Goal: Task Accomplishment & Management: Manage account settings

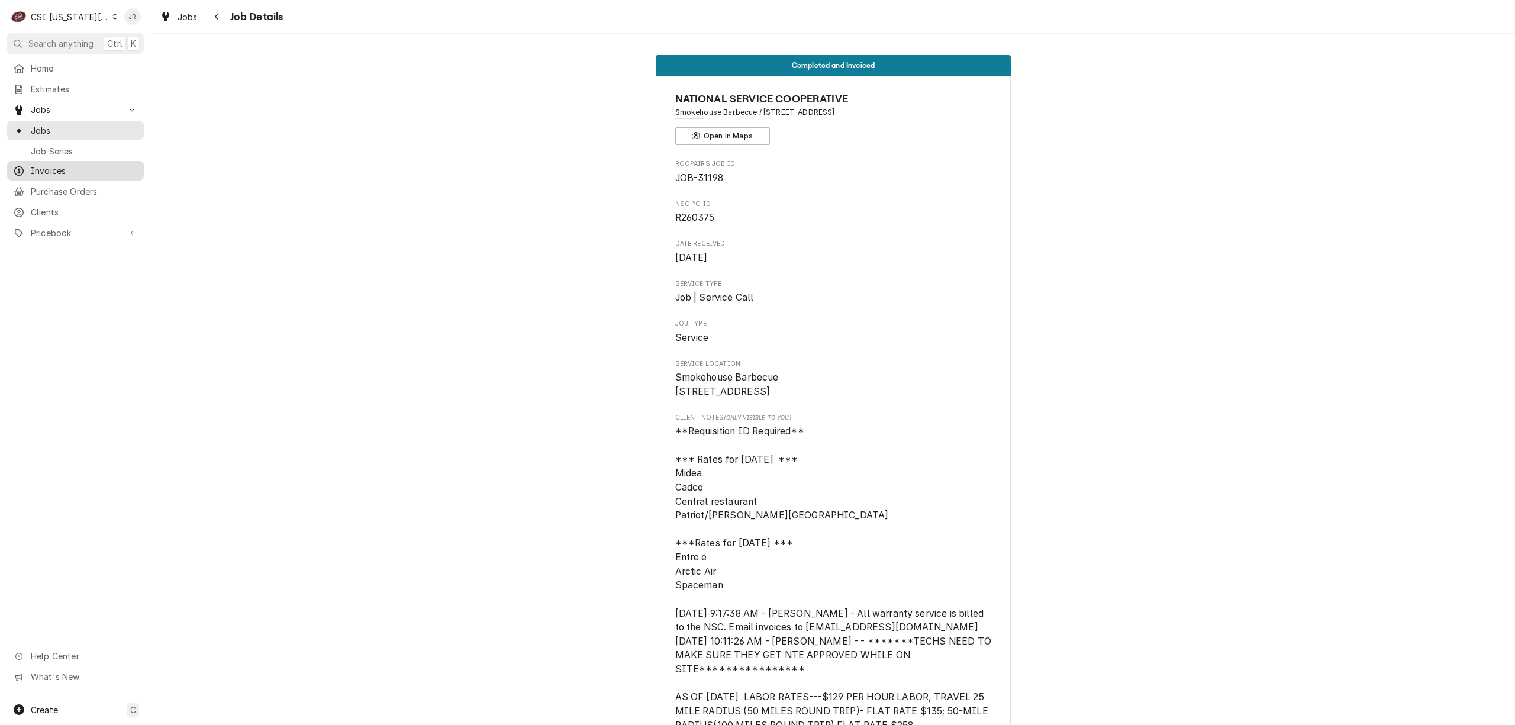
click at [50, 164] on span "Invoices" at bounding box center [84, 170] width 107 height 12
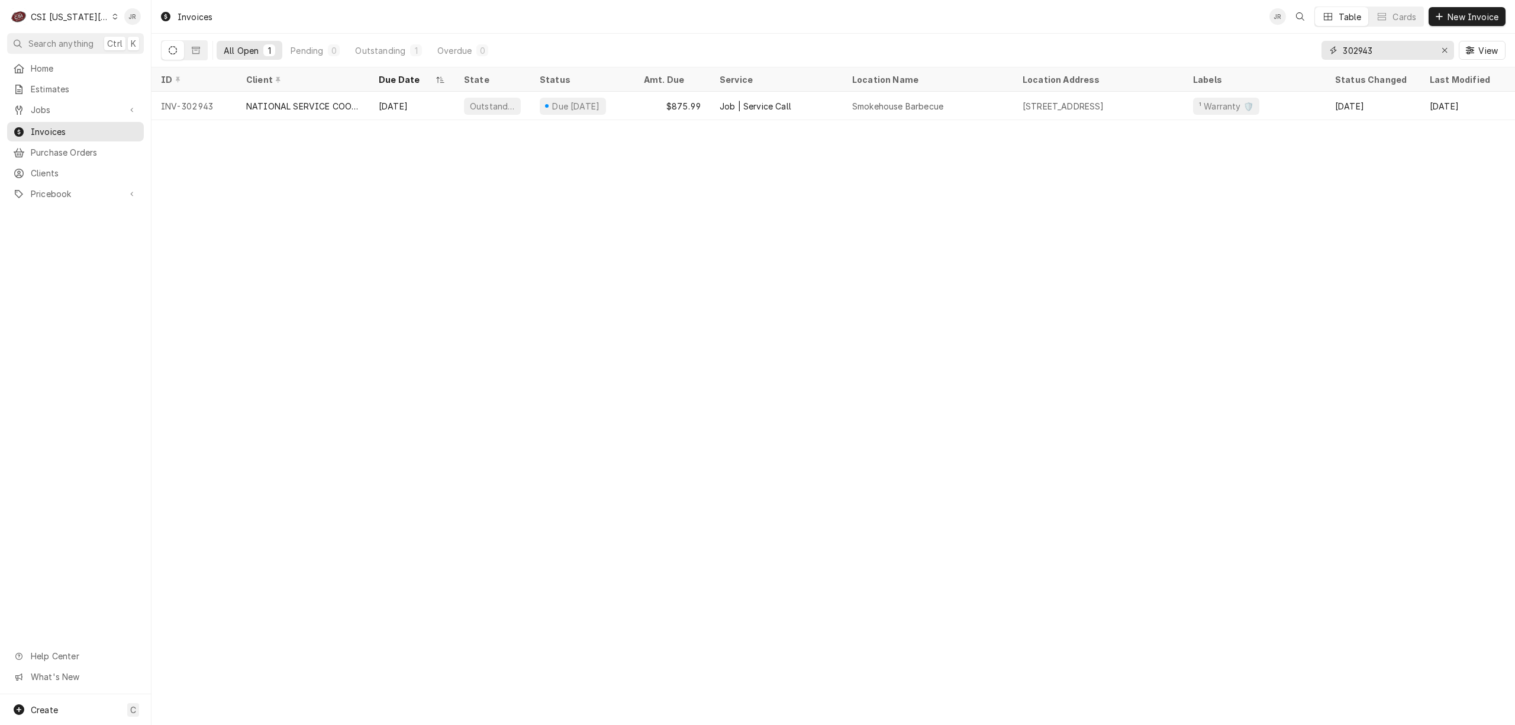
click at [1368, 58] on input "302943" at bounding box center [1387, 50] width 89 height 19
type input "303283"
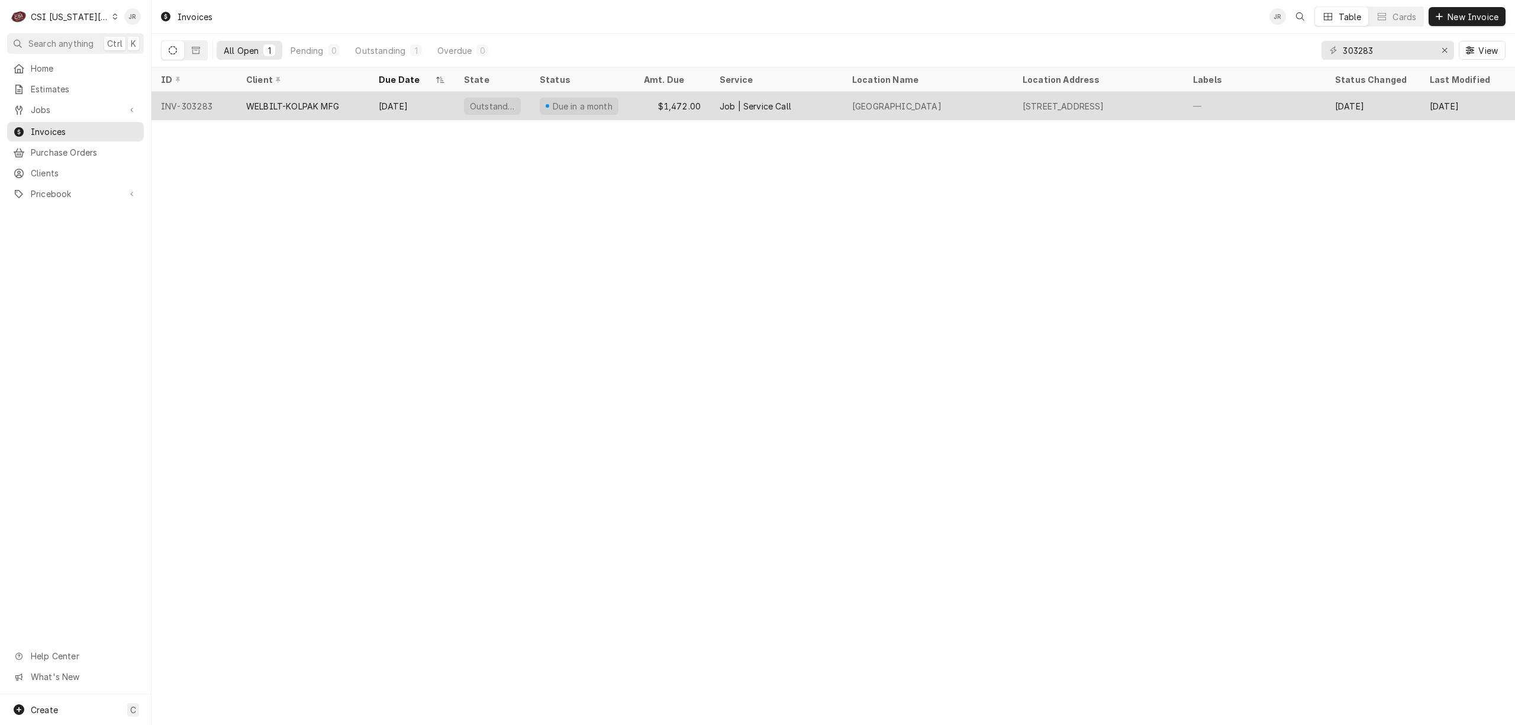
click at [393, 104] on div "Oct 15" at bounding box center [411, 106] width 85 height 28
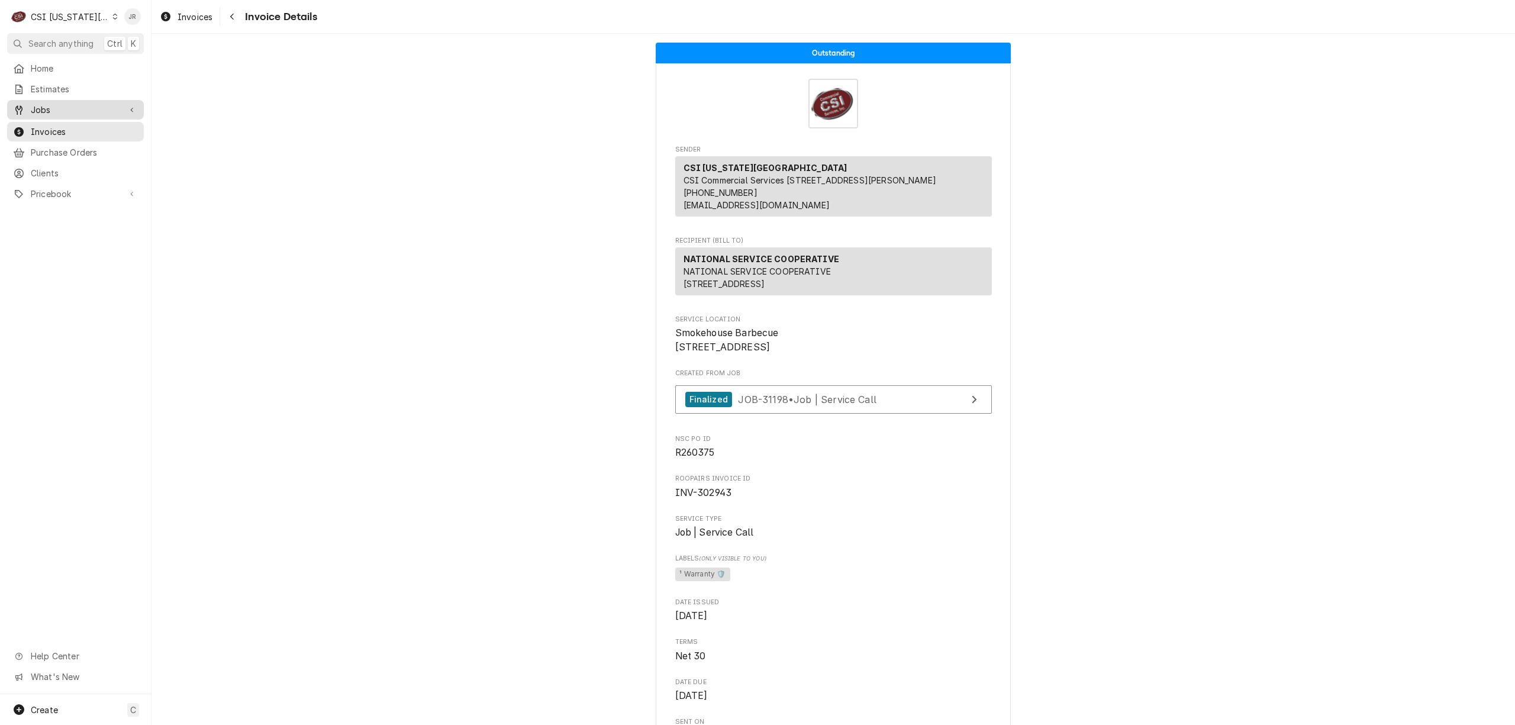
click at [43, 104] on span "Jobs" at bounding box center [75, 110] width 89 height 12
click at [65, 130] on span "Jobs" at bounding box center [84, 130] width 107 height 12
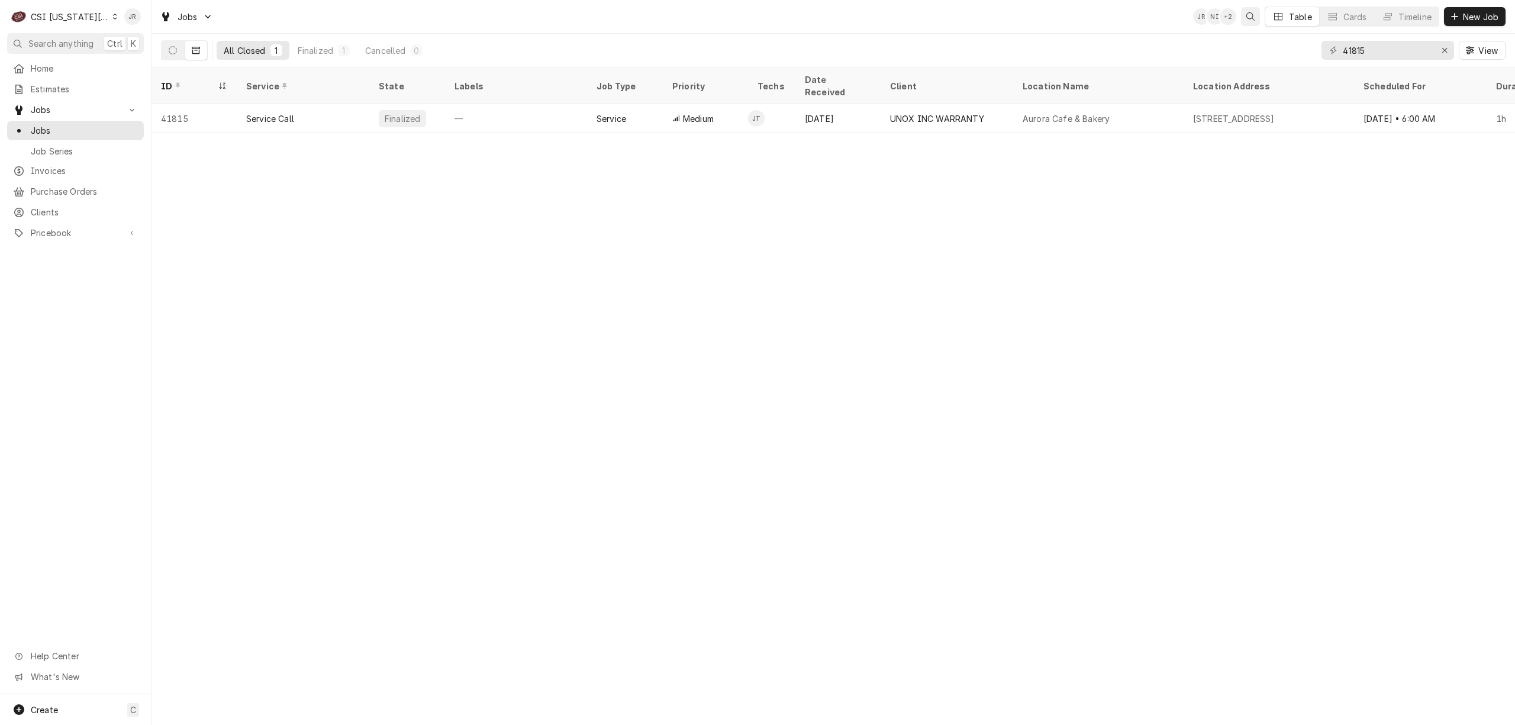
click at [1253, 17] on icon "Open search" at bounding box center [1250, 16] width 8 height 8
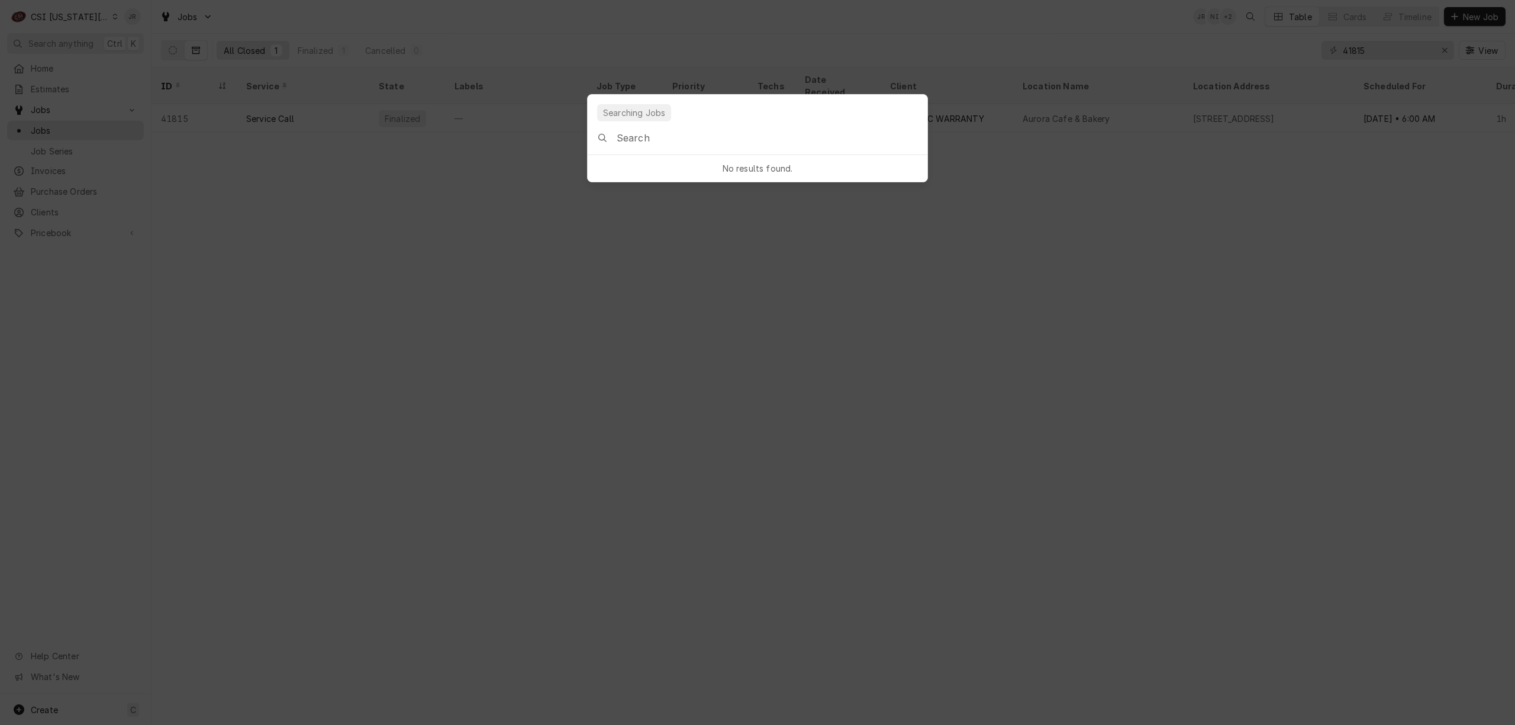
click at [714, 143] on input "Global Command Menu" at bounding box center [772, 137] width 311 height 33
type input "38201"
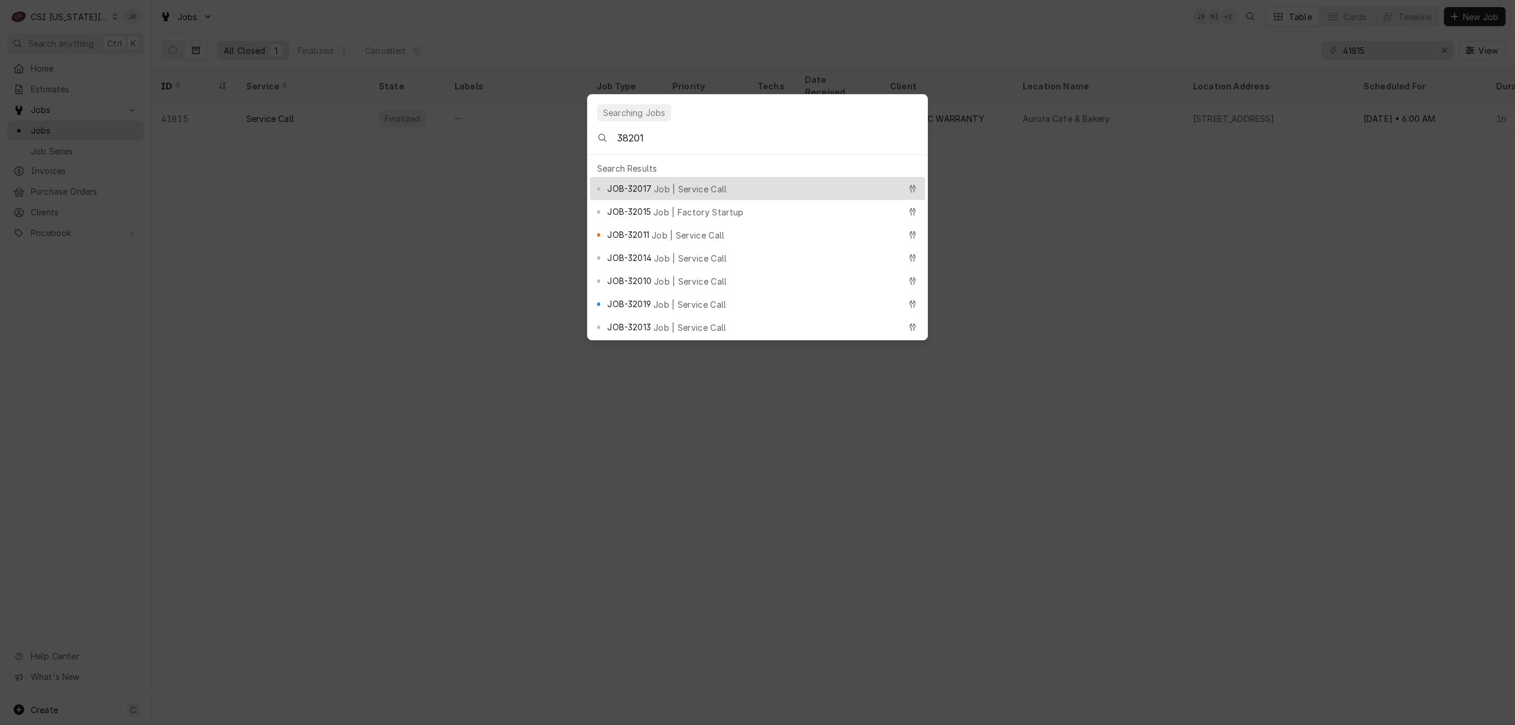
scroll to position [111, 0]
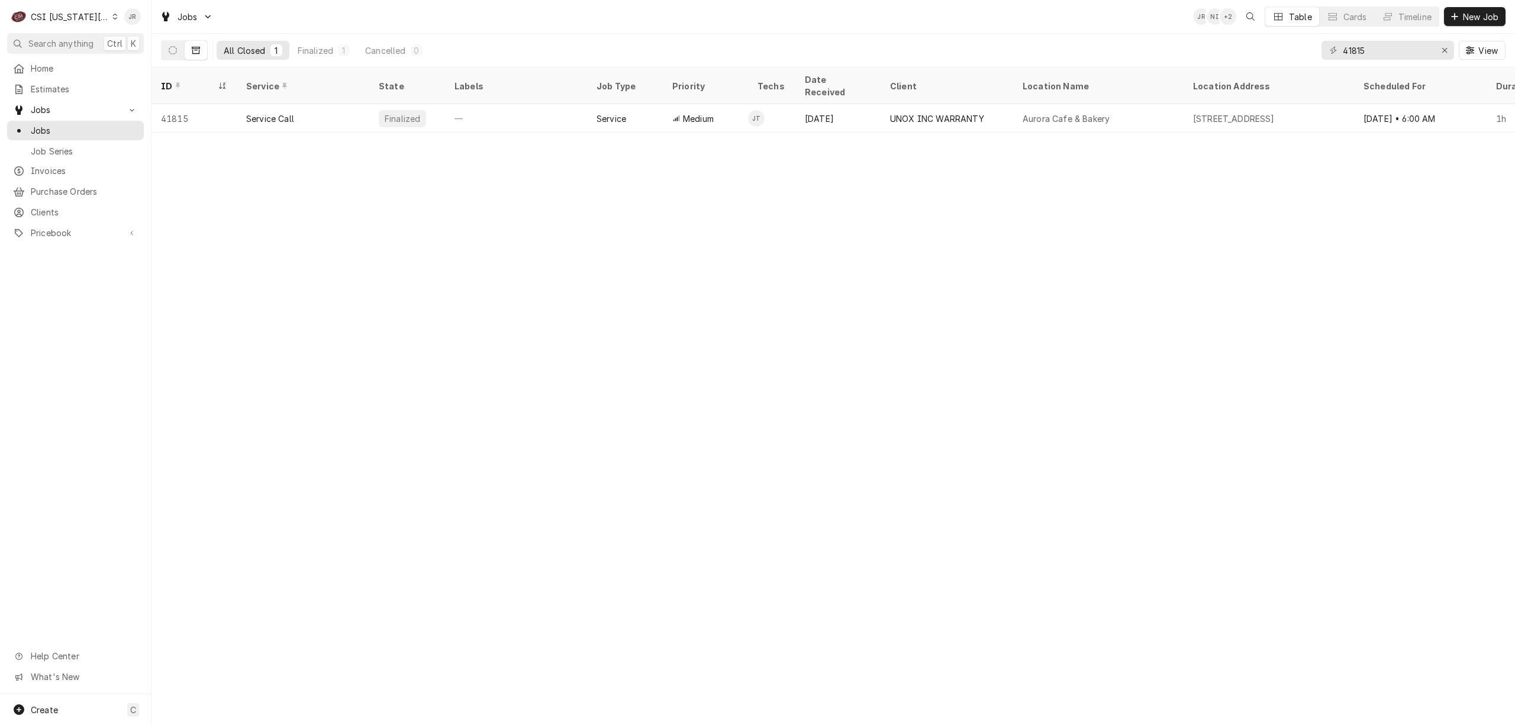
click at [1205, 211] on body "C CSI Kansas City JR Search anything Ctrl K Home Estimates Jobs Jobs Job Series…" at bounding box center [757, 362] width 1515 height 725
click at [1246, 14] on icon "Open search" at bounding box center [1250, 16] width 8 height 8
click at [1252, 18] on body "C CSI Kansas City JR Search anything Ctrl K Home Estimates Jobs Jobs Job Series…" at bounding box center [757, 362] width 1515 height 725
click at [1233, 19] on div "+ 2" at bounding box center [1227, 16] width 17 height 17
click at [1228, 18] on div "+ 2" at bounding box center [1227, 16] width 17 height 17
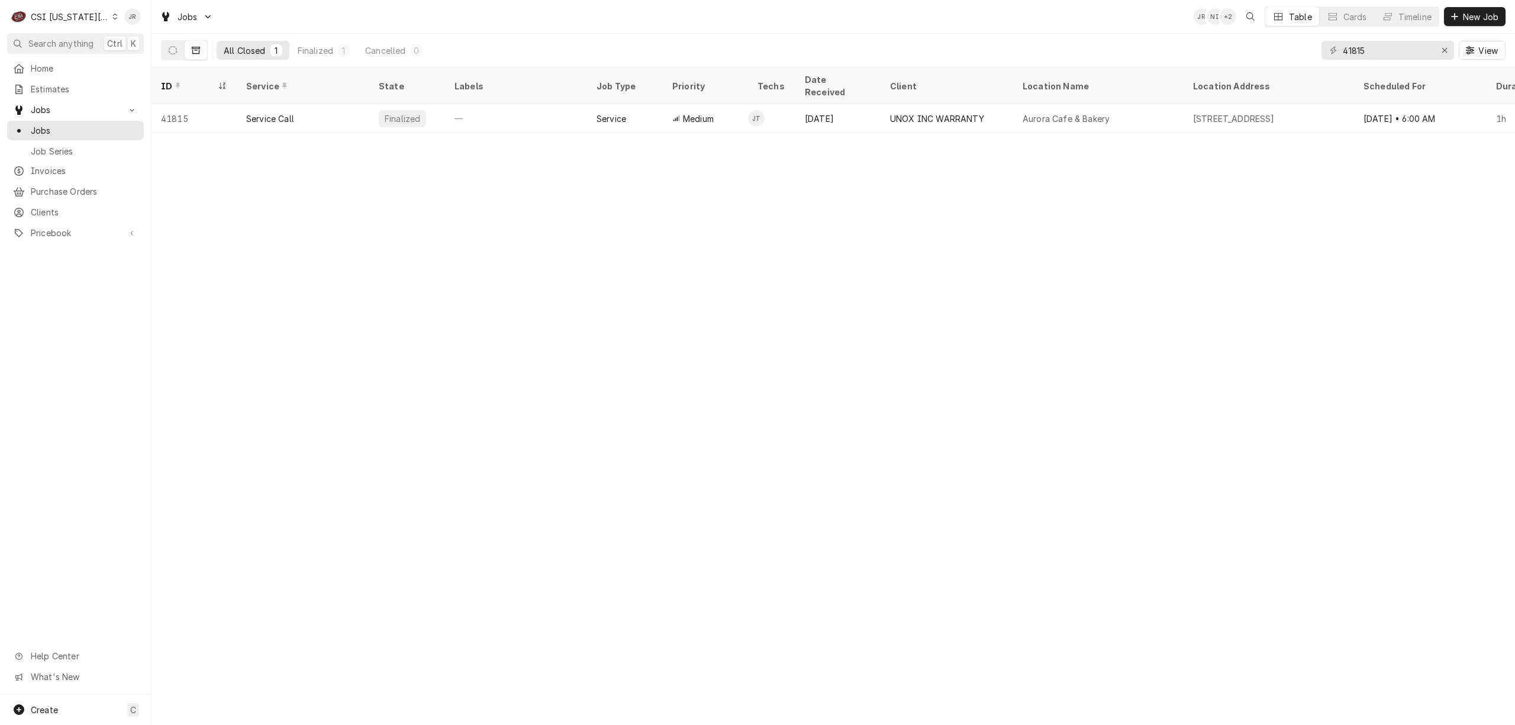
click at [1224, 15] on div "+ 2" at bounding box center [1227, 16] width 17 height 17
click at [1226, 15] on div "+ 2" at bounding box center [1227, 16] width 17 height 17
click at [1244, 15] on div "Open search" at bounding box center [1250, 17] width 12 height 12
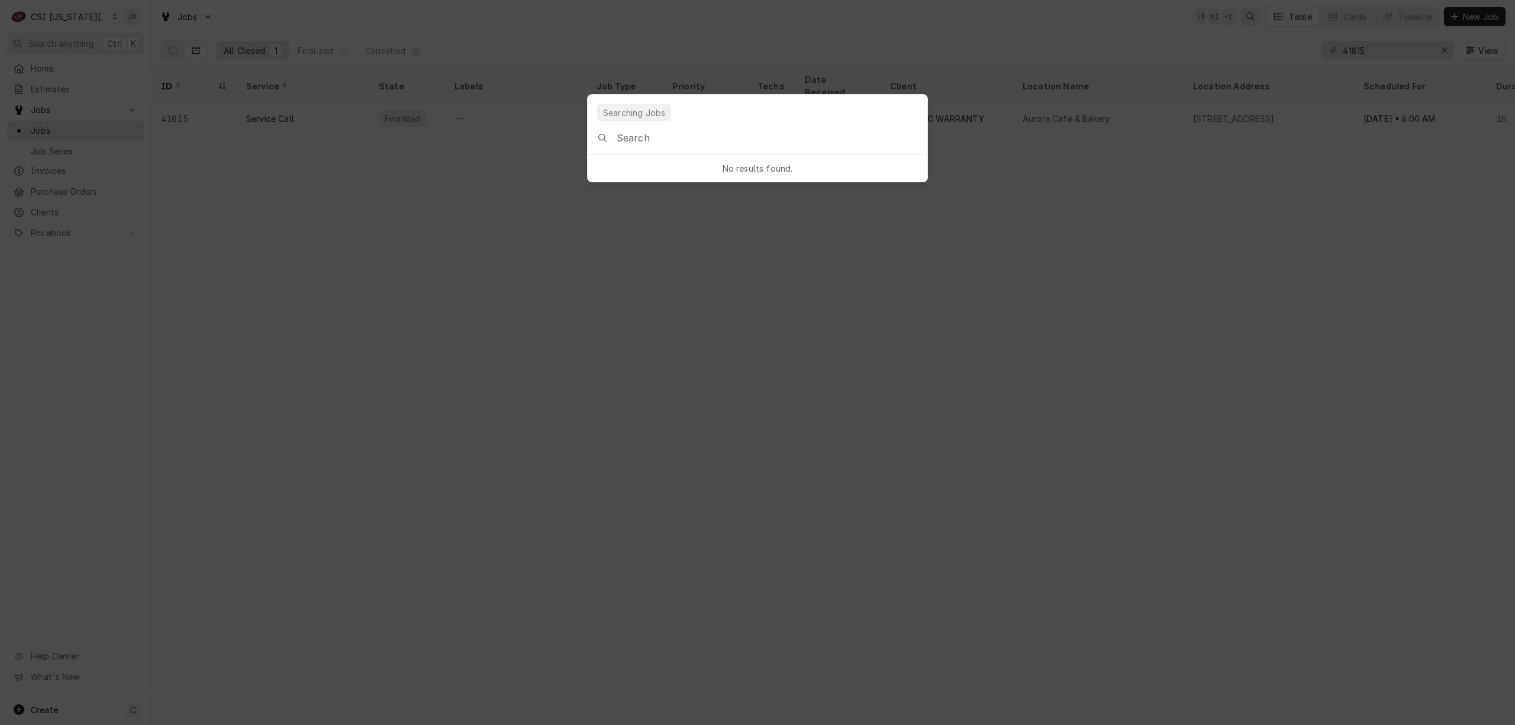
click at [1244, 15] on body "C CSI Kansas City JR Search anything Ctrl K Home Estimates Jobs Jobs Job Series…" at bounding box center [757, 362] width 1515 height 725
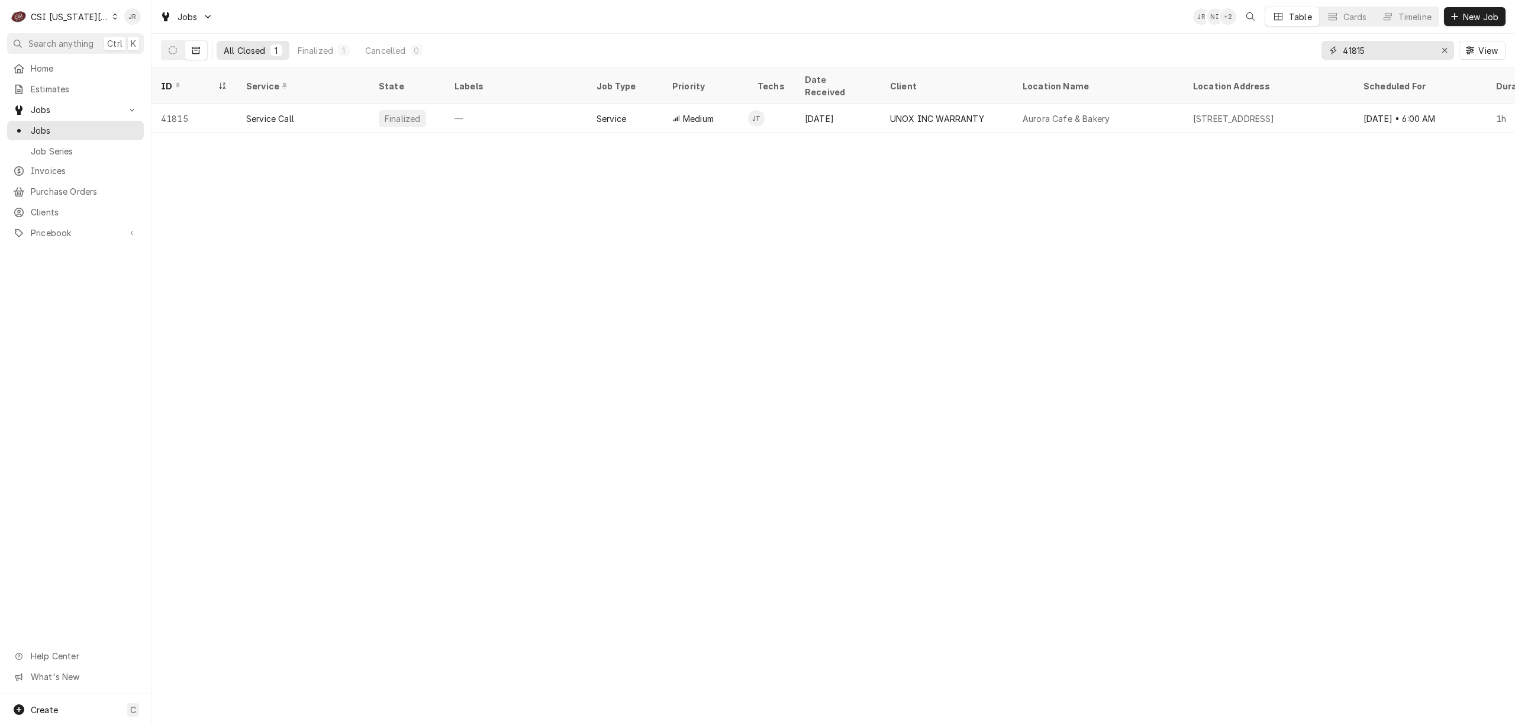
drag, startPoint x: 1395, startPoint y: 50, endPoint x: 1208, endPoint y: 27, distance: 189.0
click at [1208, 27] on div "Jobs JR NI + 2 Table Cards Timeline New Job All Closed 1 Finalized 1 Cancelled …" at bounding box center [832, 33] width 1363 height 67
type input "38201"
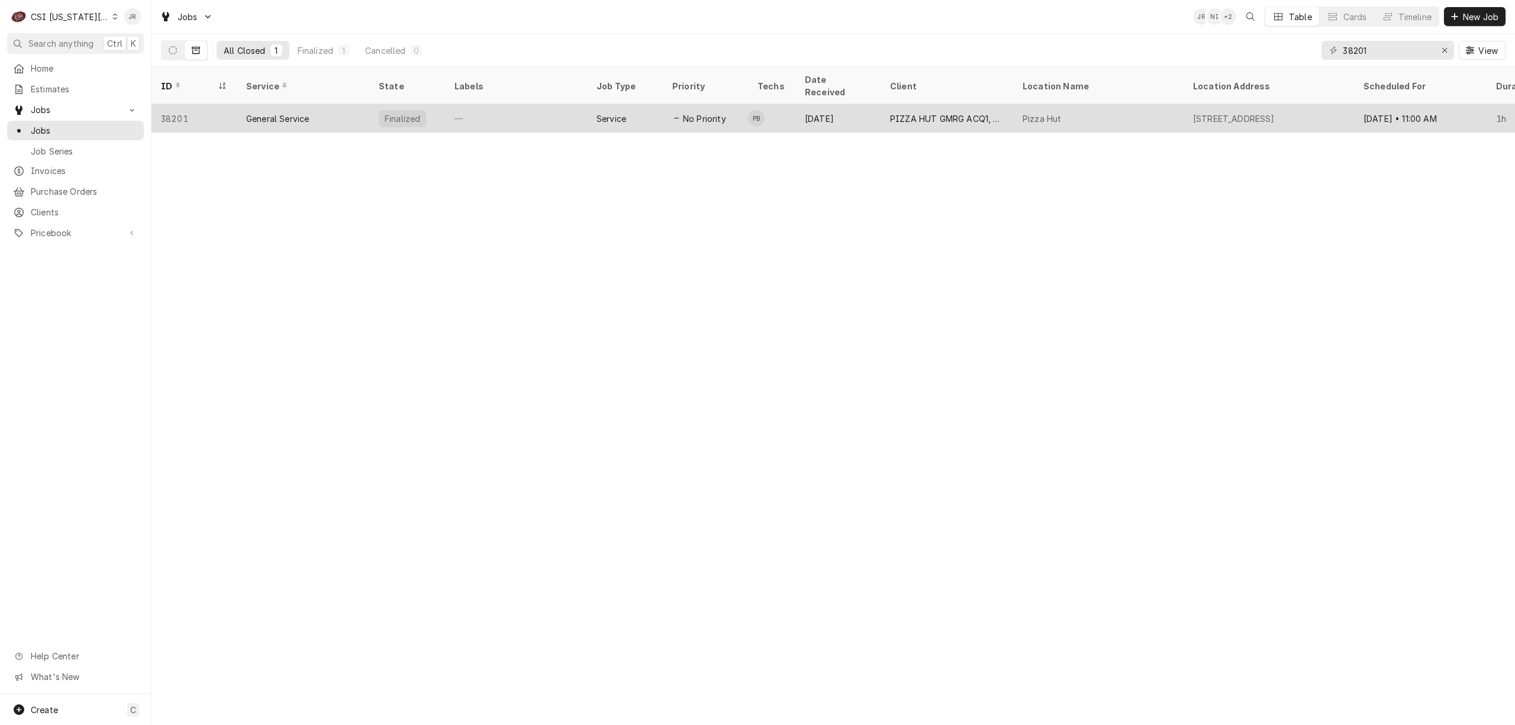
click at [602, 112] on div "Service" at bounding box center [611, 118] width 30 height 12
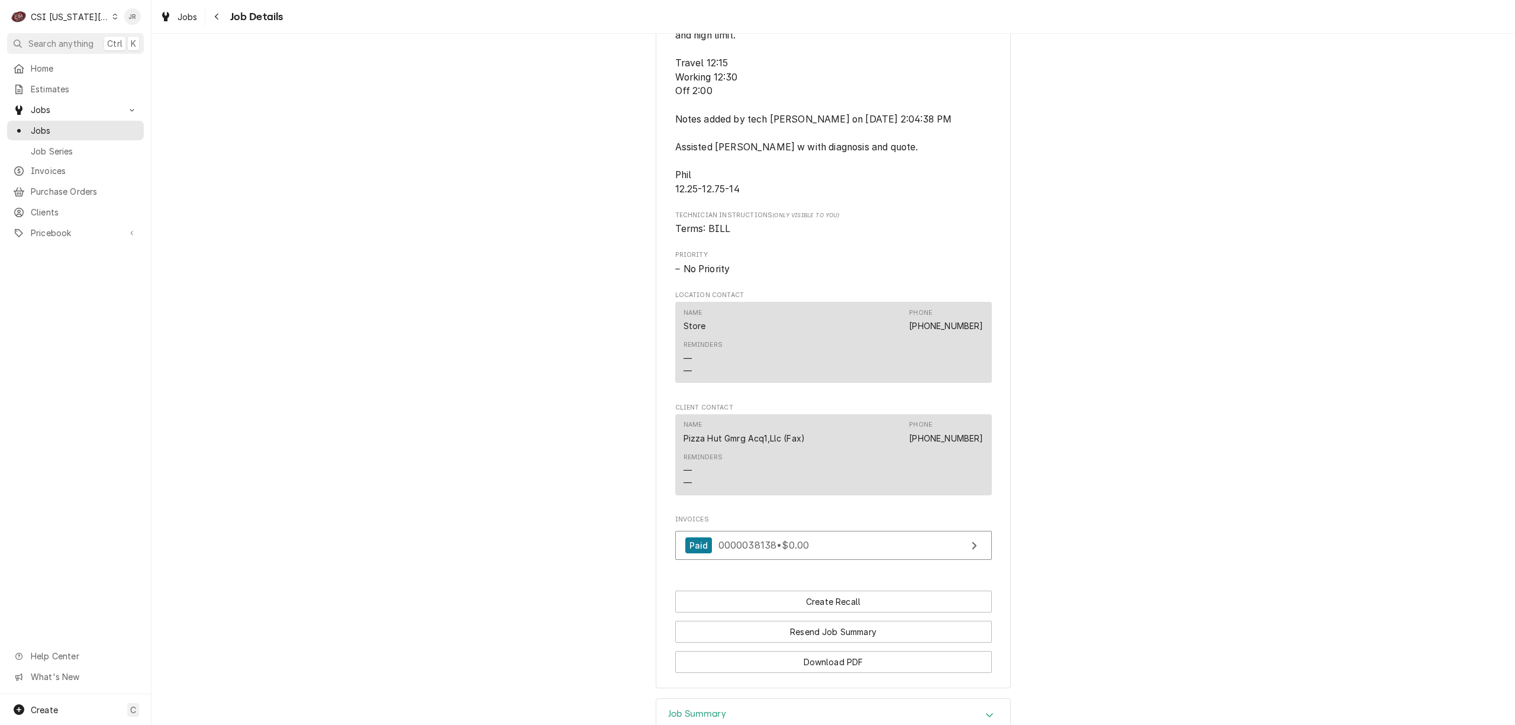
scroll to position [1298, 0]
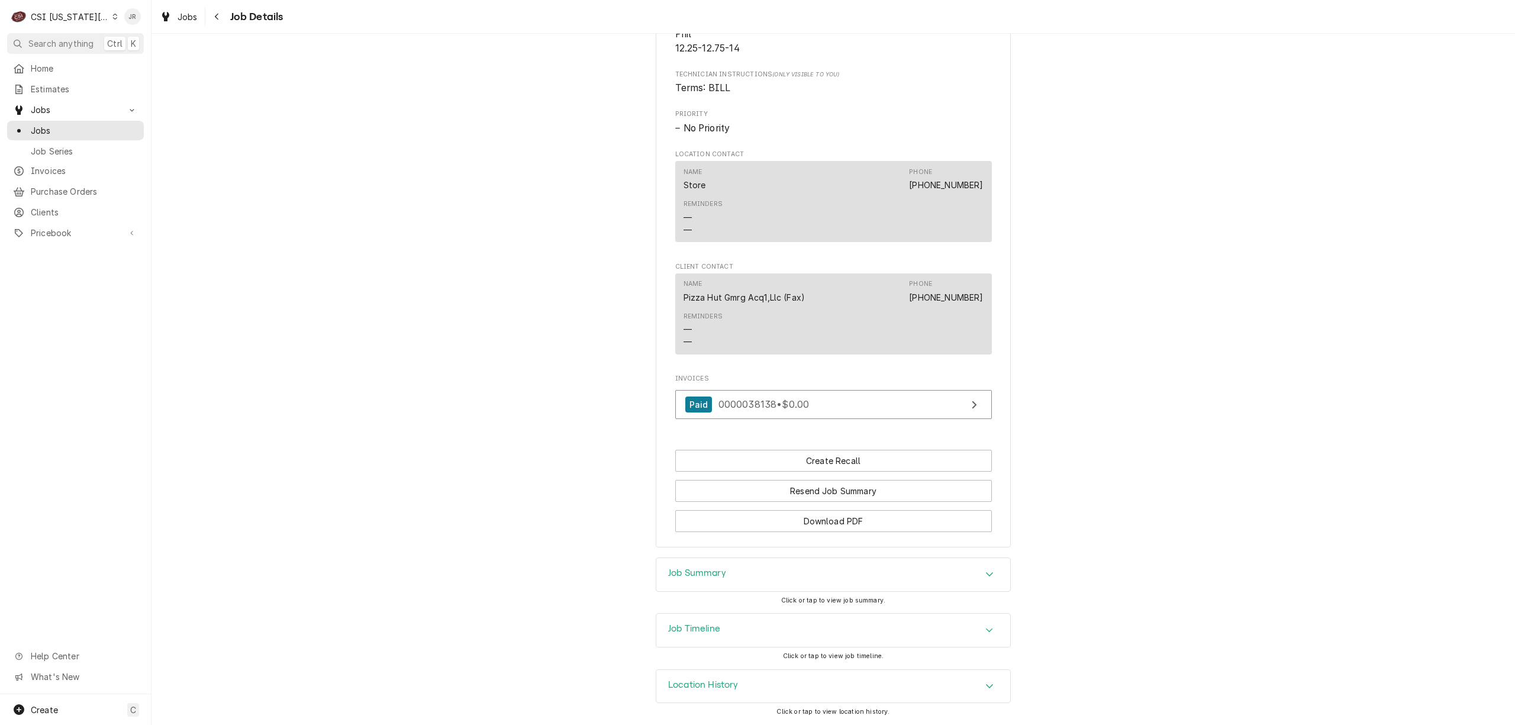
drag, startPoint x: 680, startPoint y: 614, endPoint x: 775, endPoint y: 628, distance: 95.7
click at [682, 614] on div "Job Timeline" at bounding box center [833, 630] width 354 height 33
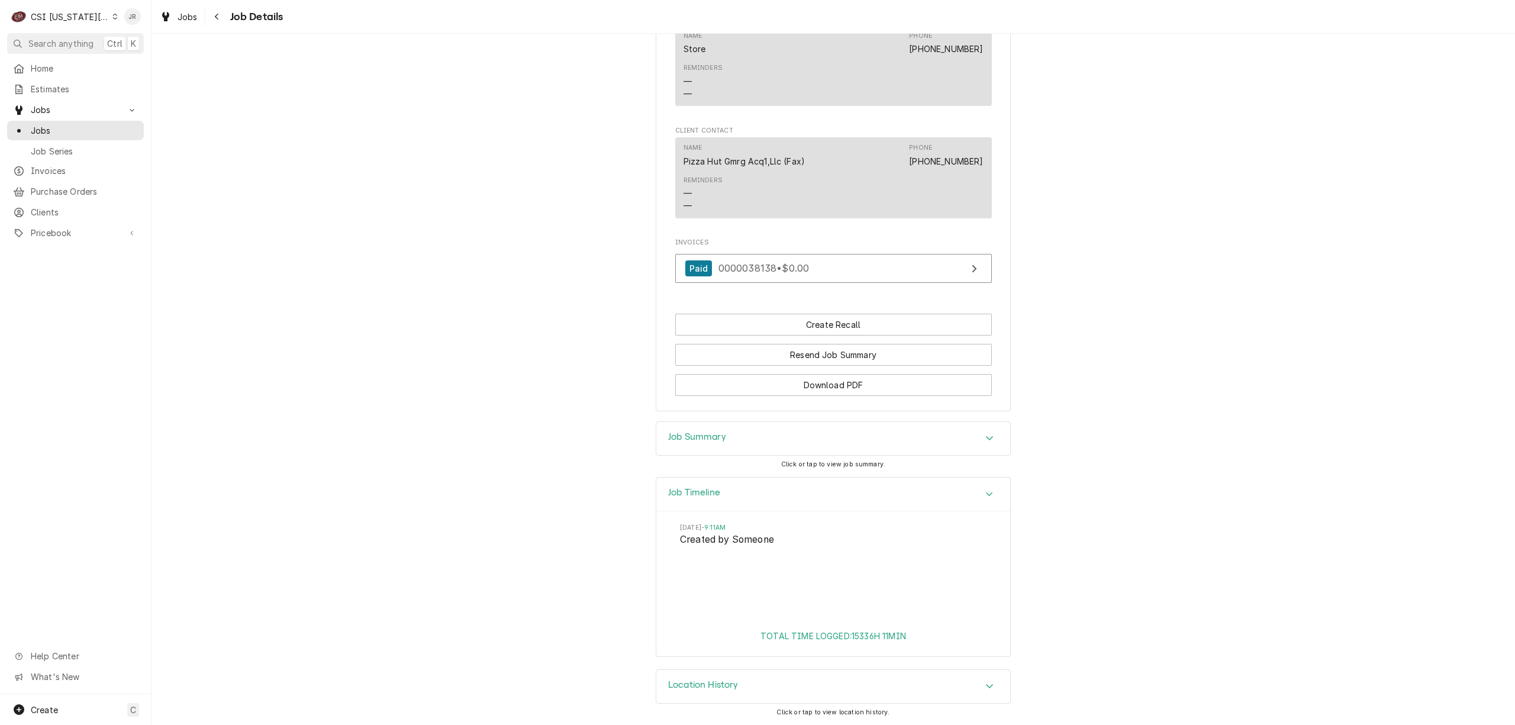
scroll to position [1434, 0]
click at [683, 438] on h3 "Job Summary" at bounding box center [697, 436] width 58 height 11
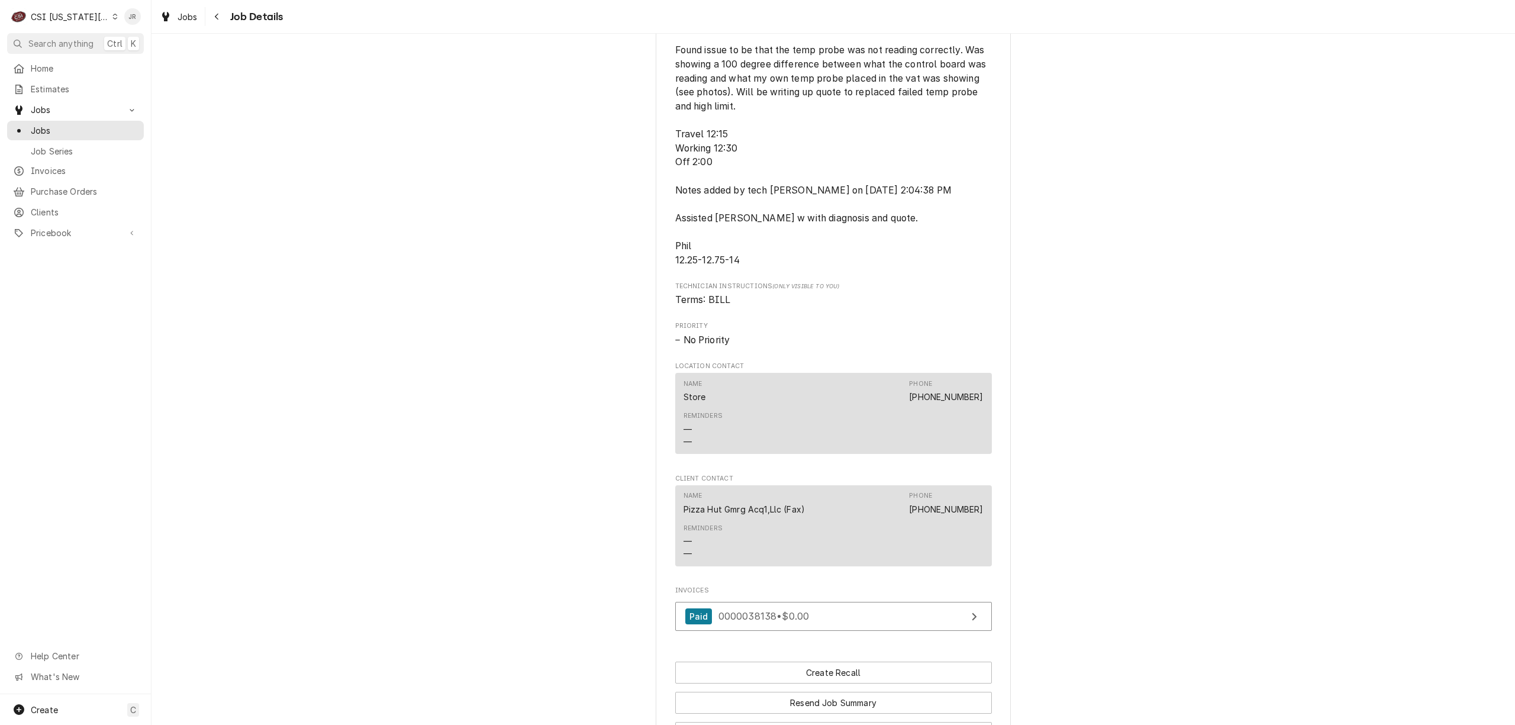
scroll to position [961, 0]
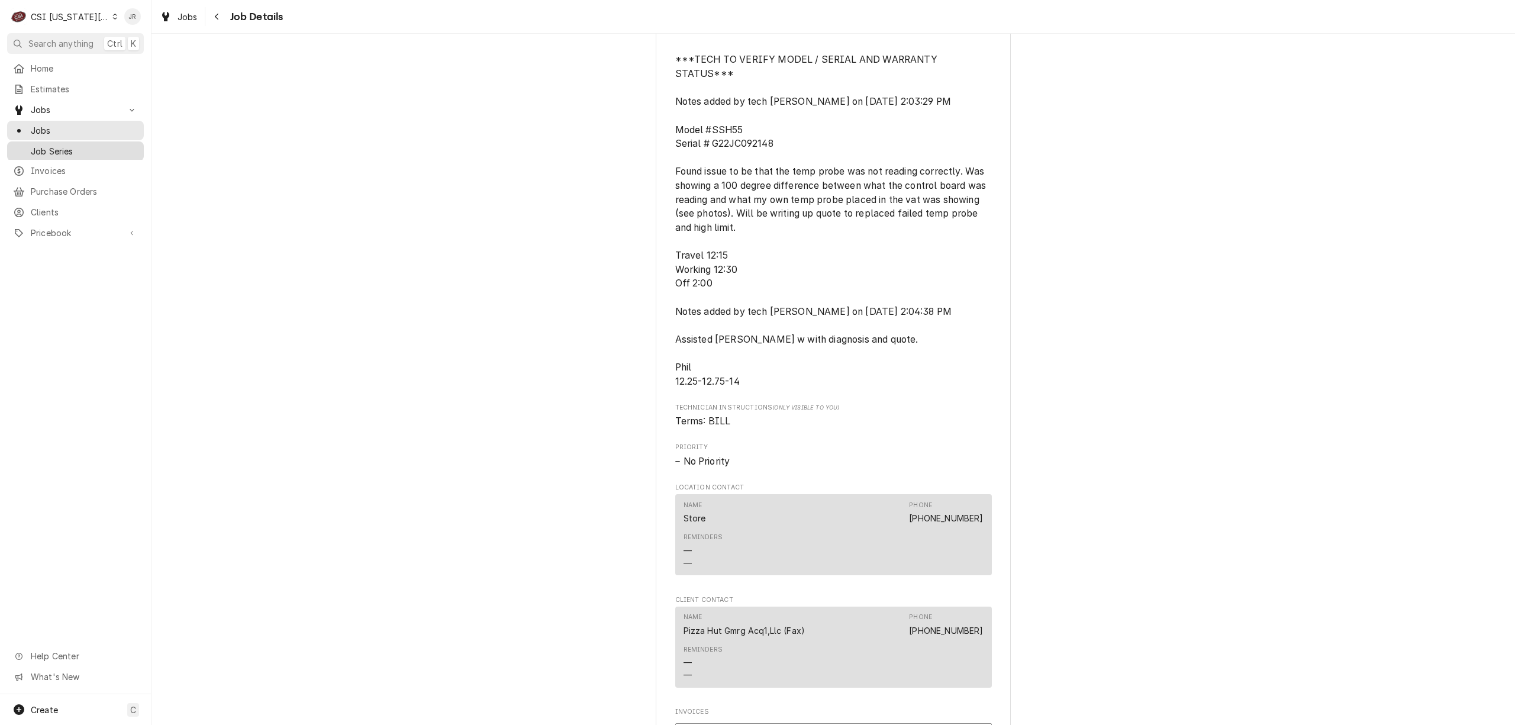
click at [43, 145] on span "Job Series" at bounding box center [84, 151] width 107 height 12
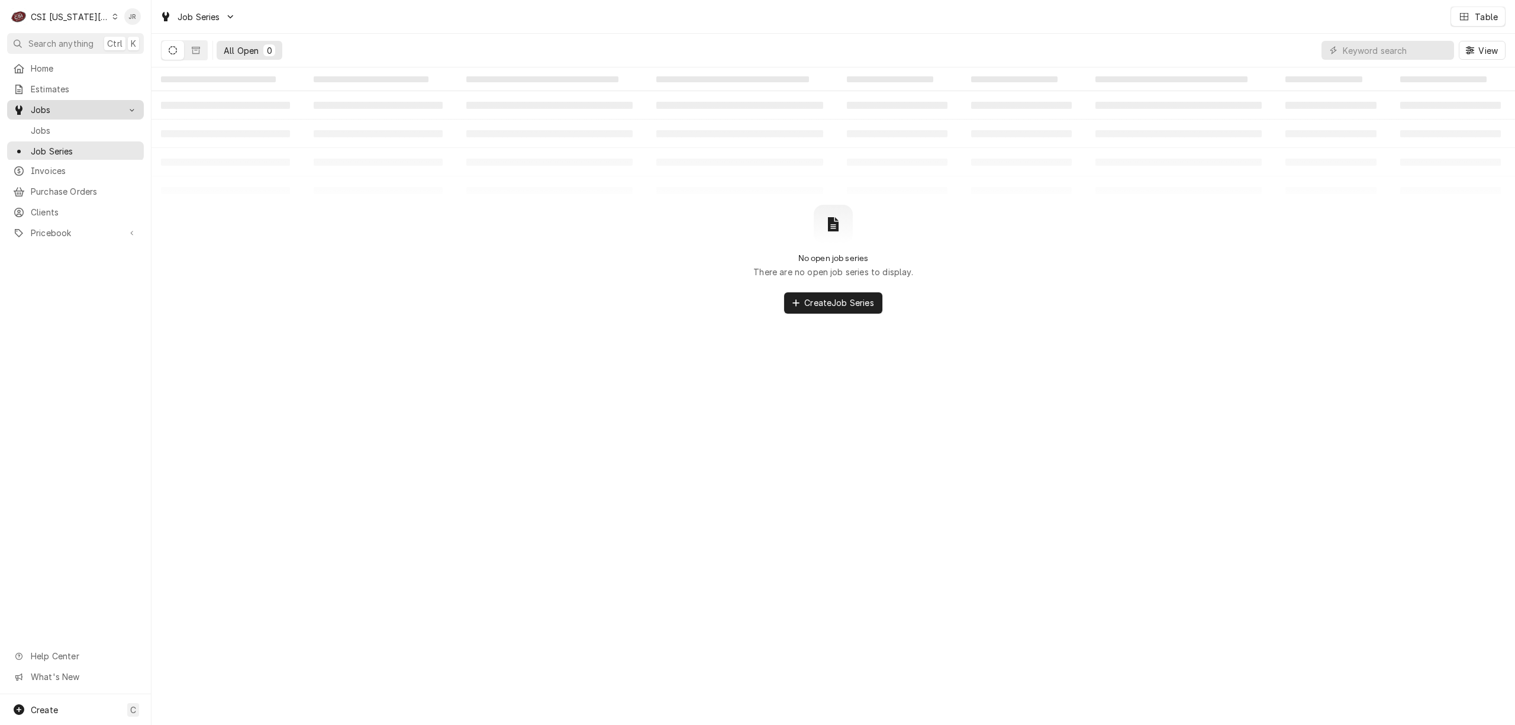
click at [41, 104] on span "Jobs" at bounding box center [75, 110] width 89 height 12
click at [44, 105] on span "Jobs" at bounding box center [75, 110] width 89 height 12
click at [60, 124] on span "Jobs" at bounding box center [84, 130] width 107 height 12
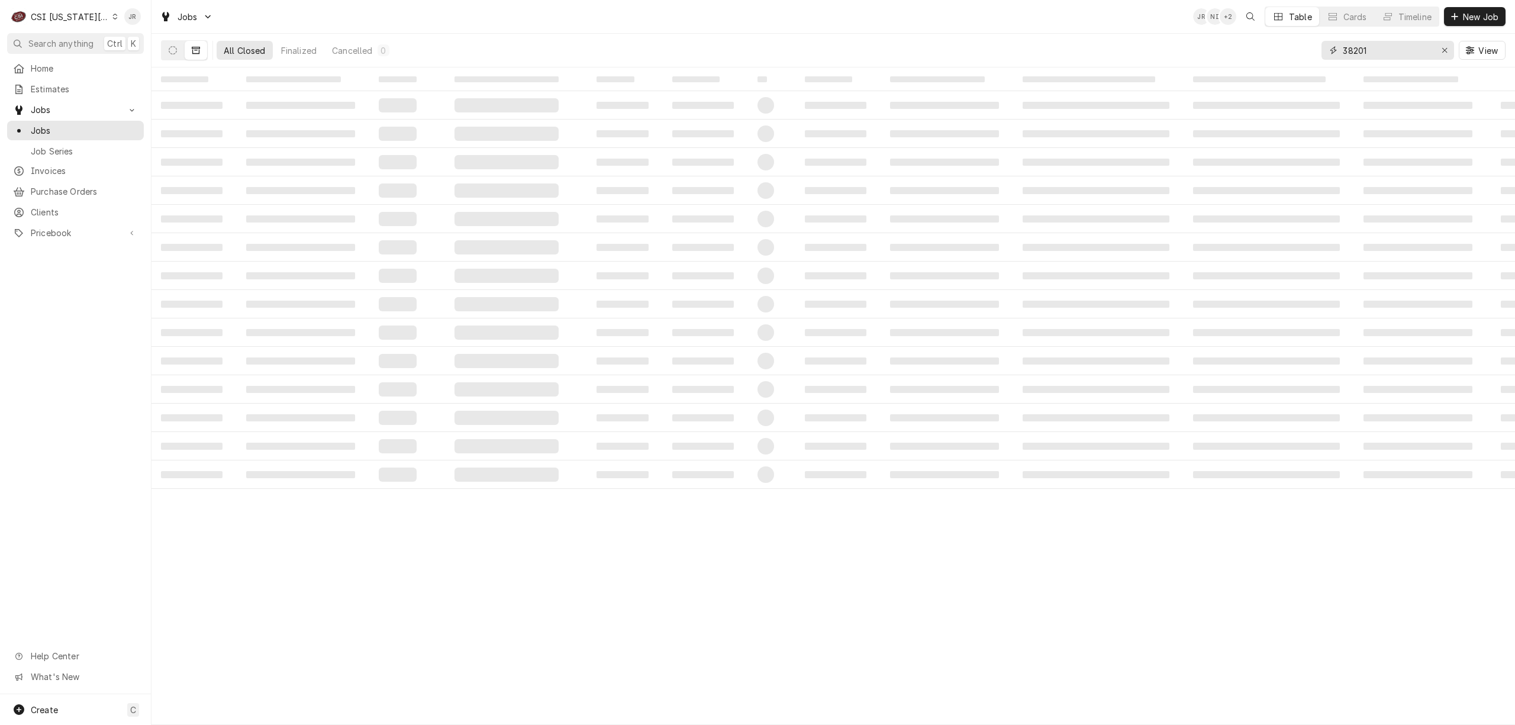
drag, startPoint x: 1379, startPoint y: 53, endPoint x: 1309, endPoint y: 52, distance: 69.2
click at [1309, 52] on div "All Closed Finalized Cancelled 0 38201 View" at bounding box center [833, 50] width 1344 height 33
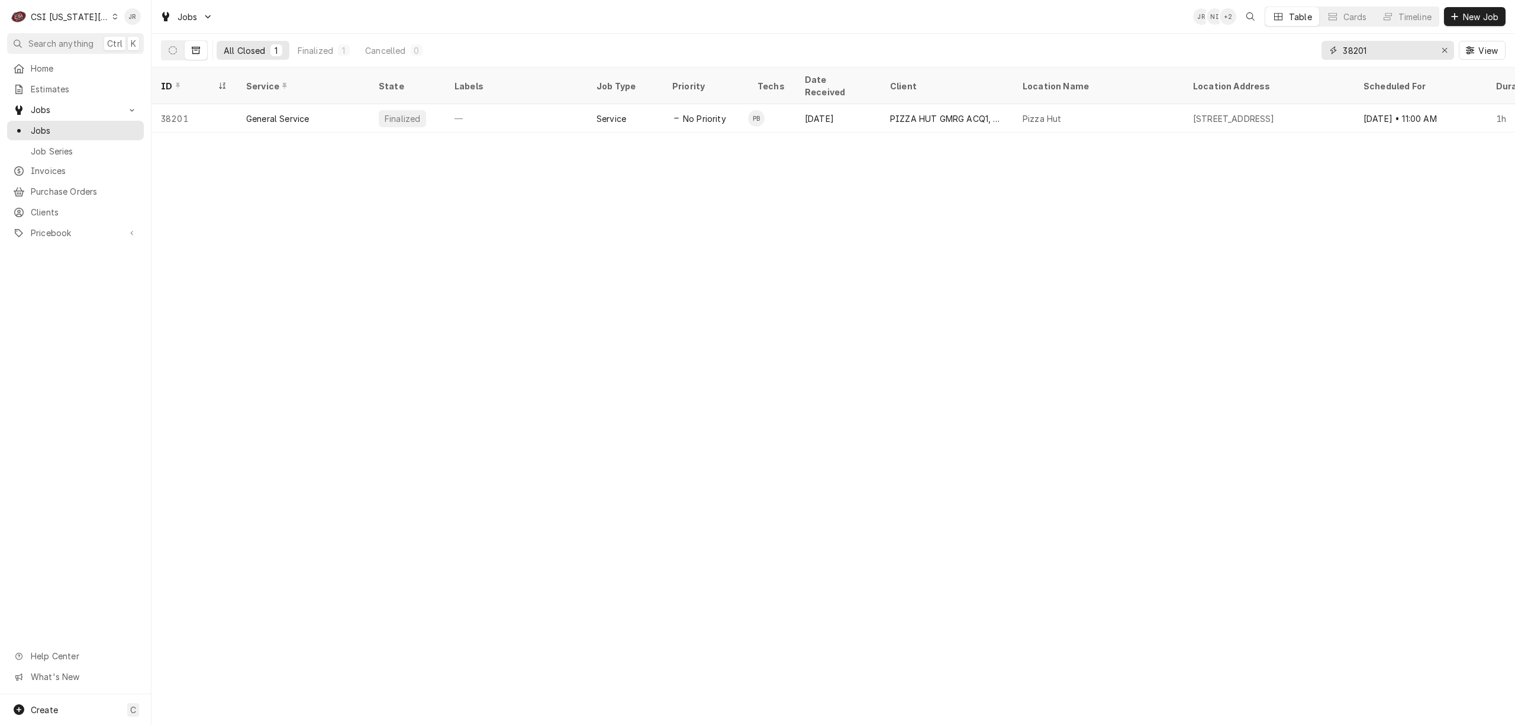
type input "1"
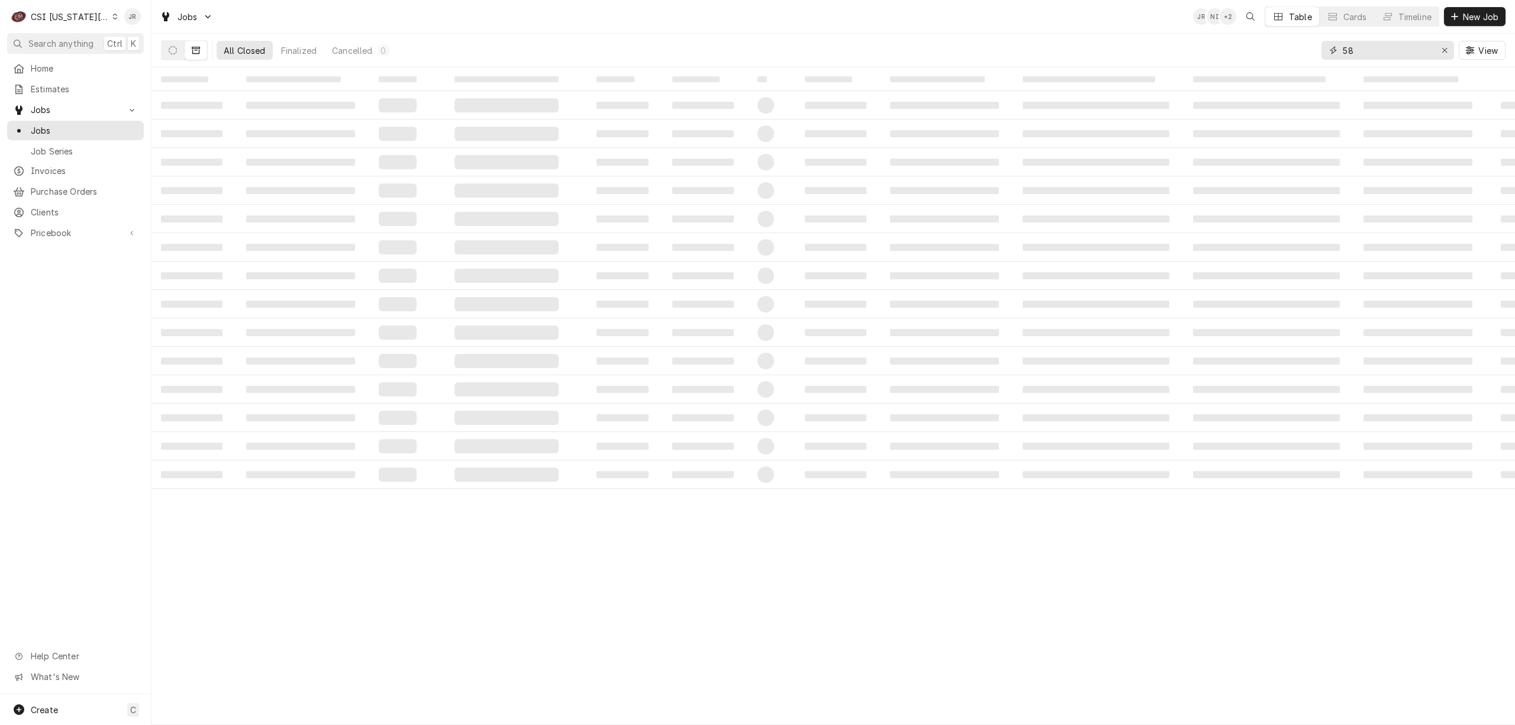
type input "5"
type input "1587 prime"
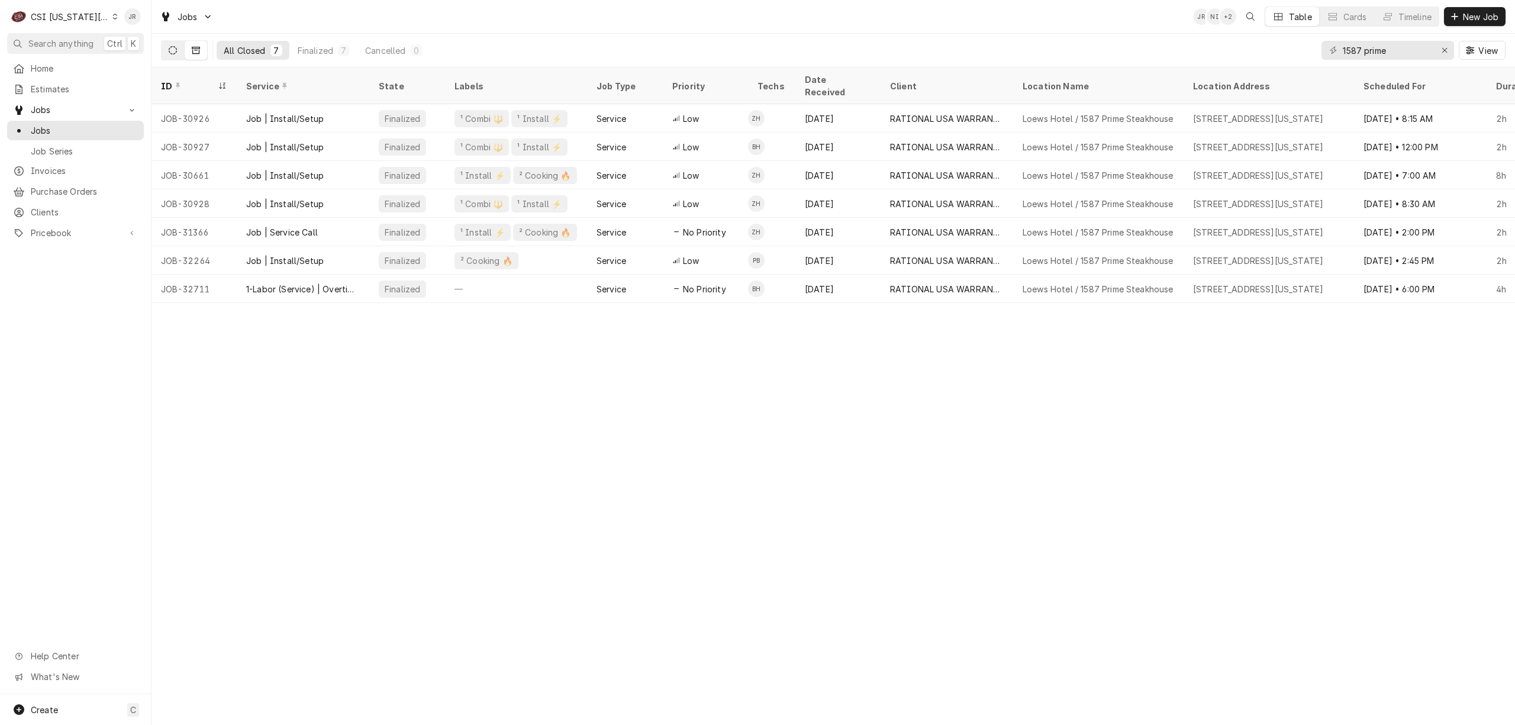
click at [173, 53] on icon "Dynamic Content Wrapper" at bounding box center [173, 50] width 8 height 8
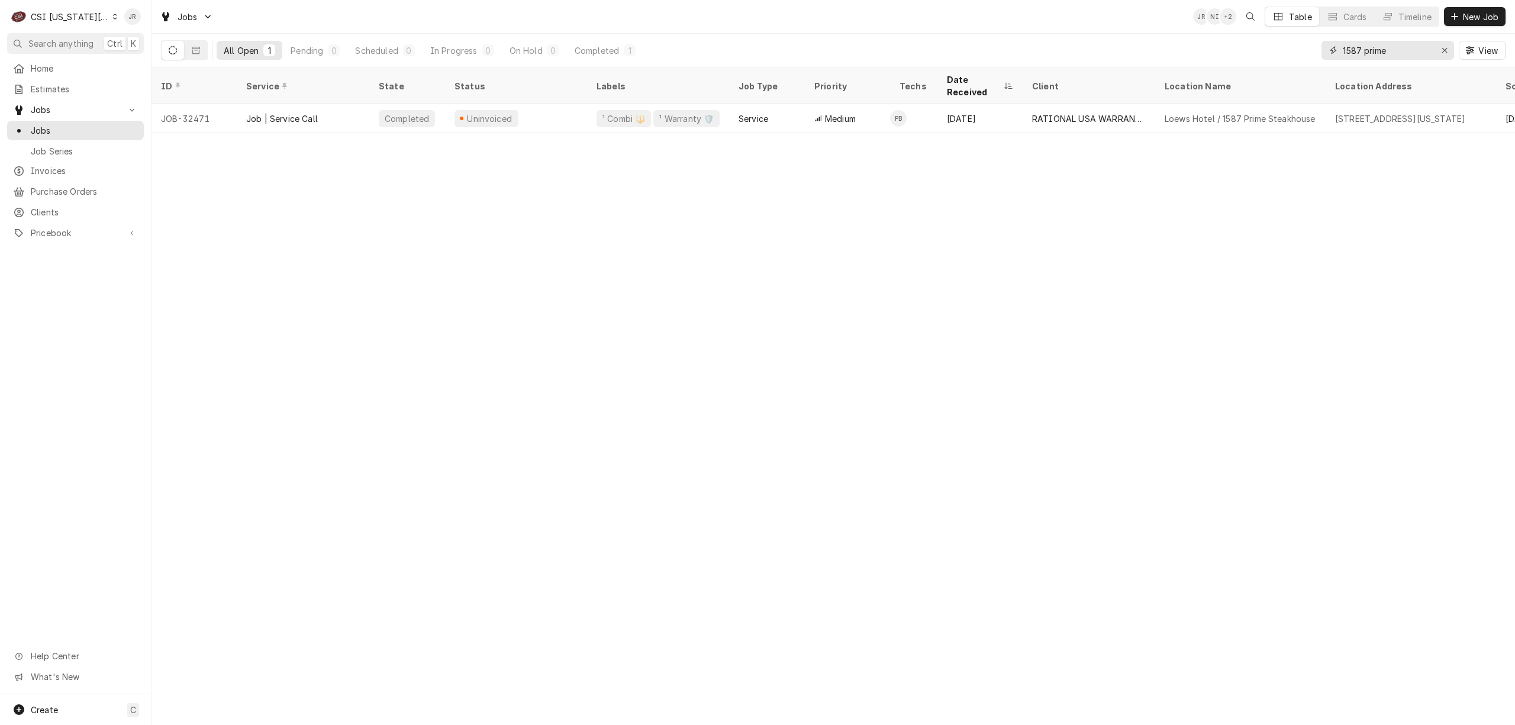
drag, startPoint x: 1408, startPoint y: 54, endPoint x: 1139, endPoint y: 31, distance: 270.2
click at [1140, 31] on div "Jobs JR NI + 2 Table Cards Timeline New Job All Open 1 Pending 0 Scheduled 0 In…" at bounding box center [832, 33] width 1363 height 67
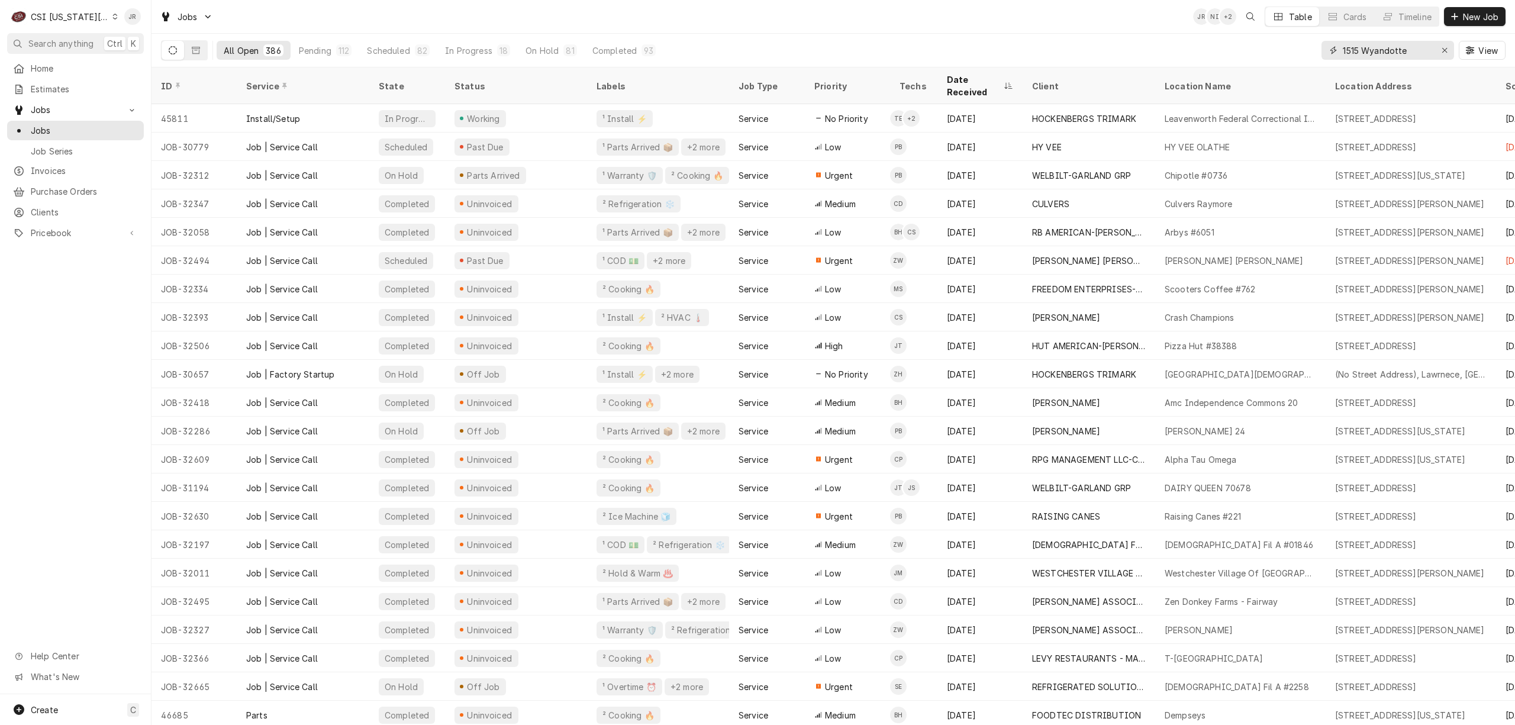
type input "1515 Wyandotte"
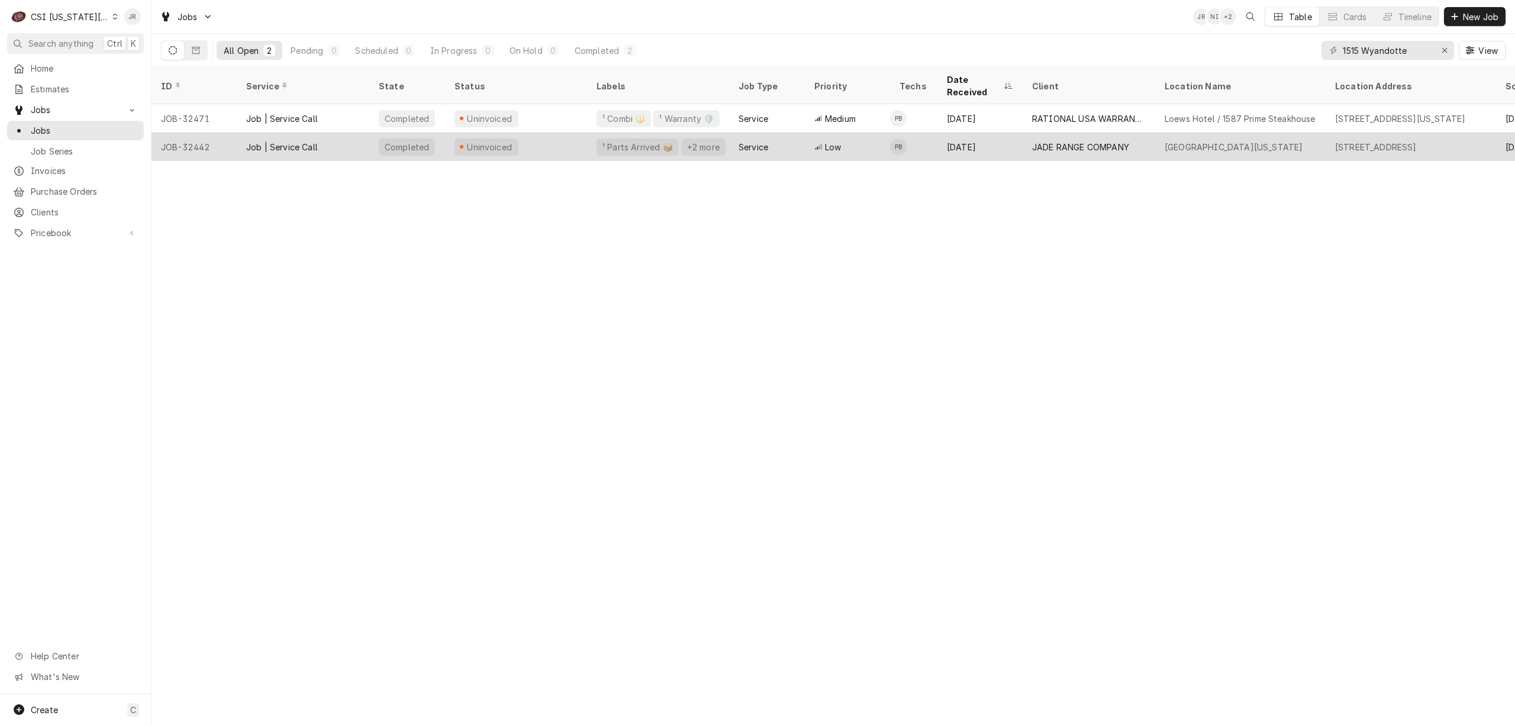
click at [332, 135] on div "Job | Service Call" at bounding box center [303, 147] width 133 height 28
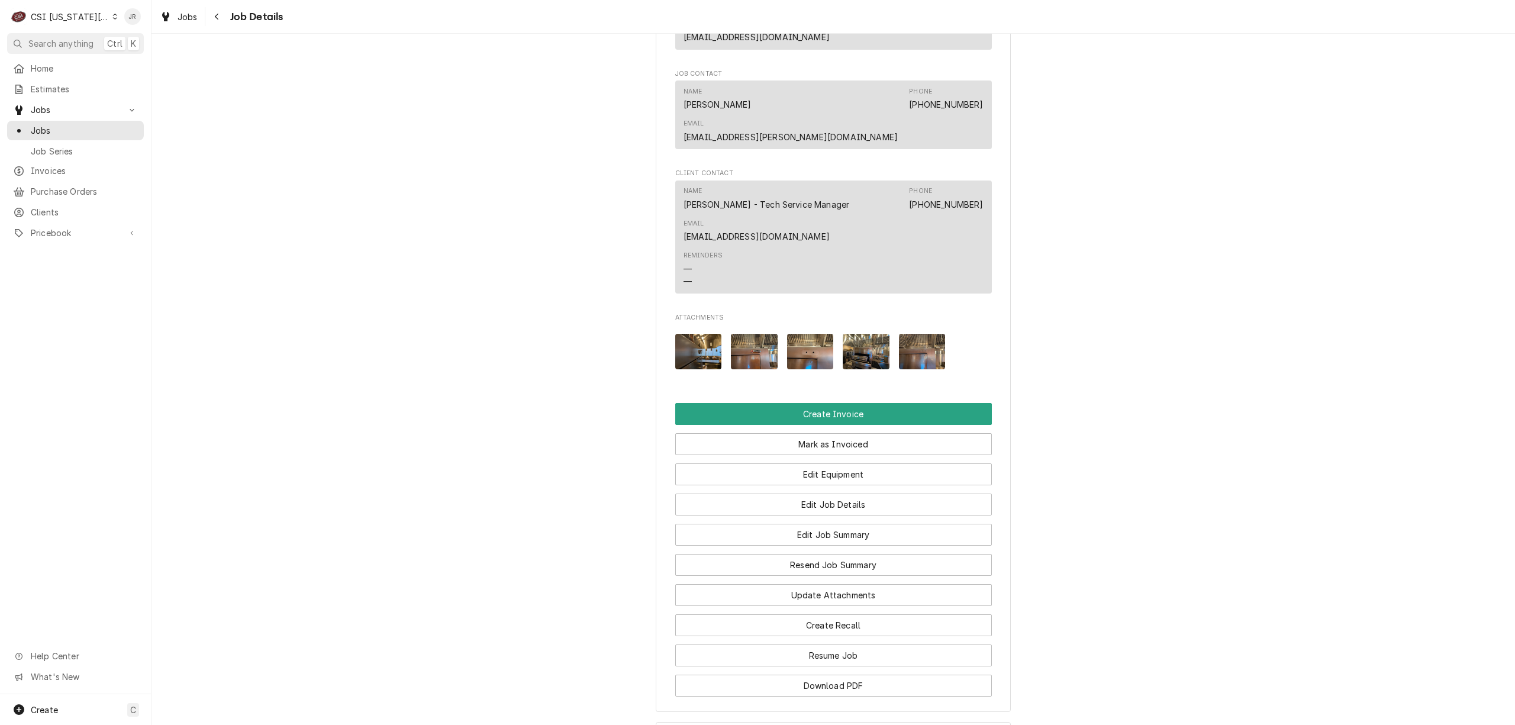
scroll to position [1782, 0]
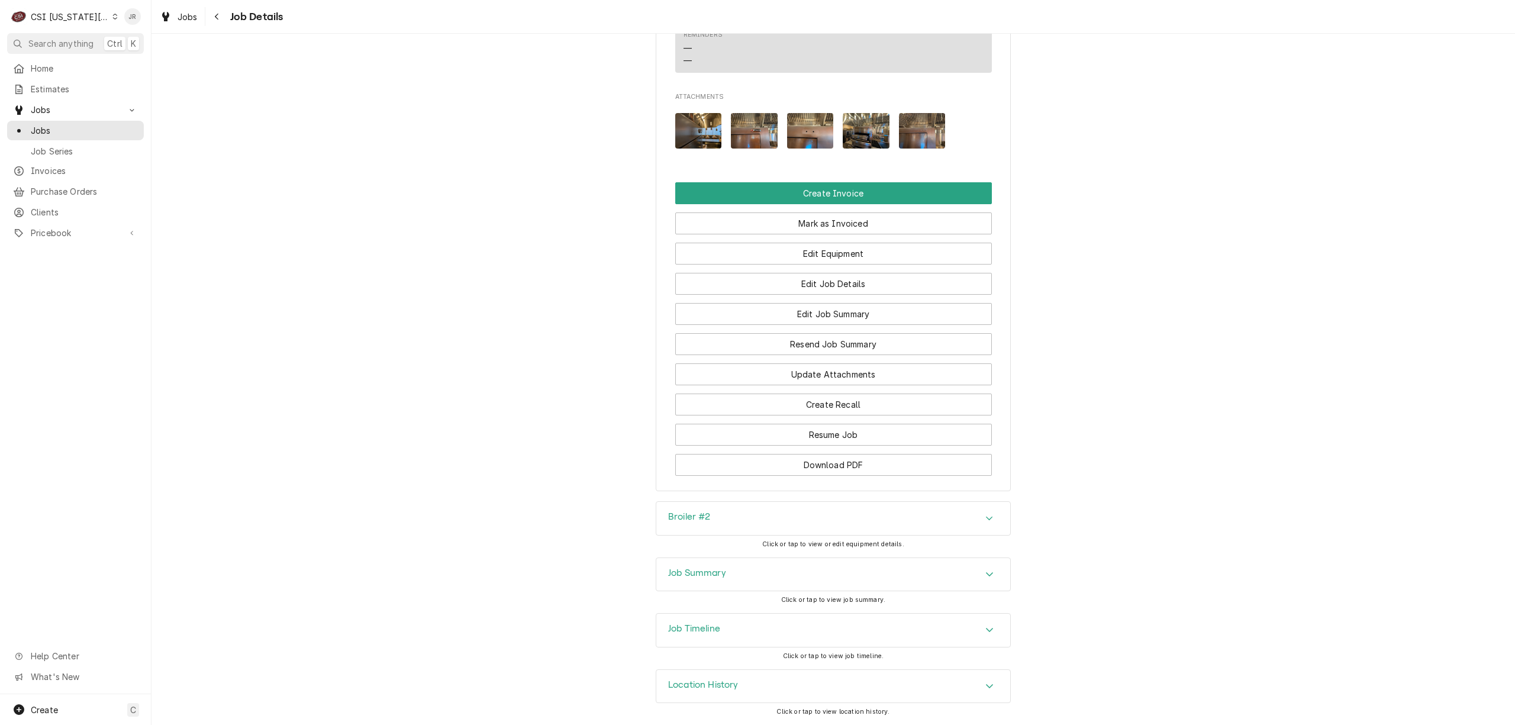
click at [721, 563] on div "Job Summary" at bounding box center [833, 574] width 354 height 33
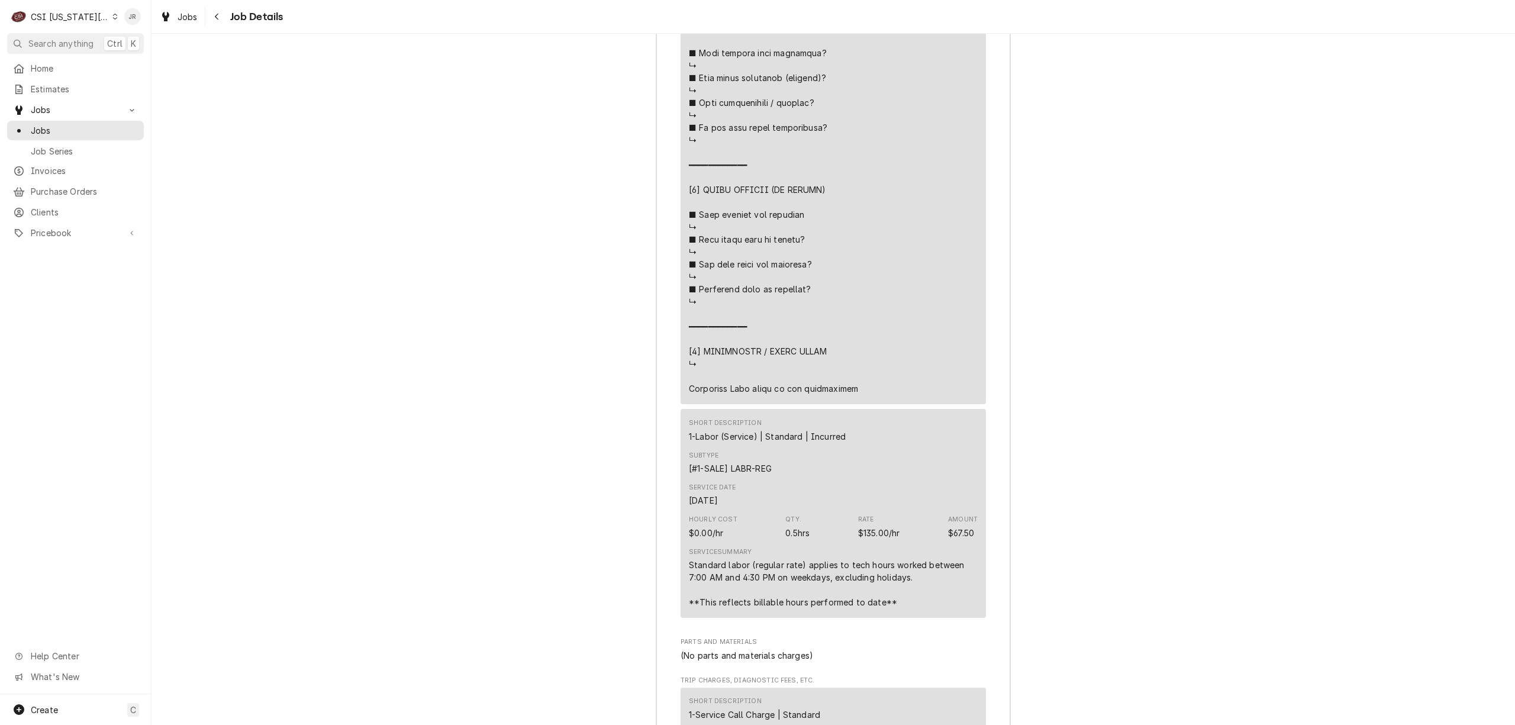
scroll to position [3203, 0]
drag, startPoint x: 691, startPoint y: 392, endPoint x: 812, endPoint y: 391, distance: 120.7
click at [1099, 480] on div "Job Summary Roopairs Job ID JOB-32442 Service Type Job | Service Call Job Type …" at bounding box center [832, 109] width 1363 height 1950
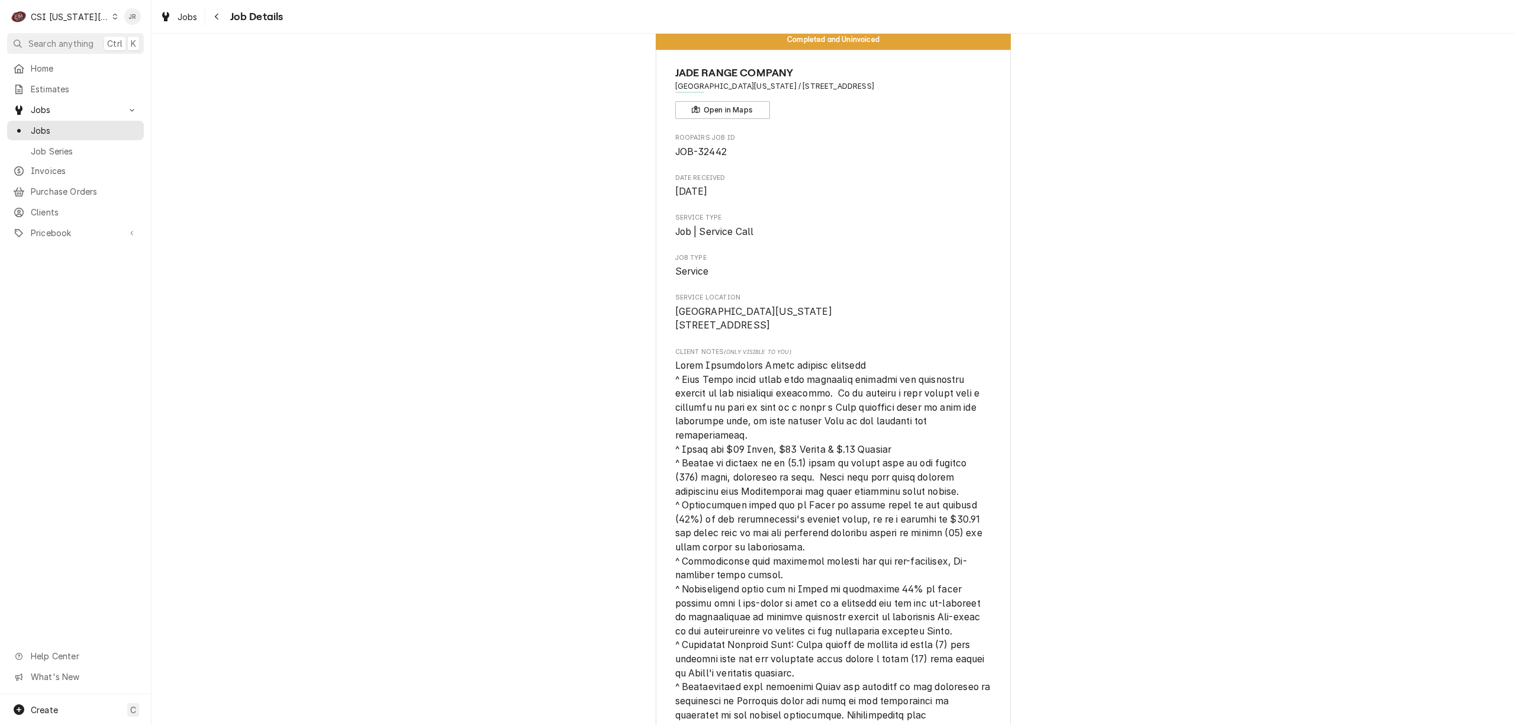
scroll to position [0, 0]
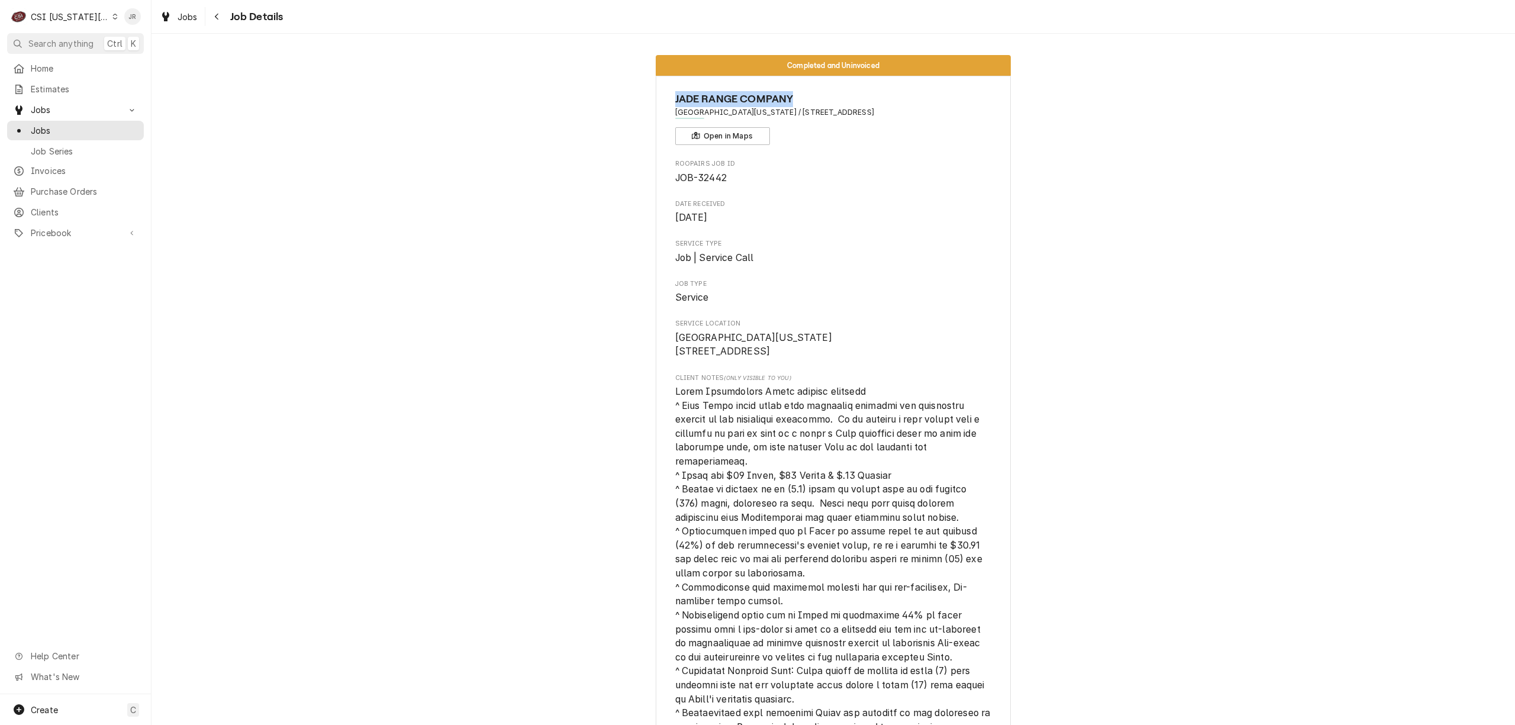
drag, startPoint x: 666, startPoint y: 98, endPoint x: 793, endPoint y: 98, distance: 126.6
copy span "JADE RANGE COMPANY"
drag, startPoint x: 942, startPoint y: 304, endPoint x: 957, endPoint y: 318, distance: 21.3
click at [943, 304] on span "Service" at bounding box center [833, 298] width 317 height 14
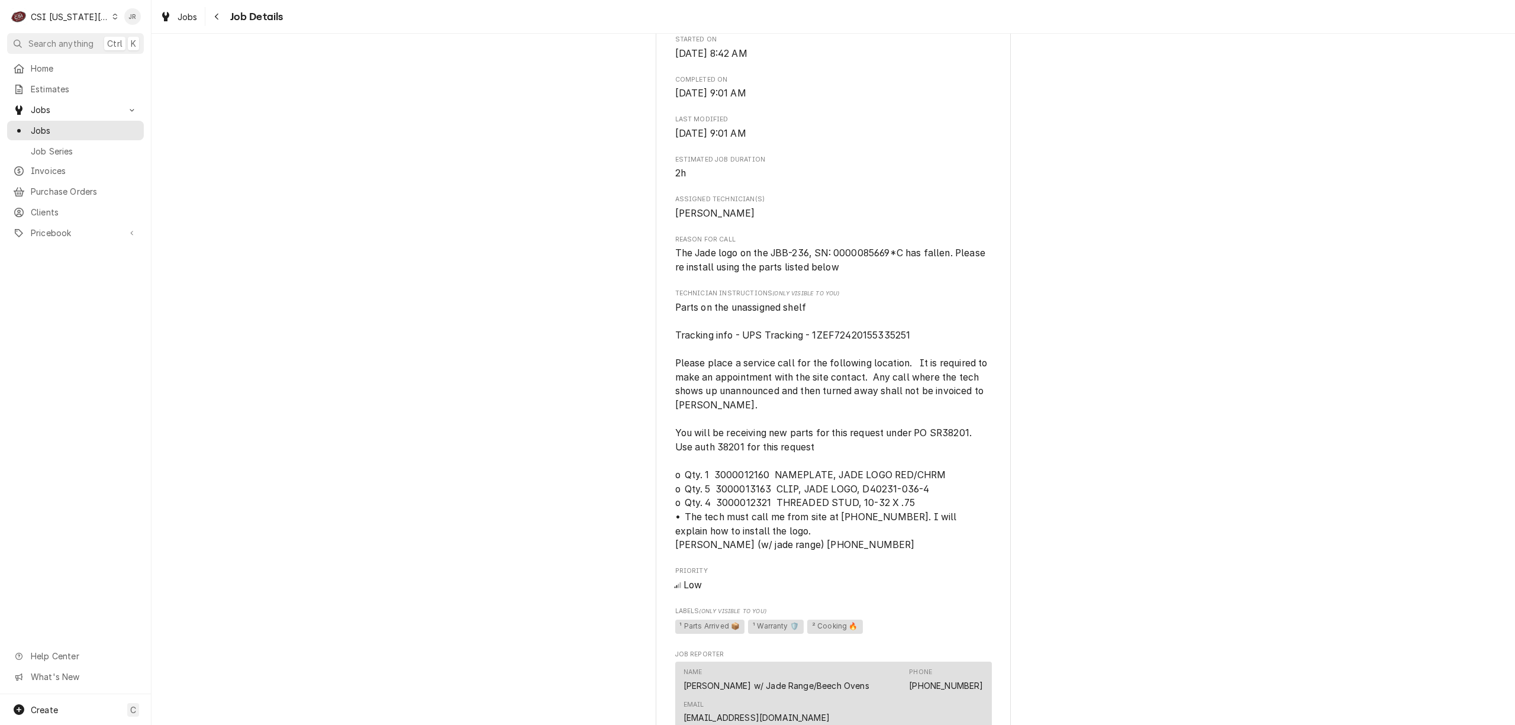
scroll to position [1025, 0]
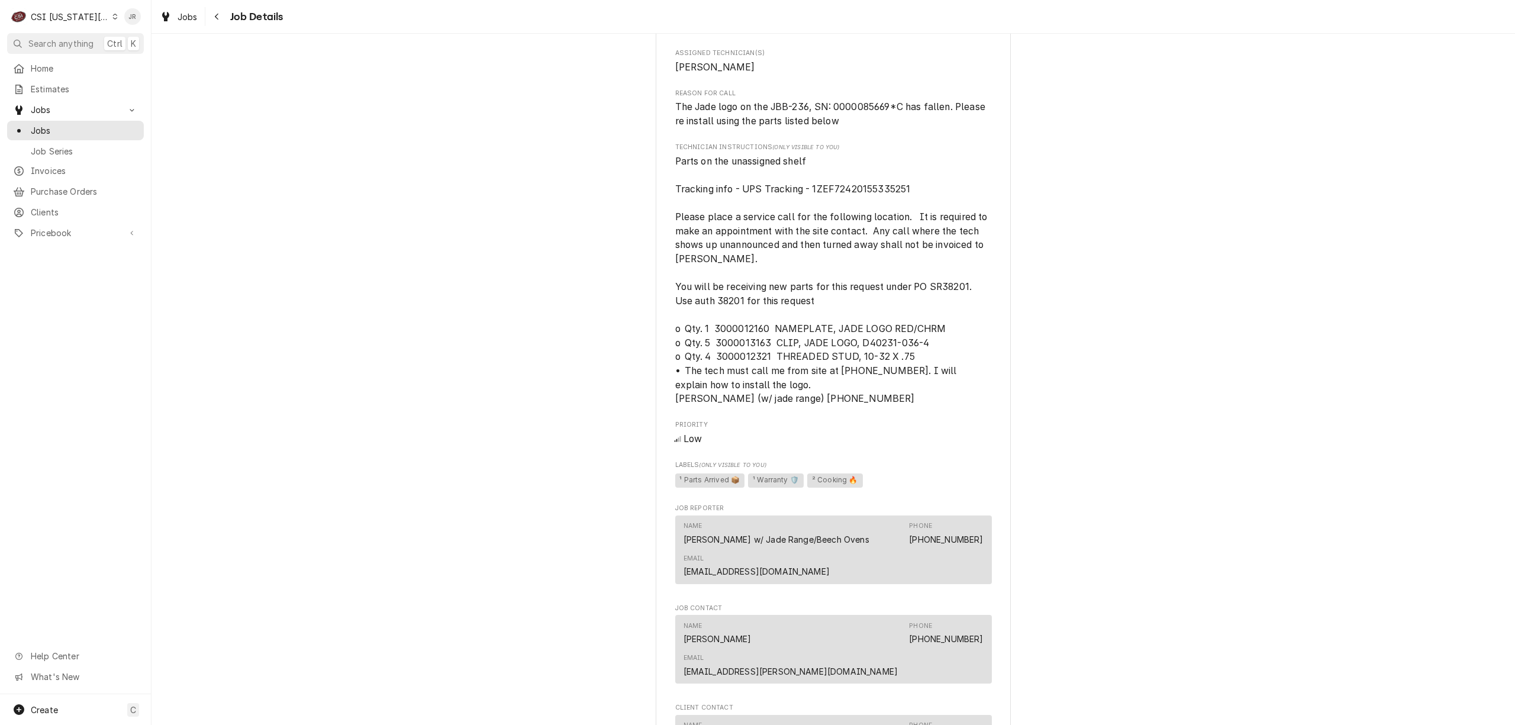
click at [817, 327] on span "Parts on the unassigned shelf Tracking info - UPS Tracking - 1ZEF72420155335251…" at bounding box center [833, 279] width 317 height 251
click at [43, 164] on span "Invoices" at bounding box center [84, 170] width 107 height 12
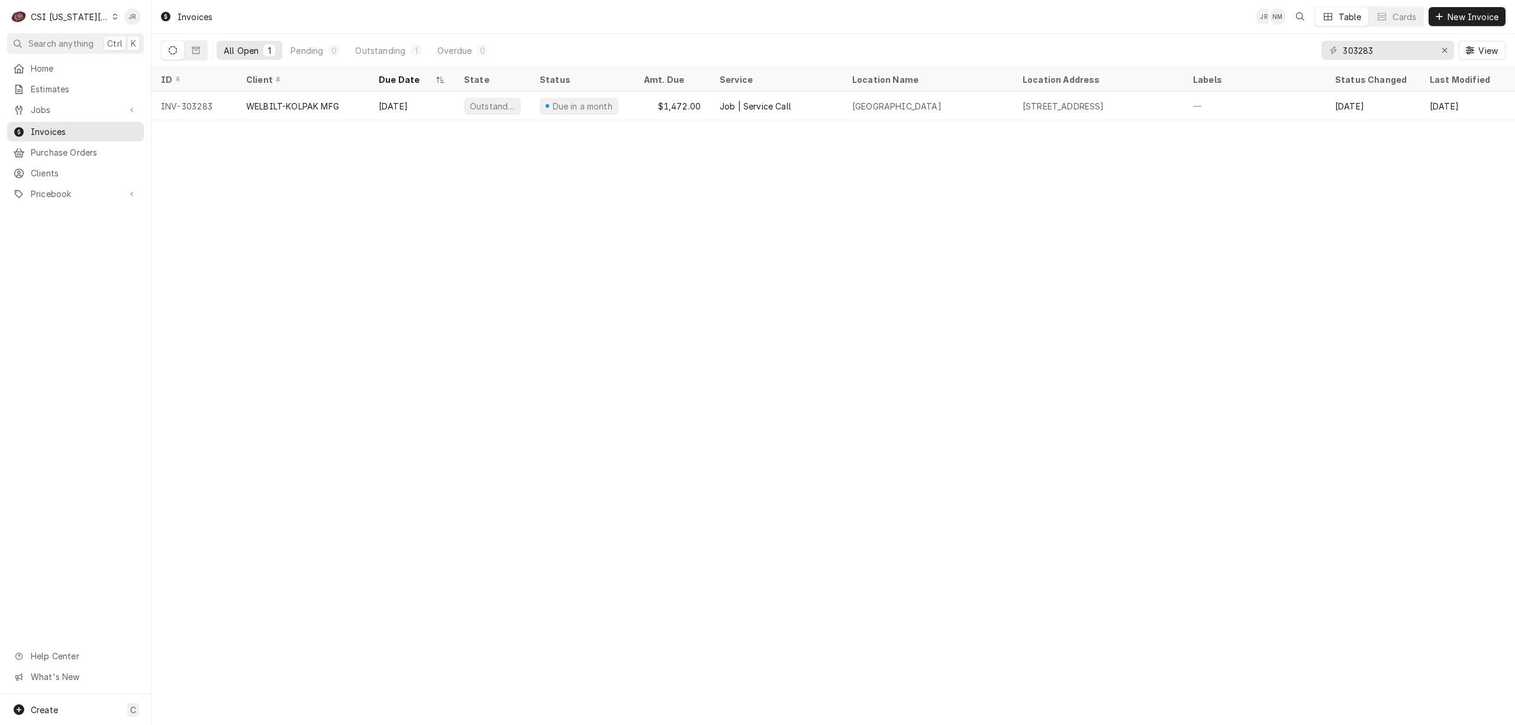
click at [927, 372] on div "Invoices JR NM Table Cards New Invoice All Open 1 Pending 0 Outstanding 1 Overd…" at bounding box center [832, 362] width 1363 height 725
click at [1371, 25] on button "Cards" at bounding box center [1396, 16] width 54 height 19
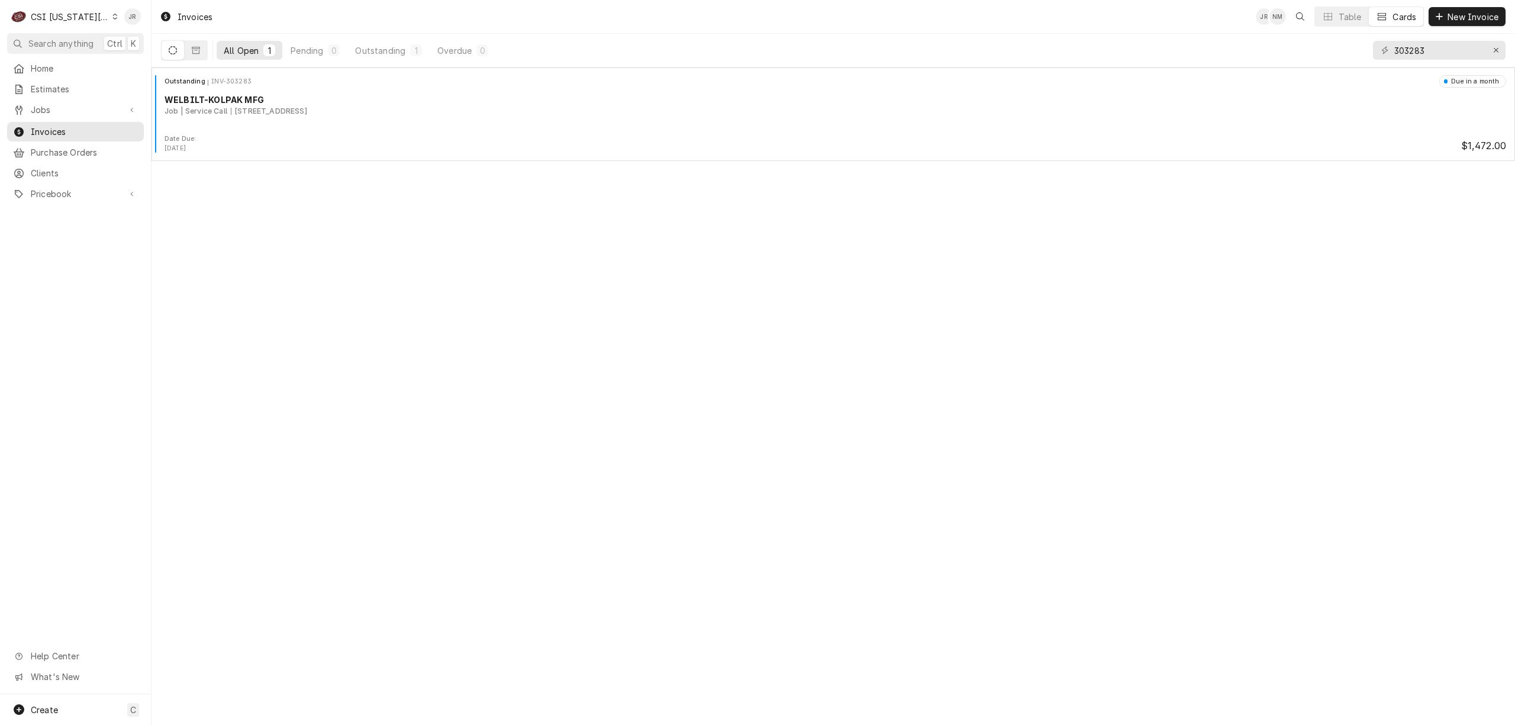
click at [1373, 43] on div "303283" at bounding box center [1439, 50] width 133 height 33
click at [1403, 46] on input "303283" at bounding box center [1438, 50] width 89 height 19
click at [1424, 50] on input "303283" at bounding box center [1438, 50] width 89 height 19
type input "303291"
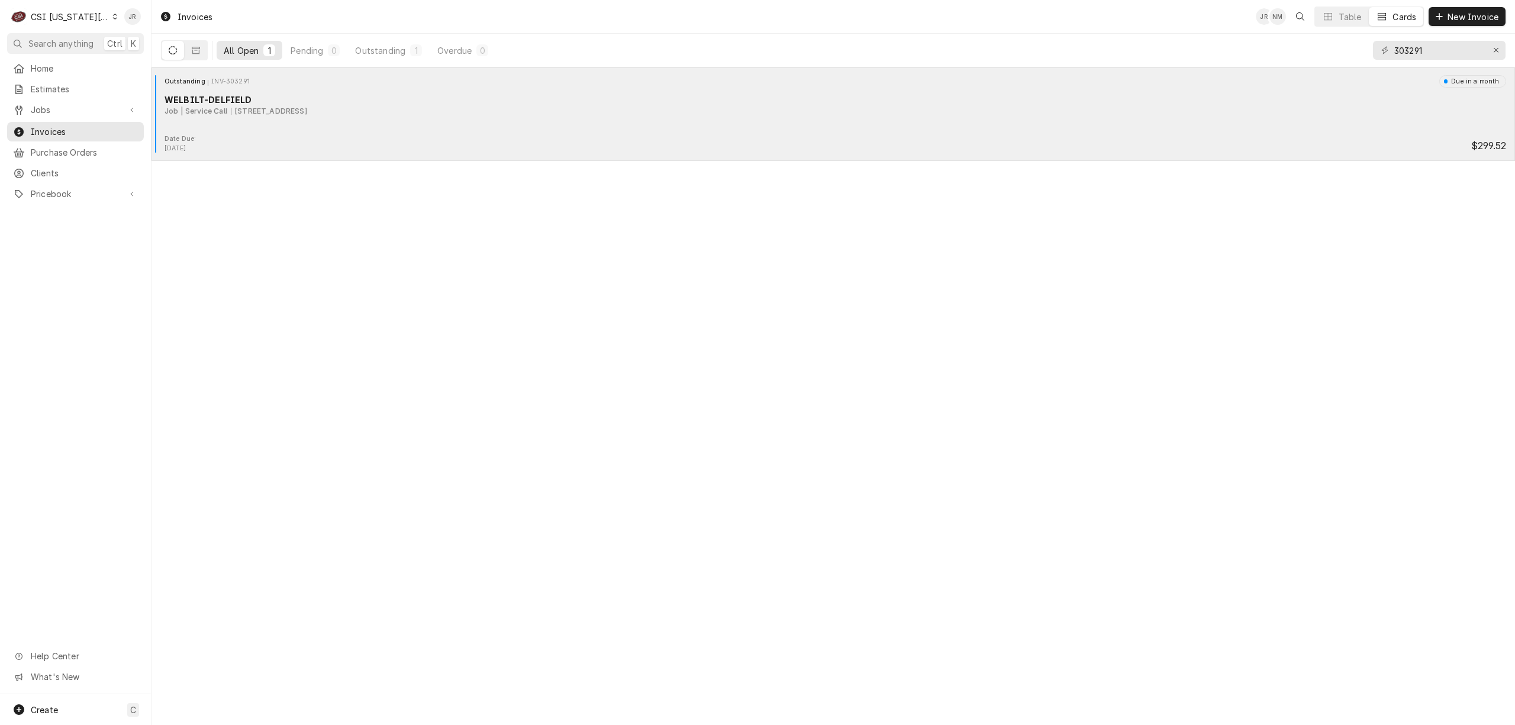
click at [209, 99] on div "WELBILT-DELFIELD" at bounding box center [834, 99] width 1341 height 12
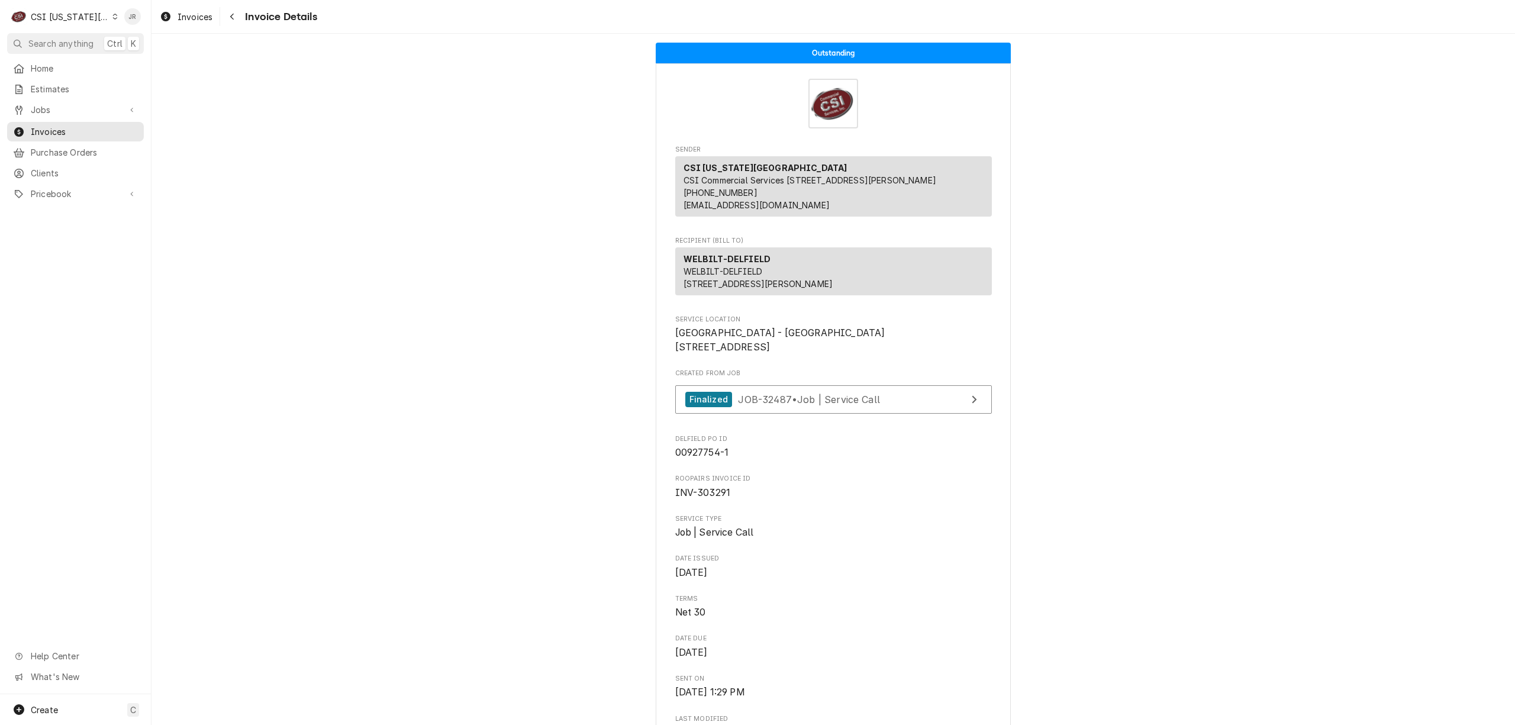
click at [695, 498] on span "INV-303291" at bounding box center [703, 492] width 56 height 11
click at [697, 498] on span "INV-303291" at bounding box center [703, 492] width 56 height 11
copy span "303291"
click at [63, 125] on span "Invoices" at bounding box center [84, 131] width 107 height 12
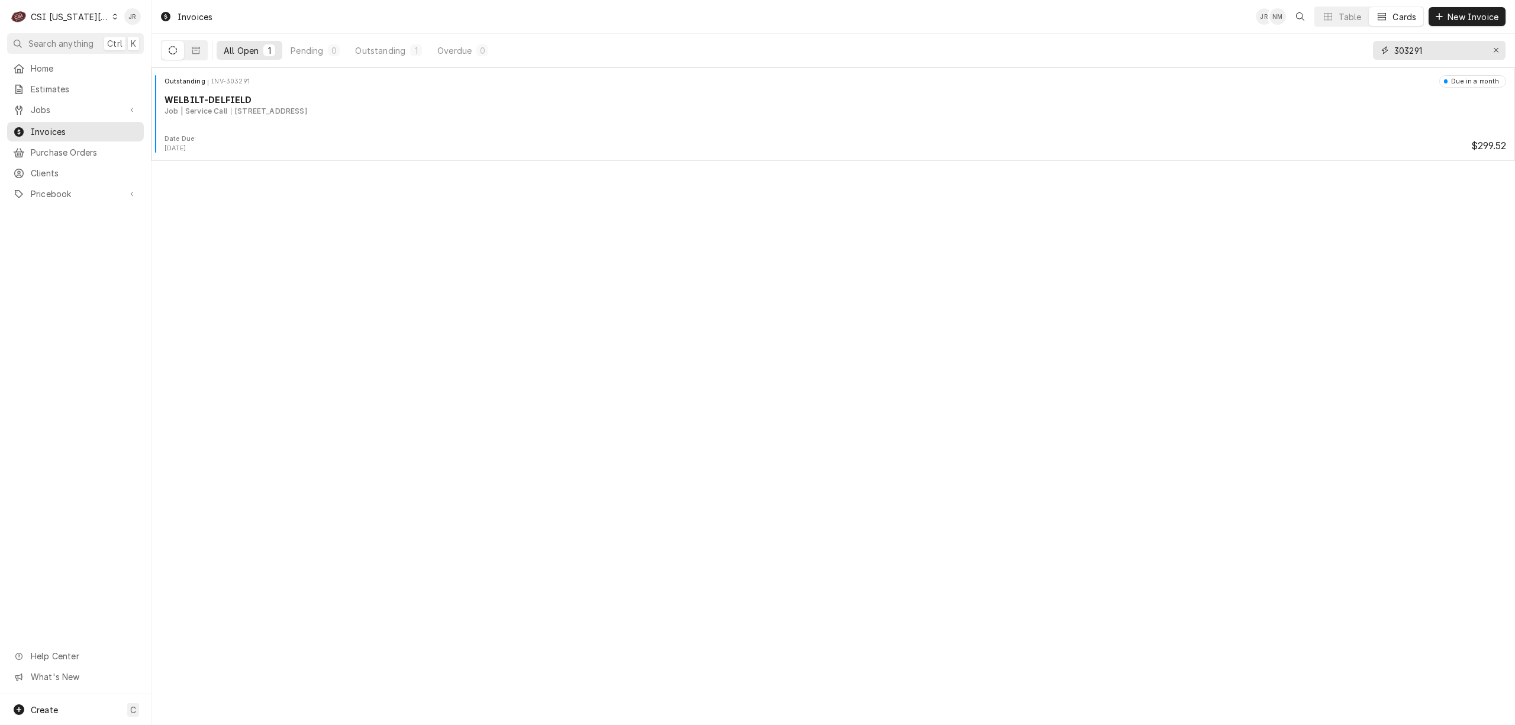
click at [1431, 41] on input "303291" at bounding box center [1438, 50] width 89 height 19
click at [1429, 48] on input "303291" at bounding box center [1438, 50] width 89 height 19
type input "303257"
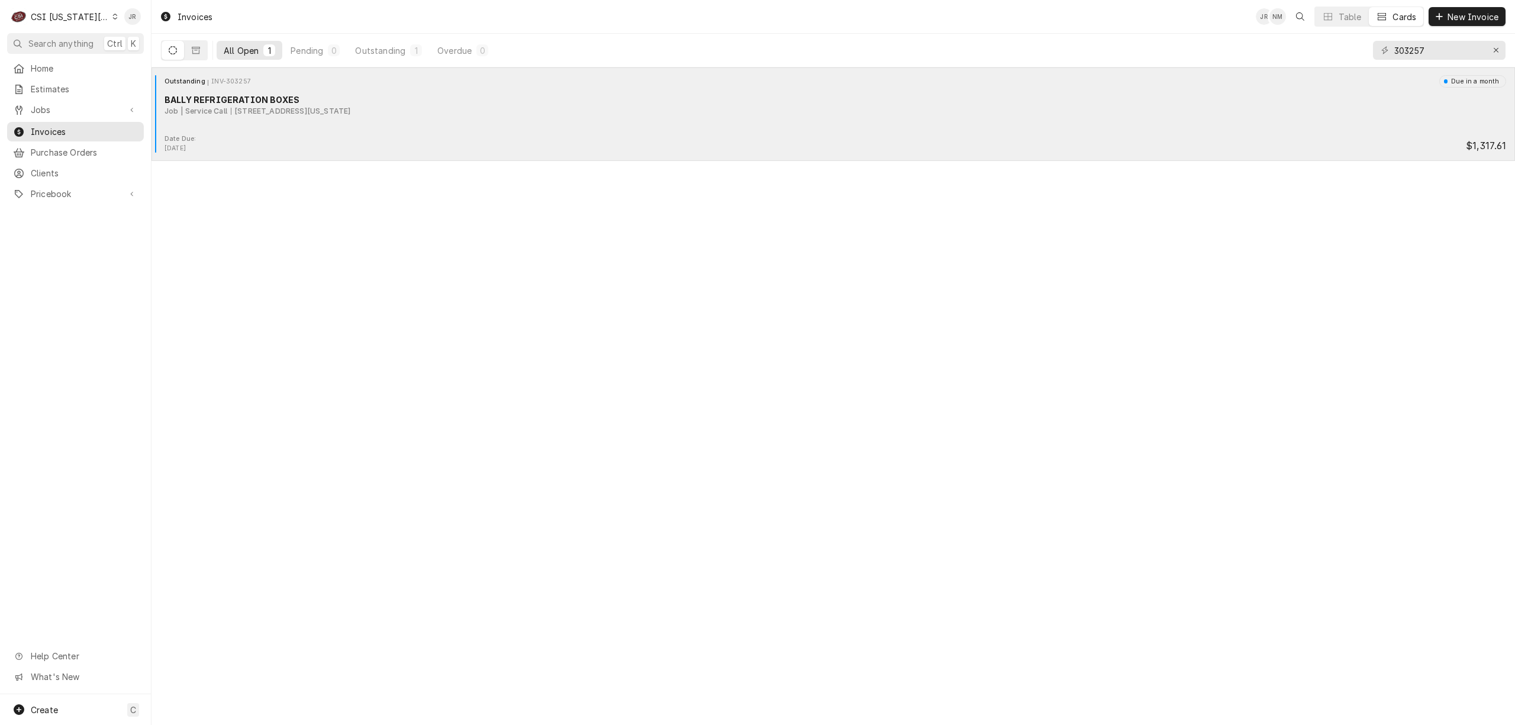
click at [245, 105] on div "BALLY REFRIGERATION BOXES" at bounding box center [834, 99] width 1341 height 12
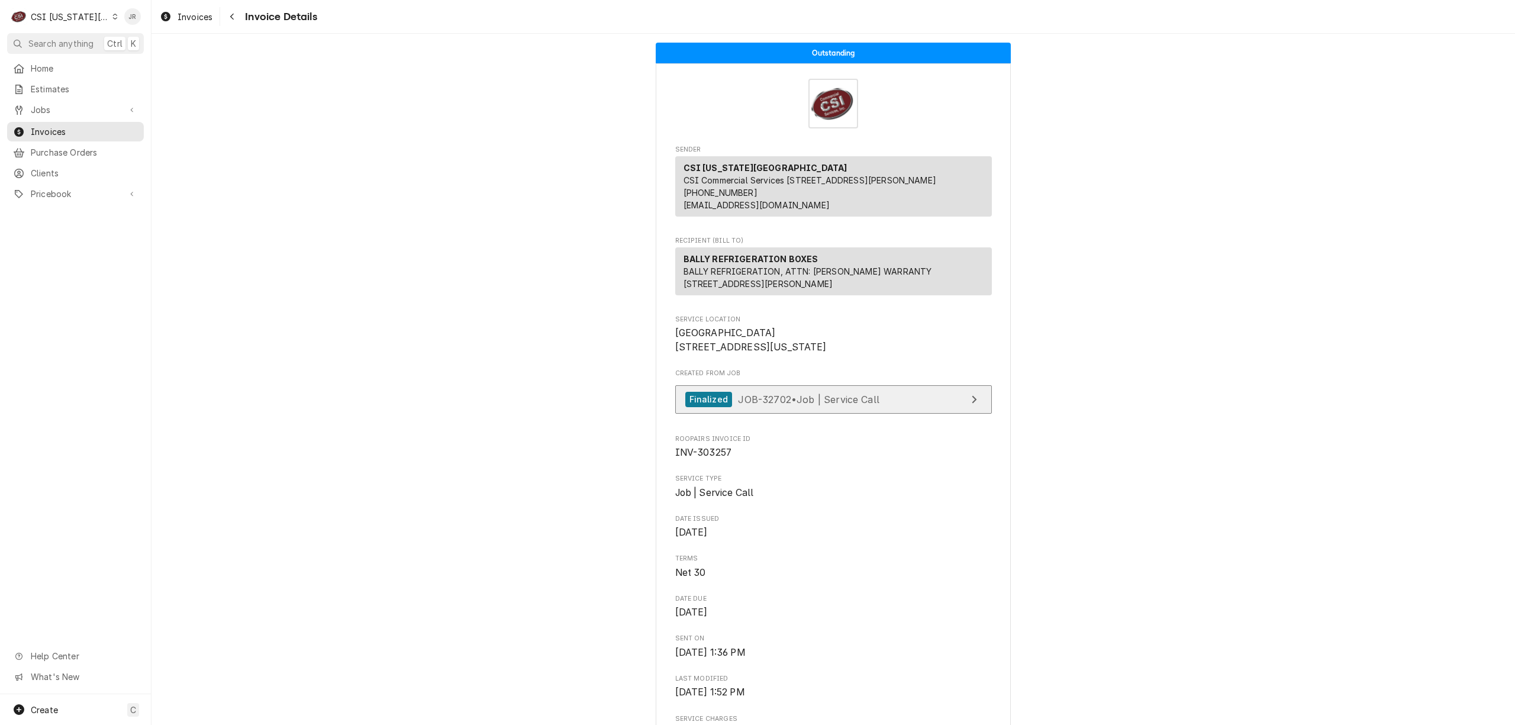
click at [934, 414] on link "Finalized JOB-32702 • Job | Service Call" at bounding box center [833, 399] width 317 height 29
click at [703, 458] on span "INV-303257" at bounding box center [703, 452] width 57 height 11
copy span "303257"
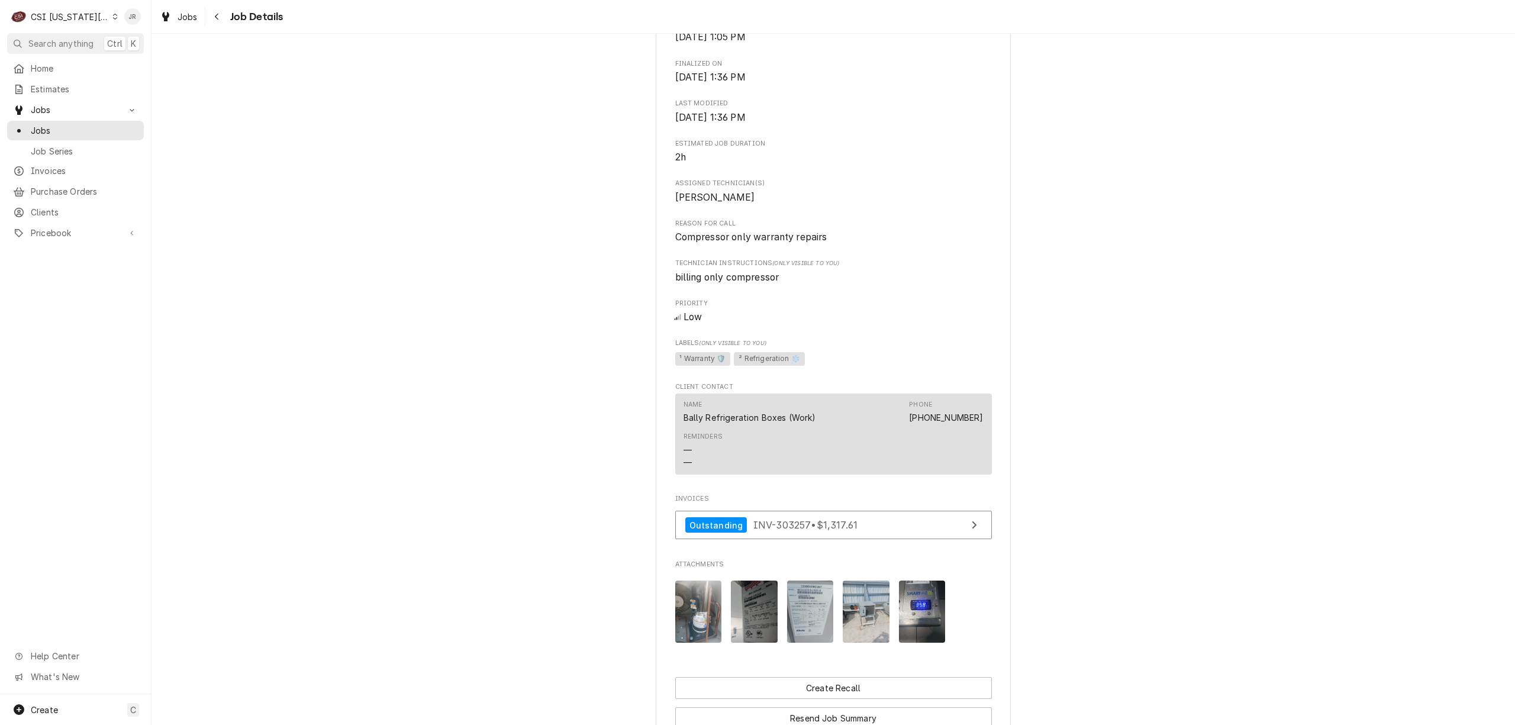
scroll to position [552, 0]
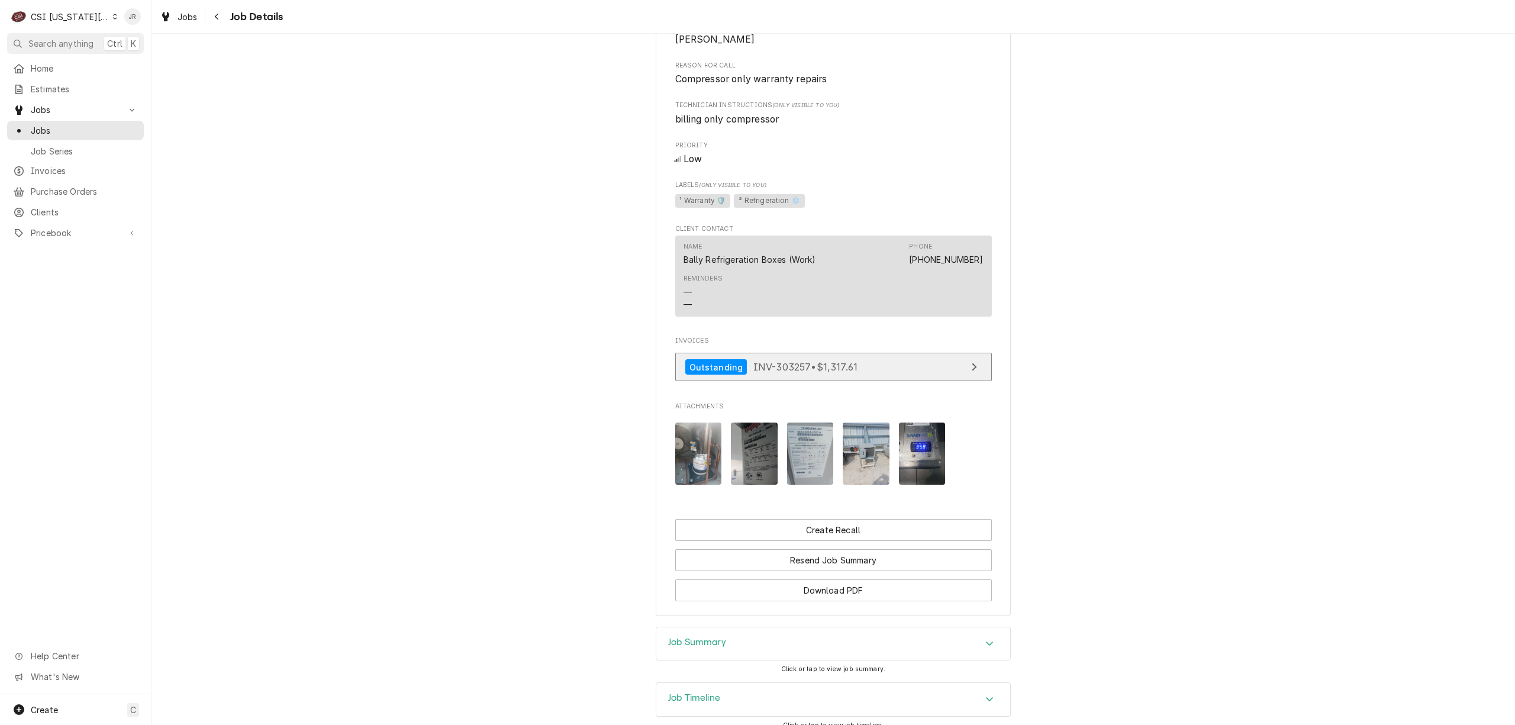
click at [857, 379] on link "Outstanding INV-303257 • $1,317.61" at bounding box center [833, 367] width 317 height 29
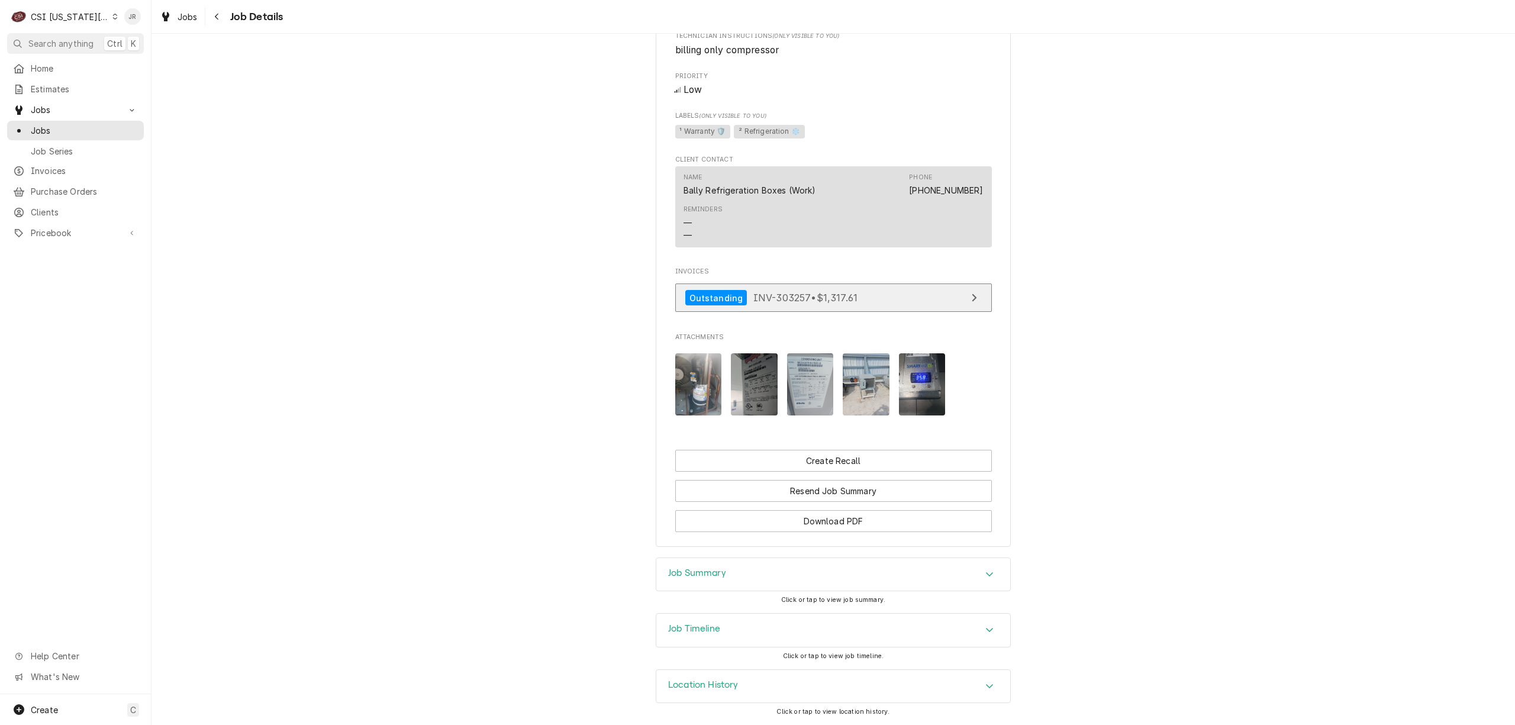
scroll to position [639, 0]
click at [701, 617] on div "Job Timeline" at bounding box center [833, 630] width 354 height 33
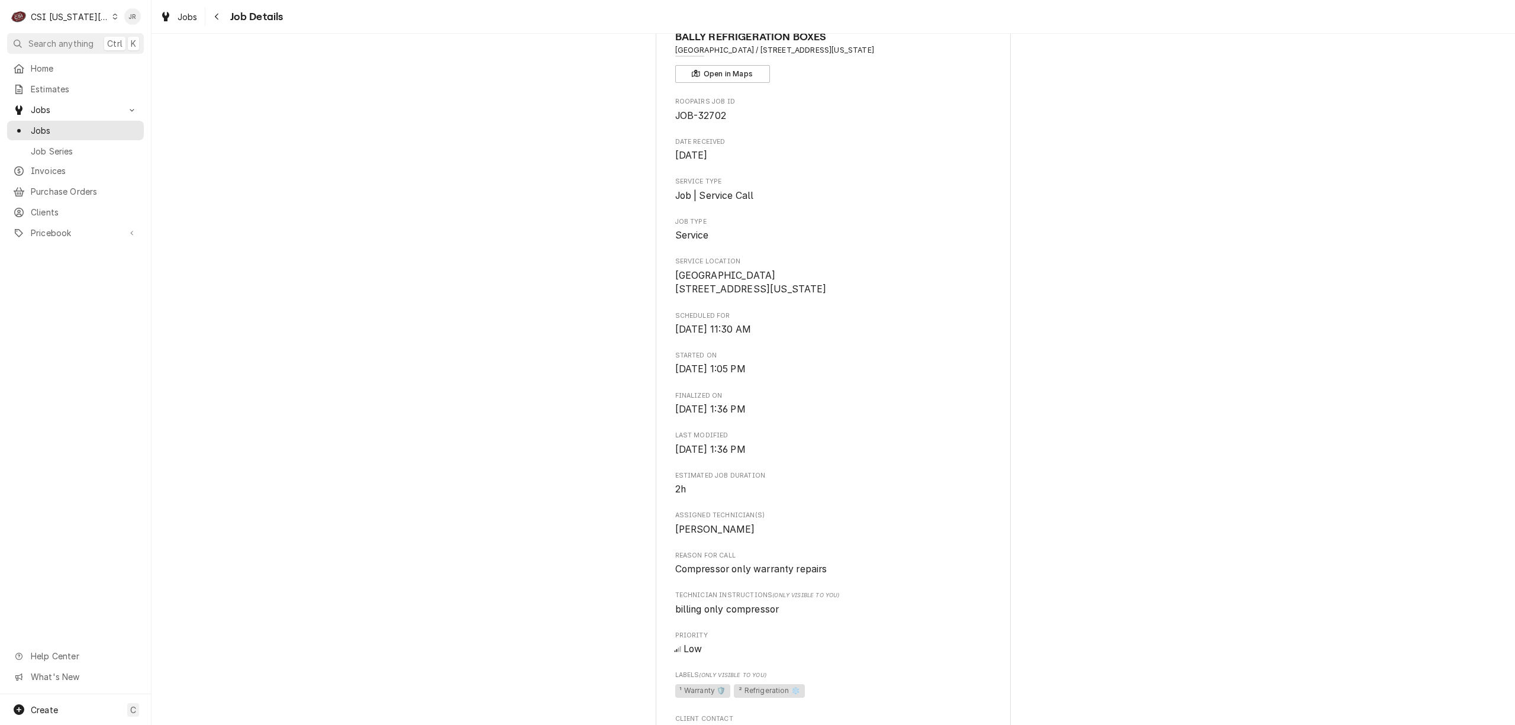
scroll to position [0, 0]
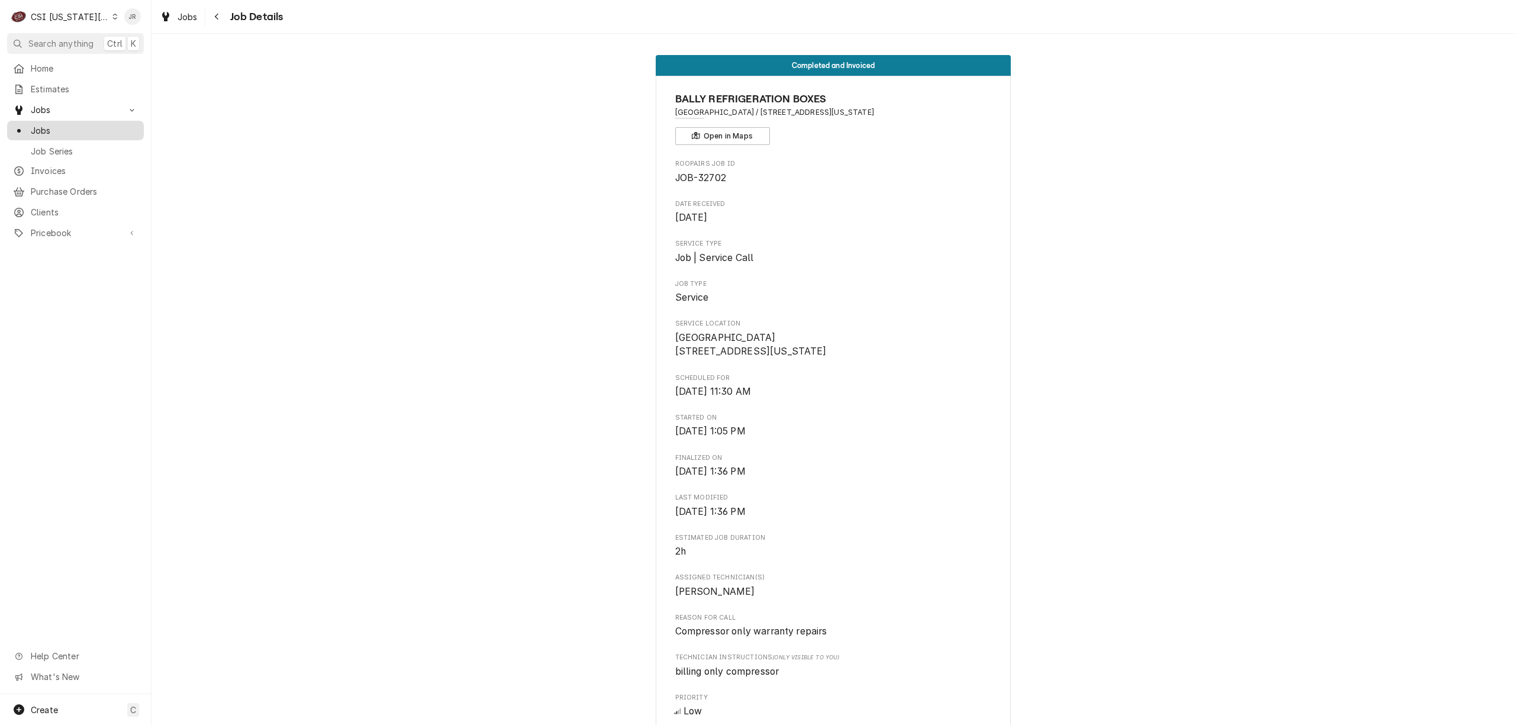
click at [40, 129] on span "Jobs" at bounding box center [84, 130] width 107 height 12
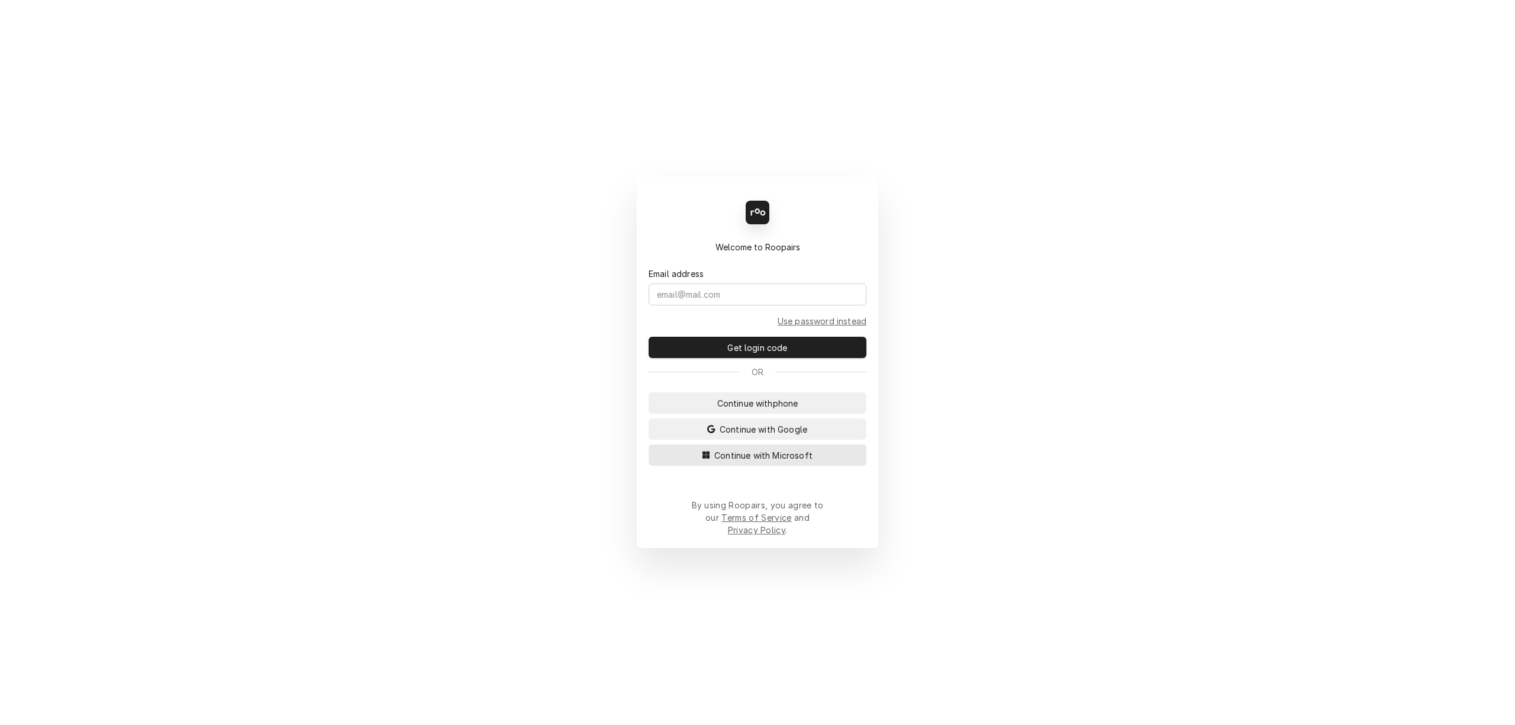
click at [785, 462] on span "Continue with Microsoft" at bounding box center [763, 455] width 103 height 12
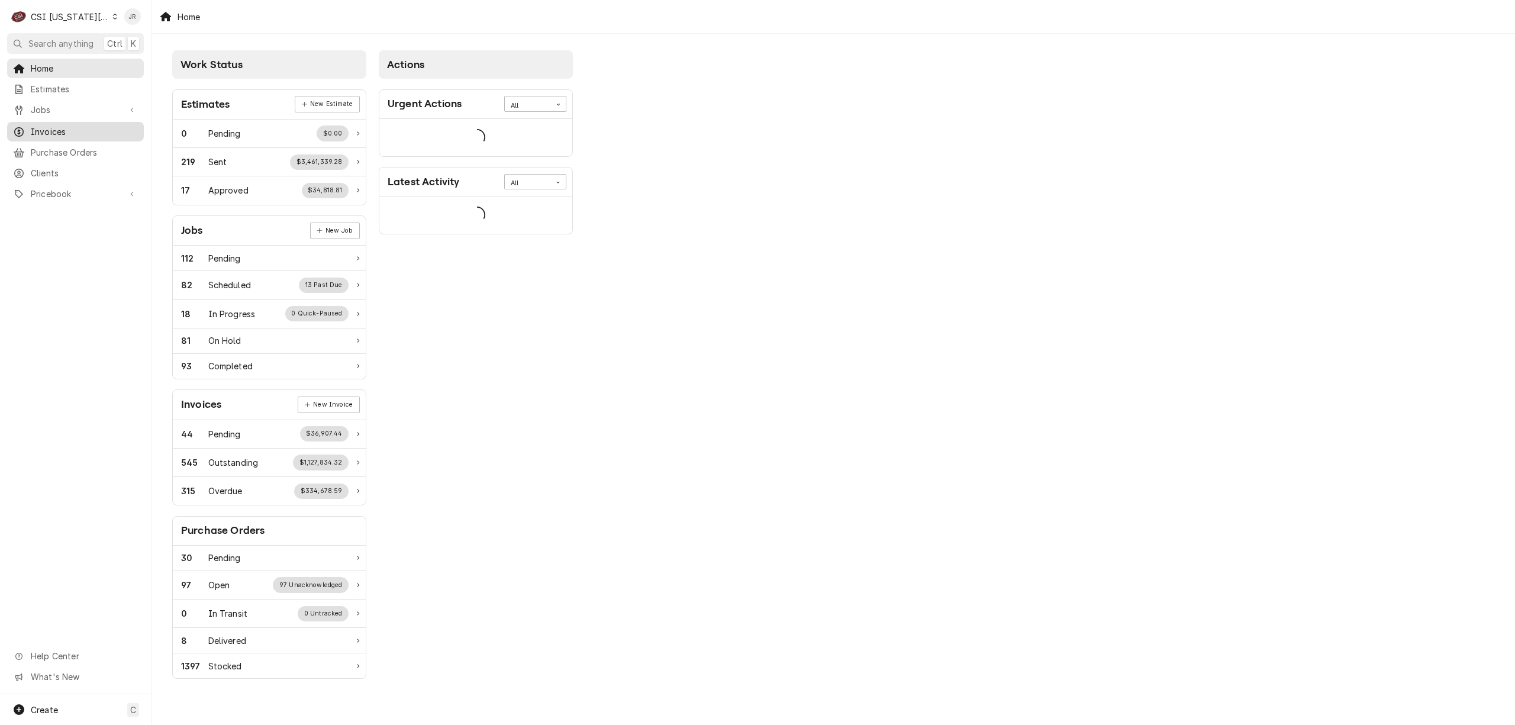
click at [34, 131] on span "Invoices" at bounding box center [84, 131] width 107 height 12
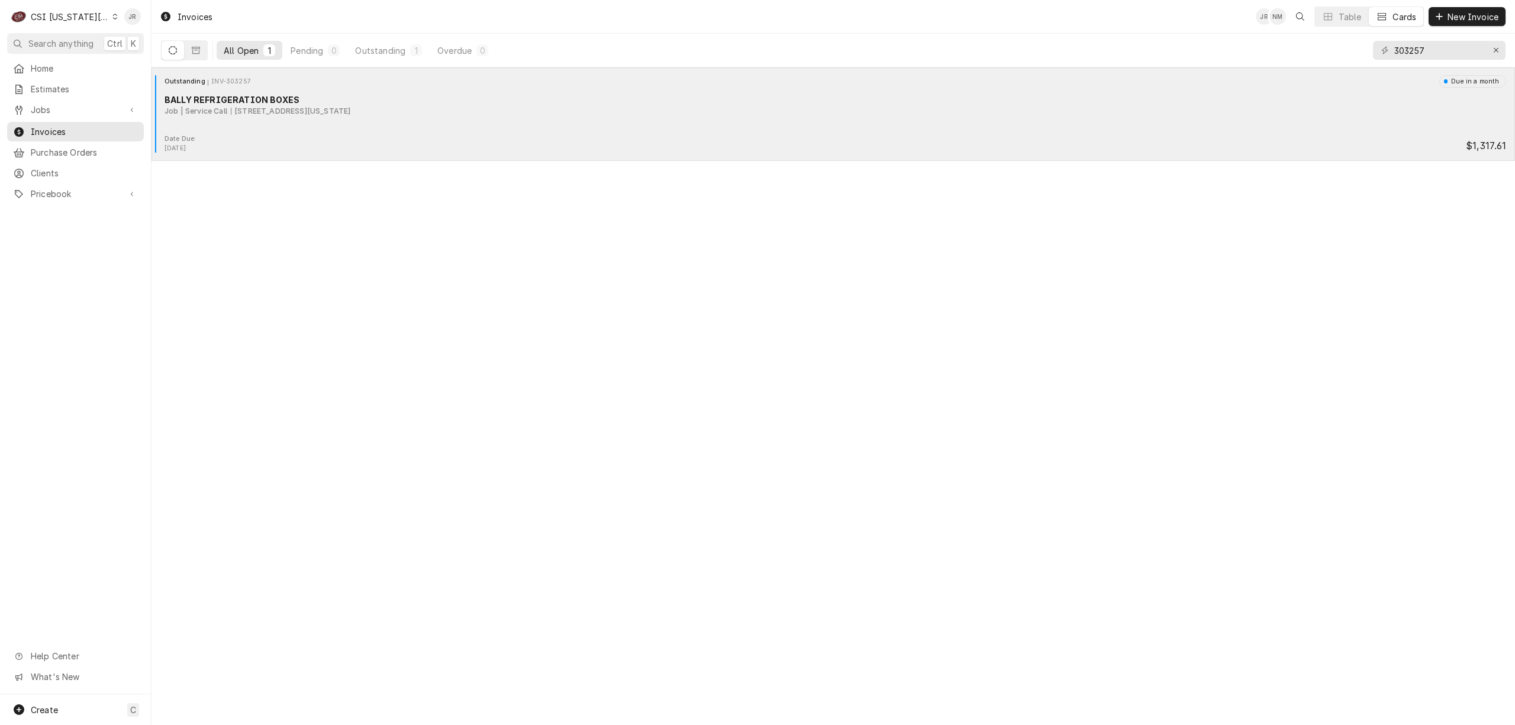
click at [246, 102] on div "BALLY REFRIGERATION BOXES" at bounding box center [834, 99] width 1341 height 12
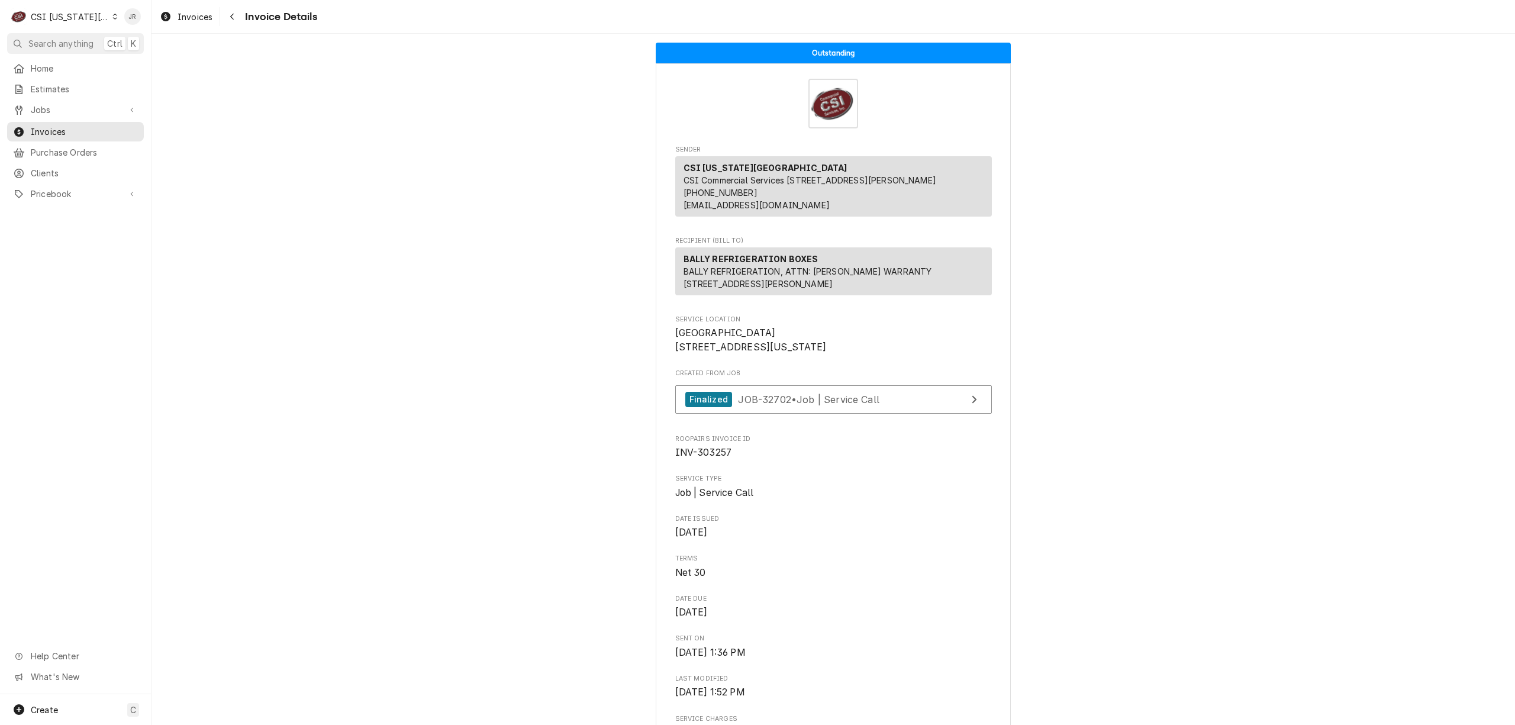
click at [708, 458] on span "INV-303257" at bounding box center [703, 452] width 57 height 11
copy span "303257"
click at [712, 458] on span "INV-303257" at bounding box center [703, 452] width 57 height 11
click at [713, 458] on span "INV-303257" at bounding box center [703, 452] width 57 height 11
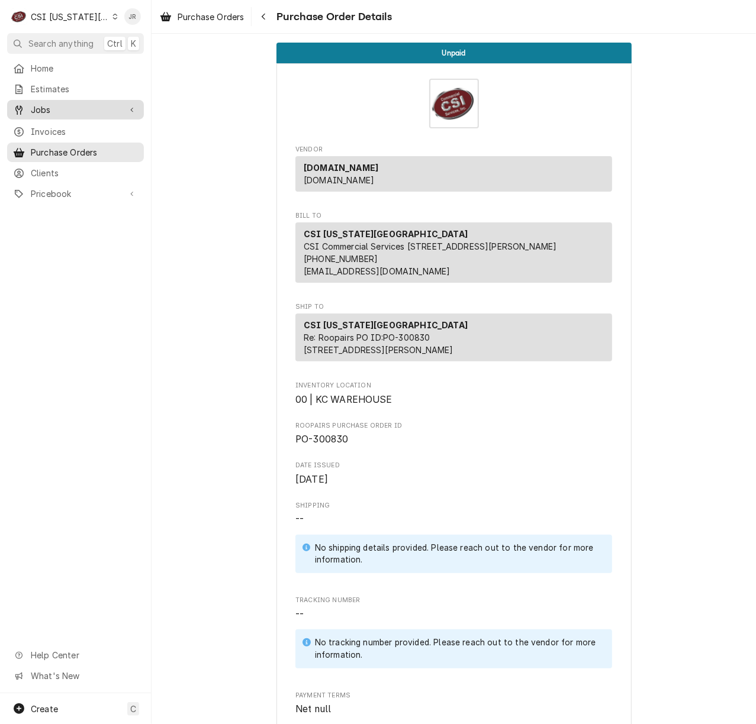
click at [50, 112] on div "Jobs" at bounding box center [75, 109] width 132 height 15
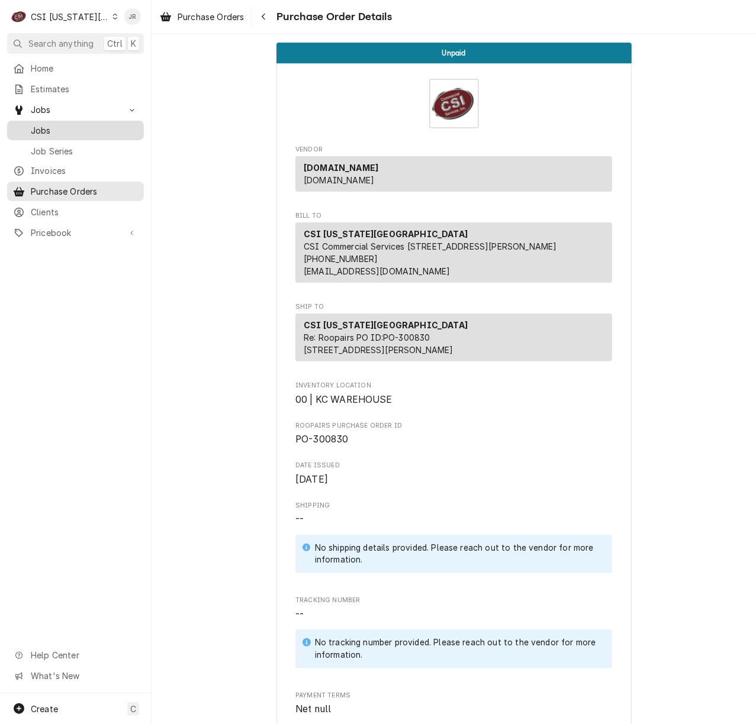
click at [40, 125] on span "Jobs" at bounding box center [84, 130] width 107 height 12
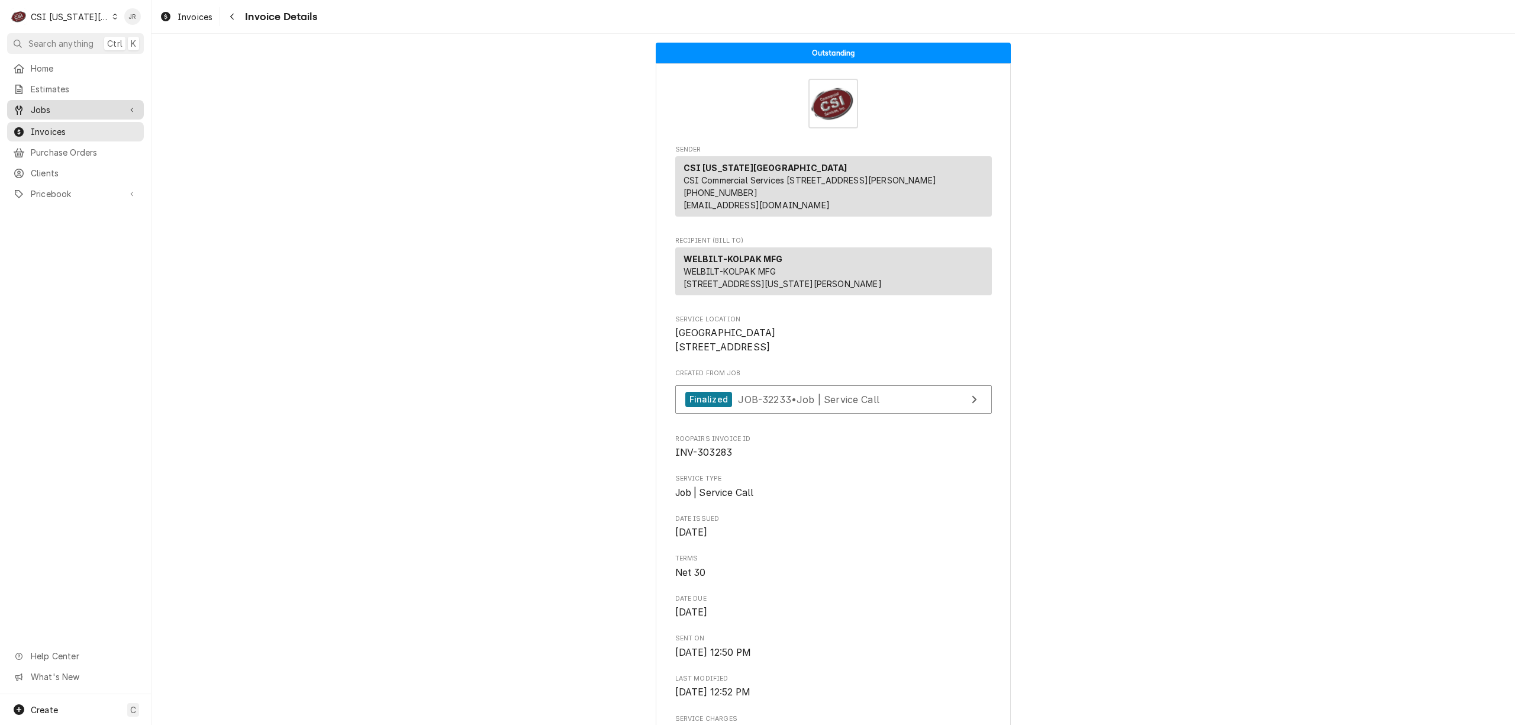
click at [62, 110] on span "Jobs" at bounding box center [75, 110] width 89 height 12
click at [71, 130] on span "Jobs" at bounding box center [84, 130] width 107 height 12
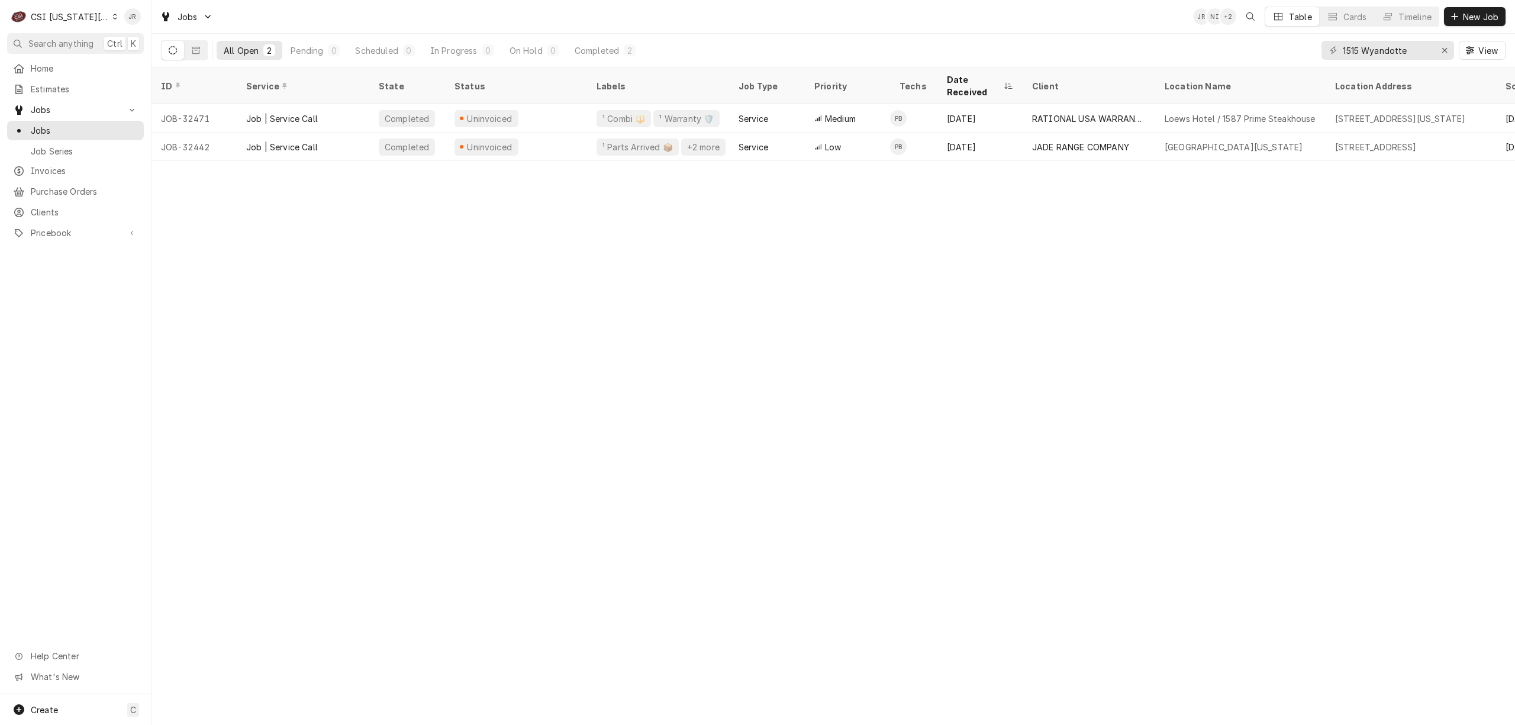
drag, startPoint x: 1402, startPoint y: 19, endPoint x: 1422, endPoint y: 46, distance: 33.8
click at [1411, 29] on div "Jobs JR NI + 2 Table Cards Timeline New Job" at bounding box center [832, 16] width 1363 height 33
click at [1189, 43] on div "All Open 2 Pending 0 Scheduled 0 In Progress 0 On Hold 0 Completed 2 1515 Wyand…" at bounding box center [833, 50] width 1344 height 33
drag, startPoint x: 1427, startPoint y: 51, endPoint x: 1021, endPoint y: 30, distance: 406.4
click at [1007, 27] on div "Jobs JR NI + 2 Table Cards Timeline New Job All Open 2 Pending 0 Scheduled 0 In…" at bounding box center [832, 33] width 1363 height 67
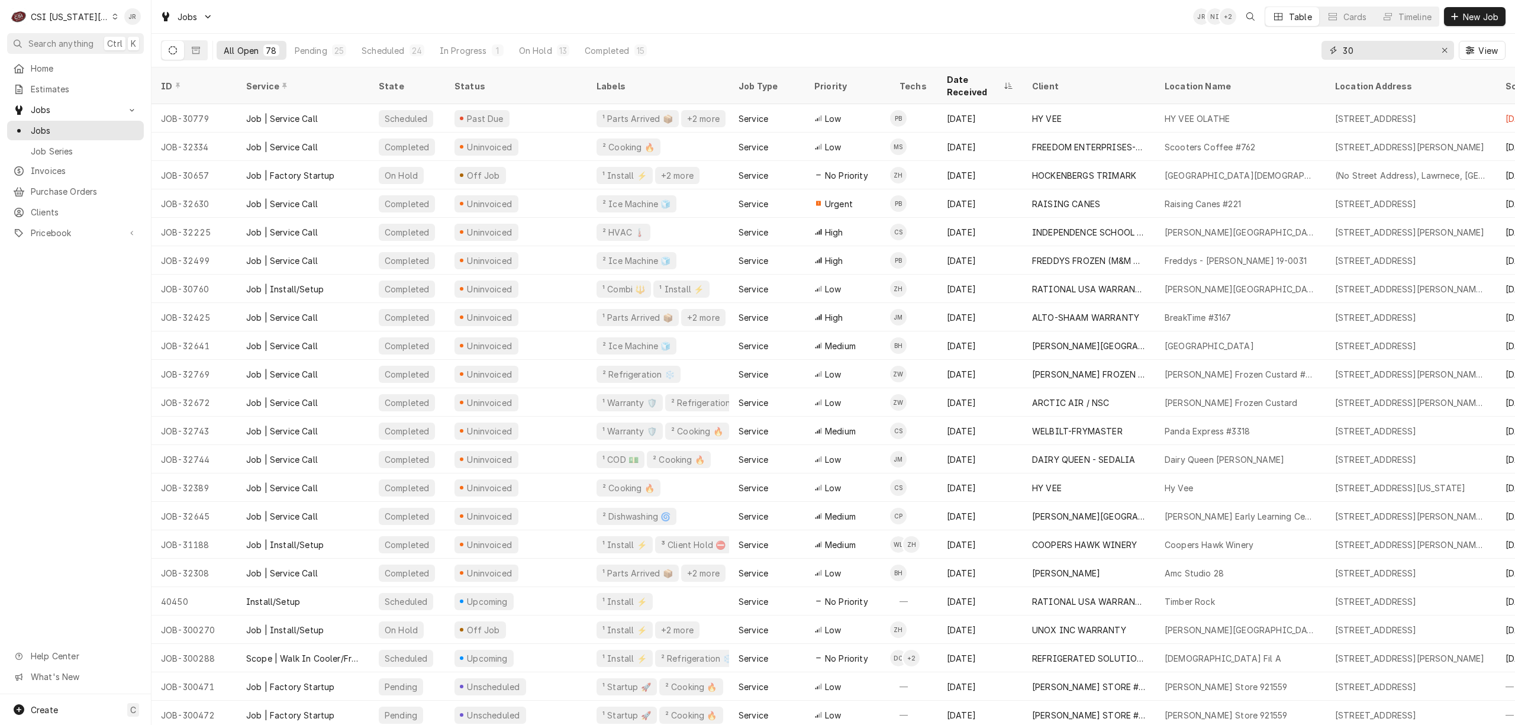
type input "30"
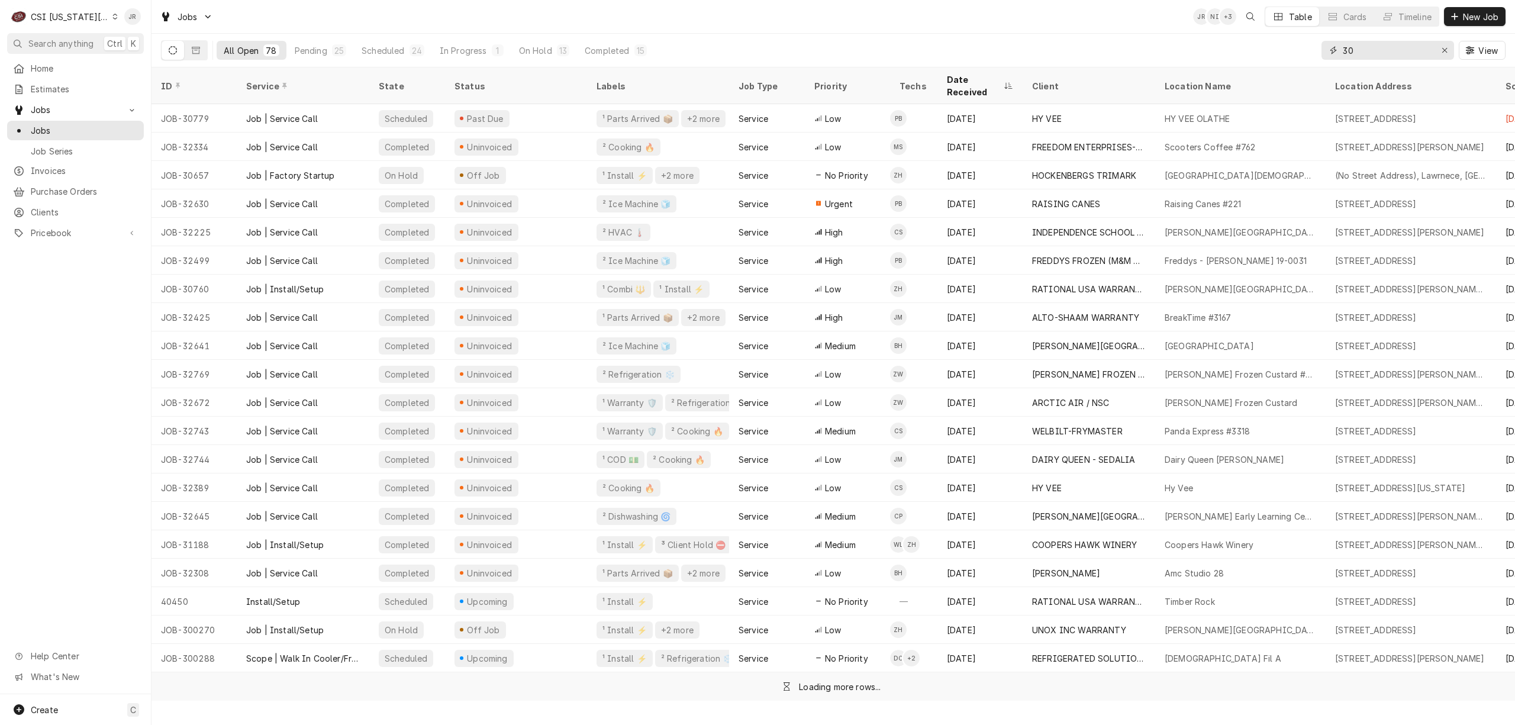
click at [1382, 56] on input "30" at bounding box center [1387, 50] width 89 height 19
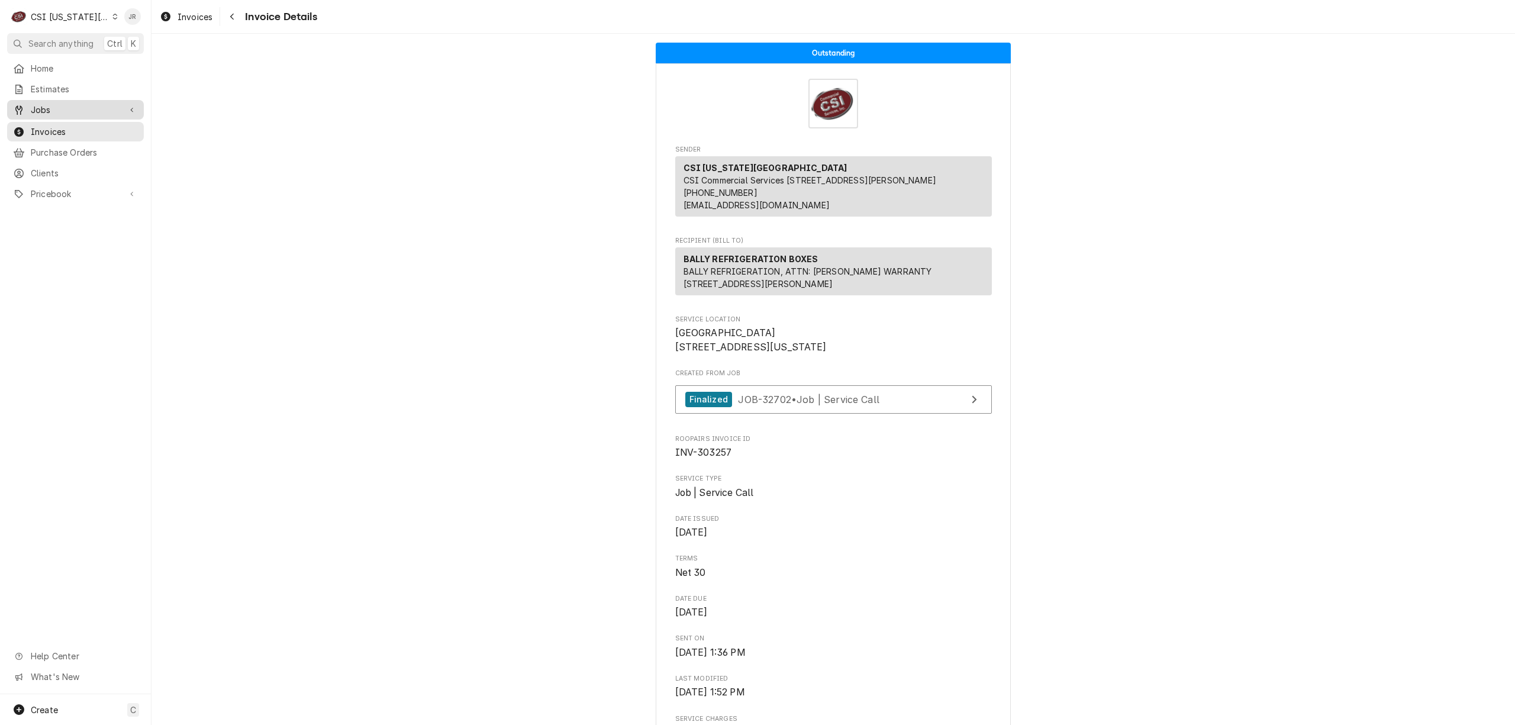
click at [51, 109] on span "Jobs" at bounding box center [75, 110] width 89 height 12
click at [64, 128] on span "Jobs" at bounding box center [84, 130] width 107 height 12
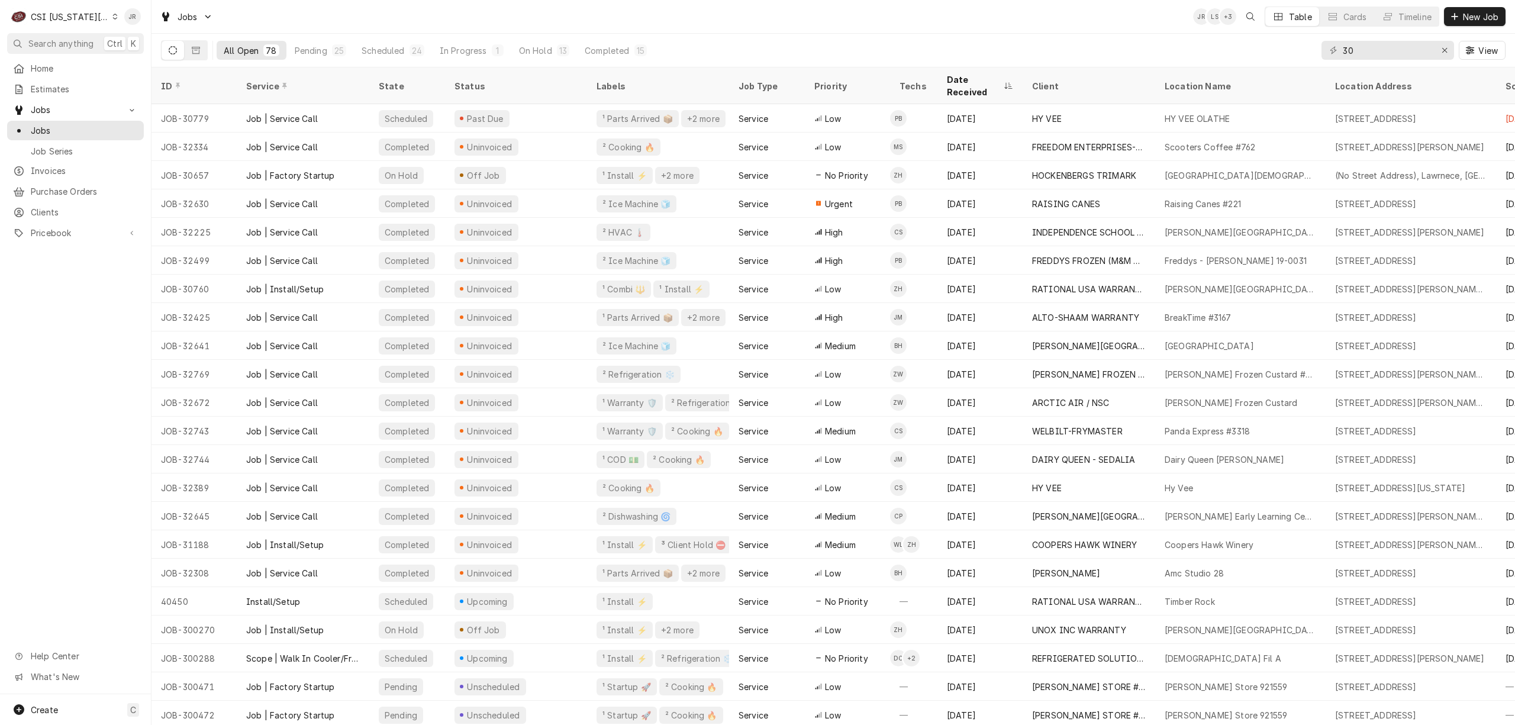
drag, startPoint x: 1326, startPoint y: 84, endPoint x: 1333, endPoint y: 73, distance: 12.8
click at [1329, 80] on th "Location Address" at bounding box center [1410, 85] width 170 height 37
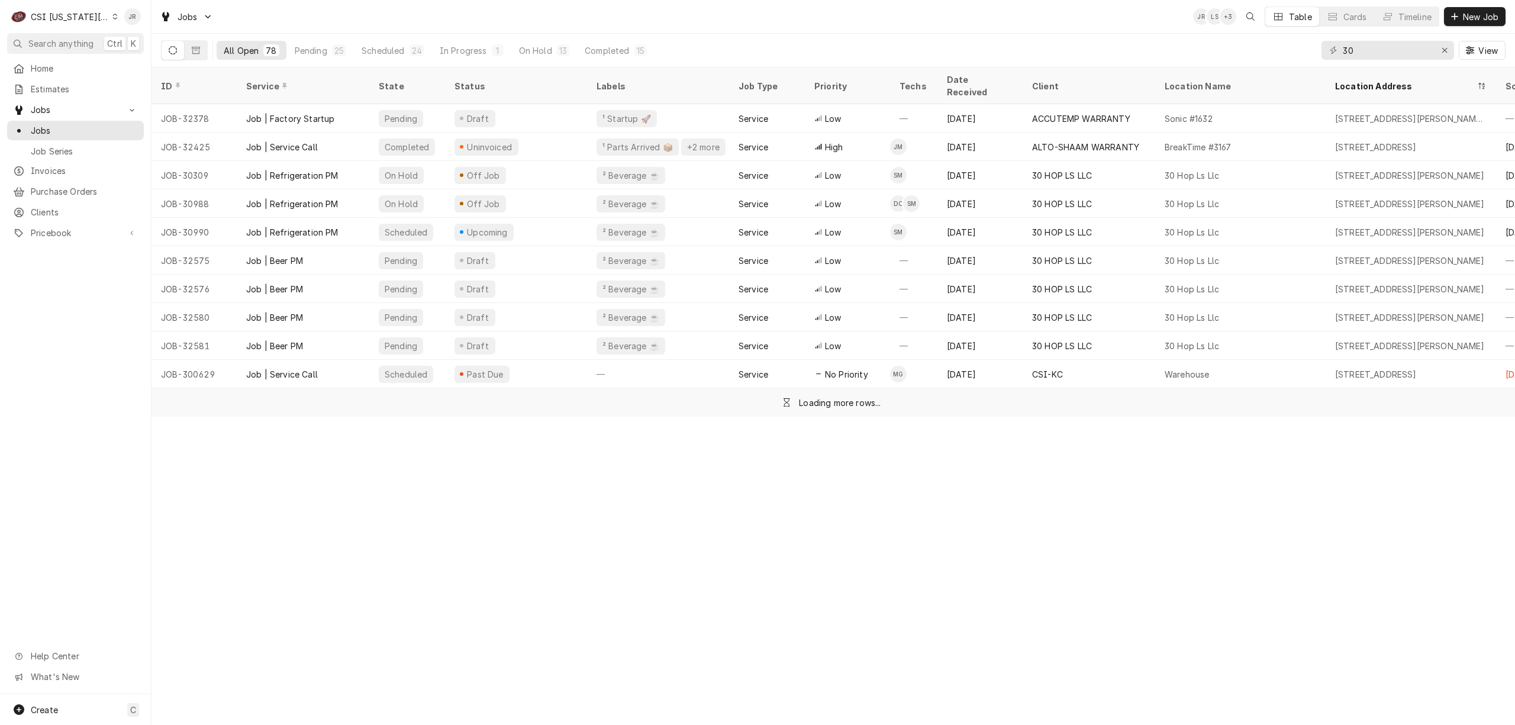
click at [1380, 38] on div "30 View" at bounding box center [1413, 50] width 184 height 33
click at [1363, 52] on input "30" at bounding box center [1387, 50] width 89 height 19
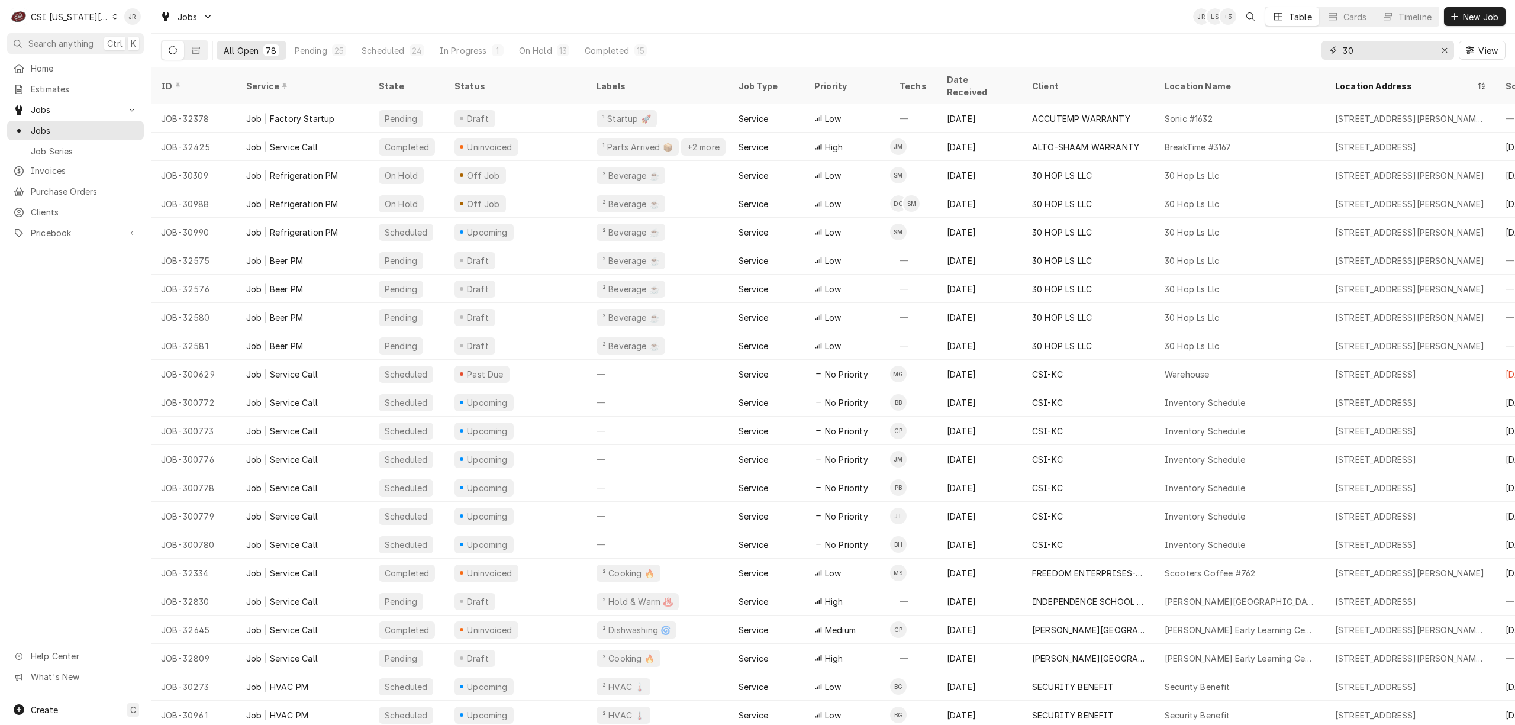
click at [1361, 51] on input "30" at bounding box center [1387, 50] width 89 height 19
paste input "2492"
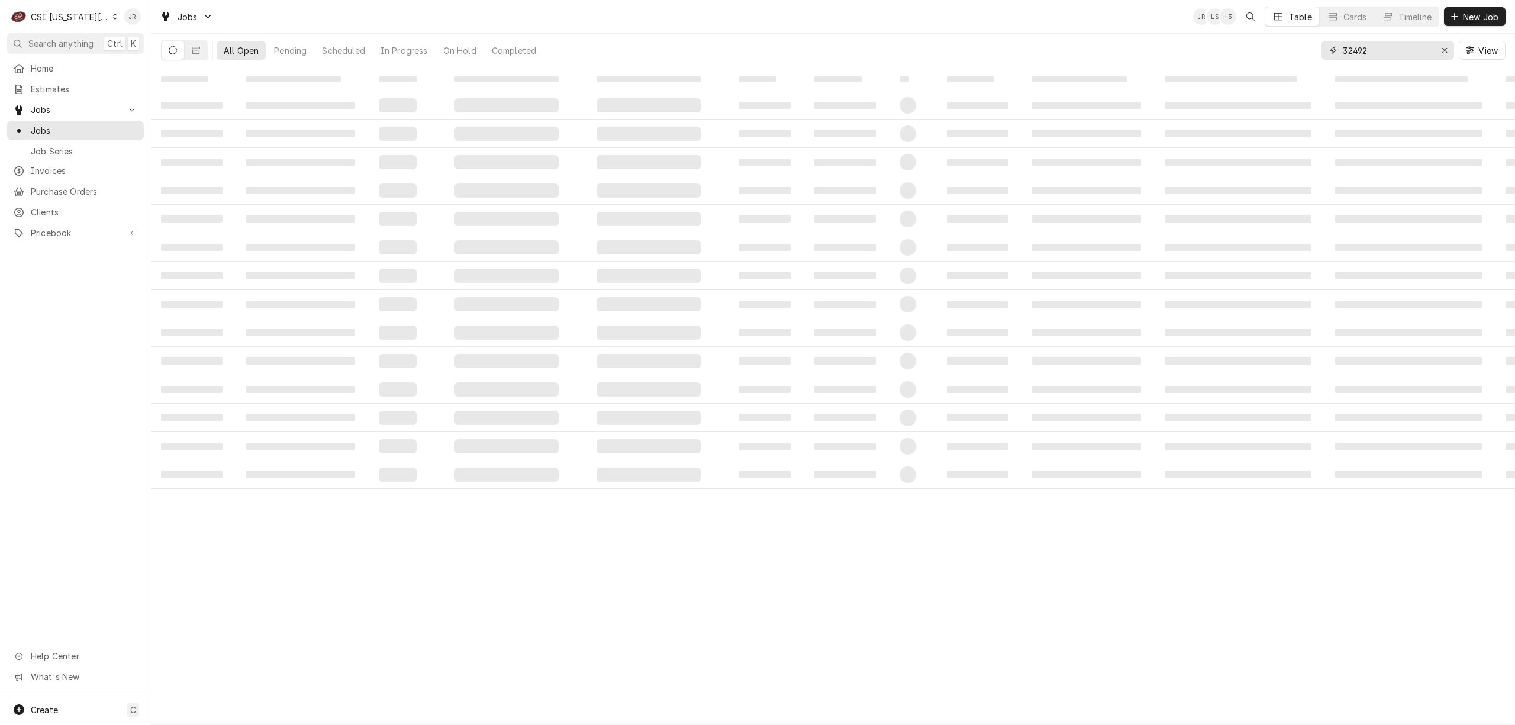
type input "32492"
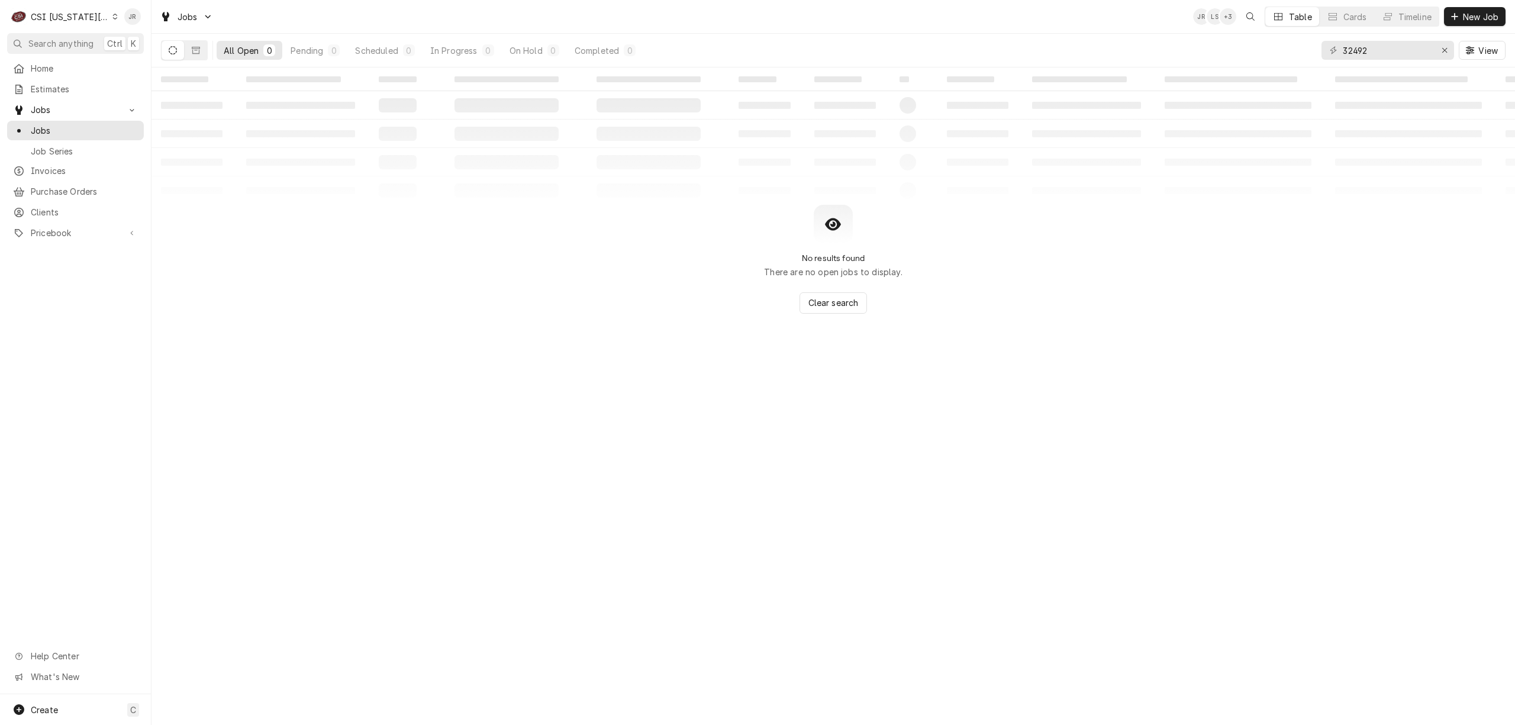
click at [169, 53] on div "Dynamic Content Wrapper" at bounding box center [184, 50] width 47 height 20
click at [169, 53] on icon "Dynamic Content Wrapper" at bounding box center [173, 50] width 8 height 8
click at [192, 54] on icon "Dynamic Content Wrapper" at bounding box center [196, 50] width 8 height 8
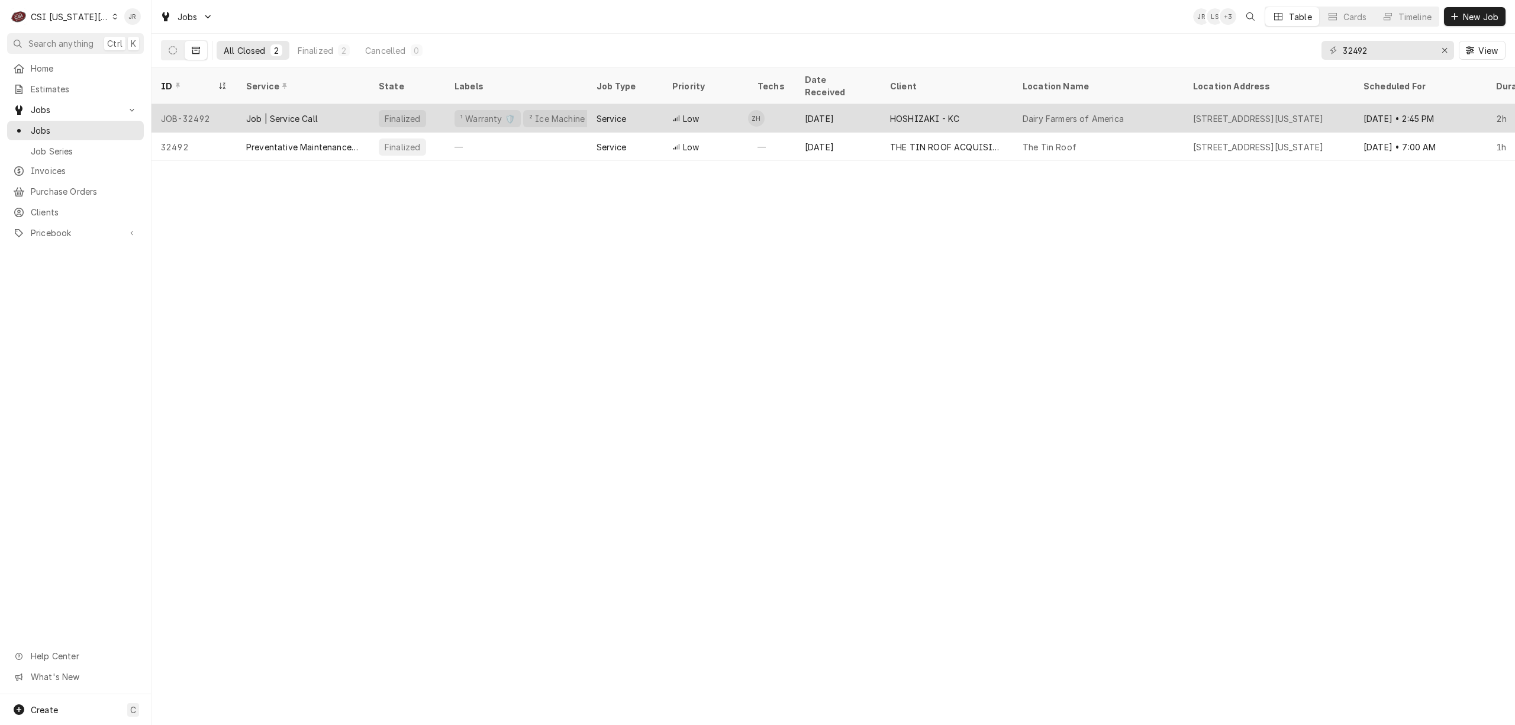
click at [363, 107] on div "Job | Service Call" at bounding box center [303, 118] width 133 height 28
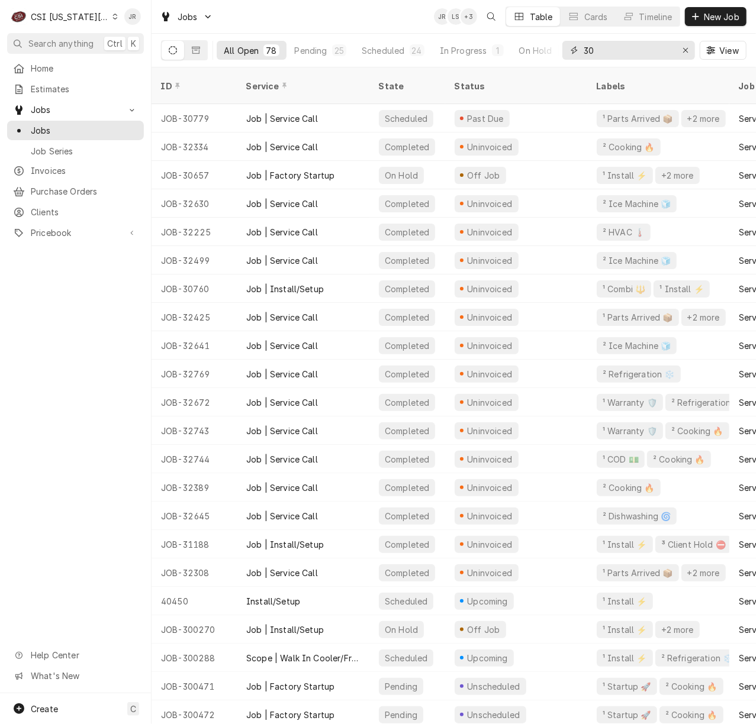
click at [618, 53] on input "30" at bounding box center [627, 50] width 89 height 19
click at [616, 53] on input "30" at bounding box center [627, 50] width 89 height 19
drag, startPoint x: 616, startPoint y: 53, endPoint x: 606, endPoint y: 45, distance: 12.7
click at [616, 52] on input "30" at bounding box center [627, 50] width 89 height 19
paste input "2491"
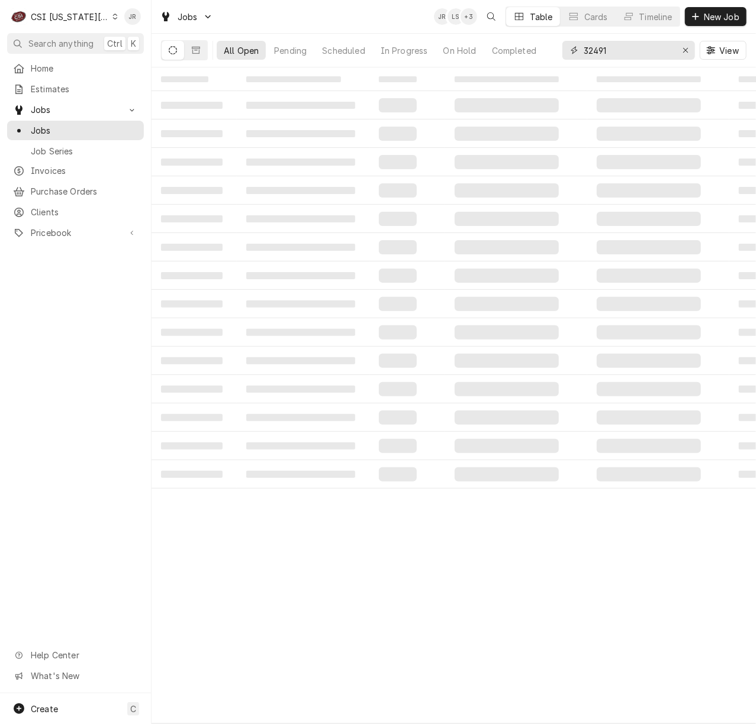
type input "32491"
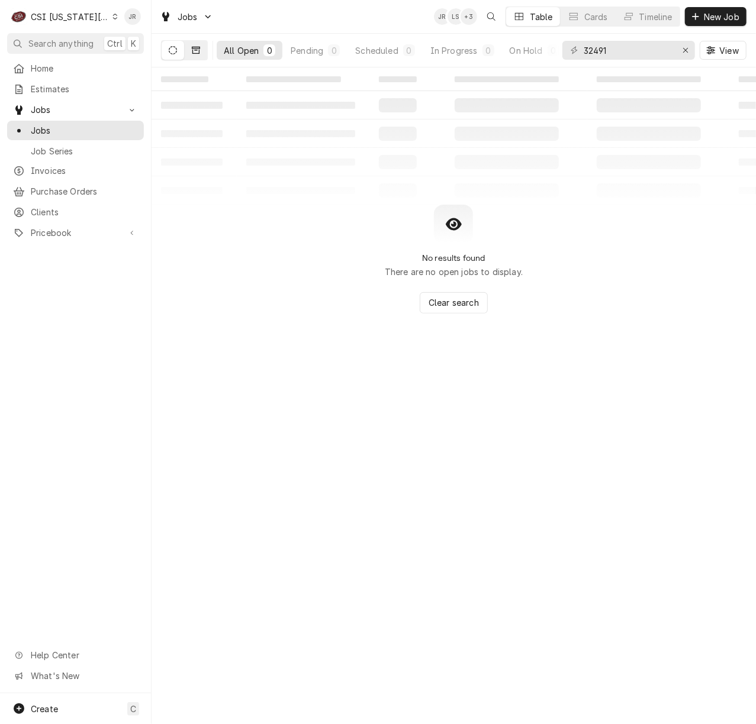
click at [195, 49] on icon "Dynamic Content Wrapper" at bounding box center [196, 50] width 8 height 7
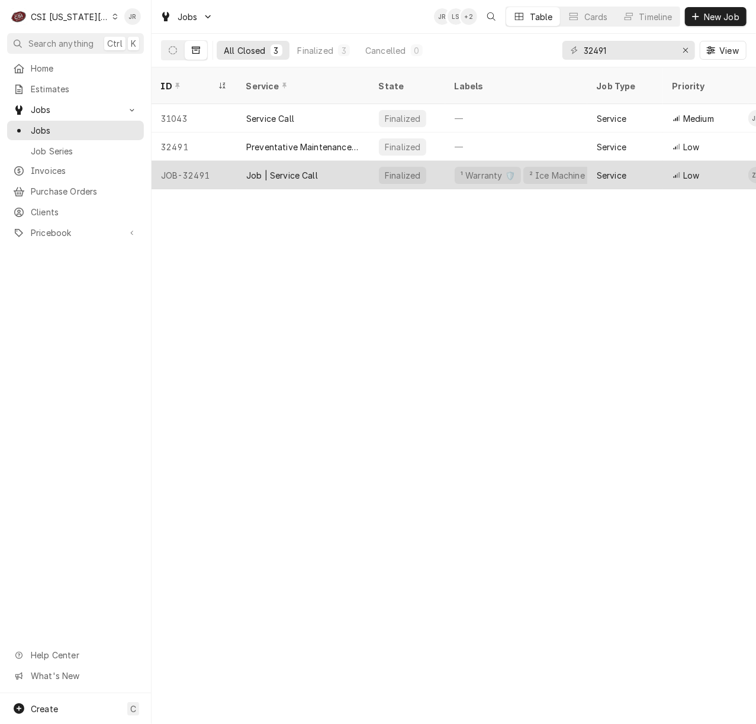
click at [292, 169] on div "Job | Service Call" at bounding box center [282, 175] width 72 height 12
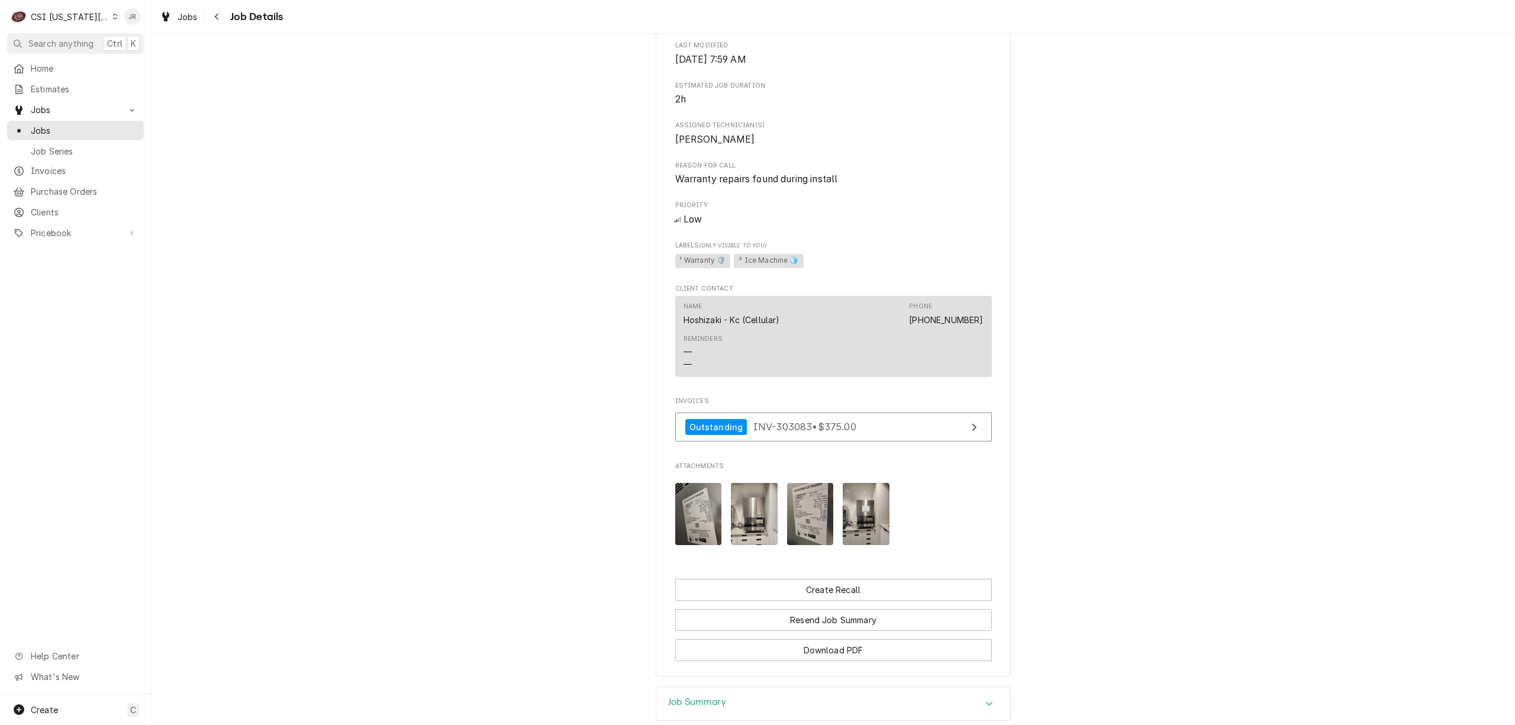
scroll to position [599, 0]
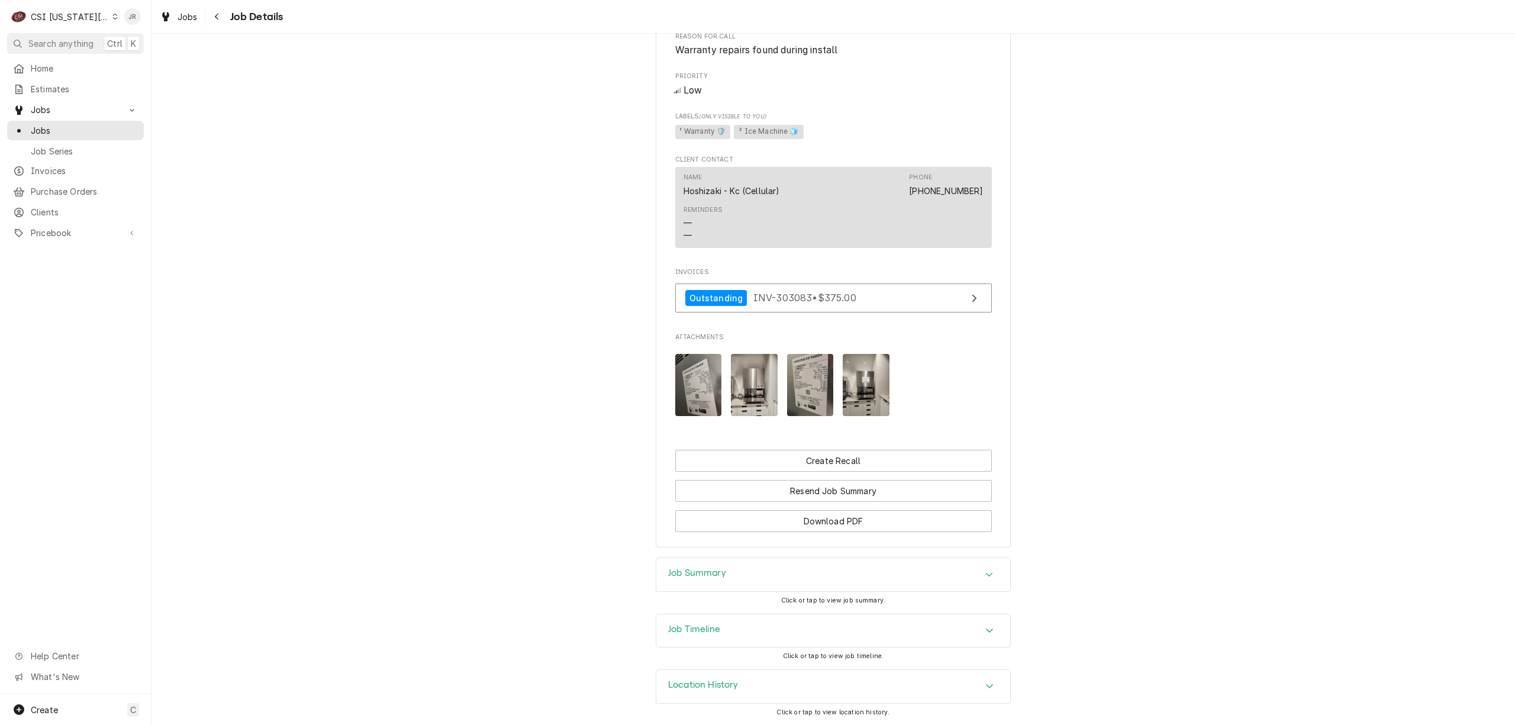
click at [696, 583] on div "Job Summary" at bounding box center [833, 574] width 354 height 33
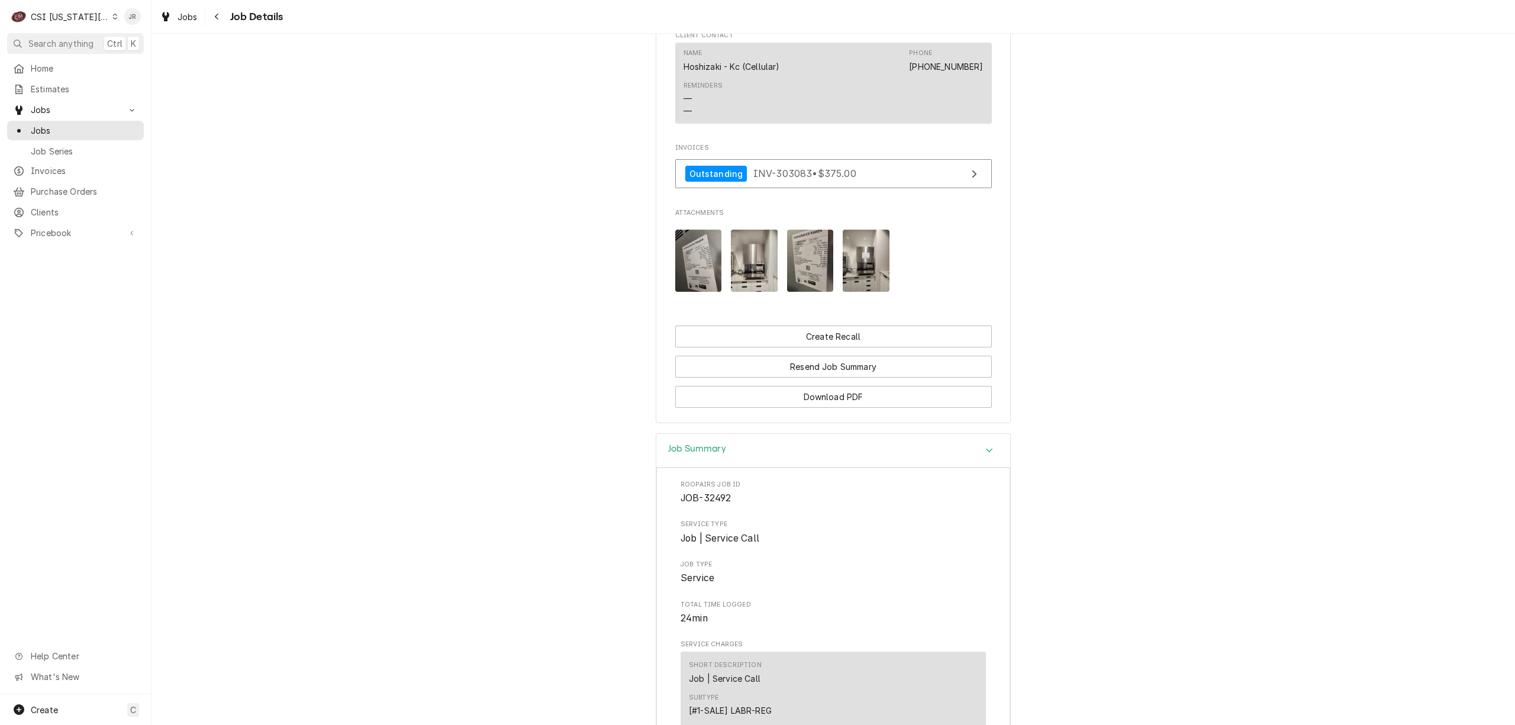
scroll to position [677, 0]
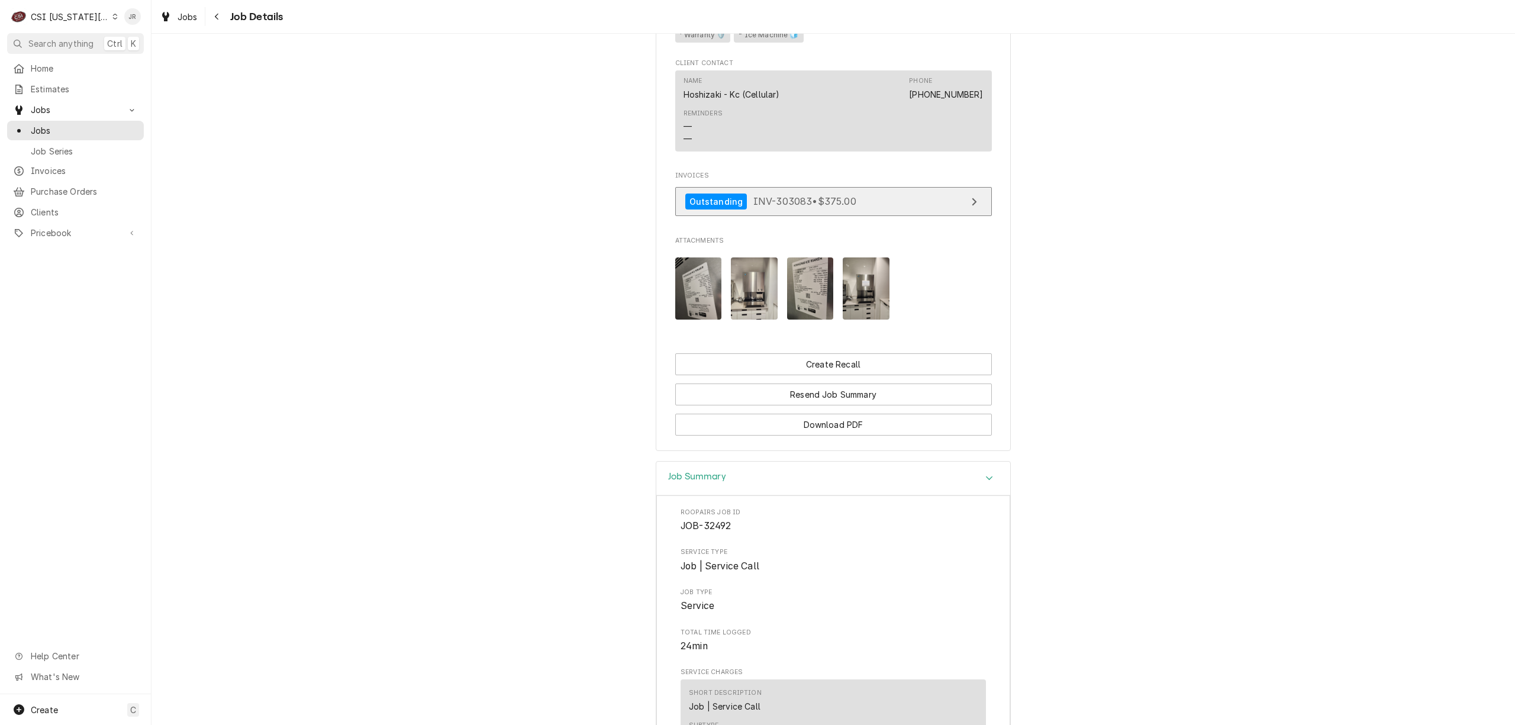
click at [846, 207] on span "INV-303083 • $375.00" at bounding box center [804, 201] width 103 height 12
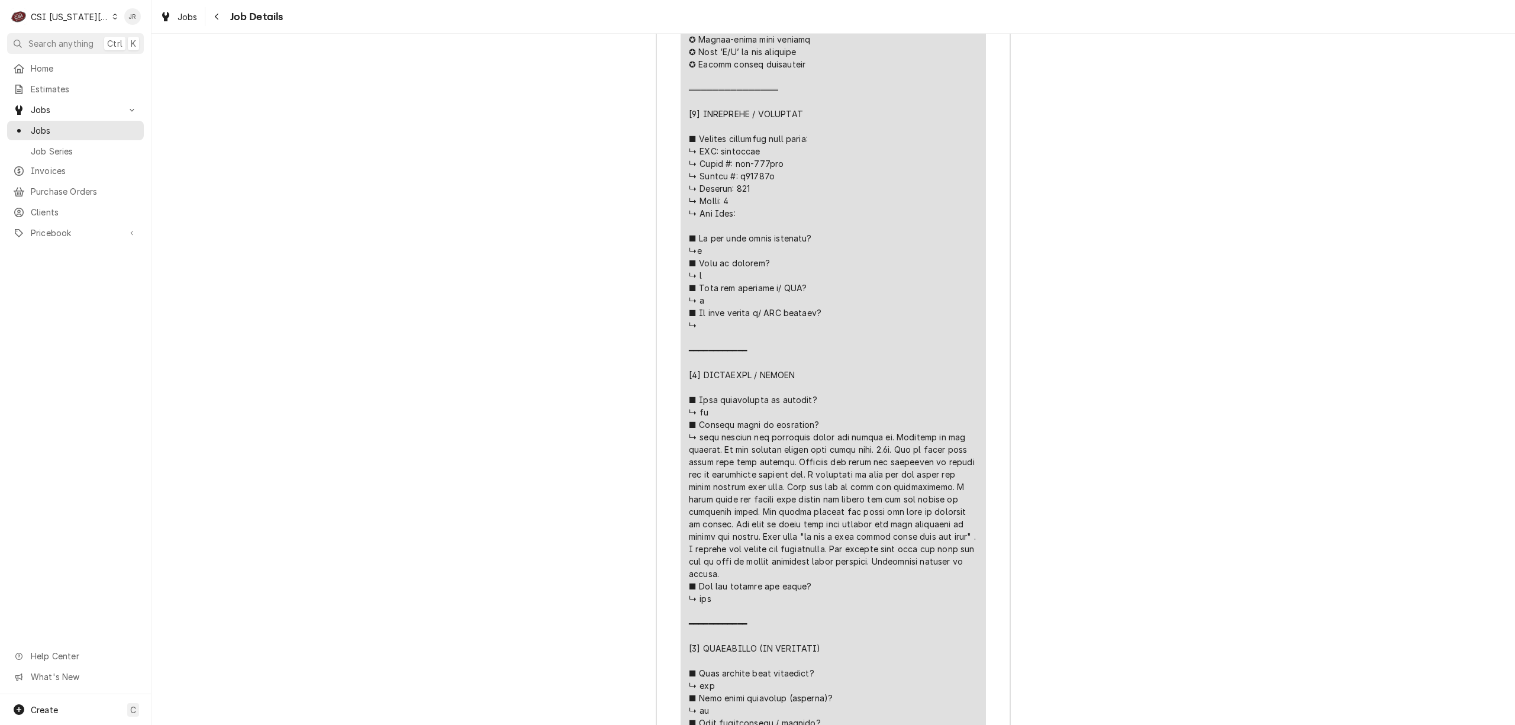
scroll to position [1545, 0]
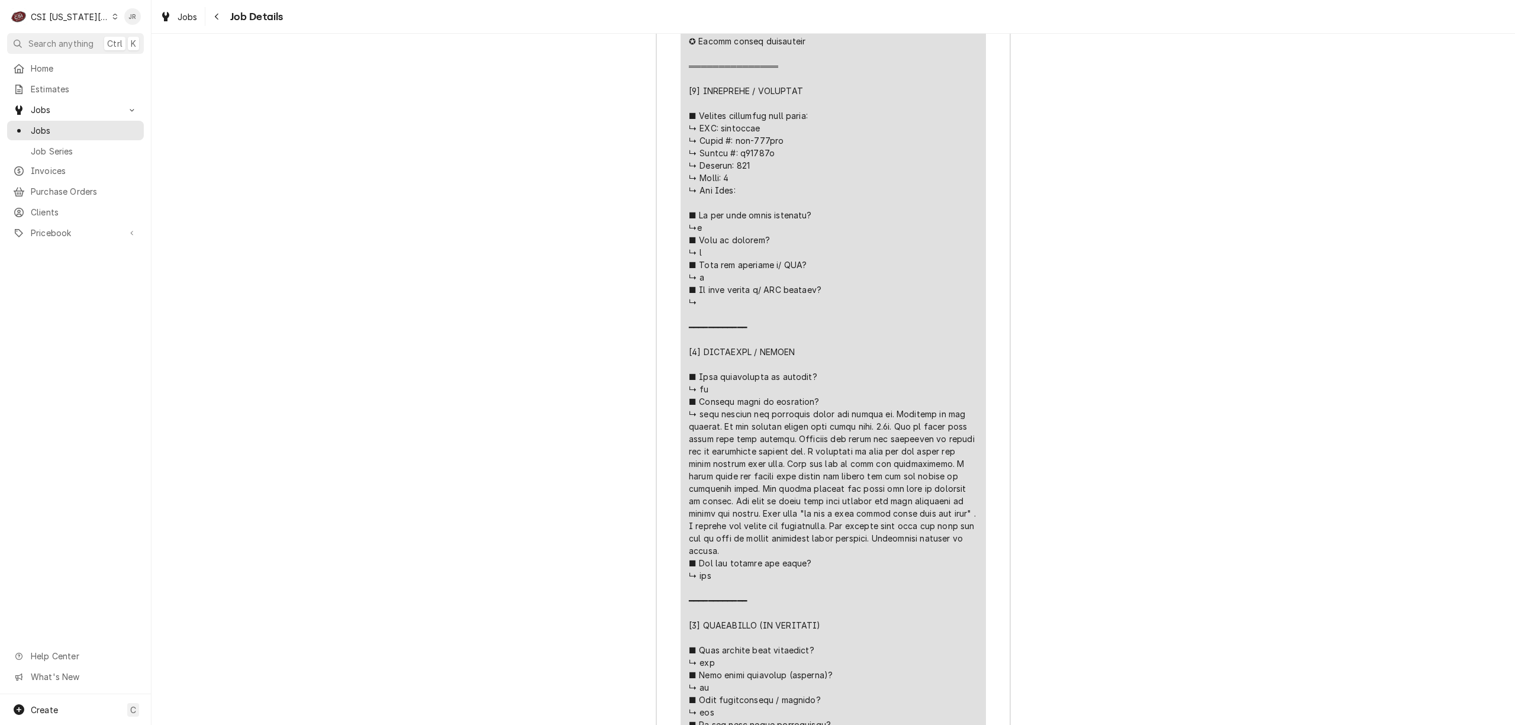
click at [72, 20] on div "CSI [US_STATE][GEOGRAPHIC_DATA]" at bounding box center [70, 17] width 78 height 12
click at [163, 41] on div "CSI [US_STATE]" at bounding box center [203, 44] width 173 height 12
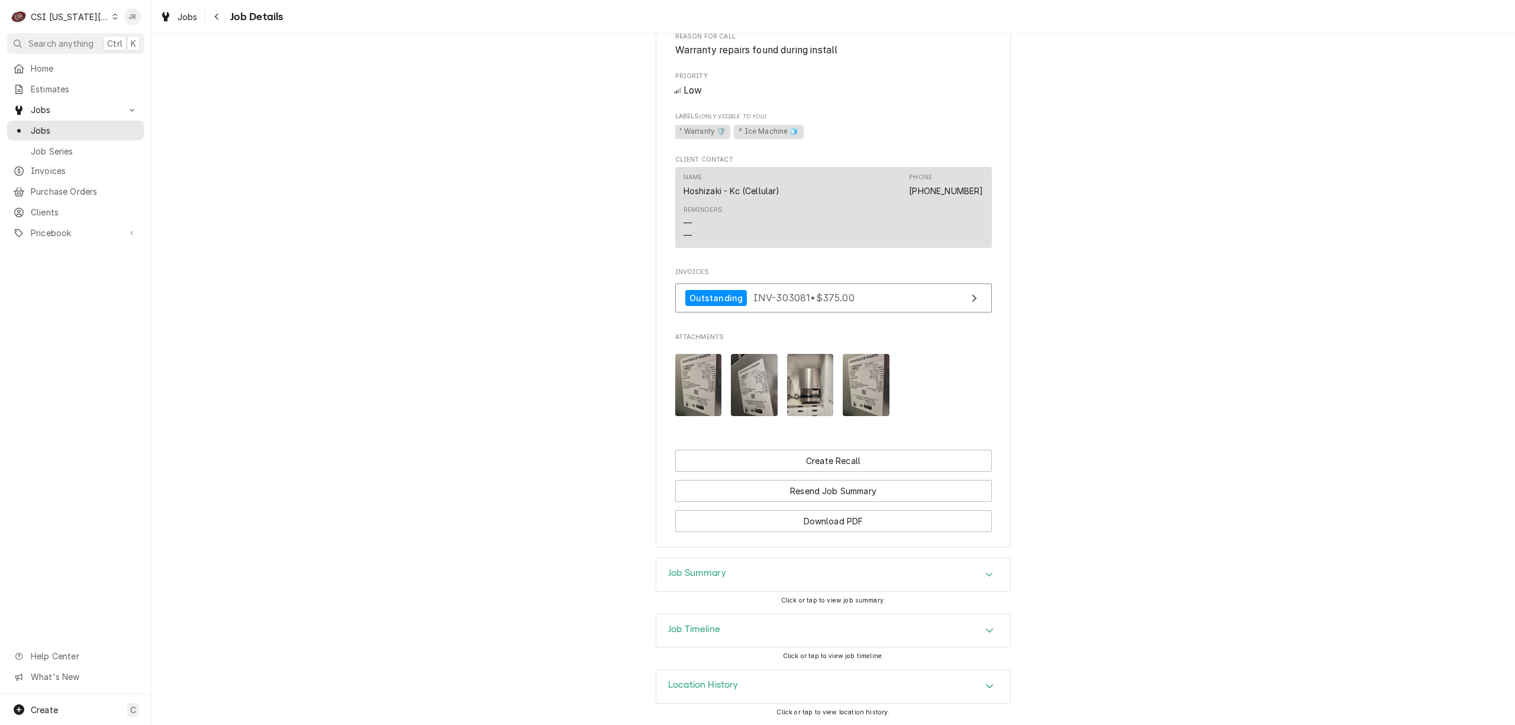
scroll to position [599, 0]
click at [735, 573] on div "Job Summary" at bounding box center [833, 574] width 354 height 33
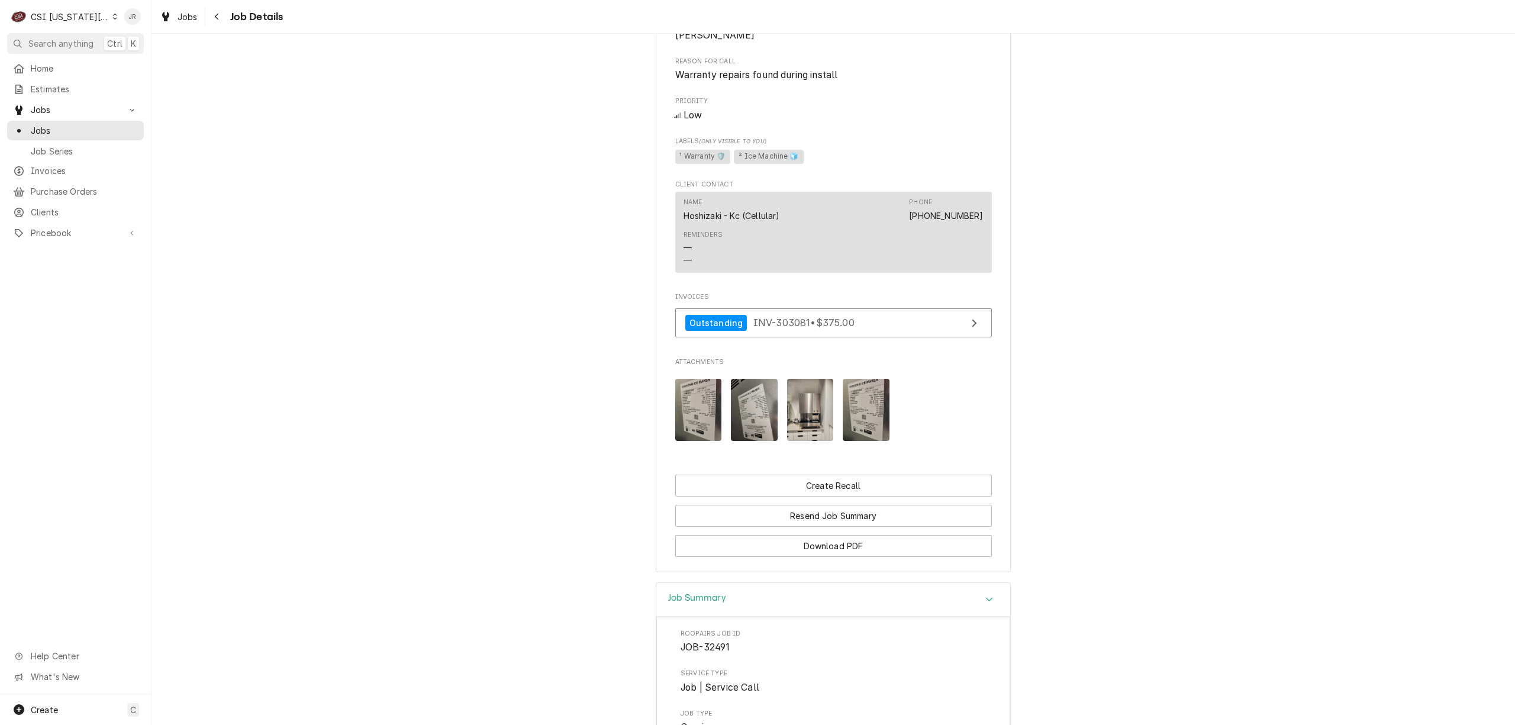
scroll to position [519, 0]
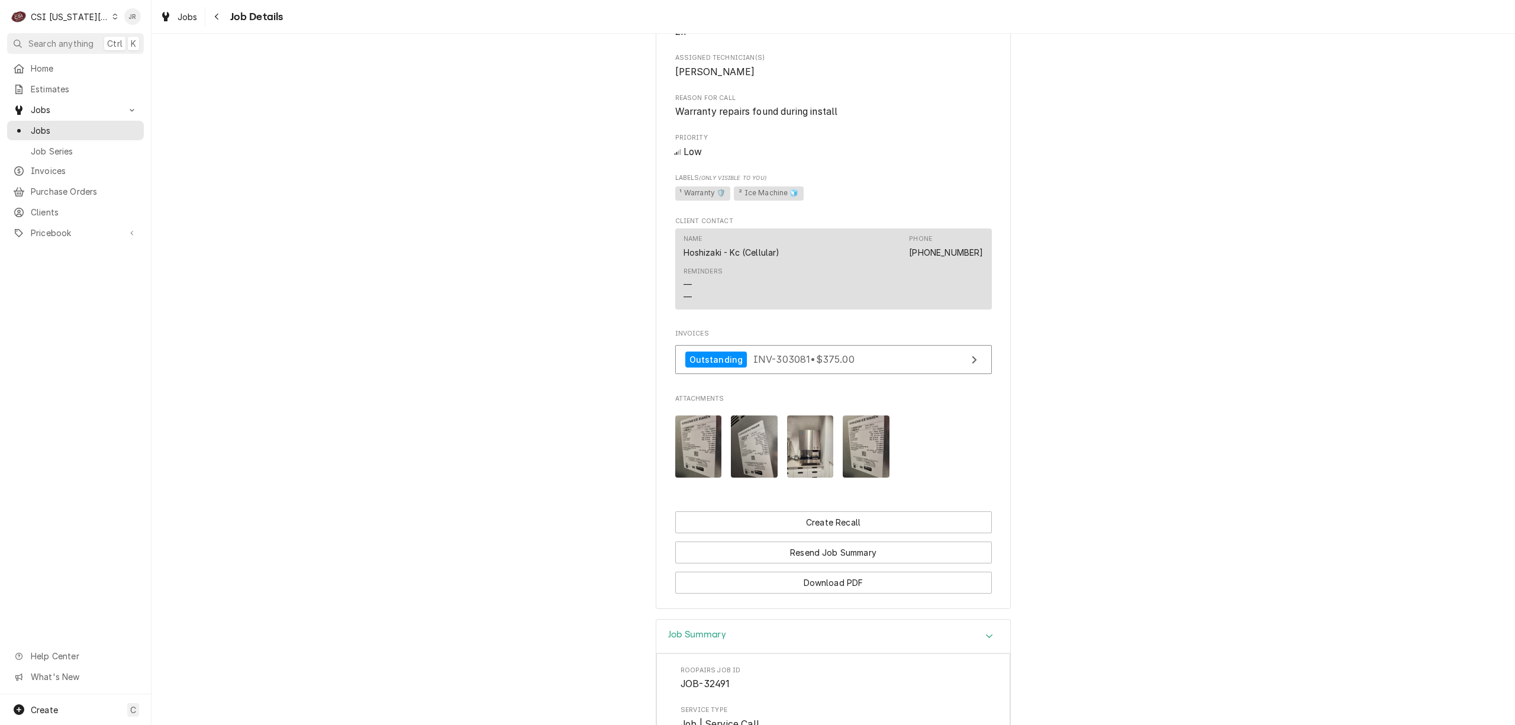
click at [755, 335] on div "Roopairs Job ID JOB-32491 Date Received Sep 2, 2025 Service Type Job | Service …" at bounding box center [833, 63] width 317 height 847
click at [755, 408] on div "Roopairs Job ID JOB-32491 Date Received Sep 2, 2025 Service Type Job | Service …" at bounding box center [833, 63] width 317 height 847
click at [755, 374] on link "Outstanding INV-303081 • $375.00" at bounding box center [833, 359] width 317 height 29
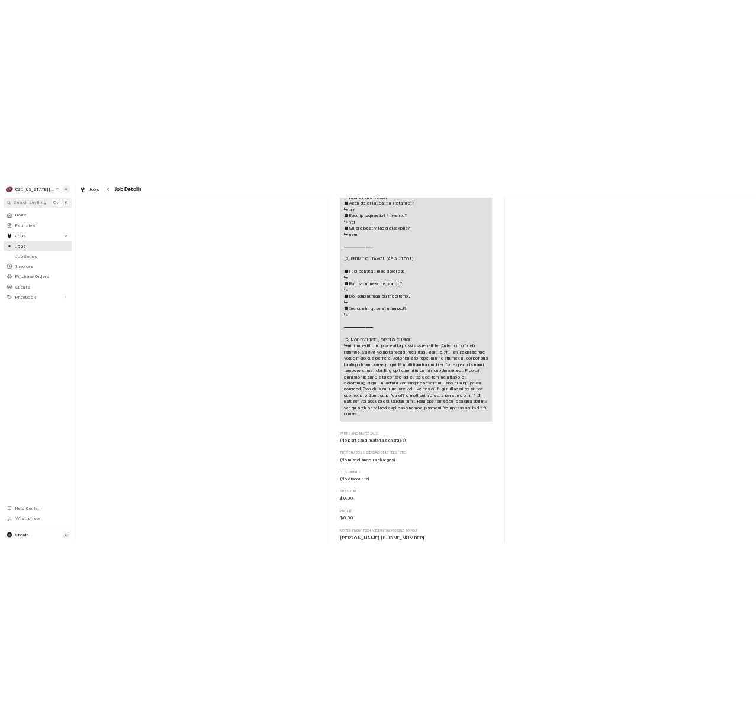
scroll to position [2126, 0]
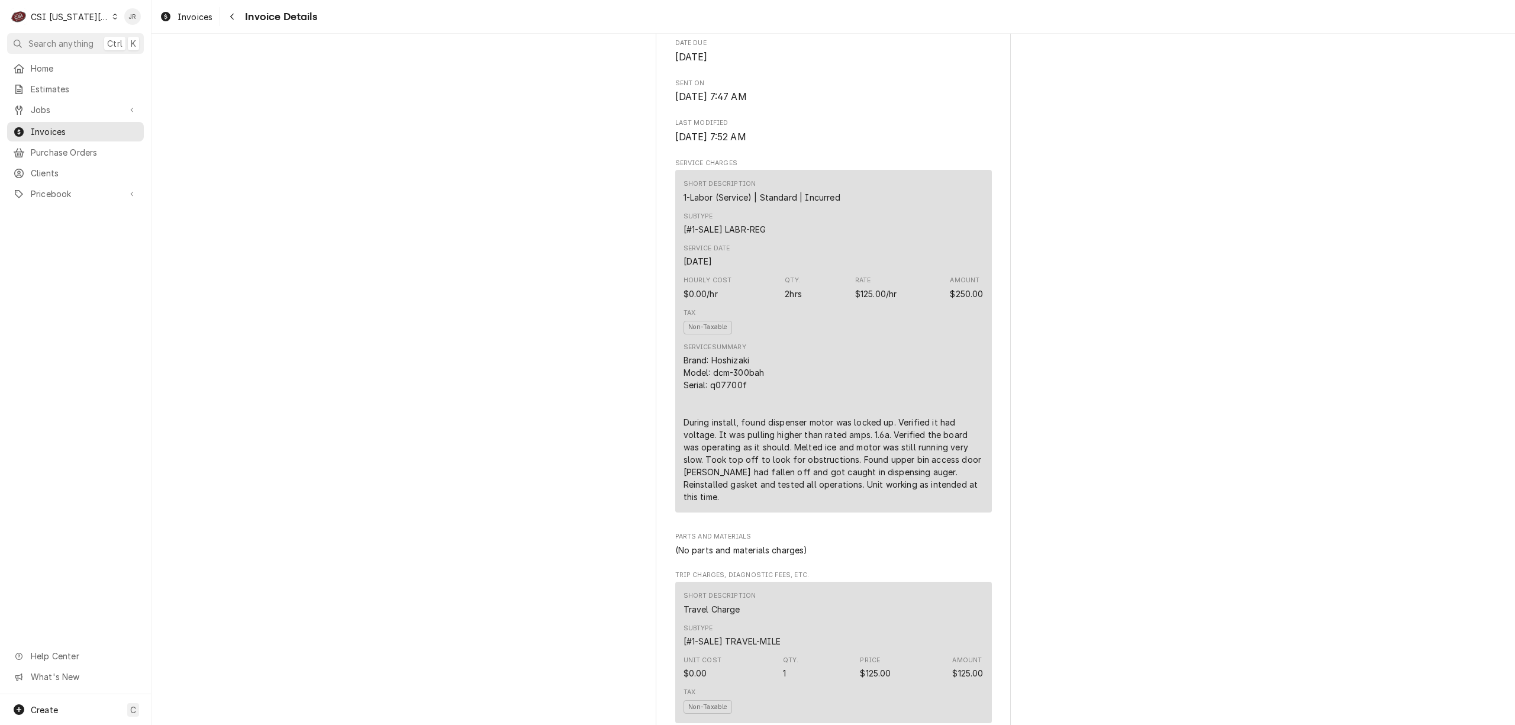
scroll to position [631, 0]
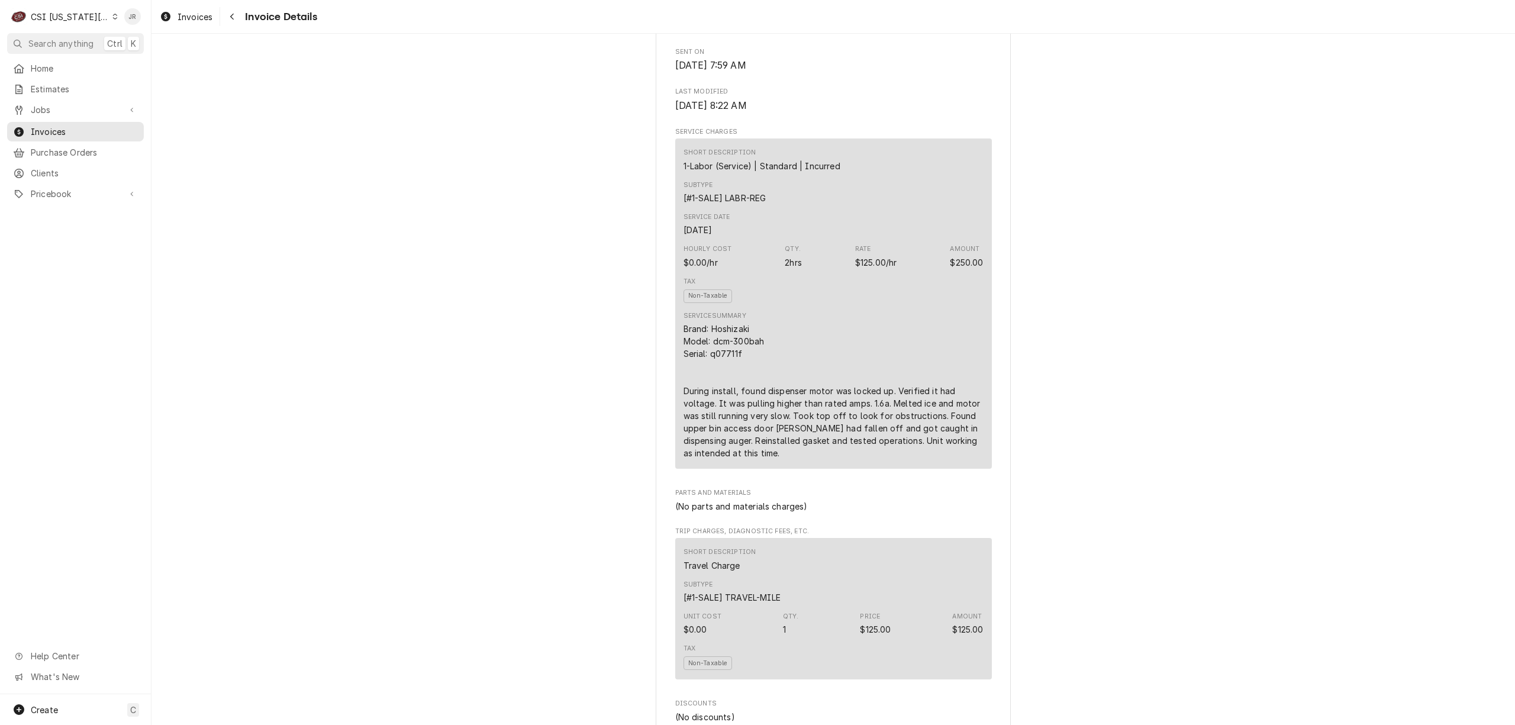
scroll to position [631, 0]
click at [348, 99] on div "Outstanding Sender CSI Kansas City CSI Commercial Services Inc1021 NE Jib Ct Un…" at bounding box center [832, 580] width 1363 height 2354
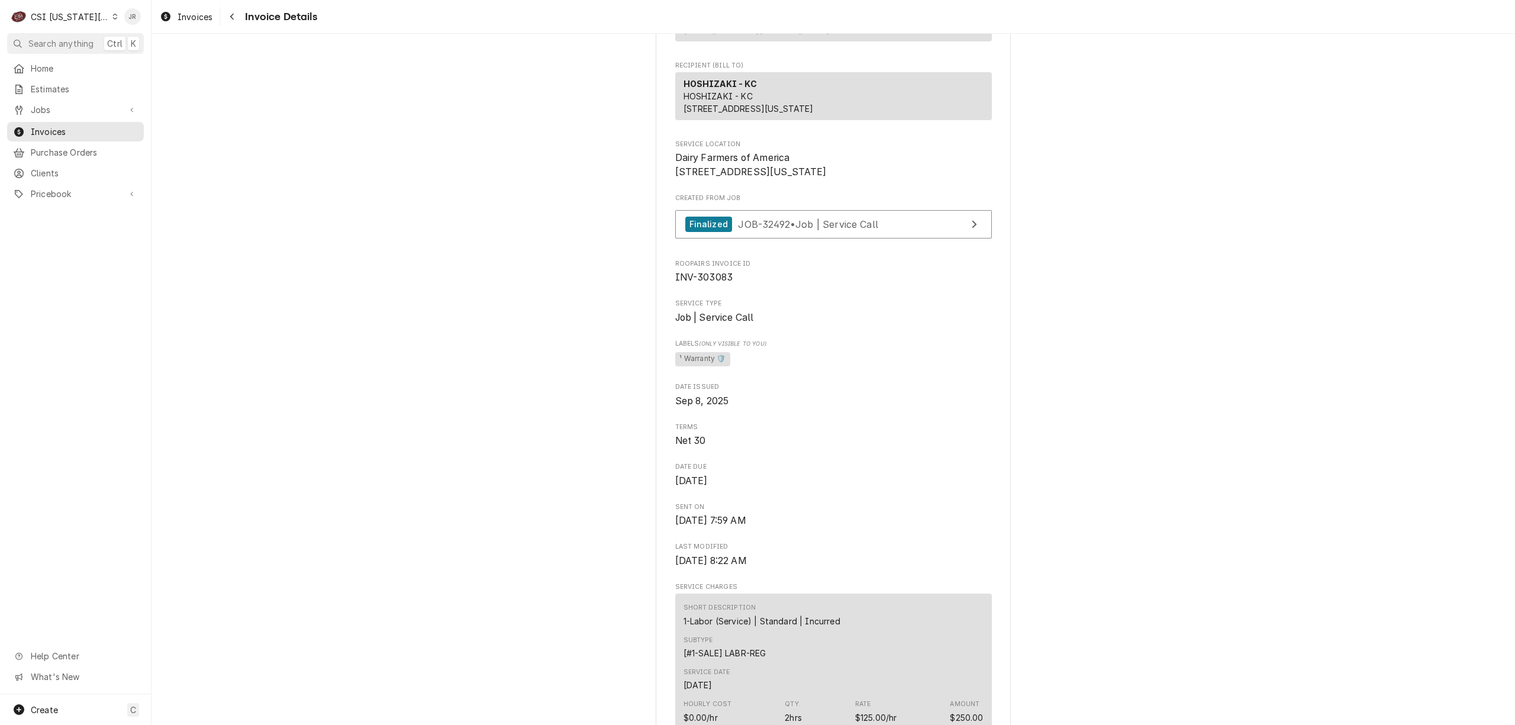
scroll to position [394, 0]
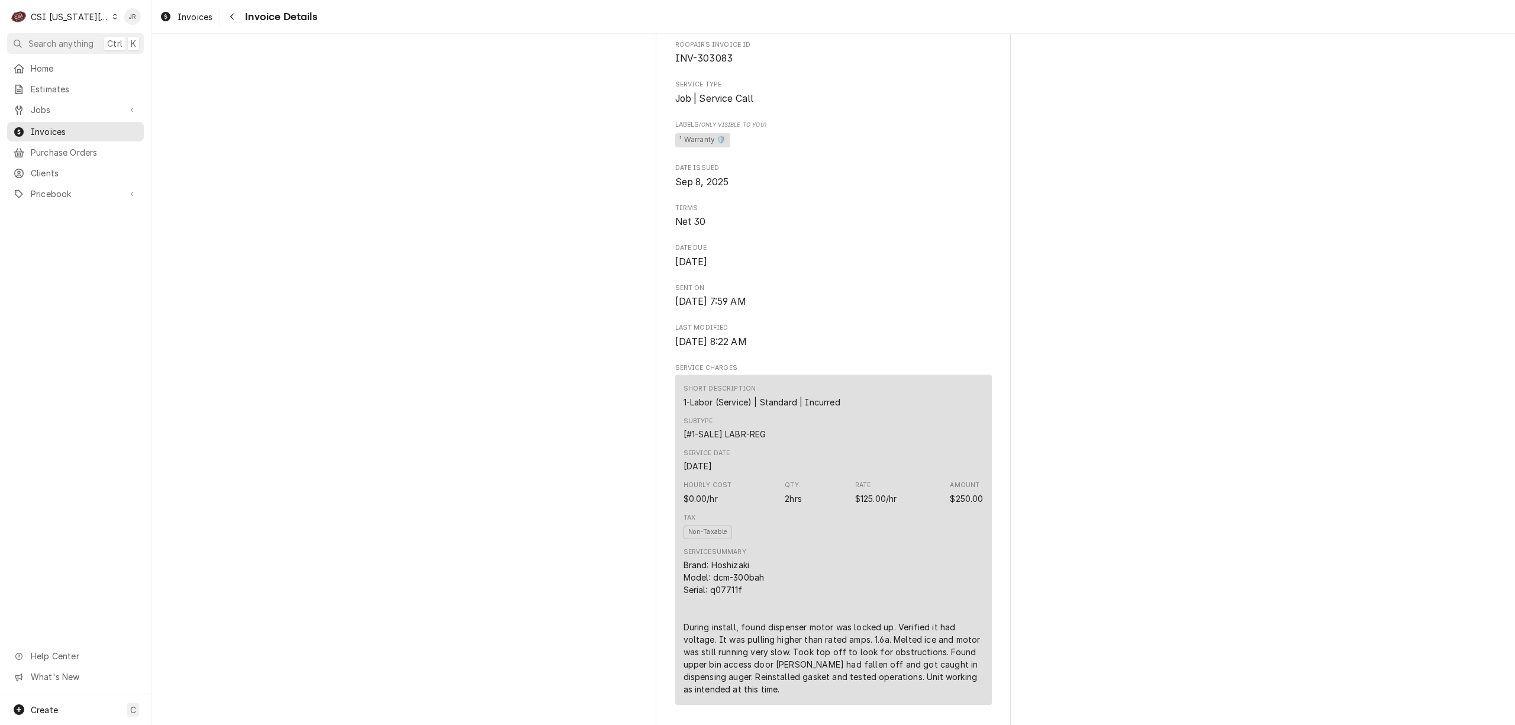
click at [730, 627] on div "Brand: Hoshizaki Model: dcm-300bah Serial: q07711f During install, found dispen…" at bounding box center [833, 627] width 300 height 137
click at [730, 626] on div "Brand: Hoshizaki Model: dcm-300bah Serial: q07711f During install, found dispen…" at bounding box center [833, 627] width 300 height 137
copy div "q07711f"
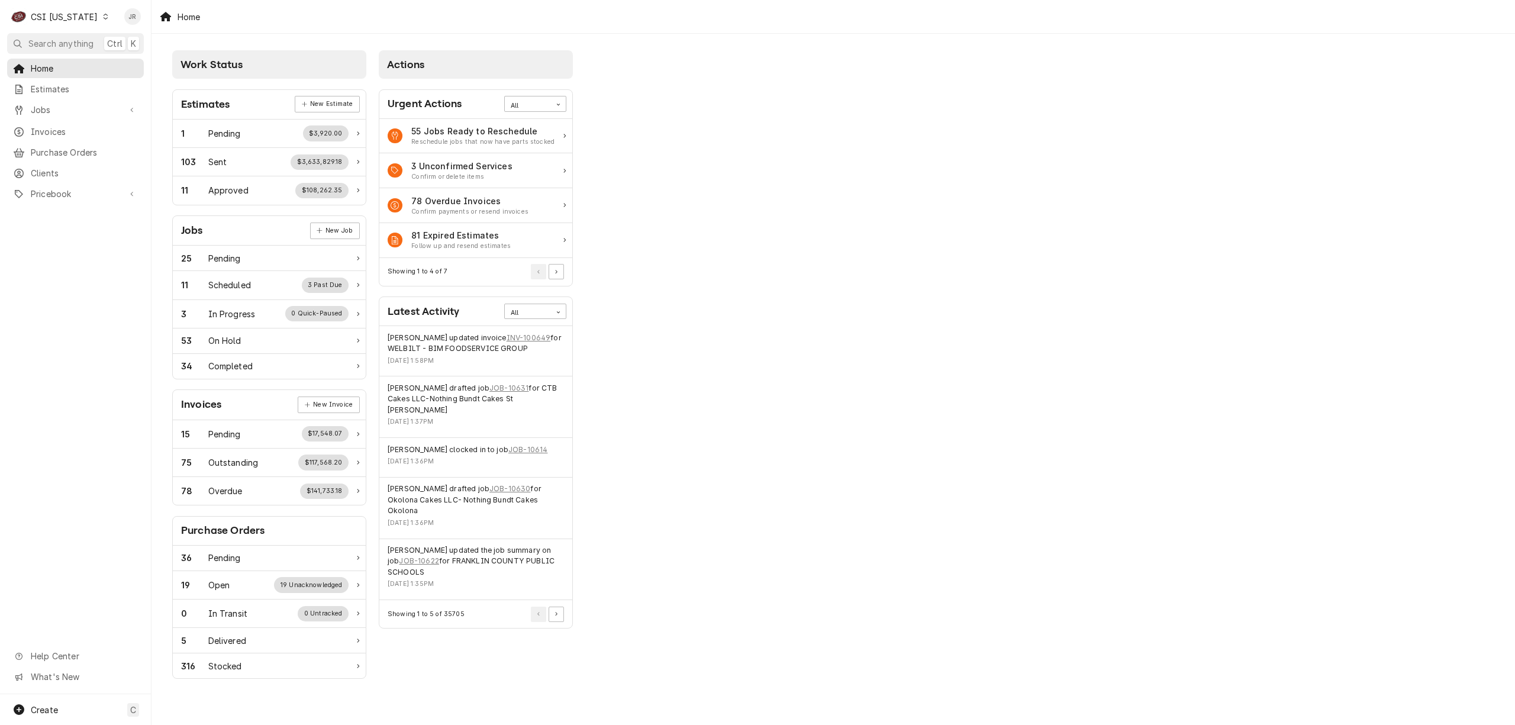
drag, startPoint x: 755, startPoint y: 296, endPoint x: 621, endPoint y: 259, distance: 139.5
click at [750, 292] on div "Work Status Estimates New Estimate 1 Pending $3,920.00 103 Sent $3,633,829.18 1…" at bounding box center [832, 367] width 1363 height 666
click at [54, 114] on link "Jobs" at bounding box center [75, 110] width 137 height 20
click at [58, 128] on span "Jobs" at bounding box center [84, 130] width 107 height 12
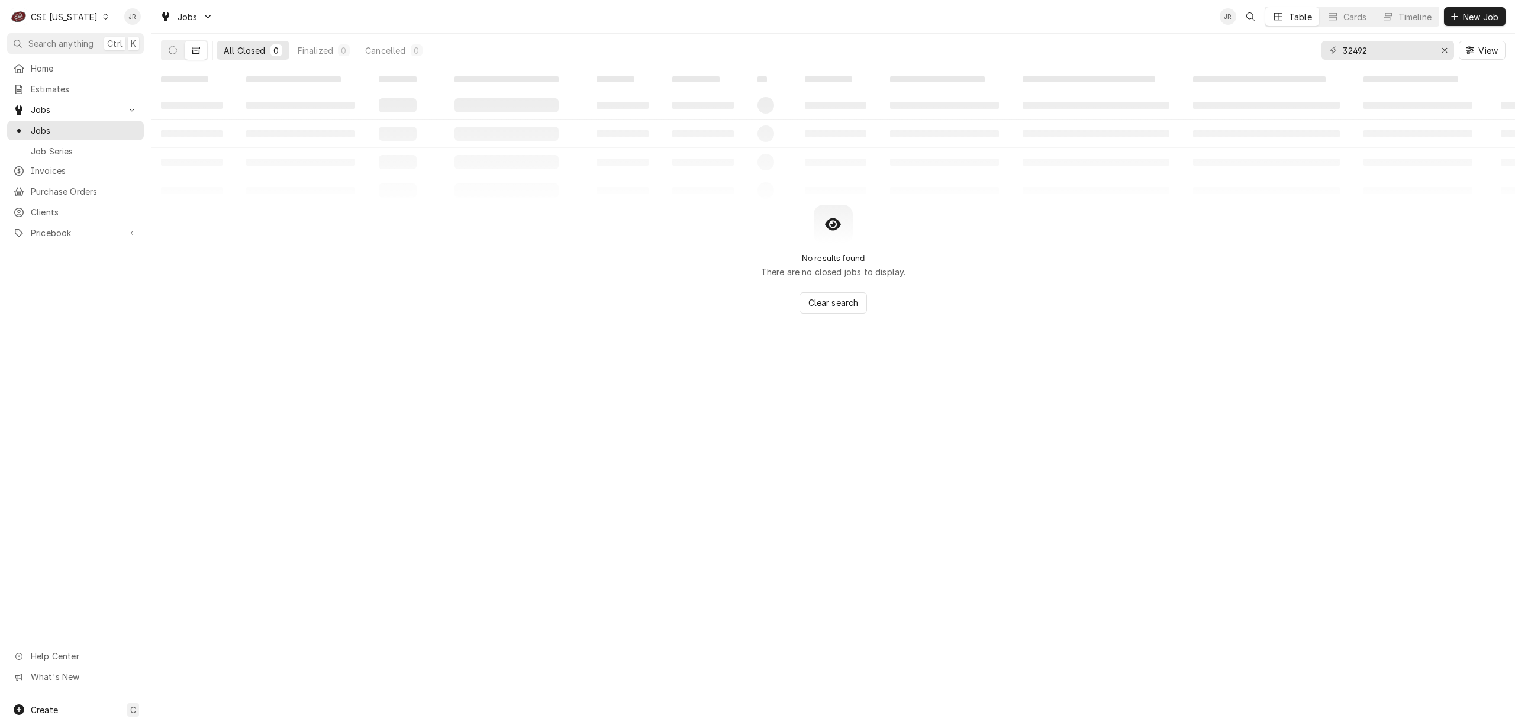
click at [1377, 57] on div "32492 View" at bounding box center [1413, 50] width 184 height 33
click at [1374, 53] on input "32492" at bounding box center [1387, 50] width 89 height 19
click at [1374, 51] on input "32492" at bounding box center [1387, 50] width 89 height 19
type input "10453"
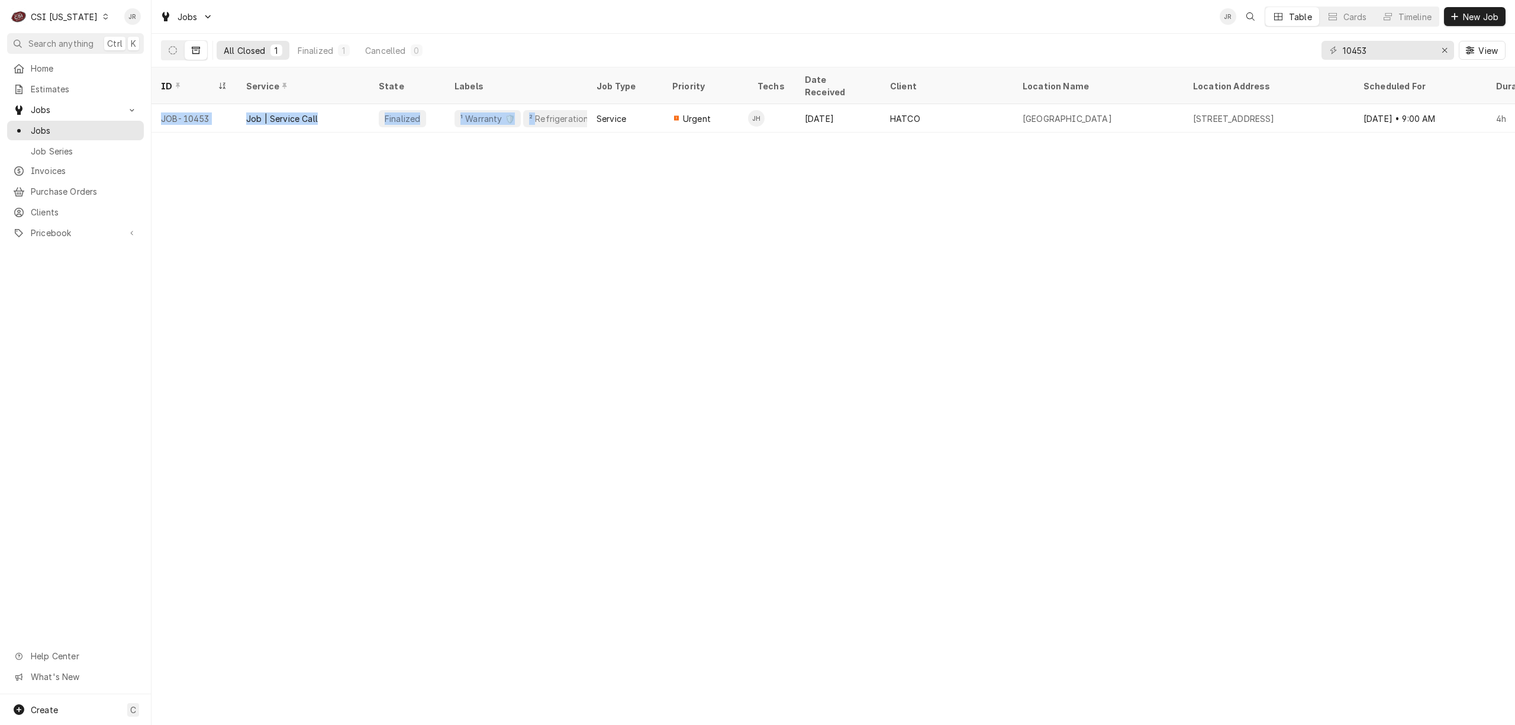
drag, startPoint x: 526, startPoint y: 99, endPoint x: 728, endPoint y: 316, distance: 296.0
click at [728, 316] on div "ID Service State Labels Job Type Priority Techs Date Received Client Location N…" at bounding box center [832, 395] width 1363 height 657
click at [732, 311] on div "ID Service State Labels Job Type Priority Techs Date Received Client Location N…" at bounding box center [832, 395] width 1363 height 657
click at [1103, 387] on div "ID Service State Labels Job Type Priority Techs Date Received Client Location N…" at bounding box center [832, 395] width 1363 height 657
click at [173, 50] on icon "Dynamic Content Wrapper" at bounding box center [173, 50] width 8 height 8
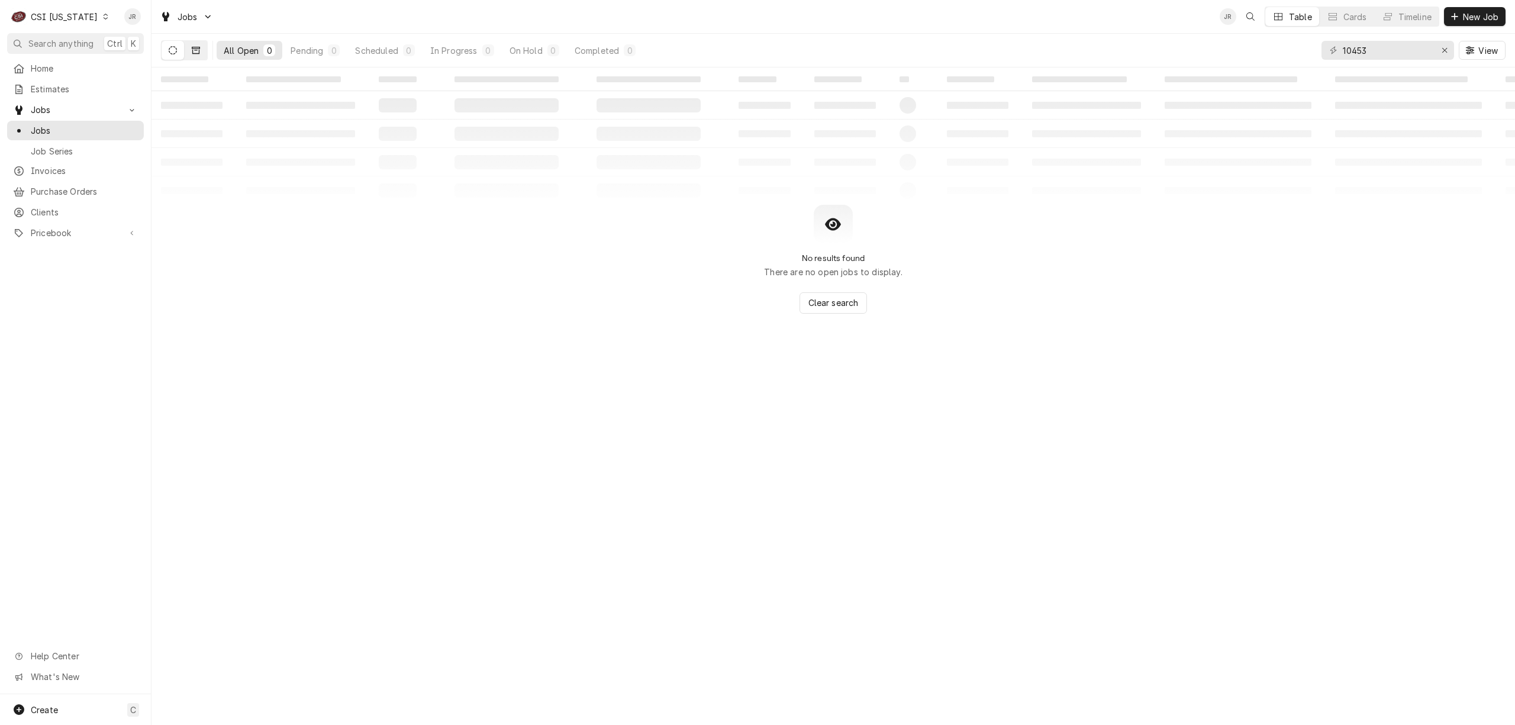
click at [193, 49] on icon "Dynamic Content Wrapper" at bounding box center [196, 50] width 8 height 7
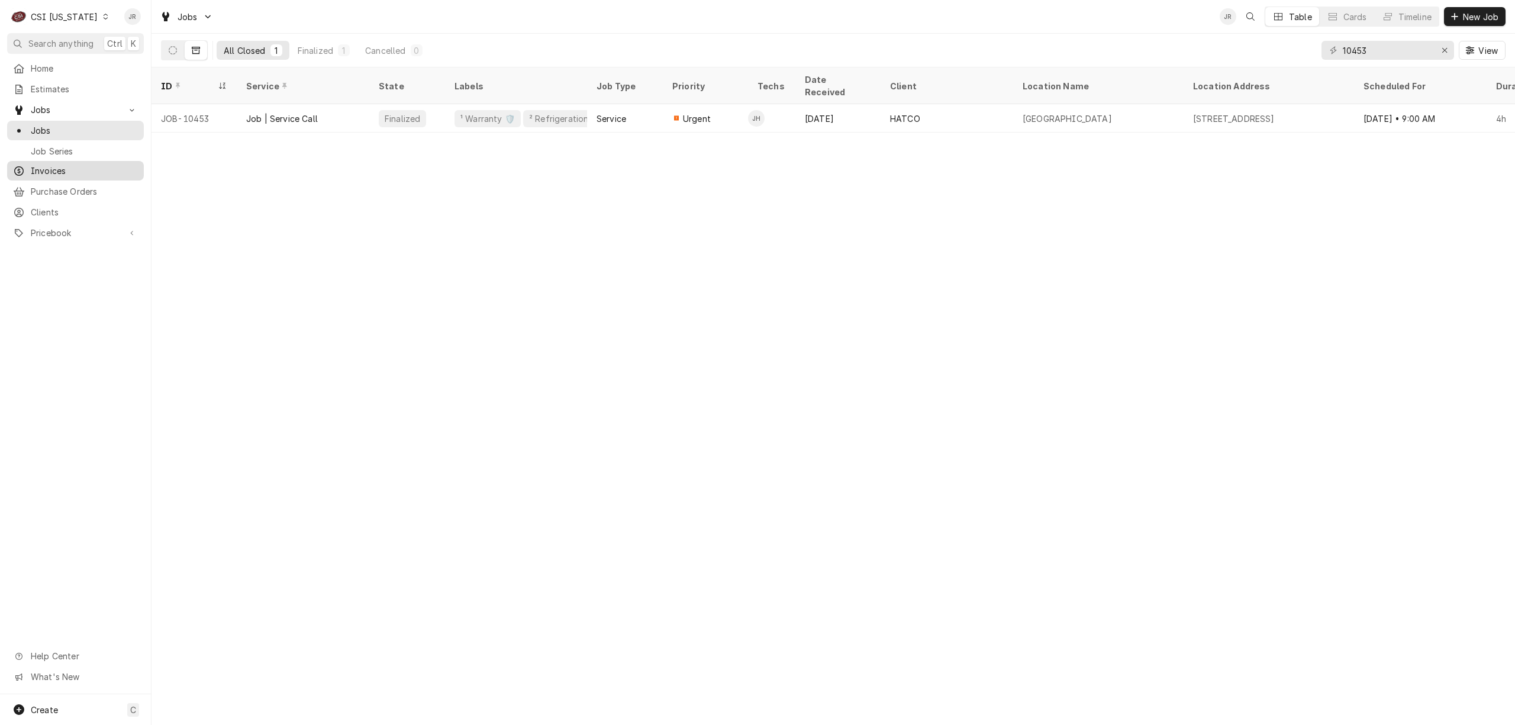
click at [56, 167] on span "Invoices" at bounding box center [84, 170] width 107 height 12
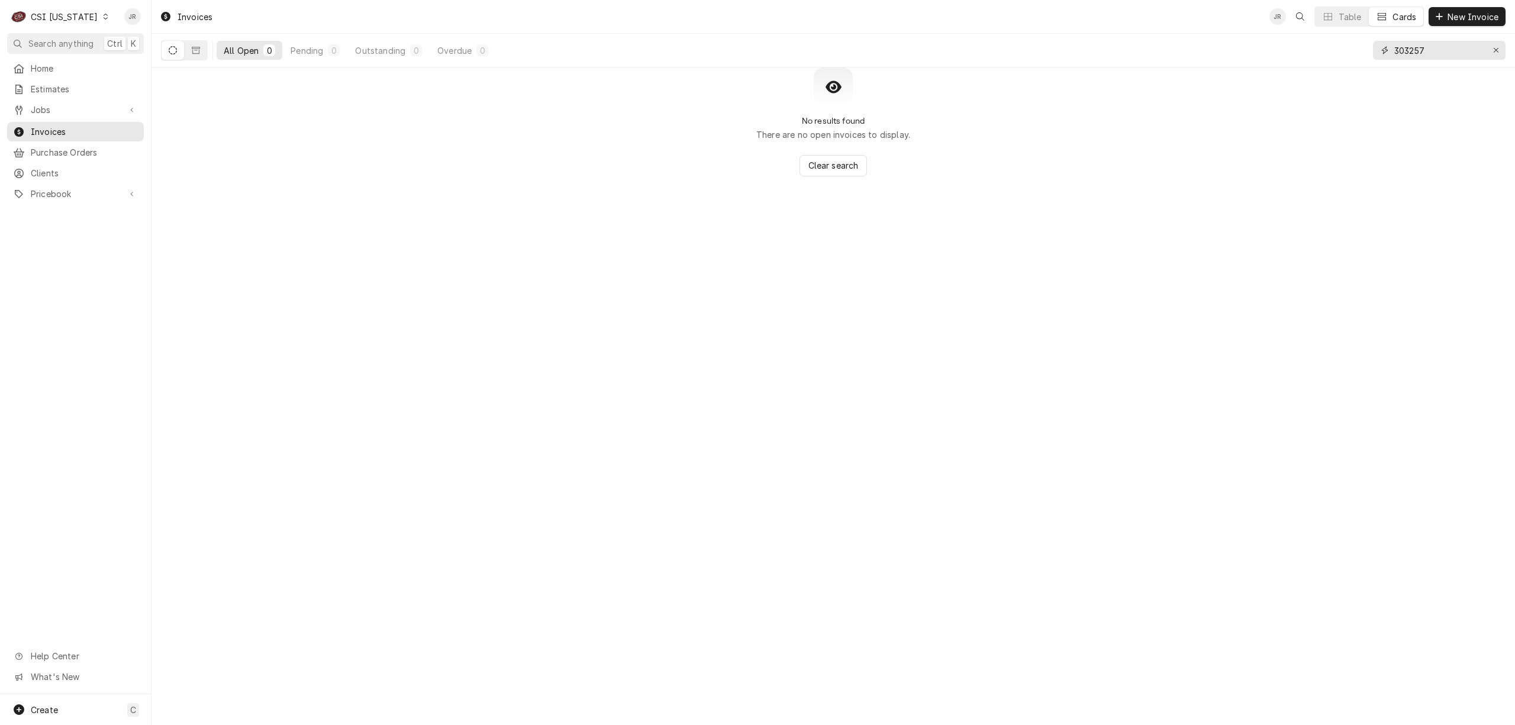
click at [1428, 48] on input "303257" at bounding box center [1438, 50] width 89 height 19
type input "1"
type input "100643"
click at [1432, 53] on input "100643" at bounding box center [1438, 50] width 89 height 19
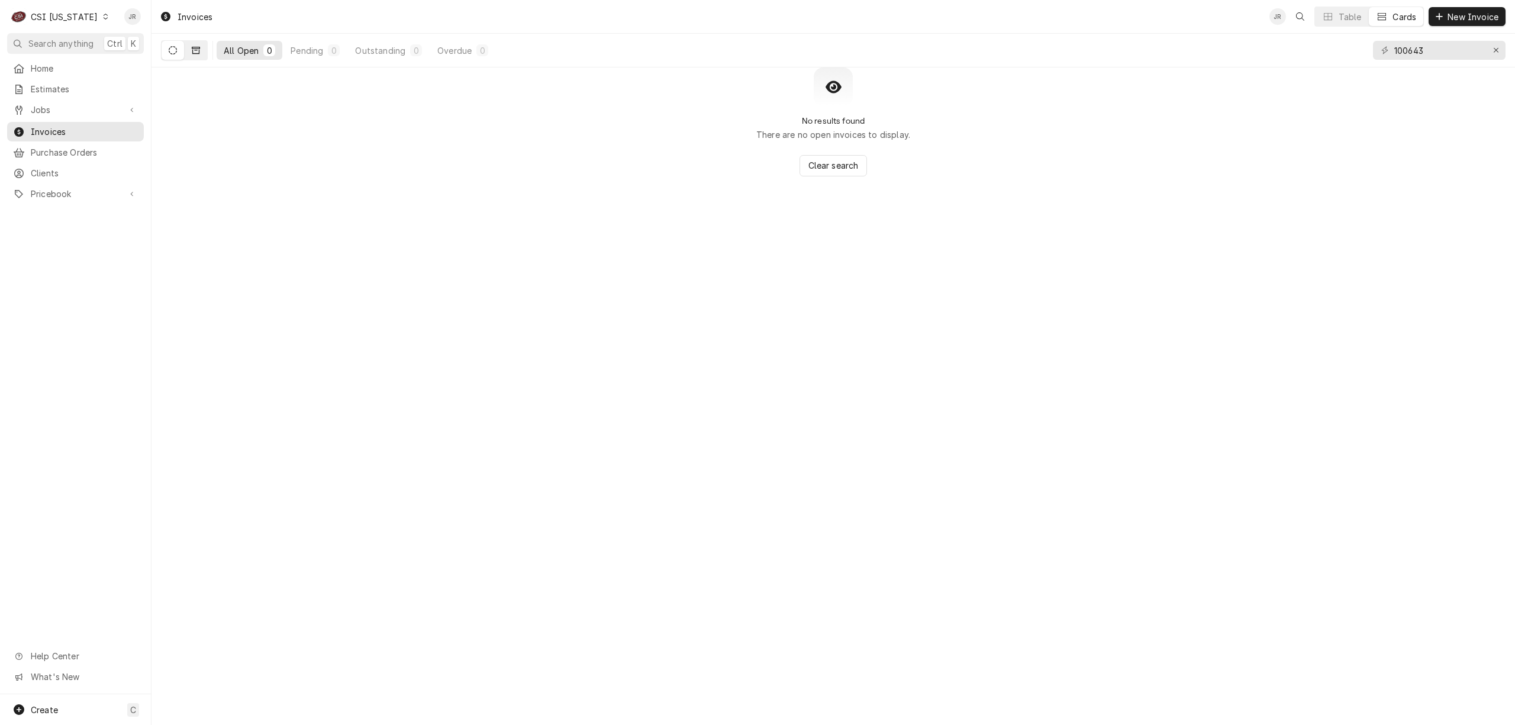
click at [195, 49] on button "Dynamic Content Wrapper" at bounding box center [196, 50] width 22 height 19
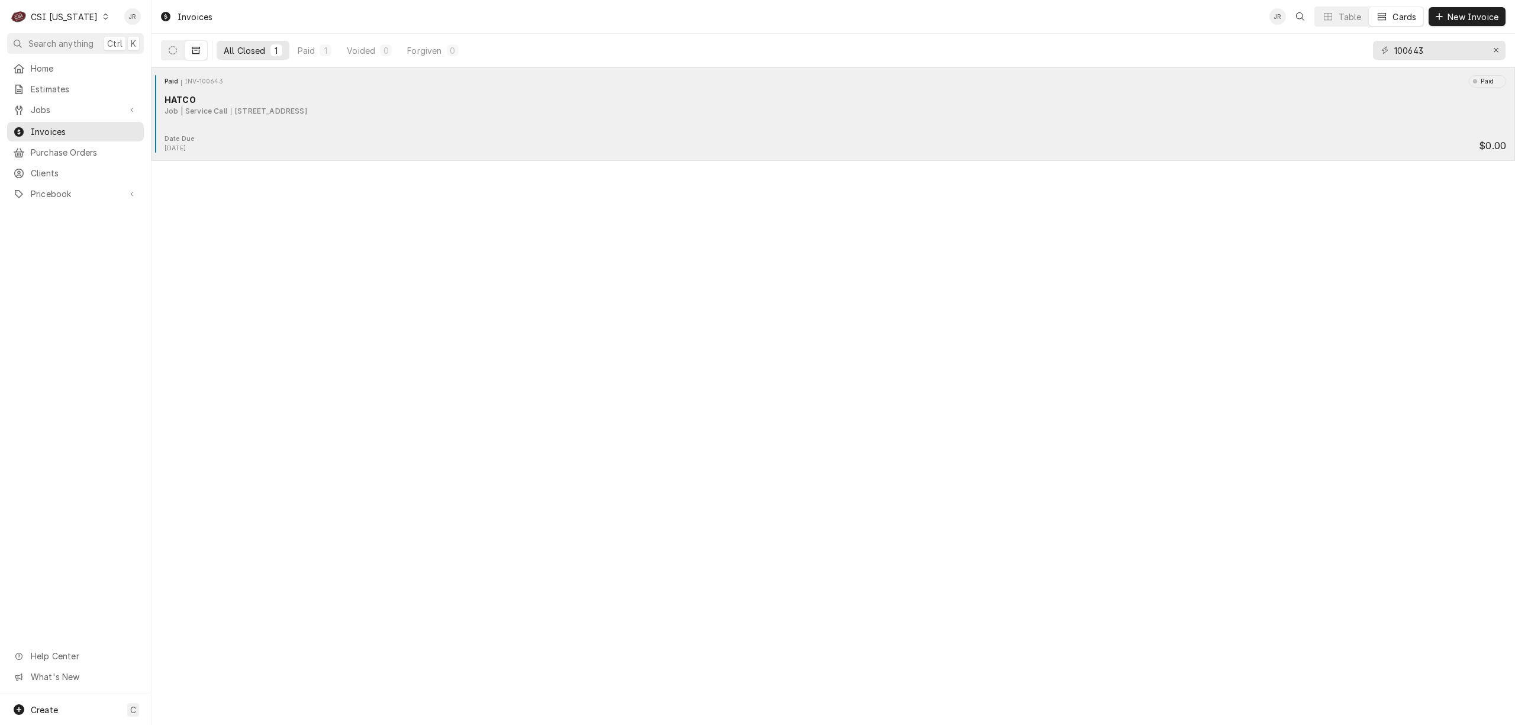
click at [293, 93] on div "HATCO" at bounding box center [834, 99] width 1341 height 12
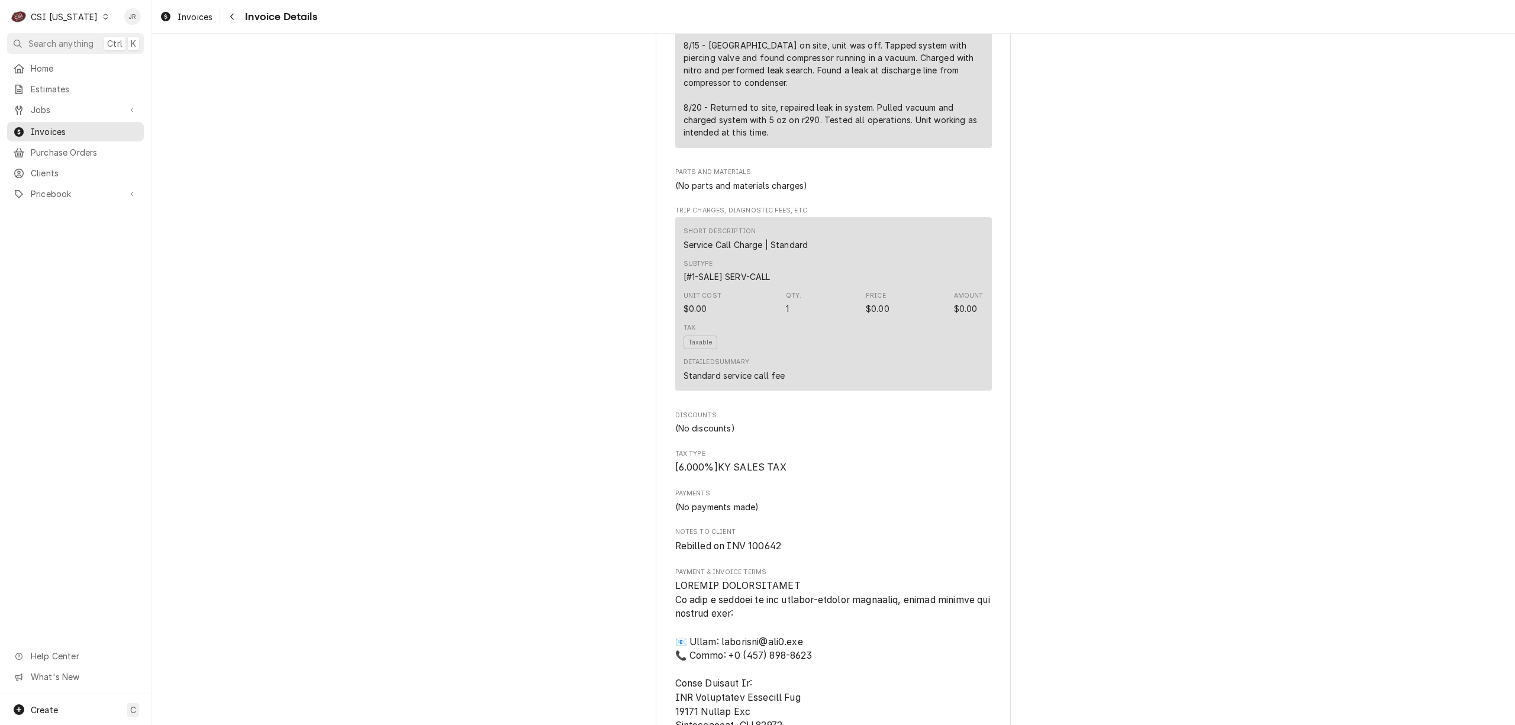
scroll to position [947, 0]
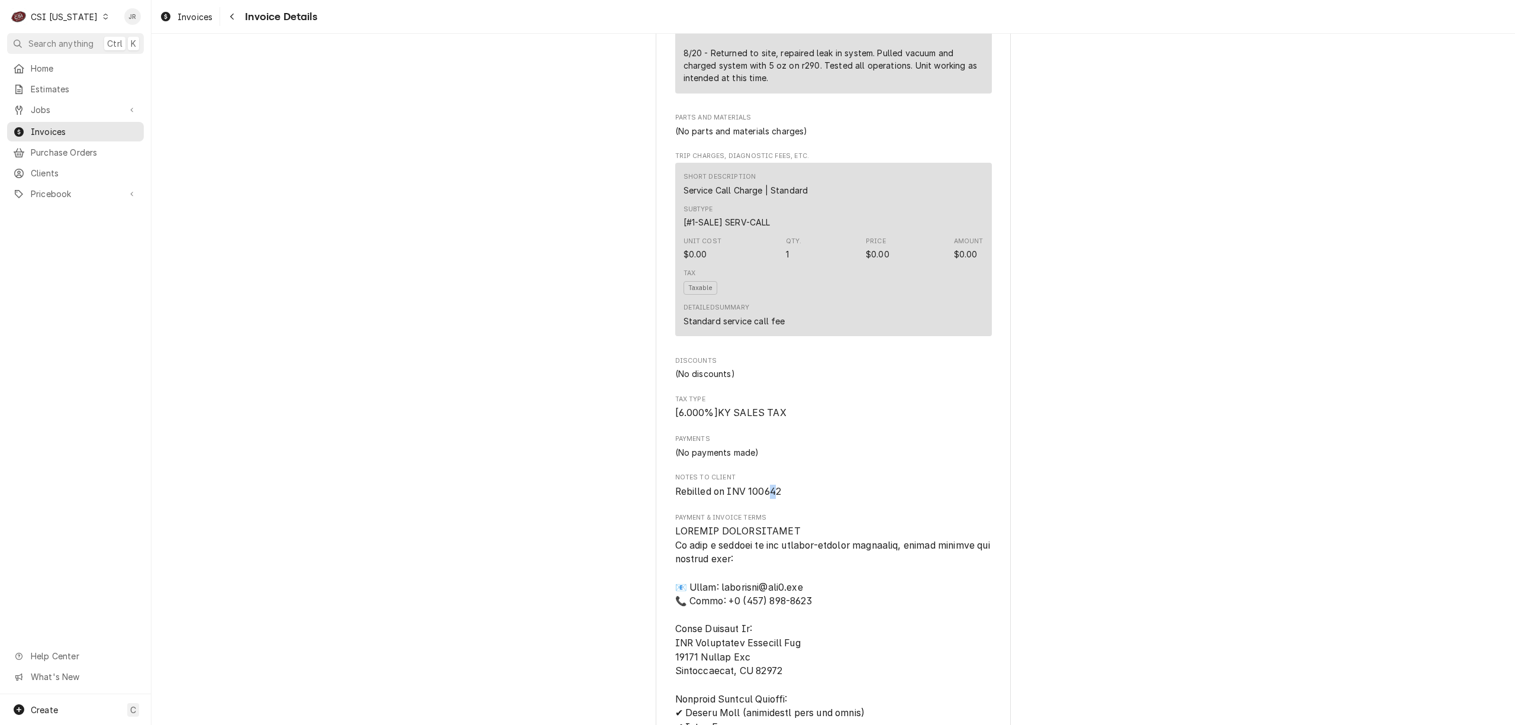
click at [767, 497] on span "Rebilled on INV 100642" at bounding box center [728, 491] width 107 height 11
click at [764, 497] on span "Rebilled on INV 100642" at bounding box center [728, 491] width 107 height 11
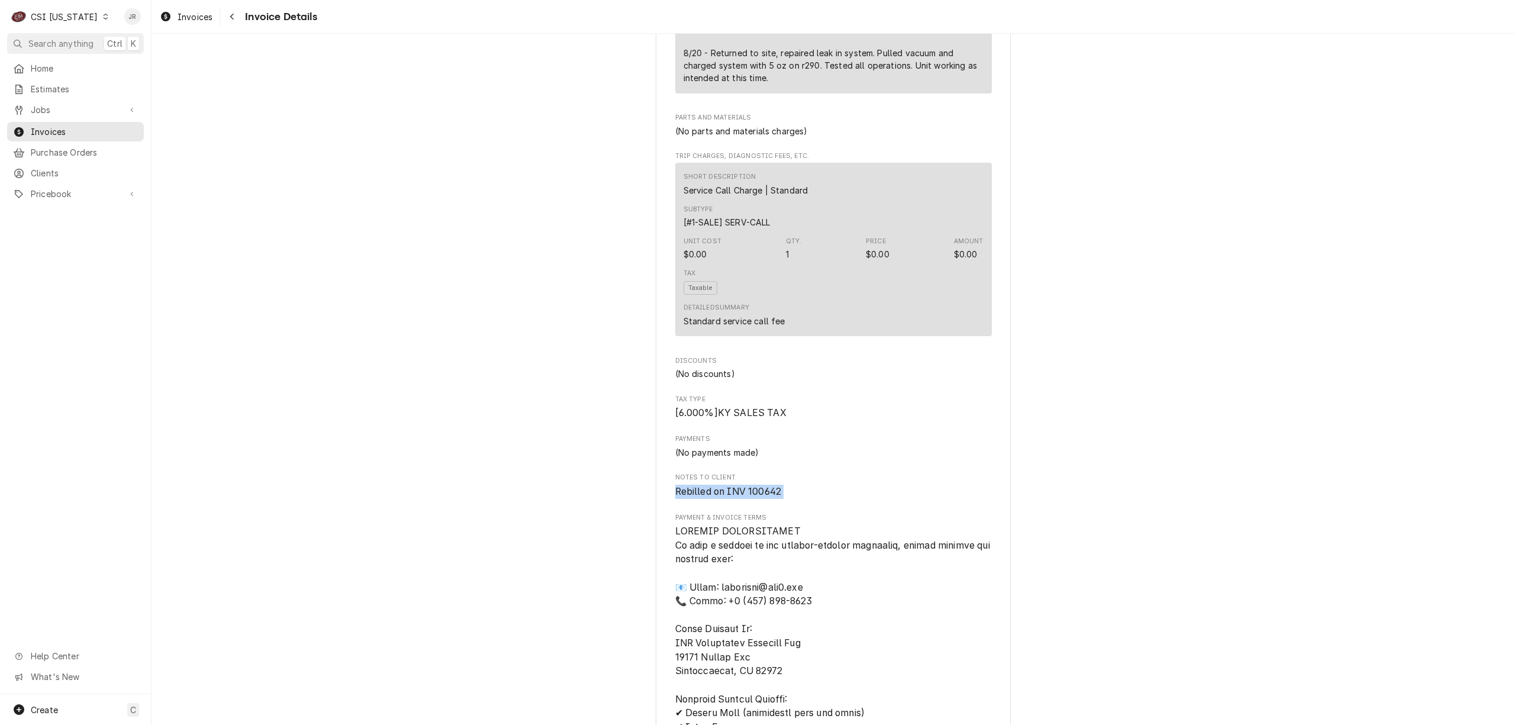
click at [760, 497] on span "Rebilled on INV 100642" at bounding box center [728, 491] width 107 height 11
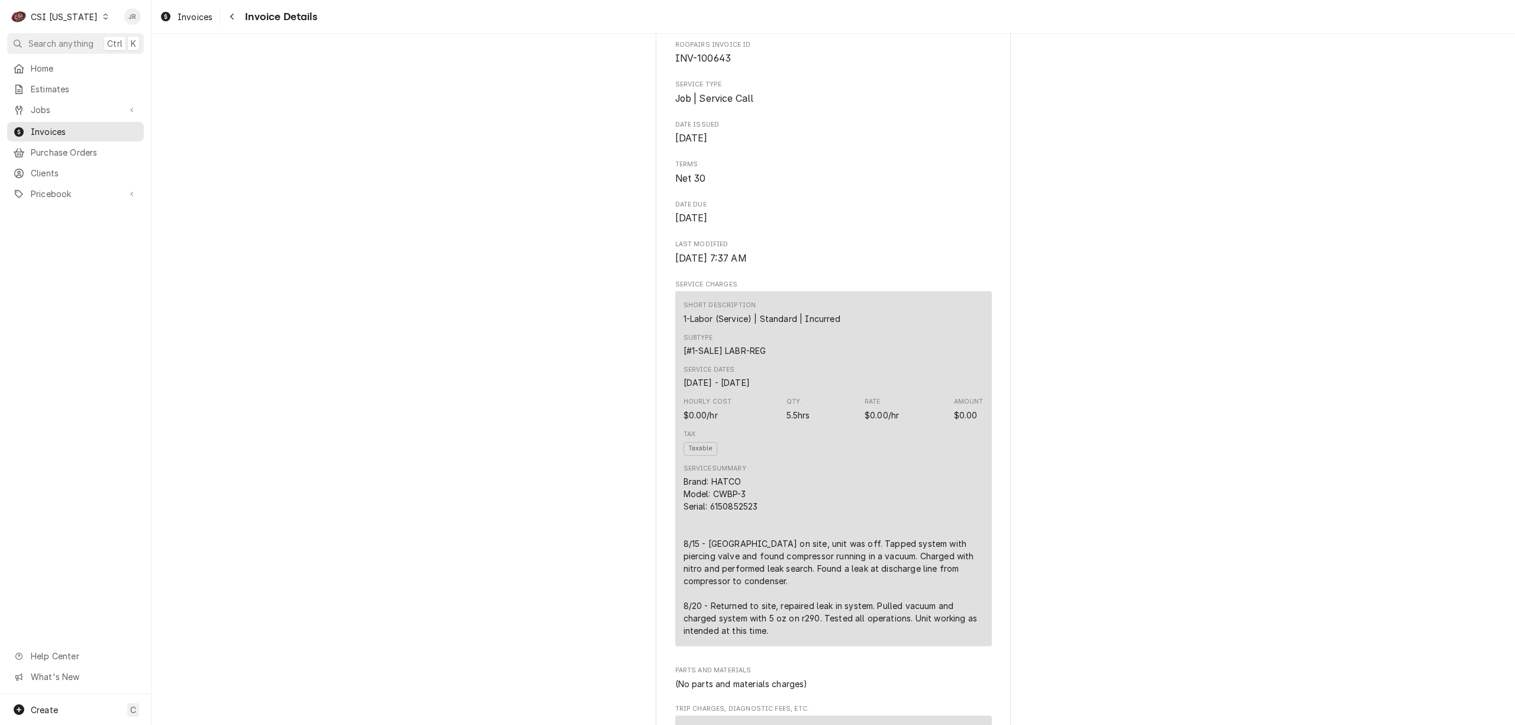
scroll to position [0, 0]
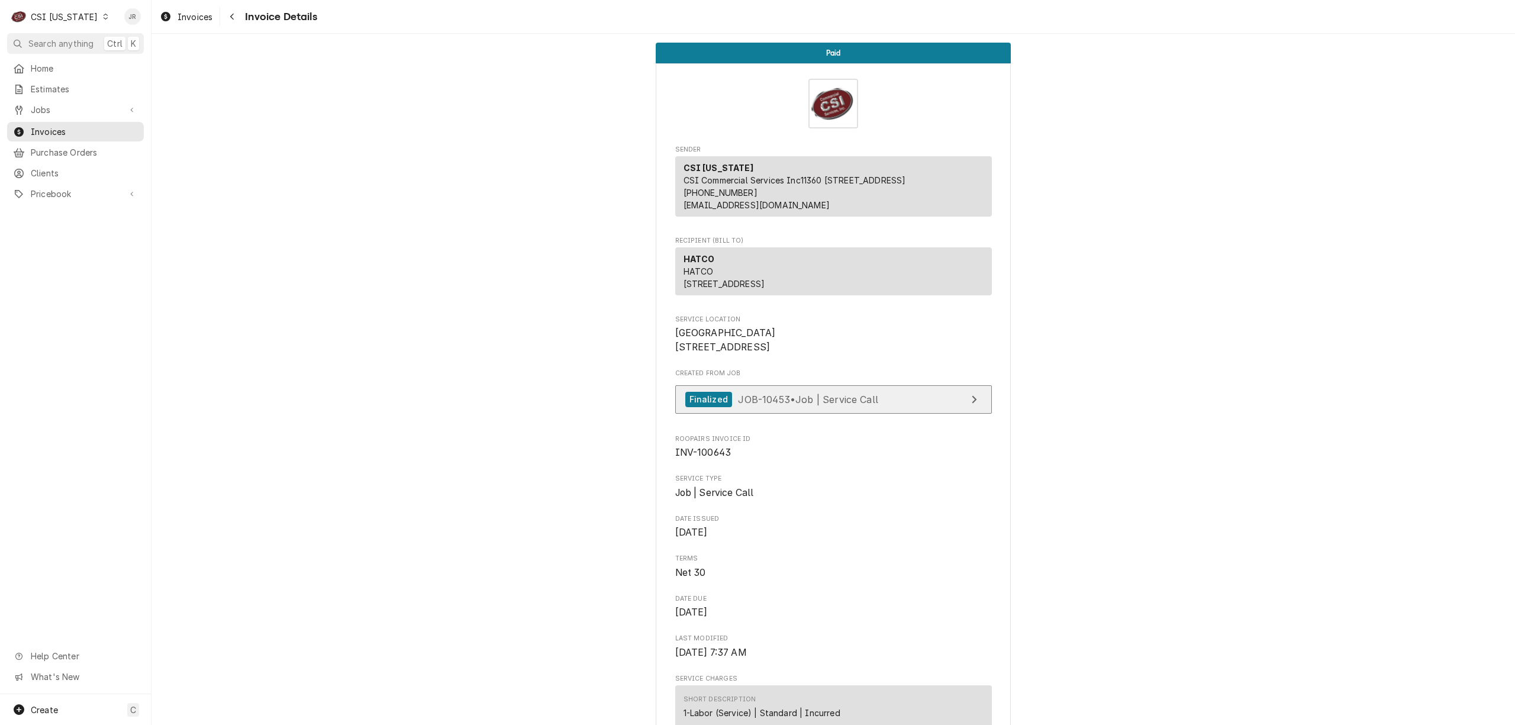
click at [916, 414] on link "Finalized JOB-10453 • Job | Service Call" at bounding box center [833, 399] width 317 height 29
click at [46, 125] on span "Invoices" at bounding box center [84, 131] width 107 height 12
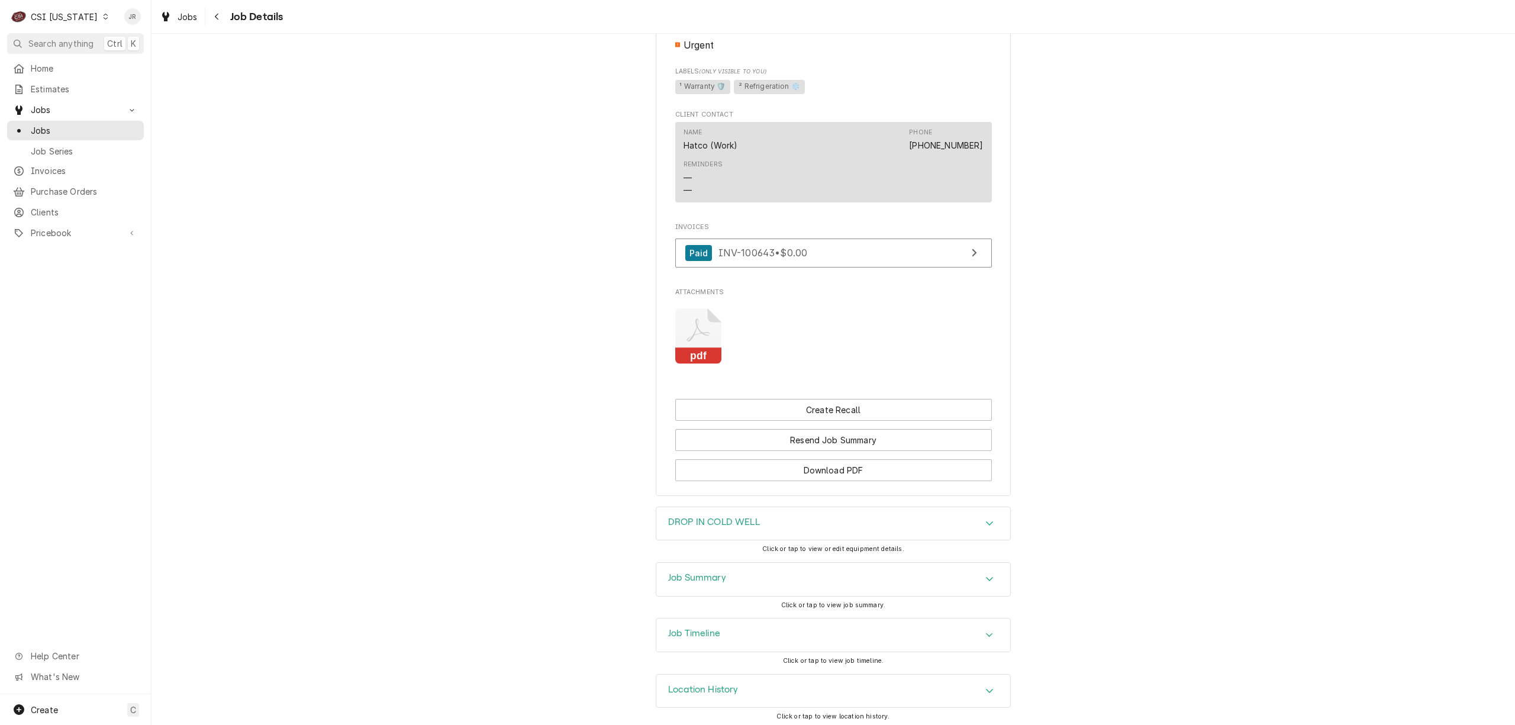
scroll to position [732, 0]
click at [708, 574] on h3 "Job Summary" at bounding box center [697, 572] width 58 height 11
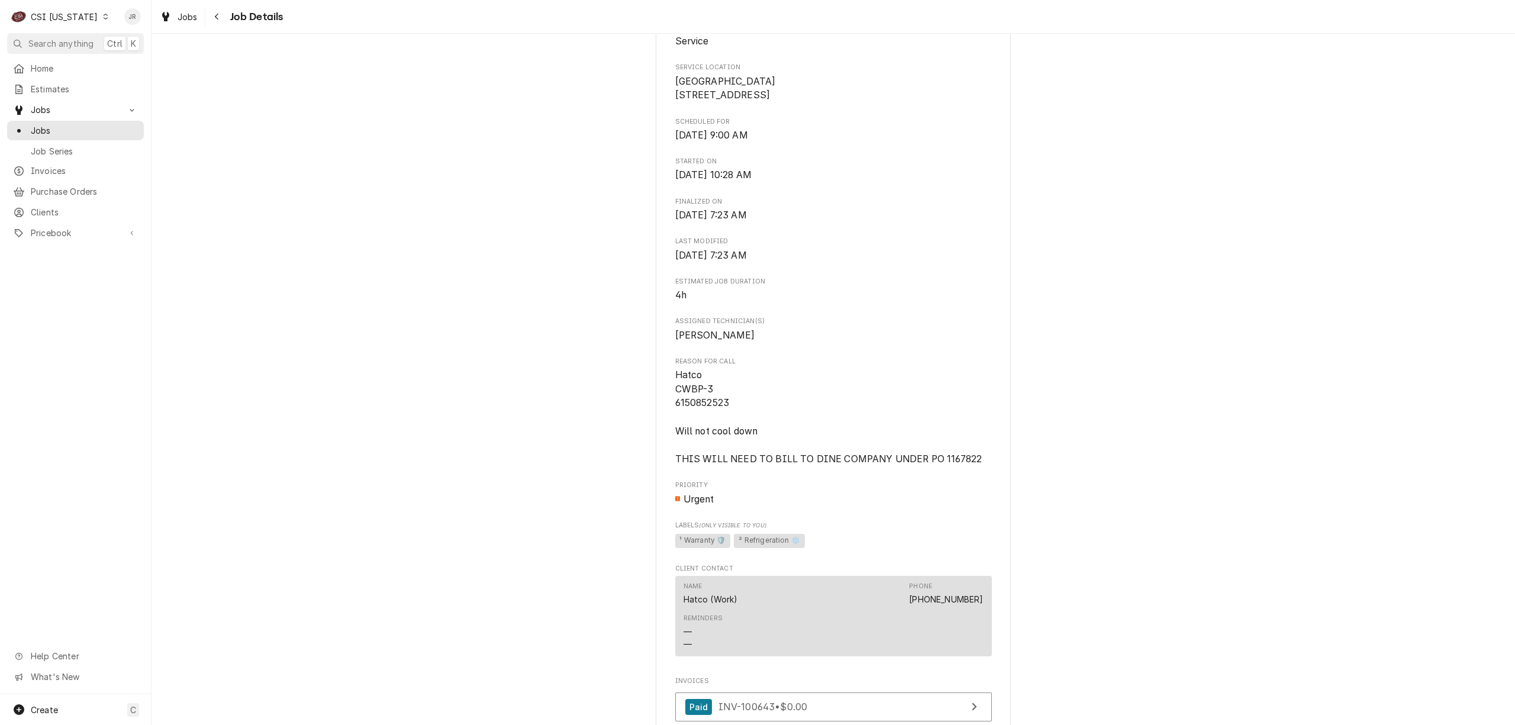
scroll to position [473, 0]
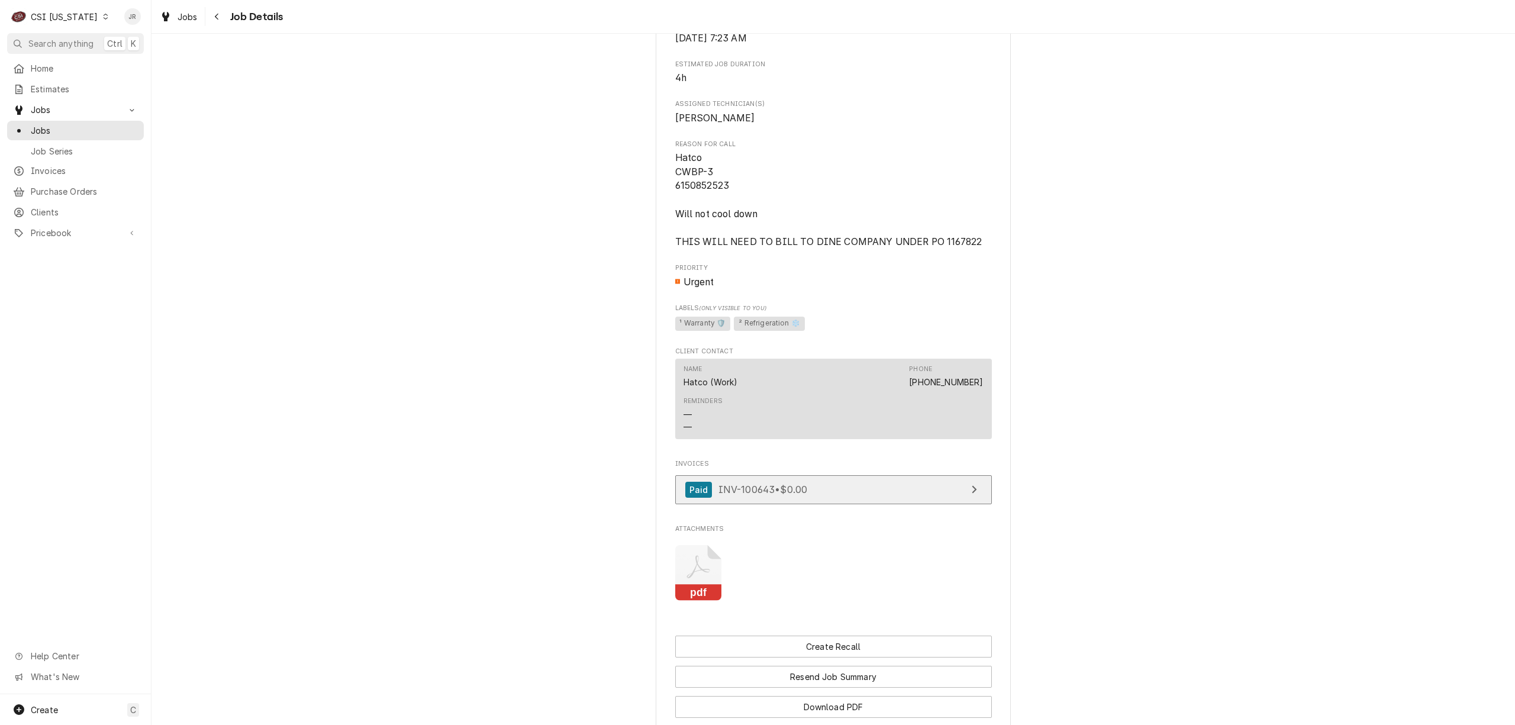
click at [942, 497] on link "Paid INV-100643 • $0.00" at bounding box center [833, 489] width 317 height 29
click at [675, 601] on rect "Attachments" at bounding box center [698, 593] width 47 height 17
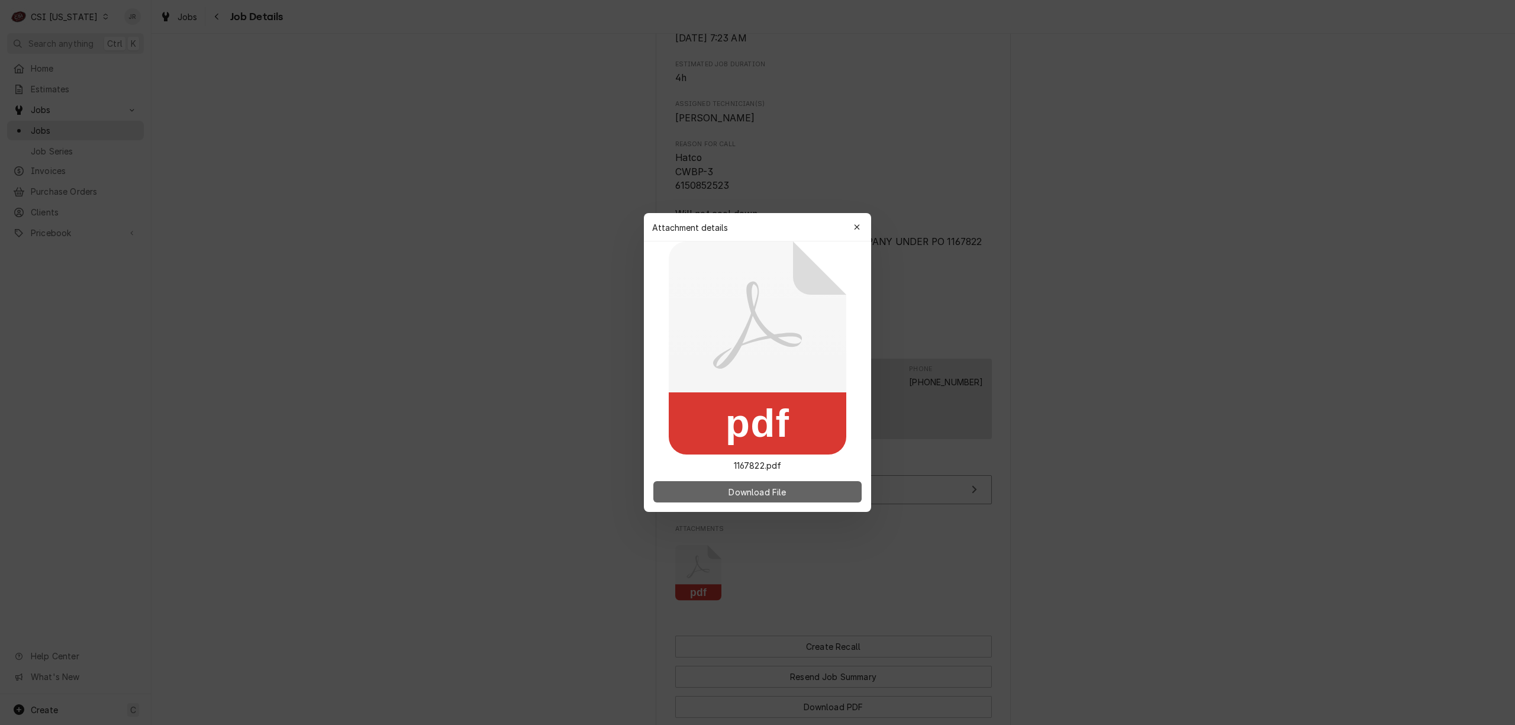
click at [805, 488] on button "Download File" at bounding box center [757, 491] width 208 height 21
click at [860, 226] on div "button" at bounding box center [857, 227] width 12 height 12
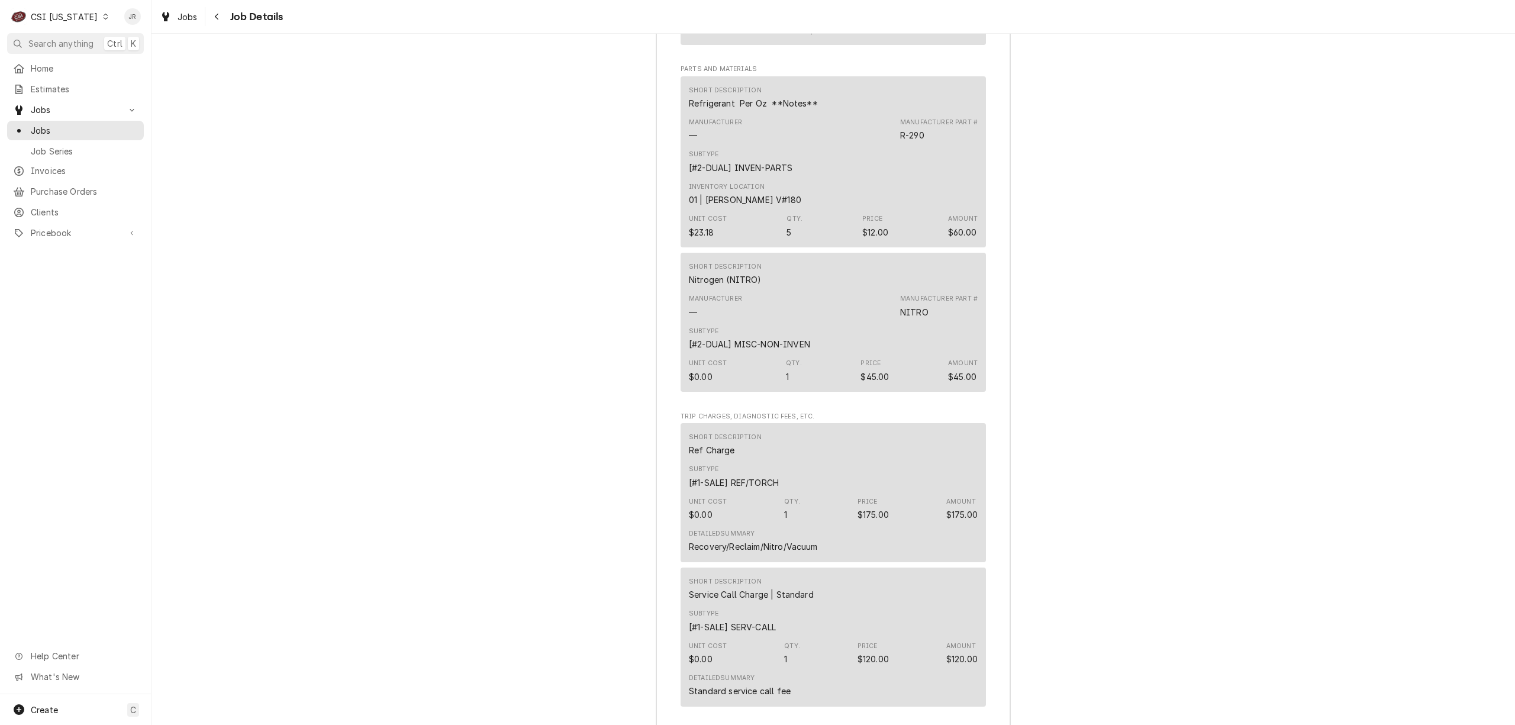
scroll to position [2810, 0]
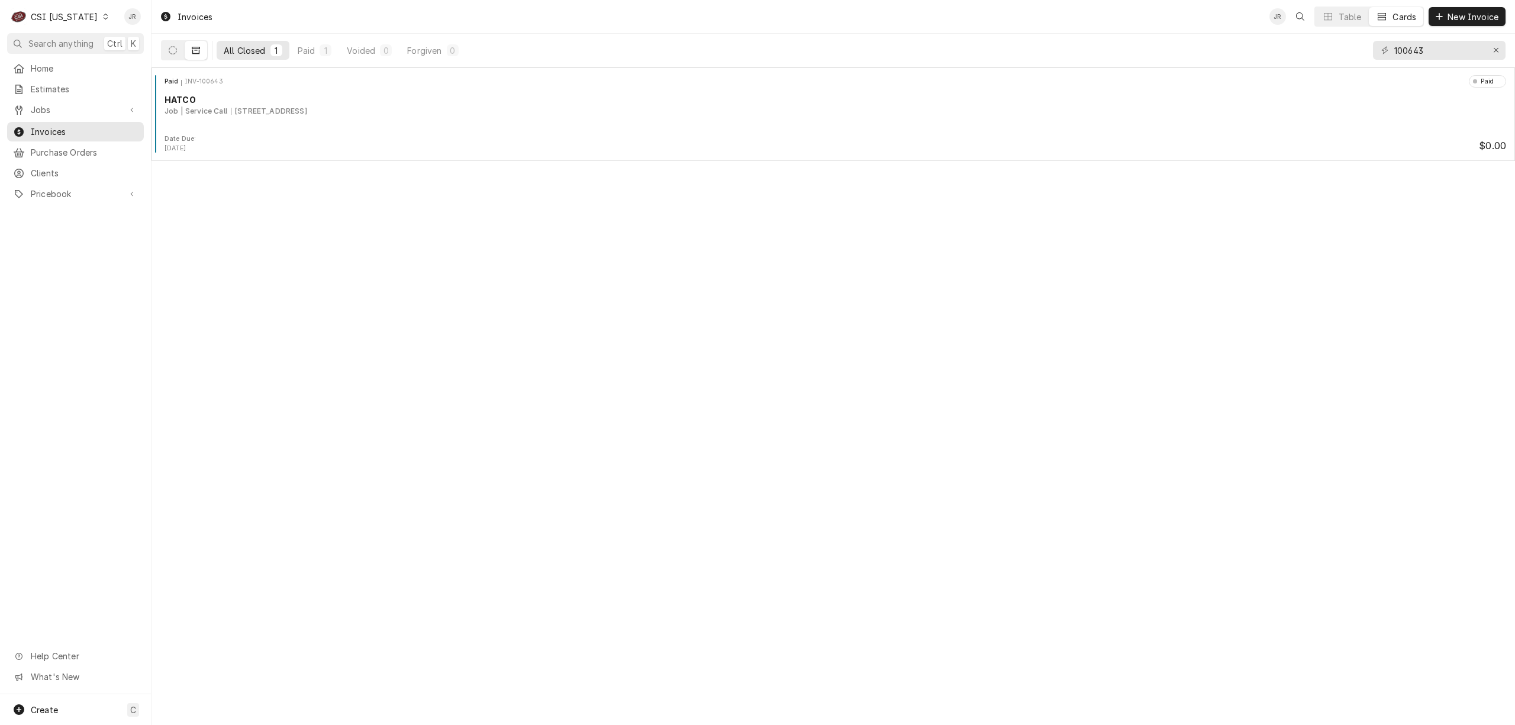
click at [1413, 60] on div "100643" at bounding box center [1439, 50] width 133 height 33
click at [1411, 55] on input "100643" at bounding box center [1438, 50] width 89 height 19
click at [1411, 54] on input "100643" at bounding box center [1438, 50] width 89 height 19
paste input "2"
type input "100642"
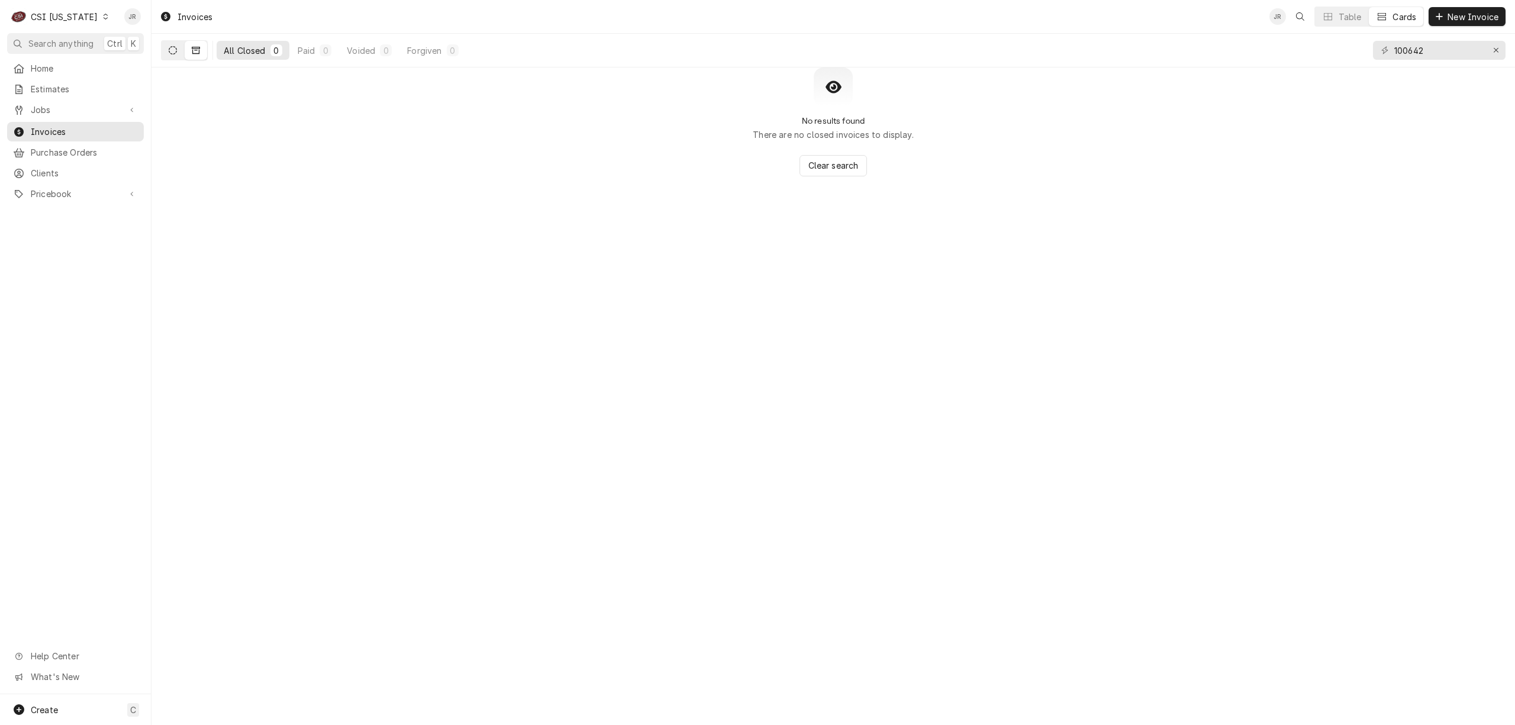
click at [178, 43] on button "Dynamic Content Wrapper" at bounding box center [173, 50] width 22 height 19
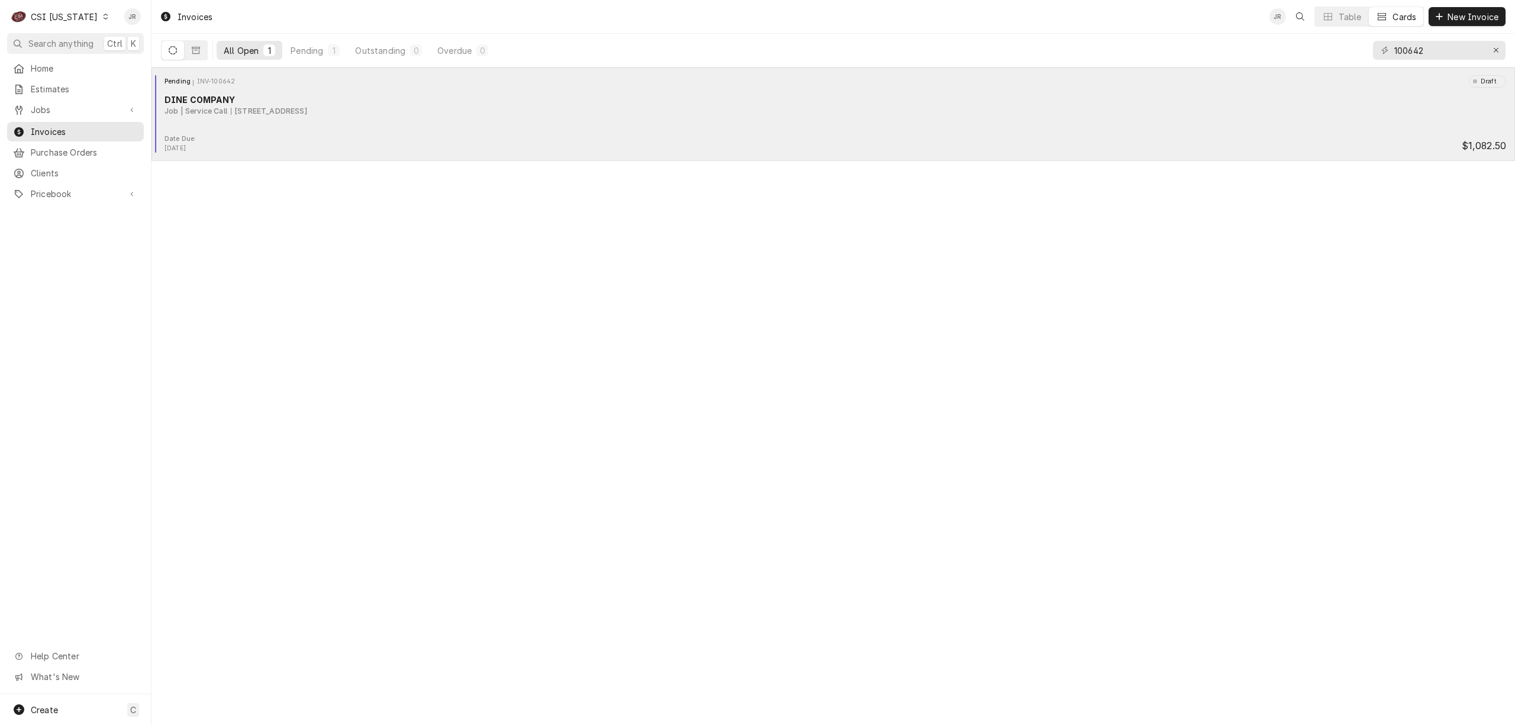
click at [259, 83] on div "Pending INV-100642 Draft" at bounding box center [833, 81] width 1354 height 12
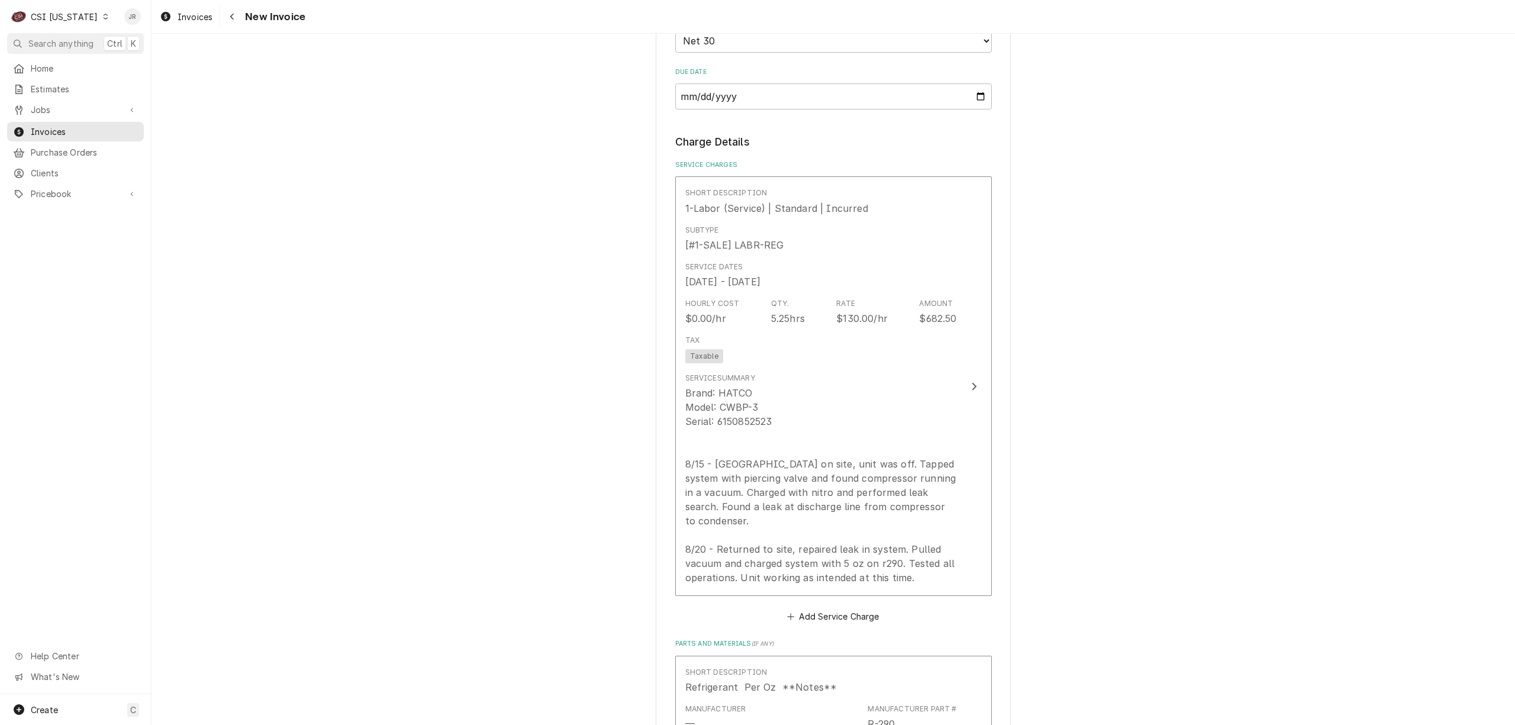
scroll to position [867, 0]
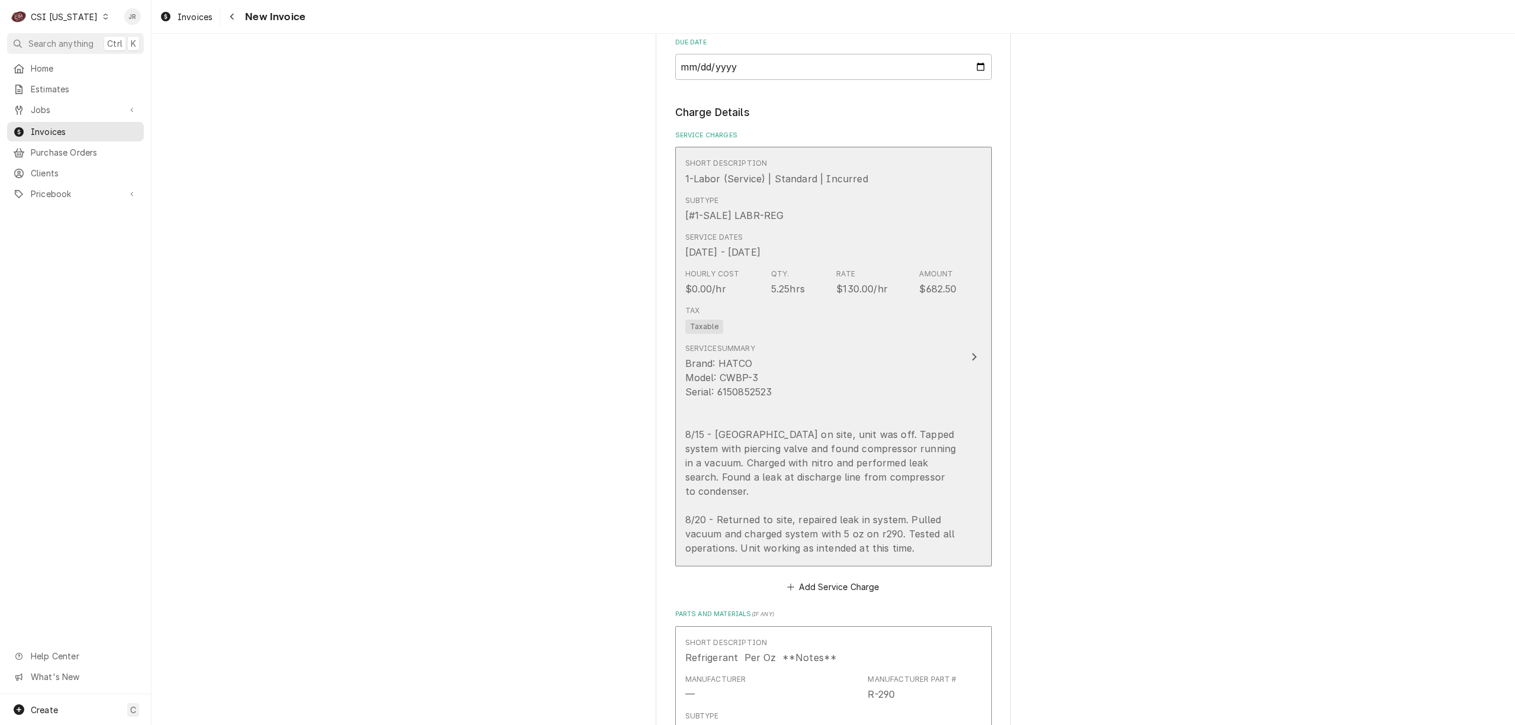
click at [932, 430] on div "Brand: HATCO Model: CWBP-3 Serial: 6150852523 8/15 - Arrived on site, unit was …" at bounding box center [821, 455] width 272 height 199
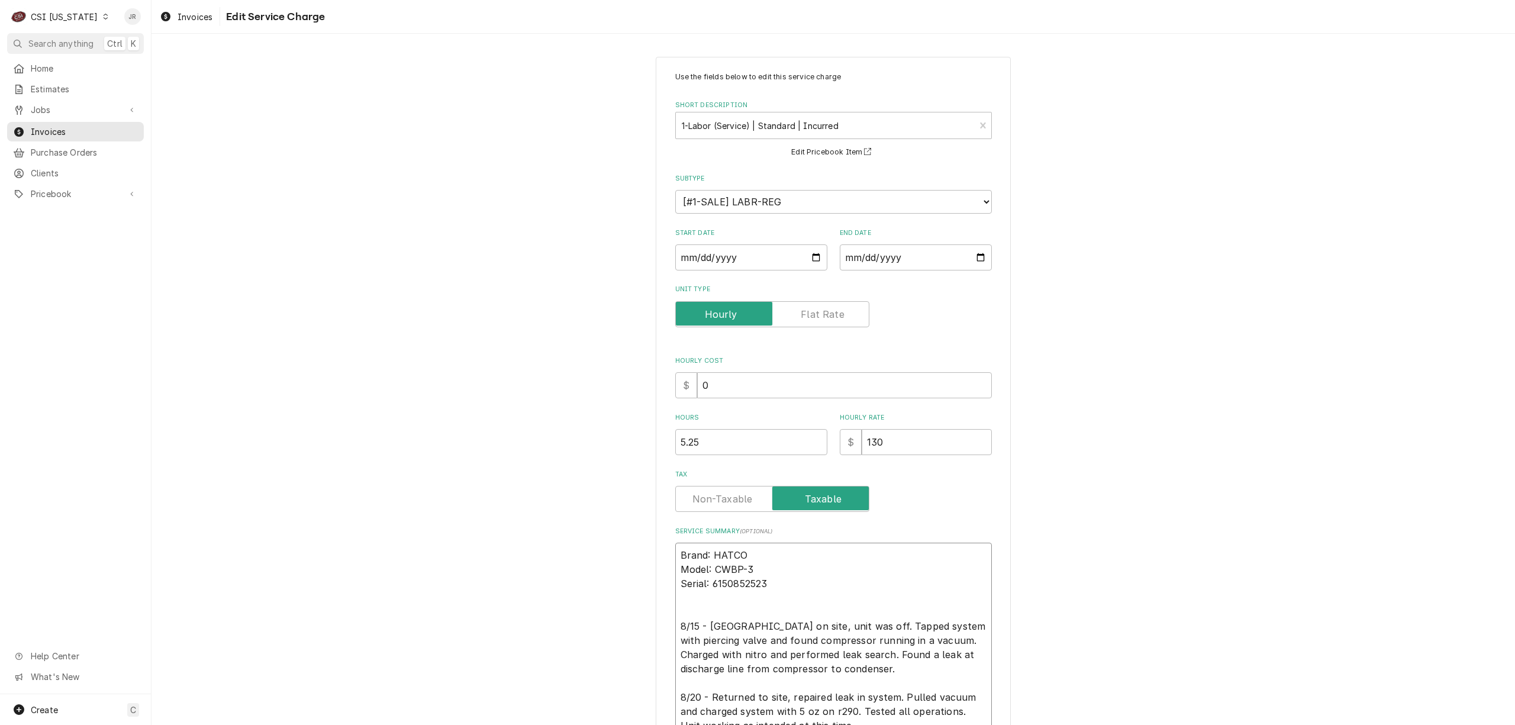
click at [716, 586] on textarea "Brand: HATCO Model: CWBP-3 Serial: 6150852523 8/15 - [GEOGRAPHIC_DATA] on site,…" at bounding box center [833, 641] width 317 height 196
click at [716, 586] on textarea "Brand: HATCO Model: CWBP-3 Serial: 6150852523 8/15 - Arrived on site, unit was …" at bounding box center [833, 641] width 317 height 196
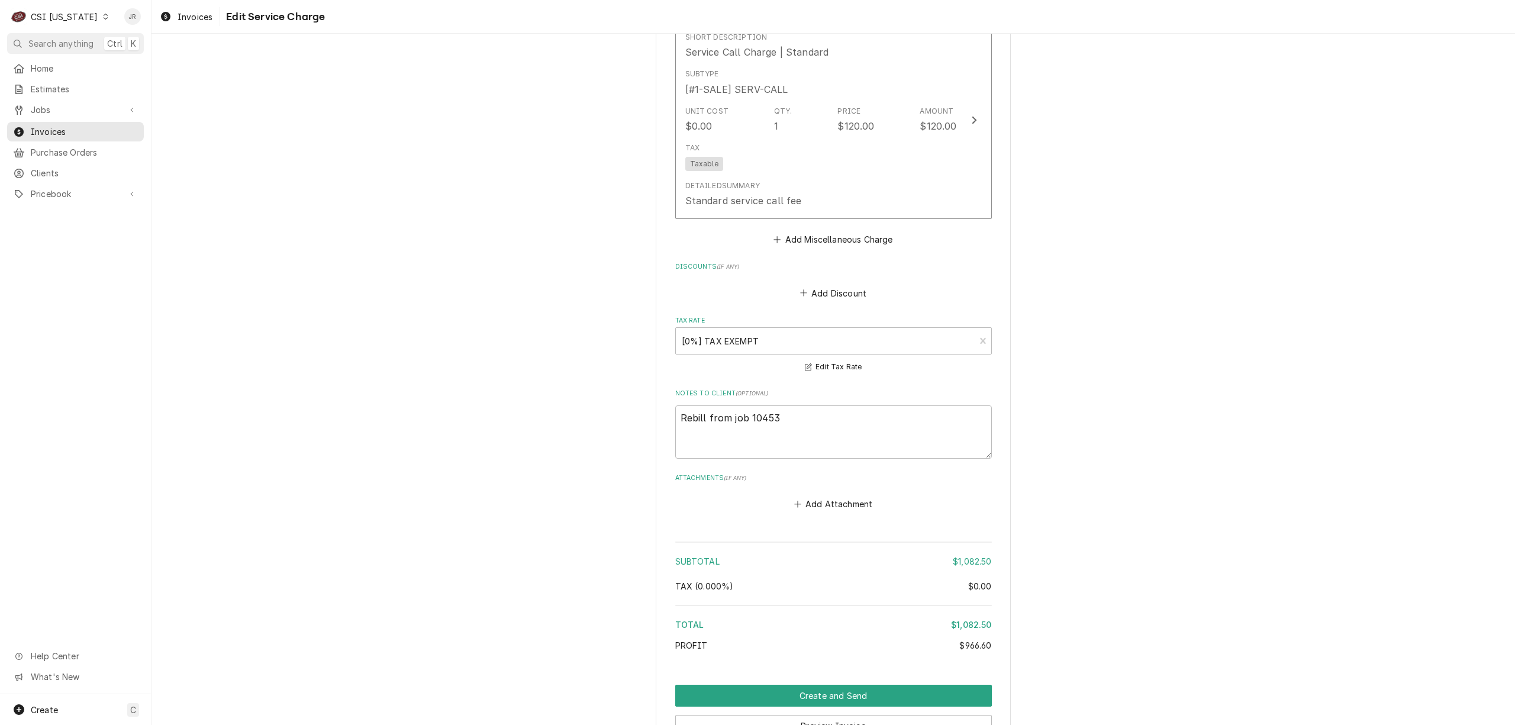
scroll to position [2286, 0]
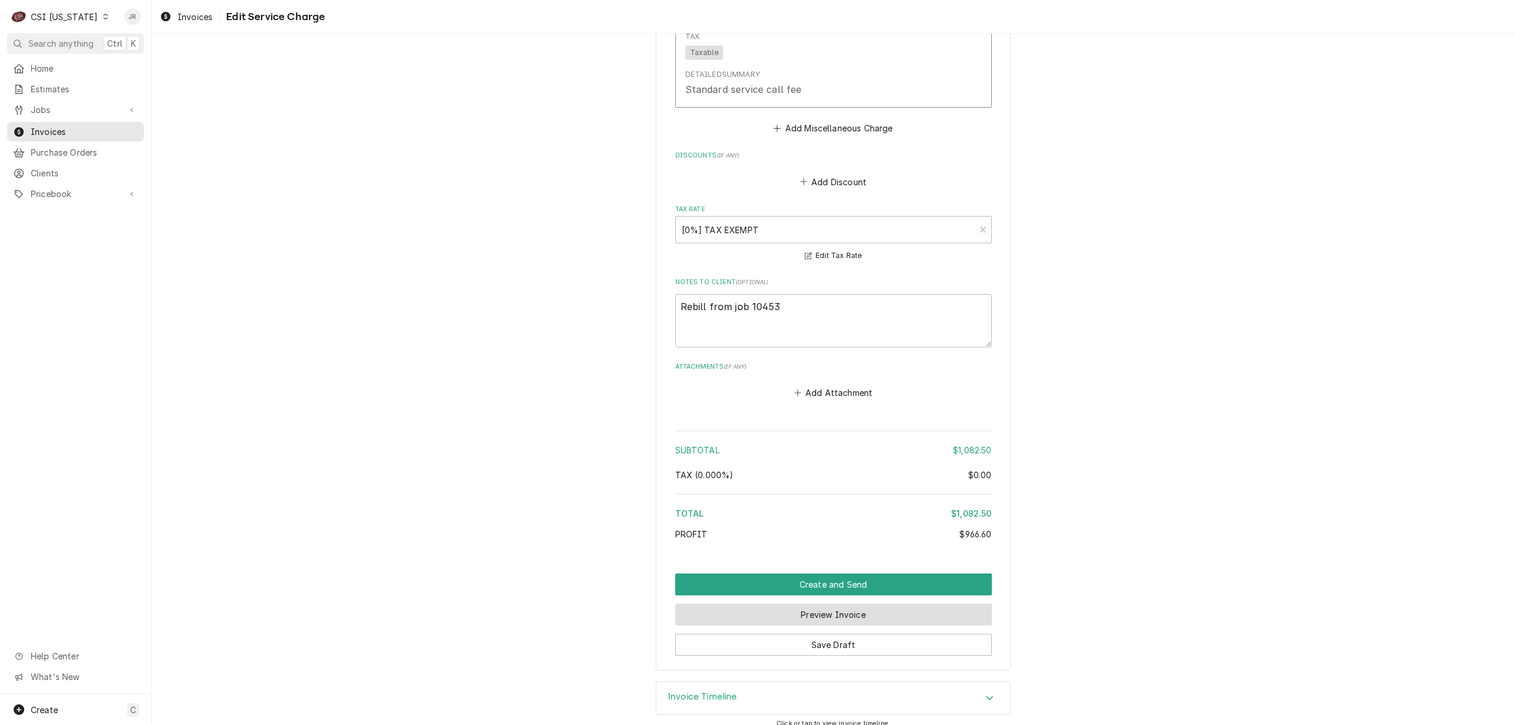
click at [892, 604] on button "Preview Invoice" at bounding box center [833, 615] width 317 height 22
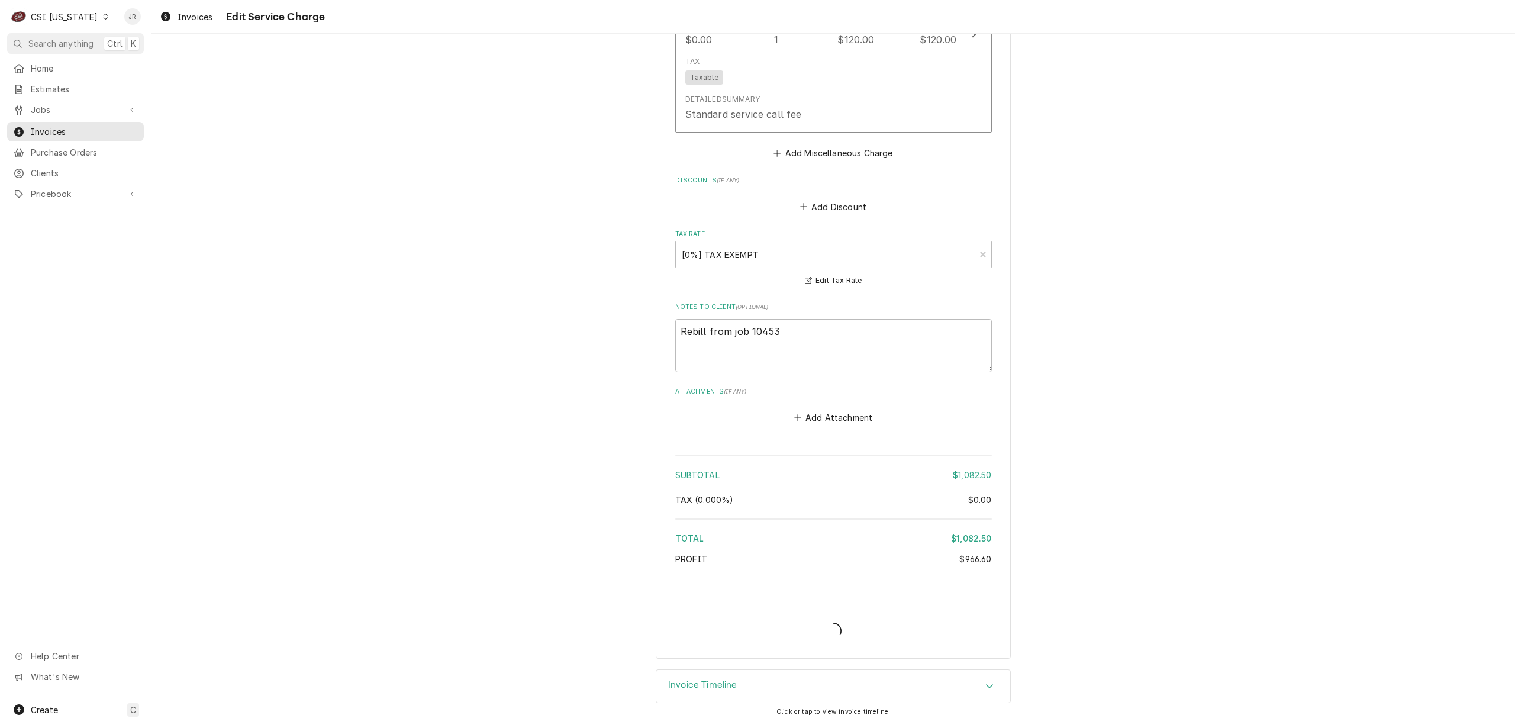
scroll to position [2248, 0]
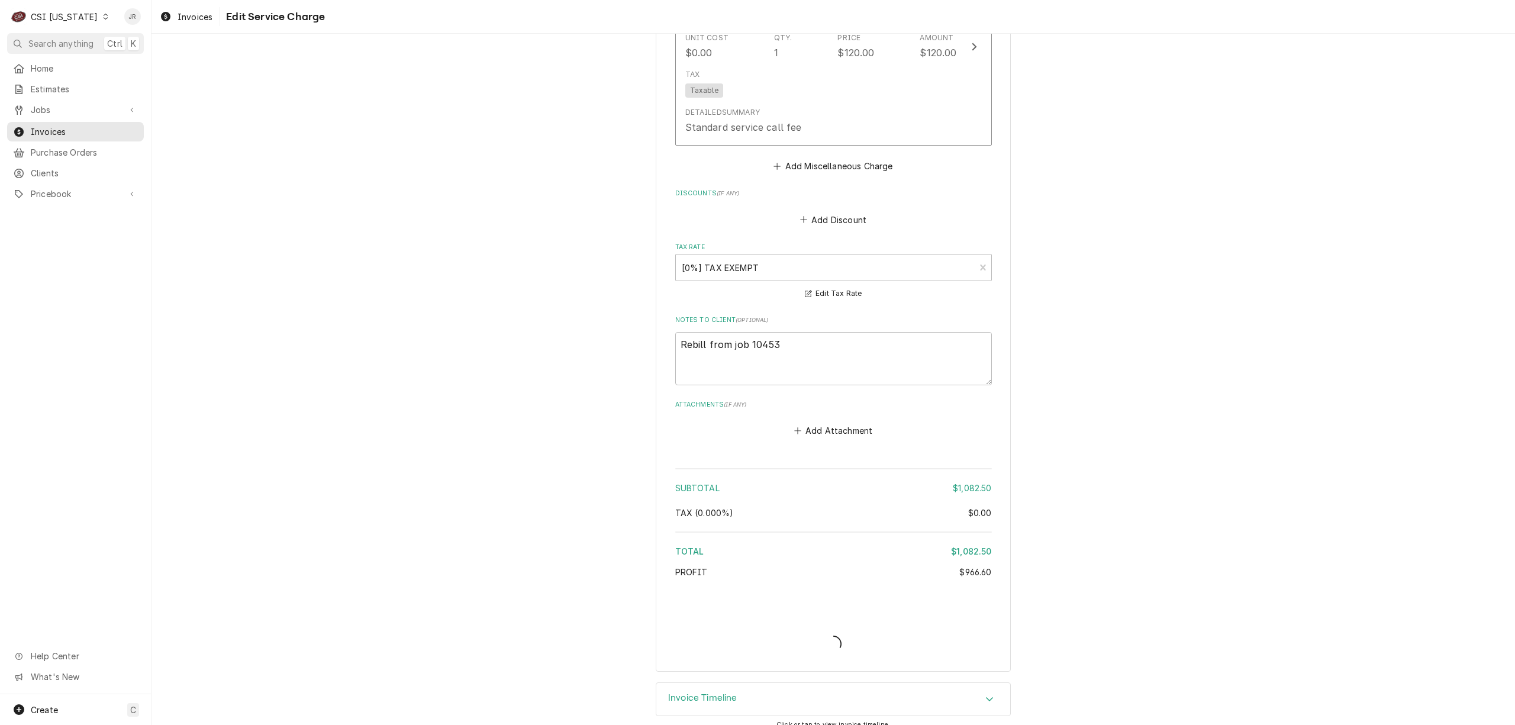
type textarea "x"
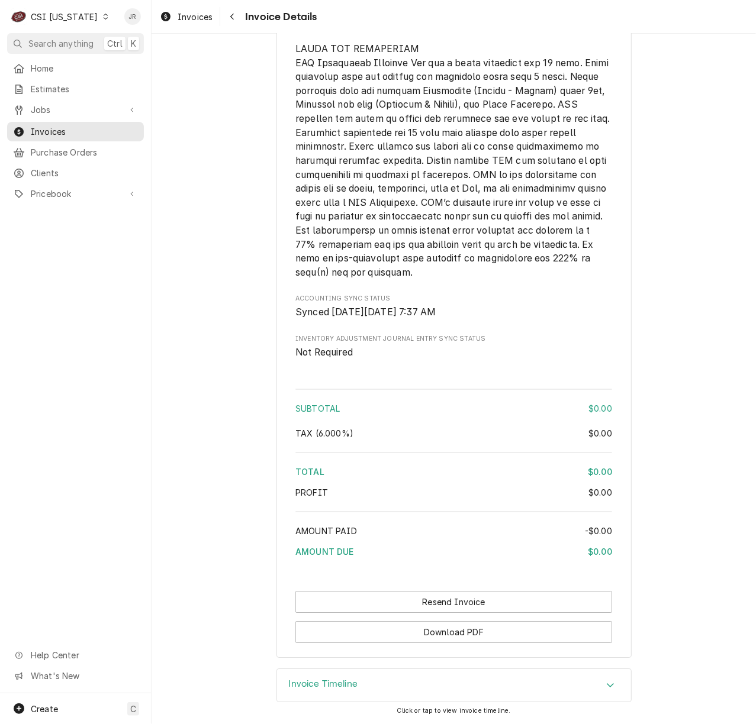
scroll to position [1722, 0]
click at [320, 680] on h3 "Invoice Timeline" at bounding box center [323, 684] width 69 height 11
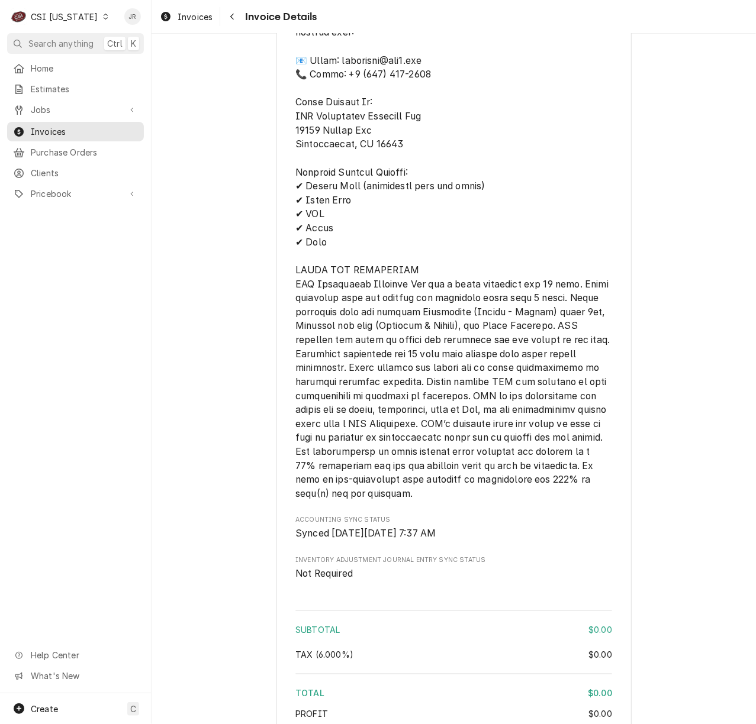
scroll to position [1464, 0]
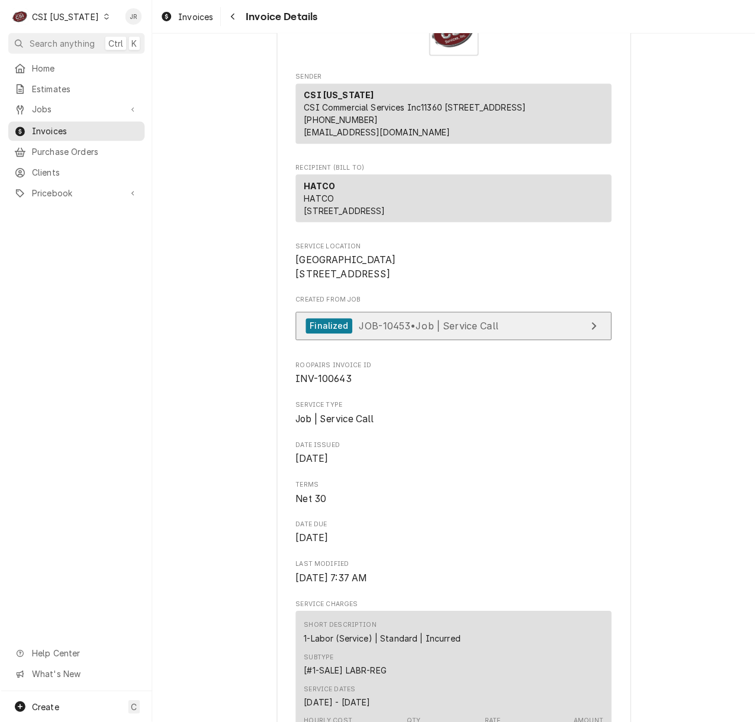
scroll to position [0, 0]
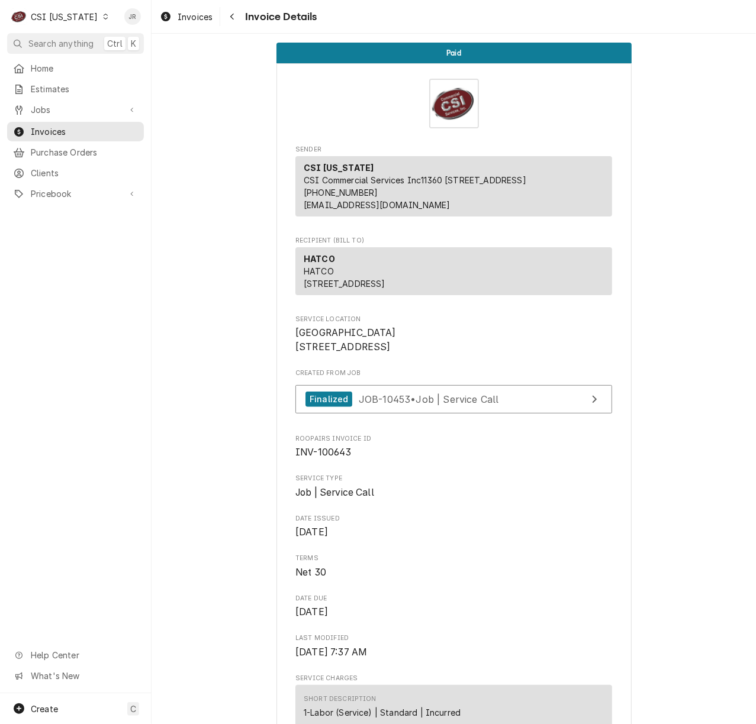
drag, startPoint x: 725, startPoint y: 340, endPoint x: 692, endPoint y: 320, distance: 38.8
drag, startPoint x: 419, startPoint y: 414, endPoint x: 447, endPoint y: 432, distance: 33.5
click at [426, 419] on div "Created From Job Finalized JOB-10453 • Job | Service Call" at bounding box center [453, 394] width 317 height 51
click at [450, 405] on span "JOB-10453 • Job | Service Call" at bounding box center [429, 399] width 140 height 12
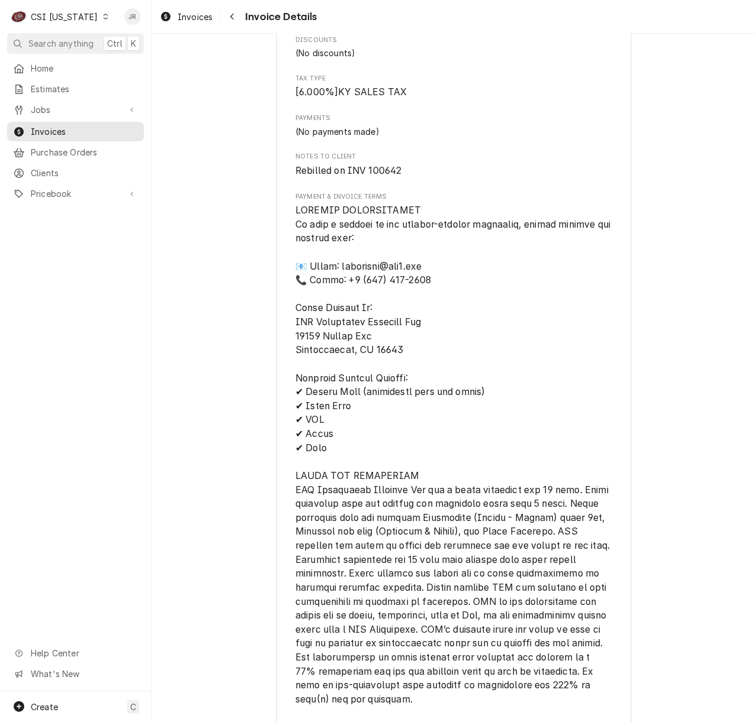
scroll to position [1262, 0]
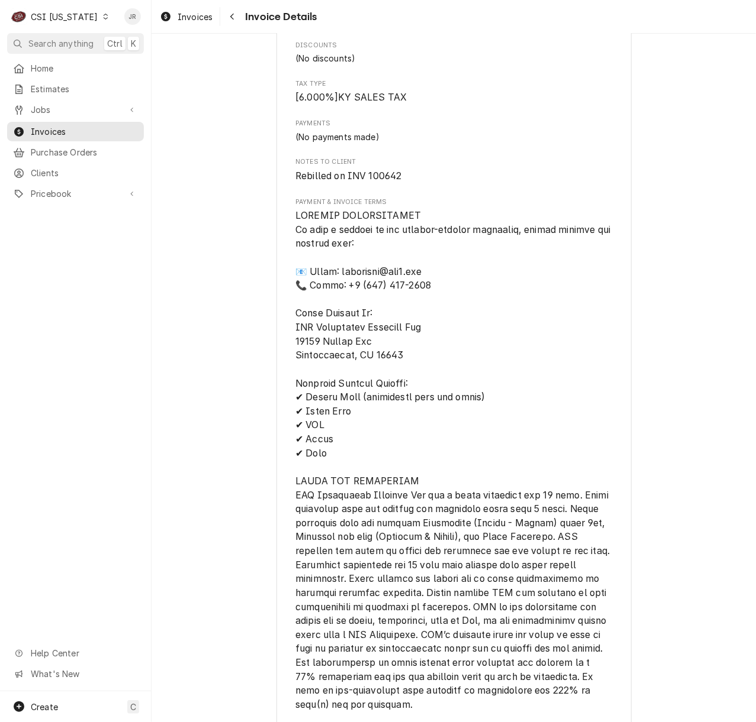
click at [376, 182] on span "Rebilled on INV 100642" at bounding box center [348, 175] width 107 height 11
drag, startPoint x: 379, startPoint y: 187, endPoint x: 373, endPoint y: 208, distance: 22.3
click at [373, 183] on span "Rebilled on INV 100642" at bounding box center [453, 176] width 317 height 14
click at [372, 182] on span "Rebilled on INV 100642" at bounding box center [348, 175] width 107 height 11
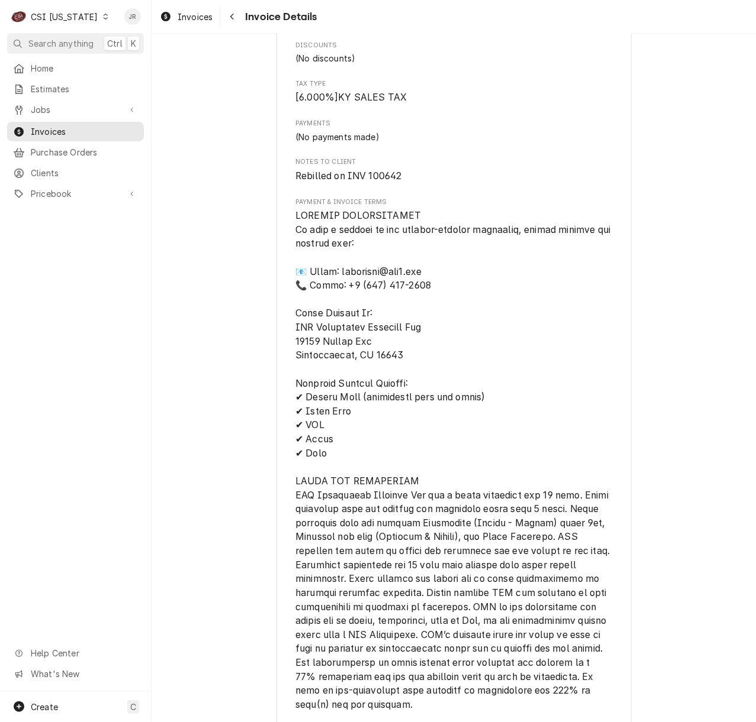
drag, startPoint x: 353, startPoint y: 191, endPoint x: 377, endPoint y: 197, distance: 25.7
click at [377, 182] on span "Rebilled on INV 100642" at bounding box center [348, 175] width 107 height 11
click at [376, 182] on span "Rebilled on INV 100642" at bounding box center [348, 175] width 107 height 11
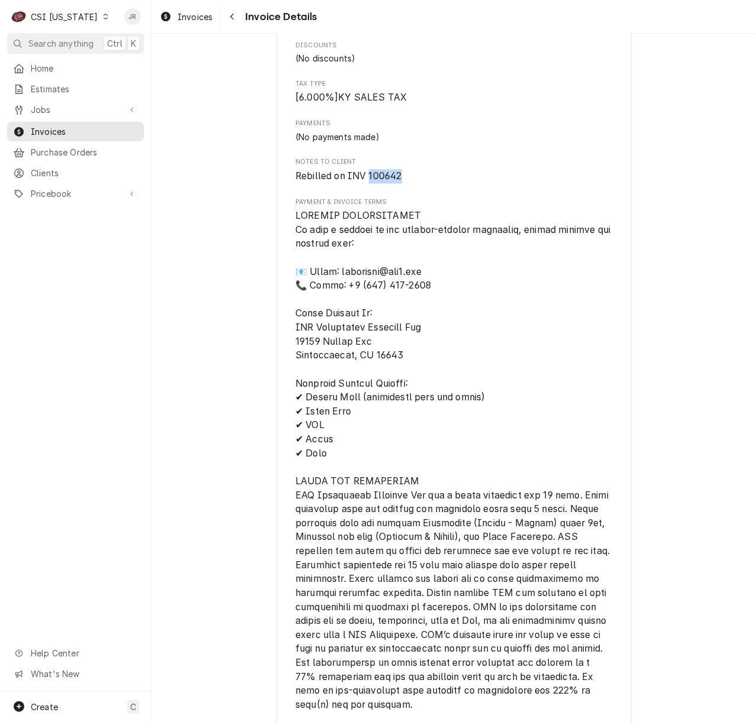
click at [376, 182] on span "Rebilled on INV 100642" at bounding box center [348, 175] width 107 height 11
copy span "100642"
click at [58, 127] on span "Invoices" at bounding box center [84, 131] width 107 height 12
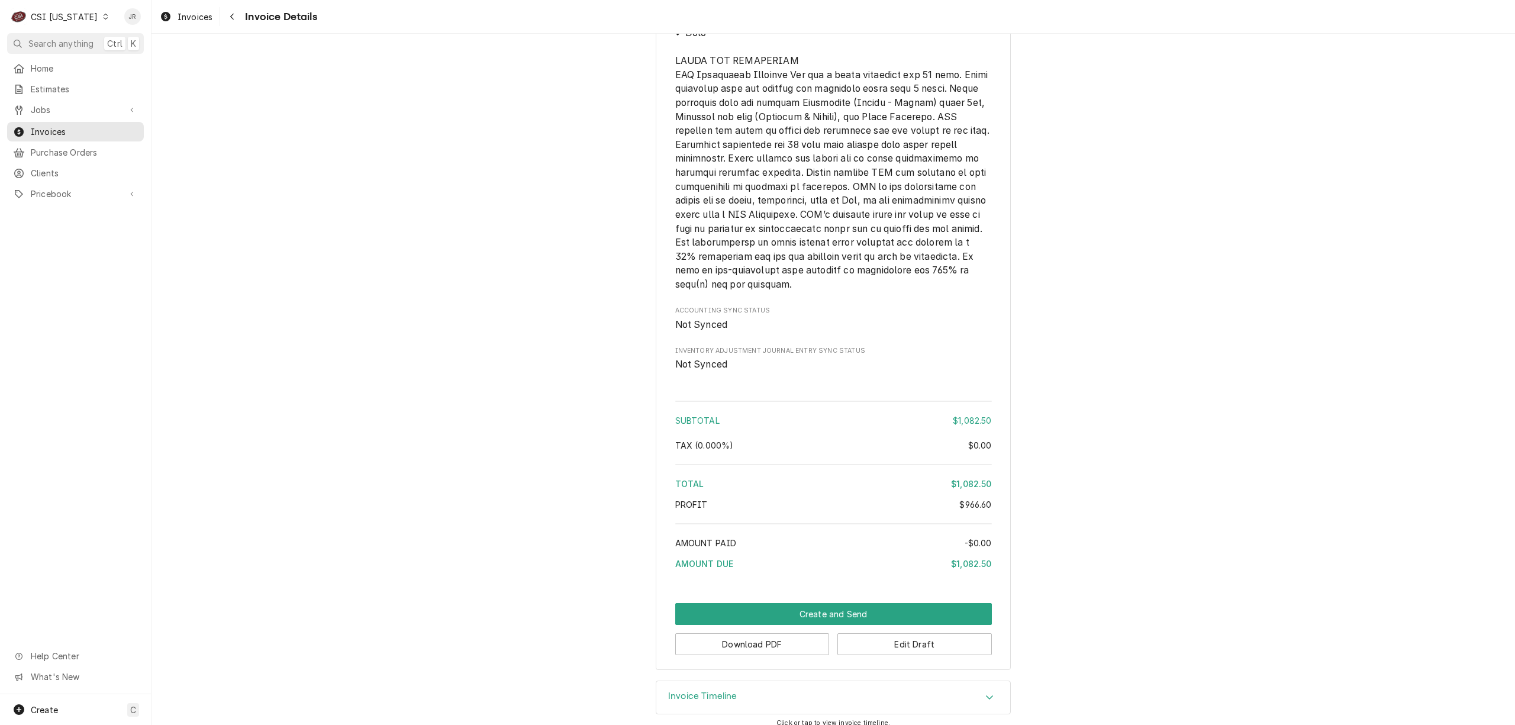
scroll to position [2209, 0]
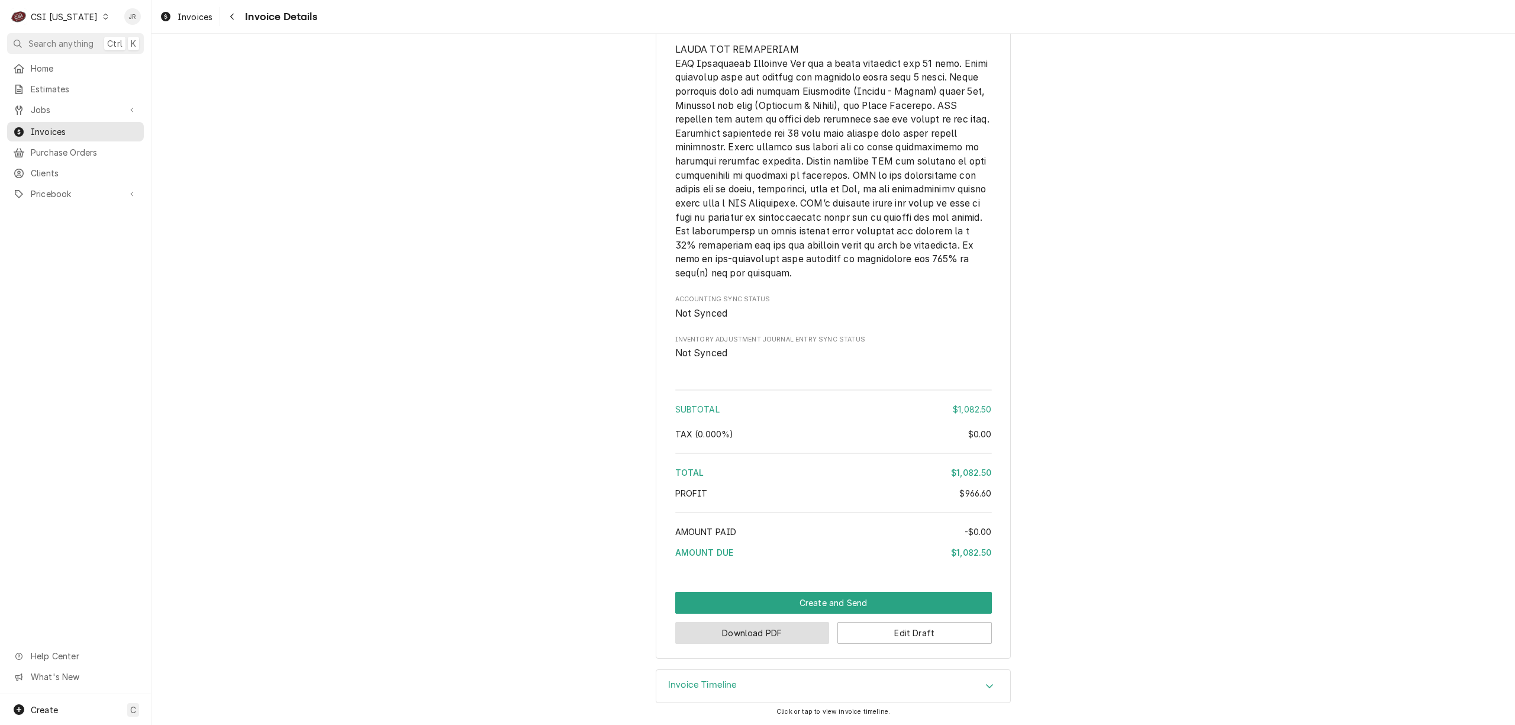
click at [772, 628] on button "Download PDF" at bounding box center [752, 633] width 154 height 22
click at [54, 704] on div "Create" at bounding box center [35, 709] width 46 height 14
click at [1099, 451] on html "C CSI Kentucky JR Search anything Ctrl K Home Estimates Jobs Jobs Job Series In…" at bounding box center [757, 362] width 1515 height 725
click at [921, 635] on button "Edit Draft" at bounding box center [914, 633] width 154 height 22
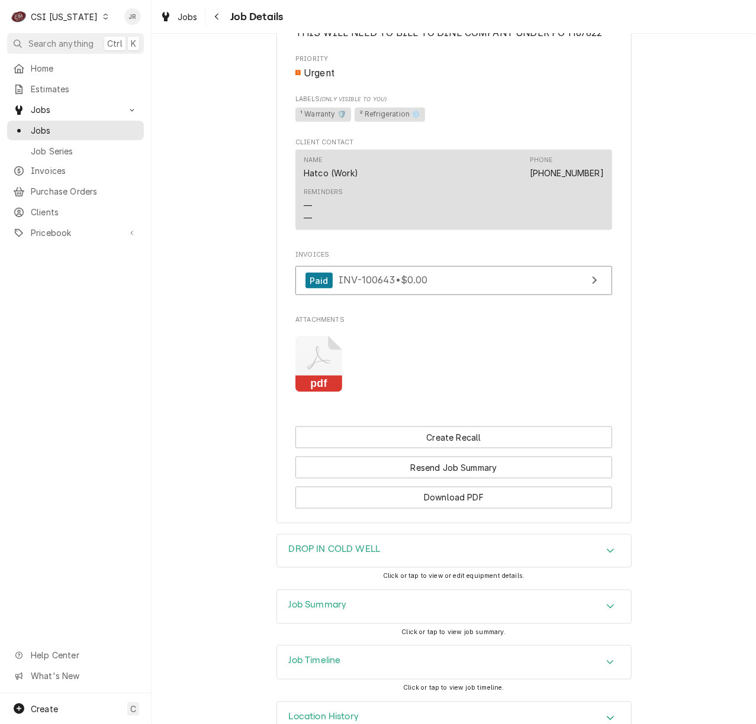
scroll to position [710, 0]
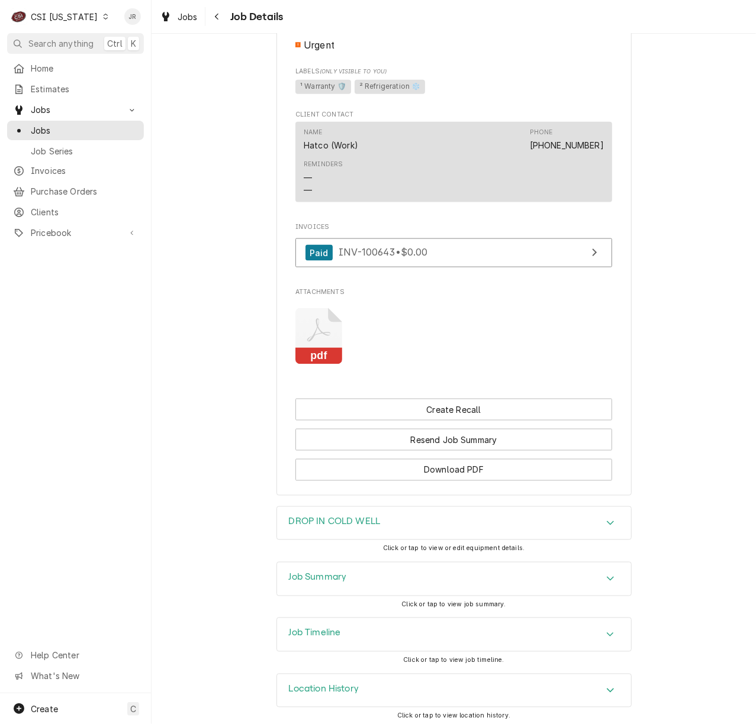
click at [291, 583] on h3 "Job Summary" at bounding box center [318, 577] width 58 height 11
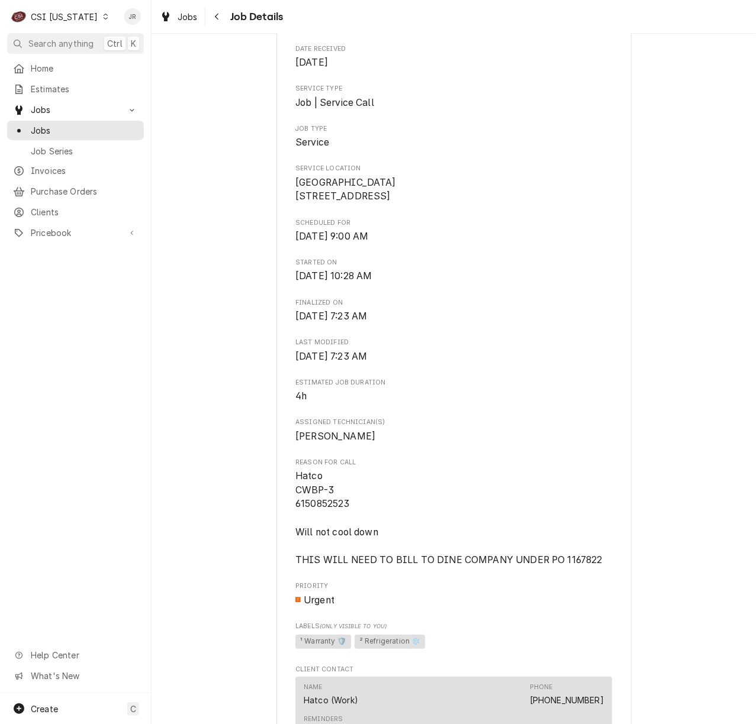
scroll to position [129, 0]
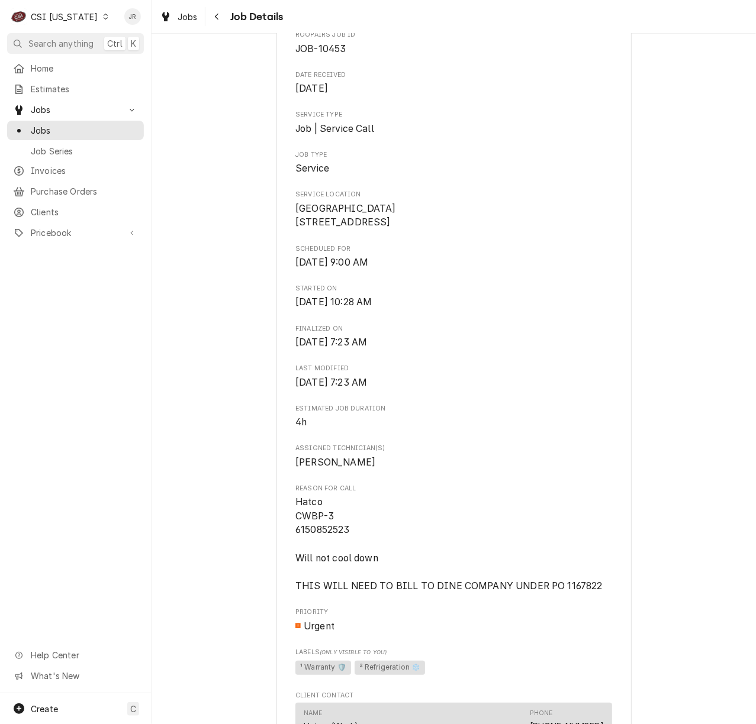
click at [479, 367] on div "Roopairs Job ID JOB-10453 Date Received [DATE] Service Type Job | Service Call …" at bounding box center [453, 492] width 317 height 924
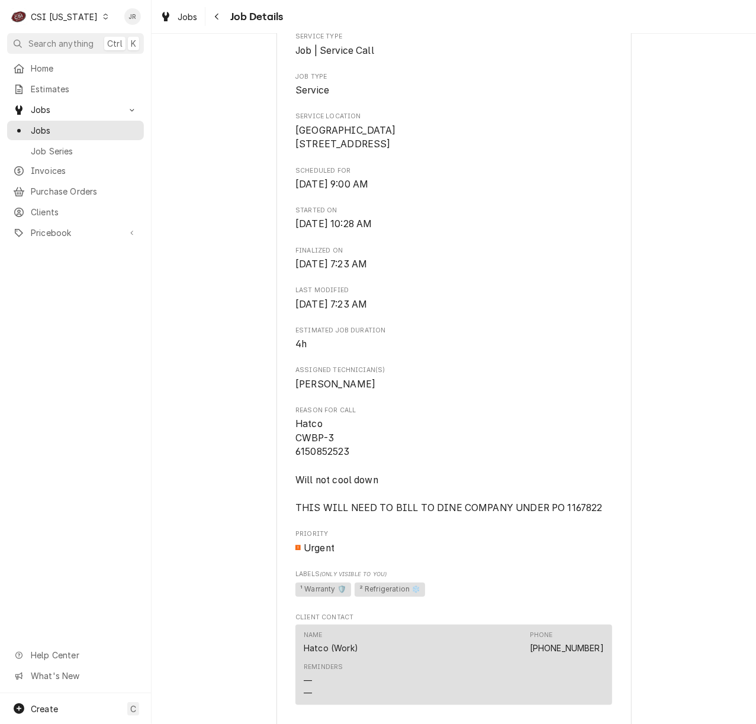
scroll to position [208, 0]
drag, startPoint x: 346, startPoint y: 481, endPoint x: 357, endPoint y: 470, distance: 15.9
click at [351, 472] on span "Hatco CWBP-3 6150852523 Will not cool down THIS WILL NEED TO BILL TO DINE COMPA…" at bounding box center [453, 465] width 317 height 98
drag, startPoint x: 285, startPoint y: 431, endPoint x: 301, endPoint y: 438, distance: 18.0
click at [289, 433] on div "[GEOGRAPHIC_DATA] / [STREET_ADDRESS] Open in Maps Roopairs Job ID JOB-10453 Dat…" at bounding box center [453, 432] width 355 height 1130
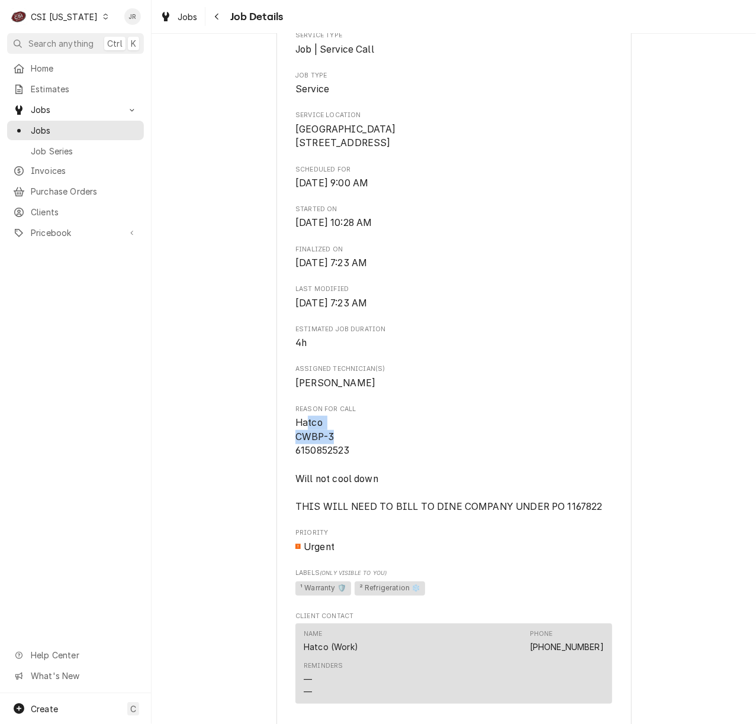
drag, startPoint x: 301, startPoint y: 438, endPoint x: 347, endPoint y: 465, distance: 52.8
click at [337, 460] on span "Hatco CWBP-3 6150852523 Will not cool down THIS WILL NEED TO BILL TO DINE COMPA…" at bounding box center [448, 464] width 307 height 95
click at [347, 465] on span "Hatco CWBP-3 6150852523 Will not cool down THIS WILL NEED TO BILL TO DINE COMPA…" at bounding box center [453, 465] width 317 height 98
drag, startPoint x: 348, startPoint y: 467, endPoint x: 298, endPoint y: 441, distance: 56.1
click at [282, 439] on div "[GEOGRAPHIC_DATA] / [STREET_ADDRESS] Open in Maps Roopairs Job ID JOB-10453 Dat…" at bounding box center [453, 432] width 355 height 1130
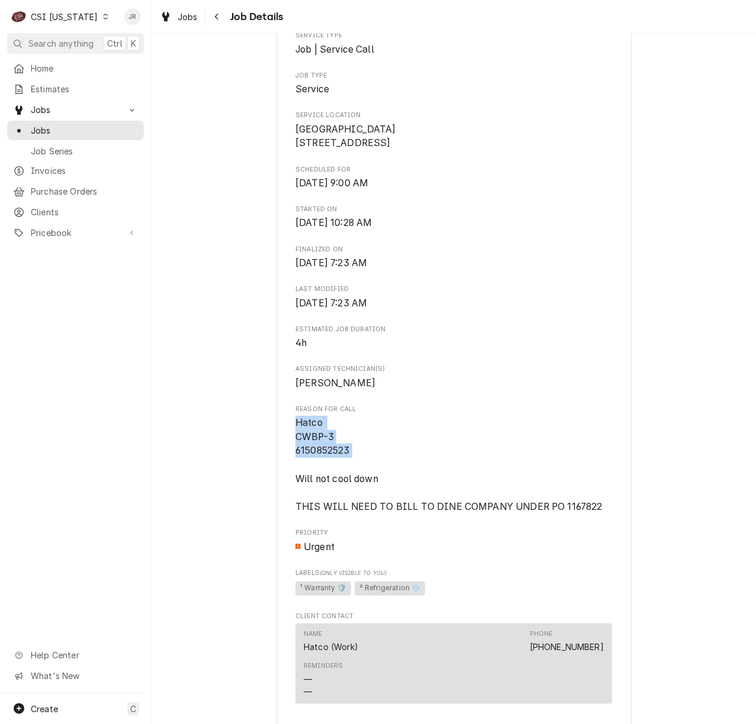
copy span "Hatco CWBP-3 6150852523"
click at [457, 391] on span "[PERSON_NAME]" at bounding box center [453, 383] width 317 height 14
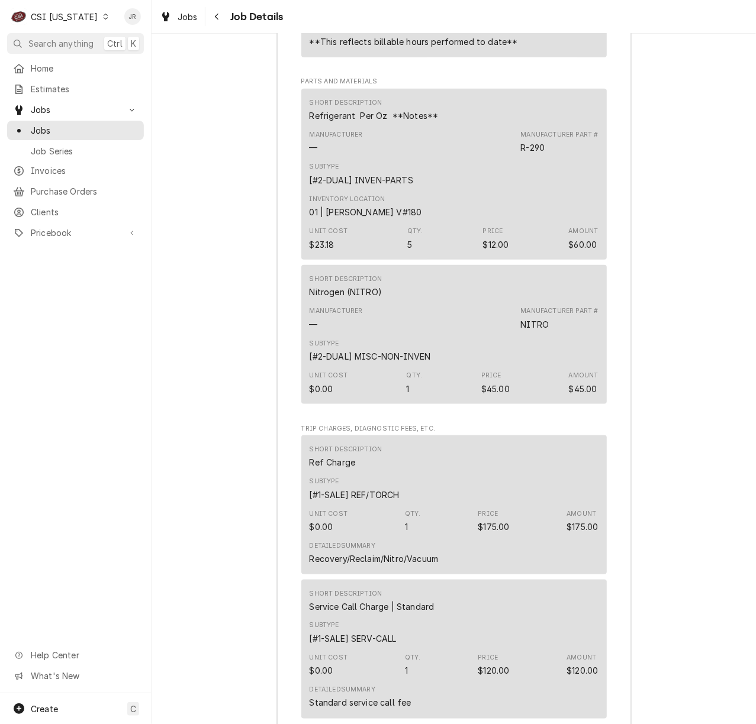
scroll to position [3206, 0]
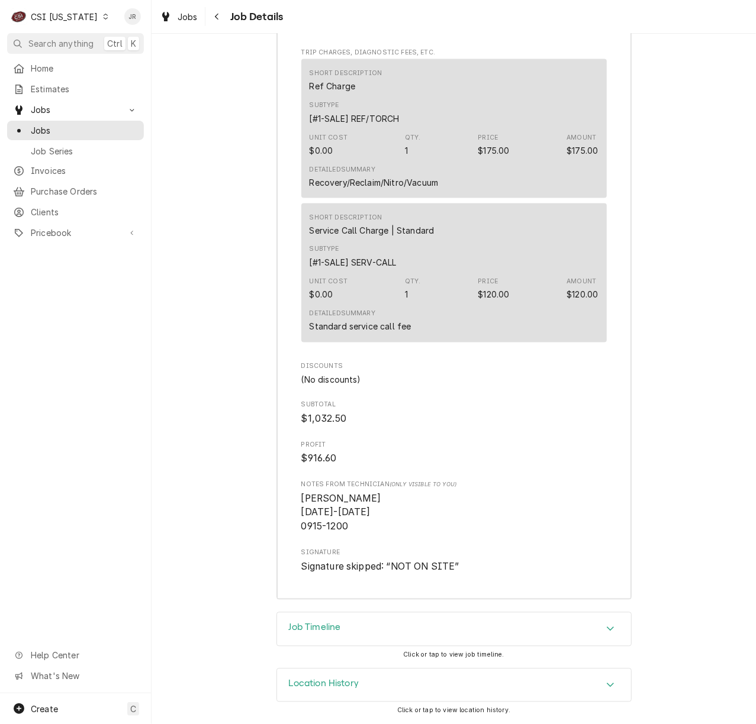
click at [346, 622] on div "Job Timeline" at bounding box center [454, 629] width 354 height 33
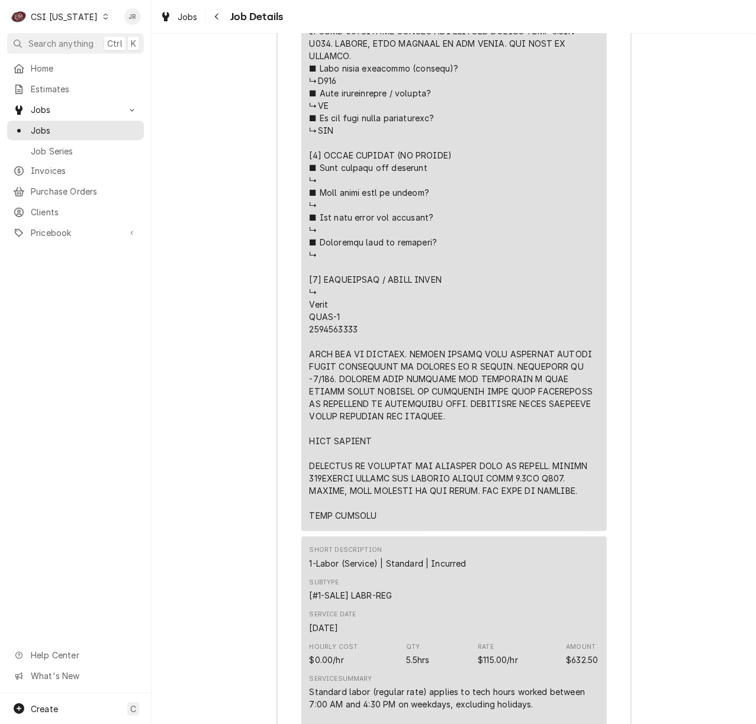
scroll to position [2123, 0]
click at [384, 523] on div "Line Item" at bounding box center [453, 20] width 289 height 1006
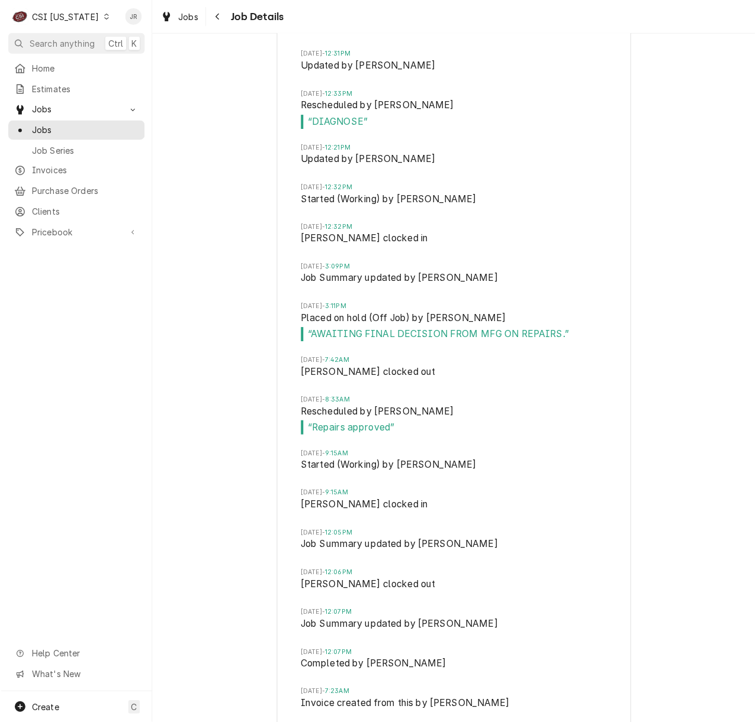
scroll to position [4010, 0]
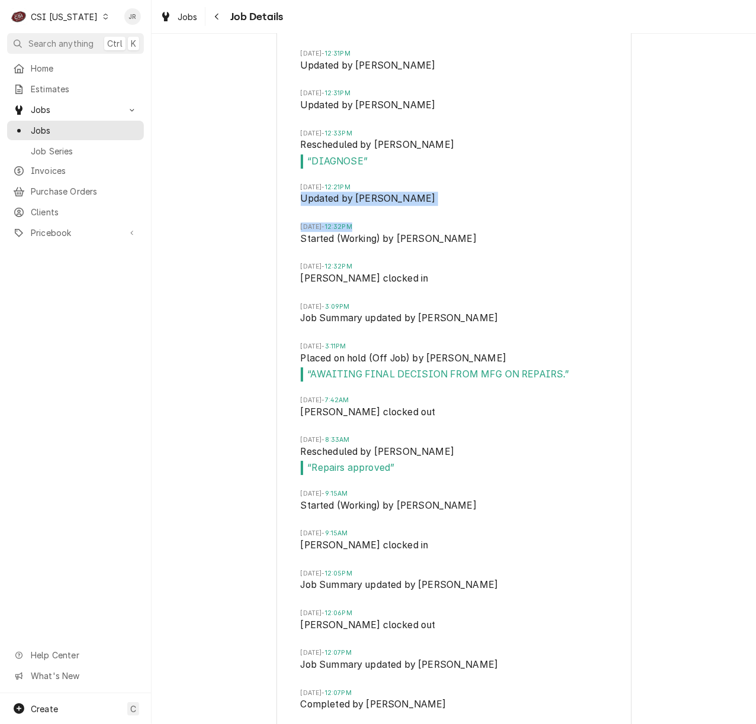
drag, startPoint x: 408, startPoint y: 240, endPoint x: 430, endPoint y: 205, distance: 41.2
click at [430, 205] on div "[DATE] 10:27AM Created by [PERSON_NAME] [DATE] 10:28AM Started (Working) by [PE…" at bounding box center [454, 296] width 354 height 944
click at [628, 386] on div "Job Timeline [DATE] 10:27AM Created by [PERSON_NAME] [DATE] 10:28AM Started (Wo…" at bounding box center [453, 299] width 604 height 1018
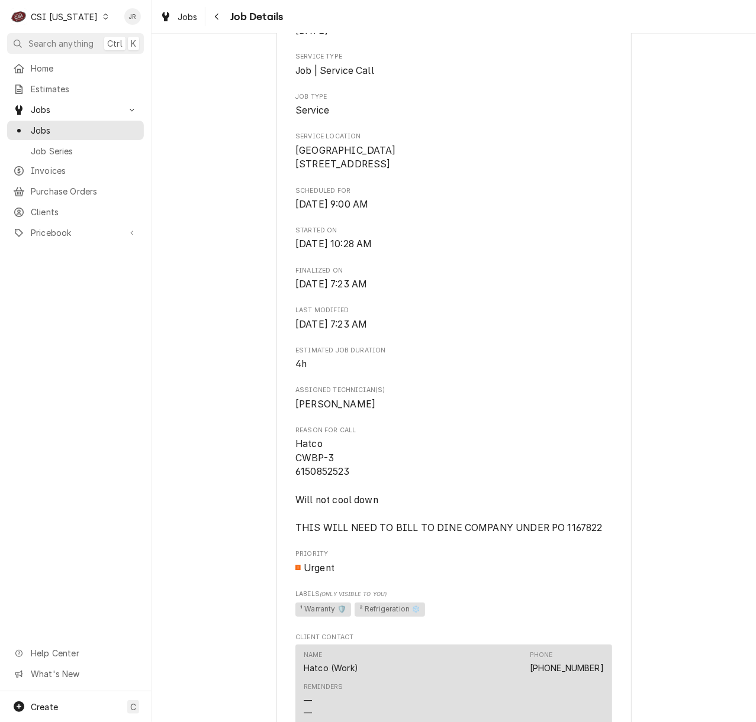
scroll to position [0, 0]
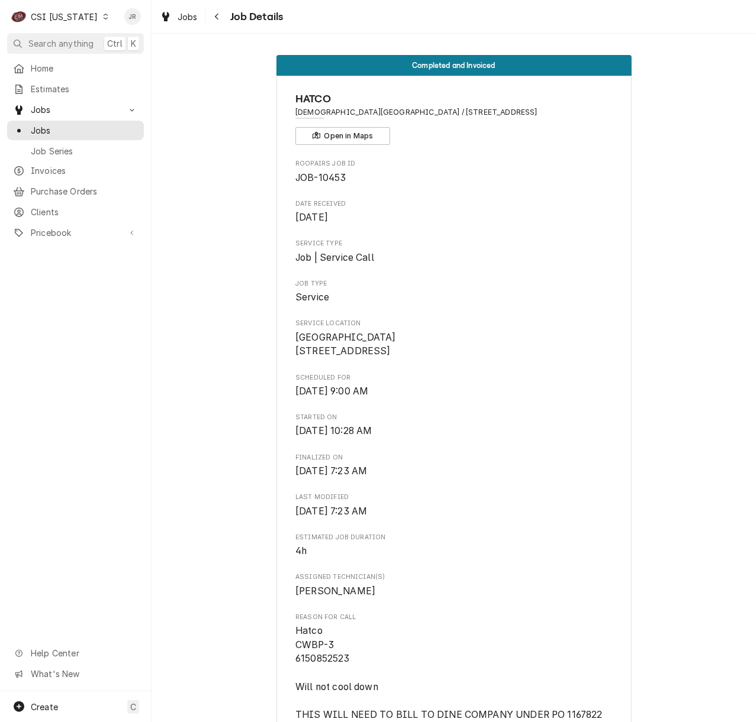
click at [469, 325] on span "Service Location" at bounding box center [453, 323] width 317 height 9
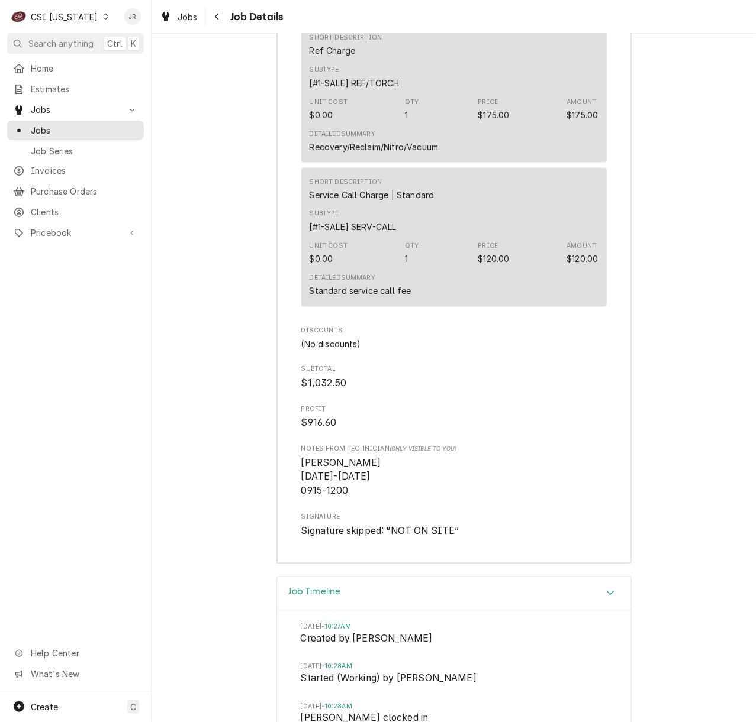
scroll to position [3252, 0]
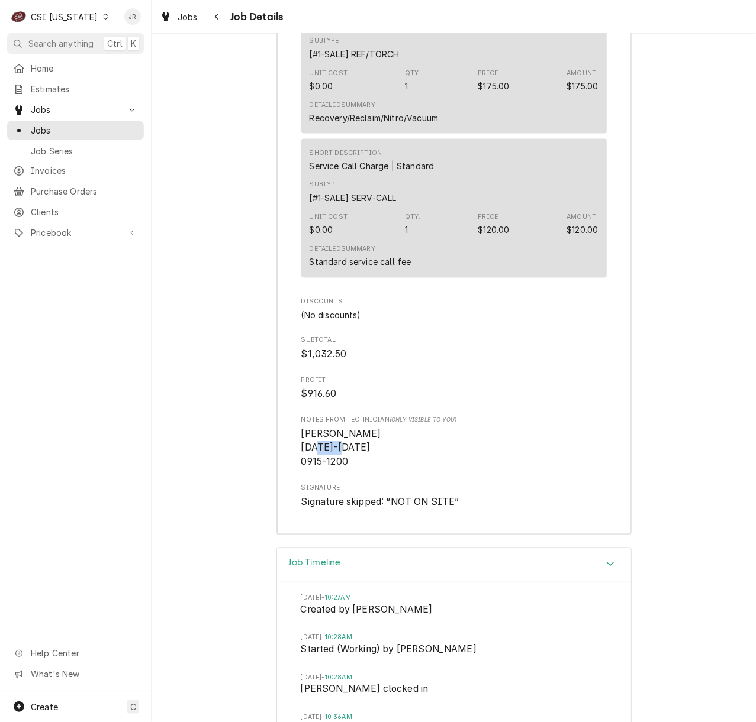
drag, startPoint x: 325, startPoint y: 466, endPoint x: 351, endPoint y: 467, distance: 26.1
click at [351, 467] on span "[PERSON_NAME] [DATE]-[DATE] 0915-1200" at bounding box center [453, 449] width 305 height 42
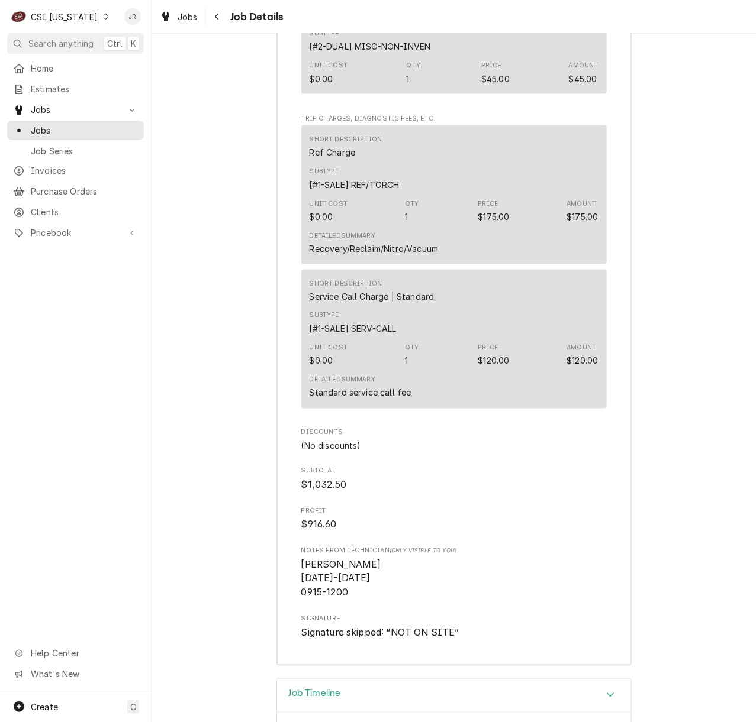
scroll to position [3094, 0]
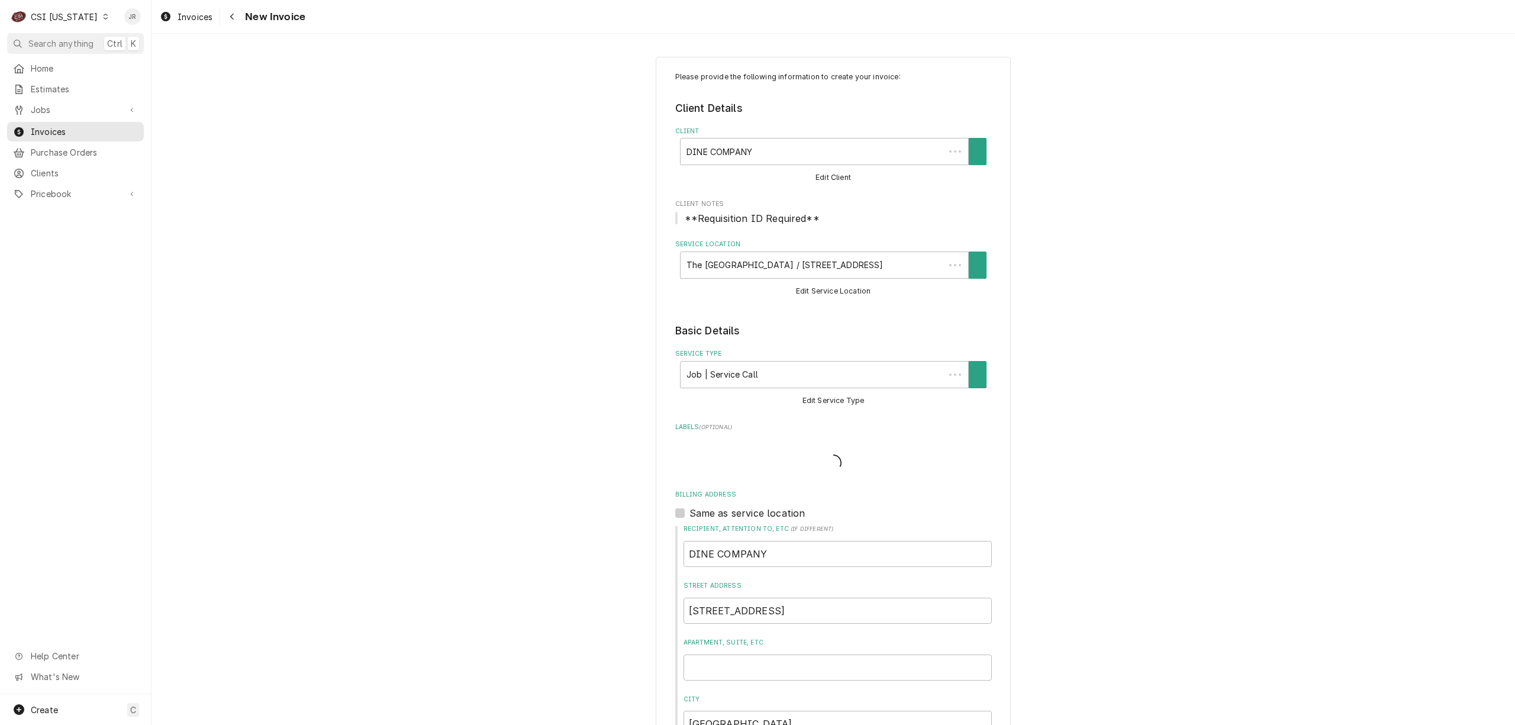
type textarea "x"
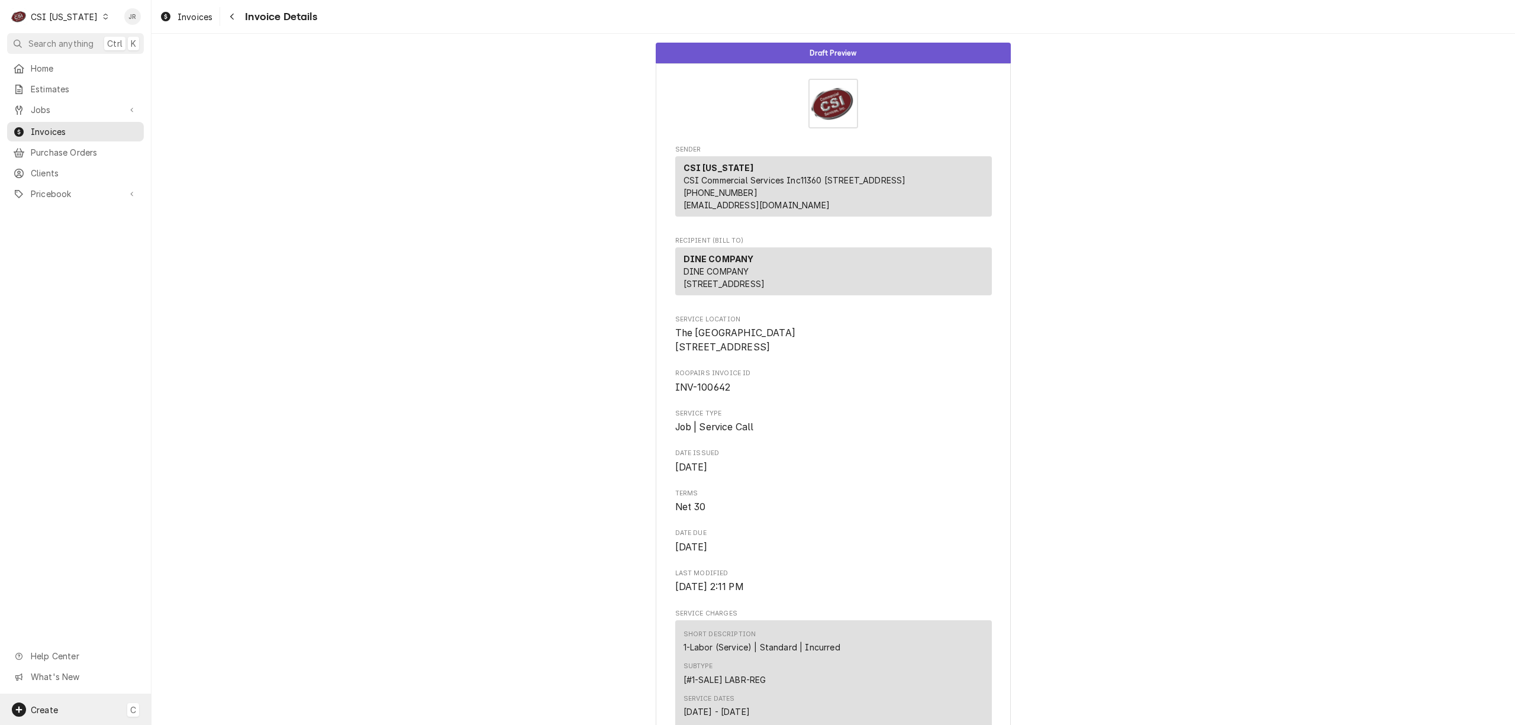
click at [37, 706] on span "Create" at bounding box center [44, 710] width 27 height 10
click at [207, 664] on div "Invoice" at bounding box center [221, 667] width 79 height 12
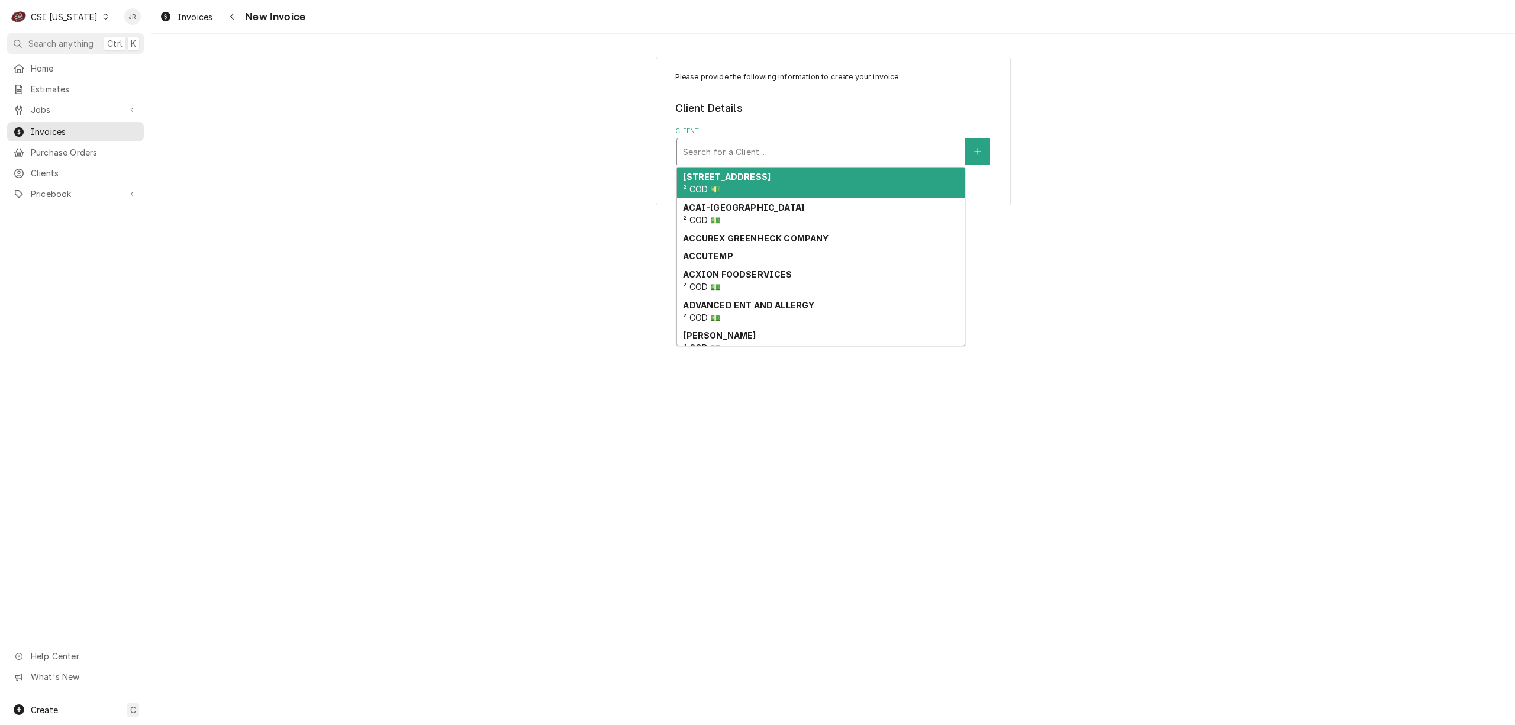
click at [749, 154] on div "Client" at bounding box center [821, 151] width 276 height 21
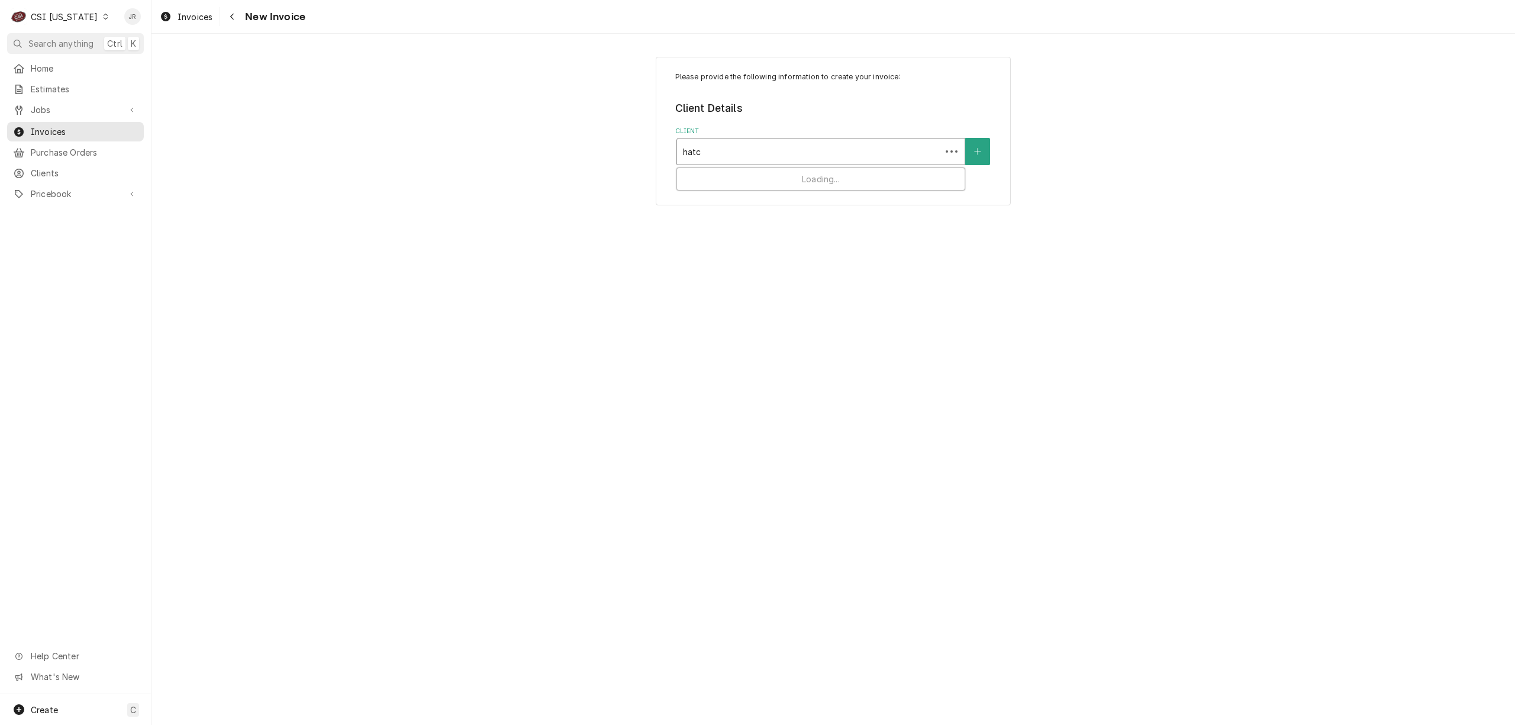
type input "hatco"
click at [727, 181] on div "HATCO" at bounding box center [821, 177] width 288 height 18
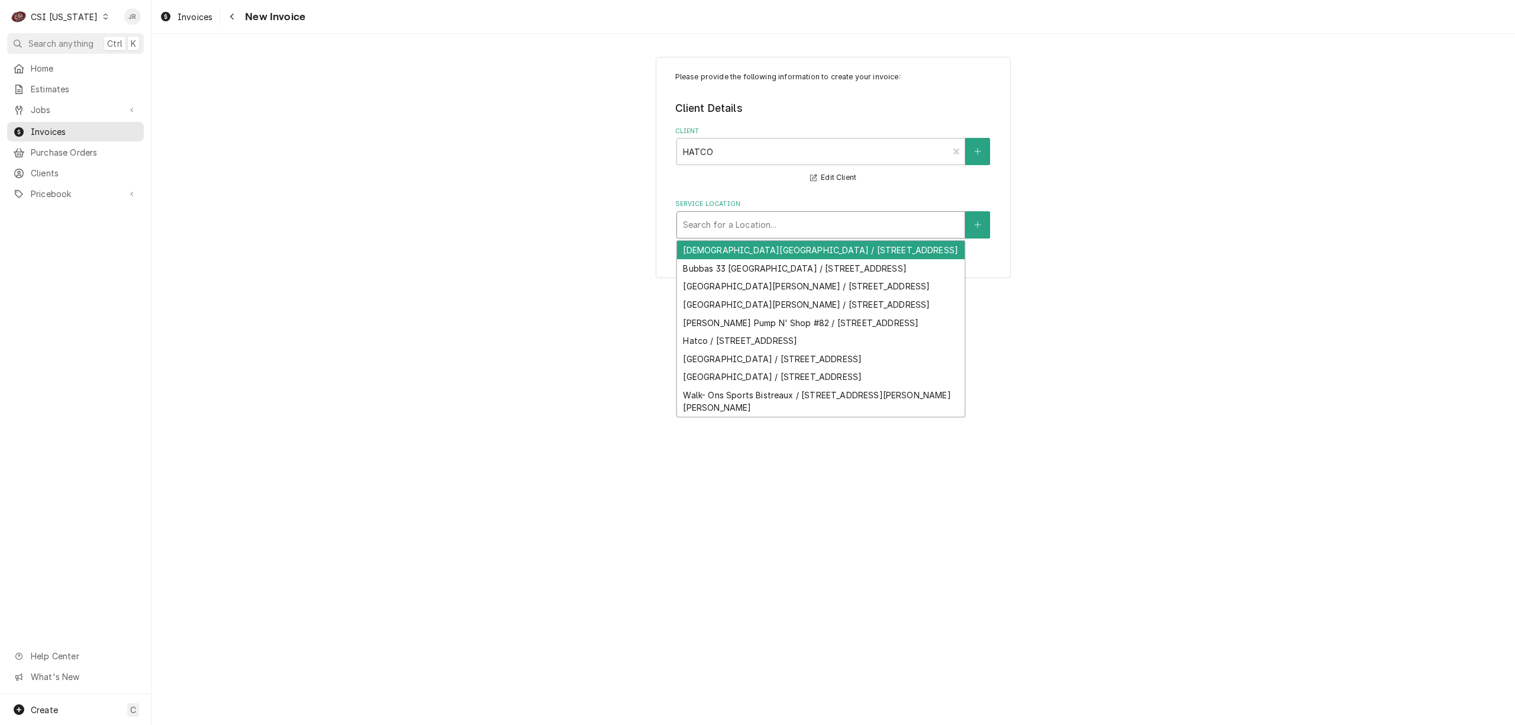
click at [737, 232] on div "Service Location" at bounding box center [821, 224] width 276 height 21
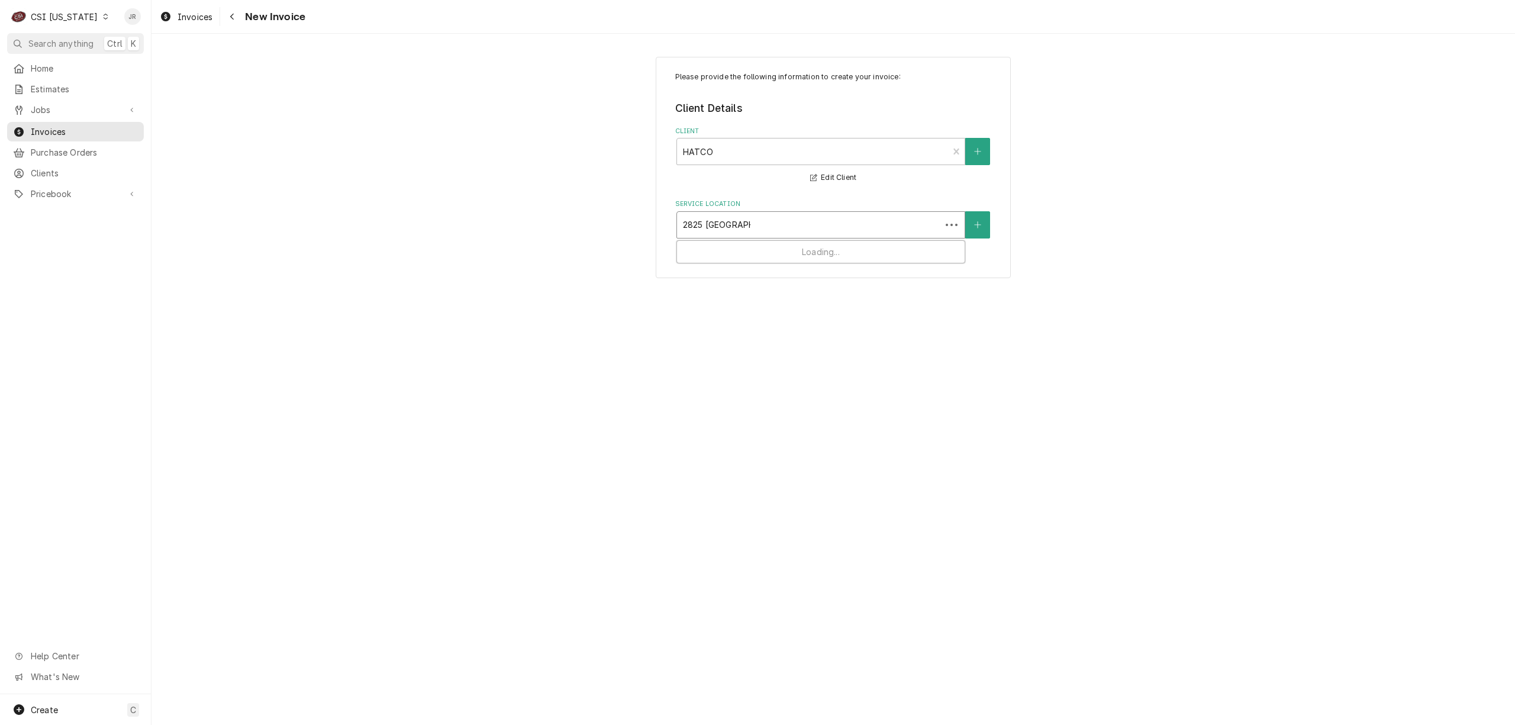
type input "2825 Lexington R"
click at [748, 259] on div "Baptist Theological Seminary / 2825 Lexington Rd, Louisville, KY 40206" at bounding box center [821, 250] width 288 height 18
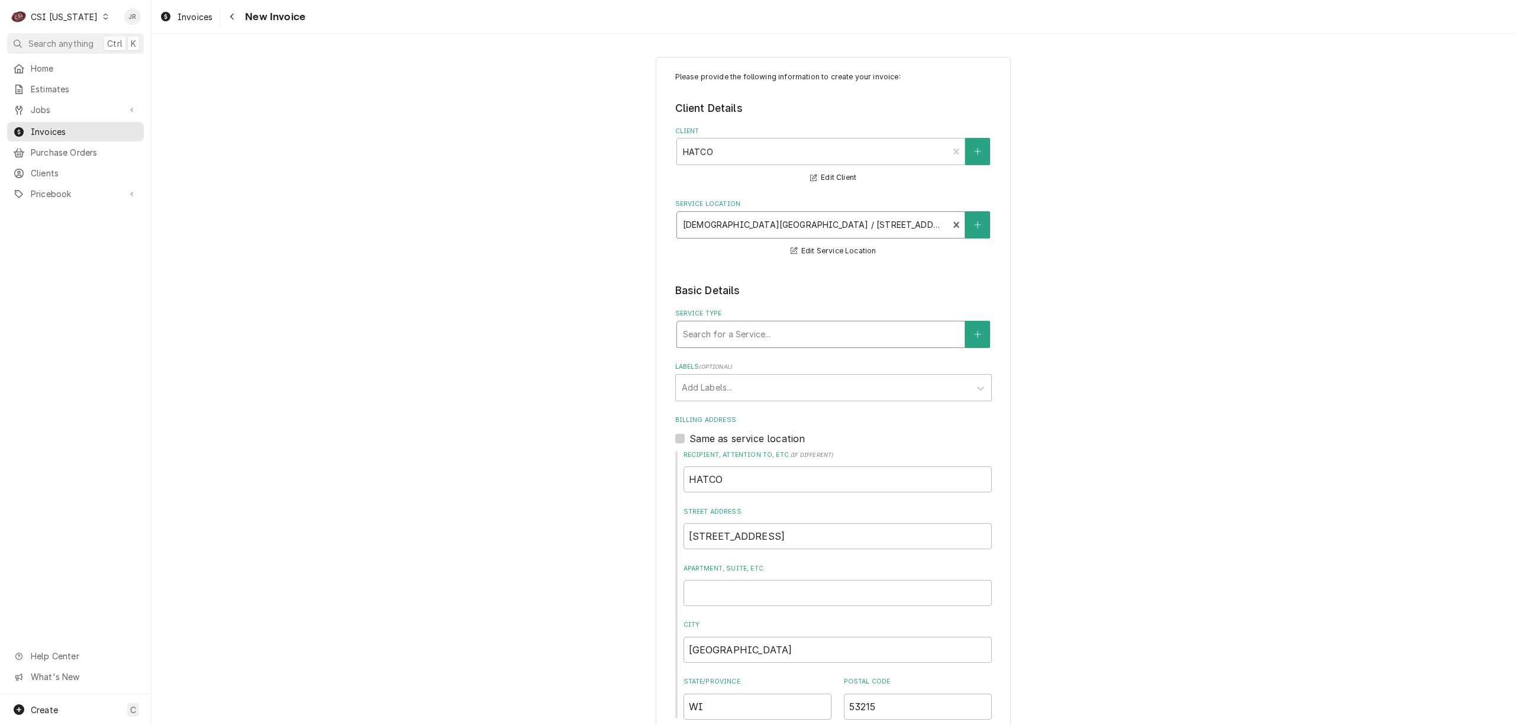
click at [736, 328] on div "Service Type" at bounding box center [821, 334] width 276 height 21
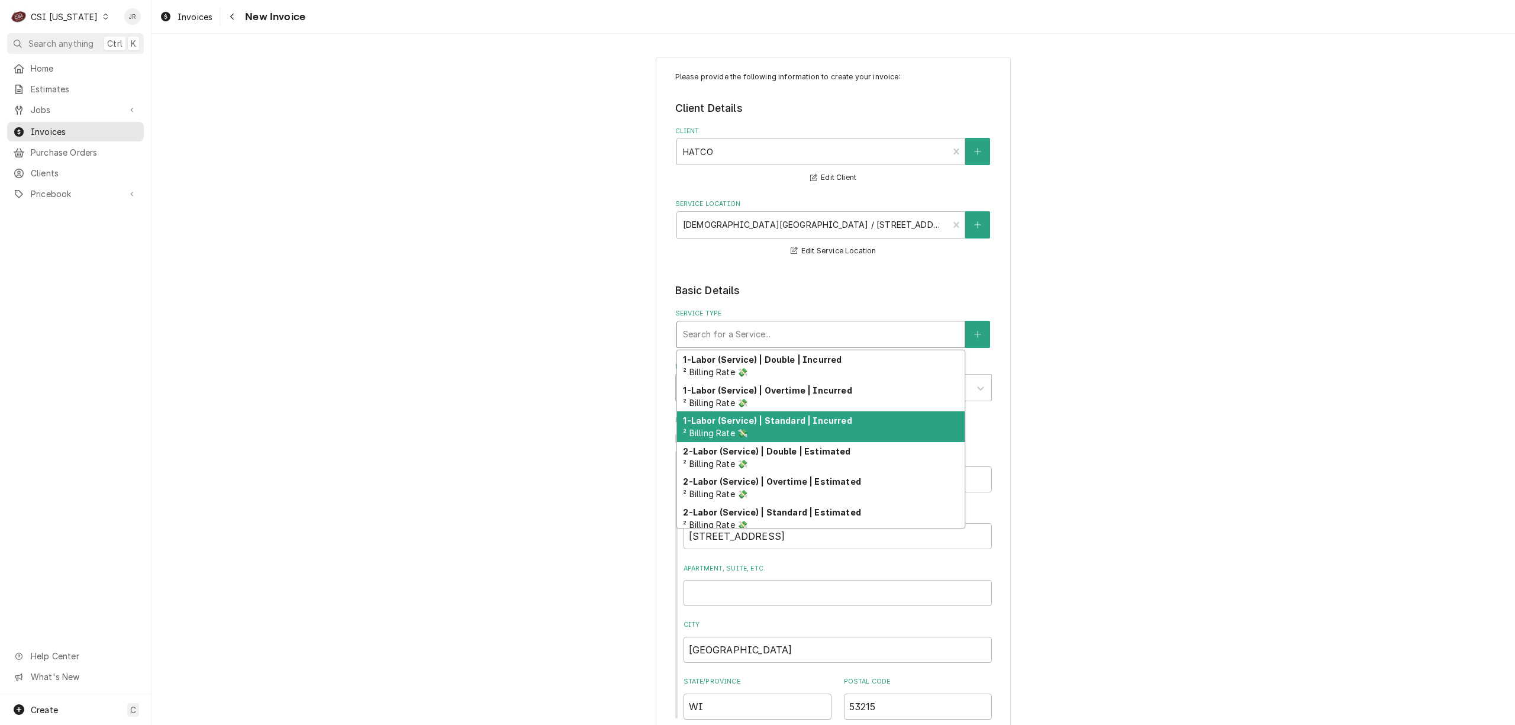
click at [795, 424] on strong "1-Labor (Service) | Standard | Incurred" at bounding box center [767, 420] width 169 height 10
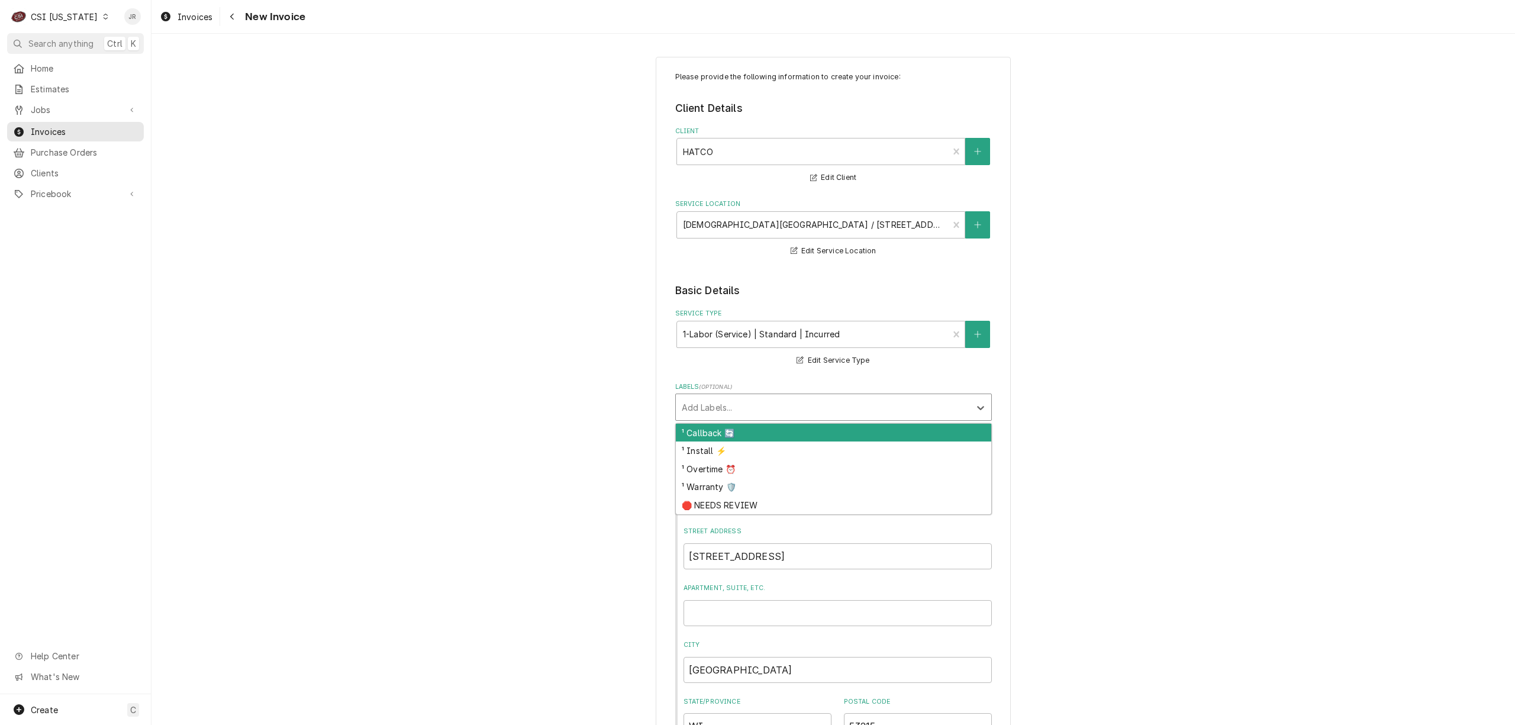
click at [732, 403] on div "Labels" at bounding box center [823, 406] width 282 height 21
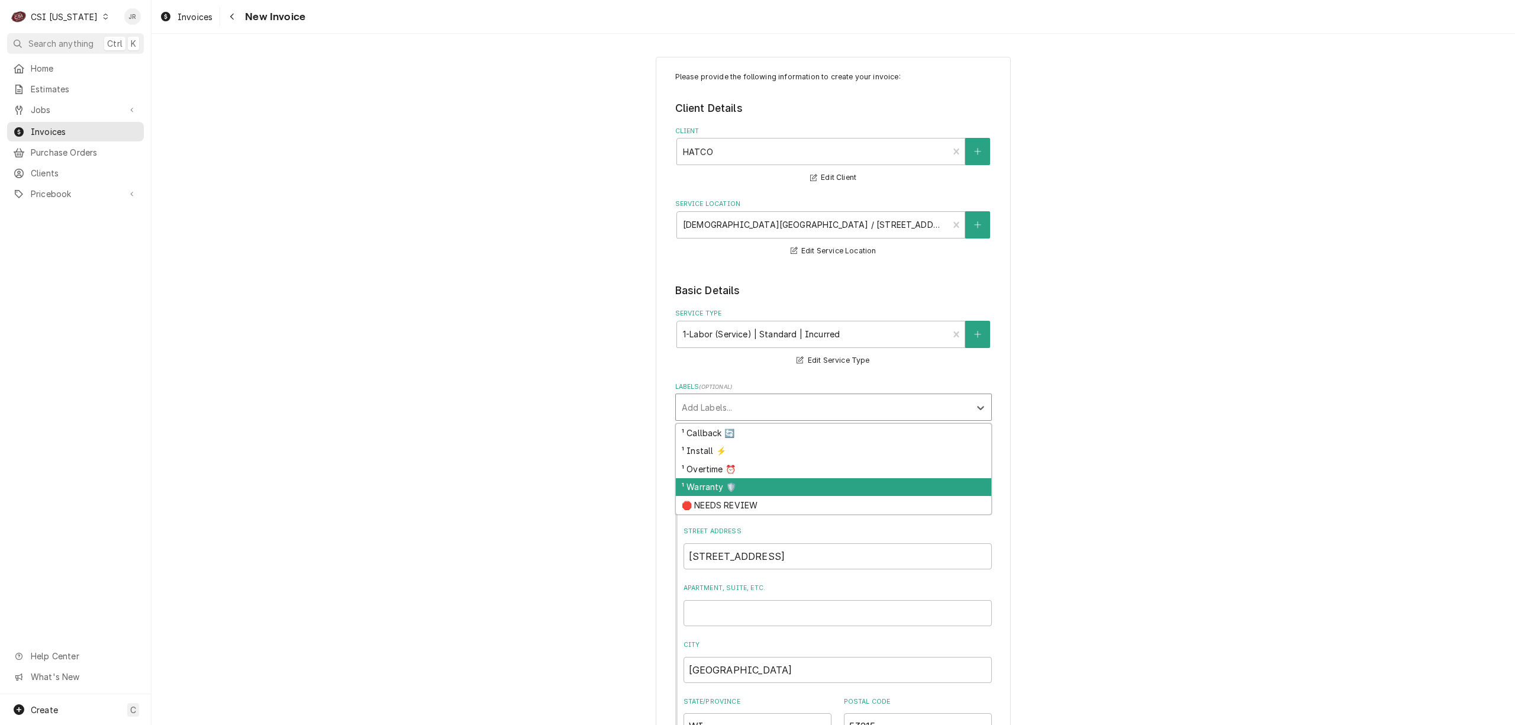
click at [720, 490] on div "¹ Warranty 🛡️" at bounding box center [833, 487] width 315 height 18
type textarea "x"
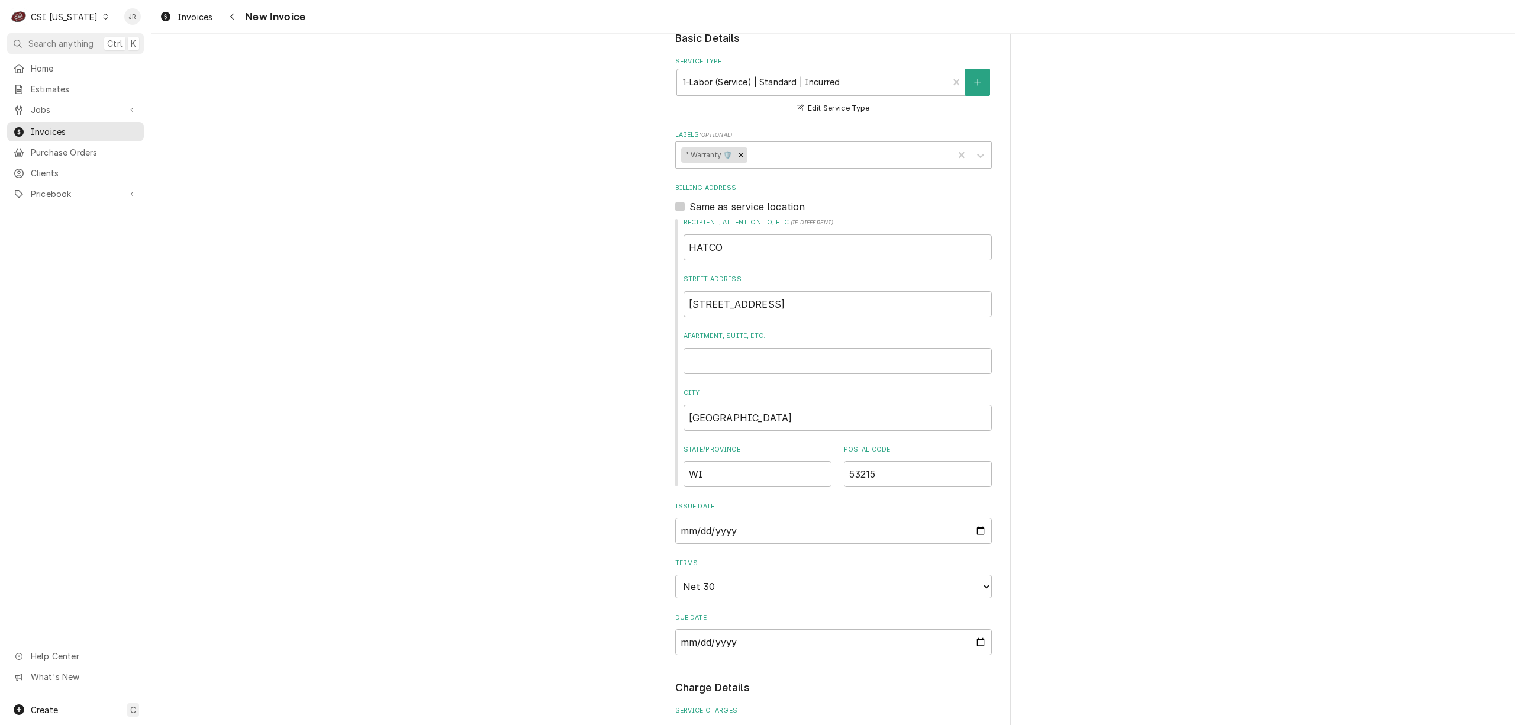
scroll to position [237, 0]
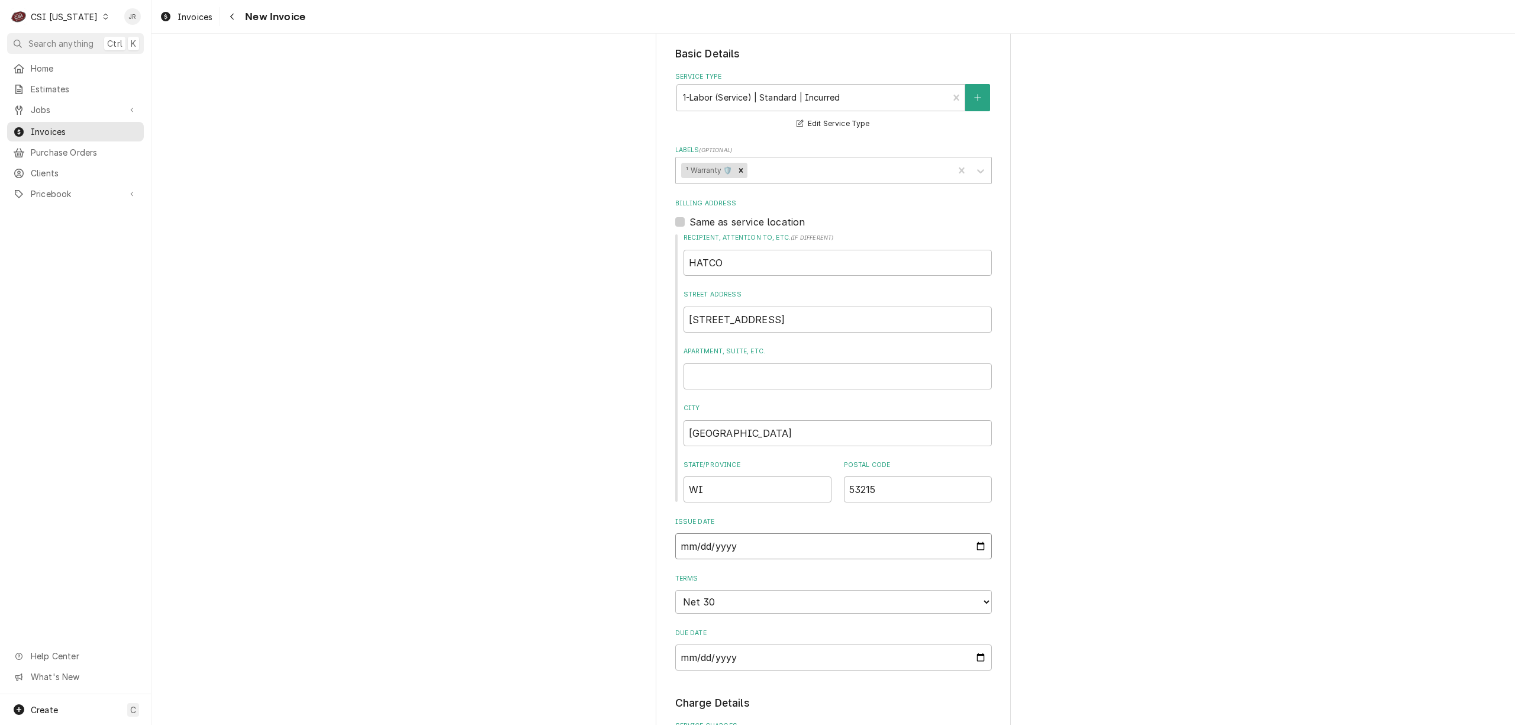
click at [688, 551] on input "2025-09-17" at bounding box center [833, 546] width 317 height 26
type input "2025-08-17"
type textarea "x"
type input "2025-08-03"
type textarea "x"
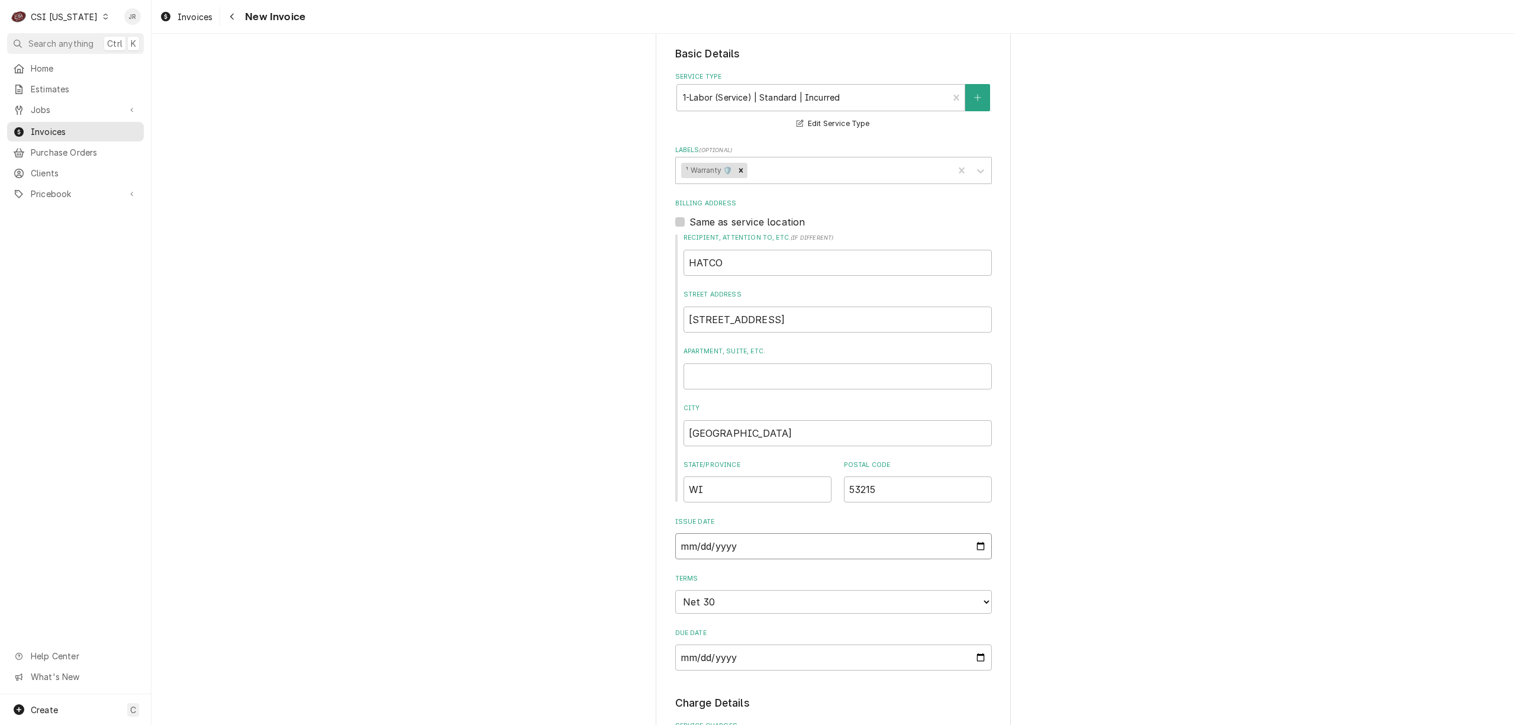
type input "2025-08-31"
type textarea "x"
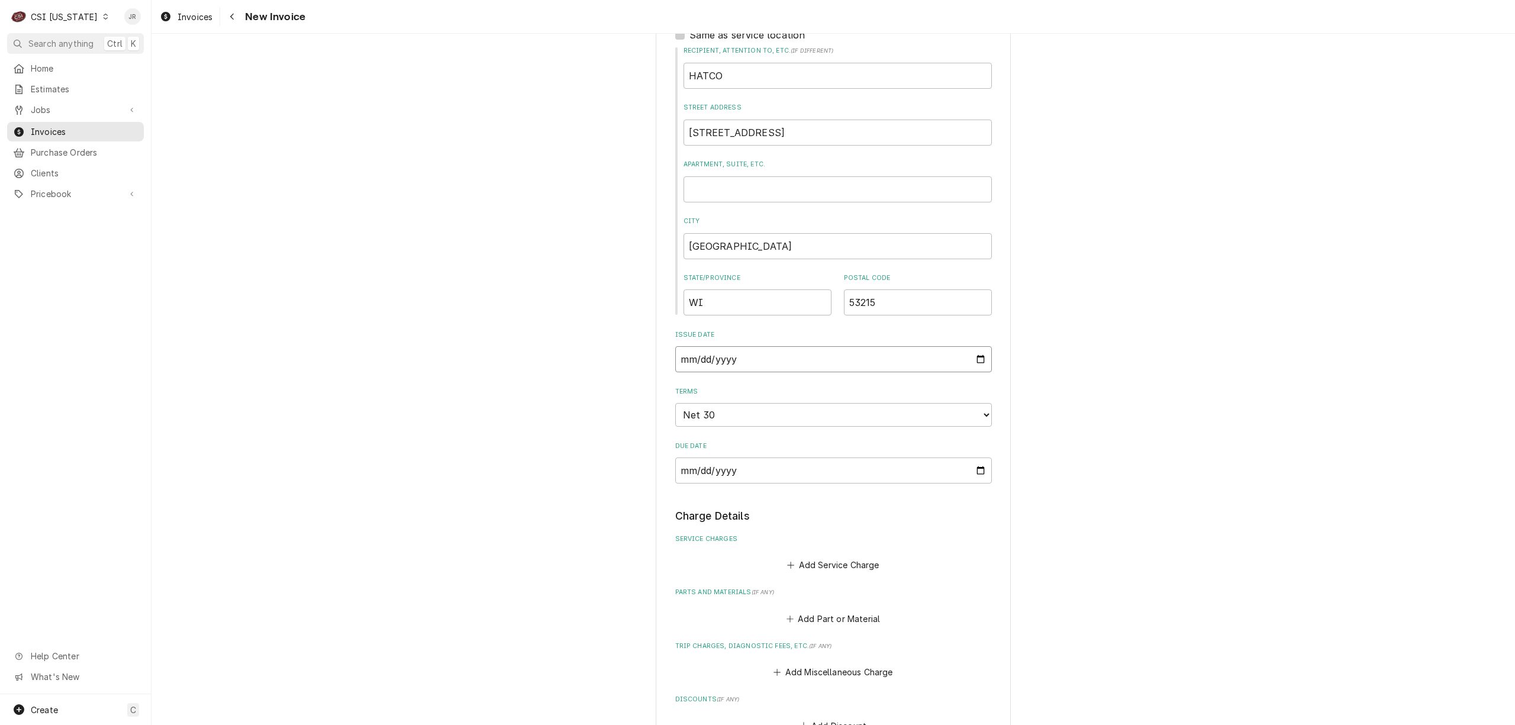
scroll to position [710, 0]
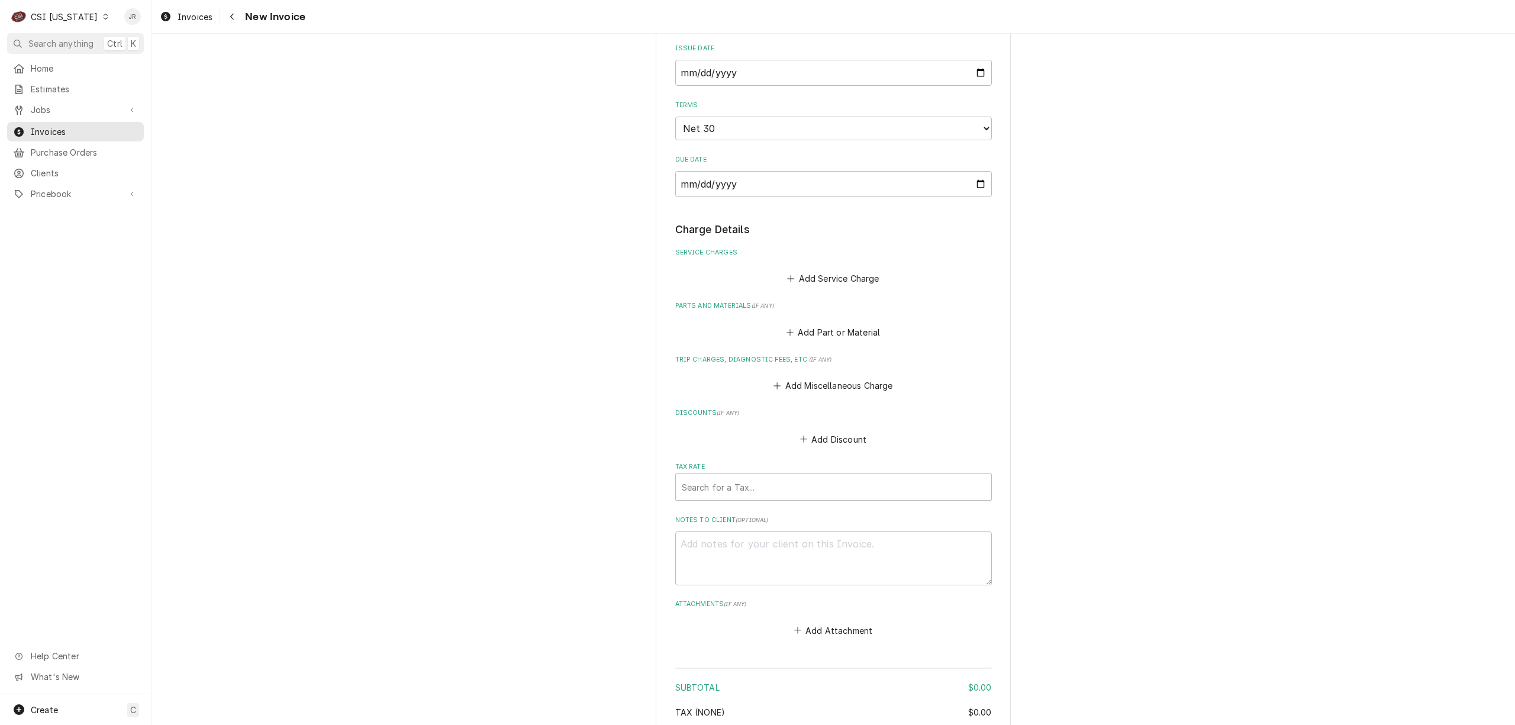
click at [829, 289] on fieldset "Charge Details Service Charges Add Service Charge Parts and Materials ( if any …" at bounding box center [833, 430] width 317 height 417
click at [828, 279] on button "Add Service Charge" at bounding box center [833, 278] width 96 height 17
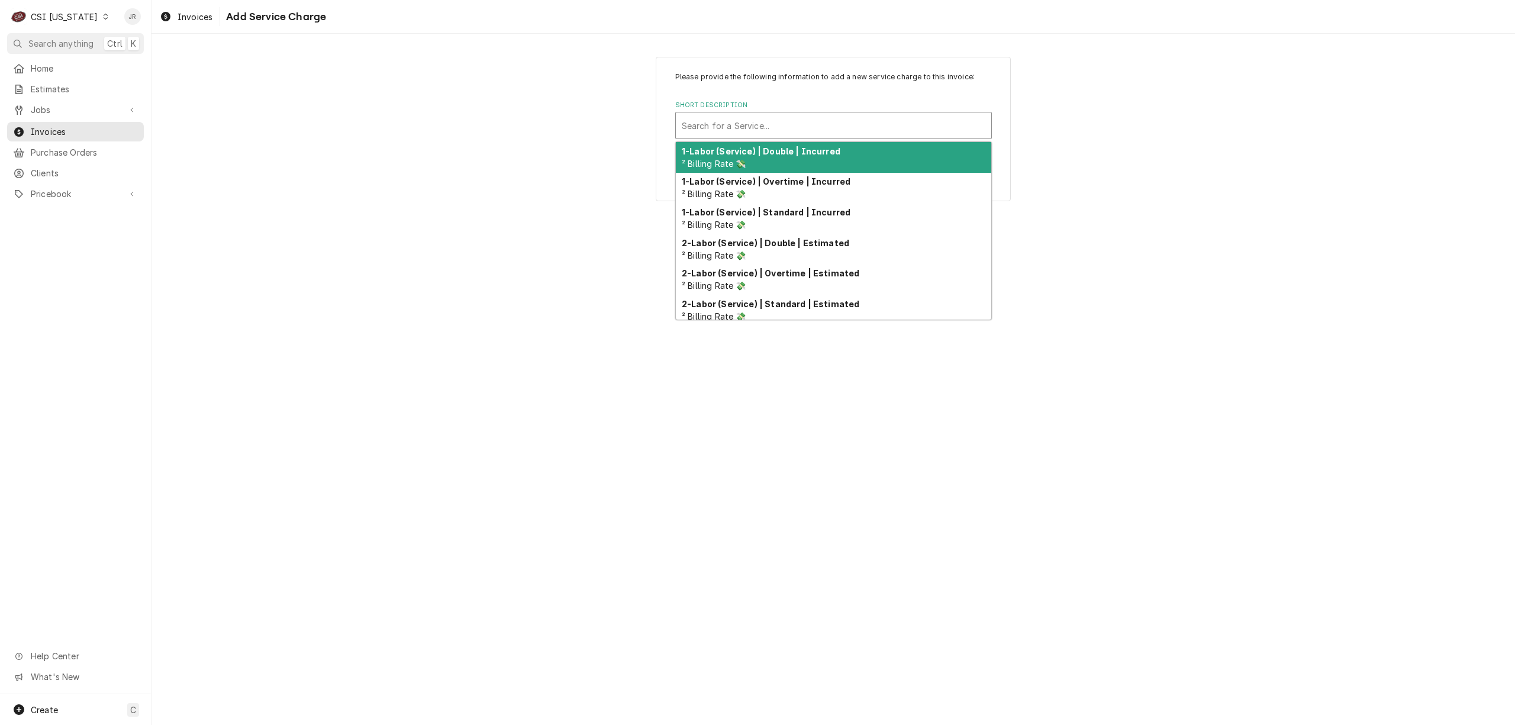
click at [747, 138] on div "Search for a Service..." at bounding box center [833, 125] width 315 height 26
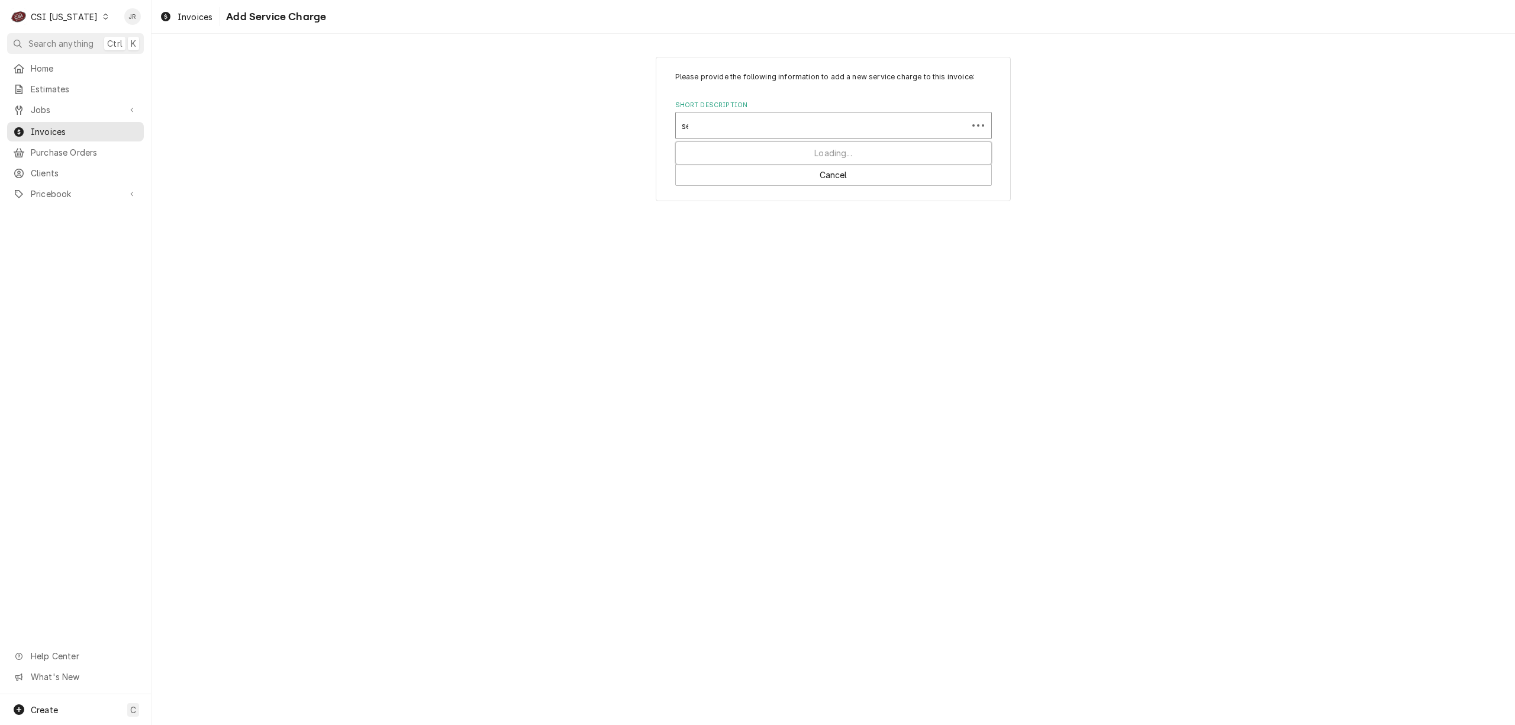
type input "ser"
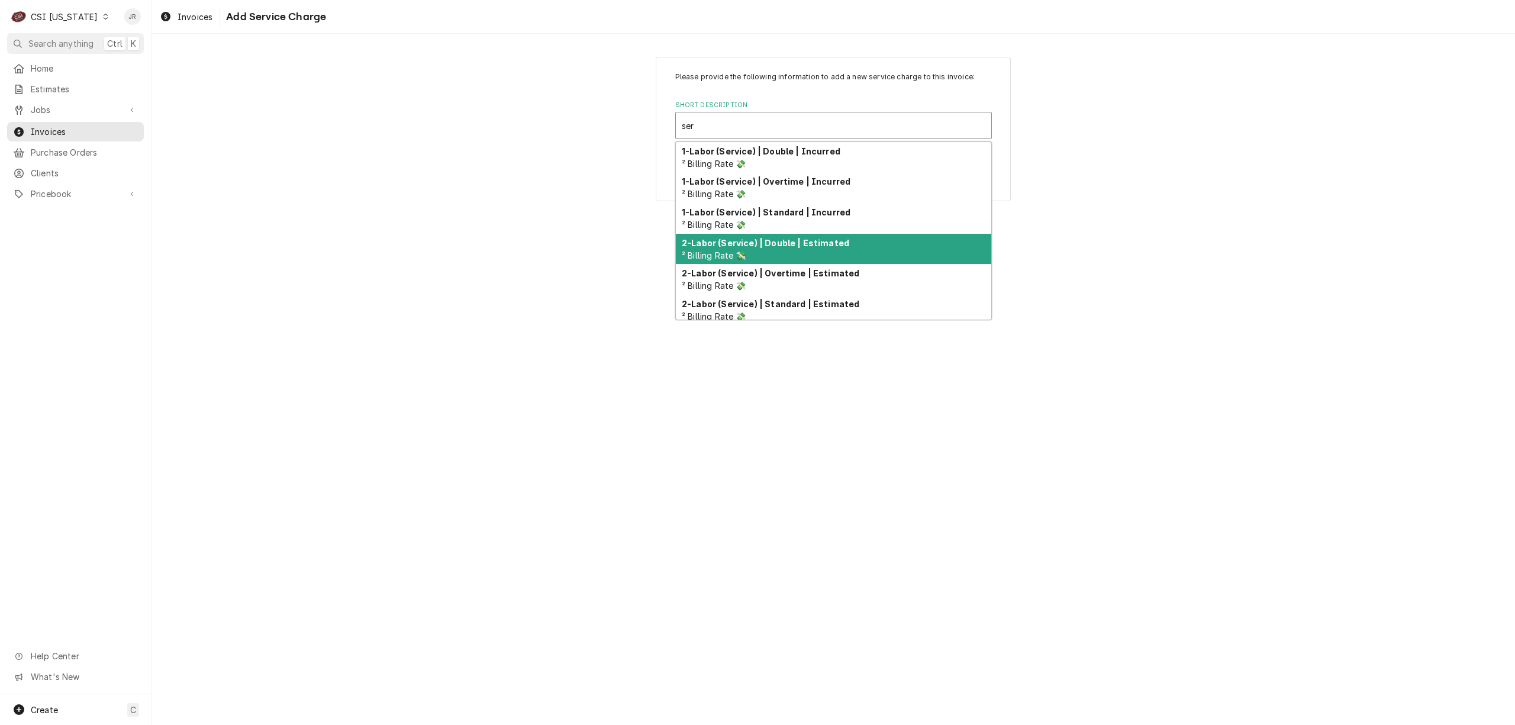
click at [817, 238] on strong "2-Labor (Service) | Double | Estimated" at bounding box center [765, 243] width 167 height 10
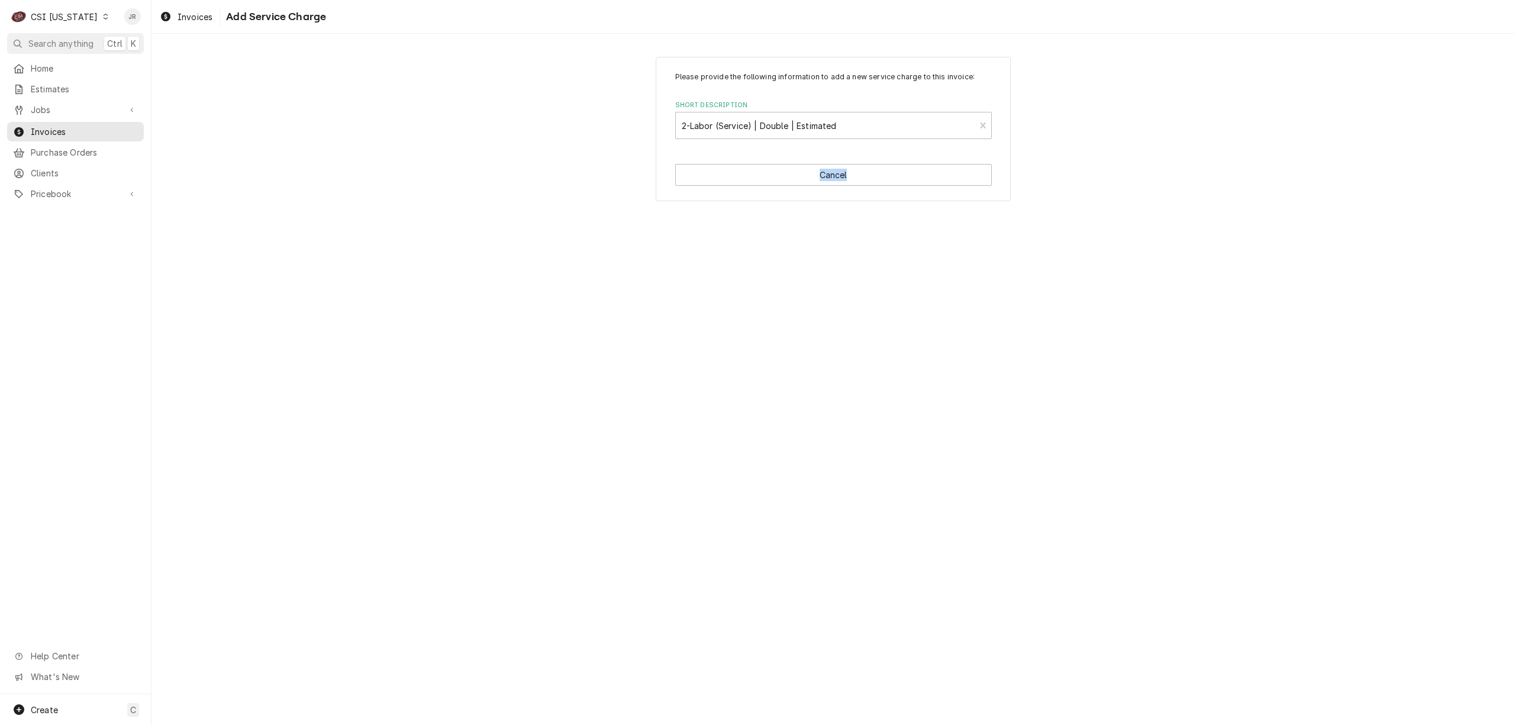
click at [795, 116] on div "Please provide the following information to add a new service charge to this in…" at bounding box center [832, 379] width 1363 height 691
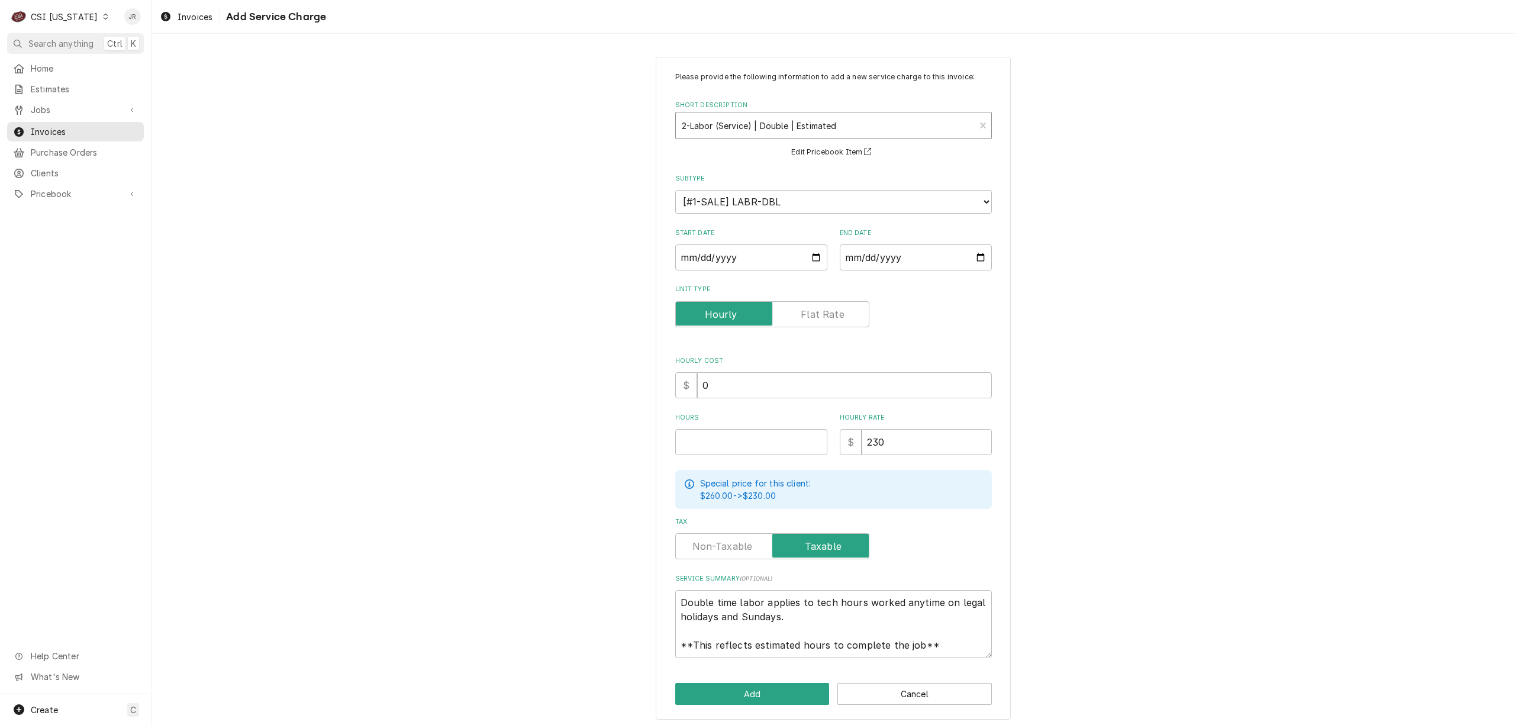
click at [869, 130] on div "Short Description" at bounding box center [826, 125] width 288 height 21
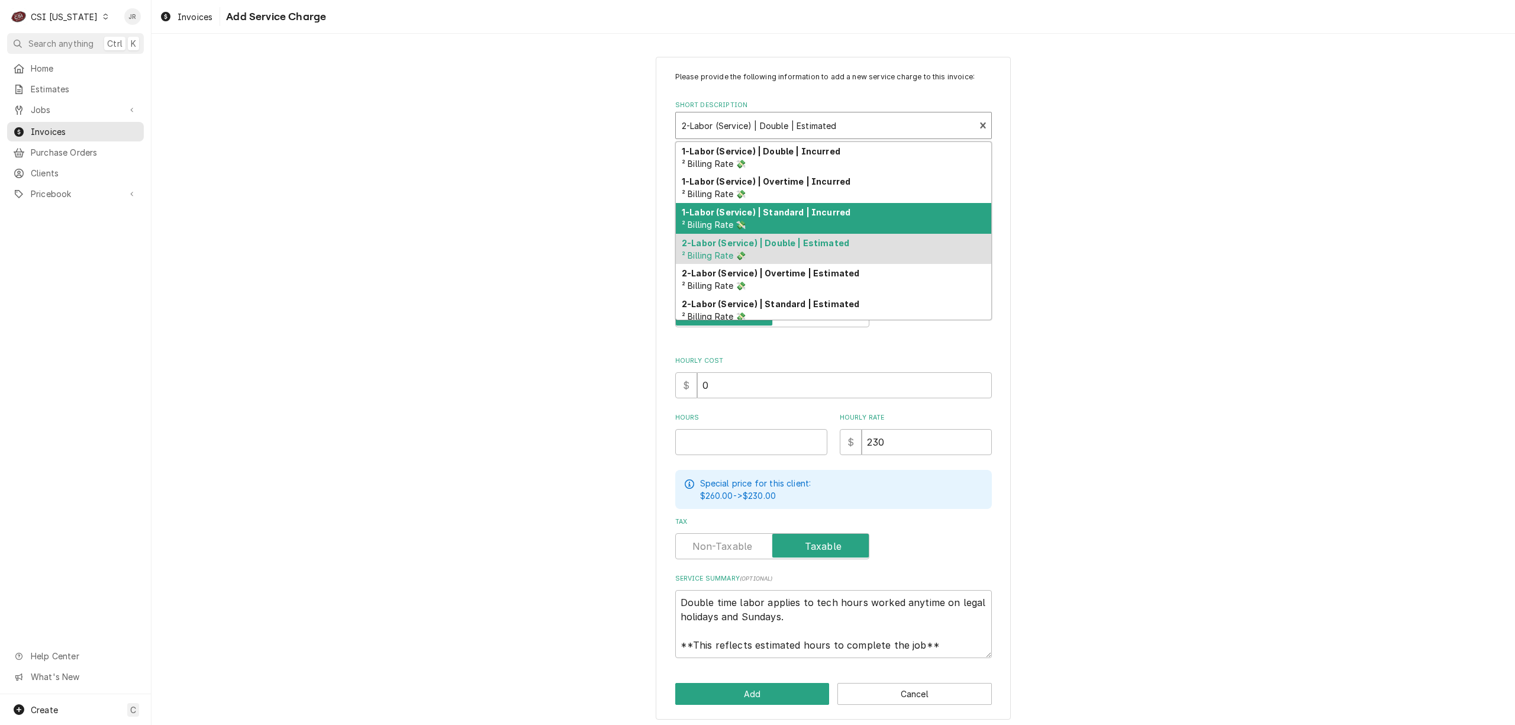
click at [766, 218] on div "1-Labor (Service) | Standard | Incurred ² Billing Rate 💸" at bounding box center [833, 218] width 315 height 31
type textarea "x"
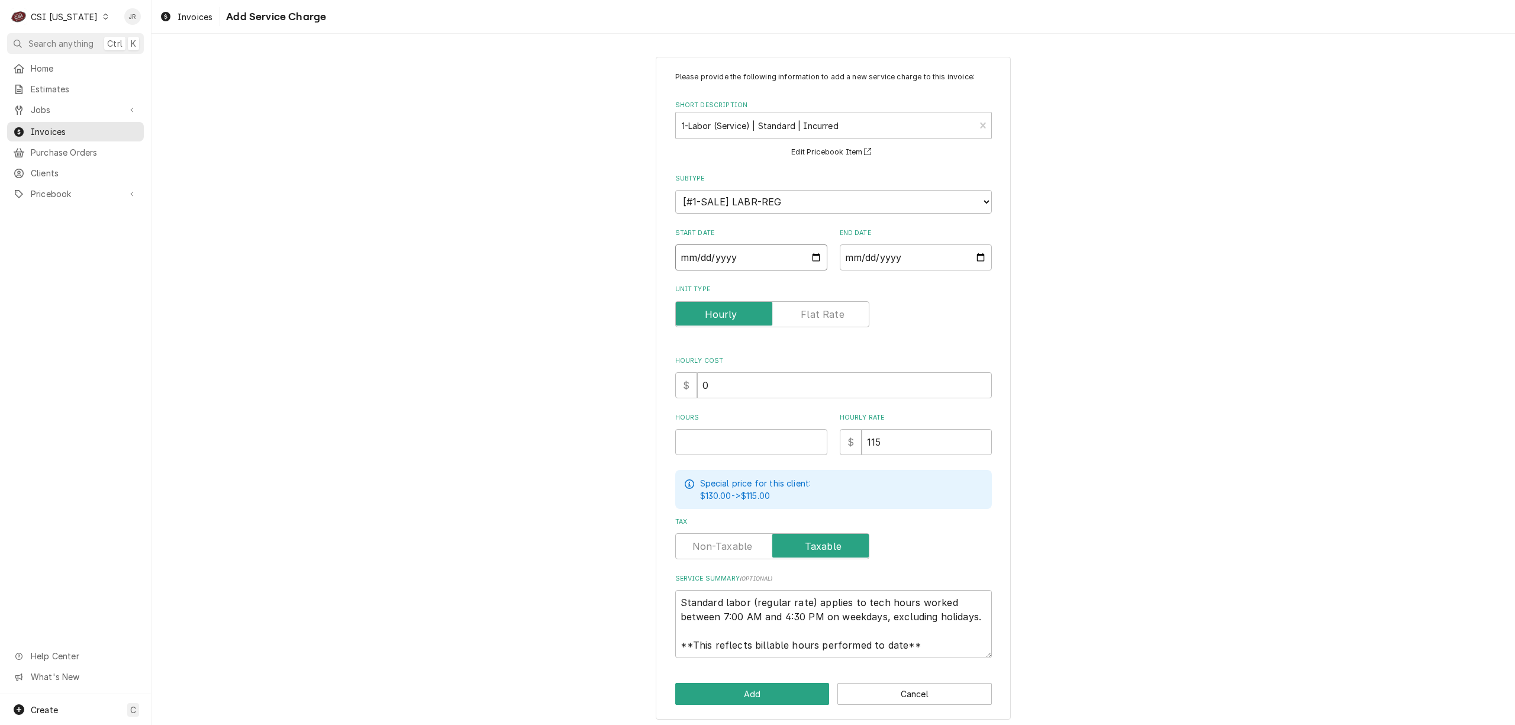
click at [689, 251] on input "Start Date" at bounding box center [751, 257] width 152 height 26
type input "0002-08-15"
type textarea "x"
type input "0020-08-15"
type textarea "x"
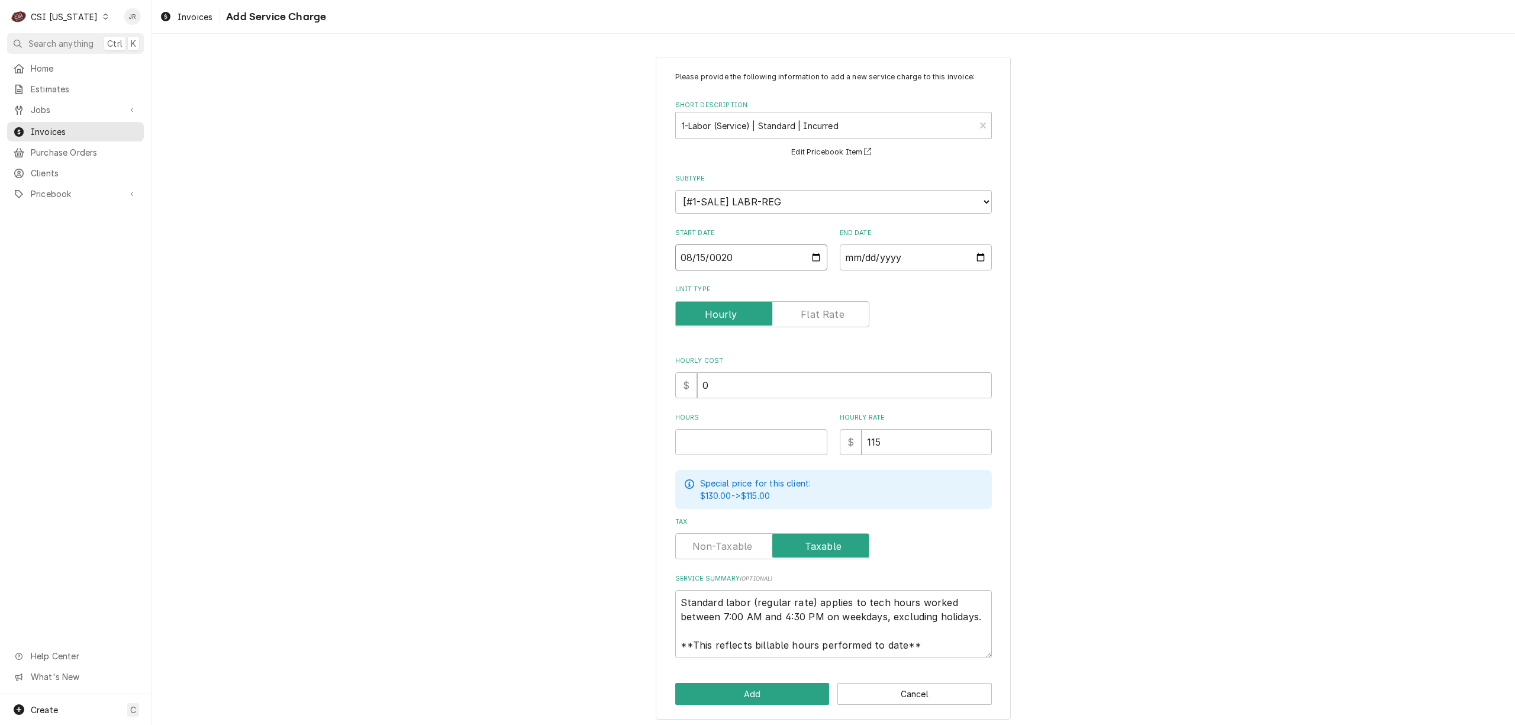
type input "0202-08-15"
type textarea "x"
type input "2025-08-15"
type textarea "x"
type input "0002-08-20"
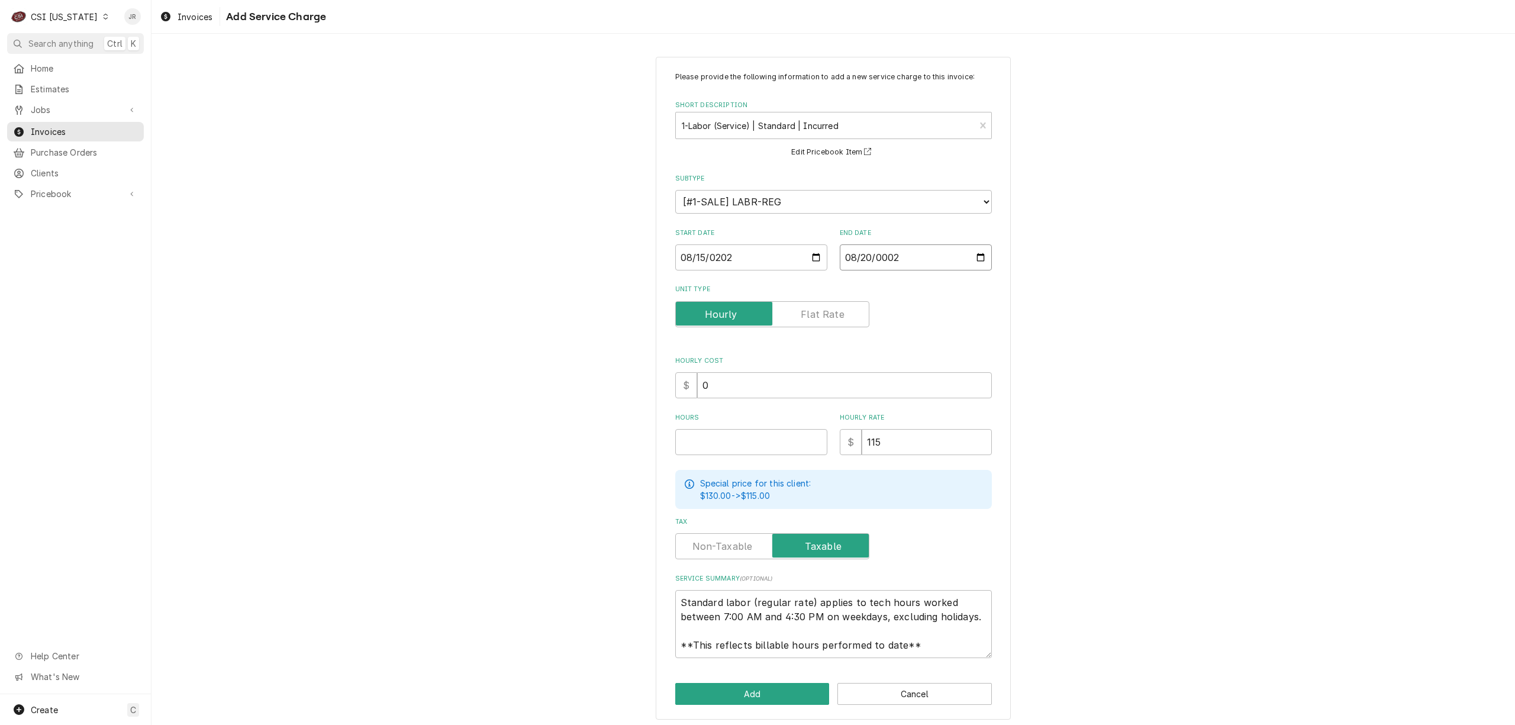
type textarea "x"
type input "0025-08-20"
type textarea "x"
type input "0002-08-20"
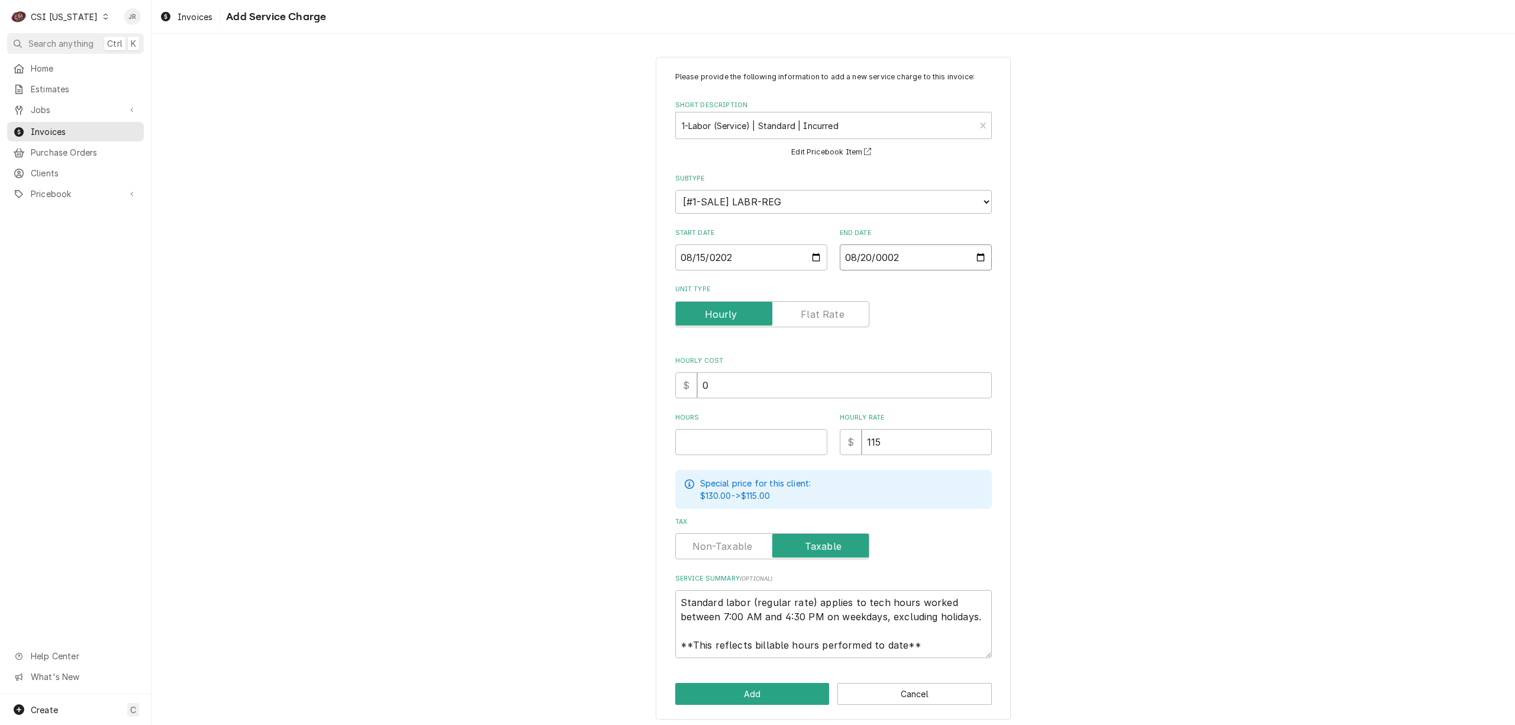
type textarea "x"
type input "0020-08-20"
type textarea "x"
type input "0202-08-20"
type textarea "x"
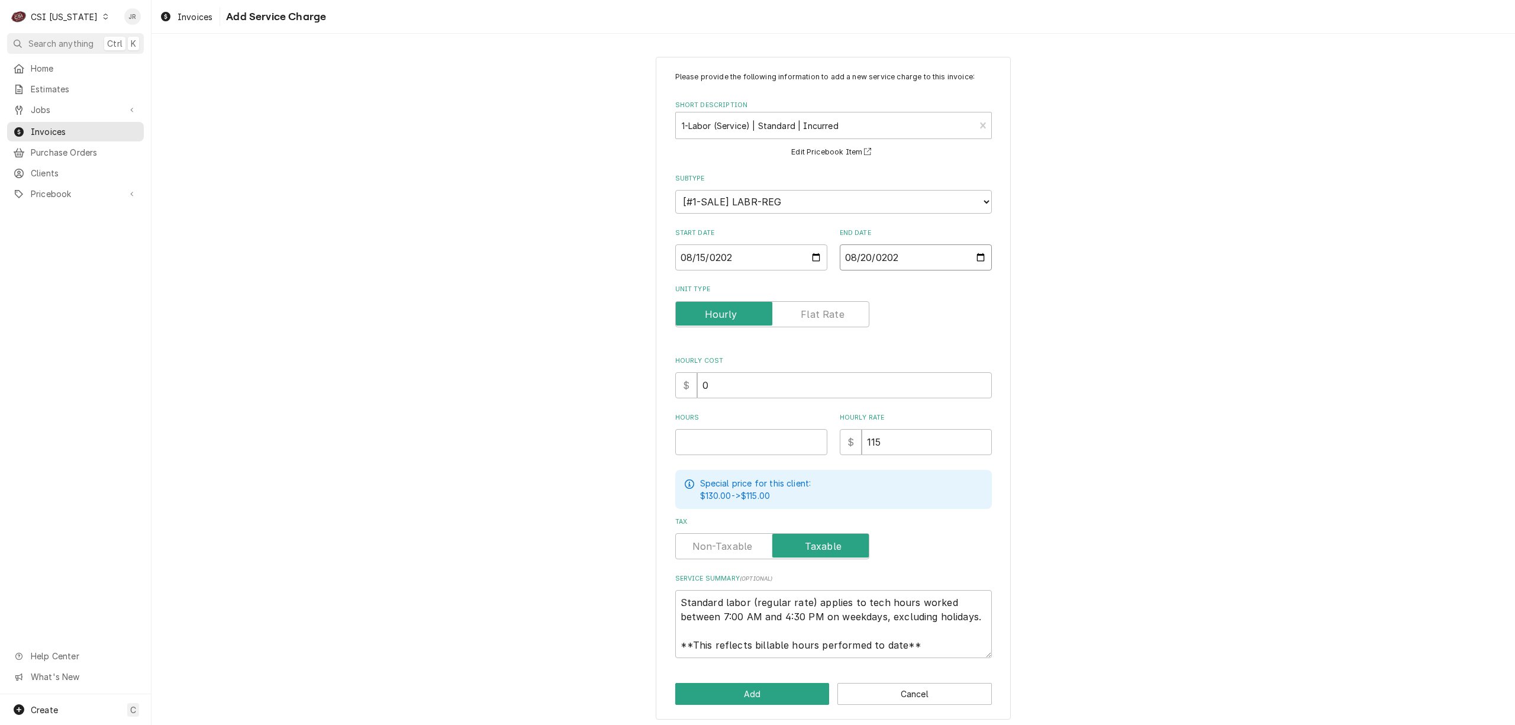
type input "2025-08-20"
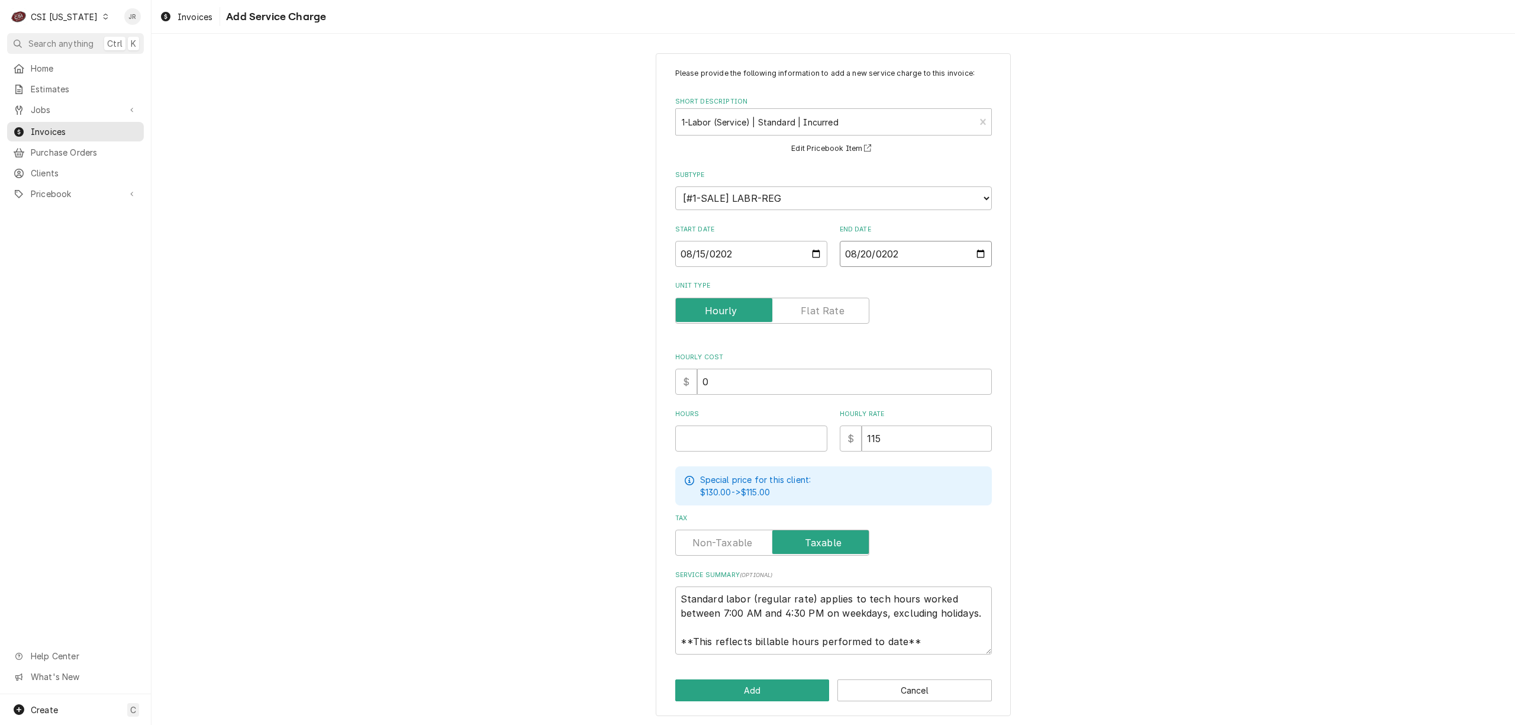
scroll to position [5, 0]
click at [680, 601] on textarea "Standard labor (regular rate) applies to tech hours worked between 7:00 AM and …" at bounding box center [833, 619] width 317 height 68
type textarea "x"
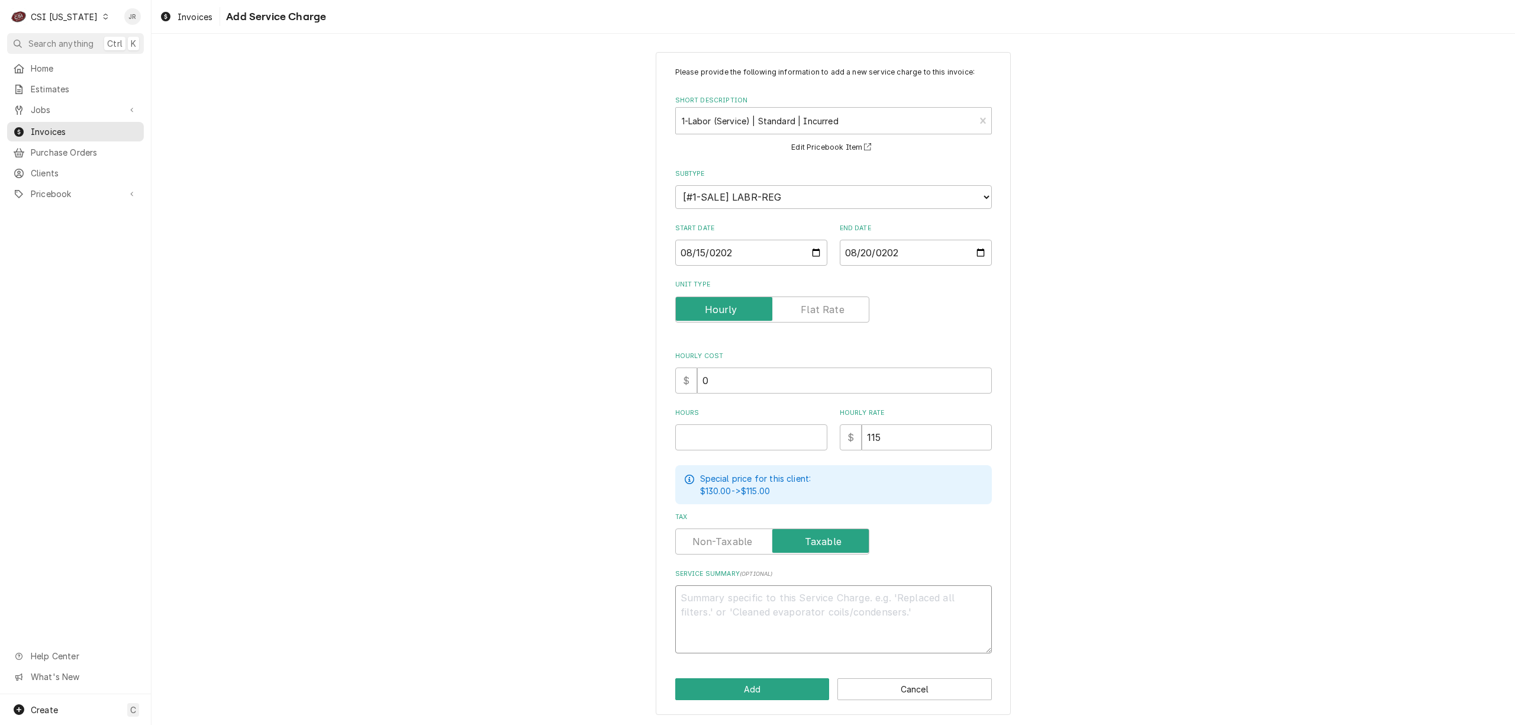
scroll to position [0, 0]
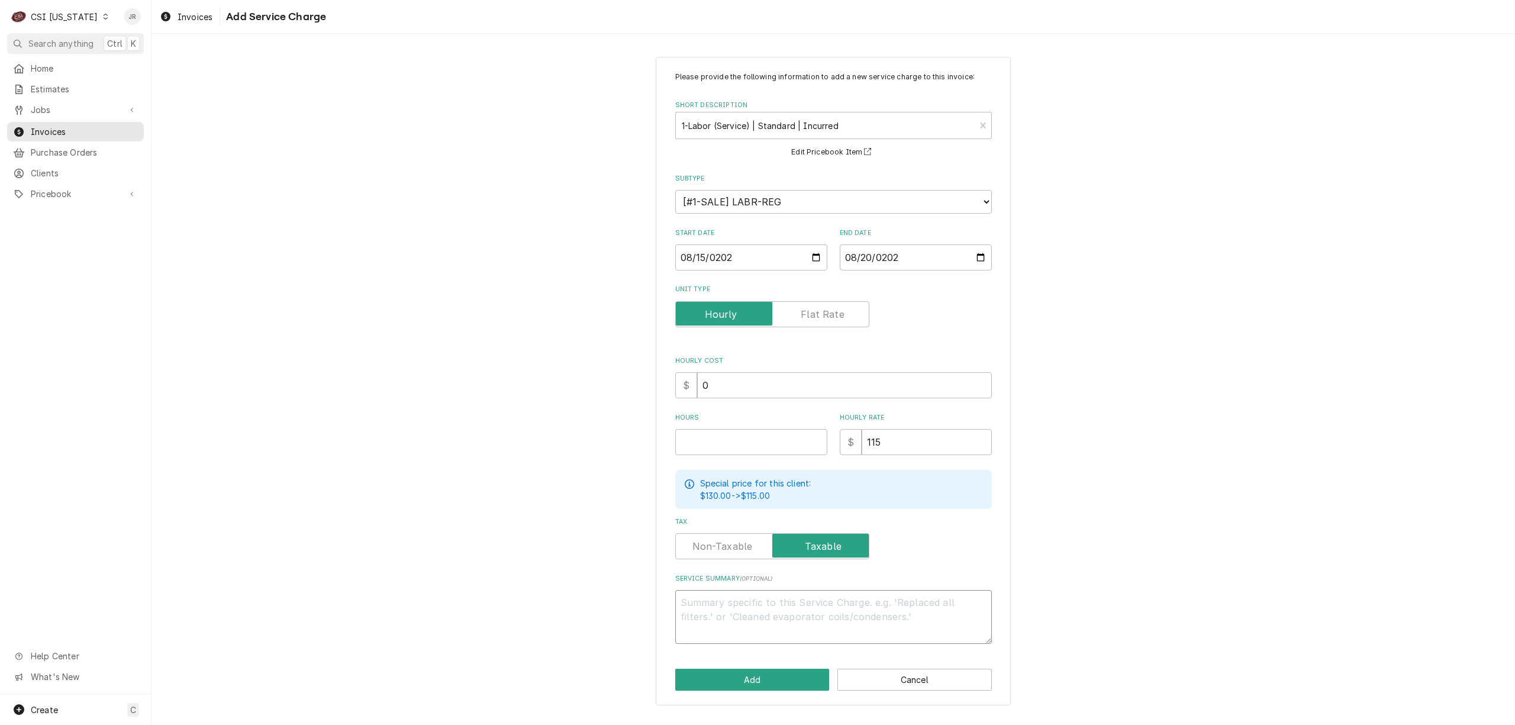
paste textarea "Hatco CWBP-3 6150852523"
type textarea "x"
type textarea "Hatco CWBP-3 6150852523"
type textarea "x"
type textarea "Hatco CWBP-3 6150852523"
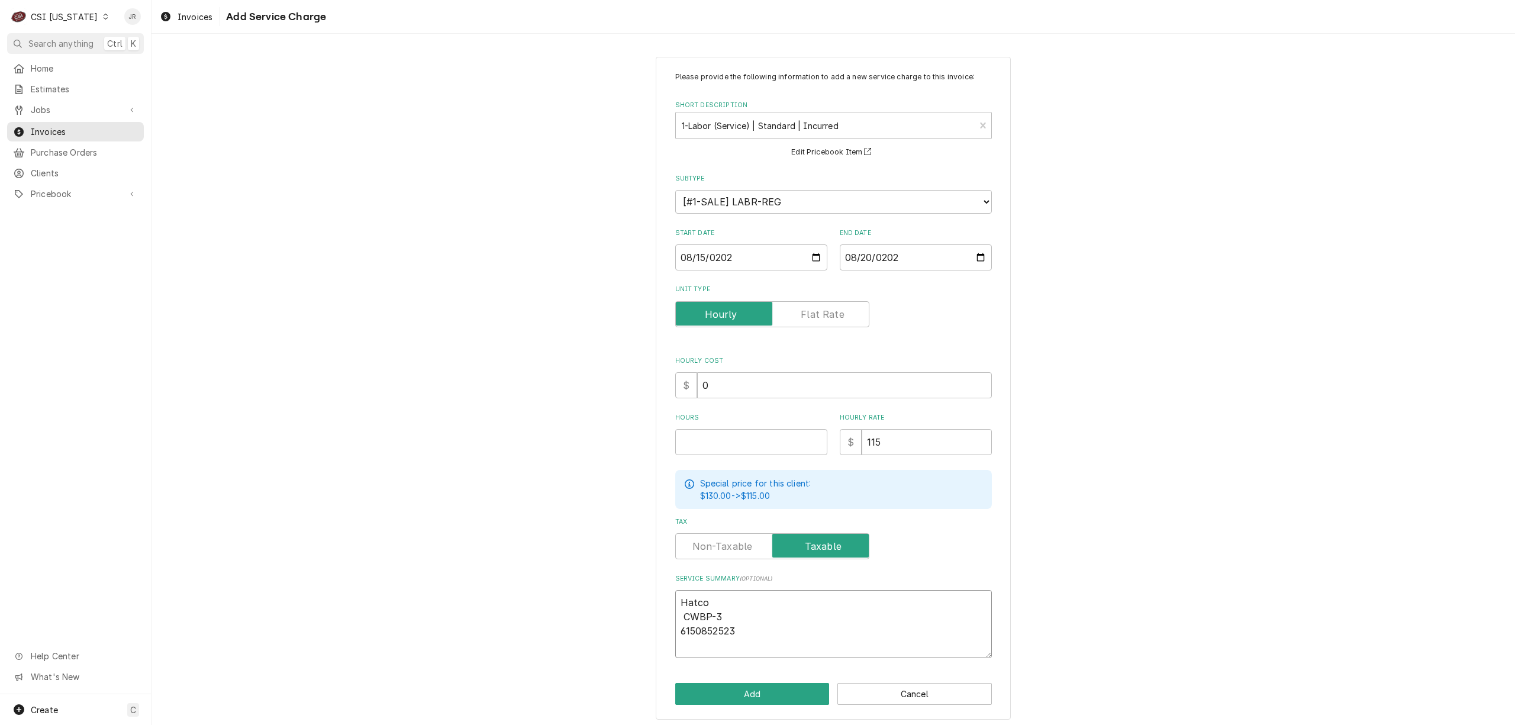
type textarea "x"
type textarea "Hatco /CWBP-3 6150852523"
type textarea "x"
type textarea "Hatco / CWBP-3 6150852523"
type textarea "x"
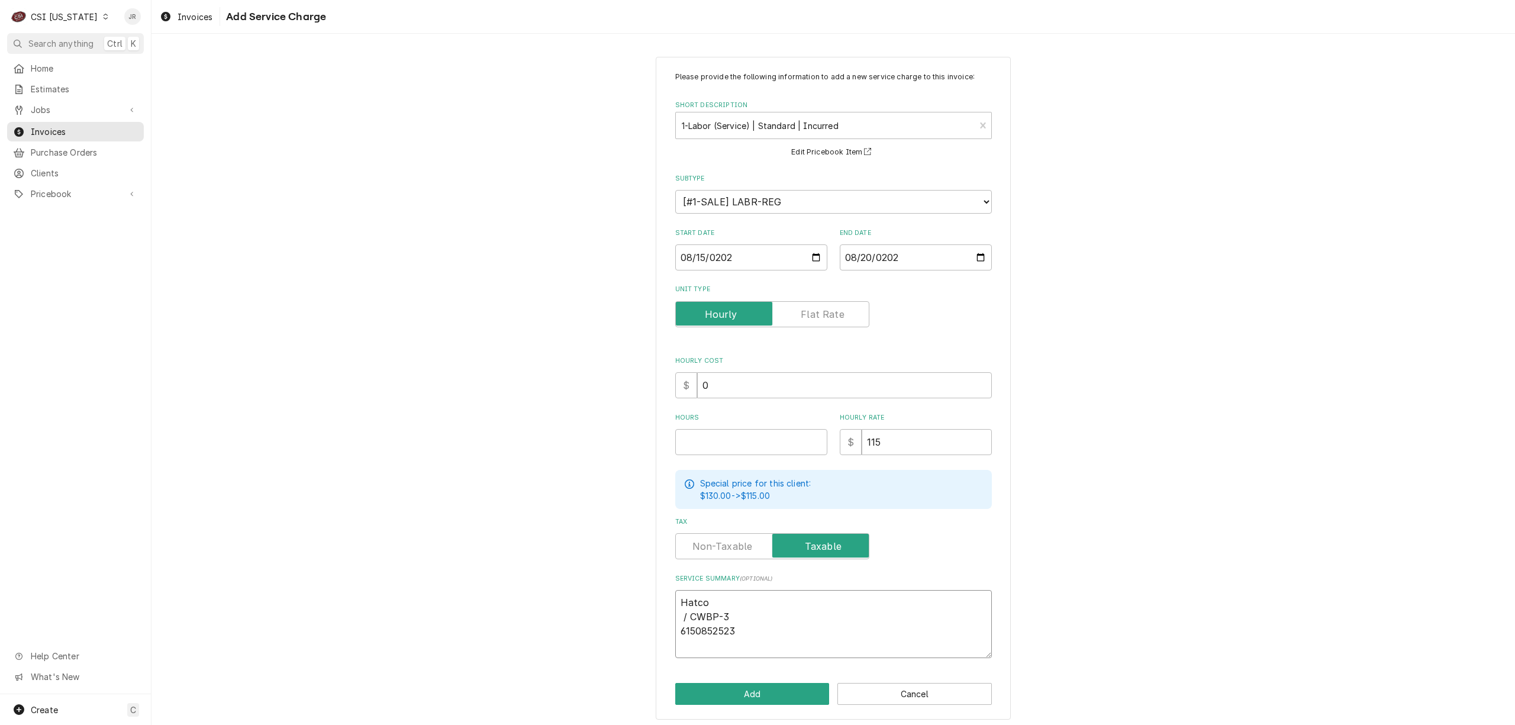
type textarea "Hatco / WBP-3 6150852523"
type textarea "x"
type textarea "Hatco / CWBP-3 6150852523"
type textarea "x"
type textarea "Hatco / HCWBP-3 6150852523"
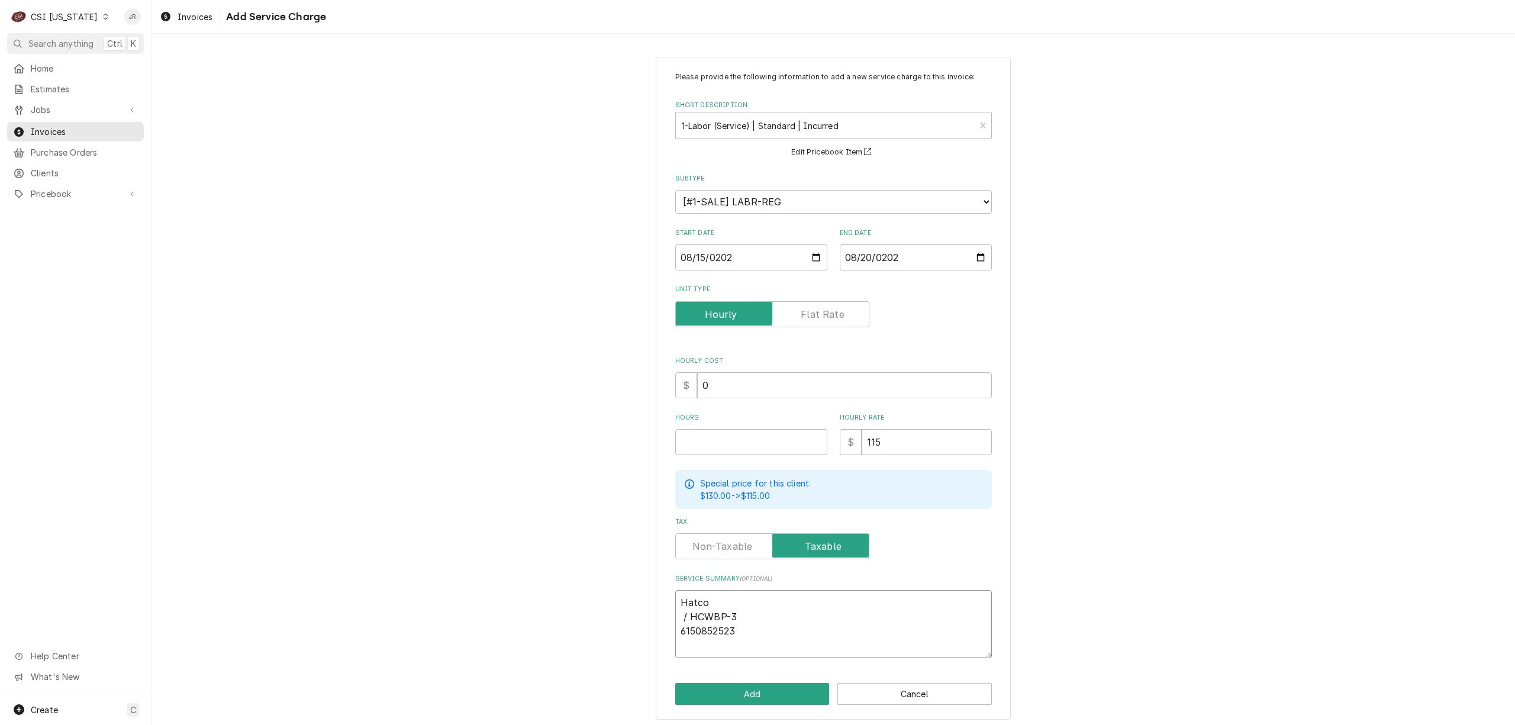
type textarea "x"
type textarea "Hatco / CWBP-3 6150852523"
type textarea "x"
type textarea "Hatco / MCWBP-3 6150852523"
type textarea "x"
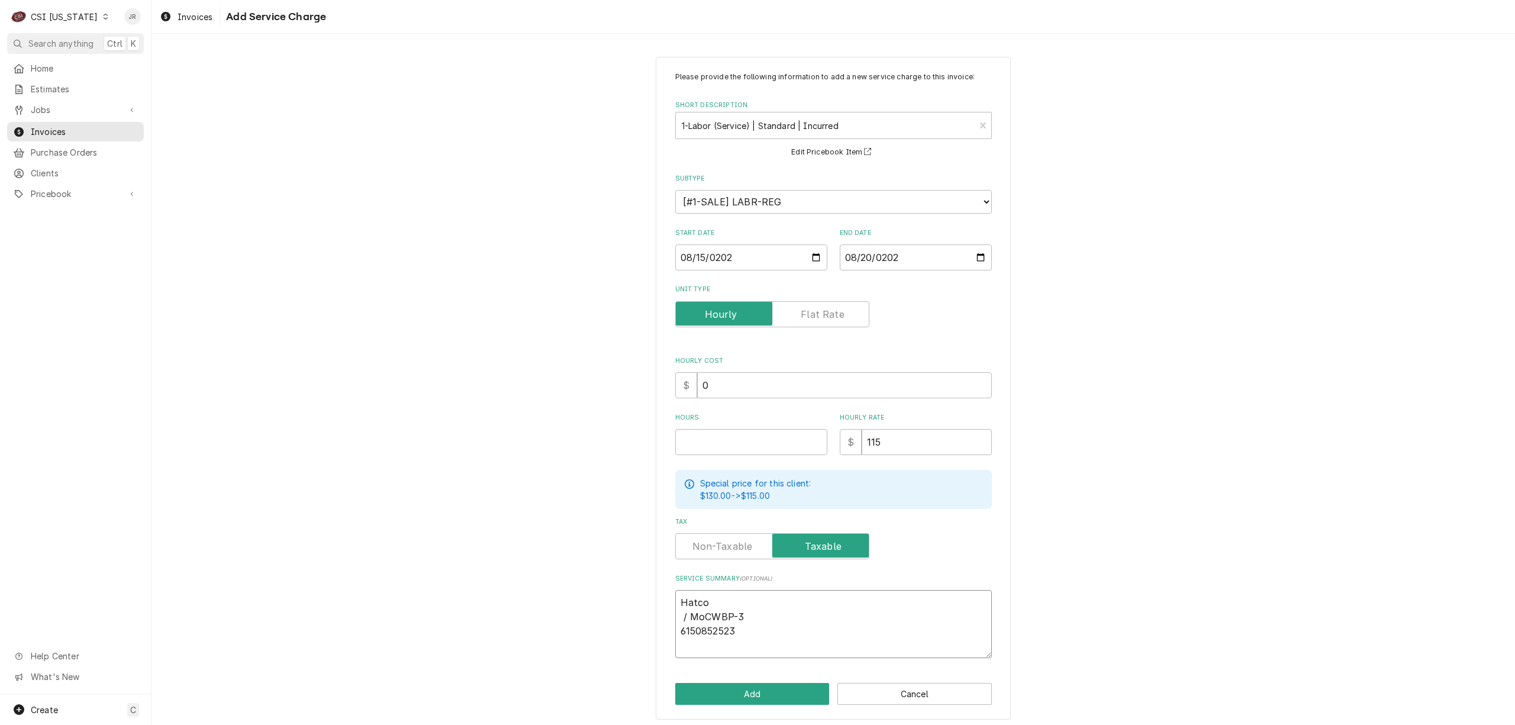
type textarea "Hatco / ModCWBP-3 6150852523"
type textarea "x"
type textarea "Hatco / ModeCWBP-3 6150852523"
type textarea "x"
type textarea "Hatco / ModelCWBP-3 6150852523"
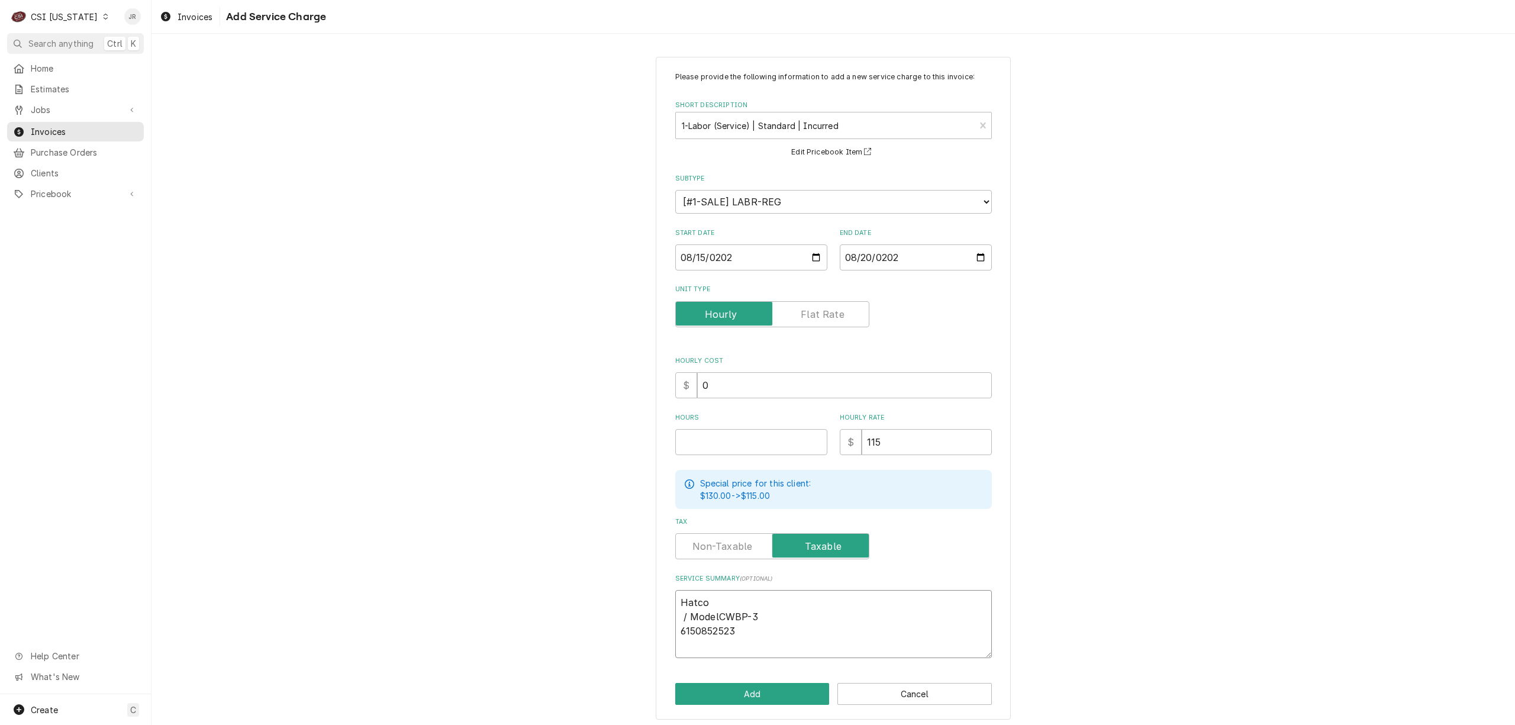
type textarea "x"
type textarea "Hatco / Model:CWBP-3 6150852523"
type textarea "x"
type textarea "Hatco / Model: CWBP-3 6150852523"
type textarea "x"
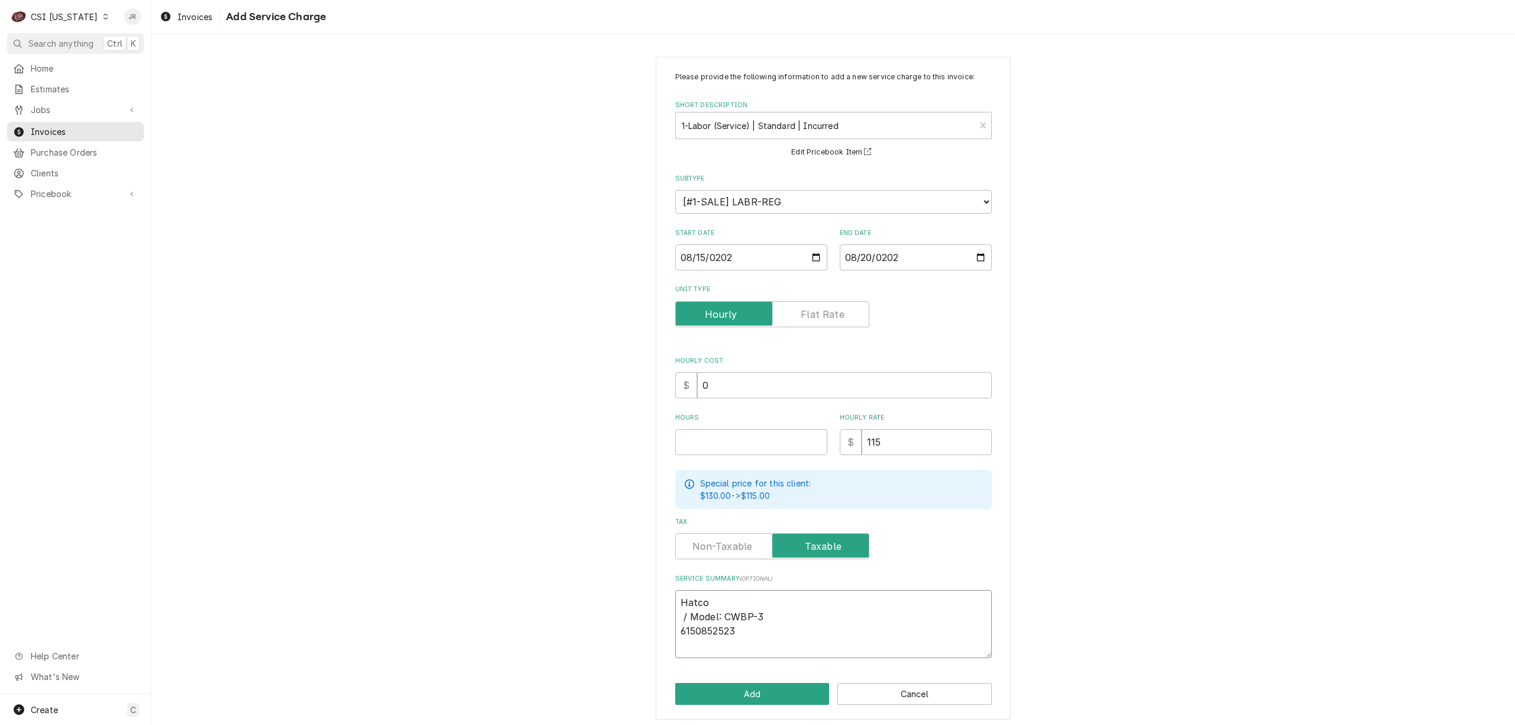
type textarea "Hatco / Model: CWBP-3 6150852523"
type textarea "x"
type textarea "Hatco / / Model: CWBP-3 6150852523"
type textarea "x"
type textarea "Hatco / / Model: CWBP-3 6150852523"
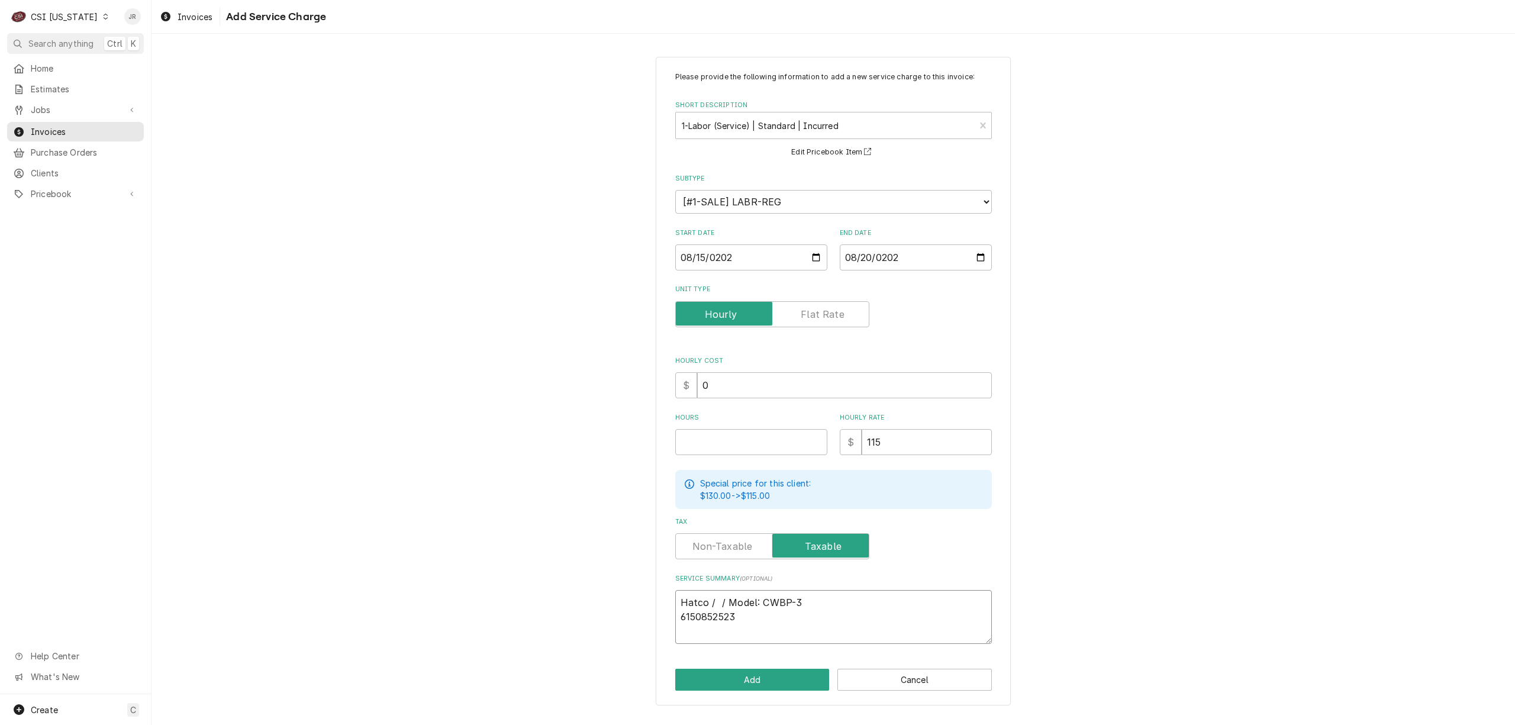
type textarea "x"
type textarea "Hatco / / Model: CWBP-3 6150852523"
type textarea "x"
type textarea "Hatco / Model: CWBP-3 6150852523"
type textarea "x"
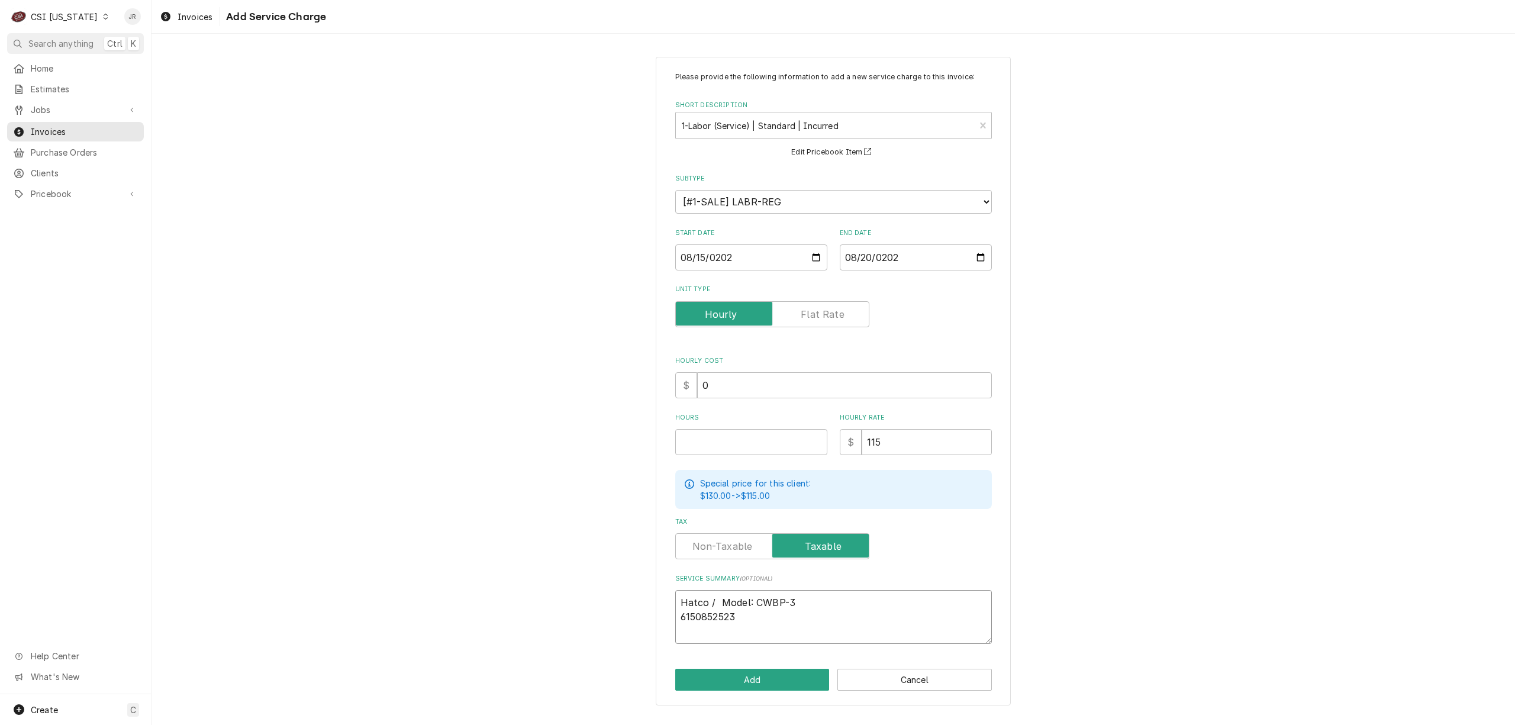
type textarea "Hatco / Model: CWBP-3 6150852523"
type textarea "x"
type textarea "Hatco / Model: CWBP-3 / 6150852523"
type textarea "x"
type textarea "Hatco / Model: CWBP-3 / 6150852523"
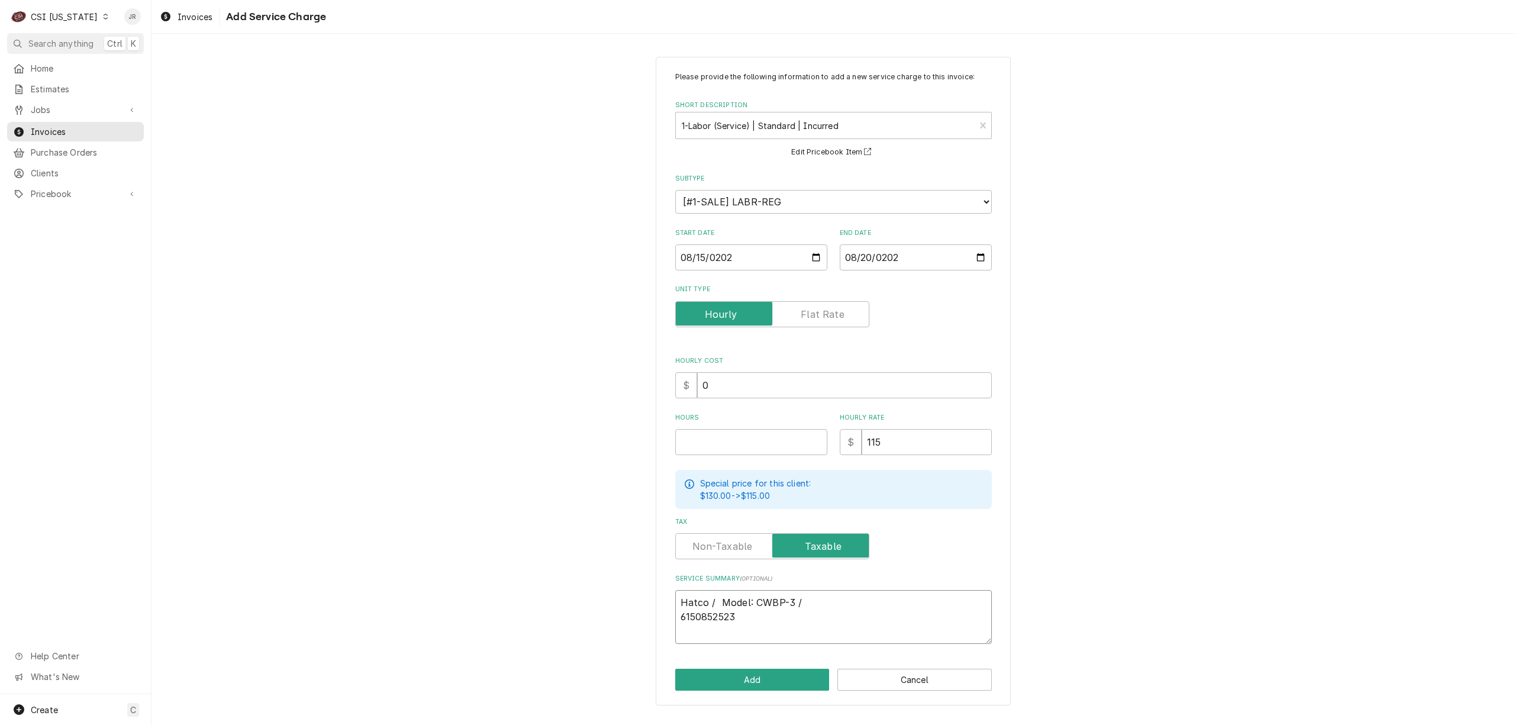
type textarea "x"
type textarea "Hatco / Model: CWBP-3 / S 6150852523"
type textarea "x"
type textarea "Hatco / Model: CWBP-3 / Se 6150852523"
type textarea "x"
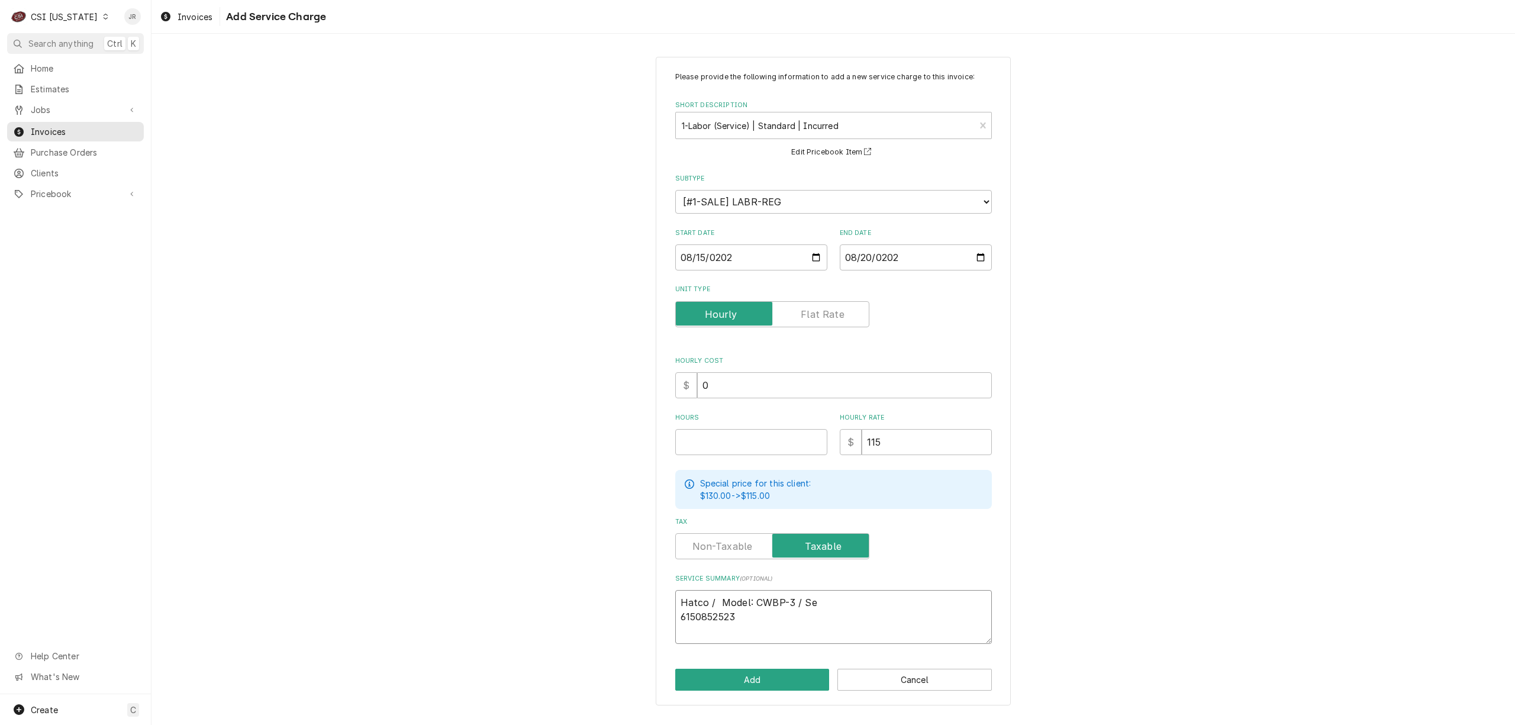
type textarea "Hatco / Model: CWBP-3 / Ser 6150852523"
type textarea "x"
type textarea "Hatco / Model: CWBP-3 / Seri 6150852523"
type textarea "x"
type textarea "Hatco / Model: CWBP-3 / Seria 6150852523"
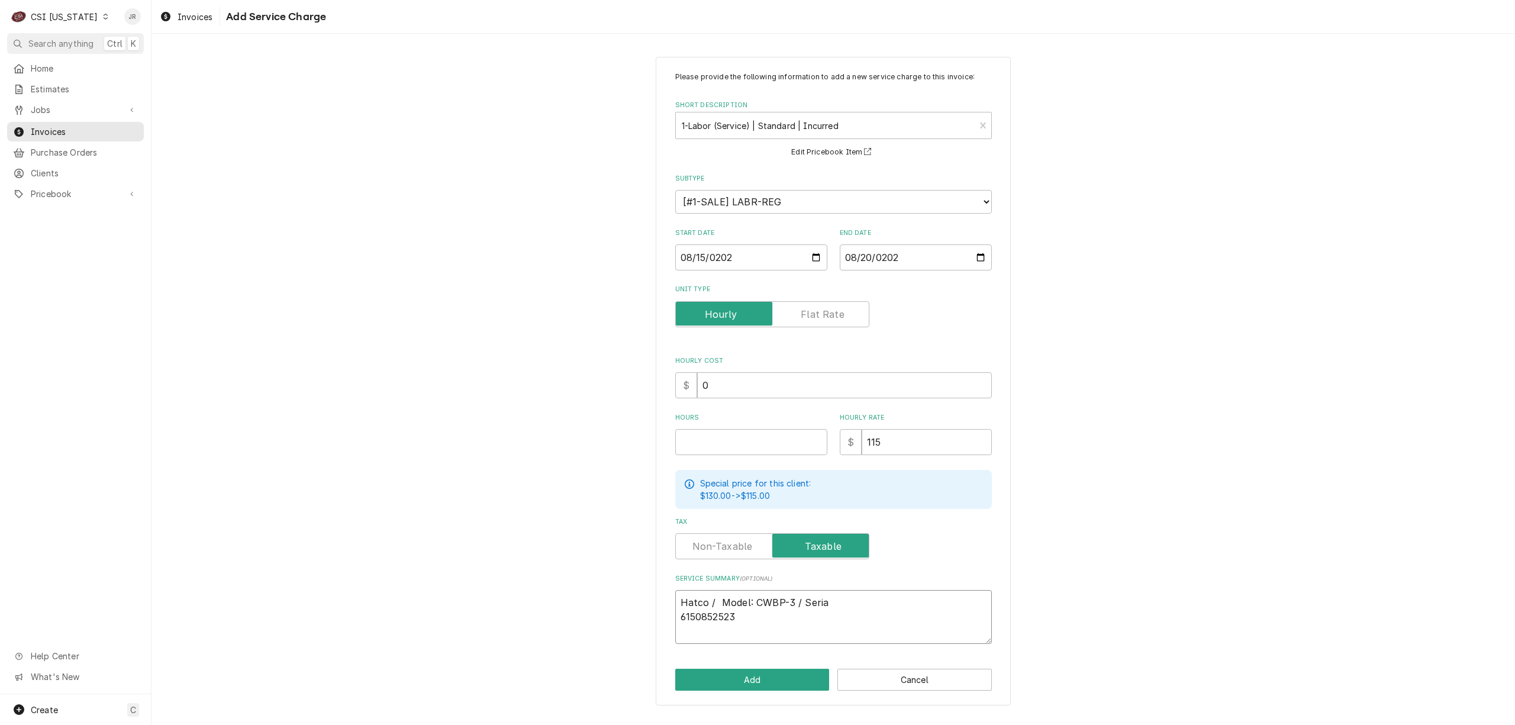
type textarea "x"
type textarea "Hatco / Model: CWBP-3 / Serial 6150852523"
type textarea "x"
type textarea "Hatco / Model: CWBP-3 / Serial: 6150852523"
type textarea "x"
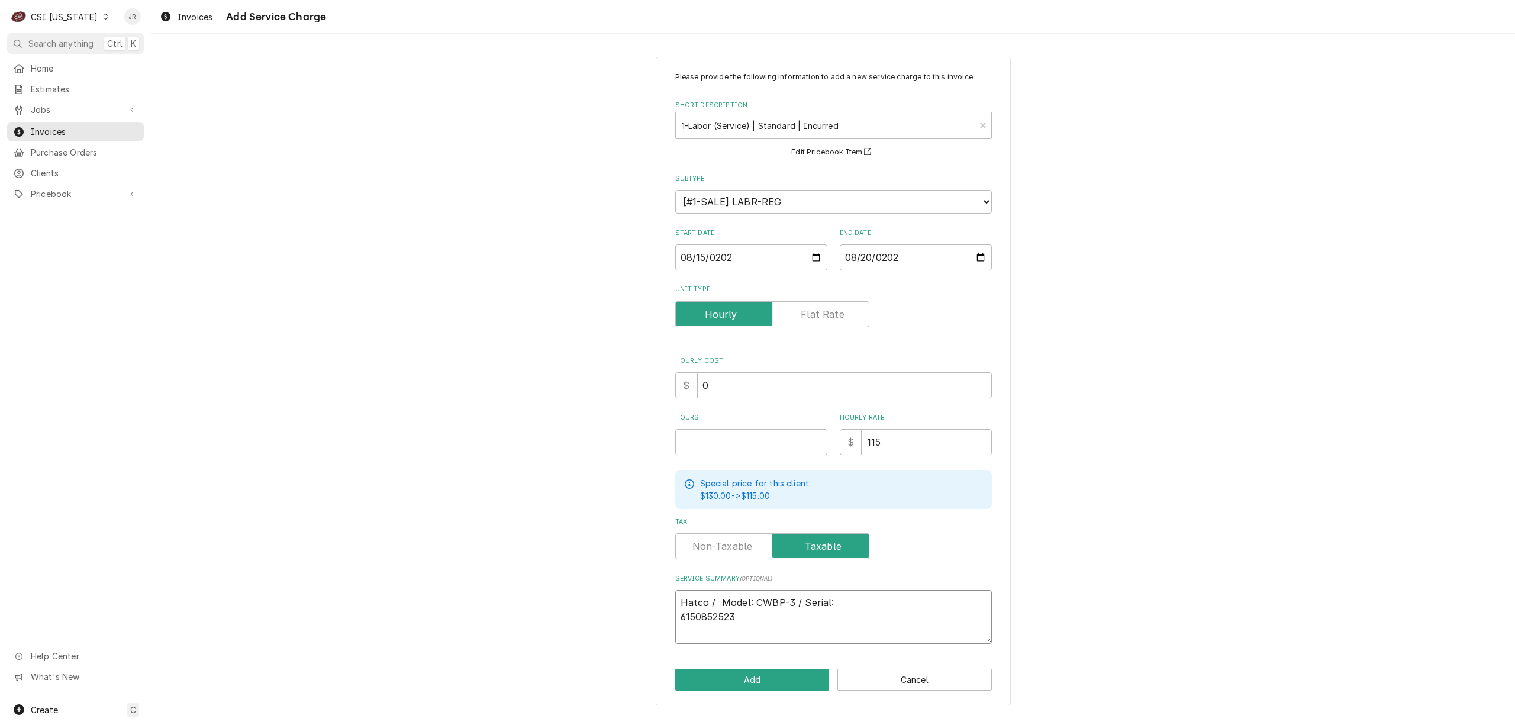
type textarea "Hatco / Model: CWBP-3 / Serial: 6150852523"
type textarea "x"
type textarea "Hatco / Model: CWBP-3 / Serial: 6150852523"
type textarea "x"
type textarea "Hatco / Model: CWBP-3 / Serial: 6150852523"
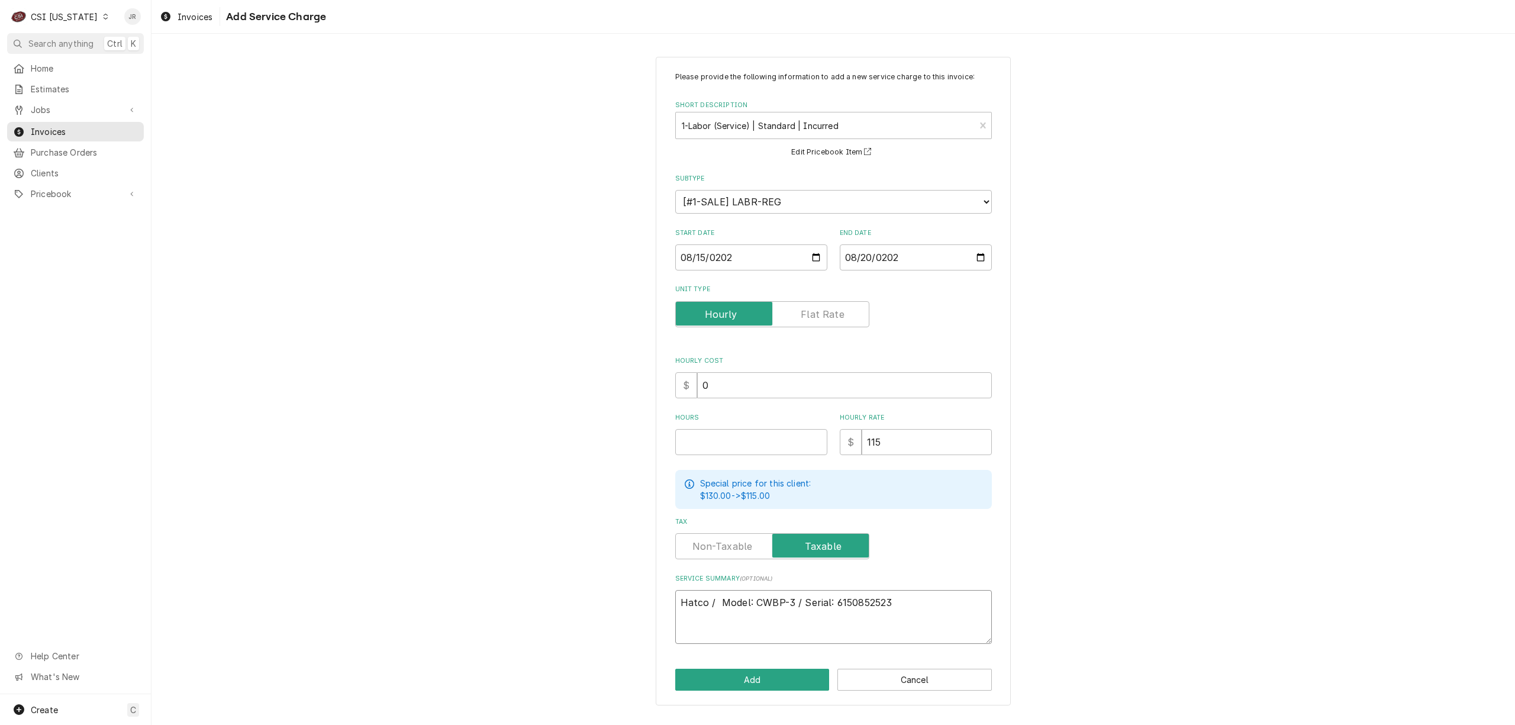
type textarea "x"
type textarea "Hatco / Model: CWBP-3 / Serial: 6150852523"
drag, startPoint x: 932, startPoint y: 596, endPoint x: 941, endPoint y: 602, distance: 9.8
click at [934, 596] on textarea "Hatco / Model: CWBP-3 / Serial: 6150852523" at bounding box center [833, 624] width 317 height 68
type textarea "x"
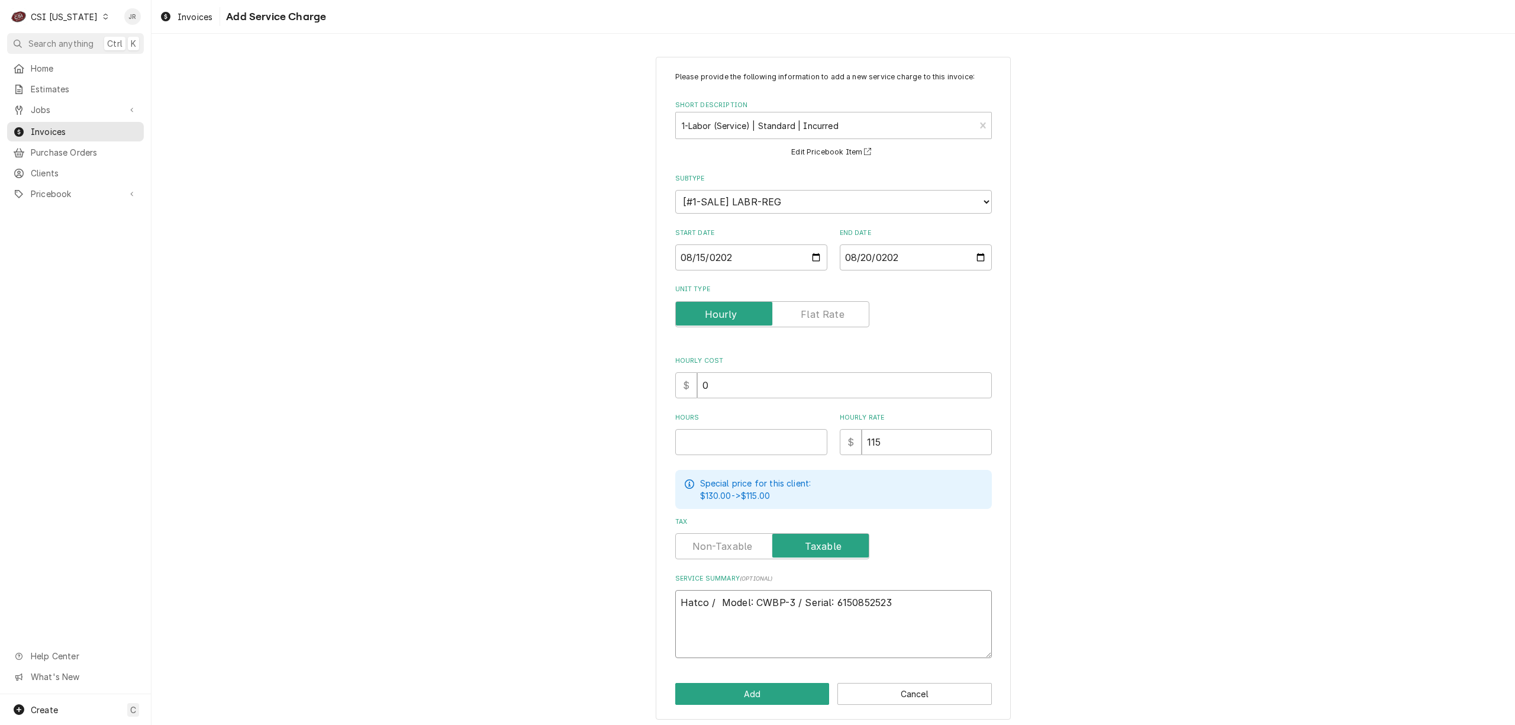
type textarea "Hatco / Model: CWBP-3 / Serial: 6150852523"
type textarea "x"
type textarea "Hatco / Model: CWBP-3 / Serial: 6150852523"
type textarea "x"
type textarea "Hatco / Model: CWBP-3 / Serial: 6150852523 A"
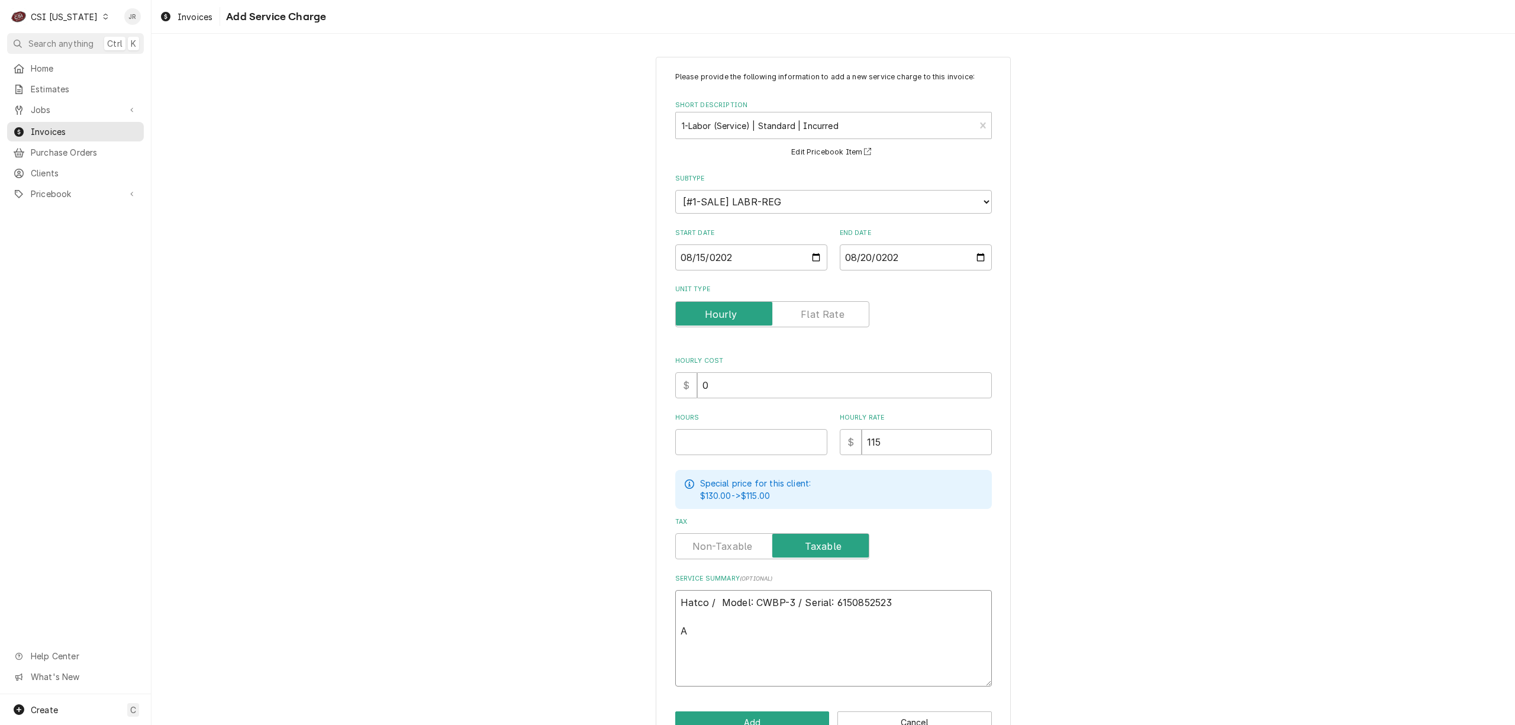
type textarea "x"
type textarea "Hatco / Model: CWBP-3 / Serial: 6150852523 Ar"
type textarea "x"
type textarea "Hatco / Model: CWBP-3 / Serial: 6150852523 Arr"
type textarea "x"
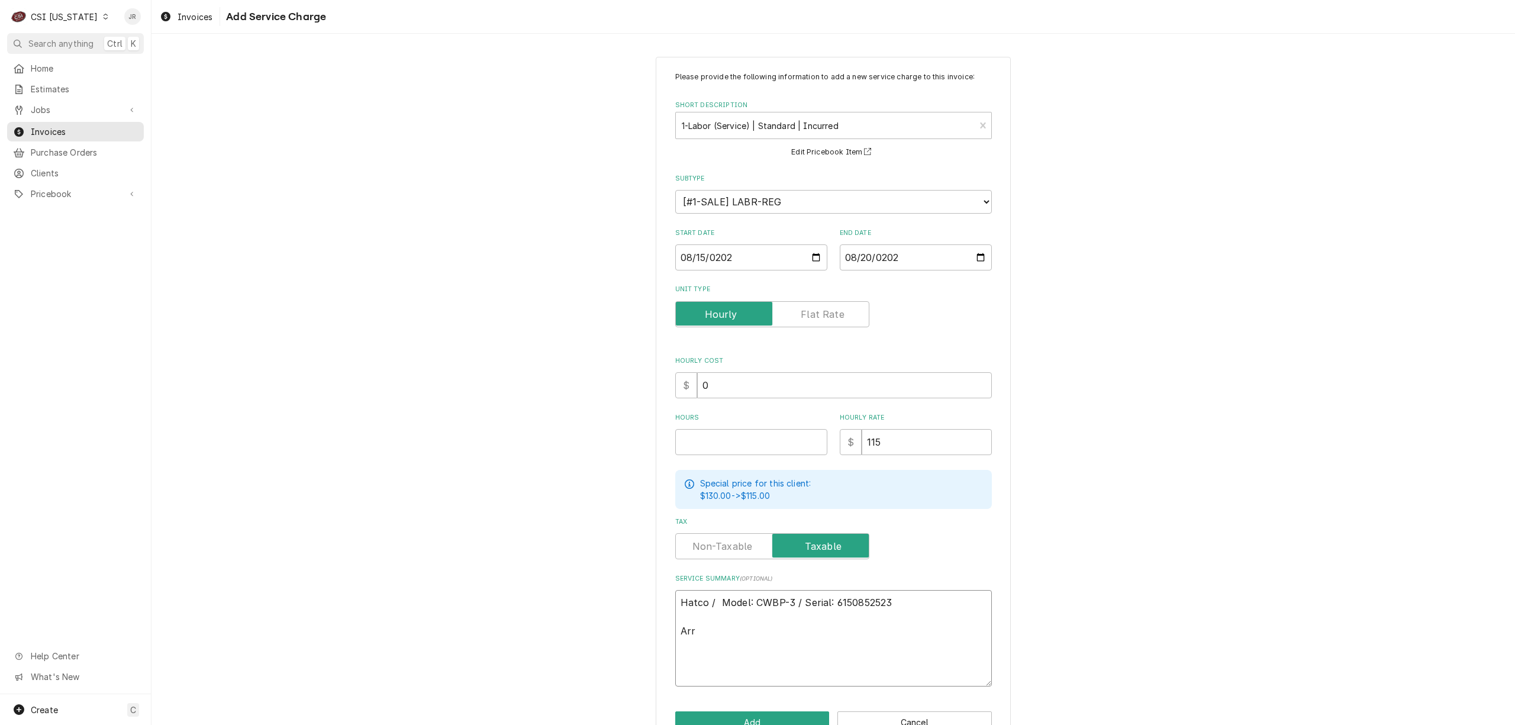
type textarea "Hatco / Model: CWBP-3 / Serial: 6150852523 Arri"
type textarea "x"
type textarea "Hatco / Model: CWBP-3 / Serial: 6150852523 Arriv"
type textarea "x"
type textarea "Hatco / Model: CWBP-3 / Serial: 6150852523 Arrive"
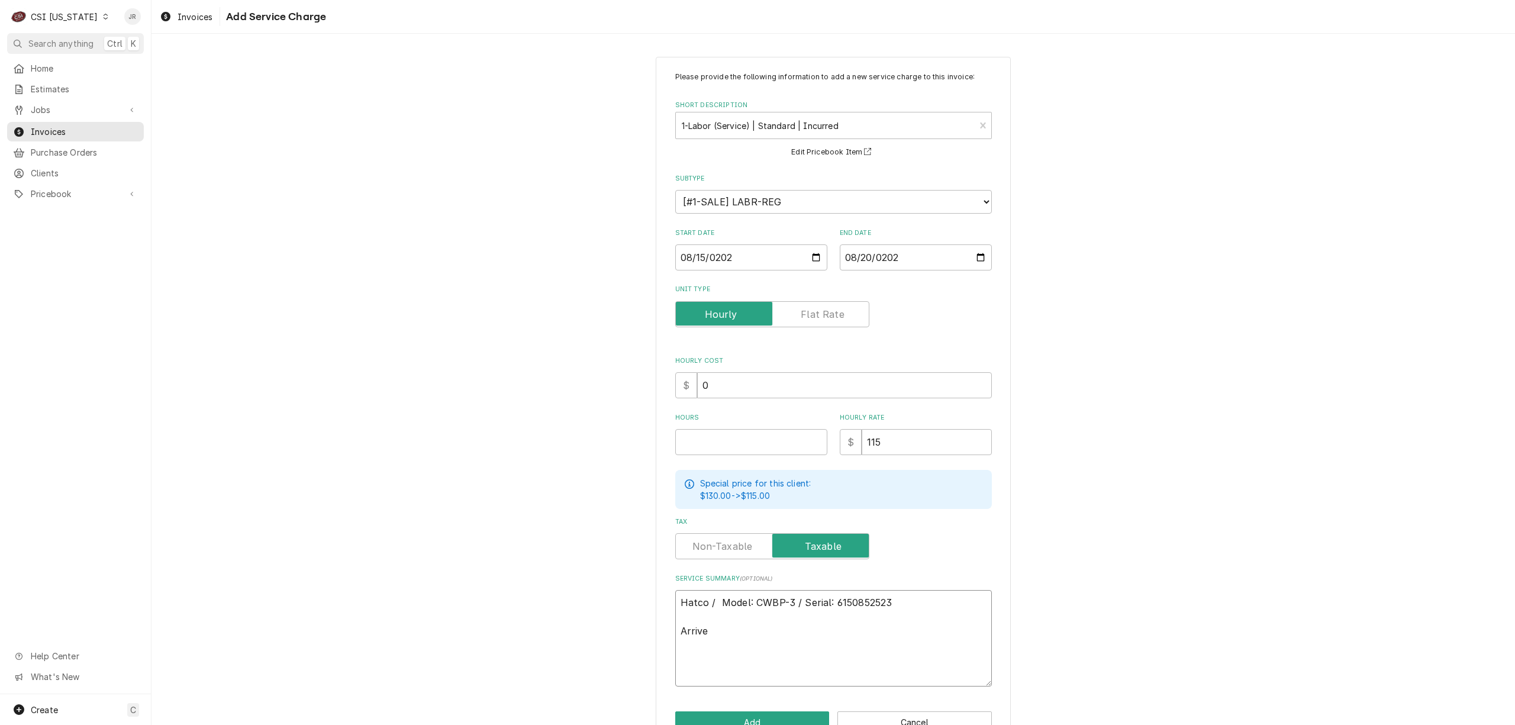
type textarea "x"
type textarea "Hatco / Model: CWBP-3 / Serial: 6150852523 Arrived"
type textarea "x"
type textarea "Hatco / Model: CWBP-3 / Serial: 6150852523 Arrived"
type textarea "x"
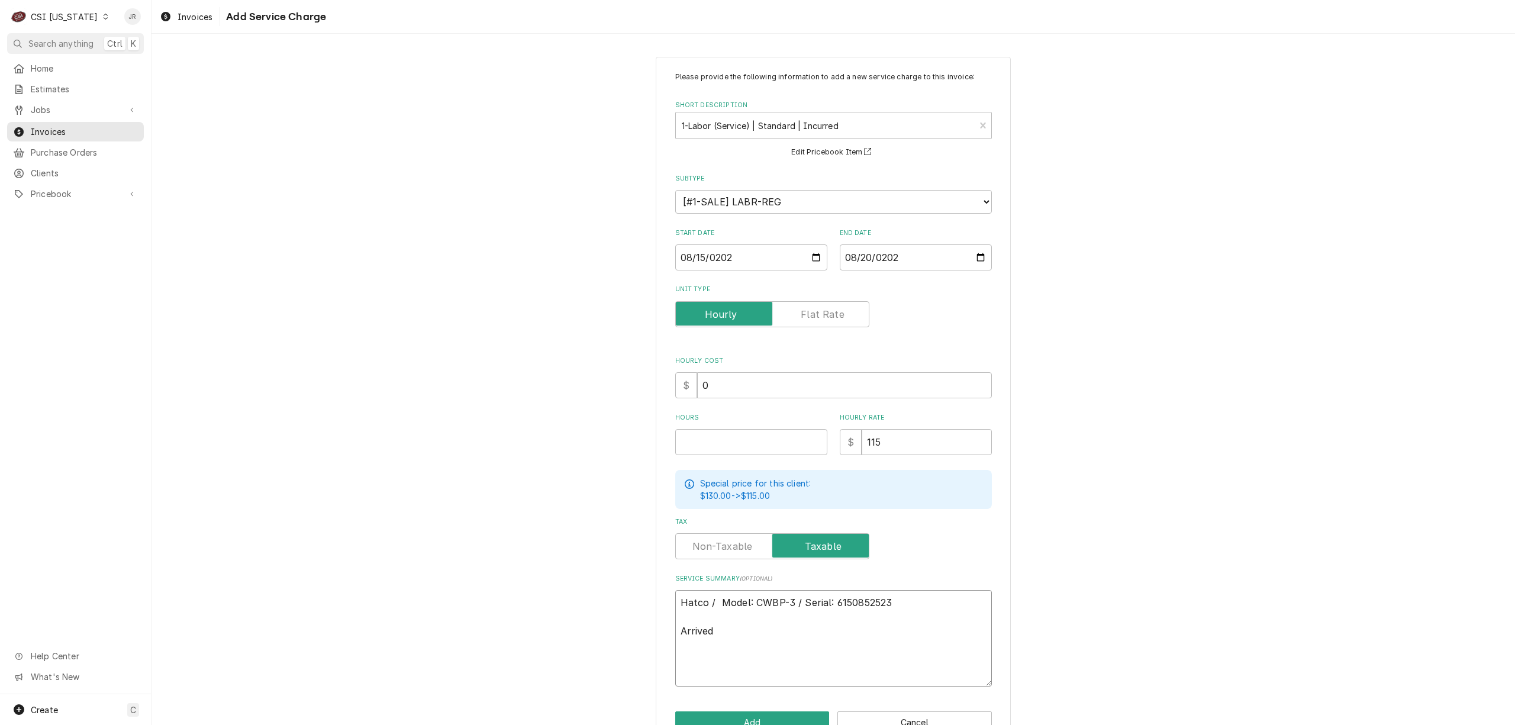
type textarea "Hatco / Model: CWBP-3 / Serial: 6150852523 Arrived o"
type textarea "x"
type textarea "Hatco / Model: CWBP-3 / Serial: 6150852523 Arrived on"
type textarea "x"
type textarea "Hatco / Model: CWBP-3 / Serial: 6150852523 Arrived ons"
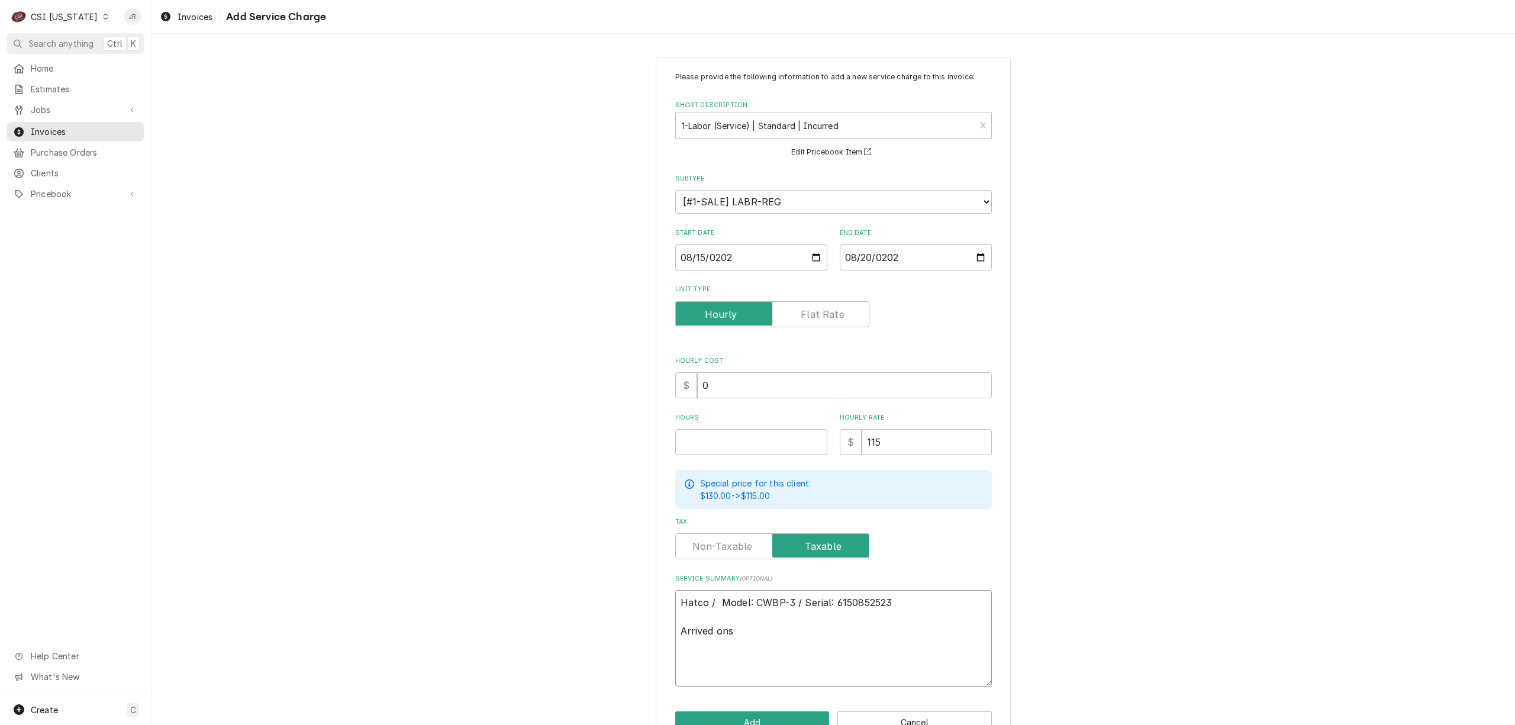
type textarea "x"
type textarea "Hatco / Model: CWBP-3 / Serial: 6150852523 Arrived onsi"
type textarea "x"
type textarea "Hatco / Model: CWBP-3 / Serial: 6150852523 Arrived onsit"
type textarea "x"
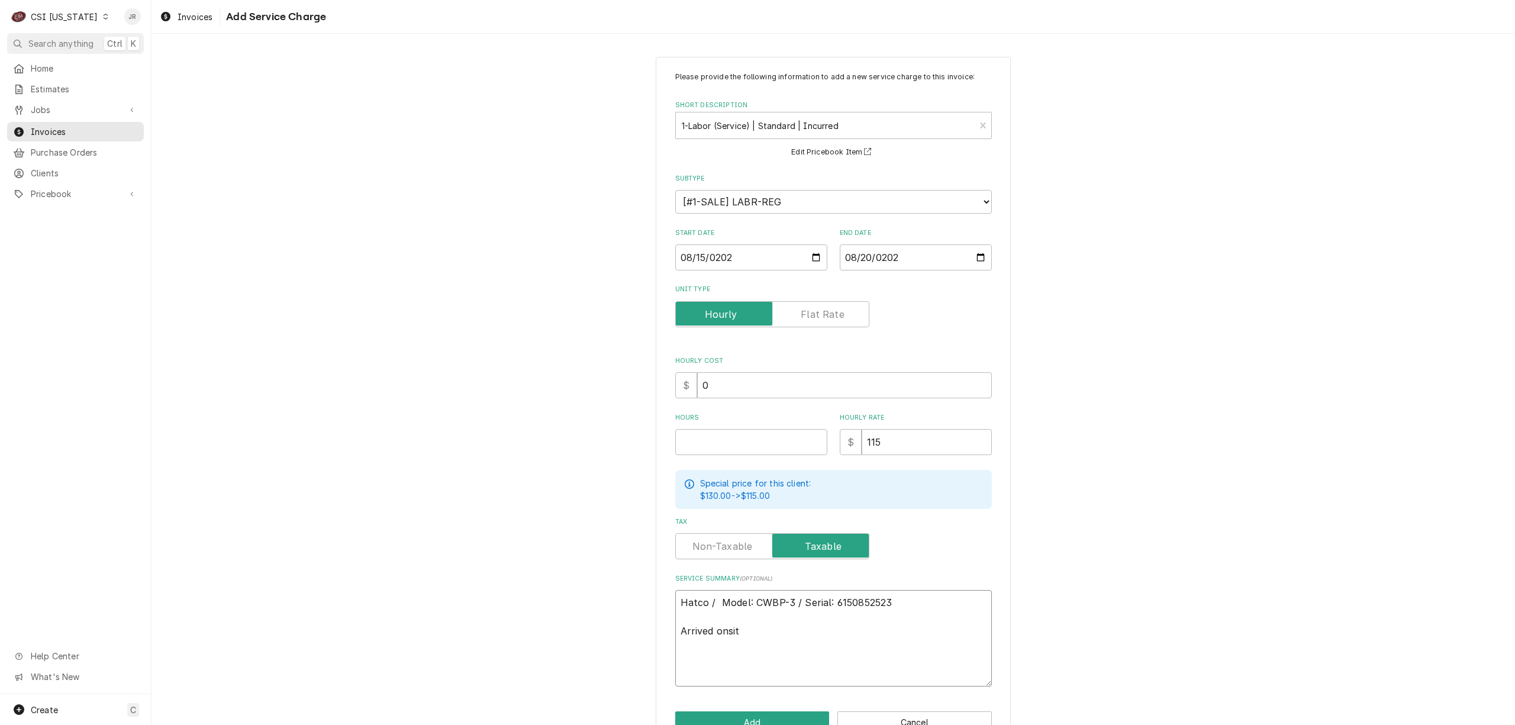
type textarea "Hatco / Model: CWBP-3 / Serial: 6150852523 Arrived onsite"
type textarea "x"
type textarea "Hatco / Model: CWBP-3 / Serial: 6150852523 Arrived onsite"
type textarea "x"
type textarea "Hatco / Model: CWBP-3 / Serial: 6150852523 Arrived onsite t"
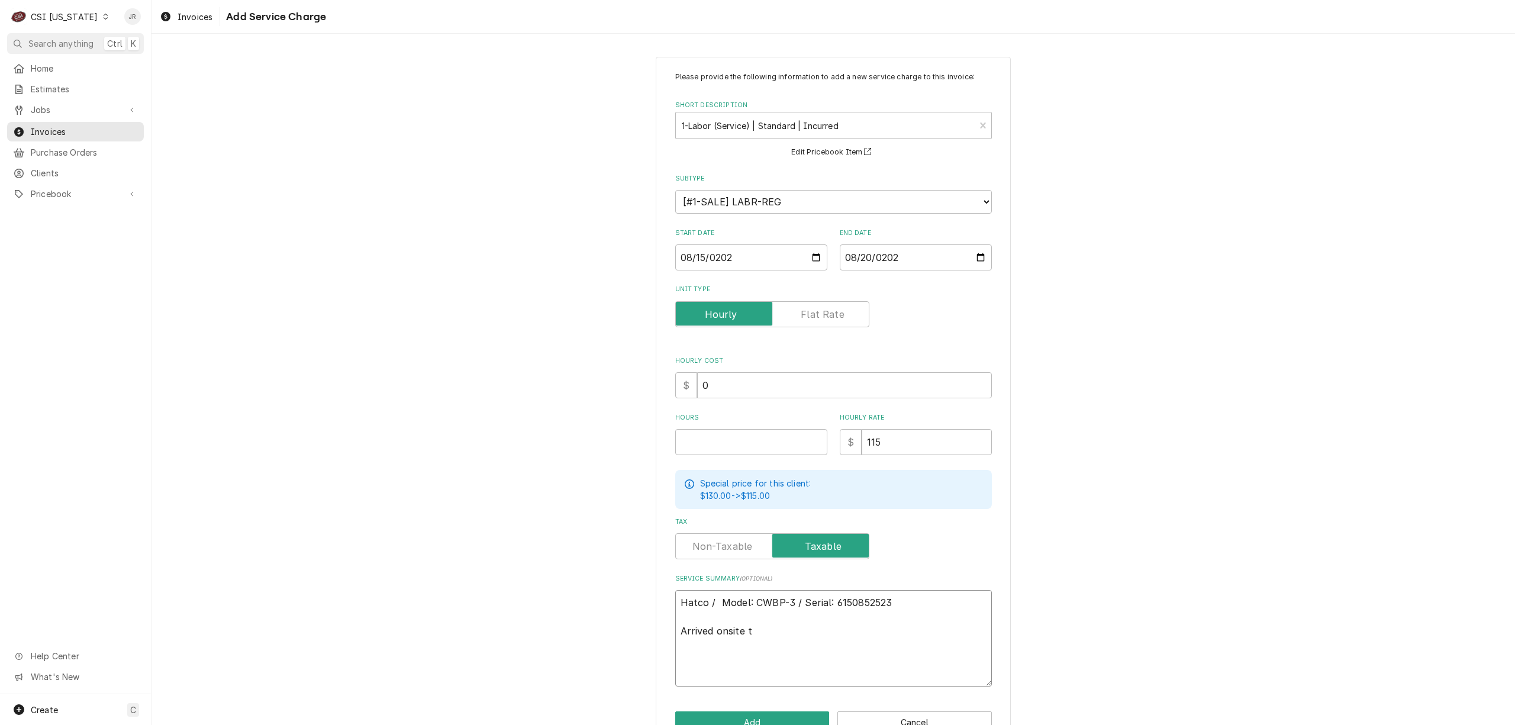
type textarea "x"
type textarea "Hatco / Model: CWBP-3 / Serial: 6150852523 Arrived onsite to"
type textarea "x"
type textarea "Hatco / Model: CWBP-3 / Serial: 6150852523 Arrived onsite to"
type textarea "x"
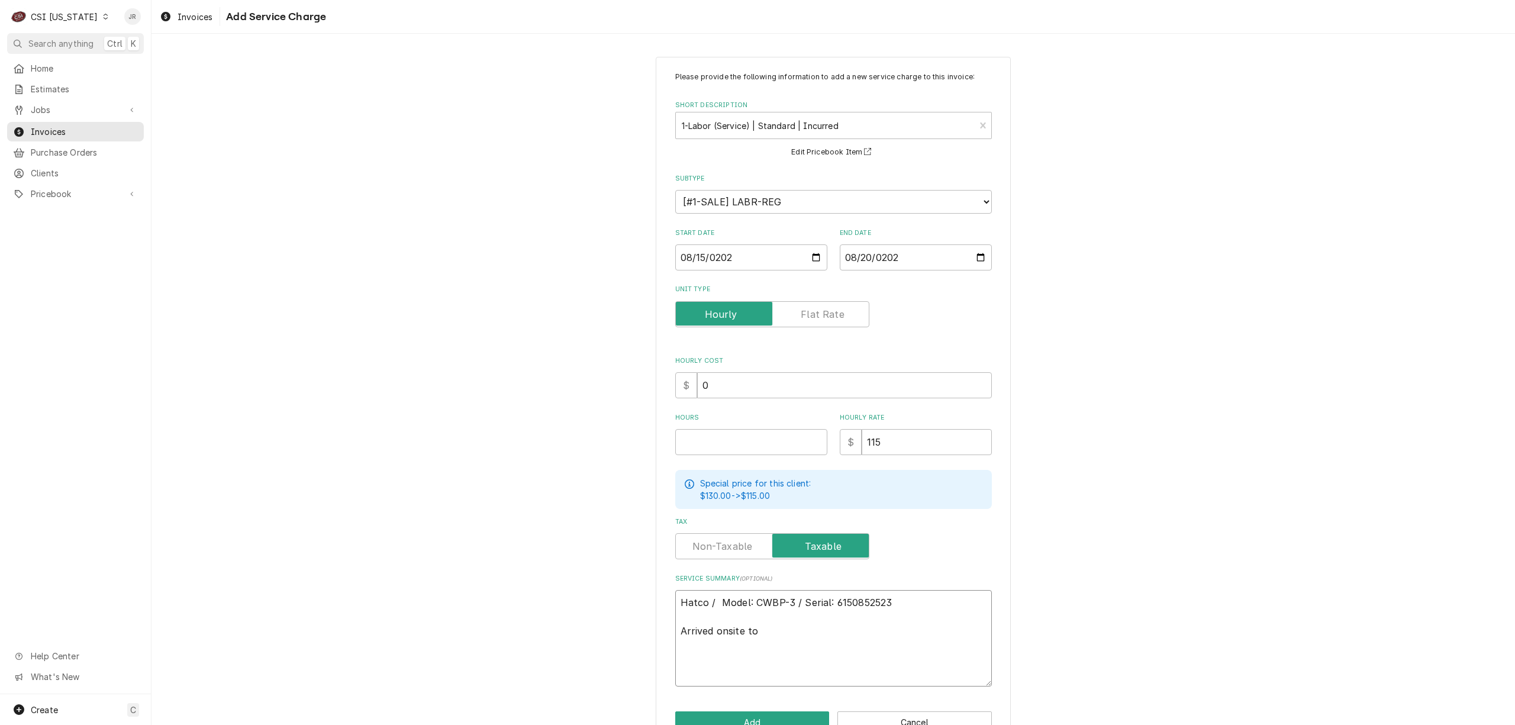
type textarea "Hatco / Model: CWBP-3 / Serial: 6150852523 Arrived onsite to d"
type textarea "x"
type textarea "Hatco / Model: CWBP-3 / Serial: 6150852523 Arrived onsite to di"
type textarea "x"
type textarea "Hatco / Model: CWBP-3 / Serial: 6150852523 Arrived onsite to dia"
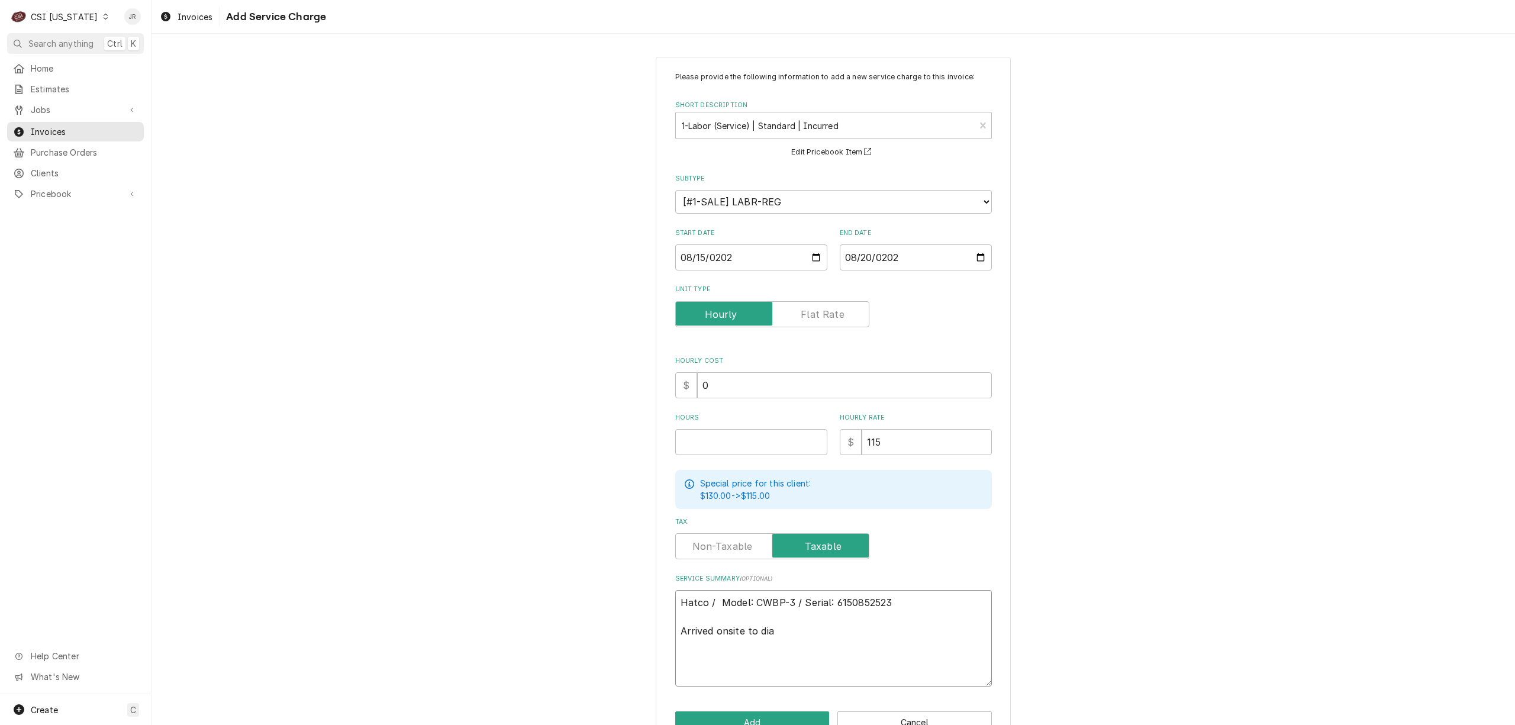
type textarea "x"
type textarea "Hatco / Model: CWBP-3 / Serial: 6150852523 Arrived onsite to diag"
type textarea "x"
type textarea "Hatco / Model: CWBP-3 / Serial: 6150852523 Arrived onsite to diagn"
type textarea "x"
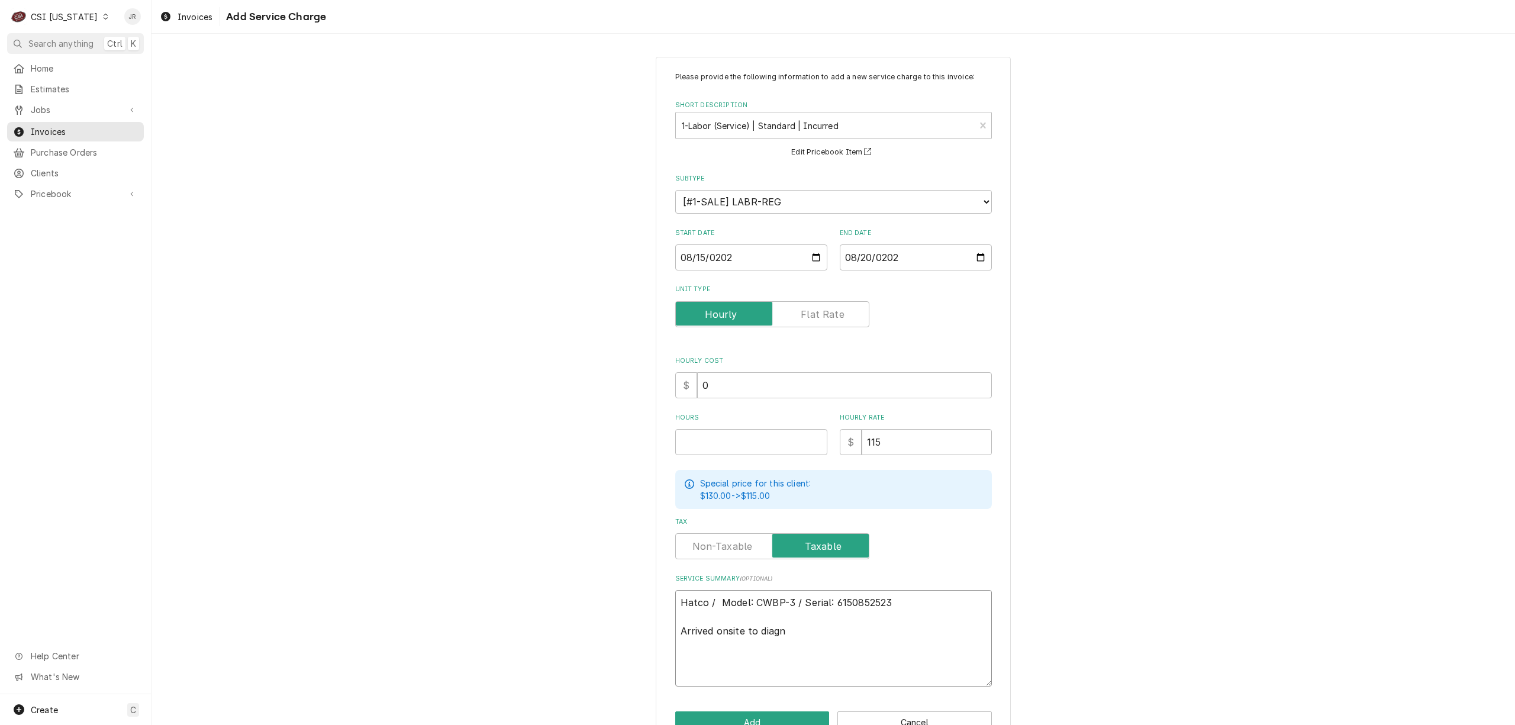
type textarea "Hatco / Model: CWBP-3 / Serial: 6150852523 Arrived onsite to diagno"
type textarea "x"
type textarea "Hatco / Model: CWBP-3 / Serial: 6150852523 Arrived onsite to diagnos"
type textarea "x"
type textarea "Hatco / Model: CWBP-3 / Serial: 6150852523 Arrived onsite to diagnose"
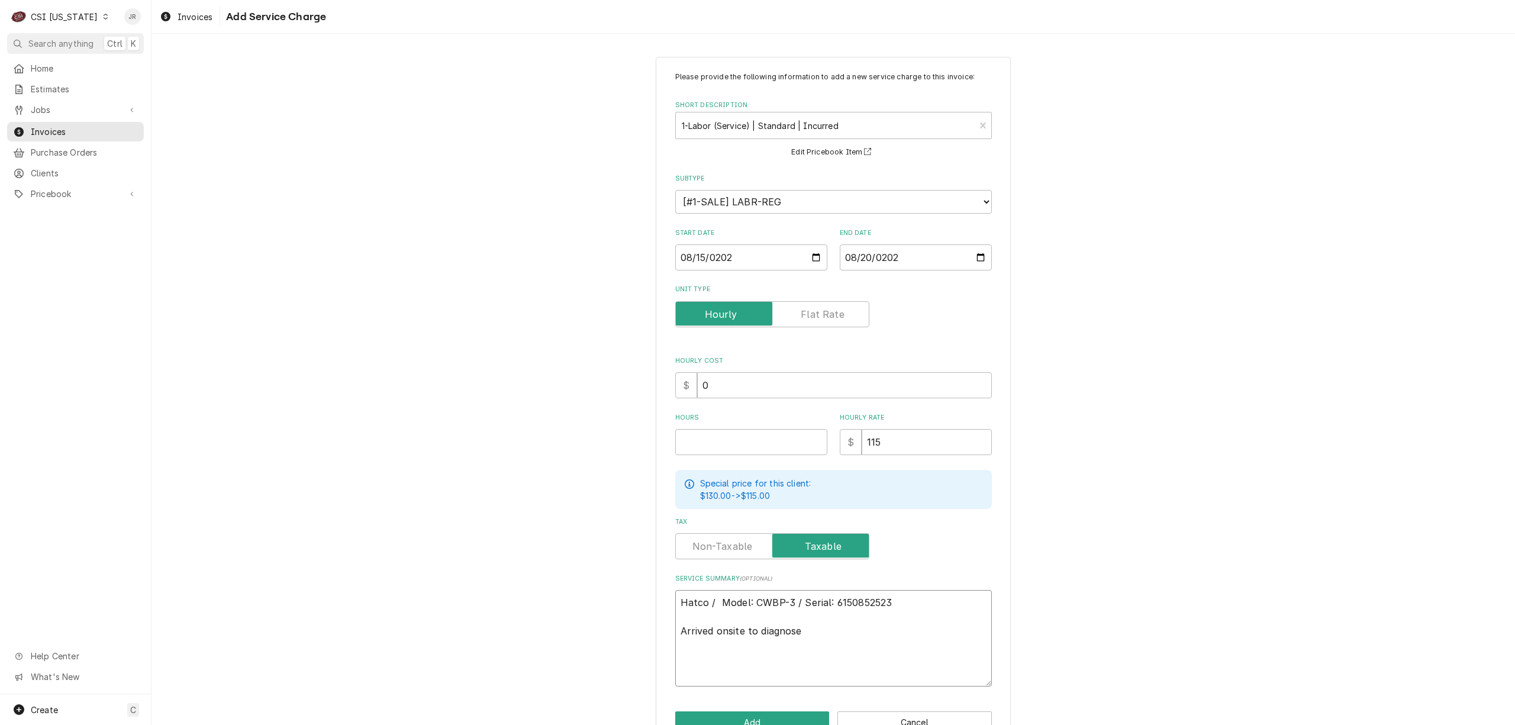
type textarea "x"
type textarea "Hatco / Model: CWBP-3 / Serial: 6150852523 Arrived onsite to diagnose"
type textarea "x"
type textarea "Hatco / Model: CWBP-3 / Serial: 6150852523 Arrived onsite to diagnose u"
type textarea "x"
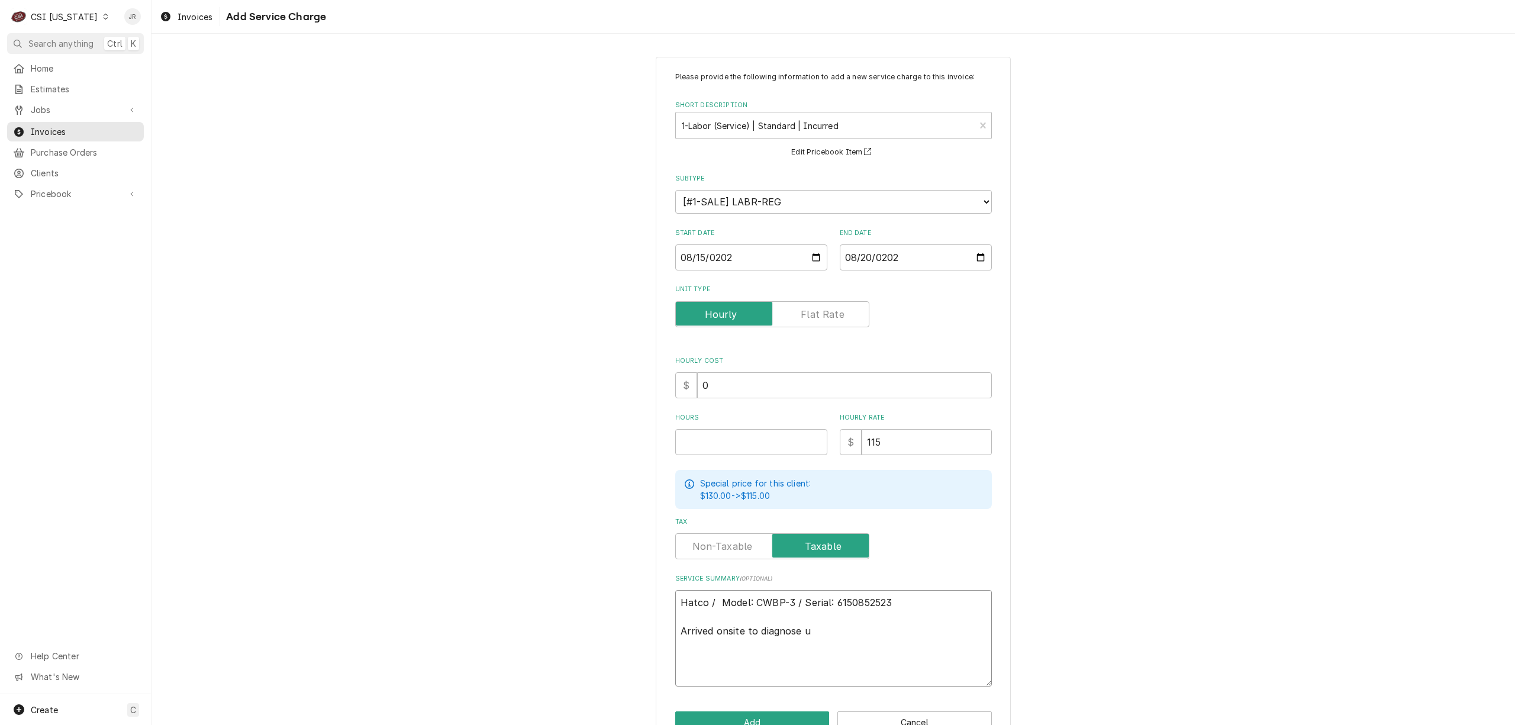
type textarea "Hatco / Model: CWBP-3 / Serial: 6150852523 Arrived onsite to diagnose un"
type textarea "x"
type textarea "Hatco / Model: CWBP-3 / Serial: 6150852523 Arrived onsite to diagnose uni"
type textarea "x"
type textarea "Hatco / Model: CWBP-3 / Serial: 6150852523 Arrived onsite to diagnose unit"
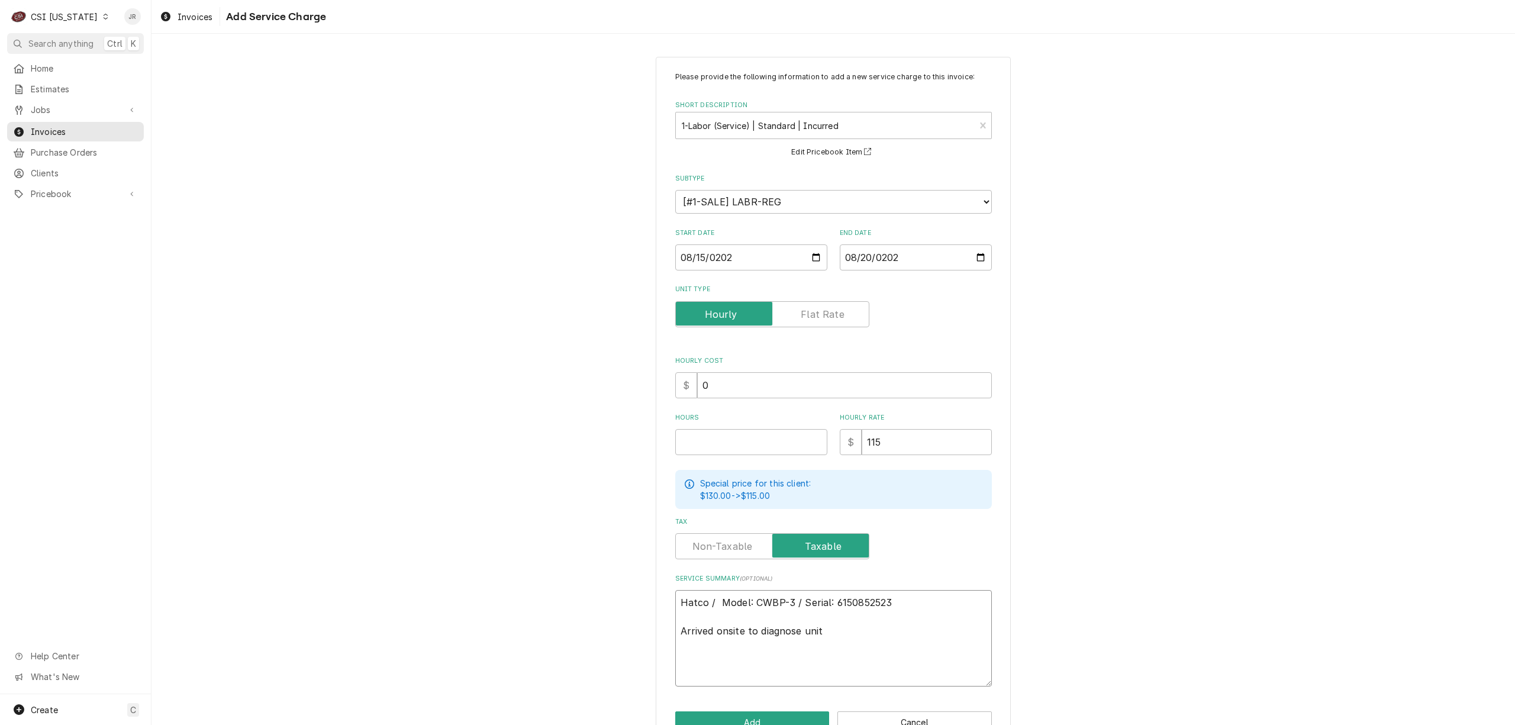
type textarea "x"
type textarea "Hatco / Model: CWBP-3 / Serial: 6150852523 Arrived onsite to diagnose unit"
type textarea "x"
type textarea "Hatco / Model: CWBP-3 / Serial: 6150852523 Arrived onsite to diagnose unit t"
type textarea "x"
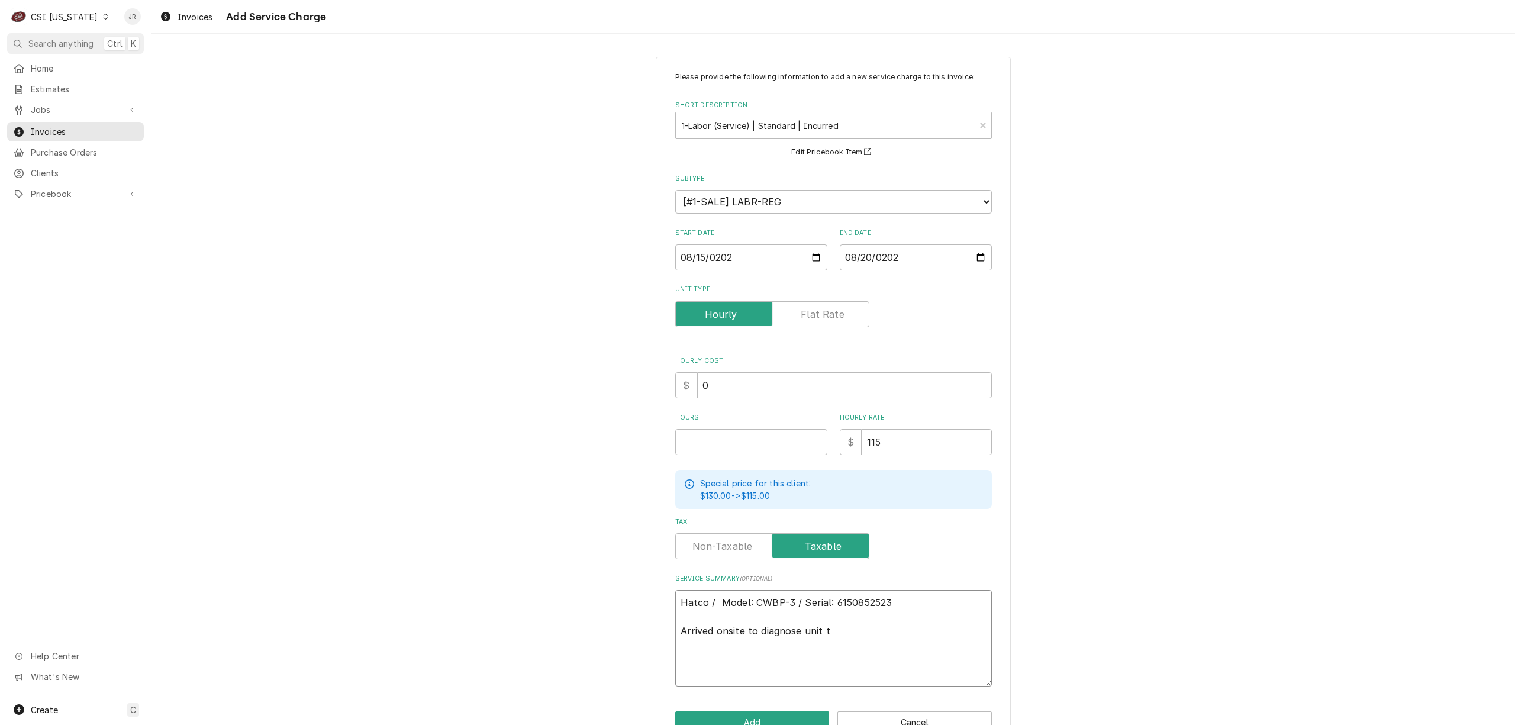
type textarea "Hatco / Model: CWBP-3 / Serial: 6150852523 Arrived onsite to diagnose unit th"
type textarea "x"
type textarea "Hatco / Model: CWBP-3 / Serial: 6150852523 Arrived onsite to diagnose unit tha"
type textarea "x"
type textarea "Hatco / Model: CWBP-3 / Serial: 6150852523 Arrived onsite to diagnose unit that"
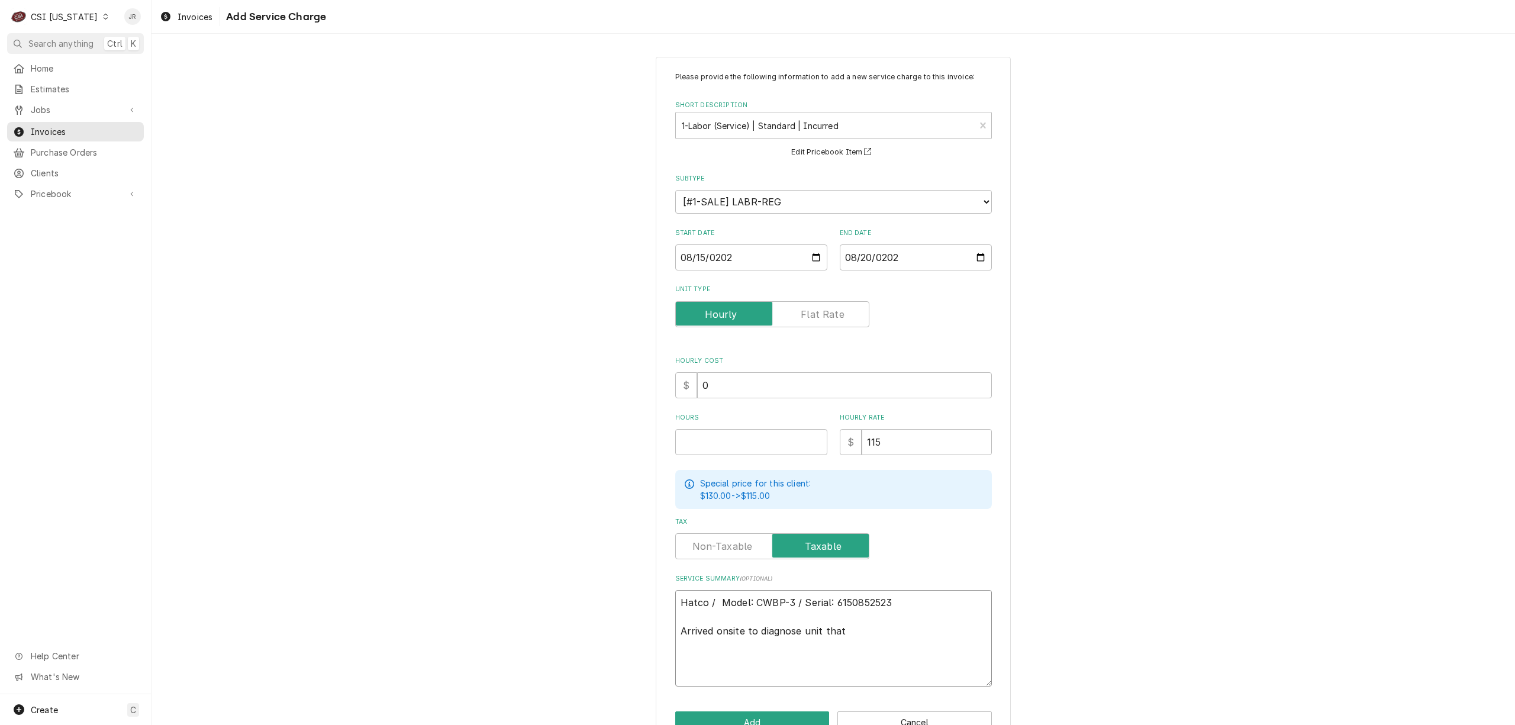
type textarea "x"
type textarea "Hatco / Model: CWBP-3 / Serial: 6150852523 Arrived onsite to diagnose unit that"
type textarea "x"
type textarea "Hatco / Model: CWBP-3 / Serial: 6150852523 Arrived onsite to diagnose unit that…"
type textarea "x"
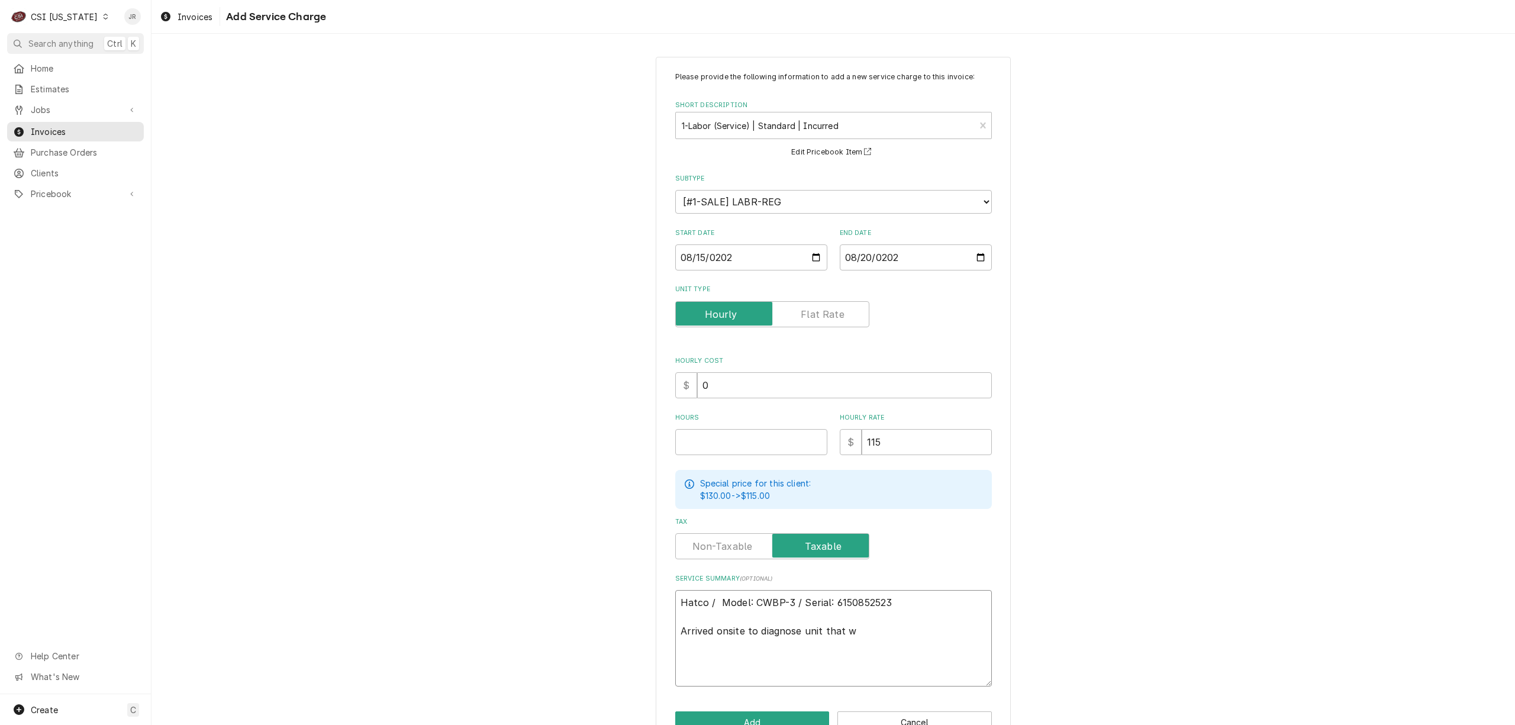
type textarea "Hatco / Model: CWBP-3 / Serial: 6150852523 Arrived onsite to diagnose unit that…"
type textarea "x"
type textarea "Hatco / Model: CWBP-3 / Serial: 6150852523 Arrived onsite to diagnose unit that…"
type textarea "x"
type textarea "Hatco / Model: CWBP-3 / Serial: 6150852523 Arrived onsite to diagnose unit that…"
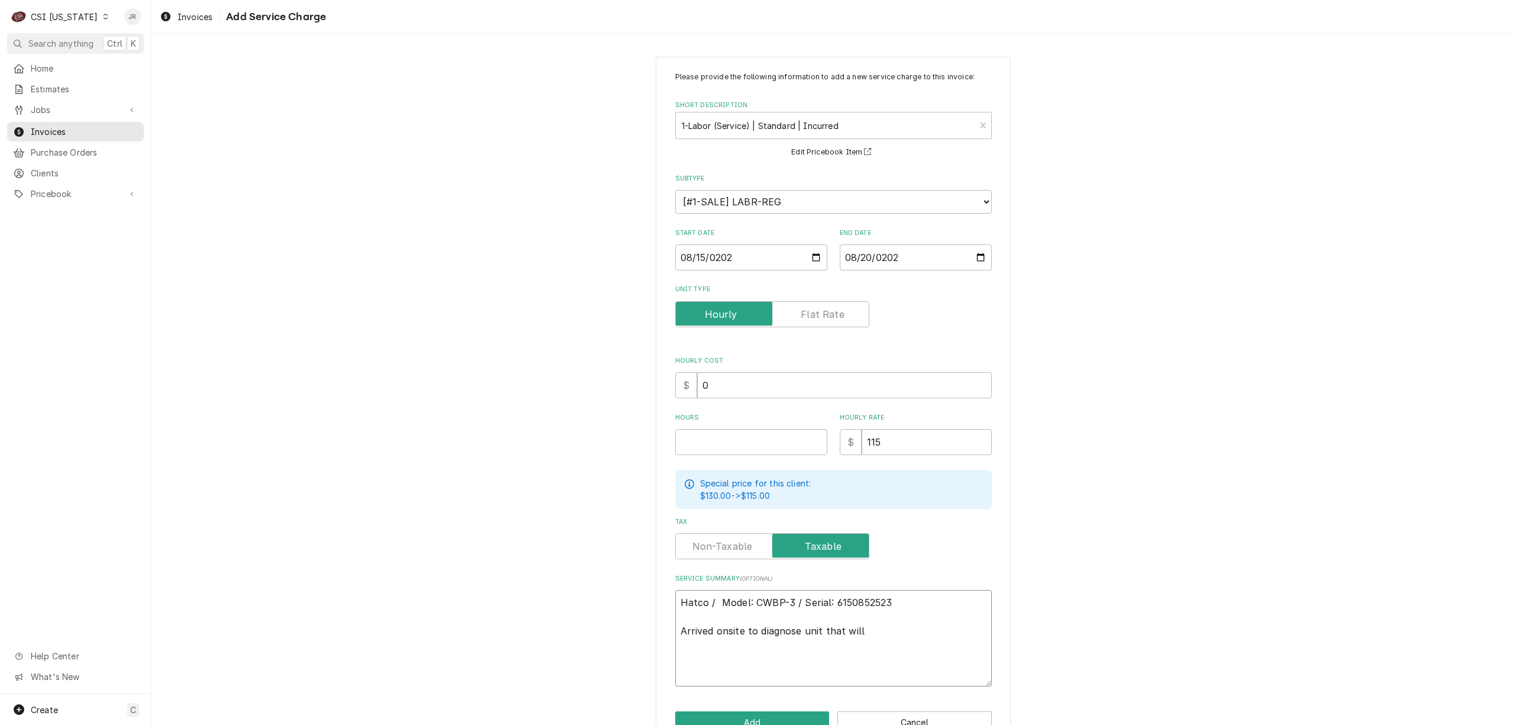
type textarea "x"
type textarea "Hatco / Model: CWBP-3 / Serial: 6150852523 Arrived onsite to diagnose unit that…"
type textarea "x"
type textarea "Hatco / Model: CWBP-3 / Serial: 6150852523 Arrived onsite to diagnose unit that…"
type textarea "x"
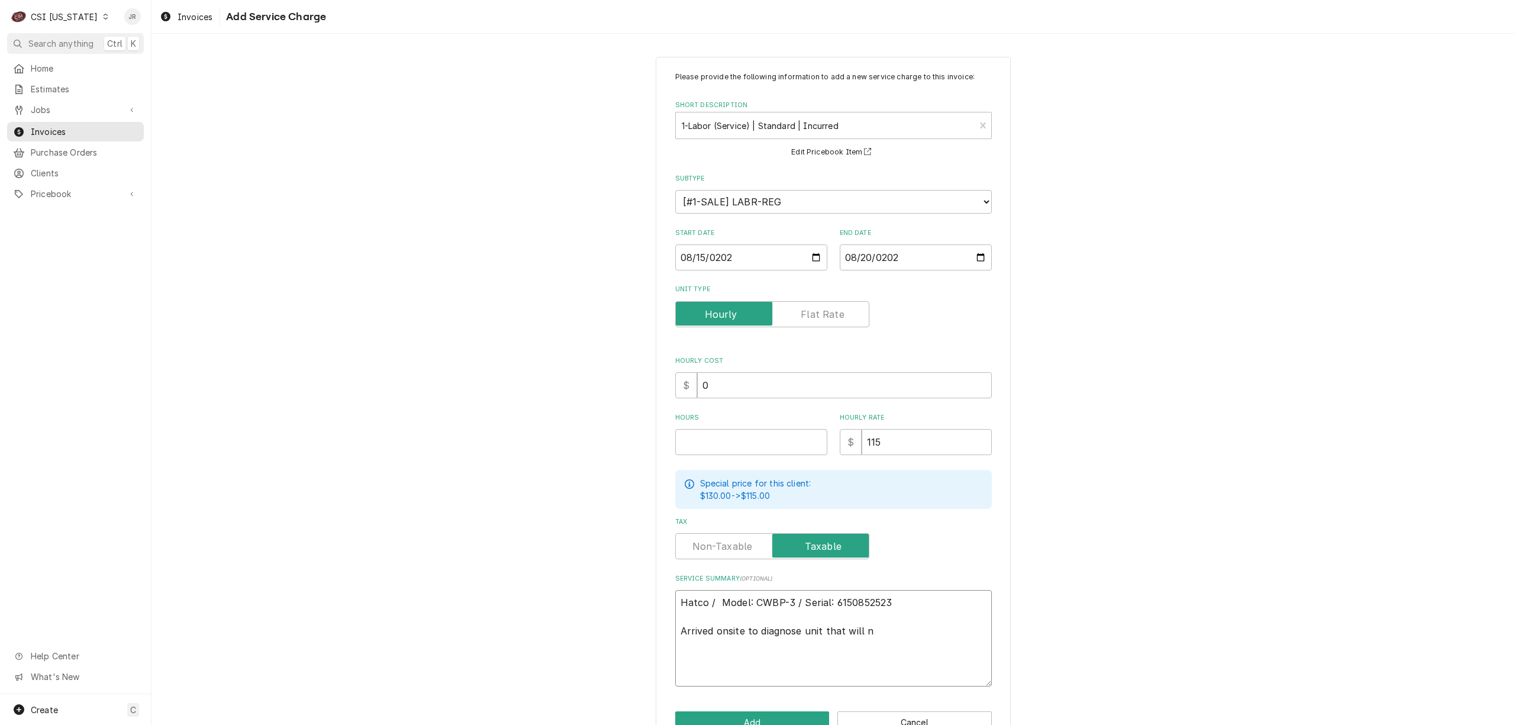
type textarea "Hatco / Model: CWBP-3 / Serial: 6150852523 Arrived onsite to diagnose unit that…"
type textarea "x"
type textarea "Hatco / Model: CWBP-3 / Serial: 6150852523 Arrived onsite to diagnose unit that…"
type textarea "x"
type textarea "Hatco / Model: CWBP-3 / Serial: 6150852523 Arrived onsite to diagnose unit that…"
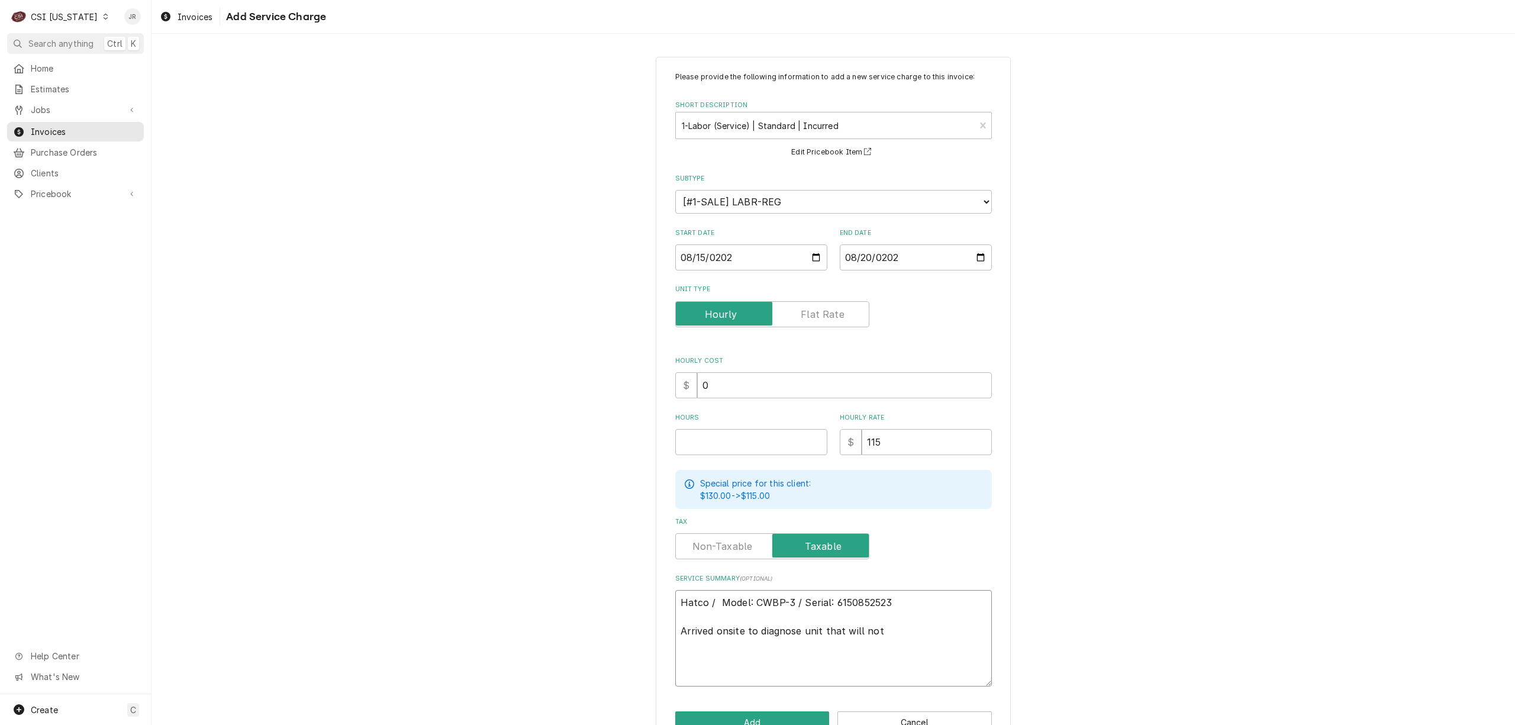
type textarea "x"
click at [746, 685] on textarea "Hatco / Model: CWBP-3 / Serial: 6150852523 Arrived onsite to diagnose unit that…" at bounding box center [833, 645] width 317 height 111
click at [817, 641] on textarea "Hatco / Model: CWBP-3 / Serial: 6150852523 Arrived onsite to diagnose unit that…" at bounding box center [833, 659] width 317 height 139
paste textarea "Tapped system with piercing valve and found compressor running in a vacuum. Cha…"
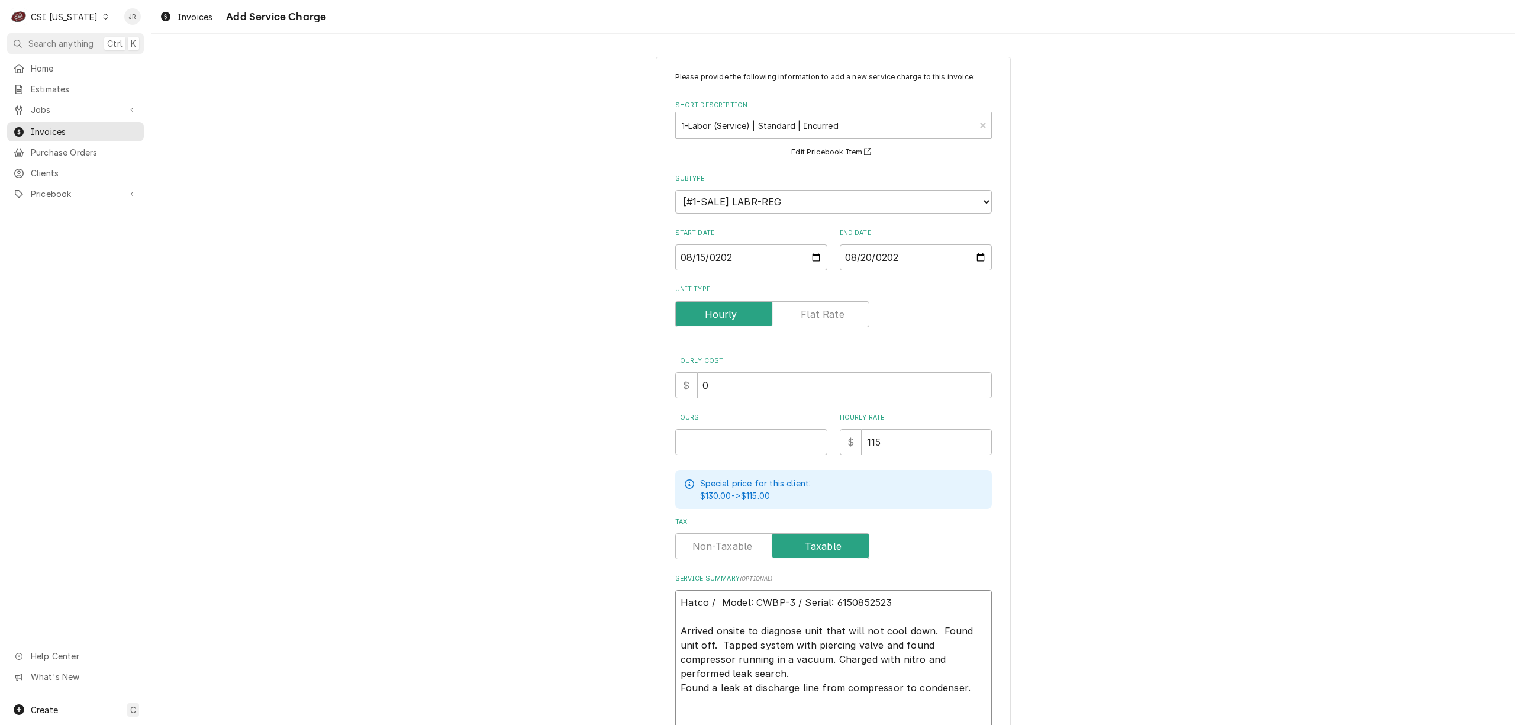
click at [831, 665] on textarea "Hatco / Model: CWBP-3 / Serial: 6150852523 Arrived onsite to diagnose unit that…" at bounding box center [833, 681] width 317 height 182
click at [831, 670] on textarea "Hatco / Model: CWBP-3 / Serial: 6150852523 Arrived onsite to diagnose unit that…" at bounding box center [833, 681] width 317 height 182
click at [863, 701] on textarea "Hatco / Model: CWBP-3 / Serial: 6150852523 Arrived onsite to diagnose unit that…" at bounding box center [833, 681] width 317 height 182
click at [709, 437] on input "Hours" at bounding box center [751, 442] width 152 height 26
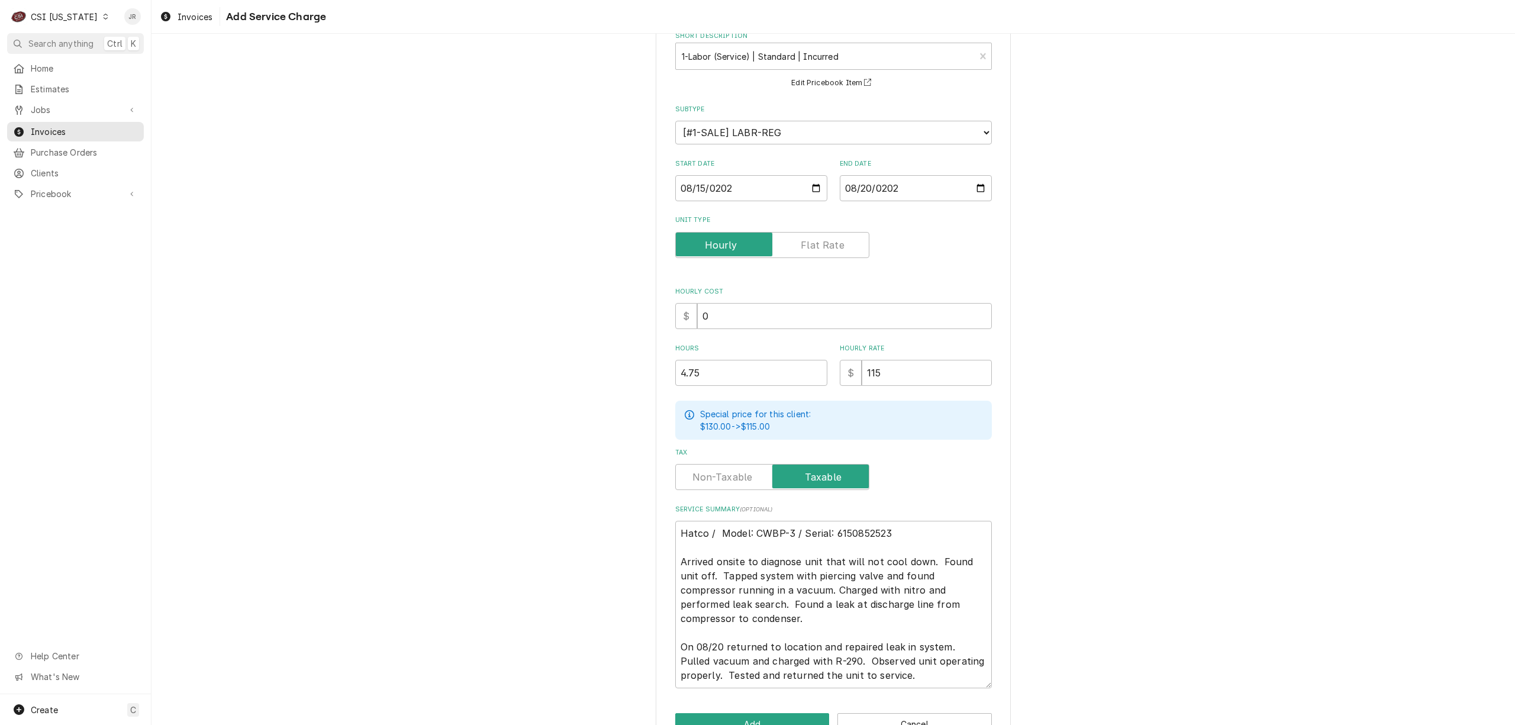
scroll to position [104, 0]
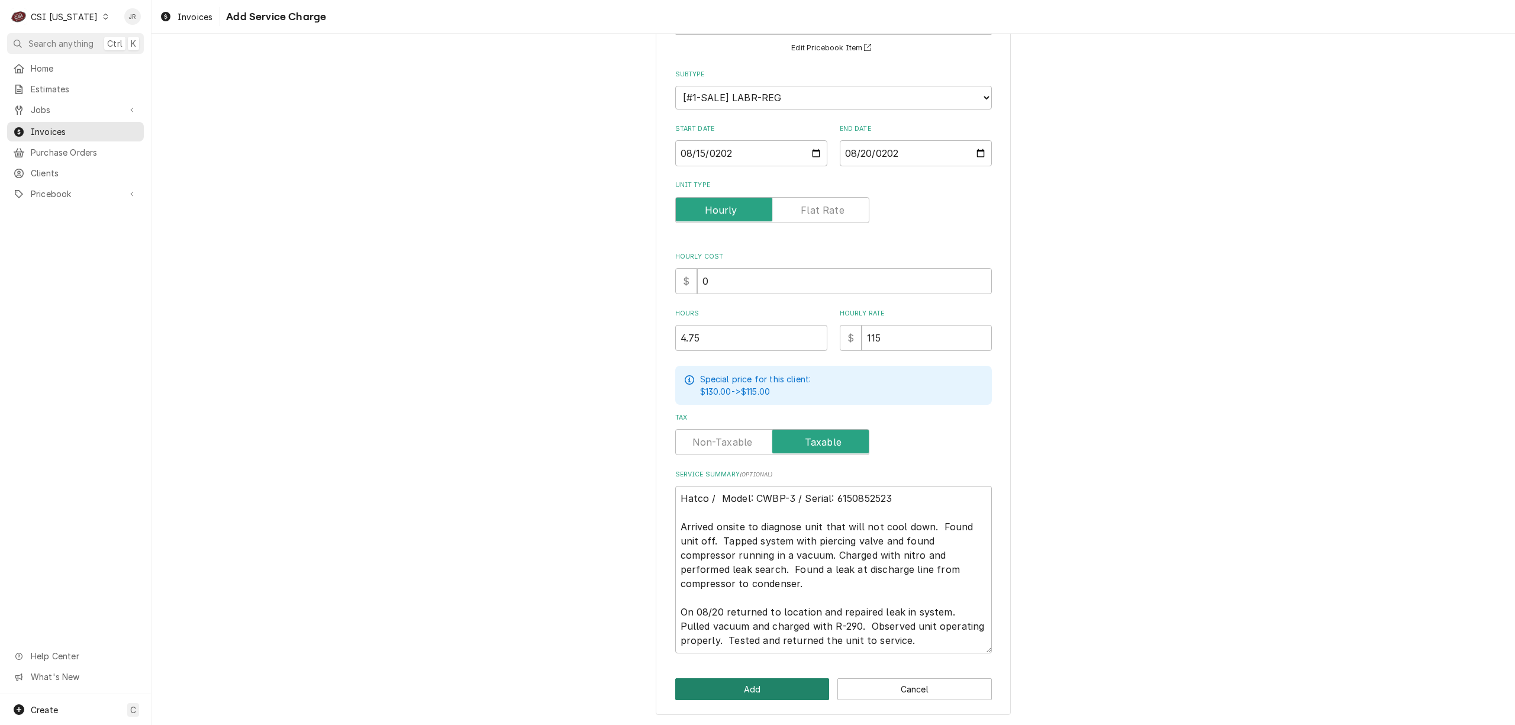
click at [782, 685] on button "Add" at bounding box center [752, 689] width 154 height 22
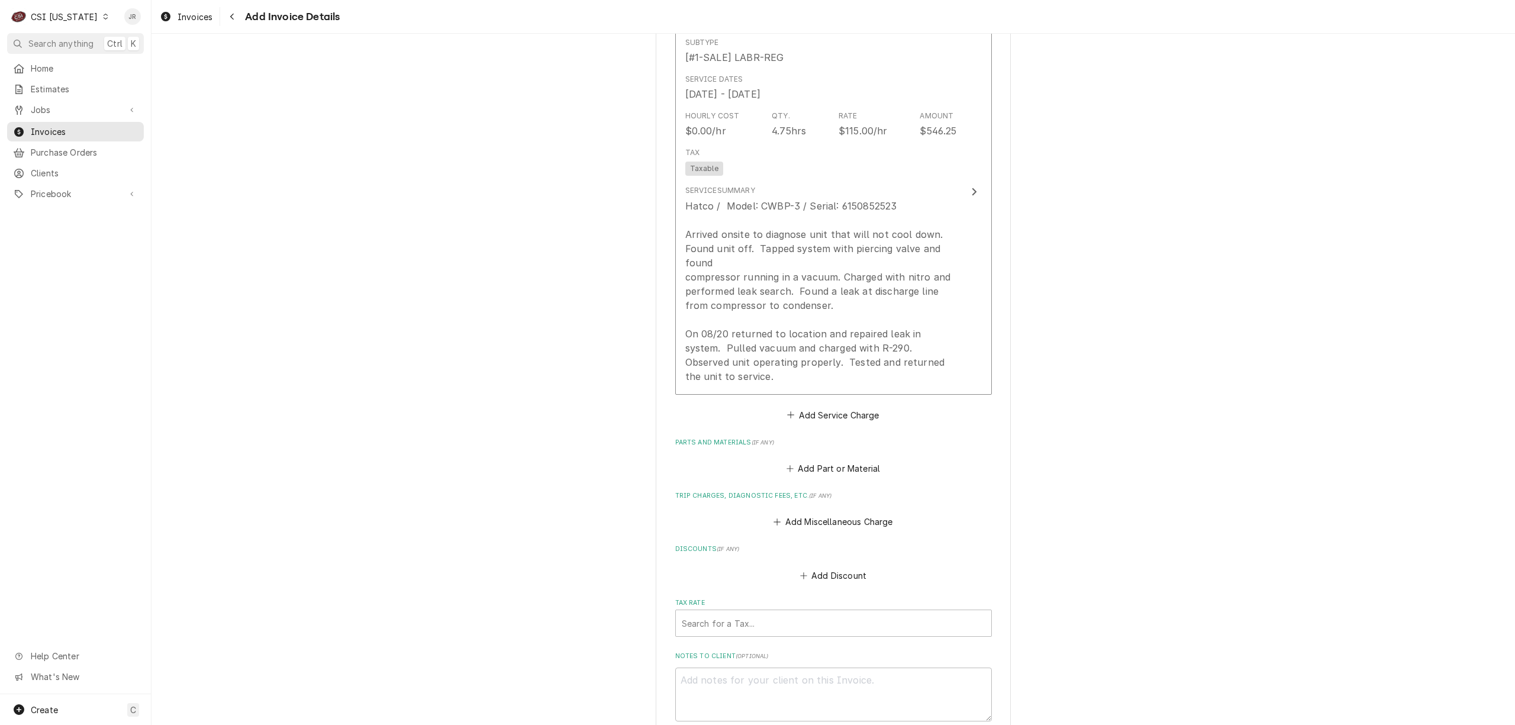
scroll to position [1090, 0]
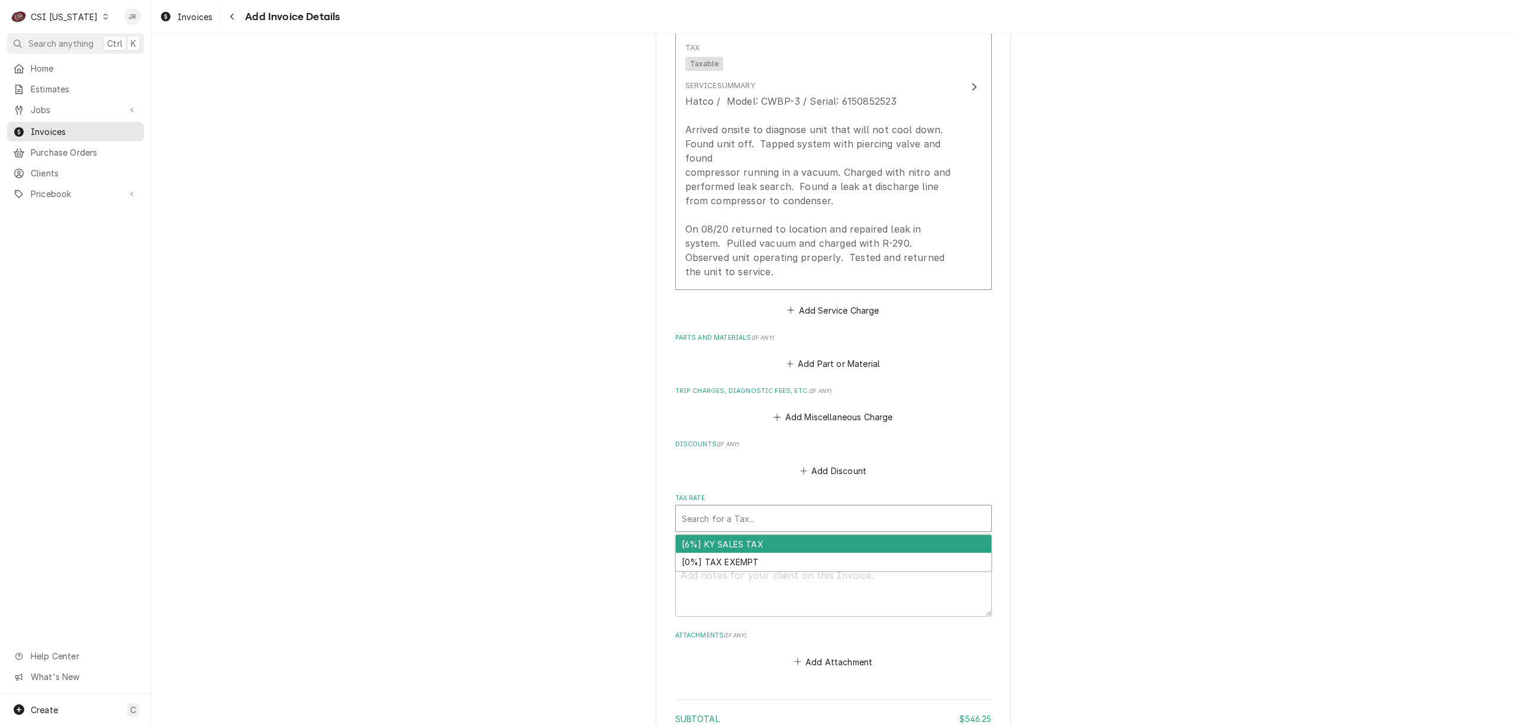
click at [748, 522] on div "Tax Rate" at bounding box center [834, 518] width 304 height 21
click at [750, 540] on div "[6%] KY SALES TAX" at bounding box center [833, 544] width 315 height 18
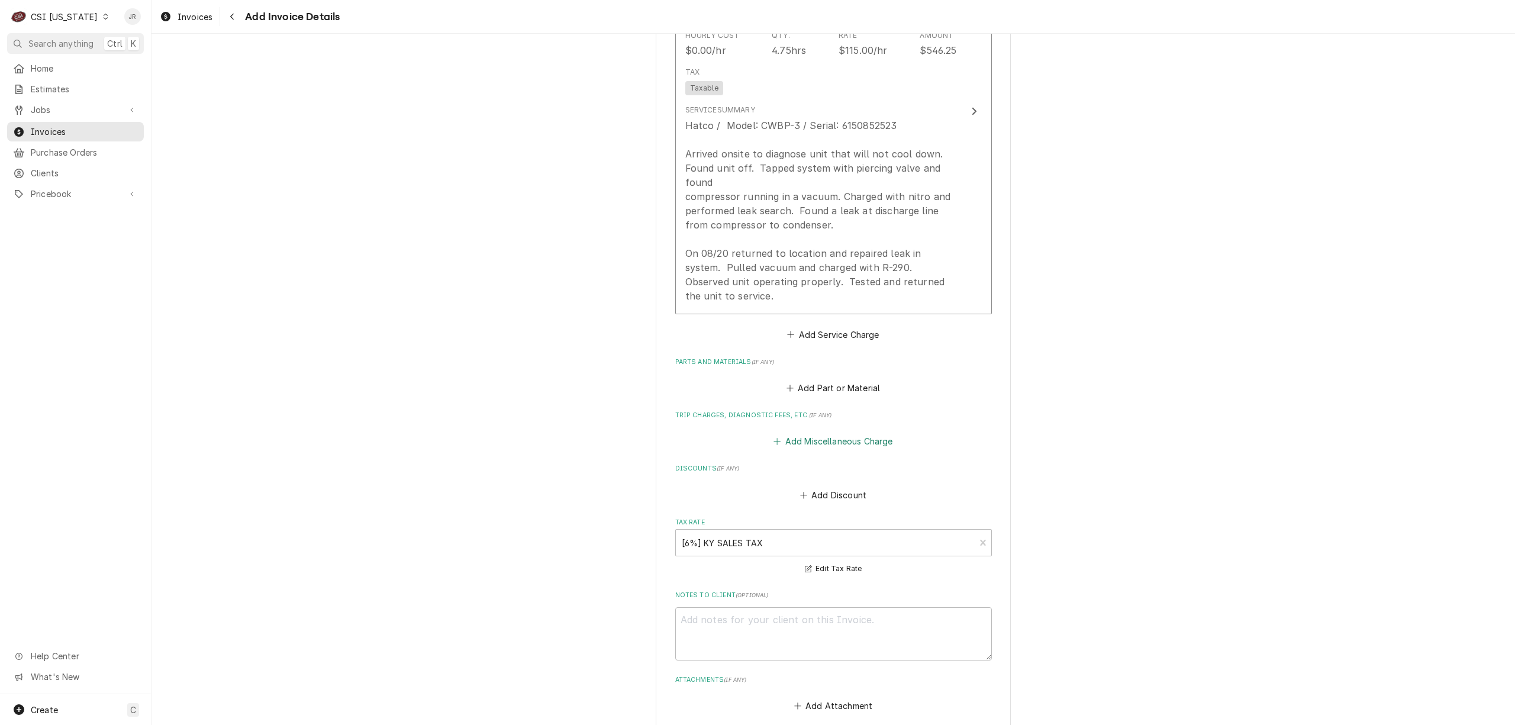
scroll to position [1011, 0]
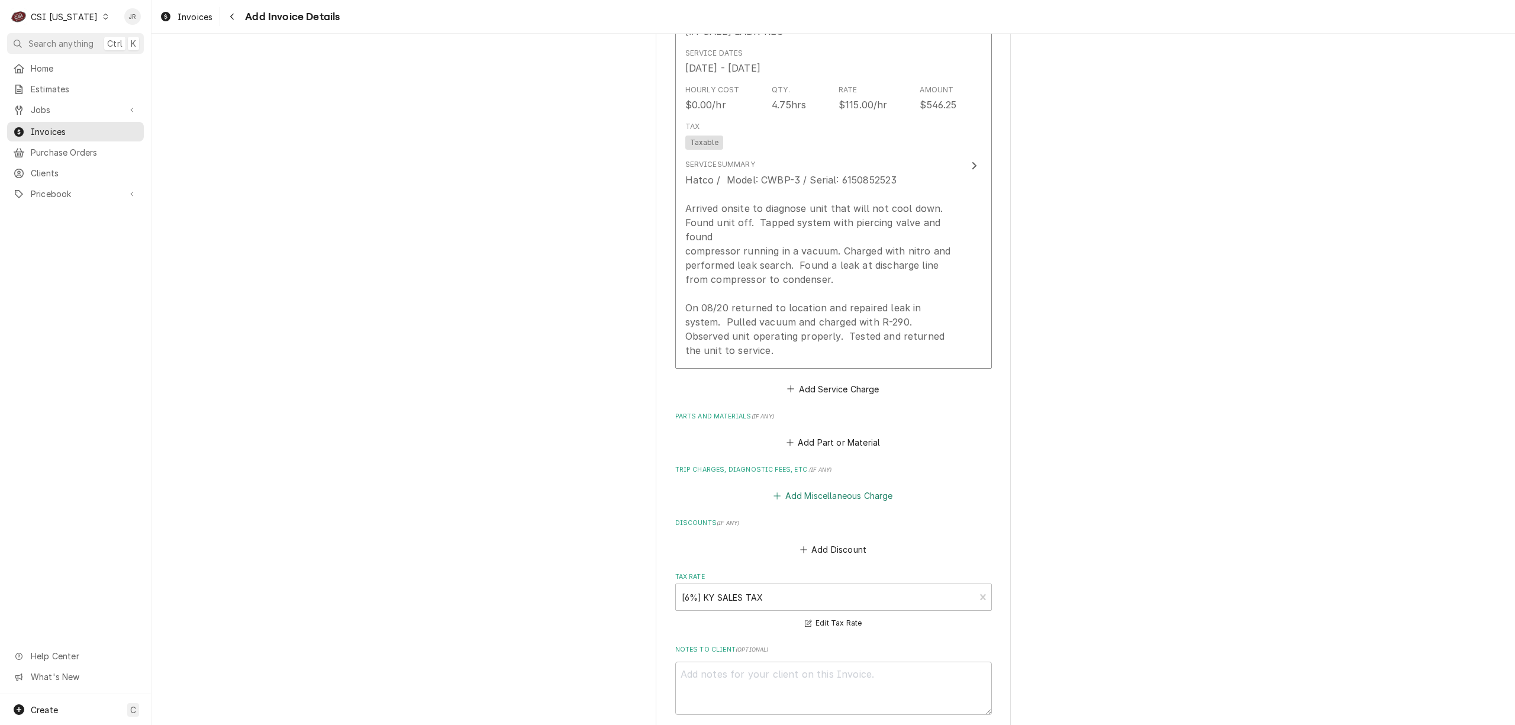
click at [845, 495] on button "Add Miscellaneous Charge" at bounding box center [833, 496] width 123 height 17
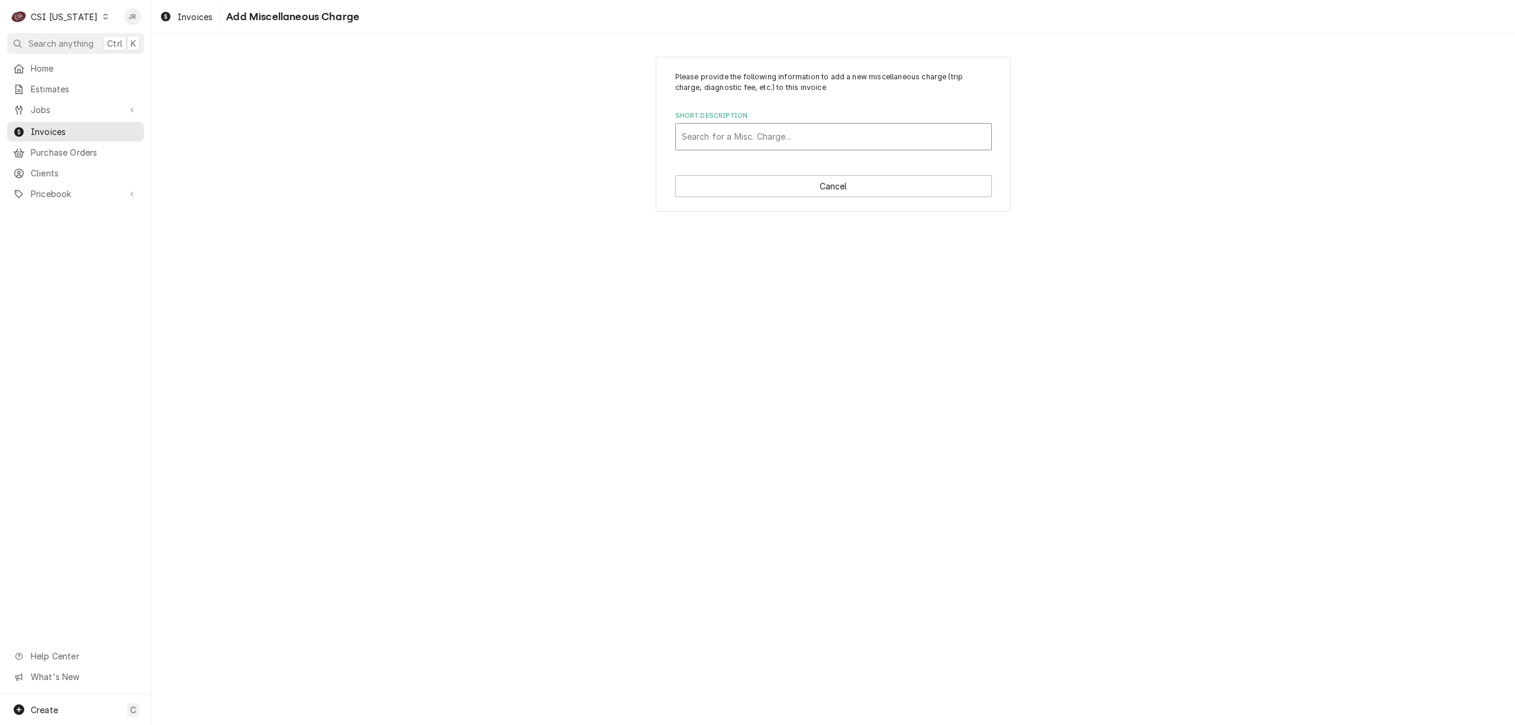
click at [788, 135] on div "Short Description" at bounding box center [834, 136] width 304 height 21
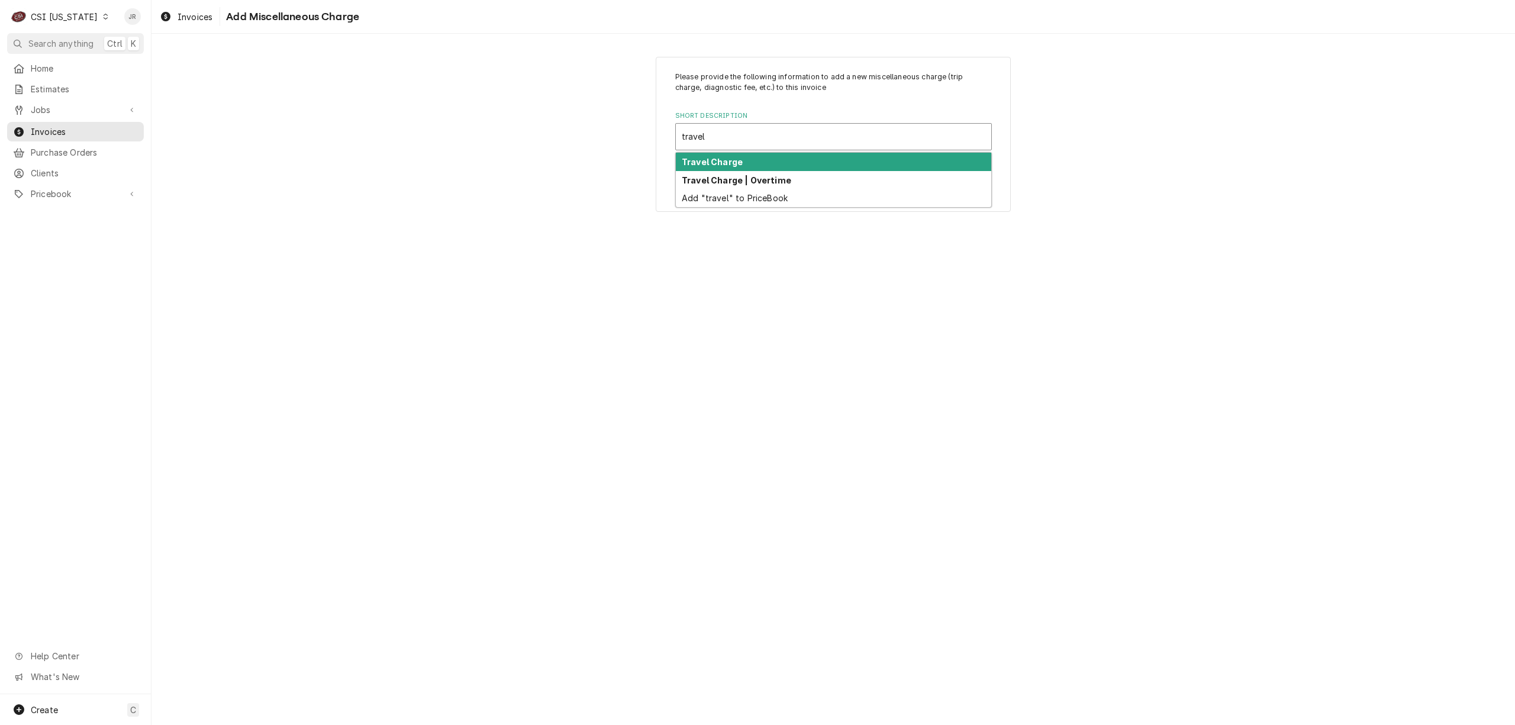
click at [768, 157] on div "Travel Charge" at bounding box center [833, 162] width 315 height 18
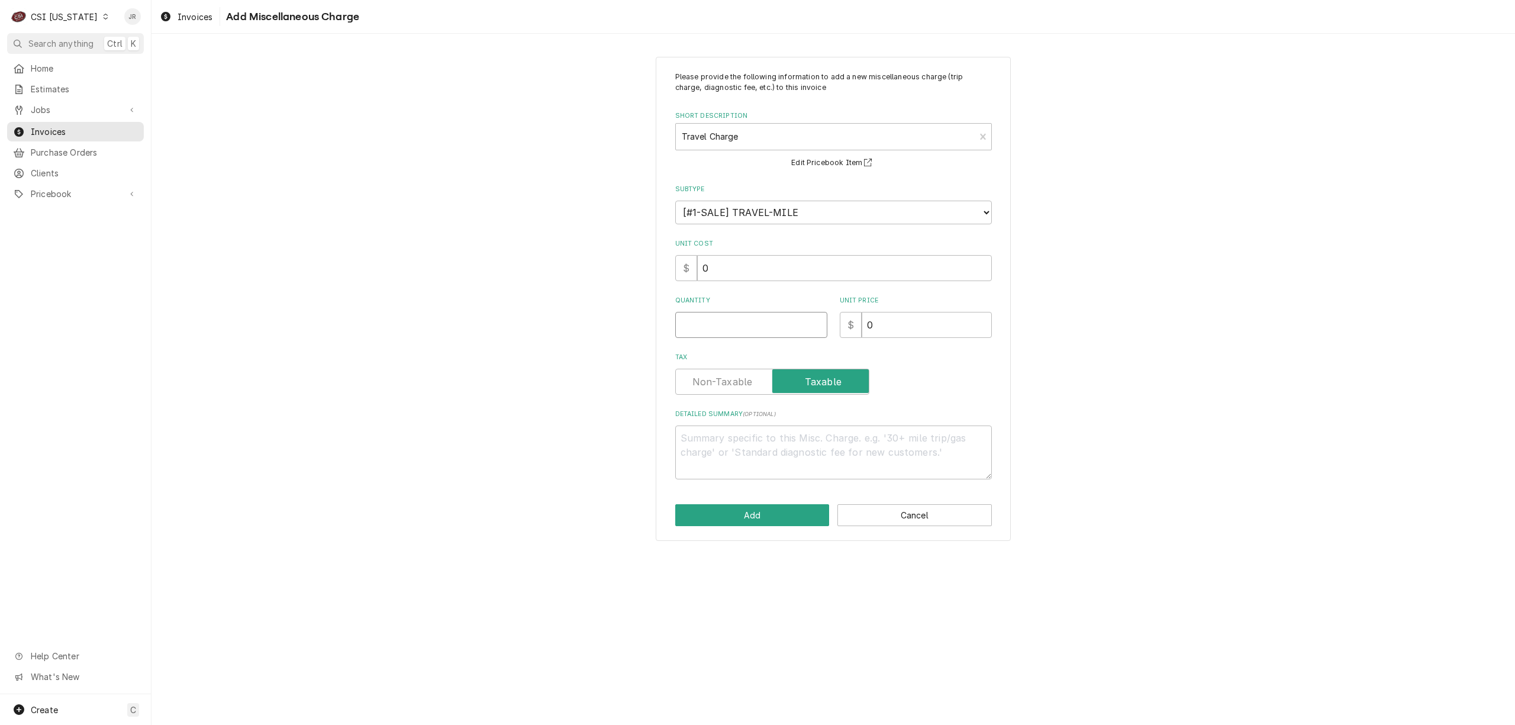
click at [772, 321] on input "Quantity" at bounding box center [751, 325] width 152 height 26
drag, startPoint x: 850, startPoint y: 443, endPoint x: 871, endPoint y: 443, distance: 21.3
click at [848, 443] on textarea "Detailed Summary ( optional )" at bounding box center [833, 452] width 317 height 54
click at [803, 506] on button "Add" at bounding box center [752, 515] width 154 height 22
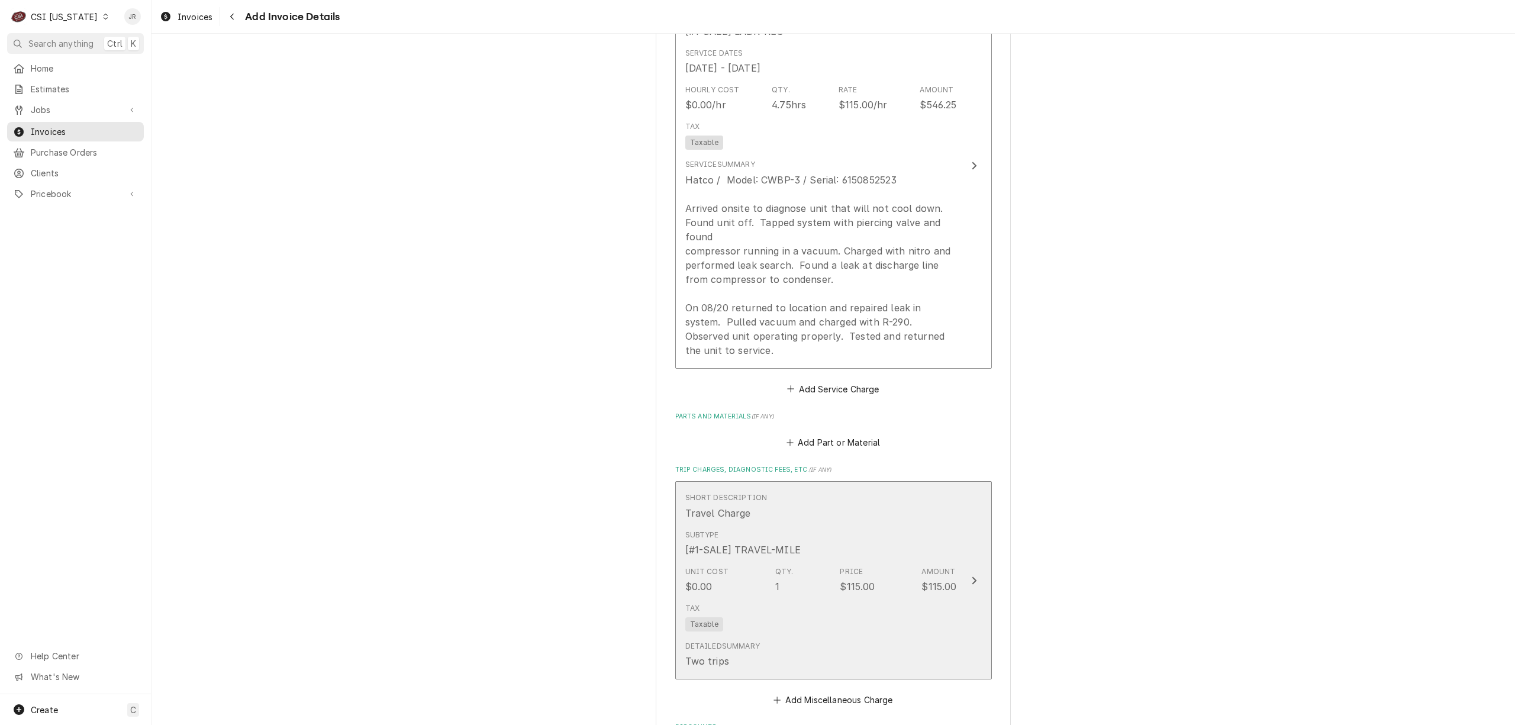
scroll to position [1034, 0]
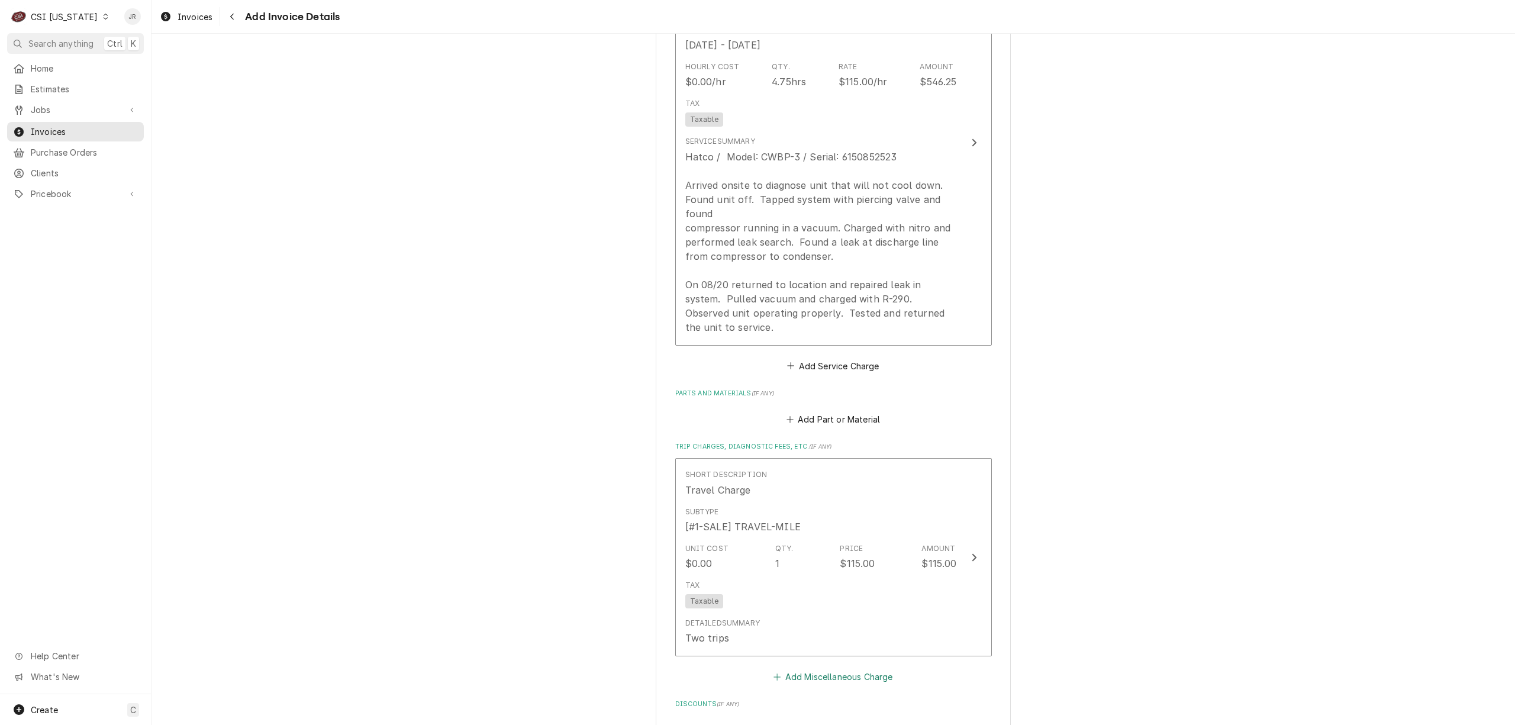
click at [869, 677] on button "Add Miscellaneous Charge" at bounding box center [833, 677] width 123 height 17
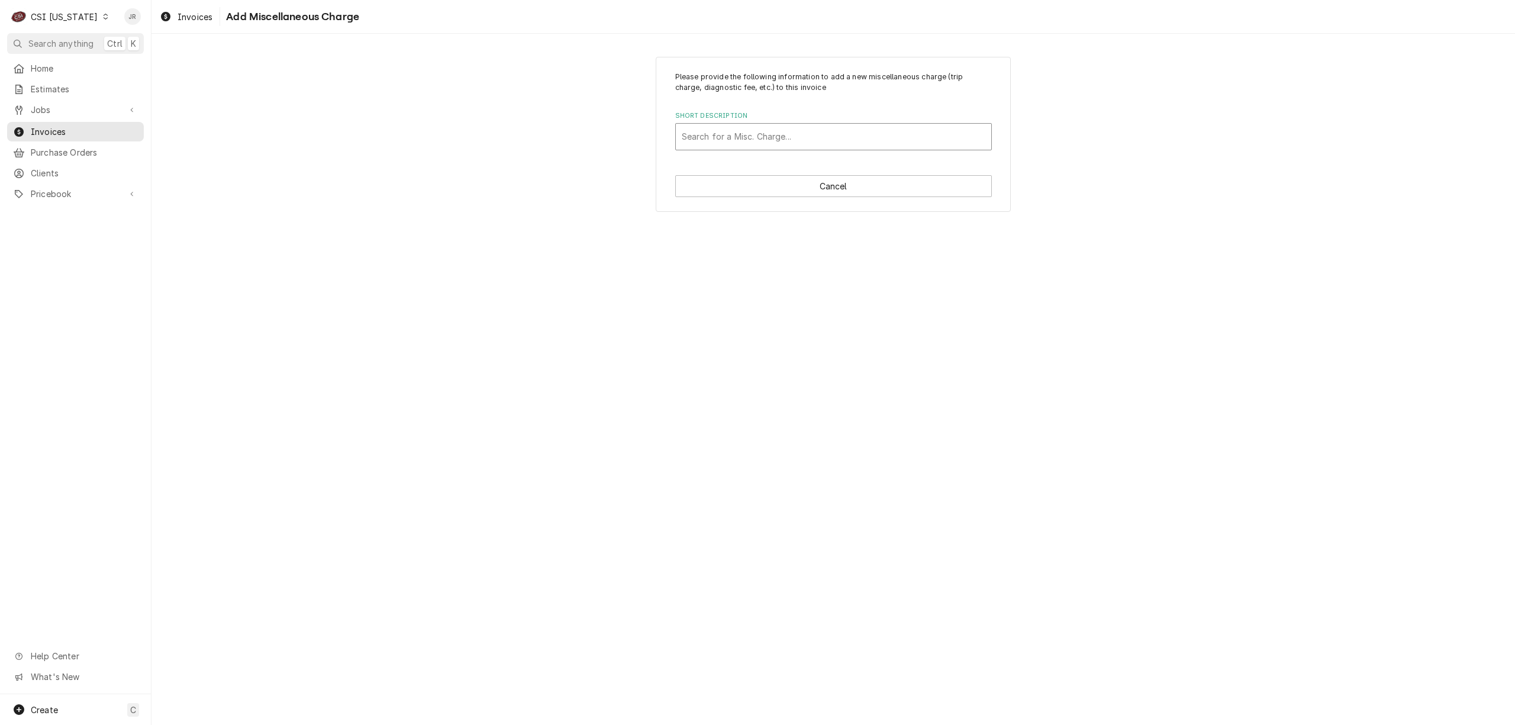
click at [772, 141] on div "Short Description" at bounding box center [834, 136] width 304 height 21
click at [785, 164] on div "Mileage Charge" at bounding box center [833, 162] width 315 height 18
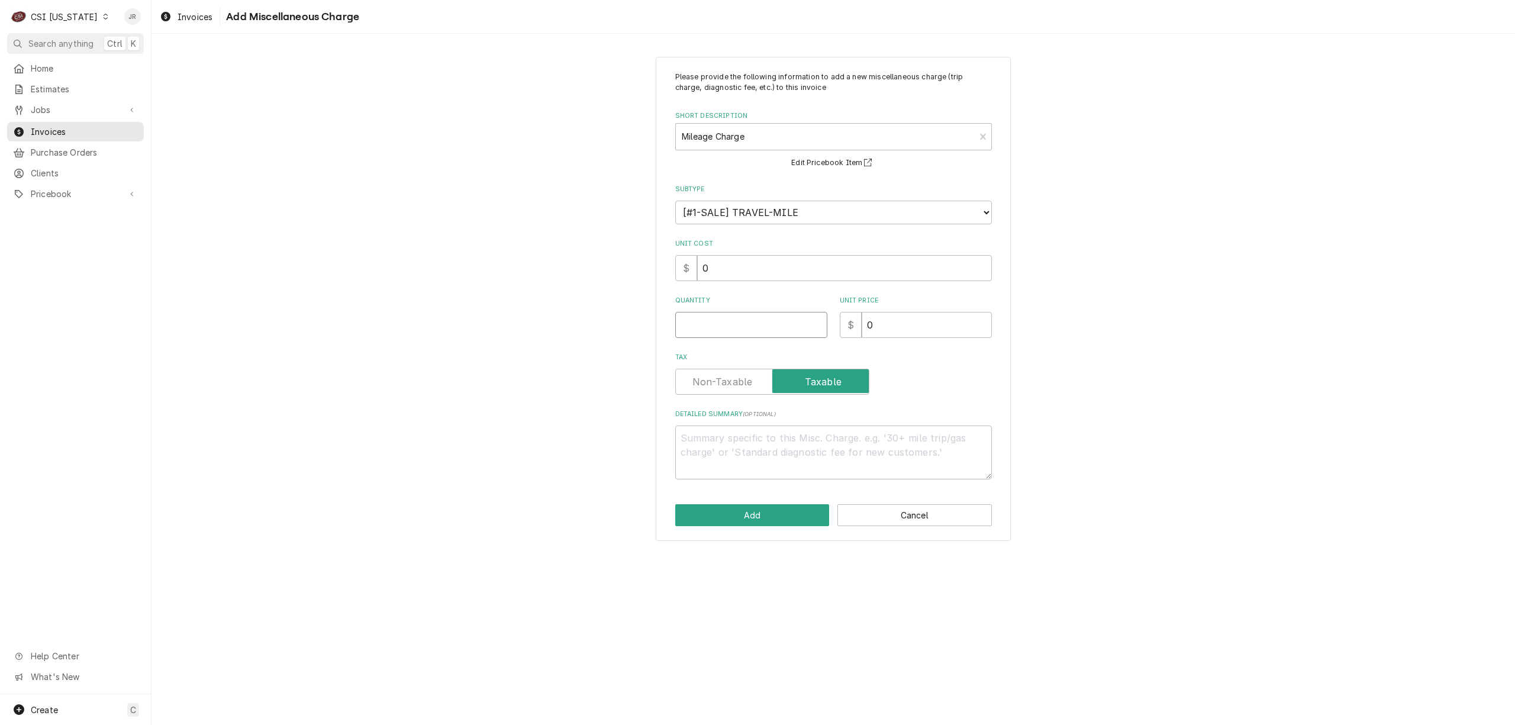
click at [763, 318] on input "Quantity" at bounding box center [751, 325] width 152 height 26
click at [775, 518] on button "Add" at bounding box center [752, 515] width 154 height 22
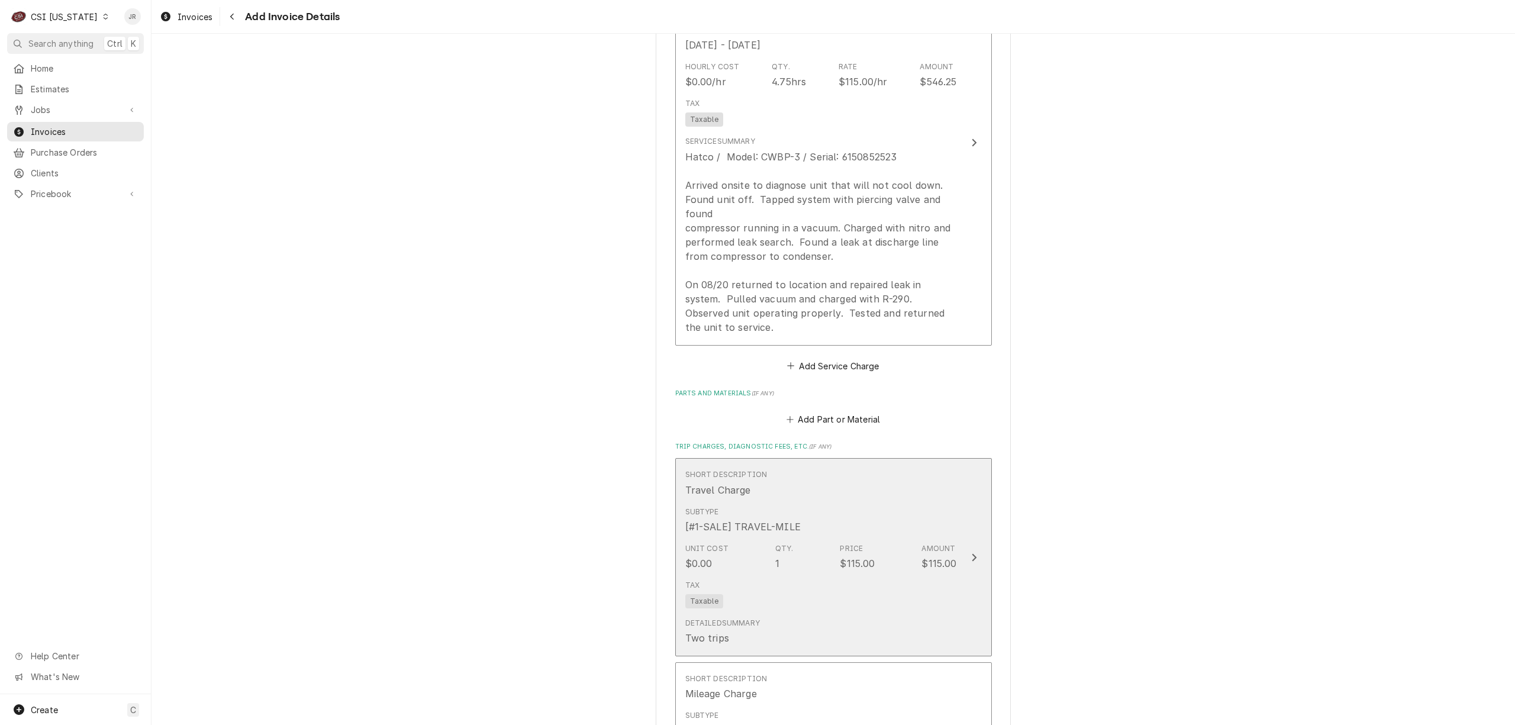
scroll to position [1057, 0]
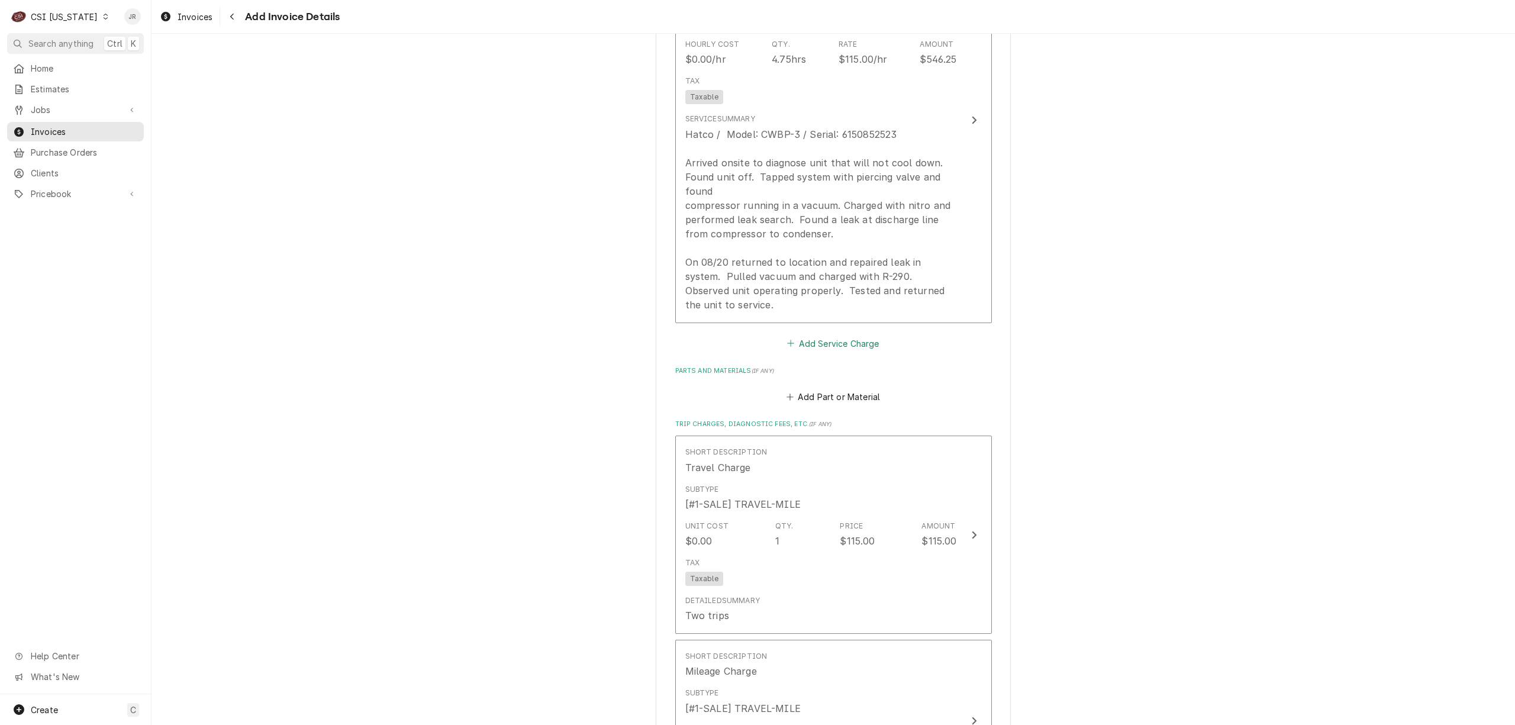
click at [846, 340] on button "Add Service Charge" at bounding box center [833, 343] width 96 height 17
click at [836, 399] on button "Add Part or Material" at bounding box center [833, 396] width 98 height 17
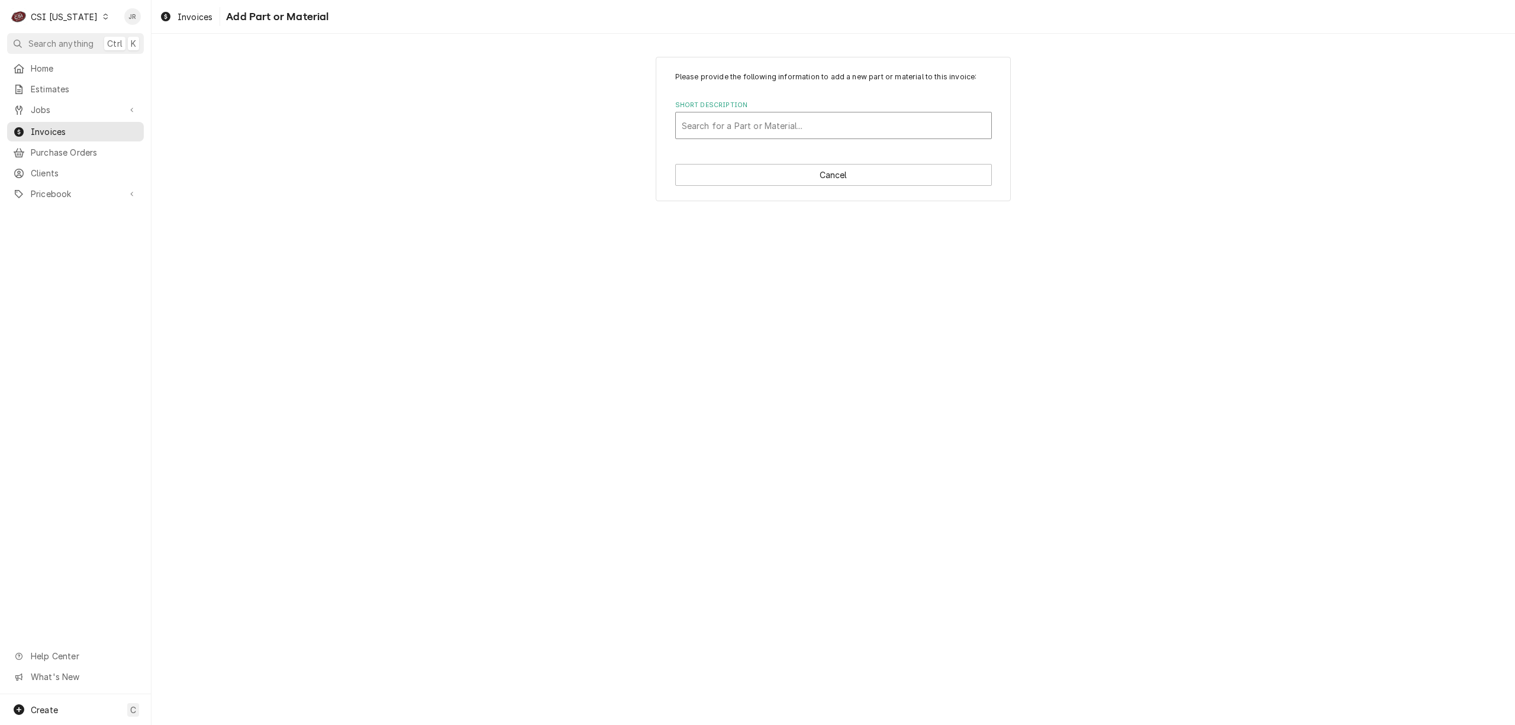
click at [755, 124] on div "Short Description" at bounding box center [834, 125] width 304 height 21
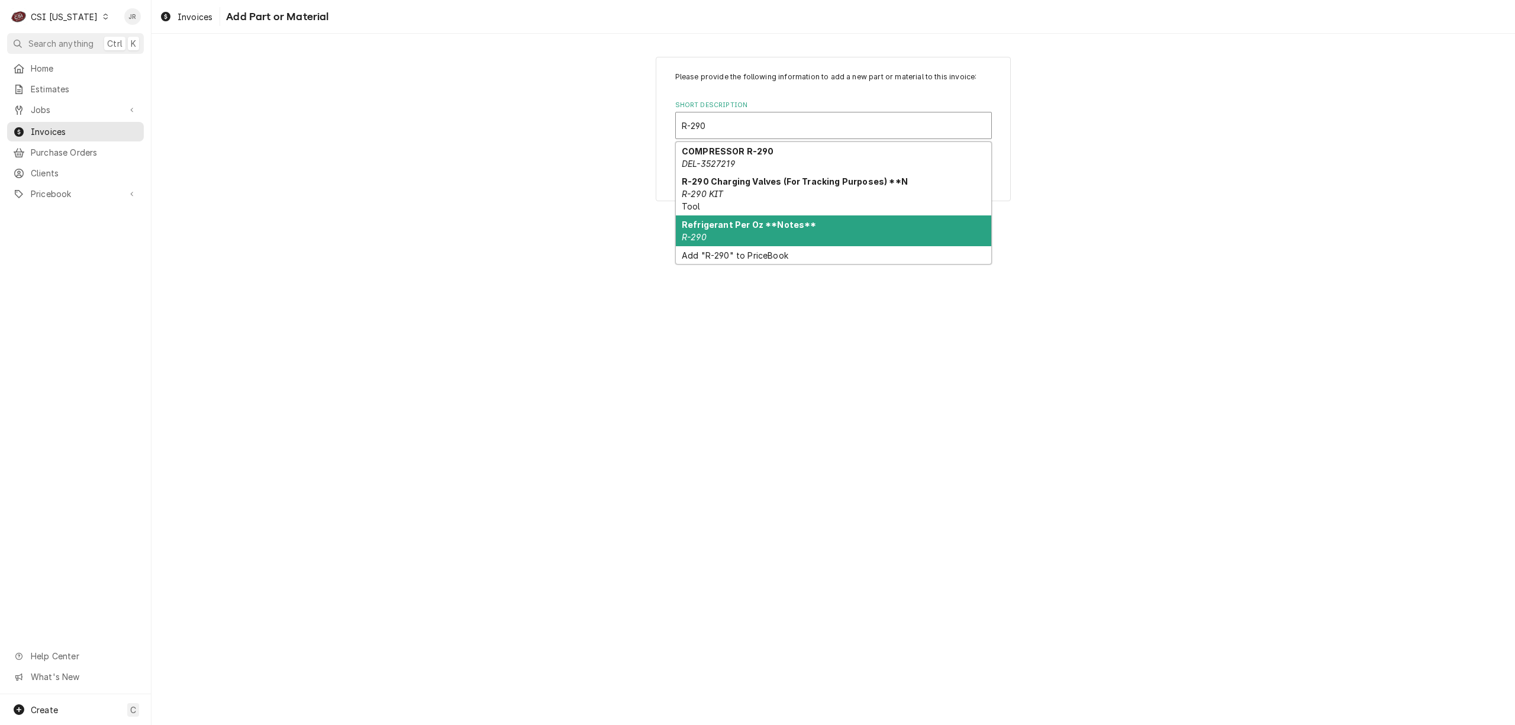
click at [802, 228] on strong "Refrigerant Per Oz **Notes**" at bounding box center [749, 225] width 134 height 10
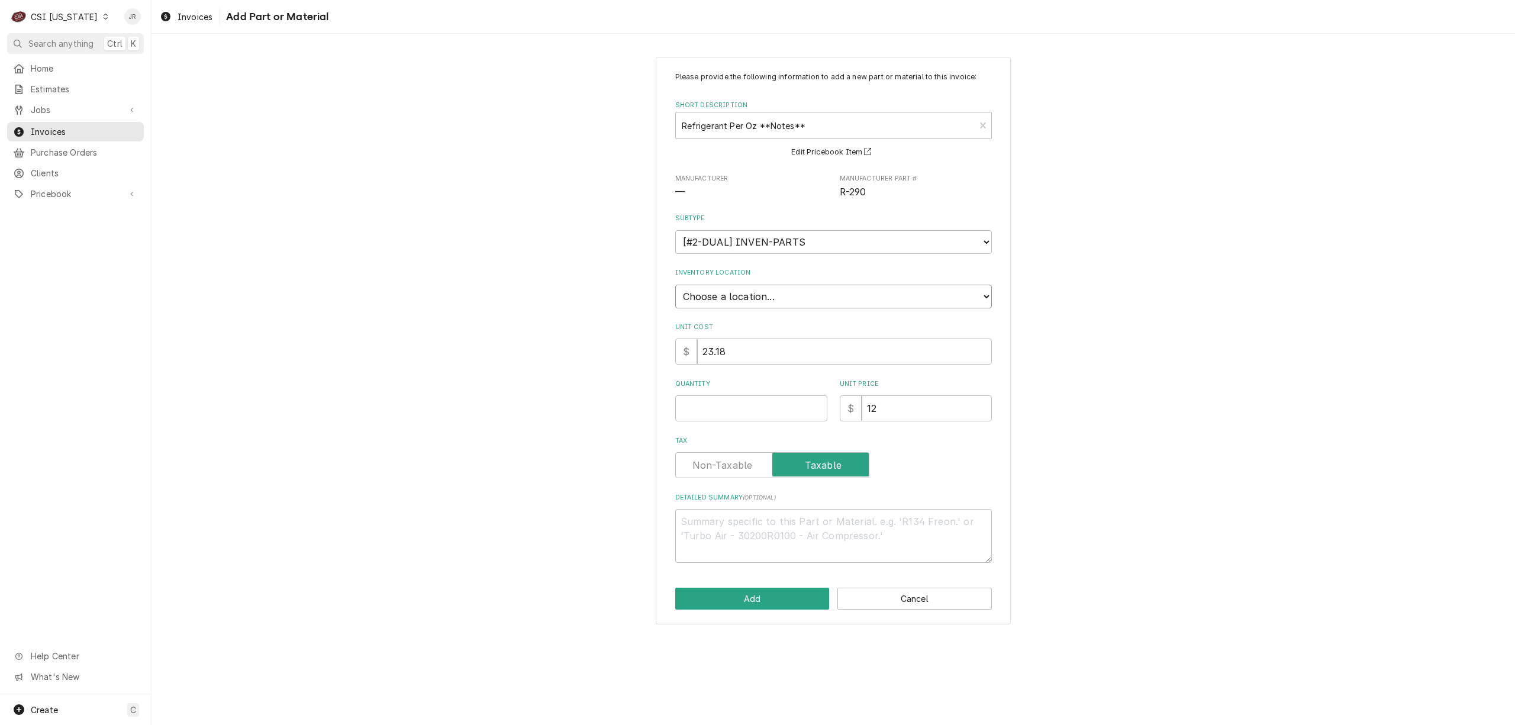
click at [758, 302] on select "Choose a location... 00 | KY WAREHOUSE 01 | BRYANT JOLLEY V#142 01 | JAY MAIDEN…" at bounding box center [833, 297] width 317 height 24
click at [675, 285] on select "Choose a location... 00 | KY WAREHOUSE 01 | BRYANT JOLLEY V#142 01 | JAY MAIDEN…" at bounding box center [833, 297] width 317 height 24
click at [736, 408] on input "Quantity" at bounding box center [751, 408] width 152 height 26
click at [779, 595] on button "Add" at bounding box center [752, 599] width 154 height 22
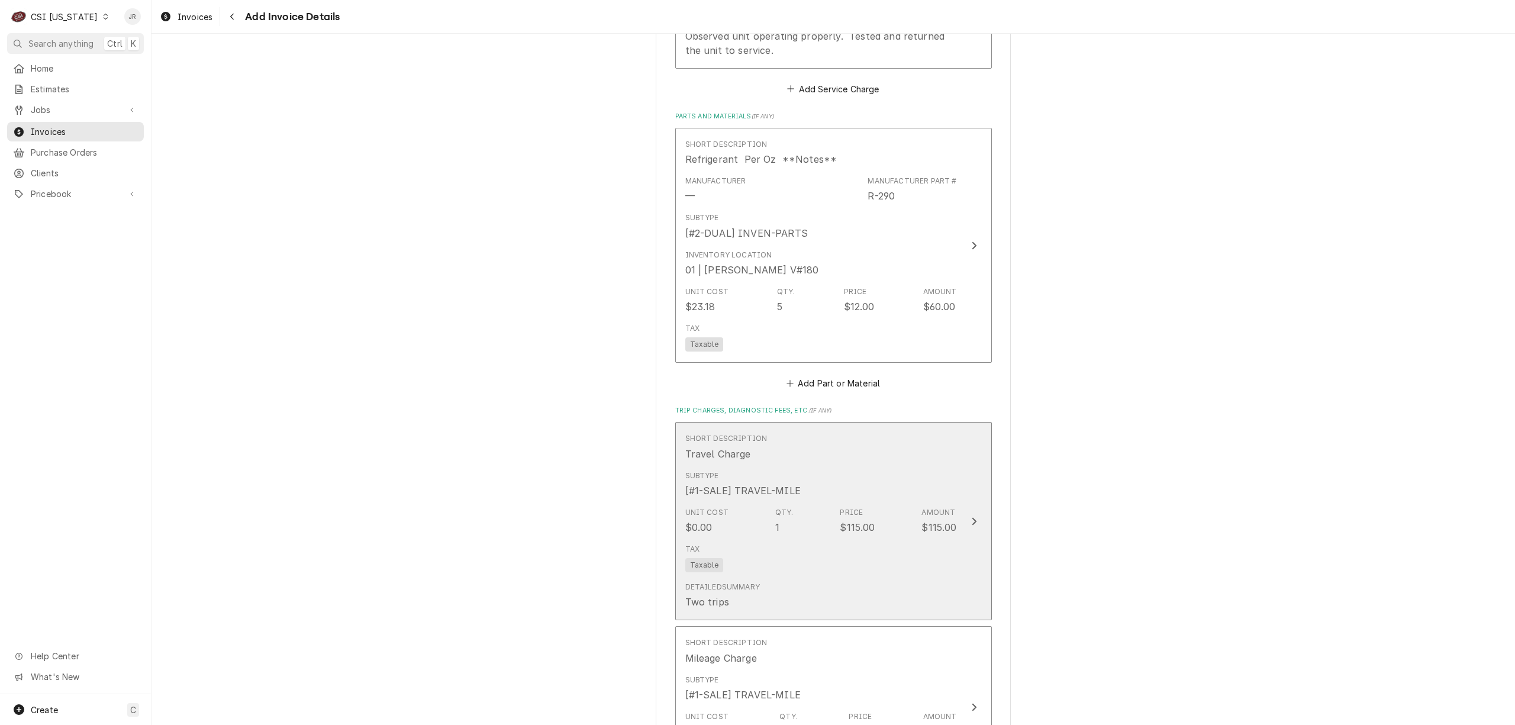
scroll to position [1316, 0]
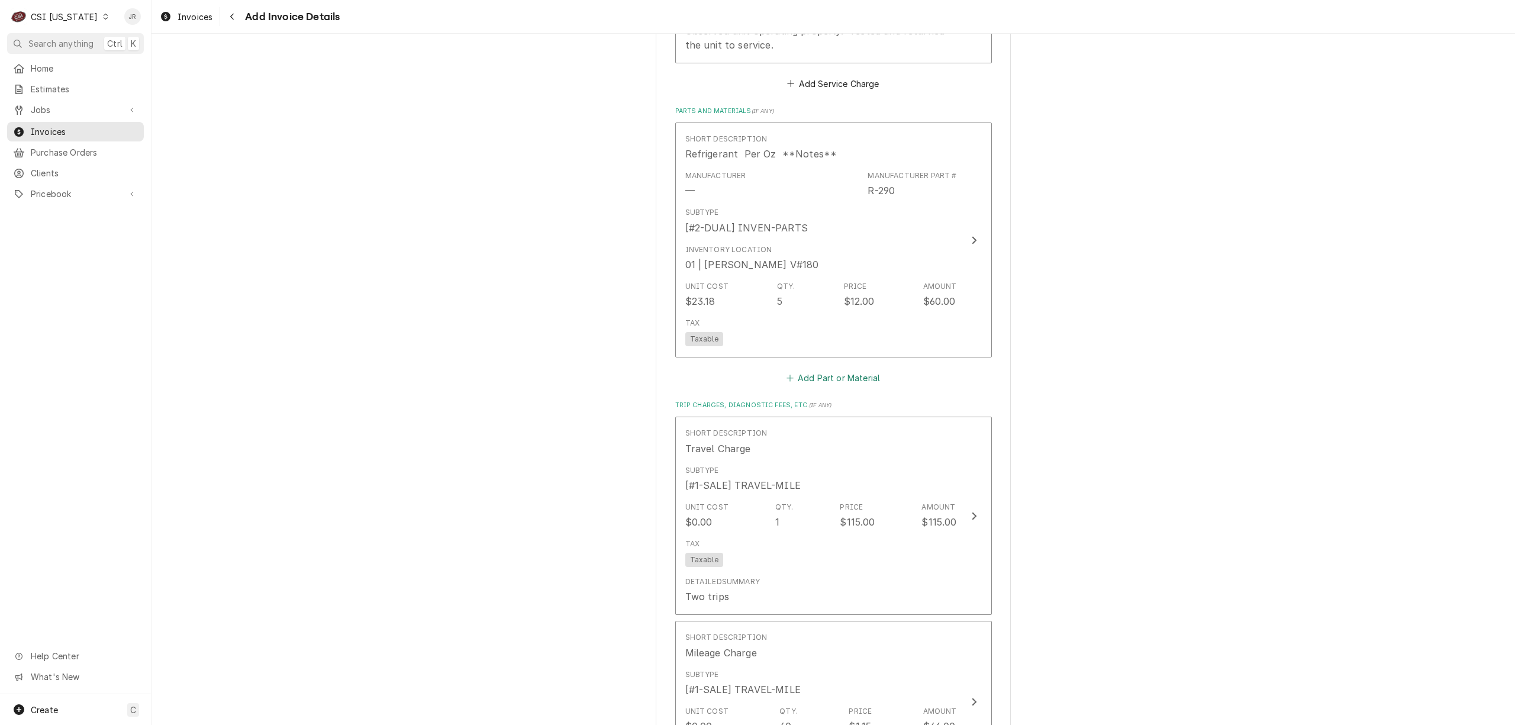
click at [813, 379] on button "Add Part or Material" at bounding box center [833, 378] width 98 height 17
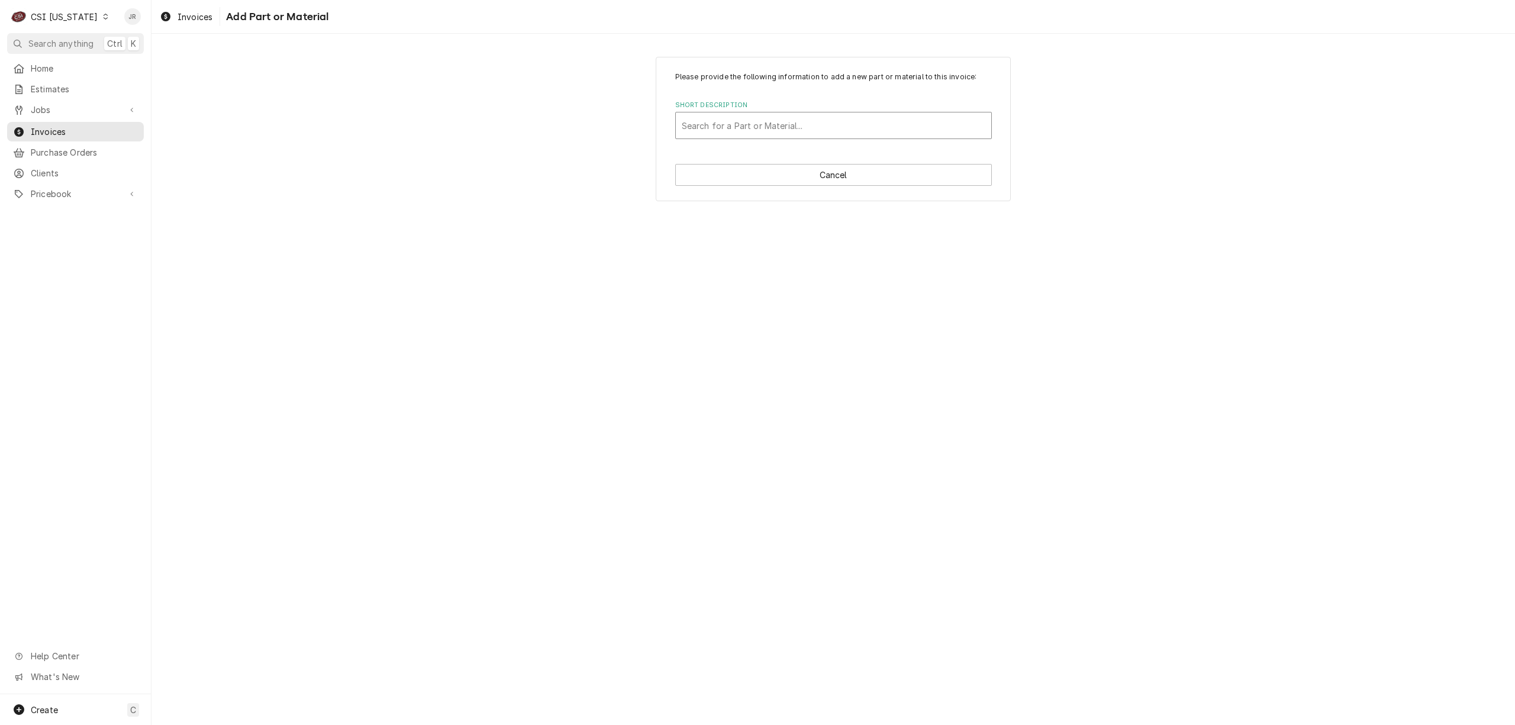
click at [754, 119] on div "Short Description" at bounding box center [834, 125] width 304 height 21
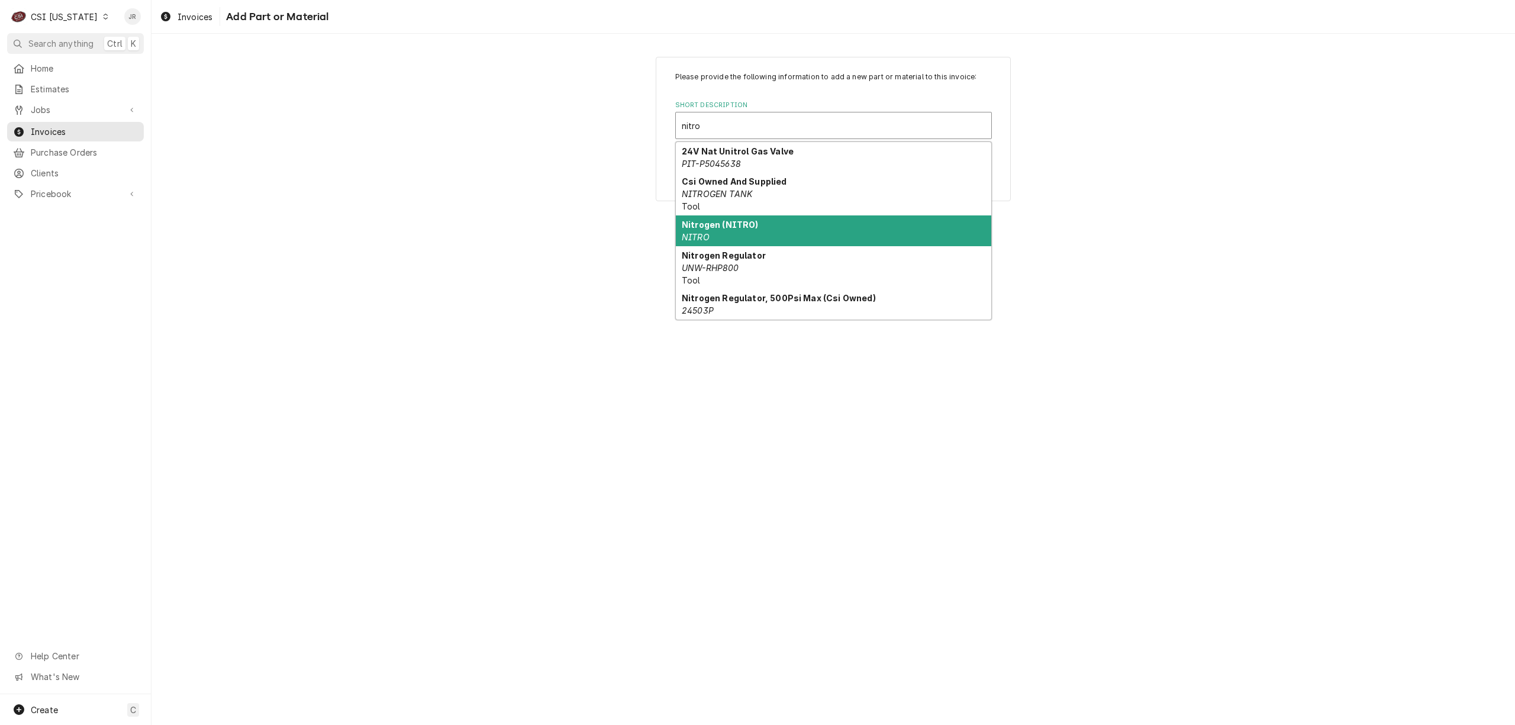
click at [751, 233] on div "Nitrogen (NITRO) NITRO" at bounding box center [833, 230] width 315 height 31
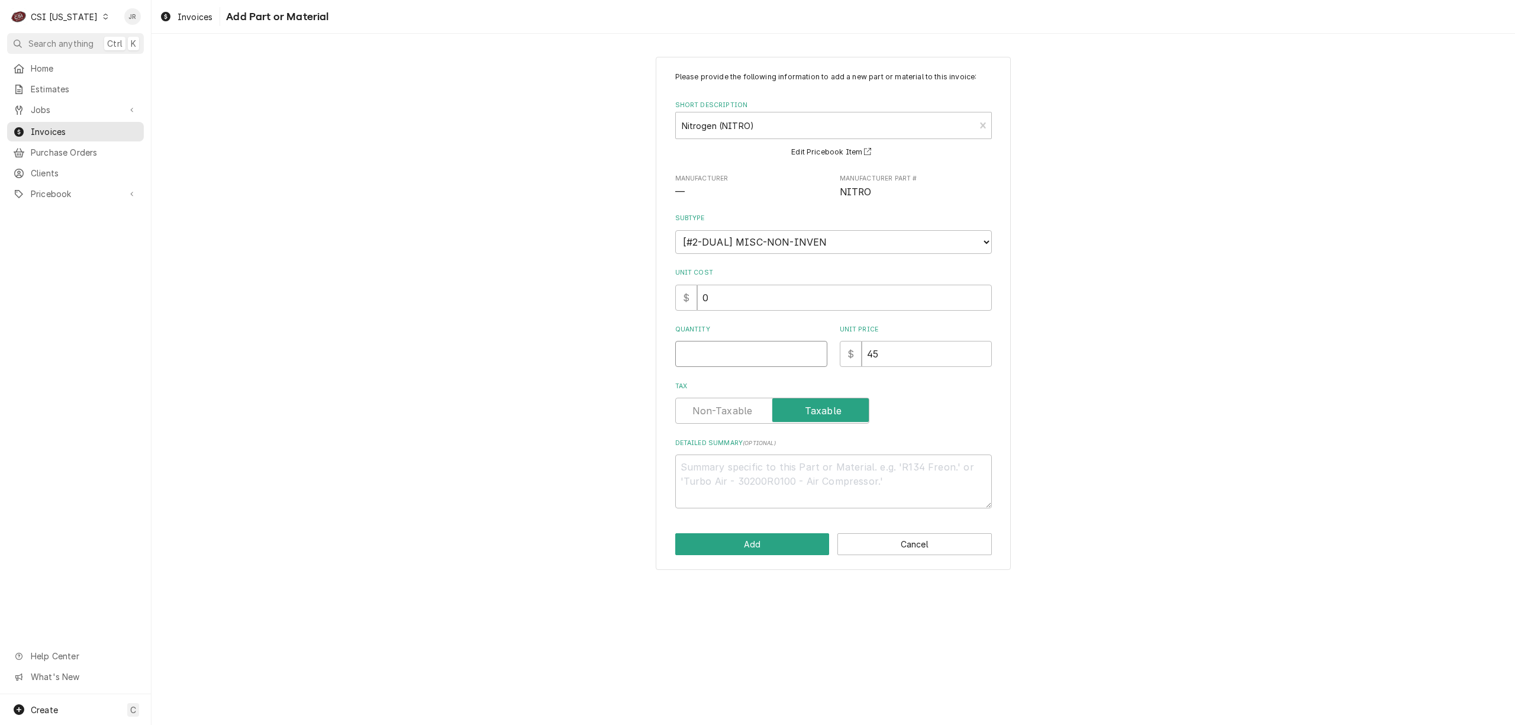
click at [770, 357] on input "Quantity" at bounding box center [751, 354] width 152 height 26
click at [1227, 140] on div "Please provide the following information to add a new part or material to this …" at bounding box center [832, 313] width 1363 height 534
click at [711, 359] on input "Quantity" at bounding box center [751, 354] width 152 height 26
click at [731, 546] on button "Add" at bounding box center [752, 544] width 154 height 22
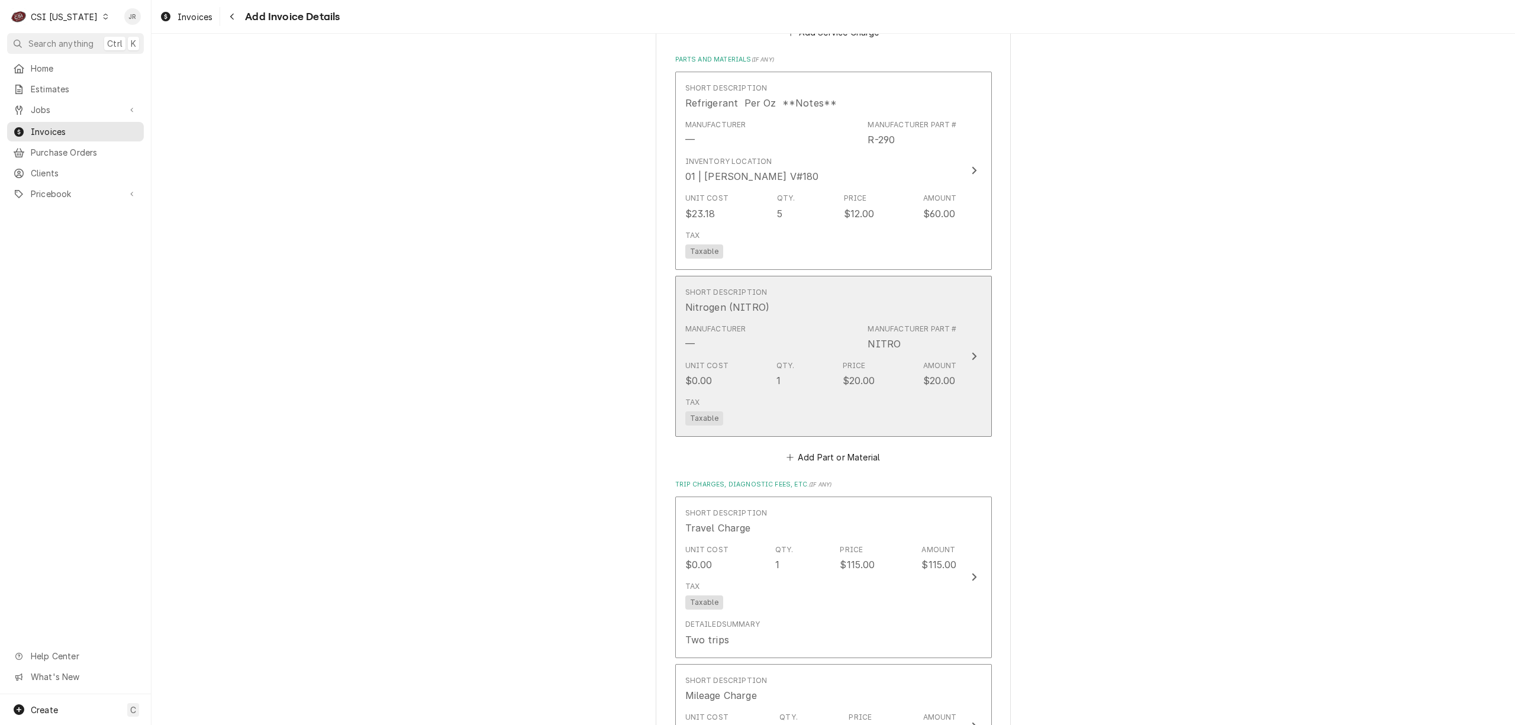
scroll to position [1368, 0]
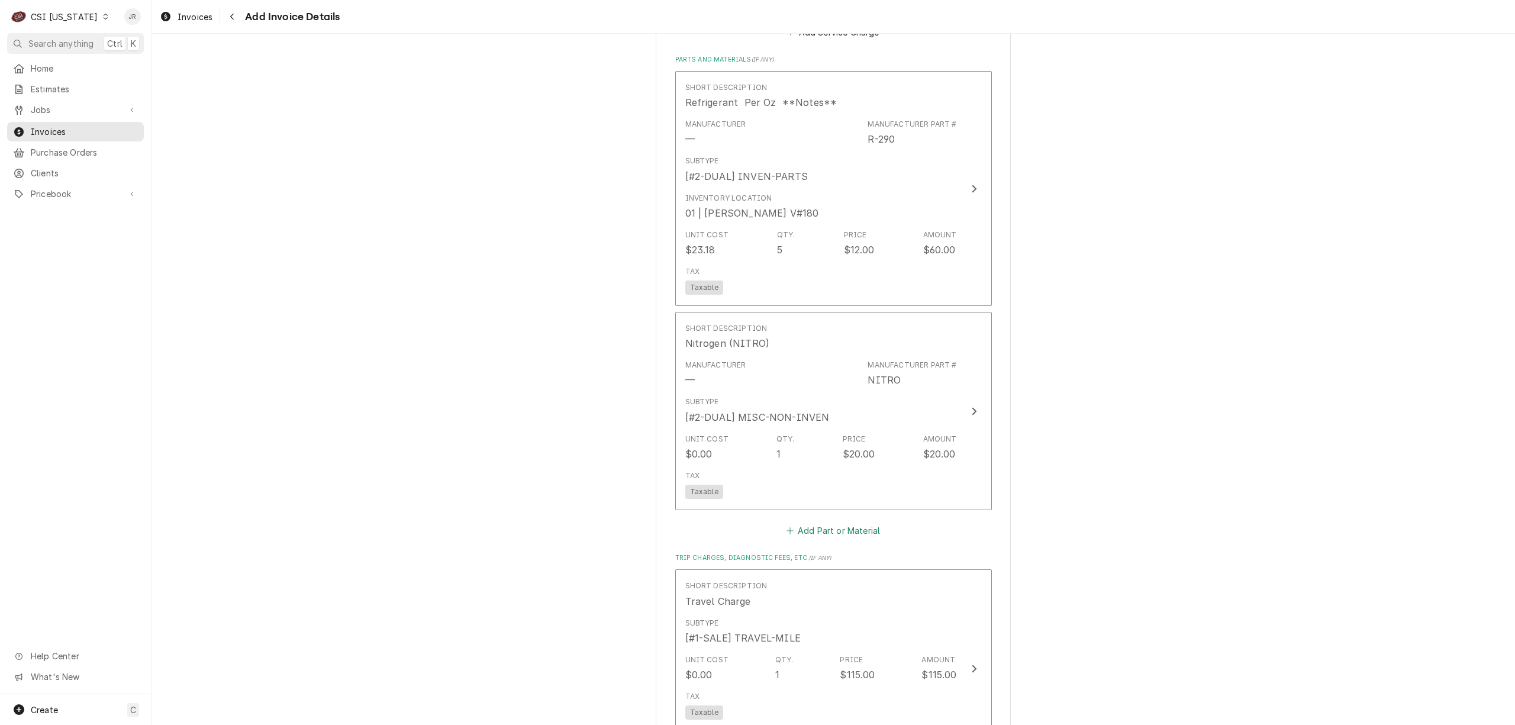
click at [841, 538] on button "Add Part or Material" at bounding box center [833, 530] width 98 height 17
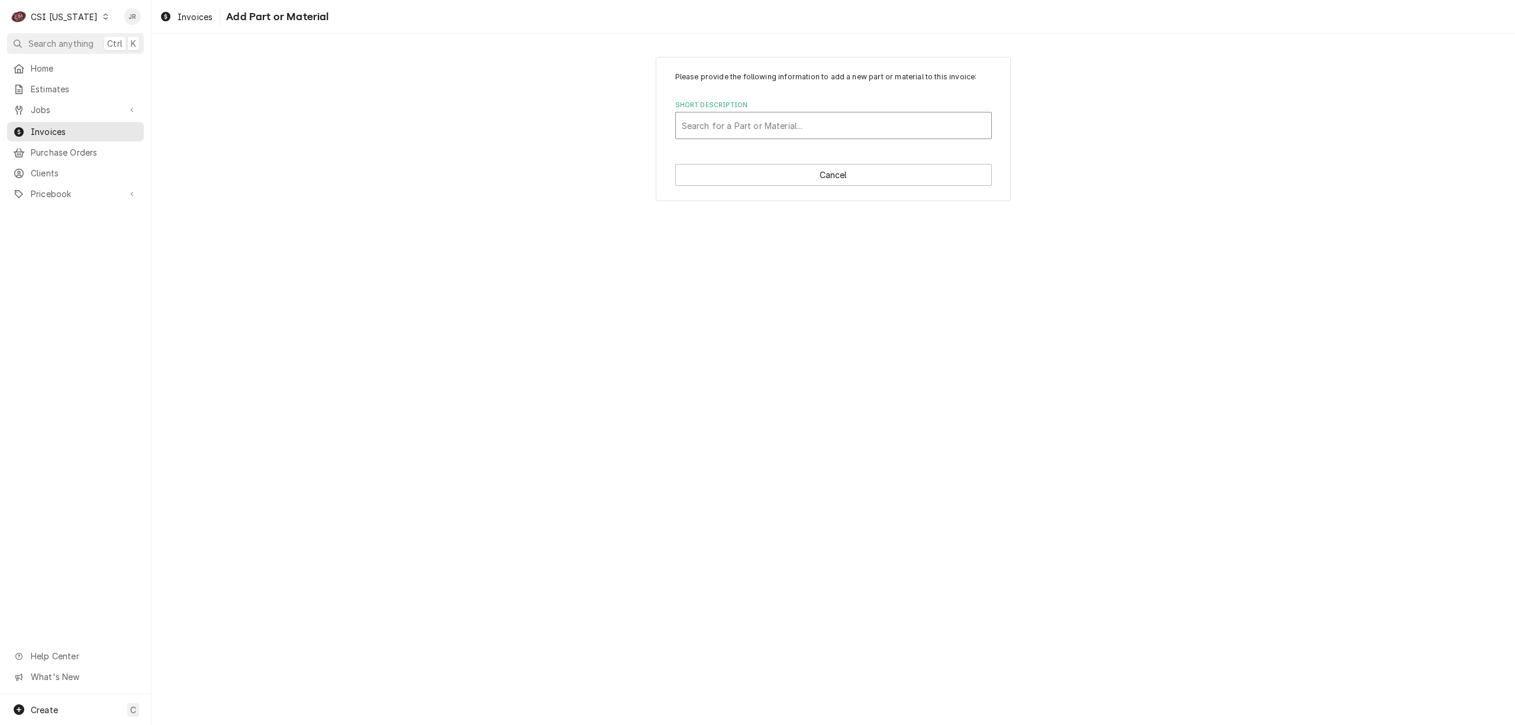
click at [768, 122] on div "Short Description" at bounding box center [834, 125] width 304 height 21
drag, startPoint x: 770, startPoint y: 147, endPoint x: 730, endPoint y: 133, distance: 42.9
click at [730, 133] on div "1 result available for search term ref charge. Use Up and Down to choose option…" at bounding box center [833, 125] width 317 height 27
drag, startPoint x: 730, startPoint y: 133, endPoint x: 741, endPoint y: 126, distance: 13.0
click at [730, 131] on div "Short Description" at bounding box center [834, 125] width 304 height 21
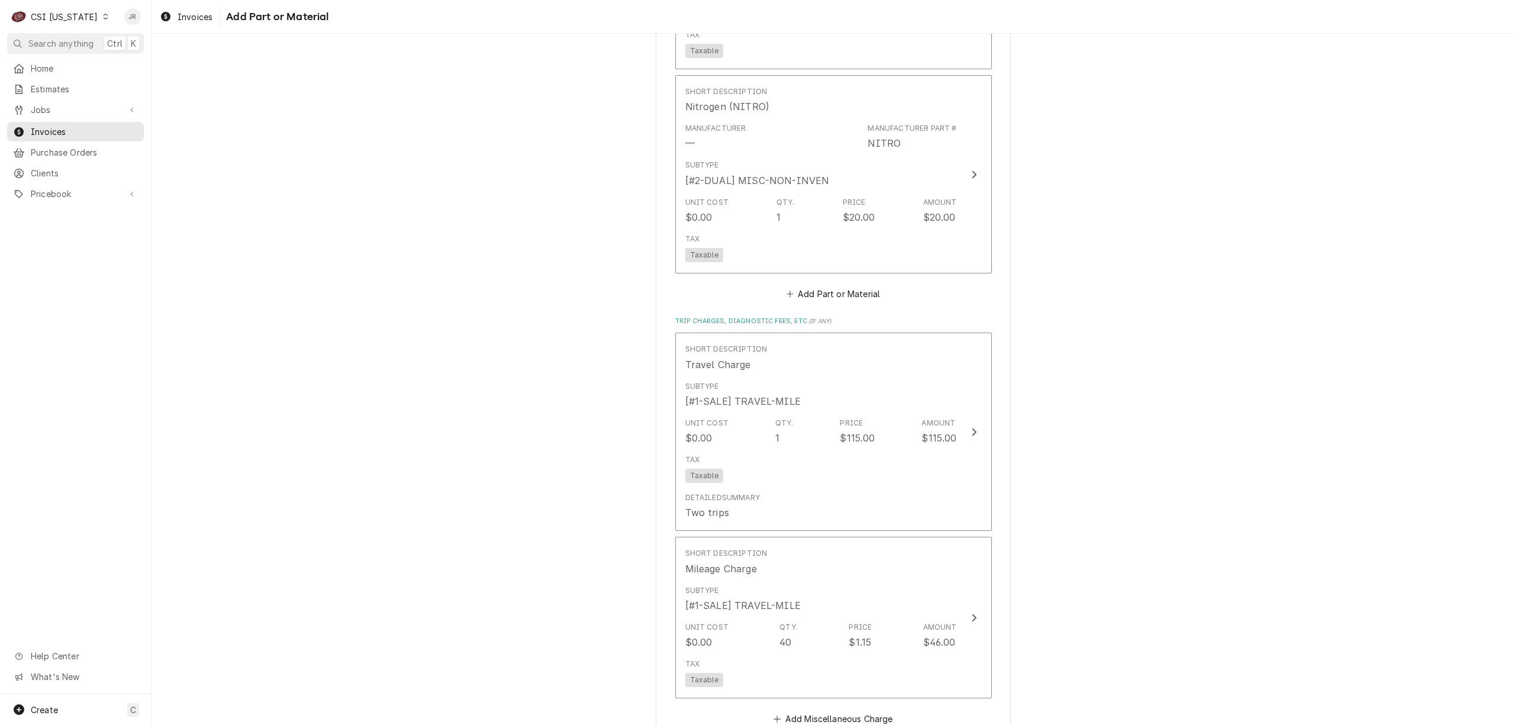
scroll to position [1920, 0]
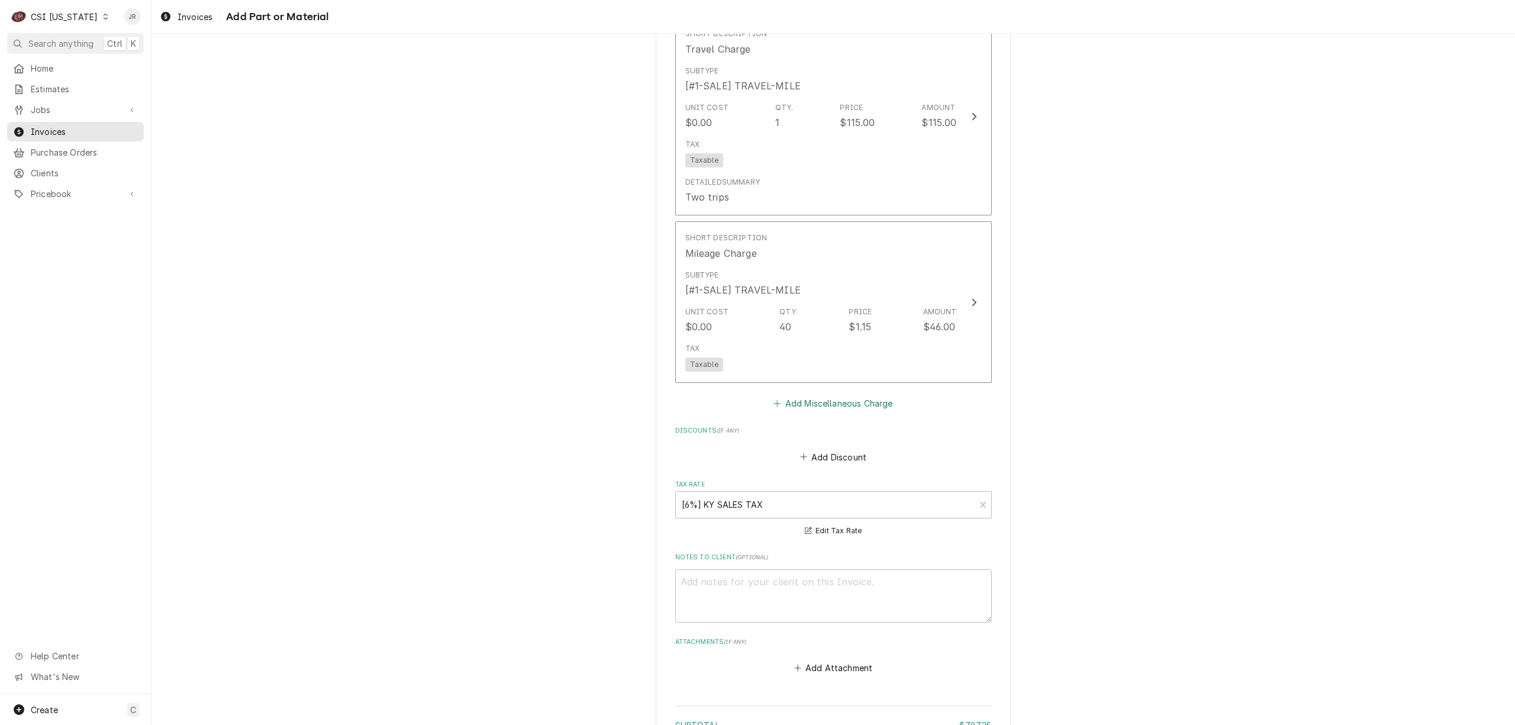
drag, startPoint x: 839, startPoint y: 394, endPoint x: 844, endPoint y: 400, distance: 7.6
click at [841, 398] on button "Add Miscellaneous Charge" at bounding box center [833, 403] width 123 height 17
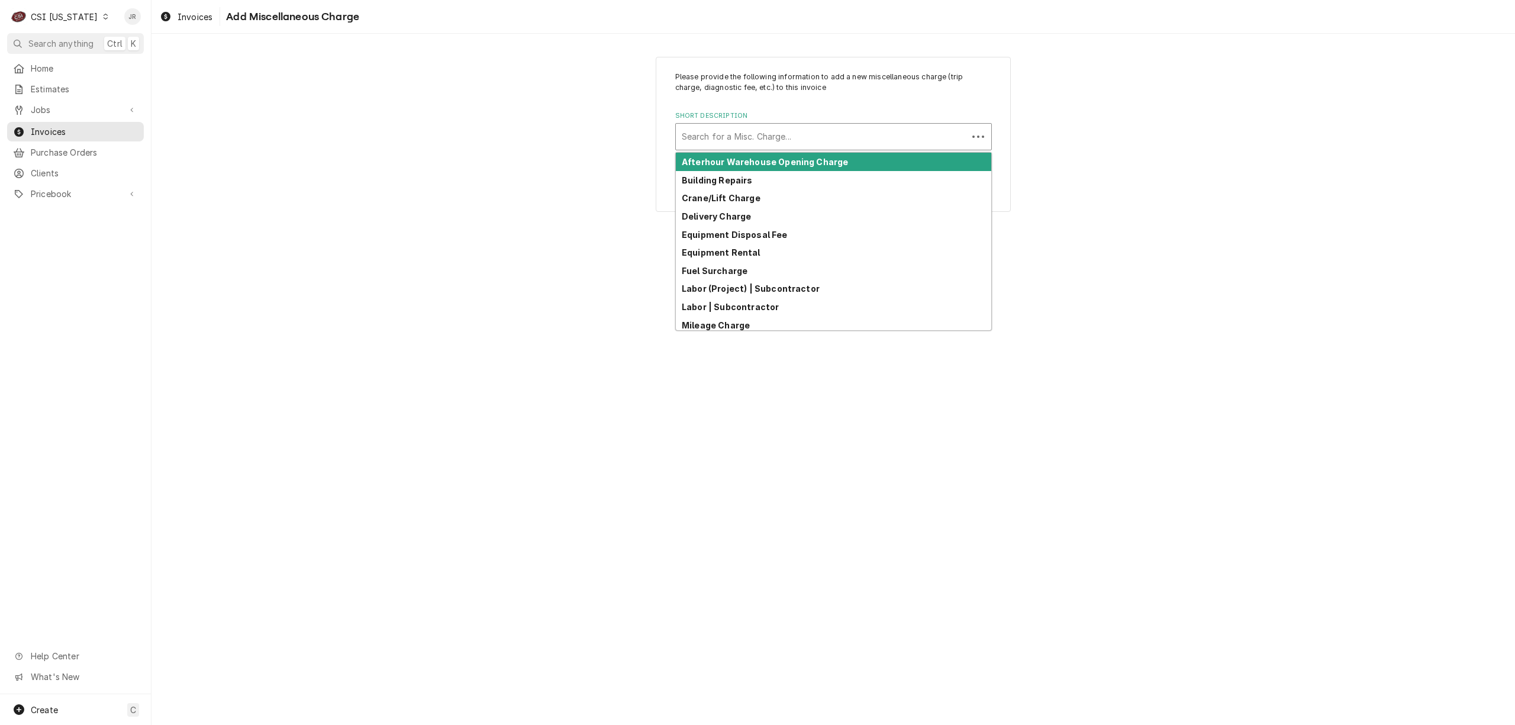
click at [783, 138] on div "Short Description" at bounding box center [822, 136] width 280 height 21
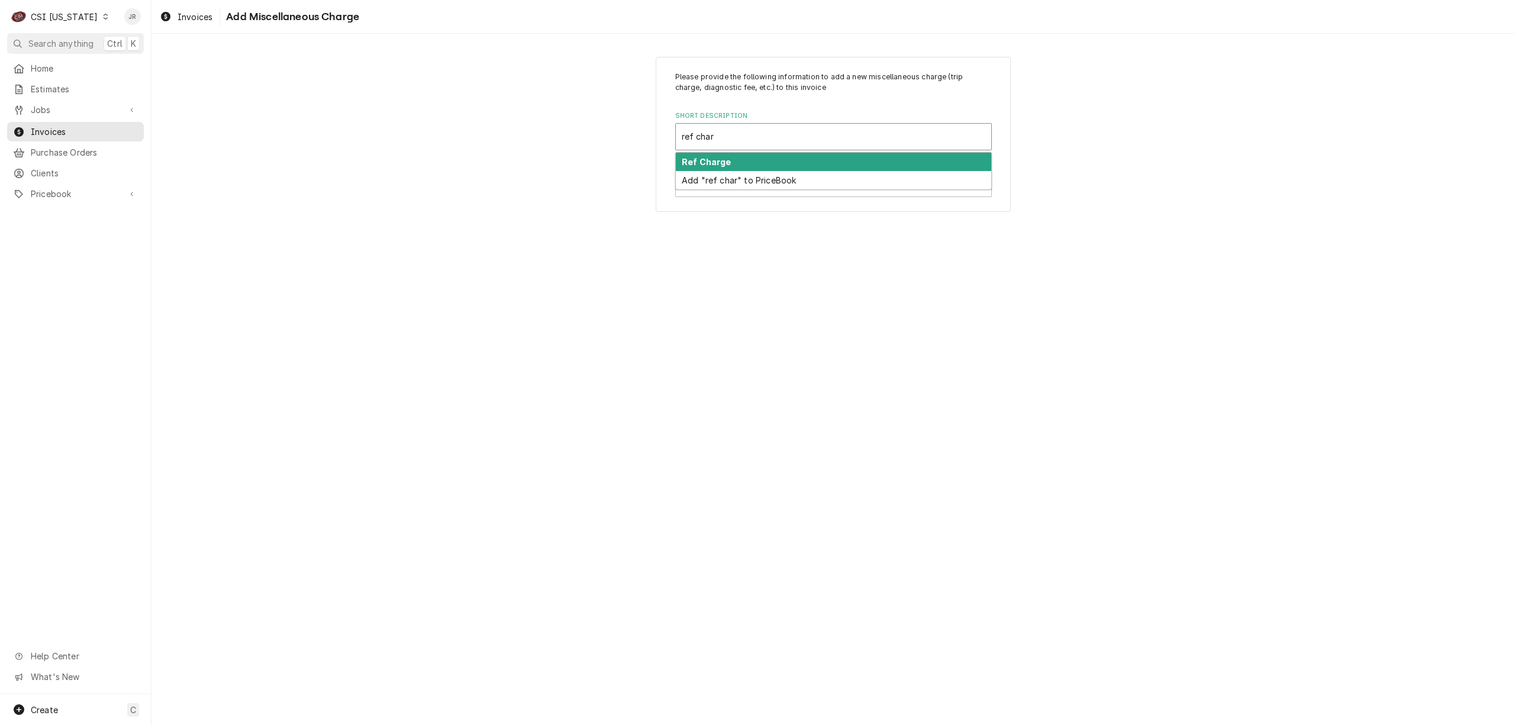
drag, startPoint x: 801, startPoint y: 171, endPoint x: 796, endPoint y: 166, distance: 6.7
click at [796, 166] on div "Ref Charge Add "ref char" to PriceBook" at bounding box center [833, 171] width 315 height 36
click at [796, 166] on div "Ref Charge" at bounding box center [833, 162] width 315 height 18
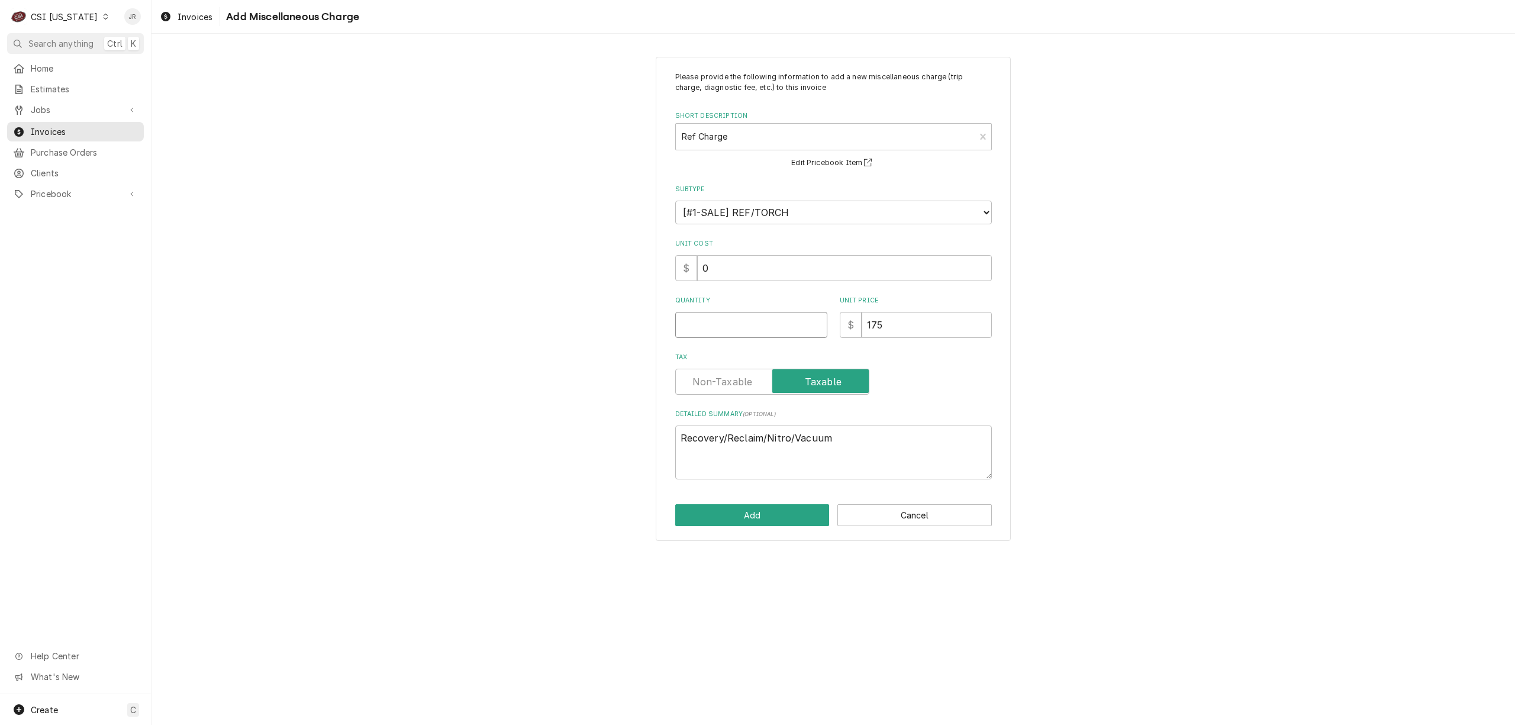
click at [742, 330] on input "Quantity" at bounding box center [751, 325] width 152 height 26
click at [758, 516] on button "Add" at bounding box center [752, 515] width 154 height 22
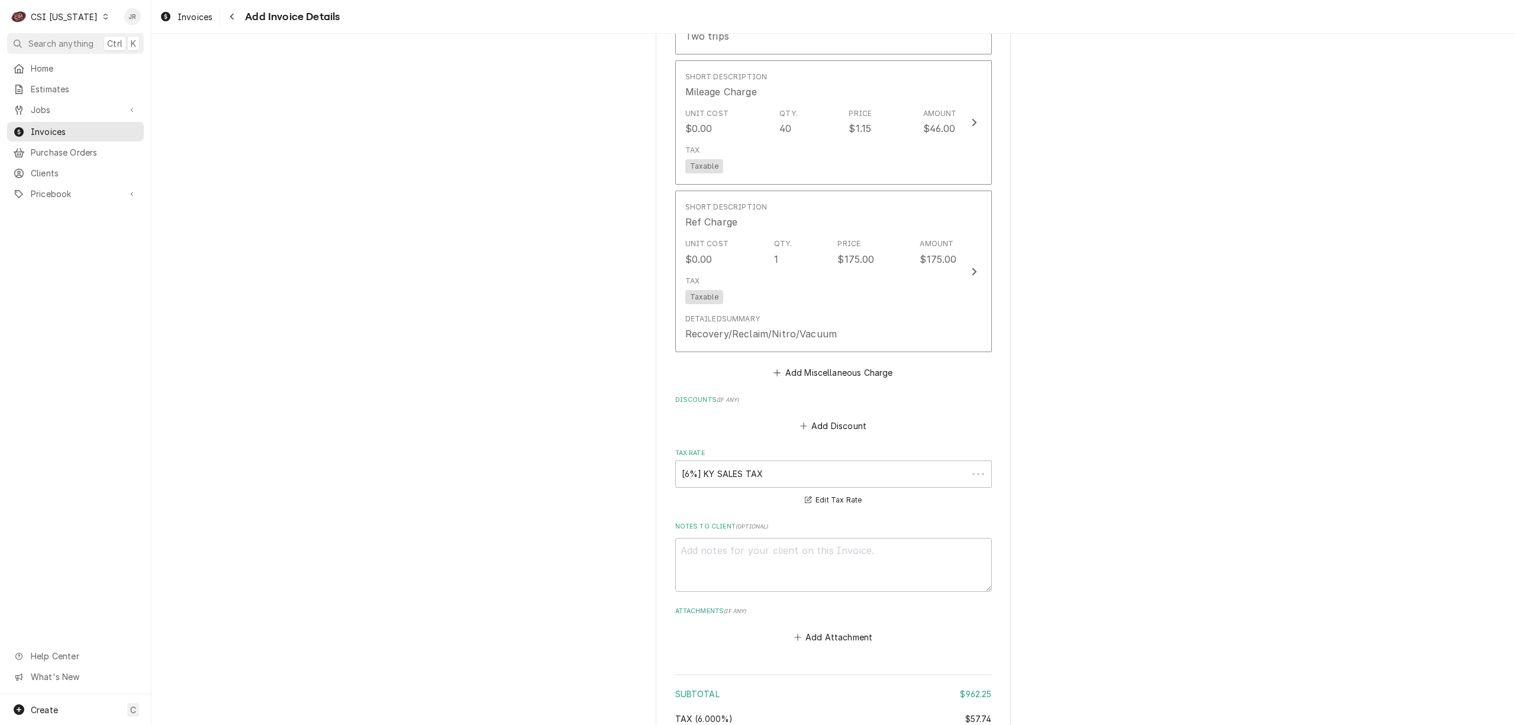
scroll to position [2082, 0]
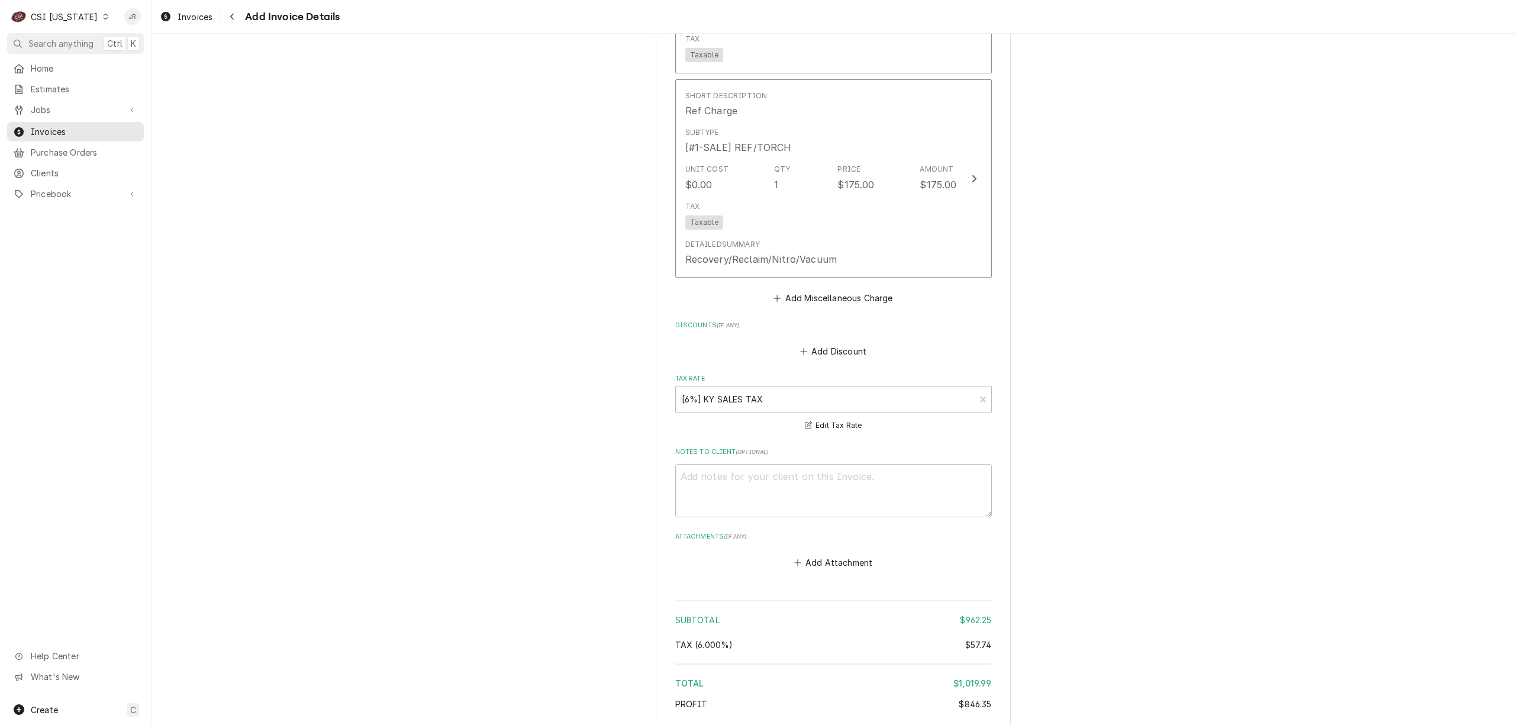
scroll to position [2326, 0]
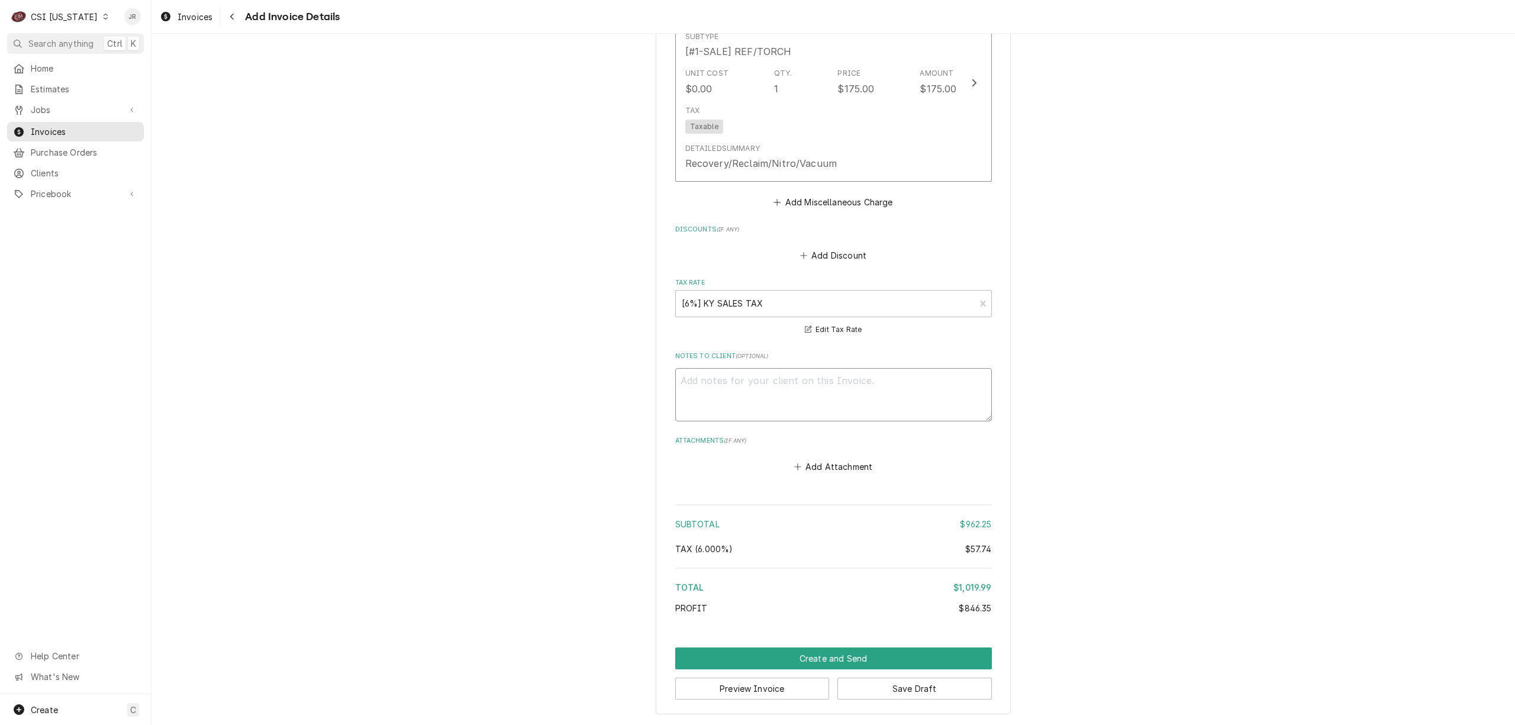
drag, startPoint x: 799, startPoint y: 376, endPoint x: 835, endPoint y: 409, distance: 49.4
click at [810, 391] on textarea "Notes to Client ( optional )" at bounding box center [833, 395] width 317 height 54
drag, startPoint x: 835, startPoint y: 409, endPoint x: 845, endPoint y: 396, distance: 16.6
click at [838, 401] on textarea "Notes to Client ( optional )" at bounding box center [833, 395] width 317 height 54
click at [791, 377] on textarea "job" at bounding box center [833, 395] width 317 height 54
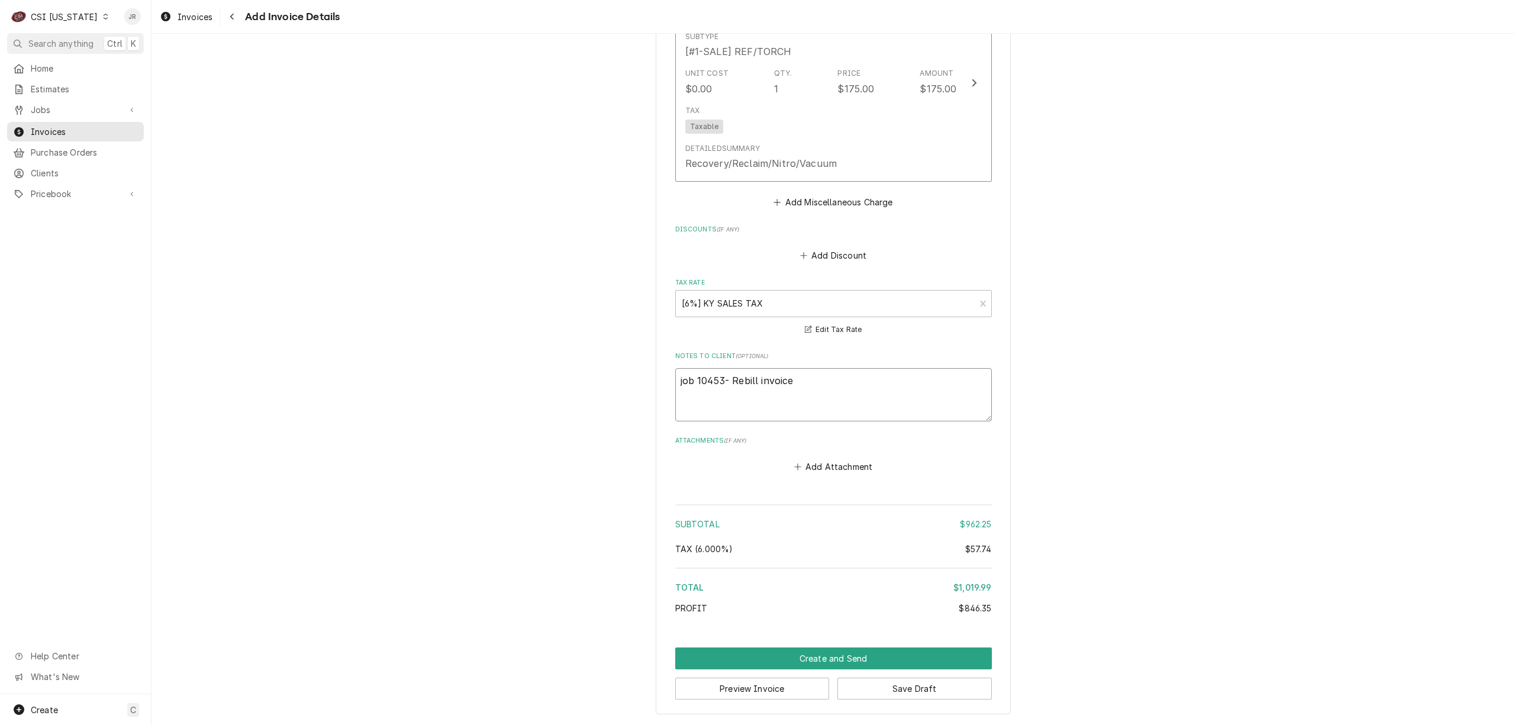
click at [873, 376] on textarea "job 10453- Rebill invoice" at bounding box center [833, 395] width 317 height 54
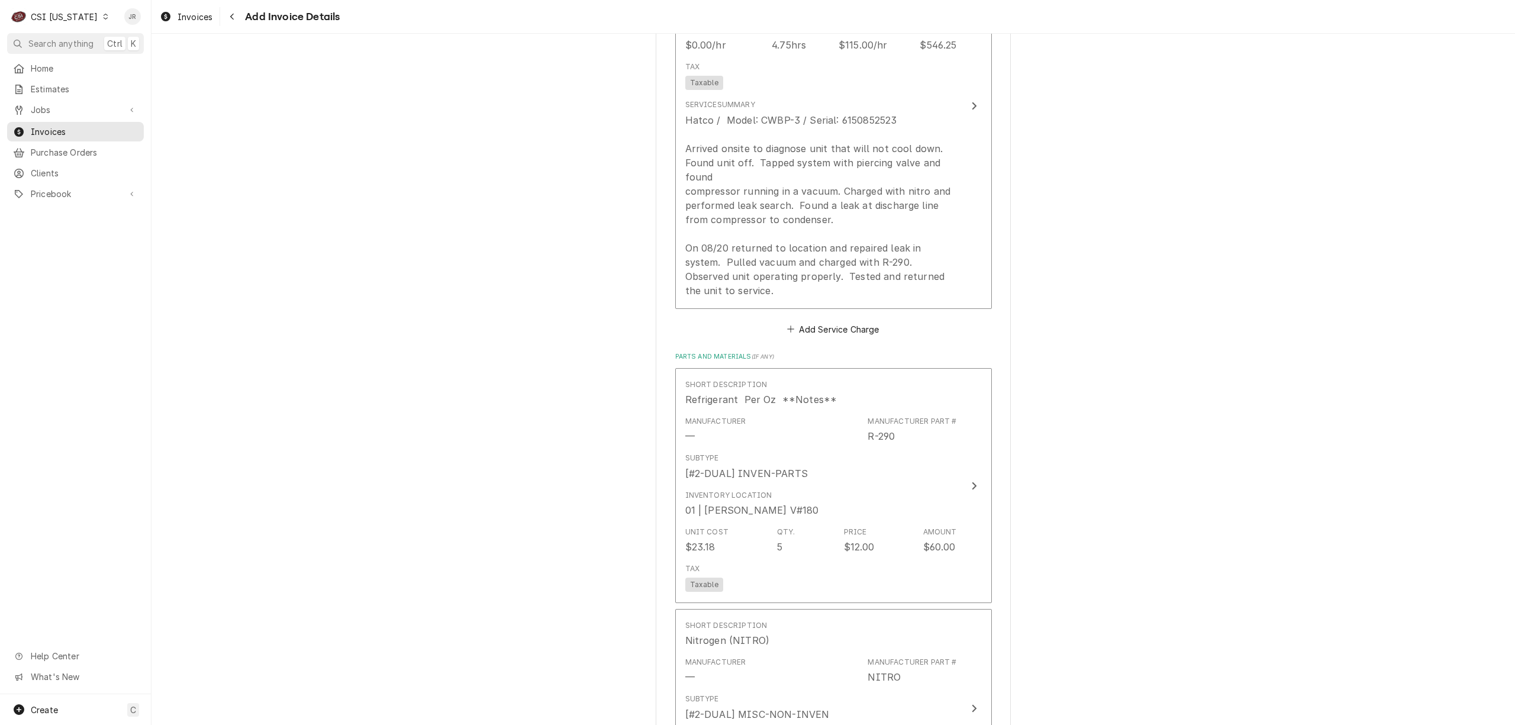
scroll to position [1064, 0]
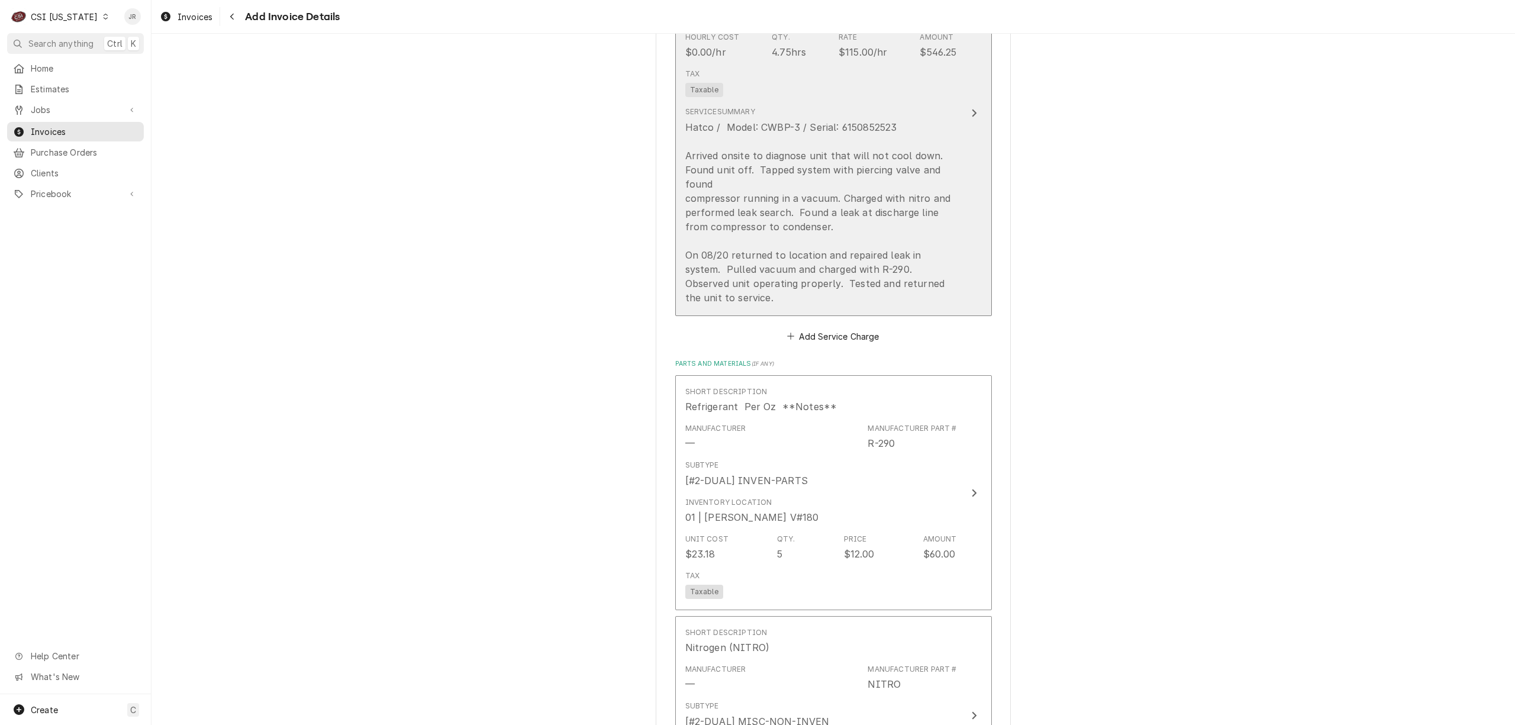
click at [930, 171] on div "Hatco / Model: CWBP-3 / Serial: 6150852523 Arrived onsite to diagnose unit that…" at bounding box center [821, 212] width 272 height 185
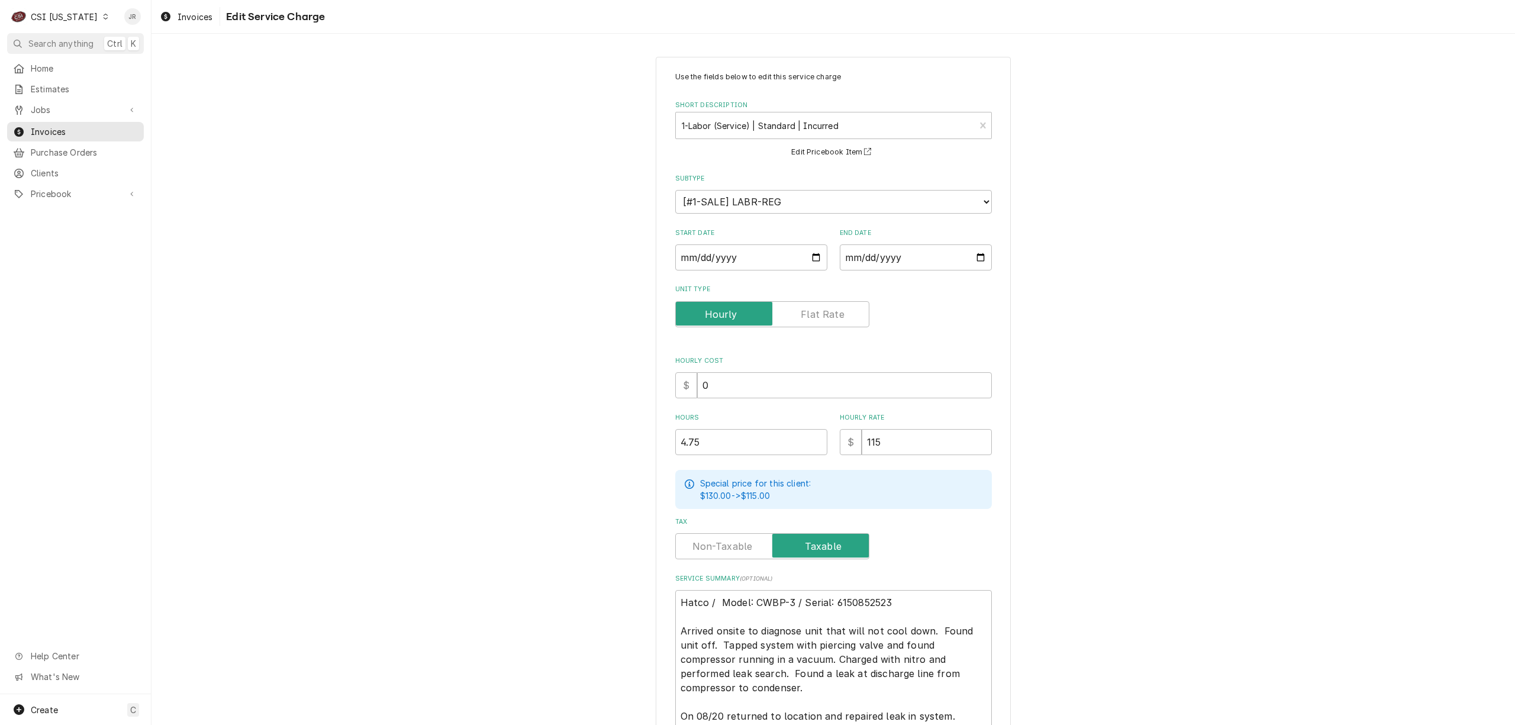
scroll to position [134, 0]
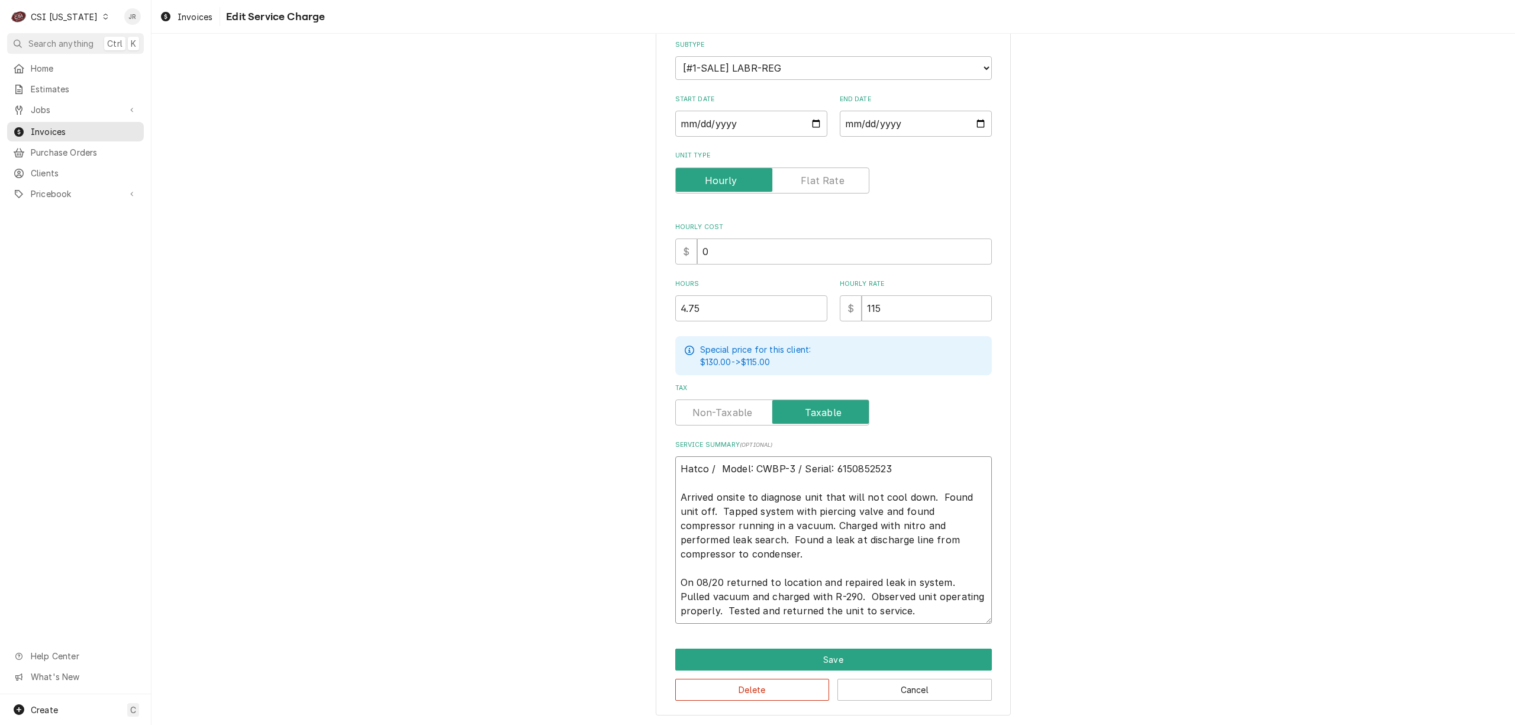
click at [930, 502] on textarea "Hatco / Model: CWBP-3 / Serial: 6150852523 Arrived onsite to diagnose unit that…" at bounding box center [833, 539] width 317 height 167
click at [798, 562] on textarea "Hatco / Model: CWBP-3 / Serial: 6150852523 Arrived onsite to diagnose unit that…" at bounding box center [833, 539] width 317 height 167
drag, startPoint x: 729, startPoint y: 308, endPoint x: 645, endPoint y: 305, distance: 84.1
click at [645, 305] on div "Use the fields below to edit this service charge Short Description 1-Labor (Ser…" at bounding box center [832, 319] width 1363 height 814
drag, startPoint x: 876, startPoint y: 648, endPoint x: 1281, endPoint y: 402, distance: 474.2
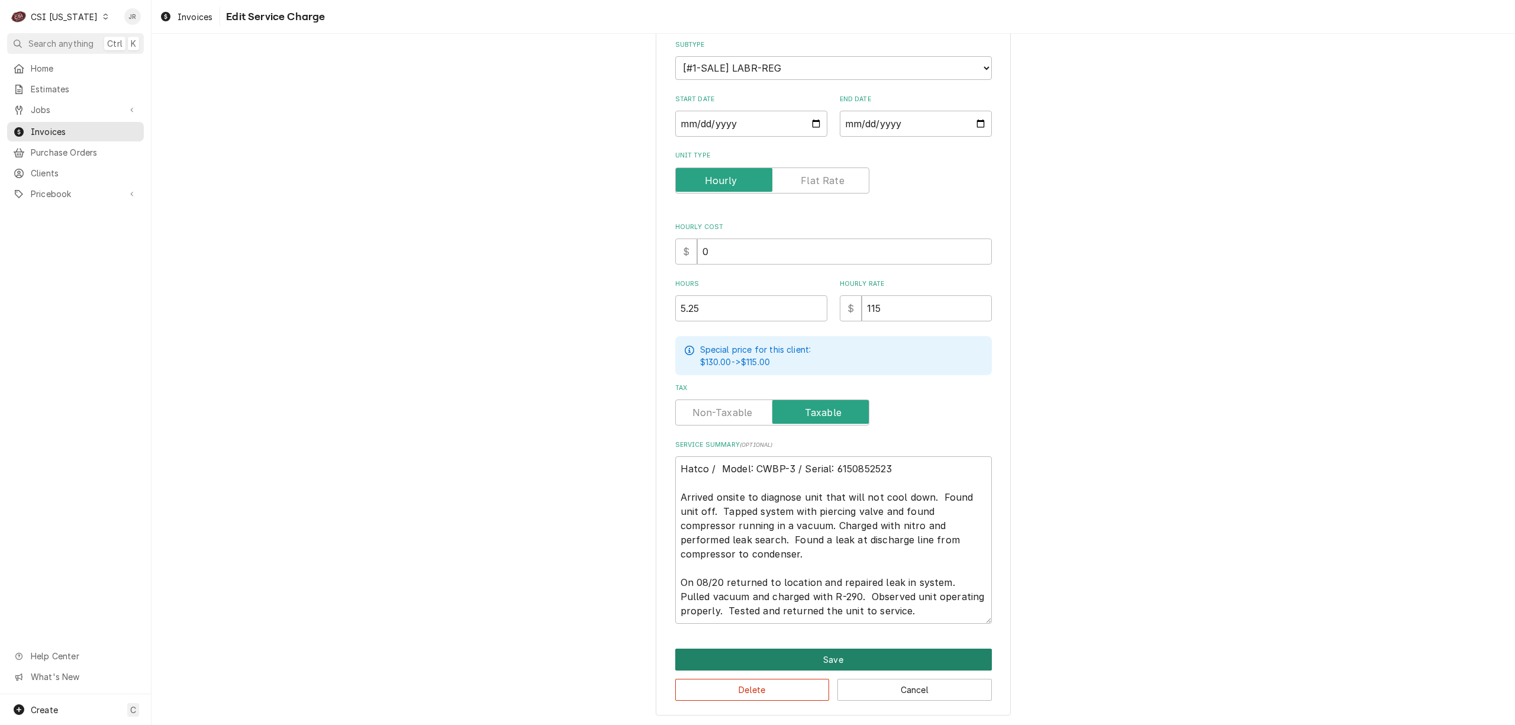
click at [1335, 472] on div "Use the fields below to edit this service charge Short Description 1-Labor (Ser…" at bounding box center [832, 319] width 1363 height 814
drag, startPoint x: 741, startPoint y: 306, endPoint x: 522, endPoint y: 327, distance: 220.5
click at [522, 325] on div "Use the fields below to edit this service charge Short Description 1-Labor (Ser…" at bounding box center [832, 319] width 1363 height 814
click at [864, 651] on button "Save" at bounding box center [833, 659] width 317 height 22
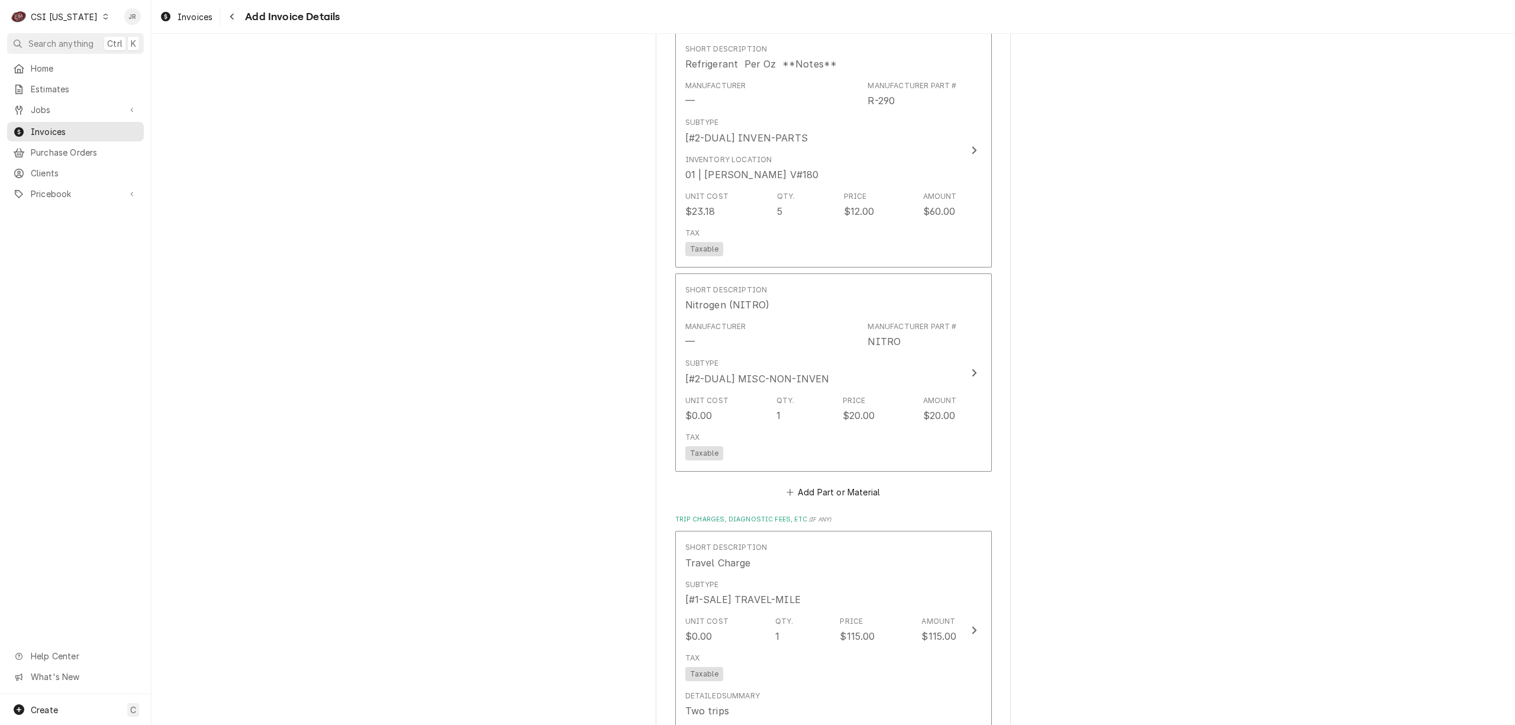
scroll to position [1402, 0]
click at [1248, 392] on div "Please provide the following information to create your invoice: Client Details…" at bounding box center [832, 139] width 1363 height 2990
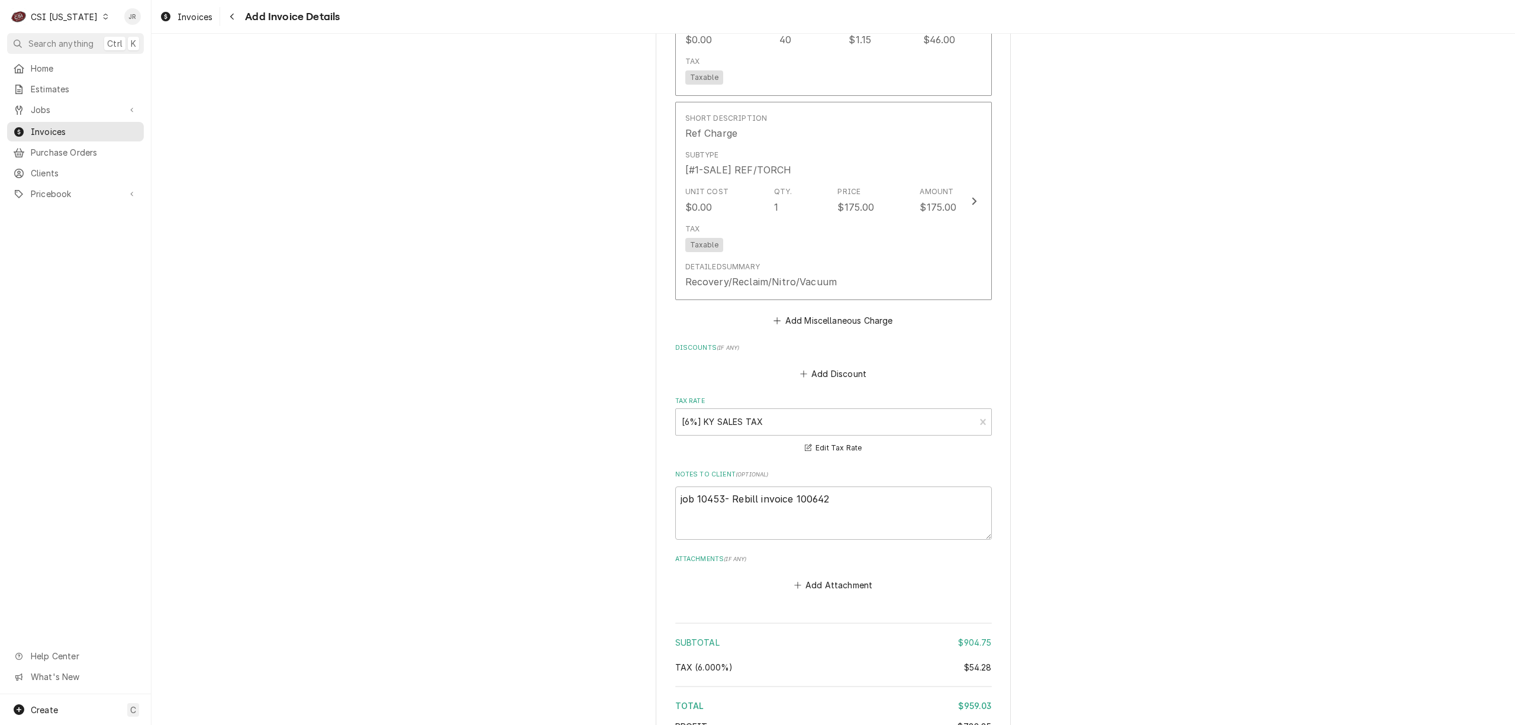
scroll to position [2312, 0]
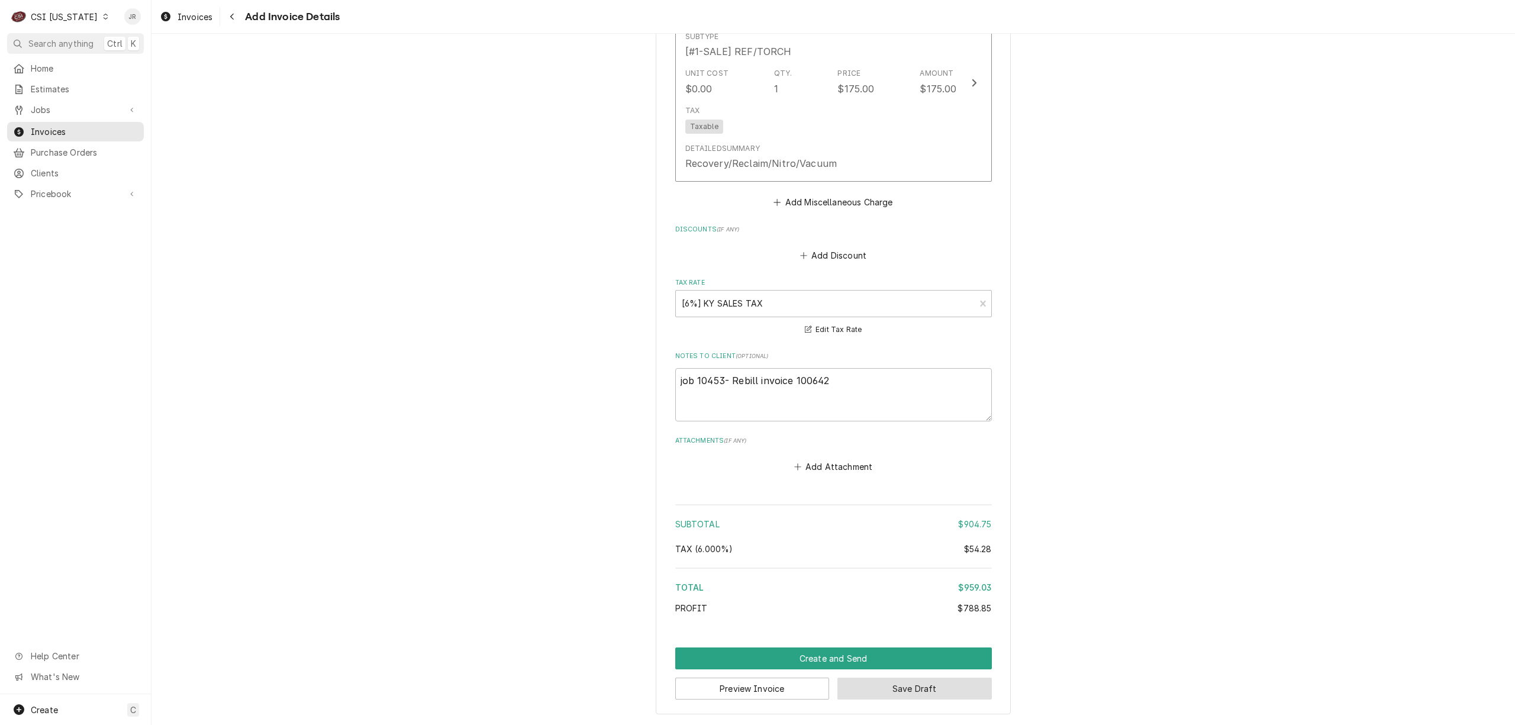
click at [928, 684] on button "Save Draft" at bounding box center [914, 688] width 154 height 22
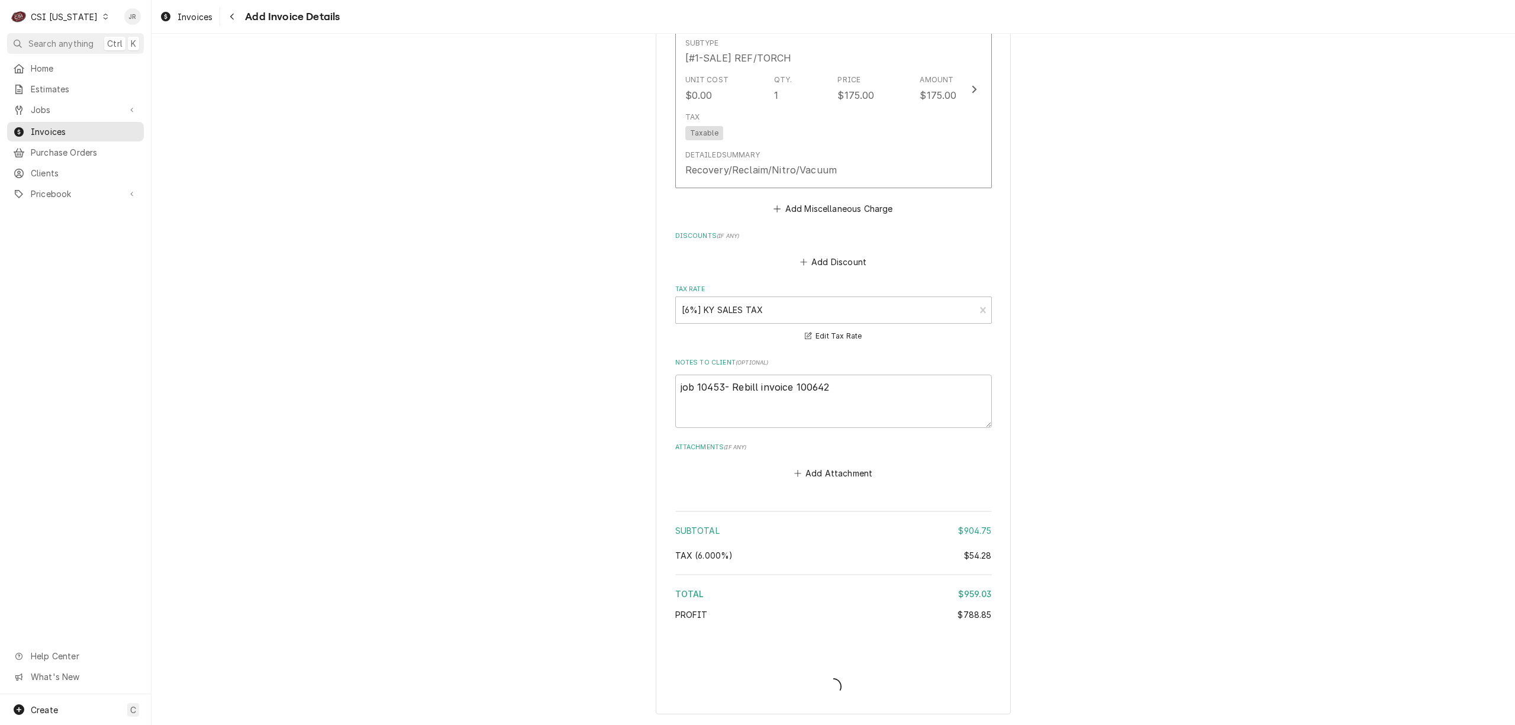
scroll to position [2304, 0]
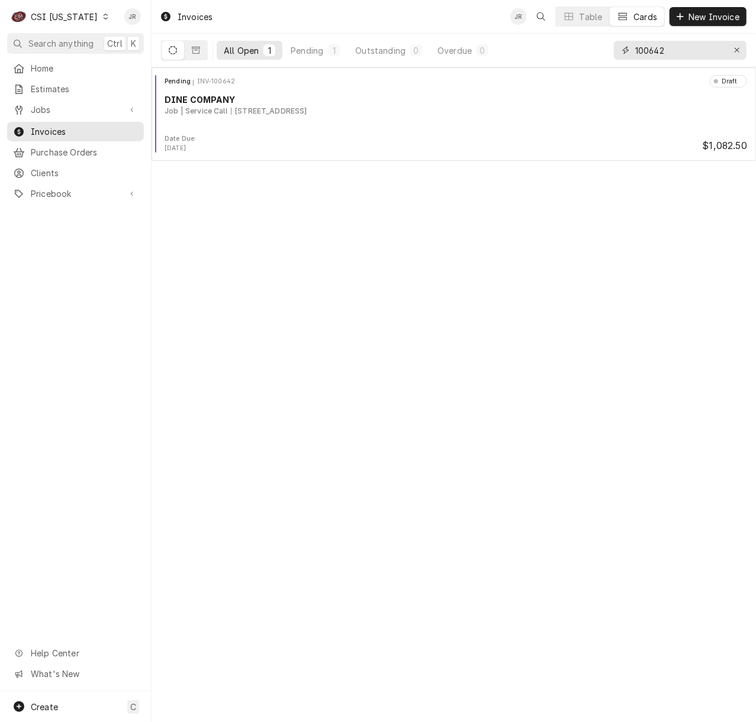
click at [663, 47] on input "100642" at bounding box center [679, 50] width 89 height 19
click at [663, 46] on input "100642" at bounding box center [679, 50] width 89 height 19
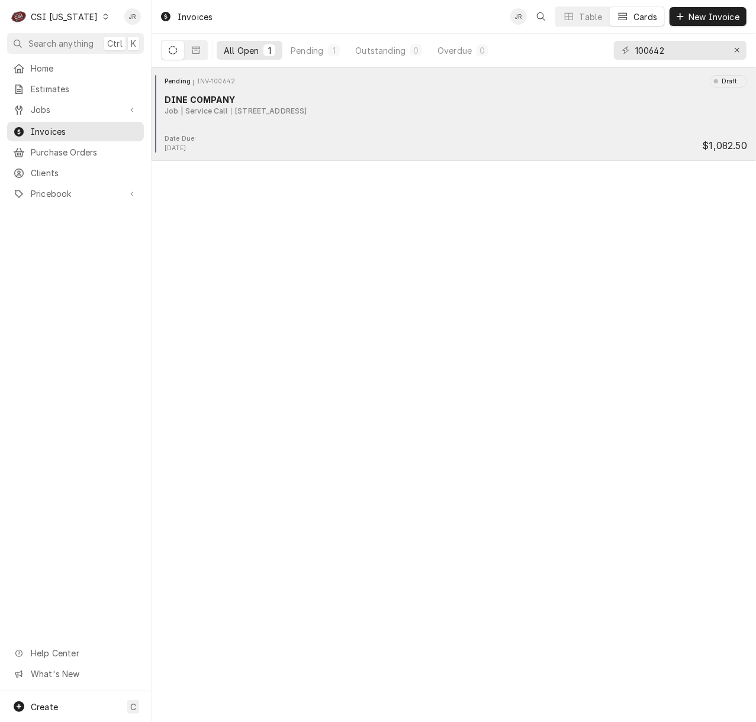
click at [220, 124] on div "Pending INV-100642 Draft DINE COMPANY Job | Service Call [STREET_ADDRESS]" at bounding box center [453, 104] width 595 height 59
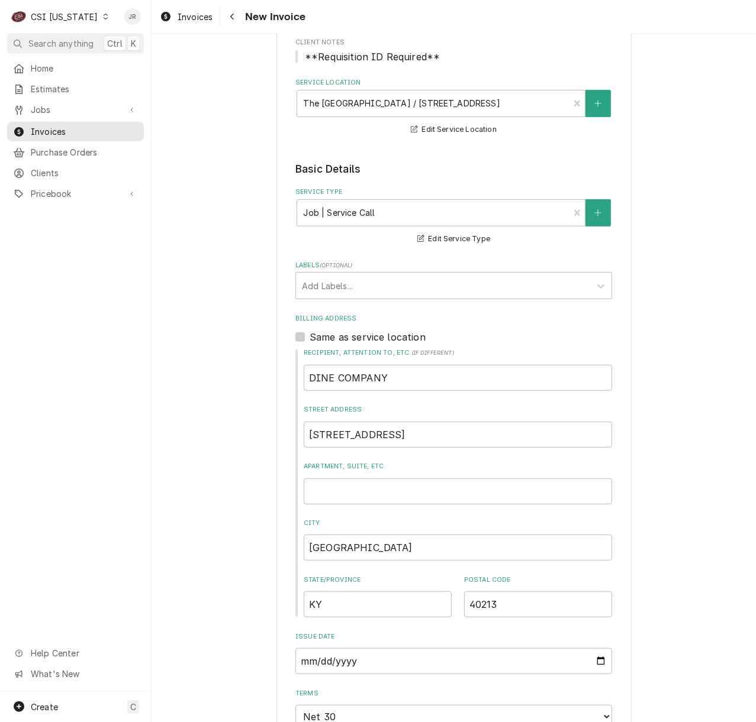
scroll to position [157, 0]
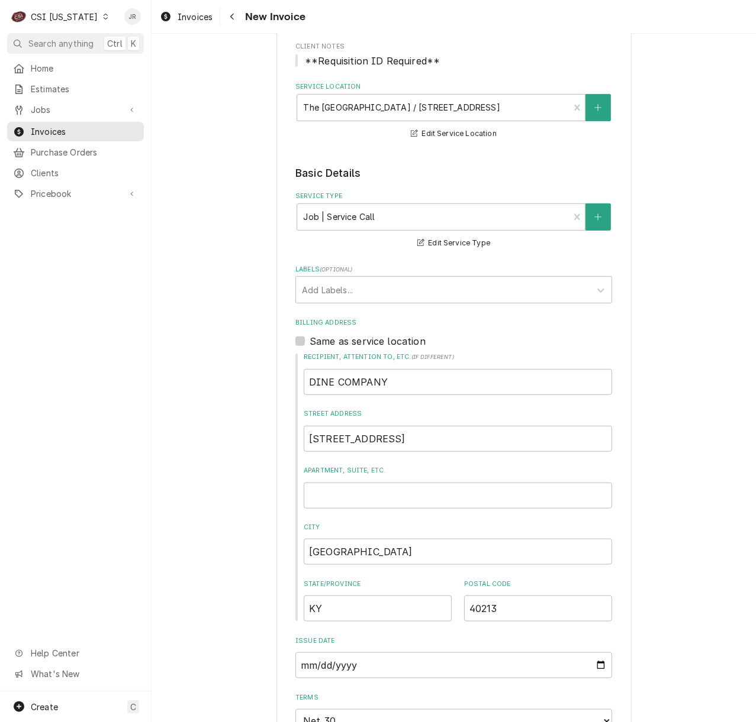
type textarea "x"
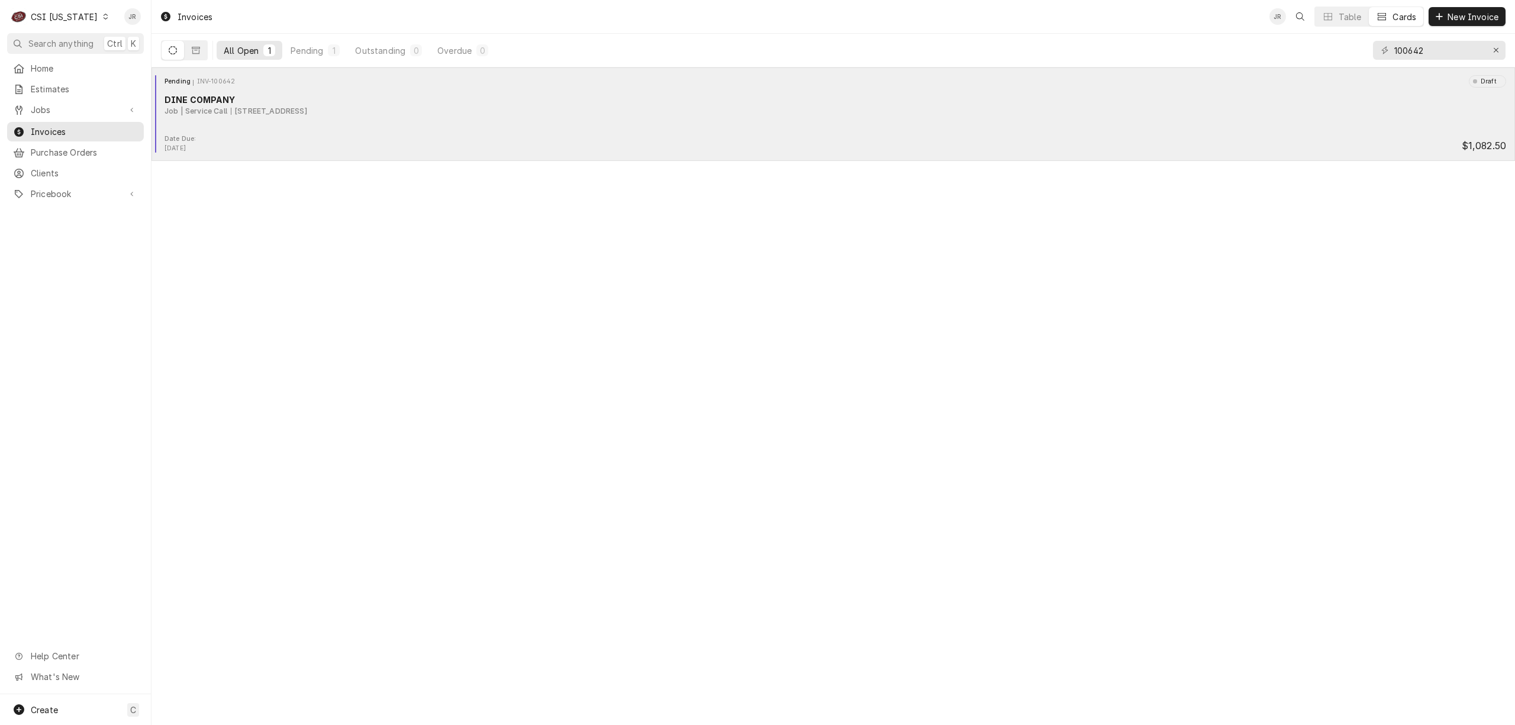
click at [220, 99] on div "DINE COMPANY" at bounding box center [834, 99] width 1341 height 12
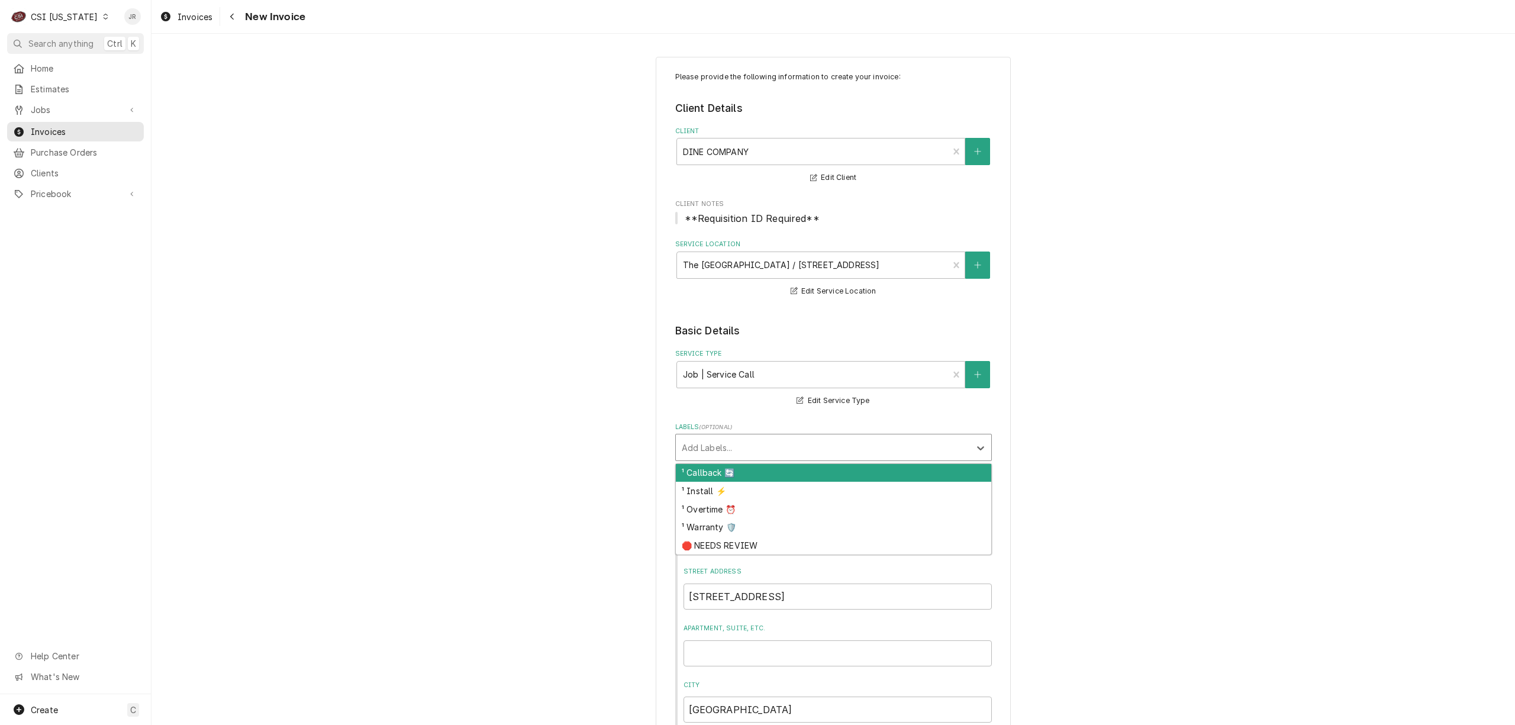
click at [708, 453] on div "Labels" at bounding box center [823, 447] width 282 height 21
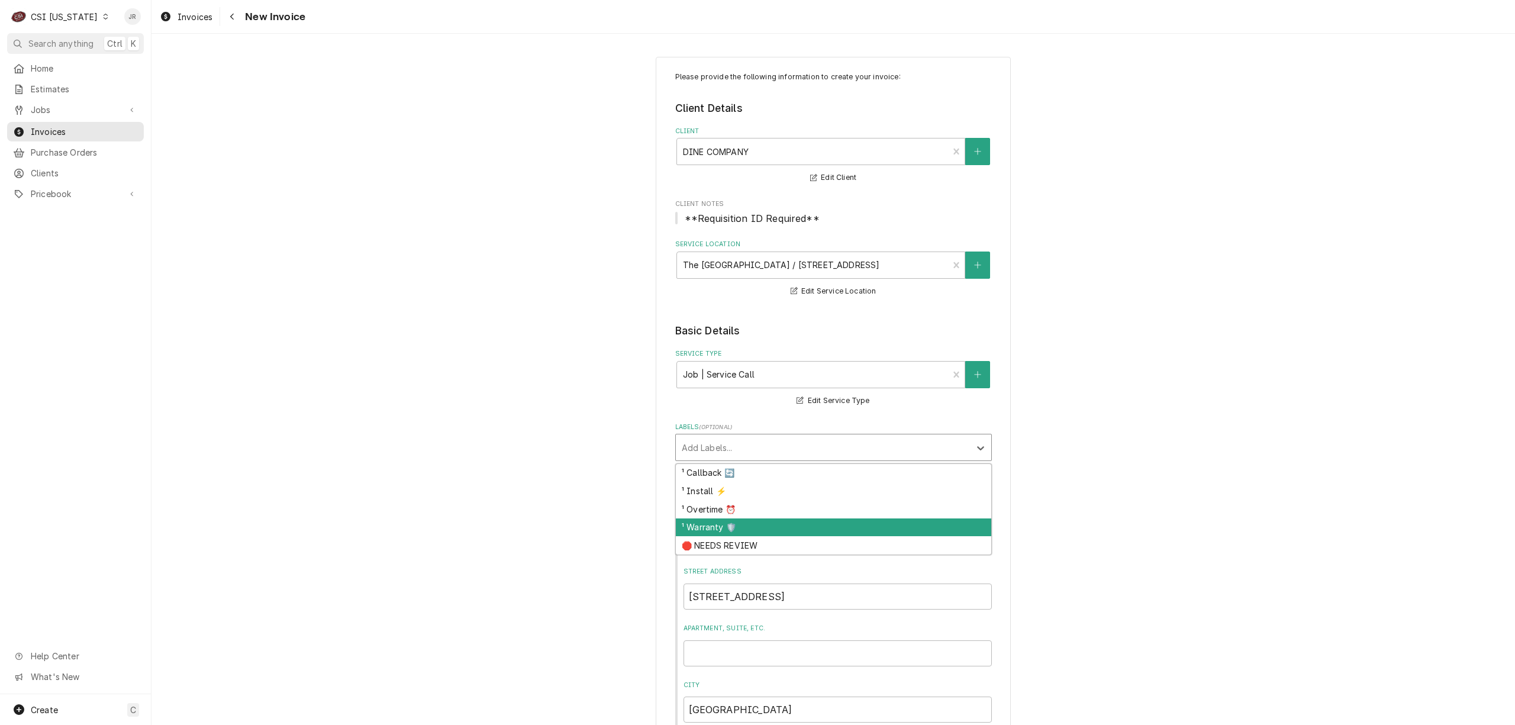
click at [722, 527] on div "¹ Warranty 🛡️" at bounding box center [833, 527] width 315 height 18
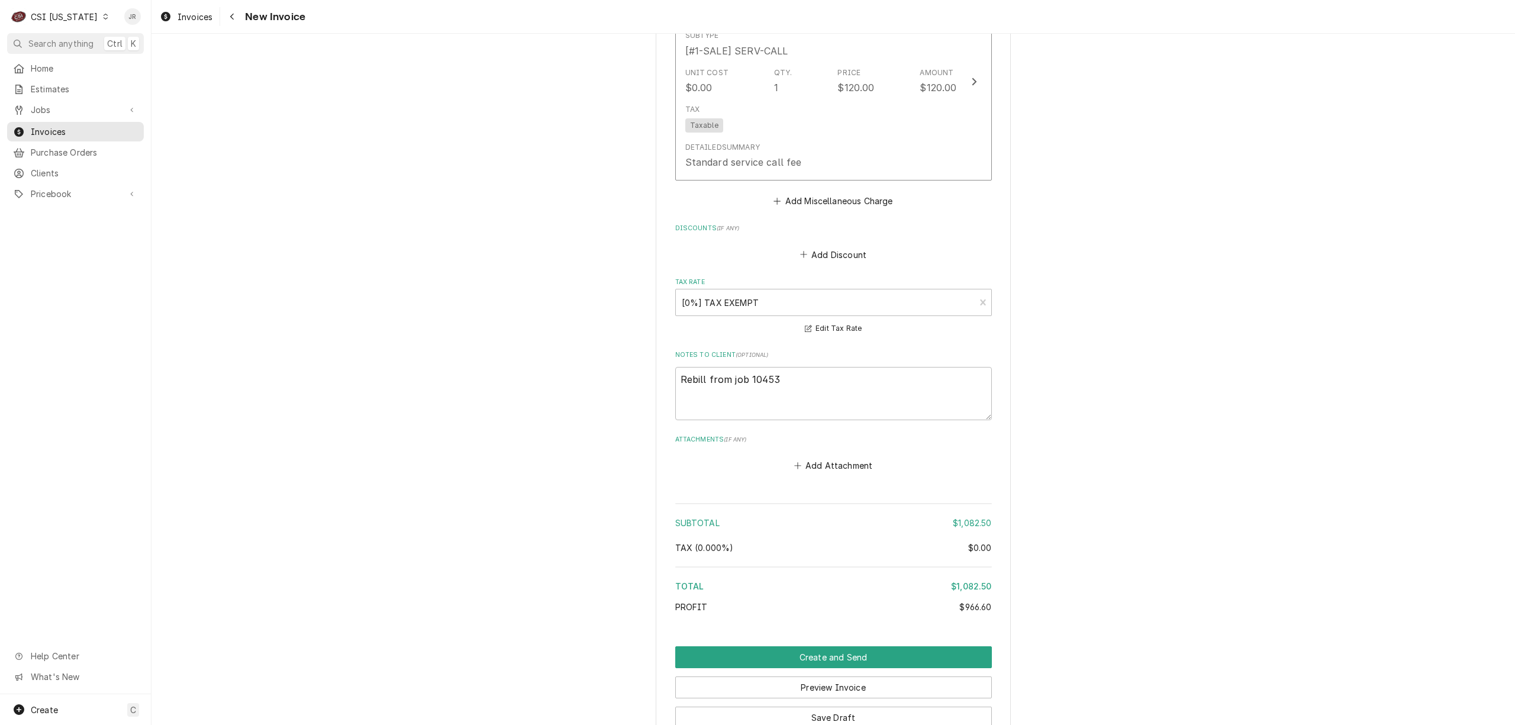
scroll to position [2286, 0]
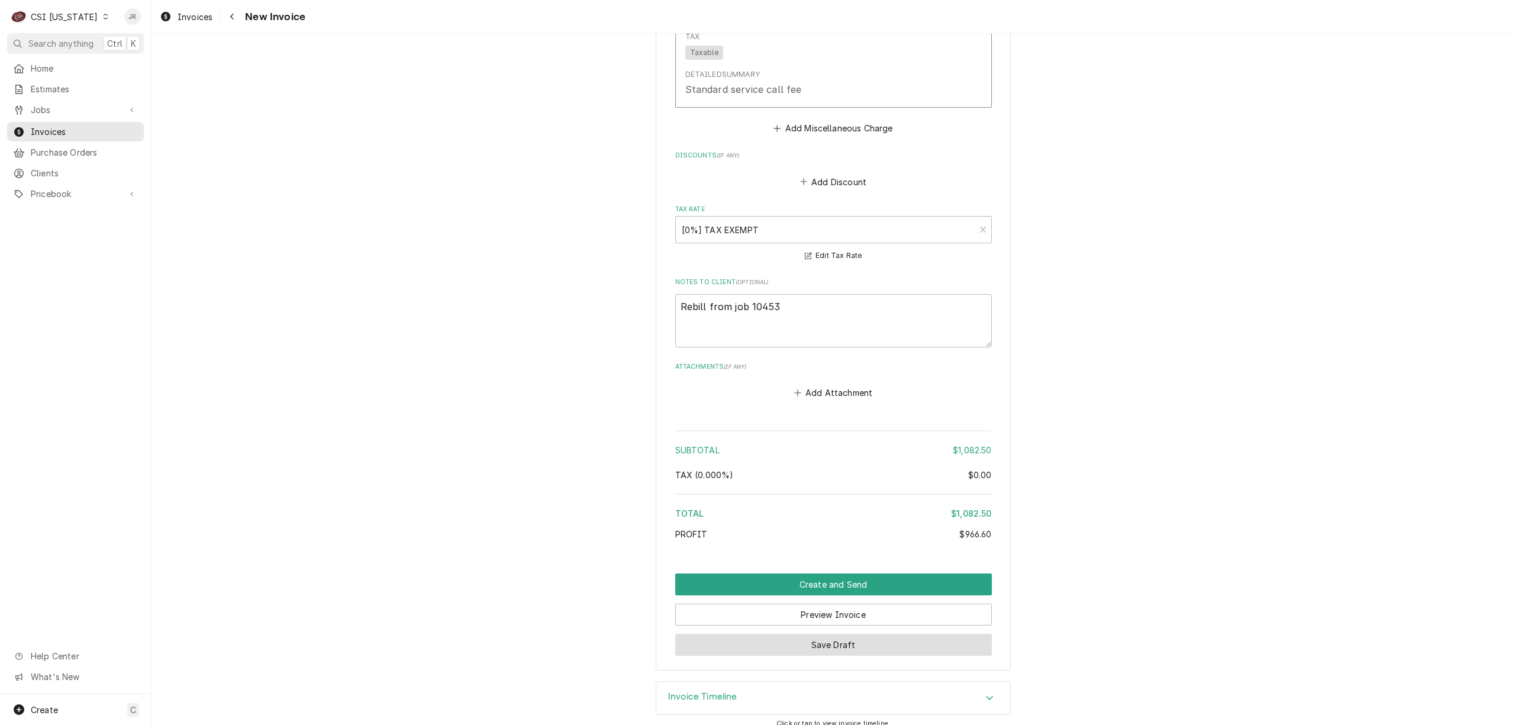
click at [805, 634] on button "Save Draft" at bounding box center [833, 645] width 317 height 22
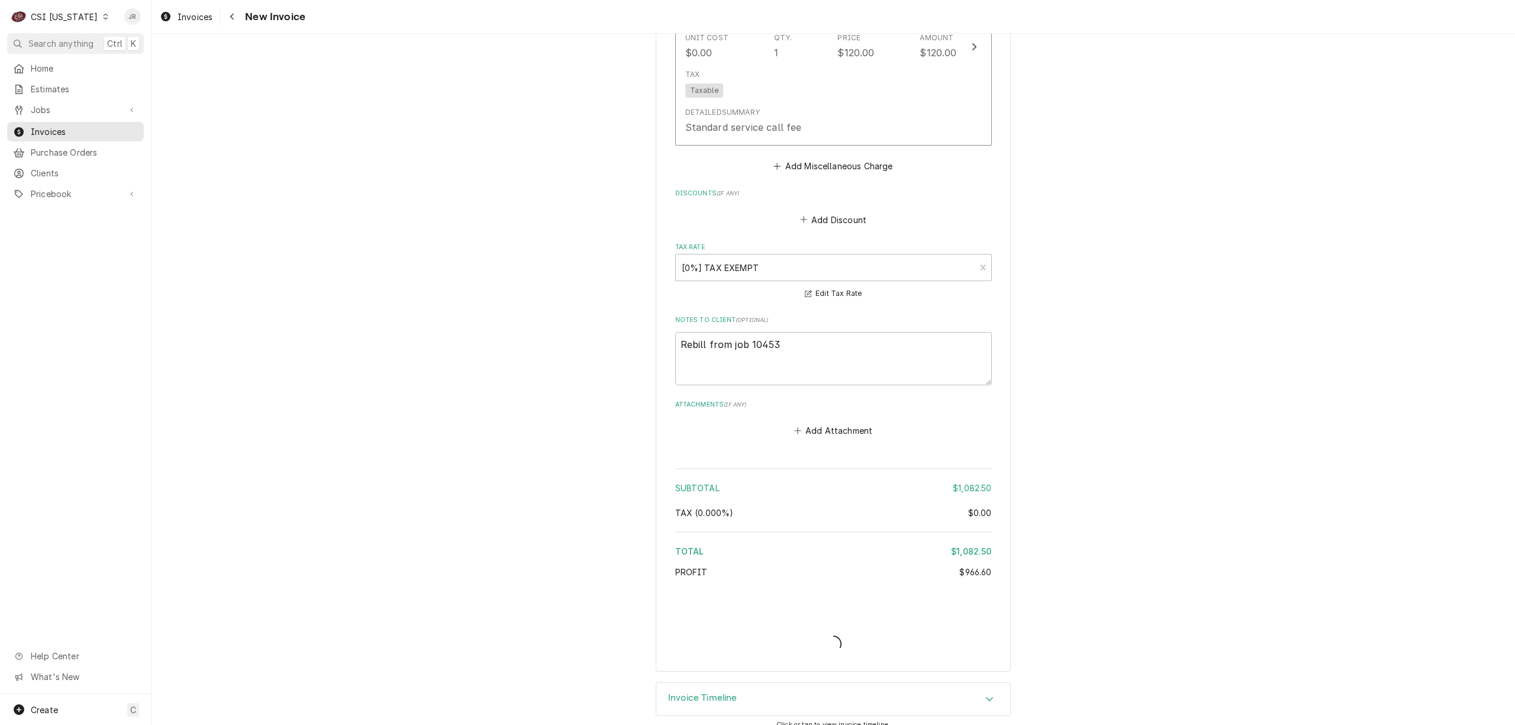
type textarea "x"
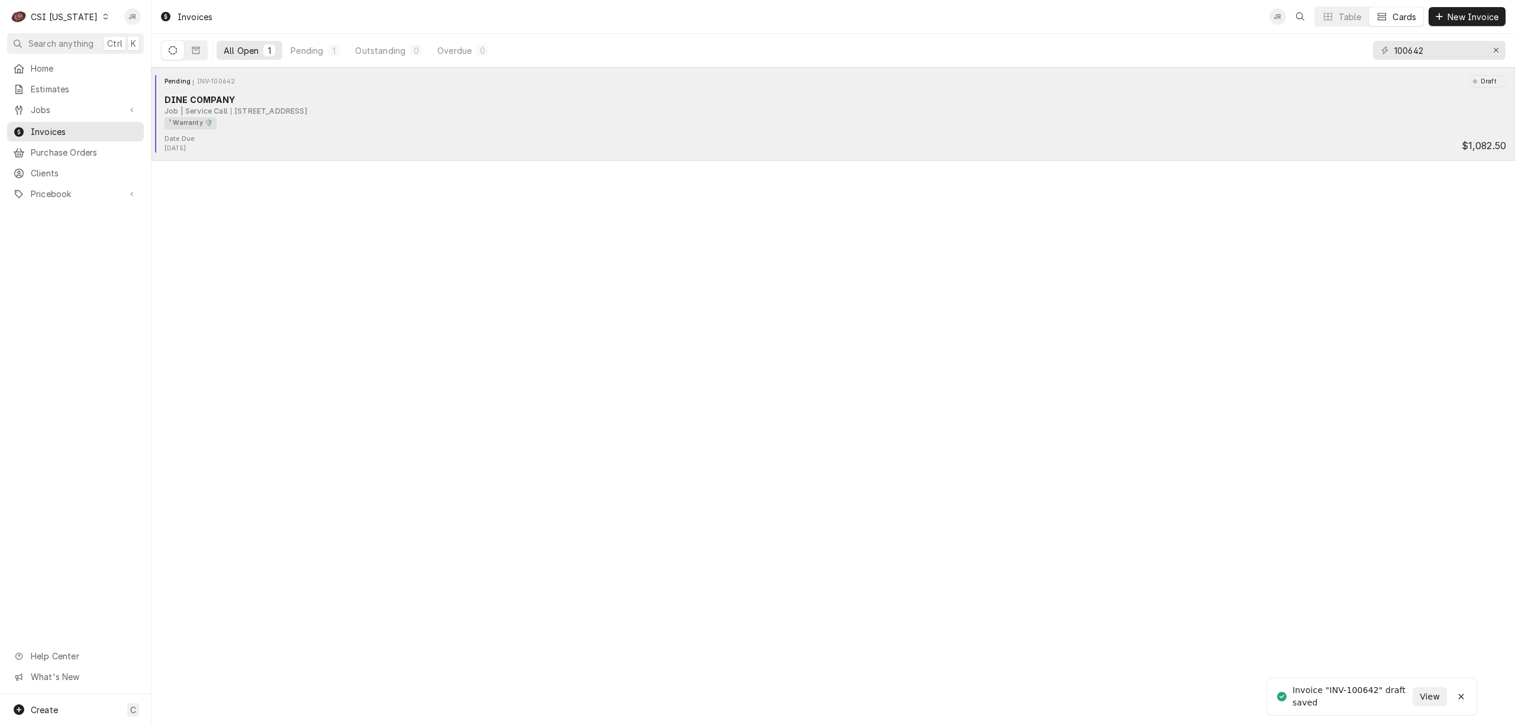
click at [412, 135] on div "Date Due: [DATE] $1,082.50" at bounding box center [833, 143] width 1354 height 19
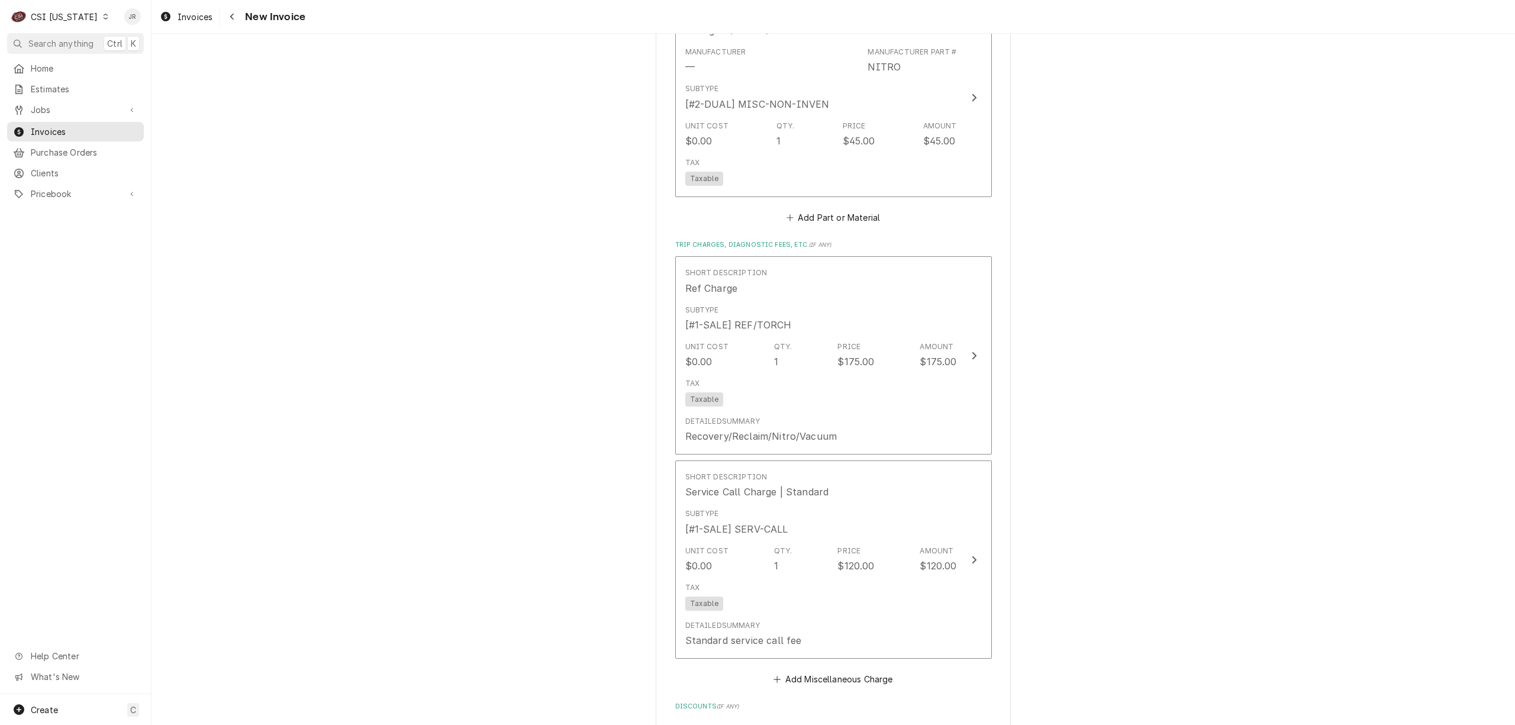
scroll to position [2286, 0]
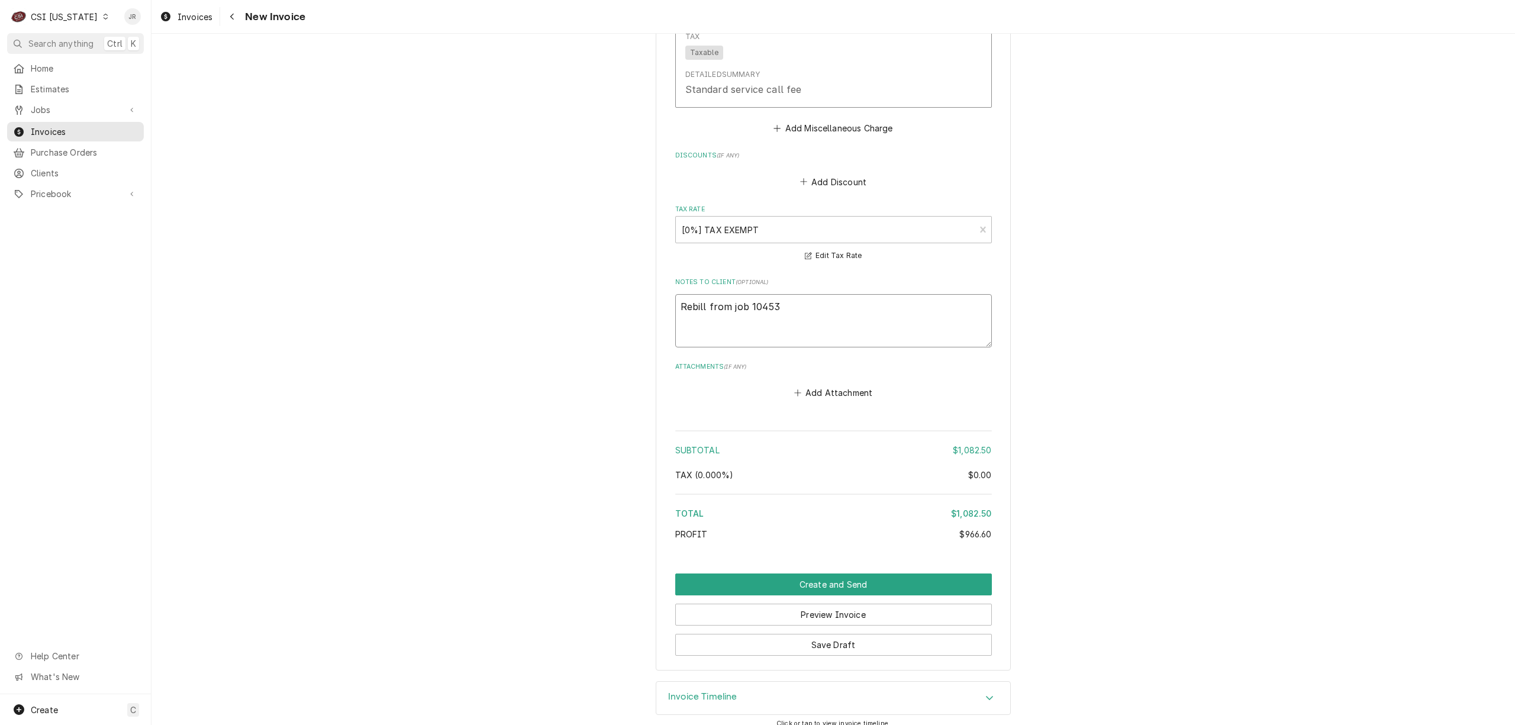
click at [828, 294] on textarea "Rebill from job 10453" at bounding box center [833, 321] width 317 height 54
type textarea "x"
type textarea "JRebill from job 10453"
type textarea "x"
type textarea "JRRebill from job 10453"
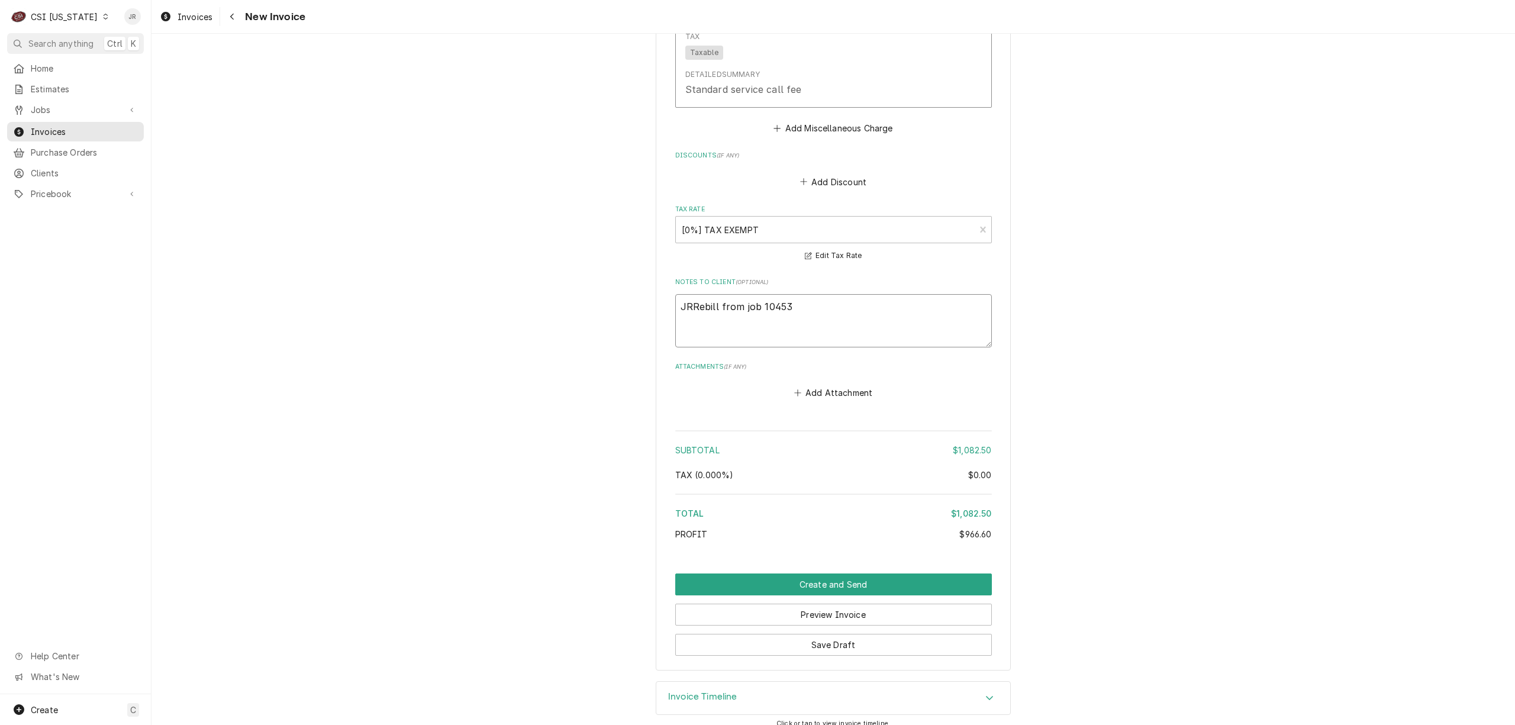
type textarea "x"
type textarea "JR Rebill from job 10453"
type textarea "x"
type textarea "JR Rebill from job 10453"
type textarea "x"
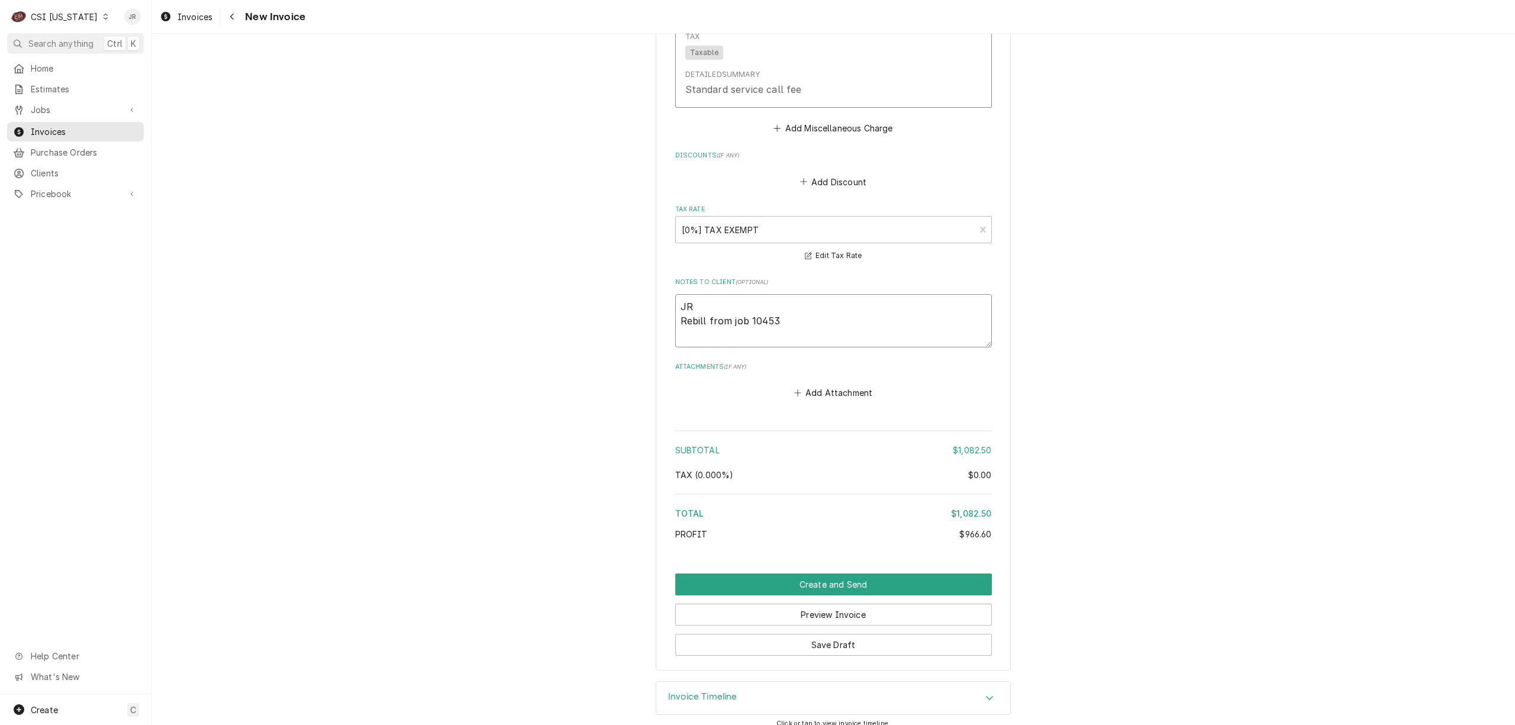
type textarea "BJR Rebill from job 10453"
type textarea "x"
type textarea "BiJR Rebill from job 10453"
type textarea "x"
type textarea "BilJR Rebill from job 10453"
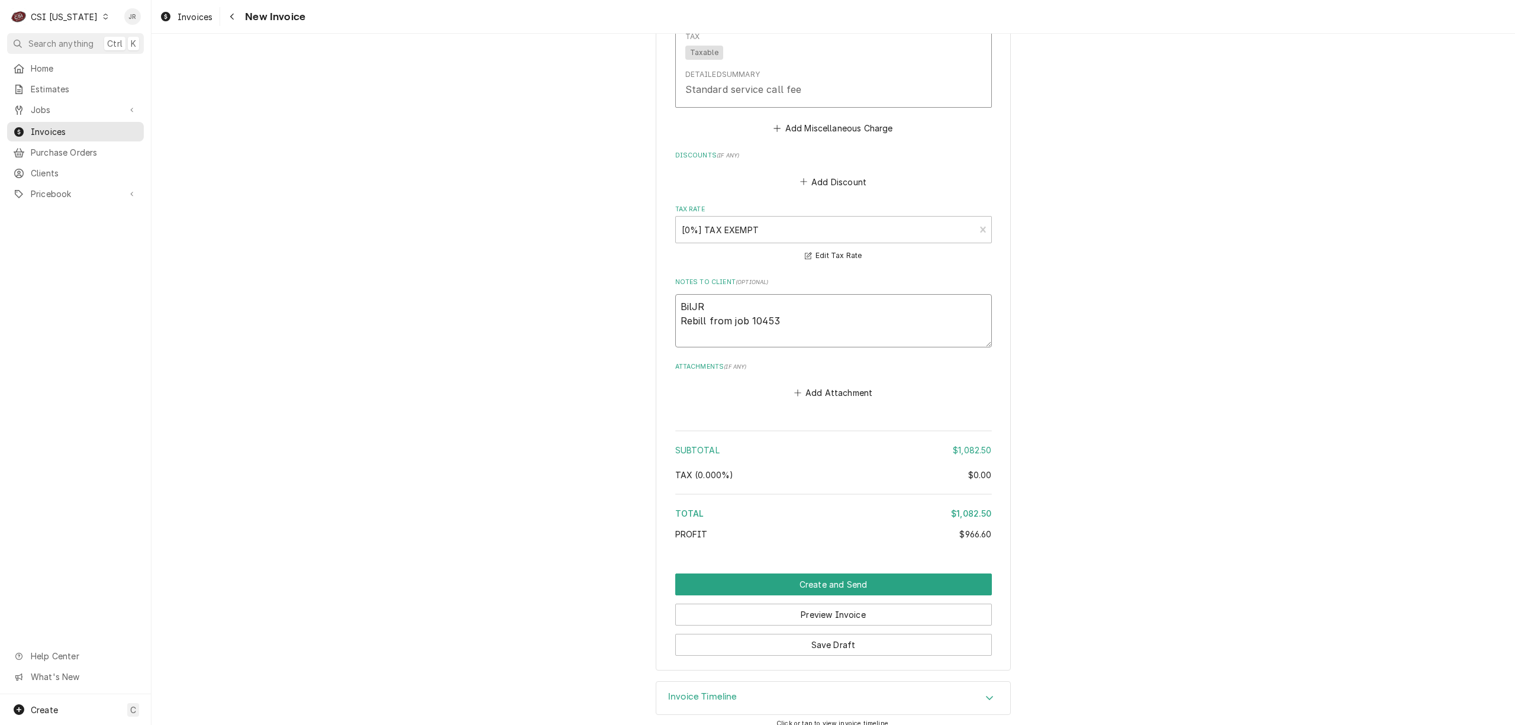
type textarea "x"
type textarea "BillJR Rebill from job 10453"
type textarea "x"
type textarea "BilleJR Rebill from job 10453"
type textarea "x"
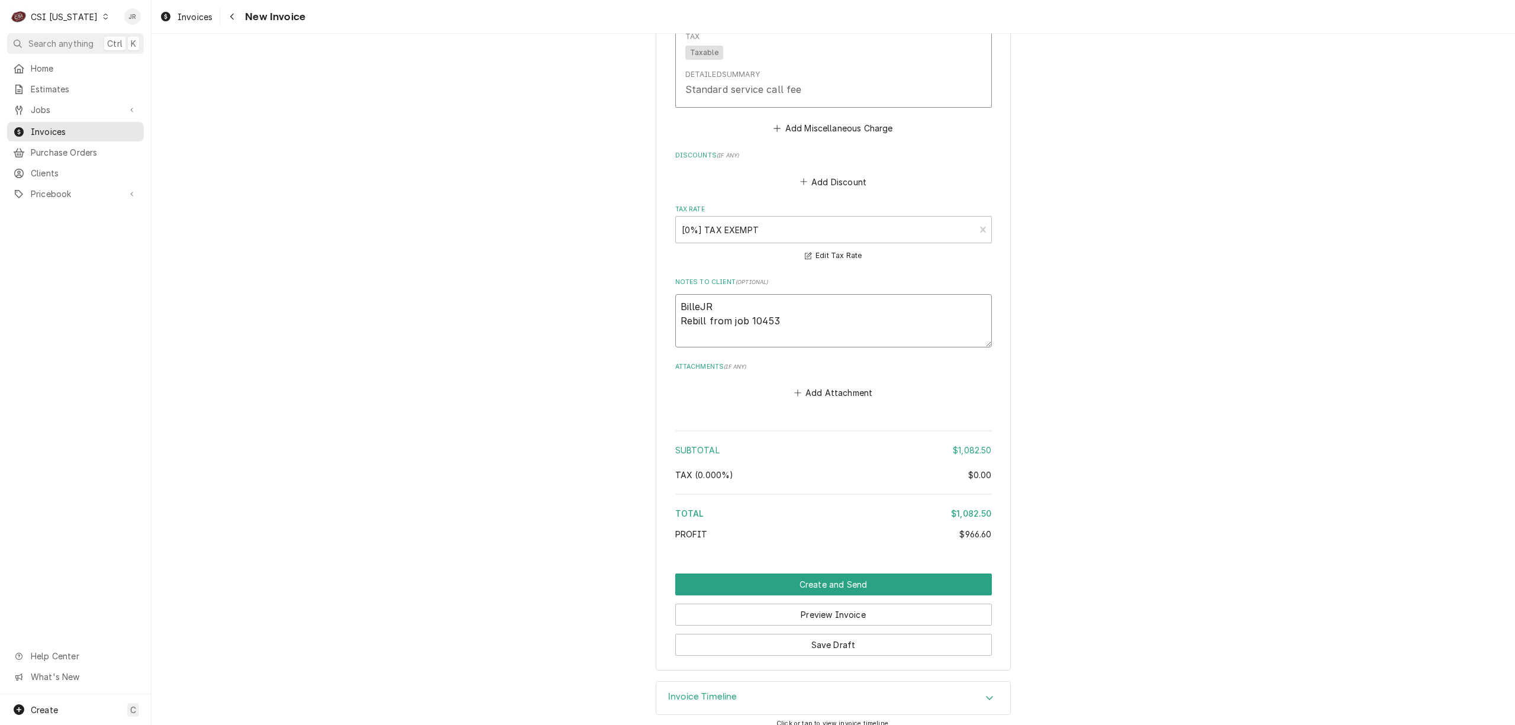
type textarea "BilledJR Rebill from job 10453"
type textarea "x"
type textarea "[PERSON_NAME] from job 10453"
type textarea "x"
type textarea "Billed tJR Rebill from job 10453"
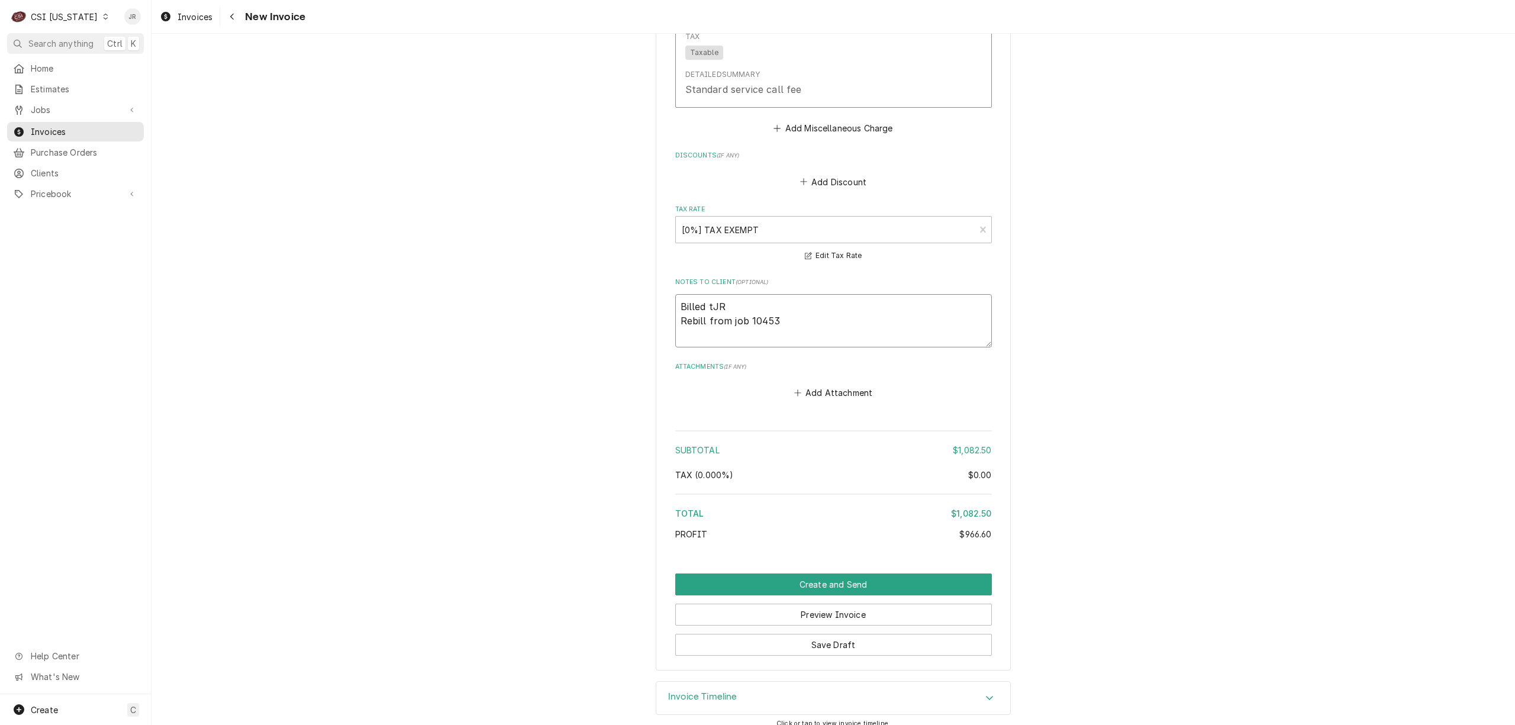
type textarea "x"
type textarea "Billed toJR Rebill from job 10453"
type textarea "x"
type textarea "Billed to JR Rebill from job 10453"
type textarea "x"
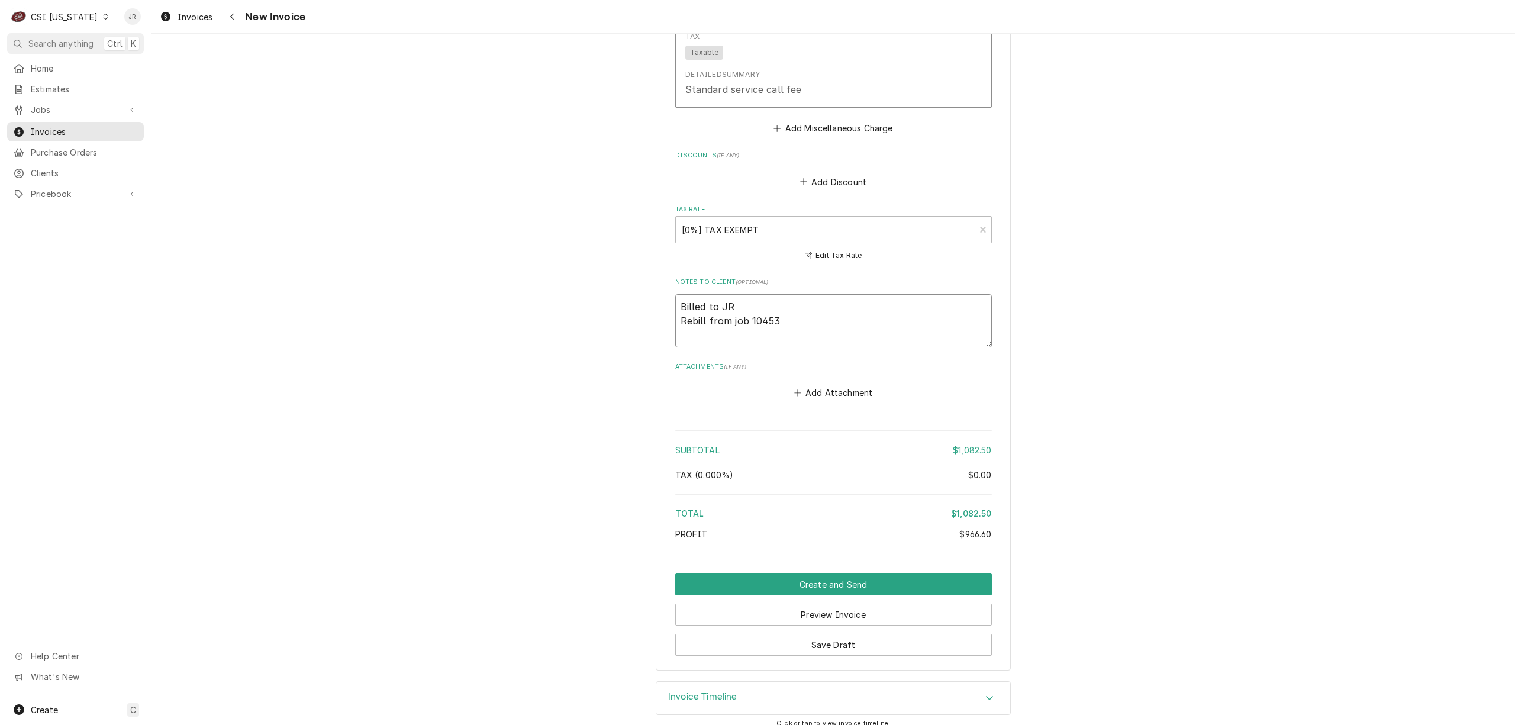
type textarea "Billed to HJR Rebill from job 10453"
type textarea "x"
type textarea "Billed to HaJR Rebill from job 10453"
type textarea "x"
type textarea "Billed to HatJR Rebill from job 10453"
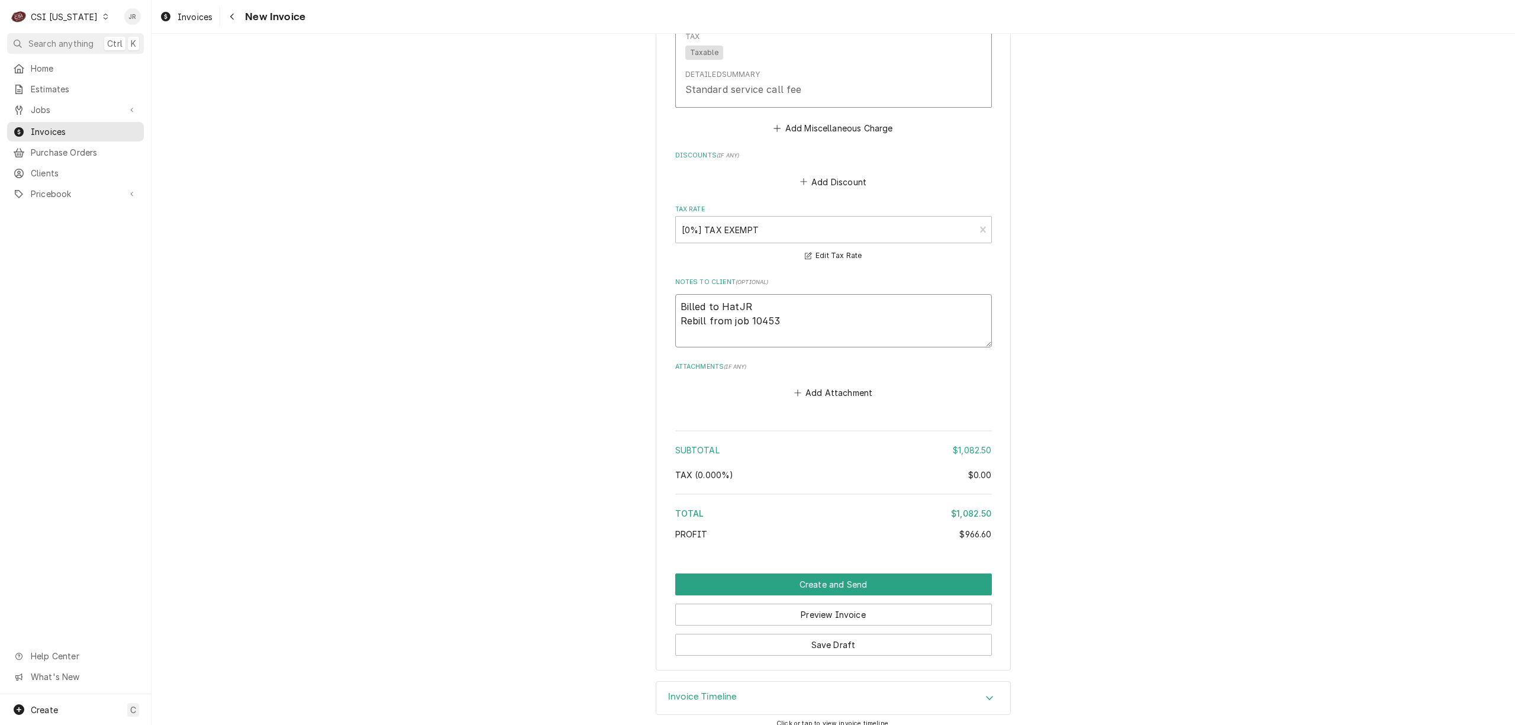
type textarea "x"
type textarea "Billed to HatcJR Rebill from job 10453"
type textarea "x"
type textarea "Billed to HatcoJR Rebill from job 10453"
type textarea "x"
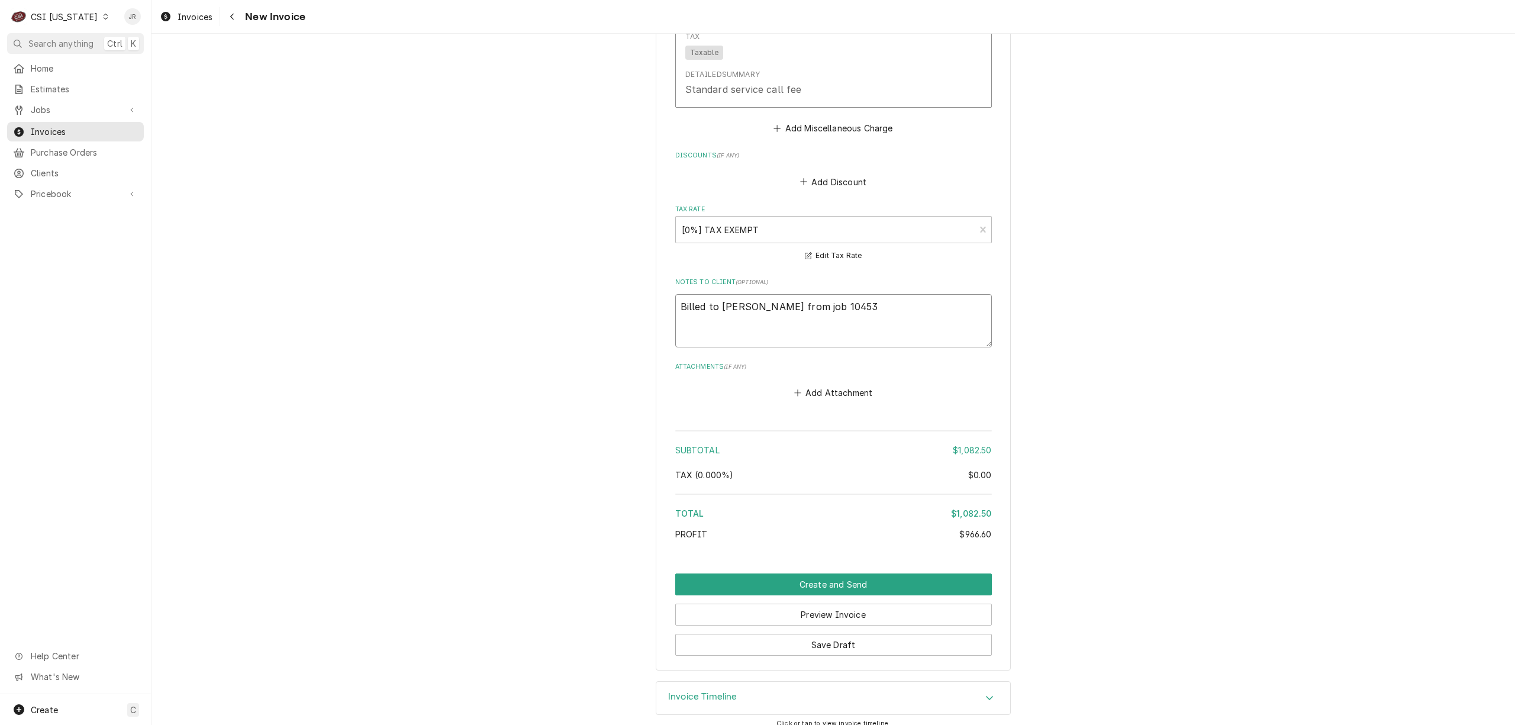
type textarea "Billed to Hatco oJR Rebill from job 10453"
type textarea "x"
type textarea "Billed to Hatco onJR Rebill from job 10453"
type textarea "x"
type textarea "Billed to Hatco on JR Rebill from job 10453"
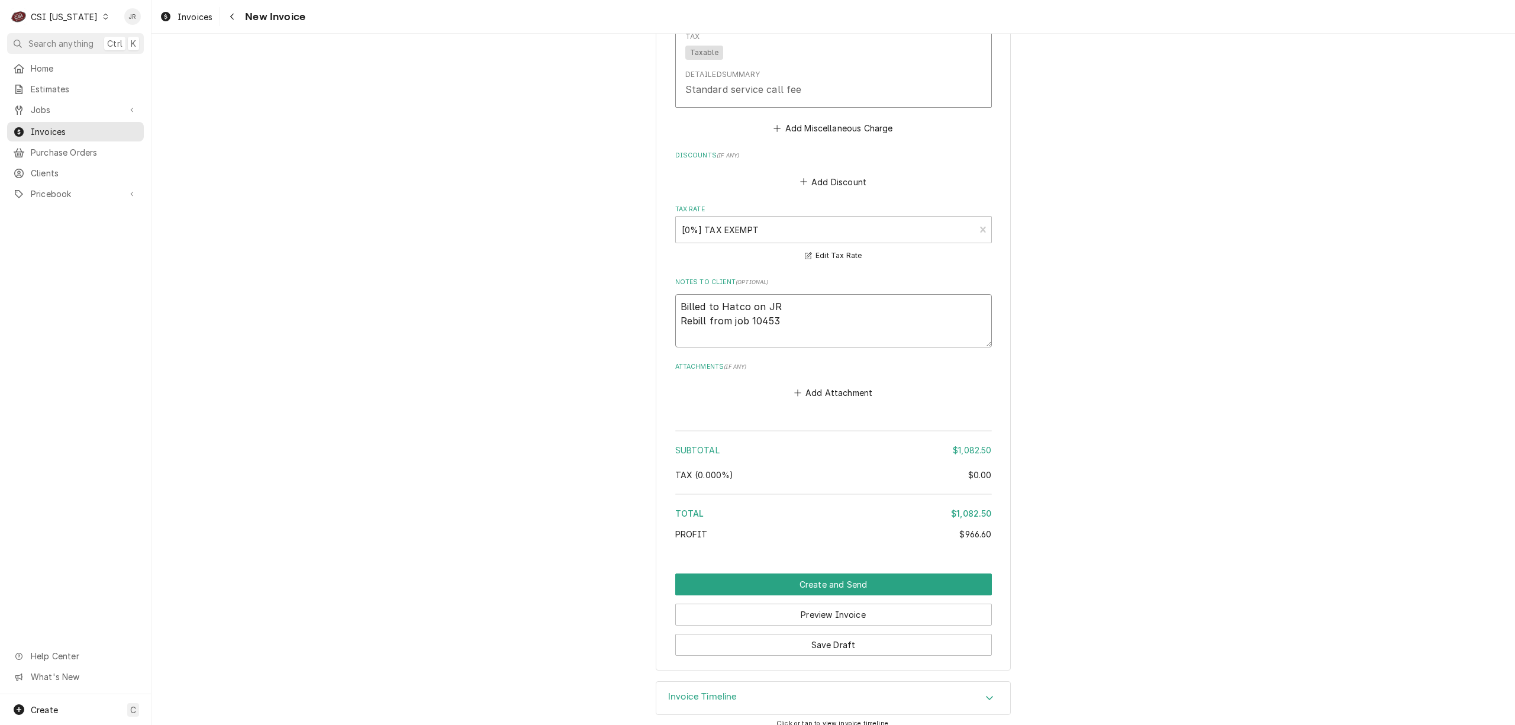
type textarea "x"
type textarea "Billed to Hatco on iJR Rebill from job 10453"
type textarea "x"
type textarea "Billed to Hatco on inJR Rebill from job 10453"
type textarea "x"
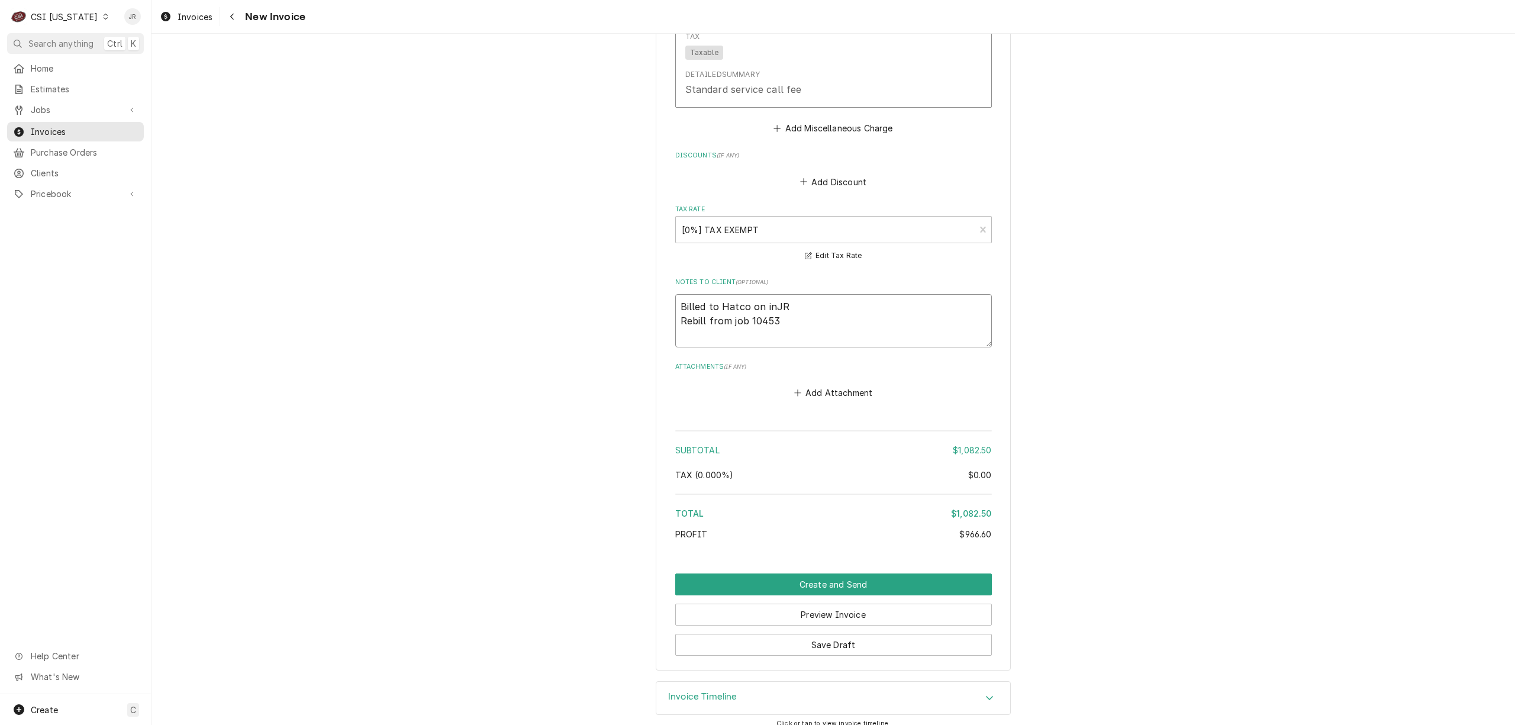
type textarea "Billed to Hatco on invJR Rebill from job 10453"
type textarea "x"
type textarea "Billed to Hatco on inv#JR Rebill from job 10453"
type textarea "x"
type textarea "Billed to Hatco on inv# JR Rebill from job 10453"
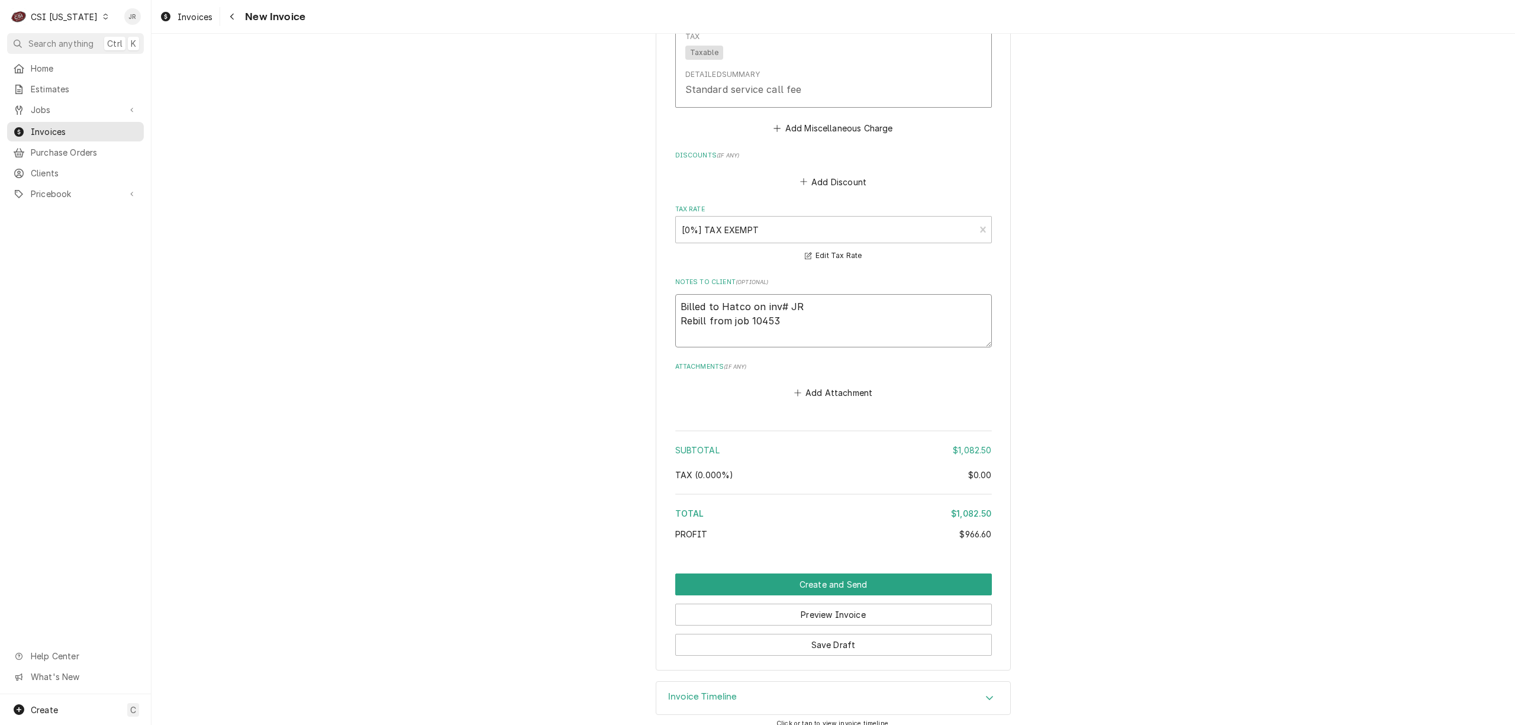
type textarea "x"
type textarea "Billed to Hatco on inv# 1JR Rebill from job 10453"
type textarea "x"
type textarea "Billed to Hatco on inv# 10JR Rebill from job 10453"
type textarea "x"
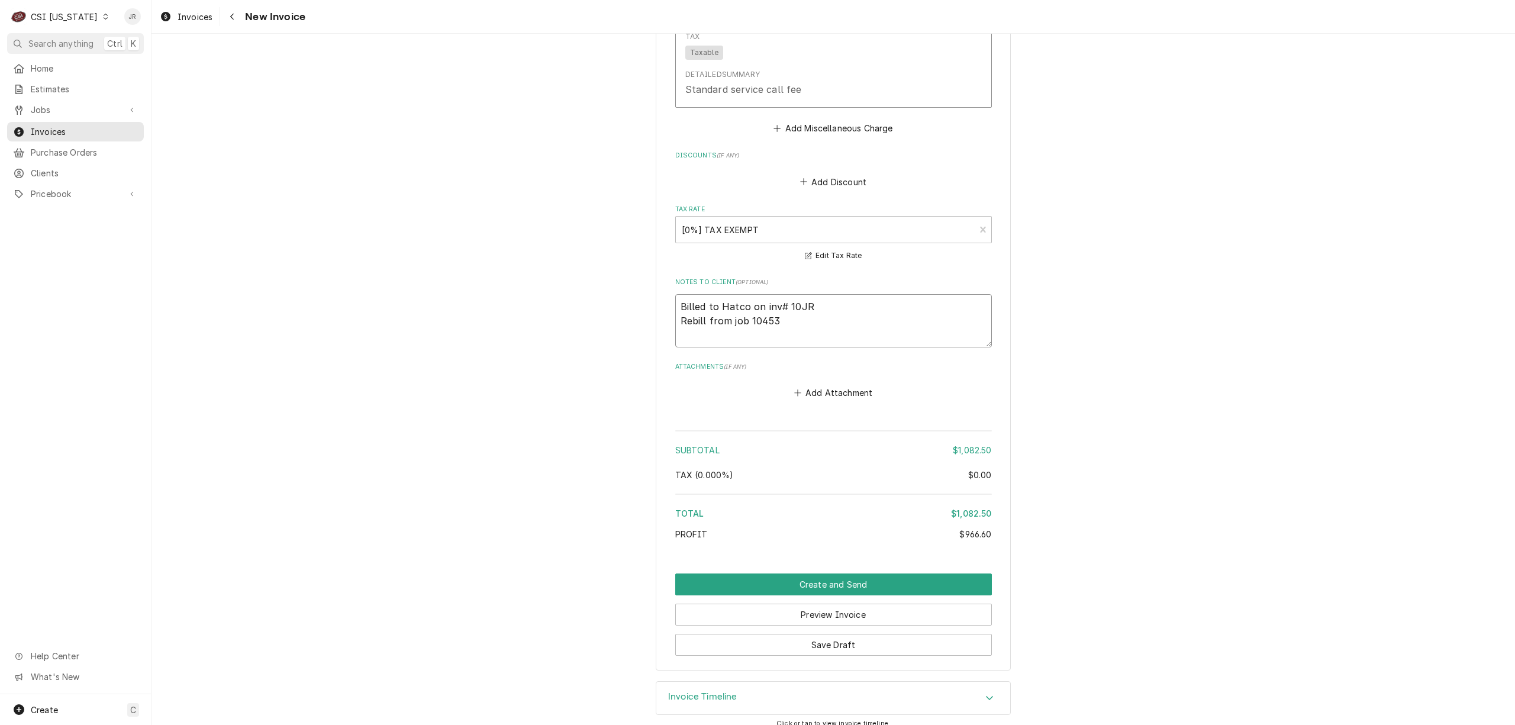
type textarea "Billed to Hatco on inv# 100JR Rebill from job 10453"
type textarea "x"
type textarea "Billed to Hatco on inv# 1007JR Rebill from job 10453"
type textarea "x"
type textarea "Billed to Hatco on inv# 10070JR Rebill from job 10453"
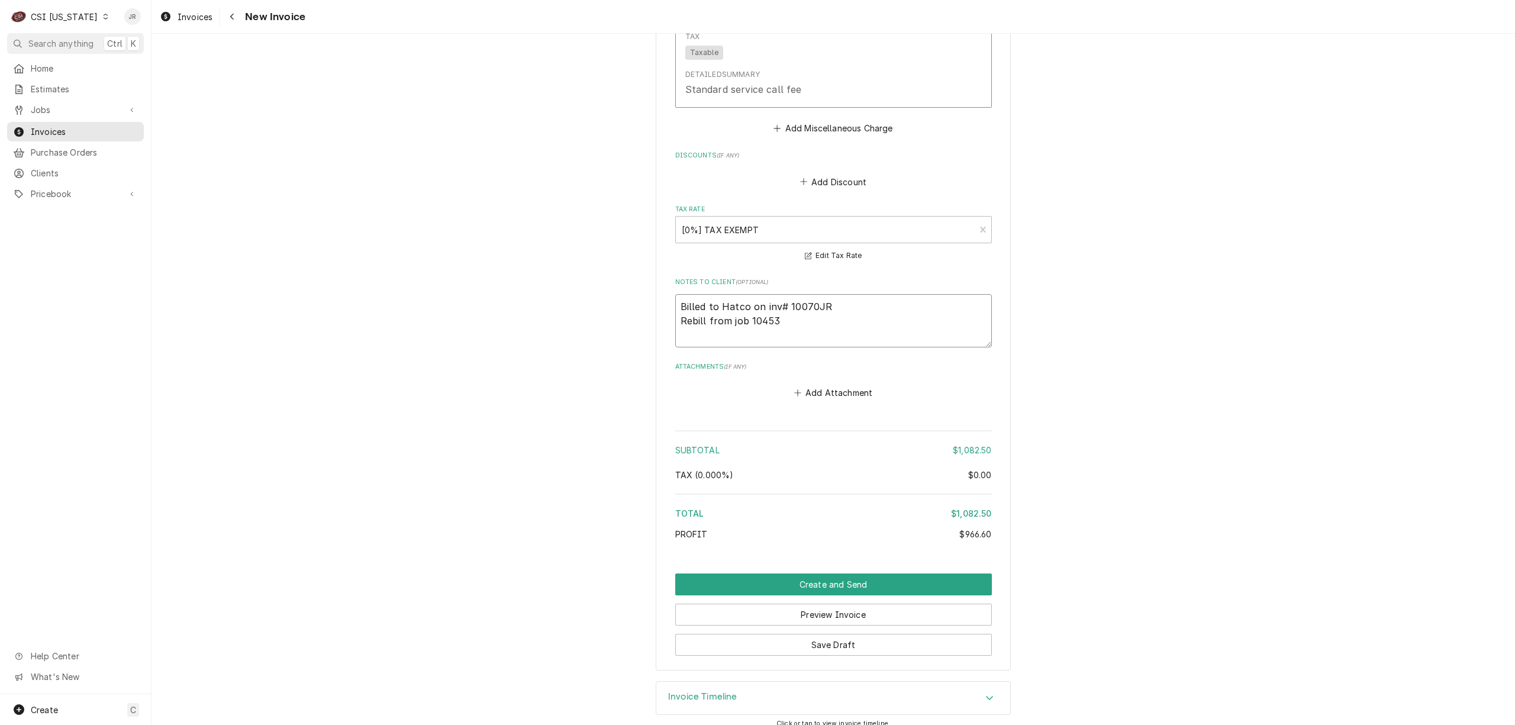
type textarea "x"
type textarea "Billed to Hatco on inv# 100704JR Rebill from job 10453"
type textarea "x"
type textarea "Billed to Hatco on inv# 100704 JR Rebill from job 10453"
type textarea "x"
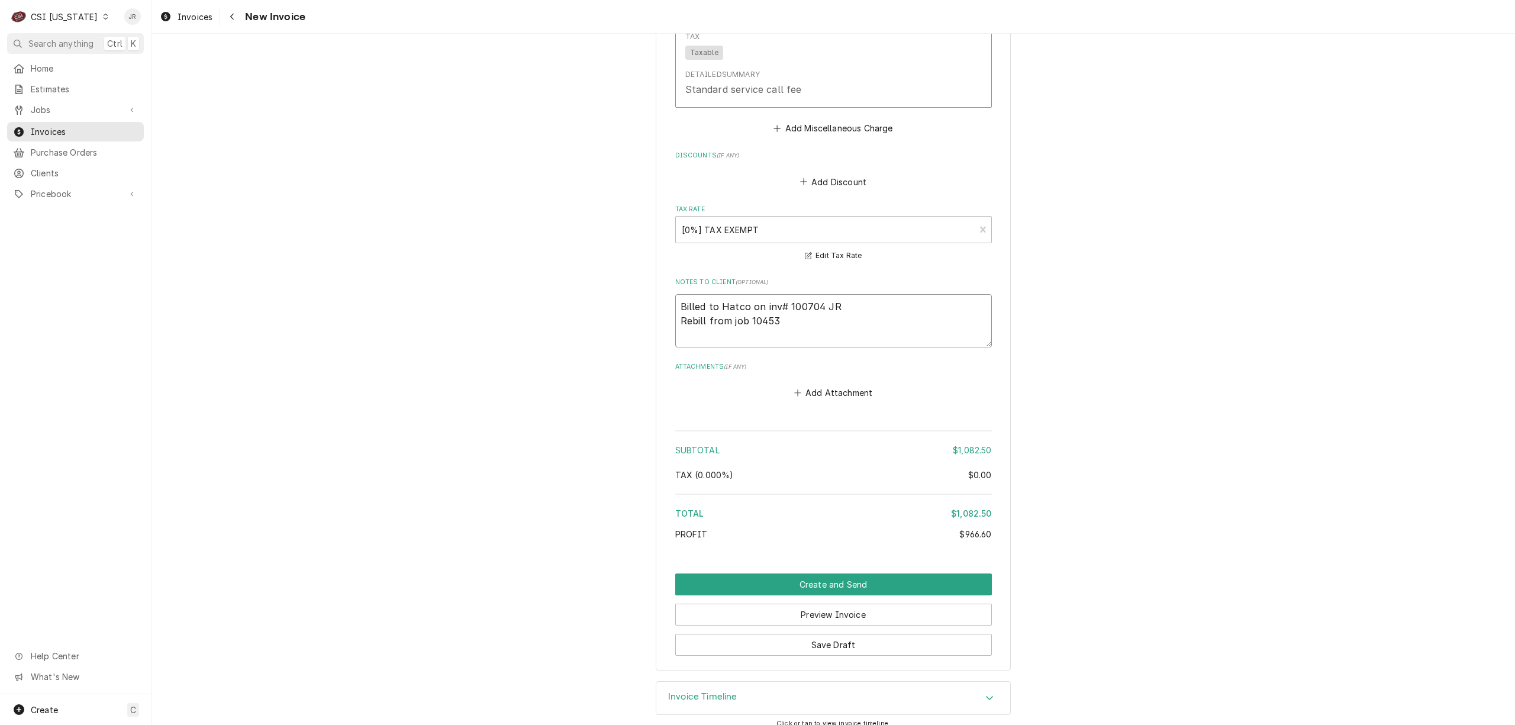
type textarea "Billed to Hatco on inv# 100704 -JR Rebill from job 10453"
drag, startPoint x: 770, startPoint y: 292, endPoint x: 782, endPoint y: 214, distance: 79.0
click at [772, 294] on textarea "Billed to Hatco on inv# 100704 -JR Rebill from job 10453" at bounding box center [833, 321] width 317 height 54
type textarea "x"
type textarea "Billed to Hatco on invo# 100704 -JR Rebill from job 10453"
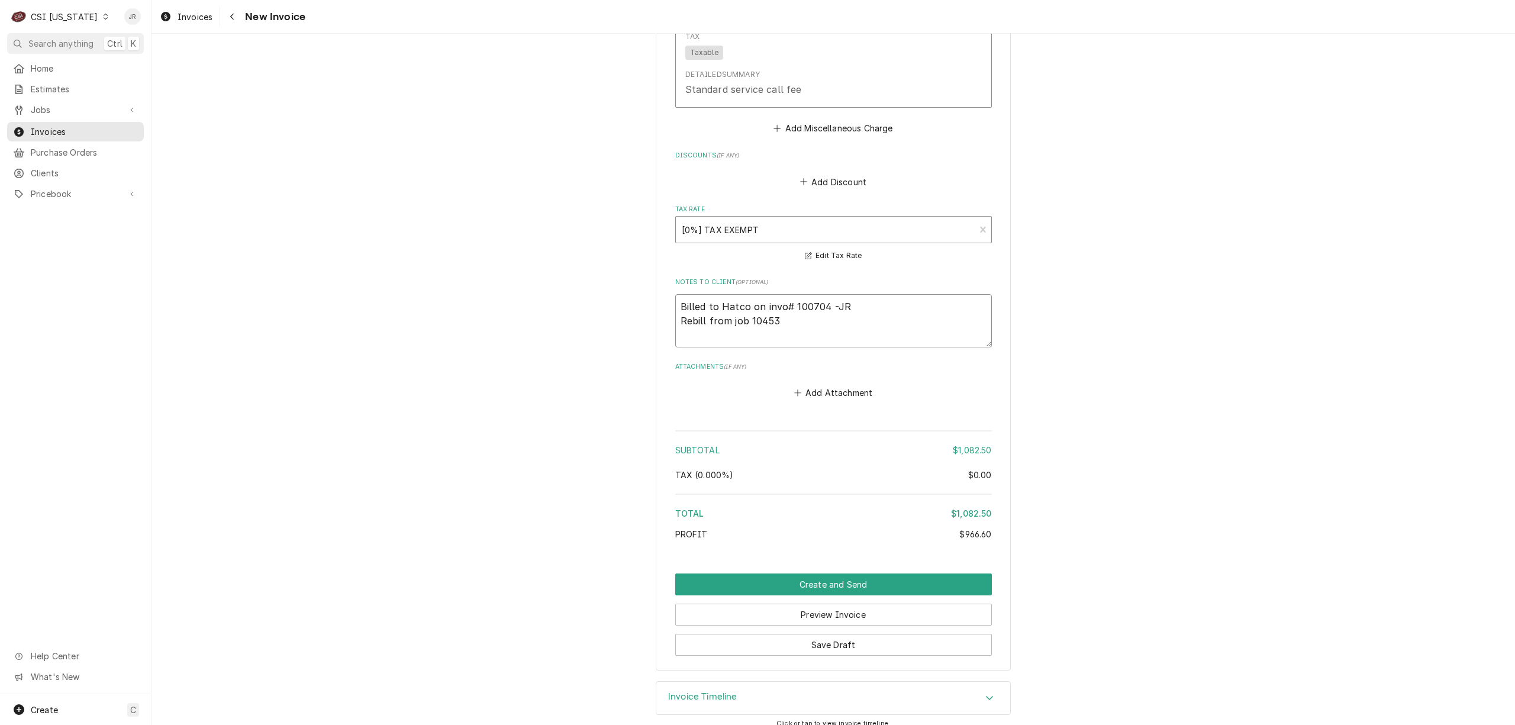
type textarea "x"
type textarea "Billed to Hatco on invoi# 100704 -JR Rebill from job 10453"
type textarea "x"
type textarea "Billed to Hatco on invoic# 100704 -JR Rebill from job 10453"
type textarea "x"
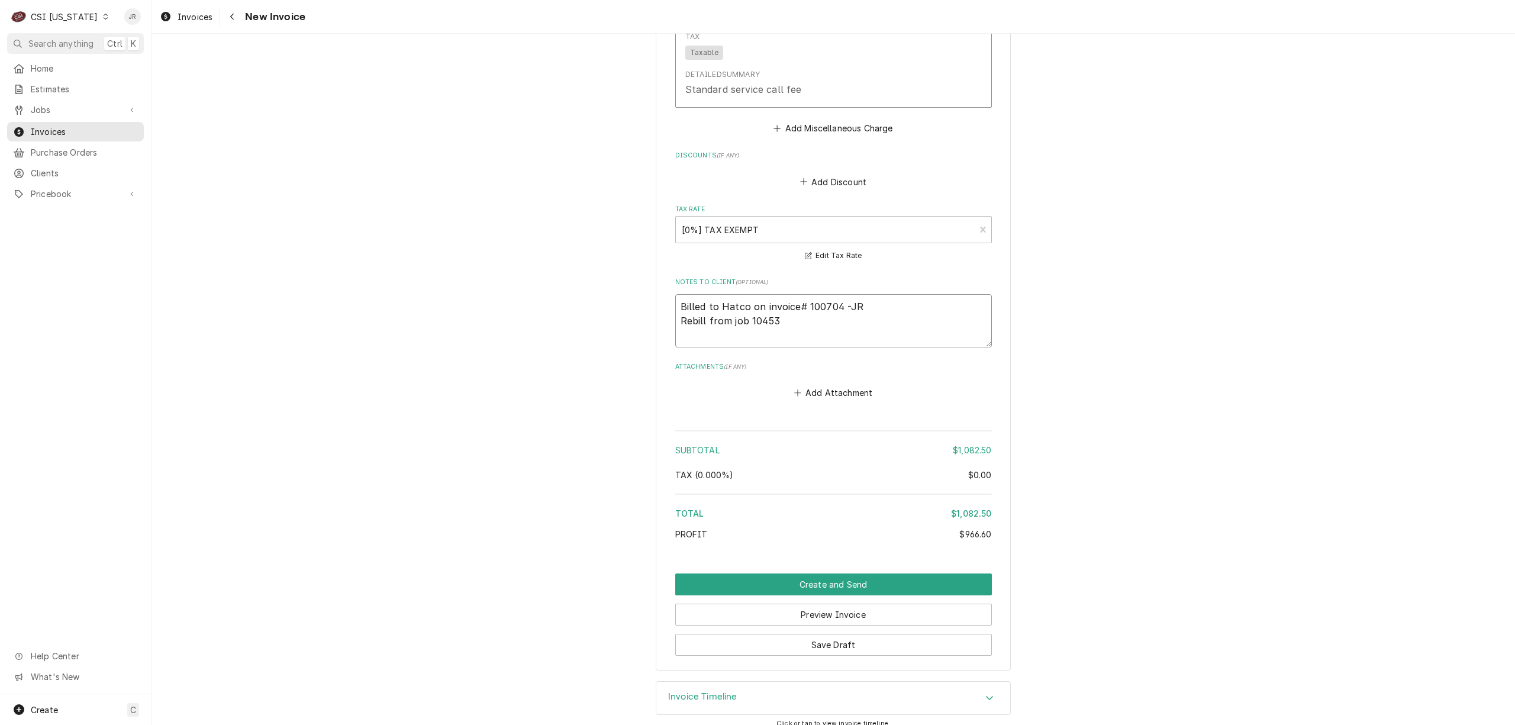
click at [879, 321] on textarea "Billed to Hatco on invoice# 100704 -JR Rebill from job 10453" at bounding box center [833, 321] width 317 height 54
type textarea "Billed to Hatco on invoice# 100704 -JR Rebill from job 10453"
click at [834, 634] on button "Save Draft" at bounding box center [833, 645] width 317 height 22
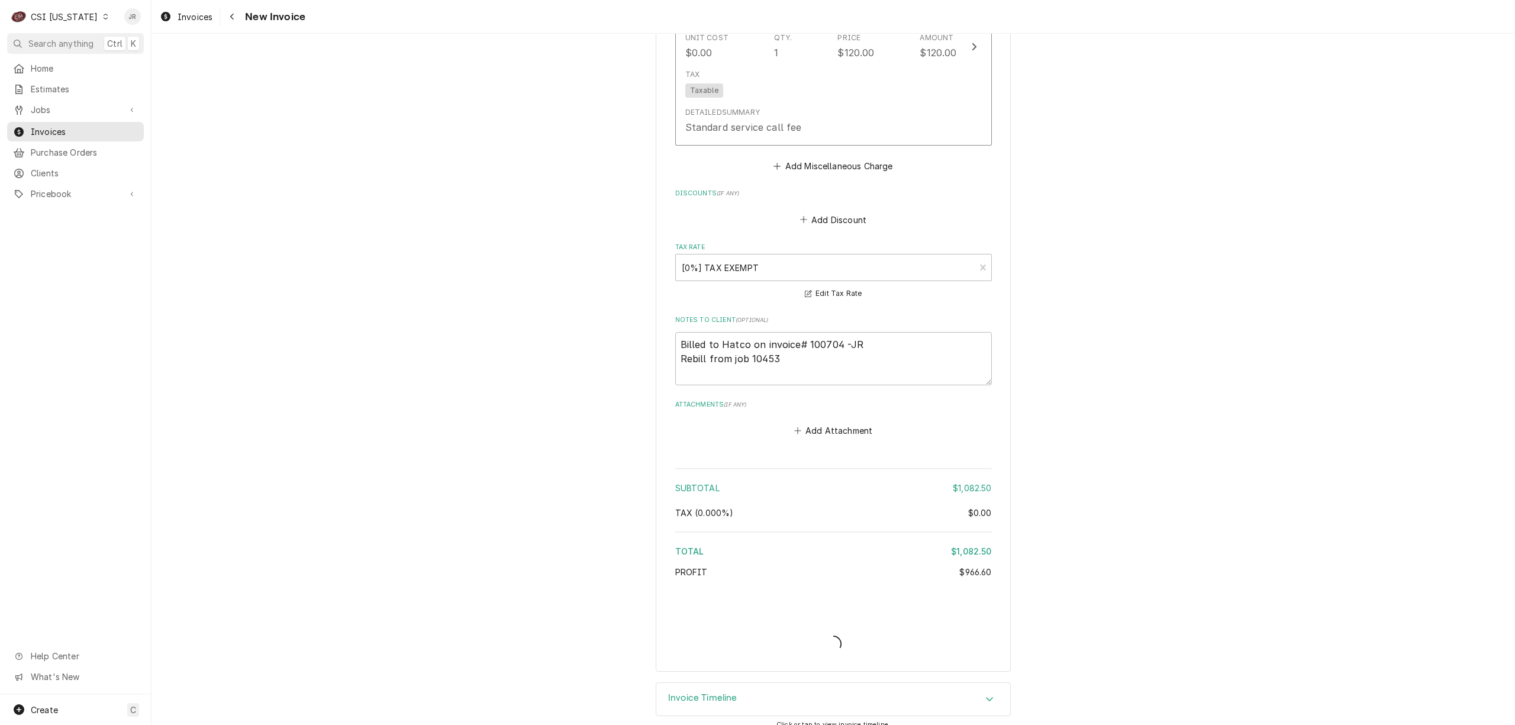
type textarea "x"
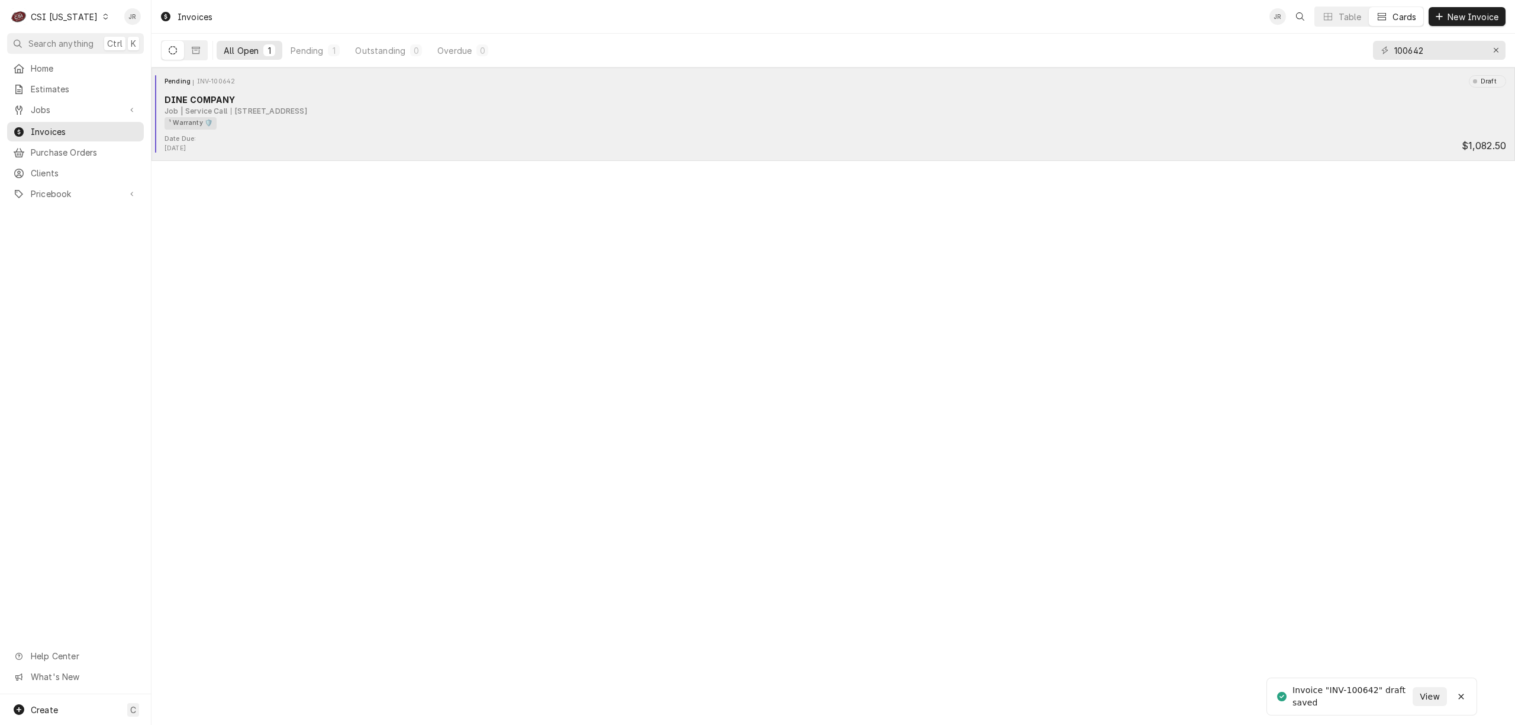
click at [252, 145] on div "Date Due: [DATE] $1,082.50" at bounding box center [833, 143] width 1354 height 19
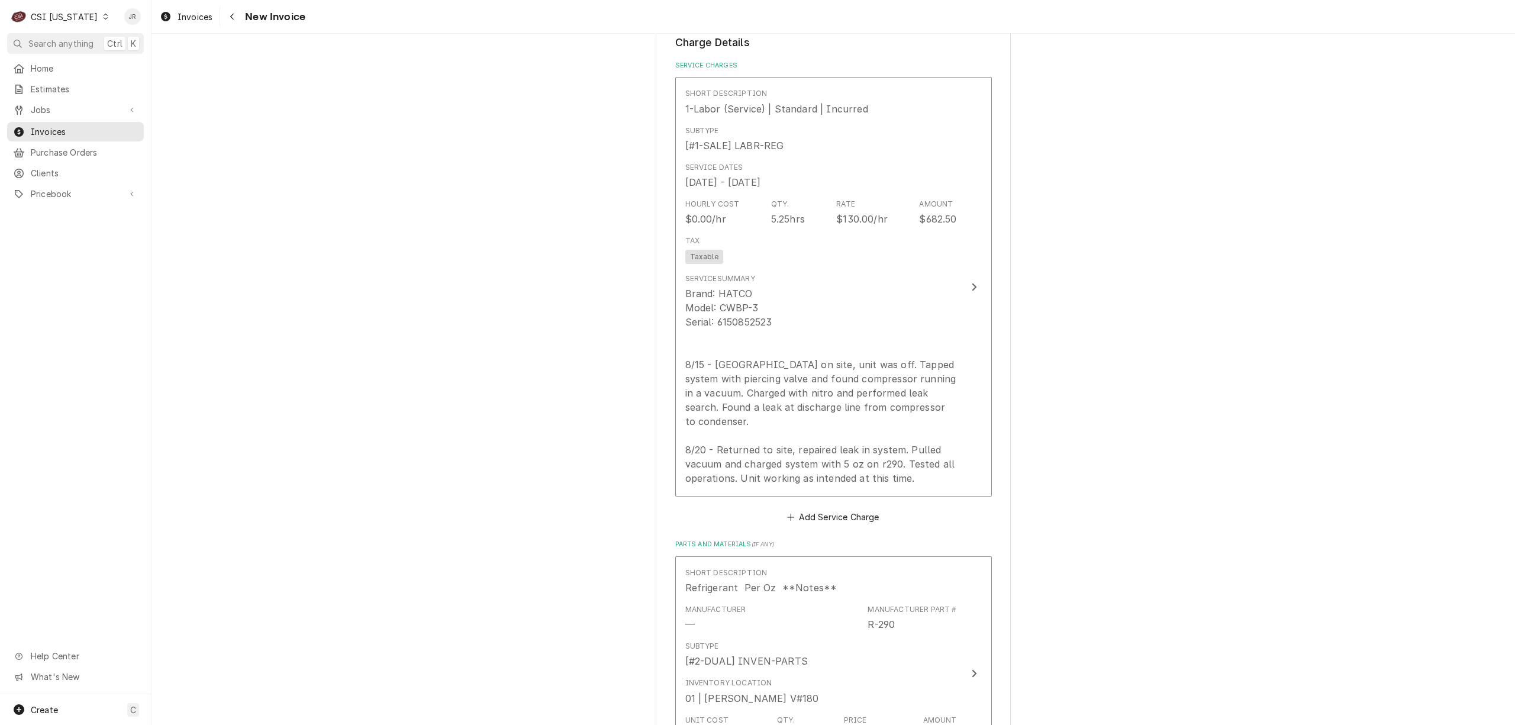
scroll to position [947, 0]
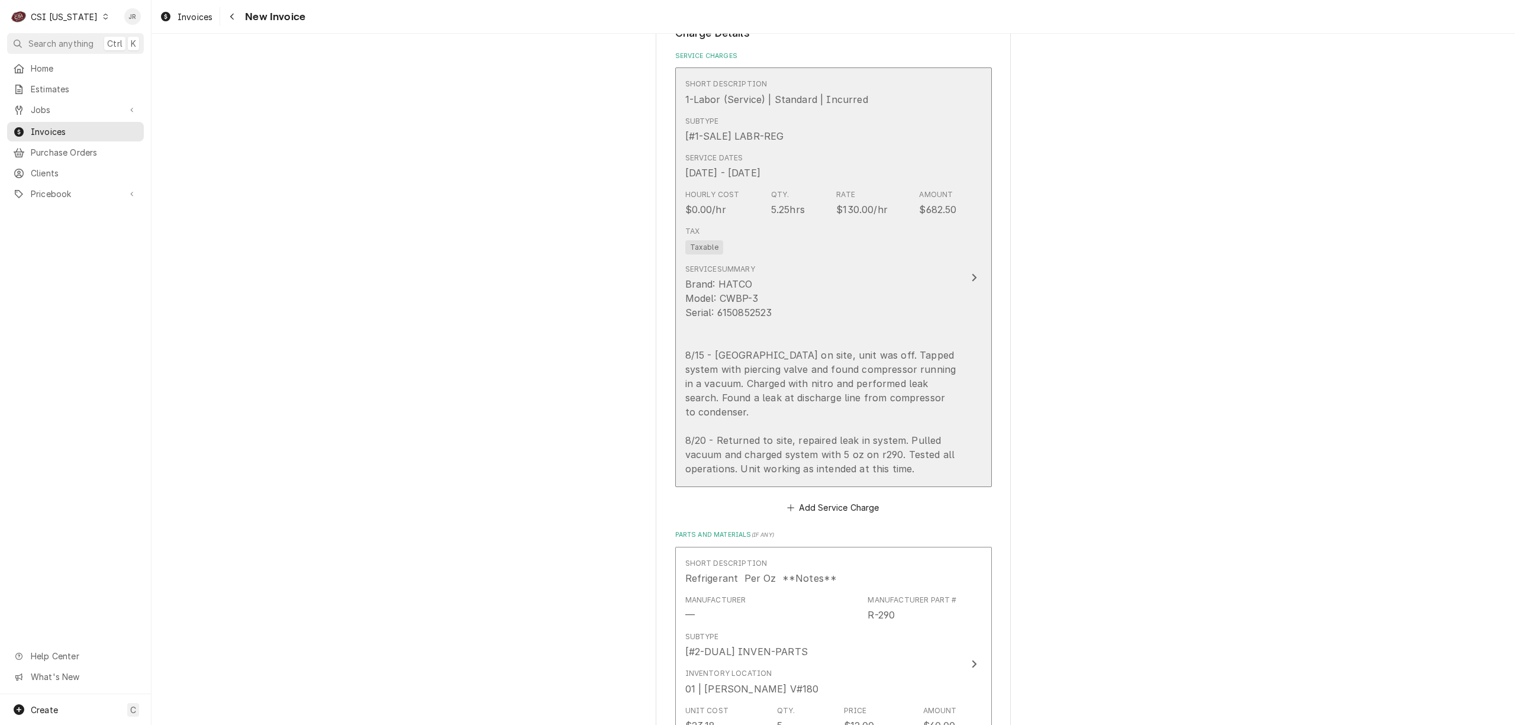
click at [935, 247] on div "Tax Taxable" at bounding box center [821, 240] width 272 height 38
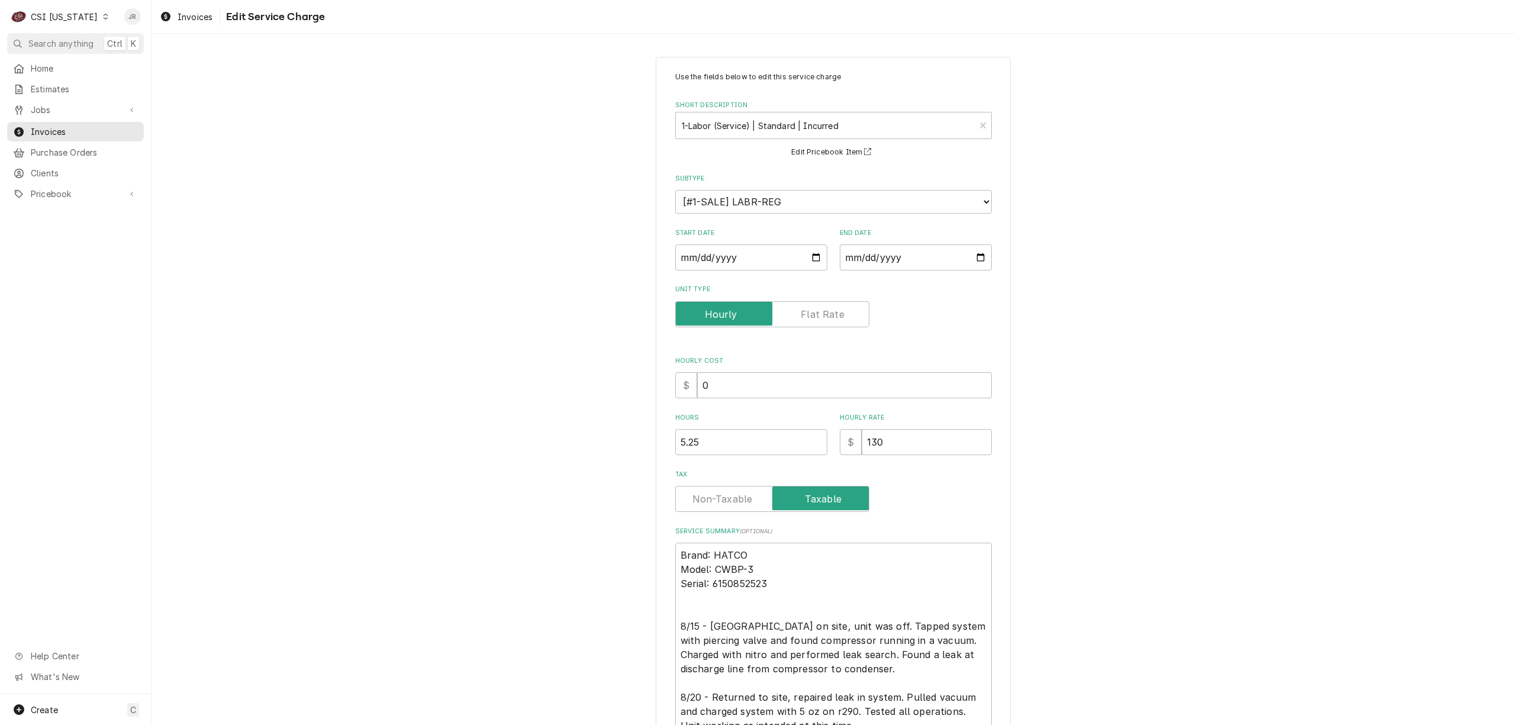
scroll to position [117, 0]
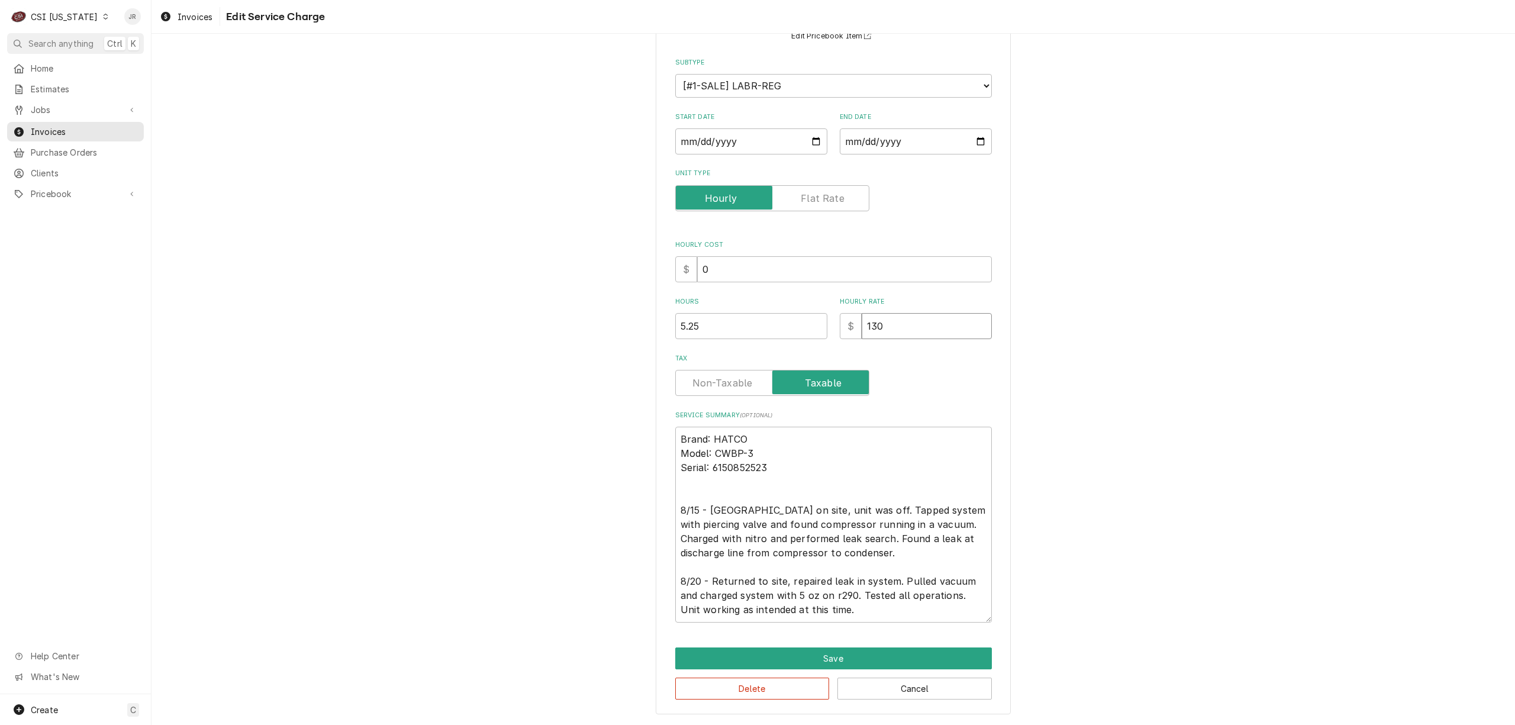
drag, startPoint x: 896, startPoint y: 328, endPoint x: 750, endPoint y: 313, distance: 146.3
click at [750, 313] on div "Hours 5.25 Hourly Rate $ 130" at bounding box center [833, 318] width 317 height 42
type textarea "x"
type input "0"
click at [853, 654] on button "Save" at bounding box center [833, 658] width 317 height 22
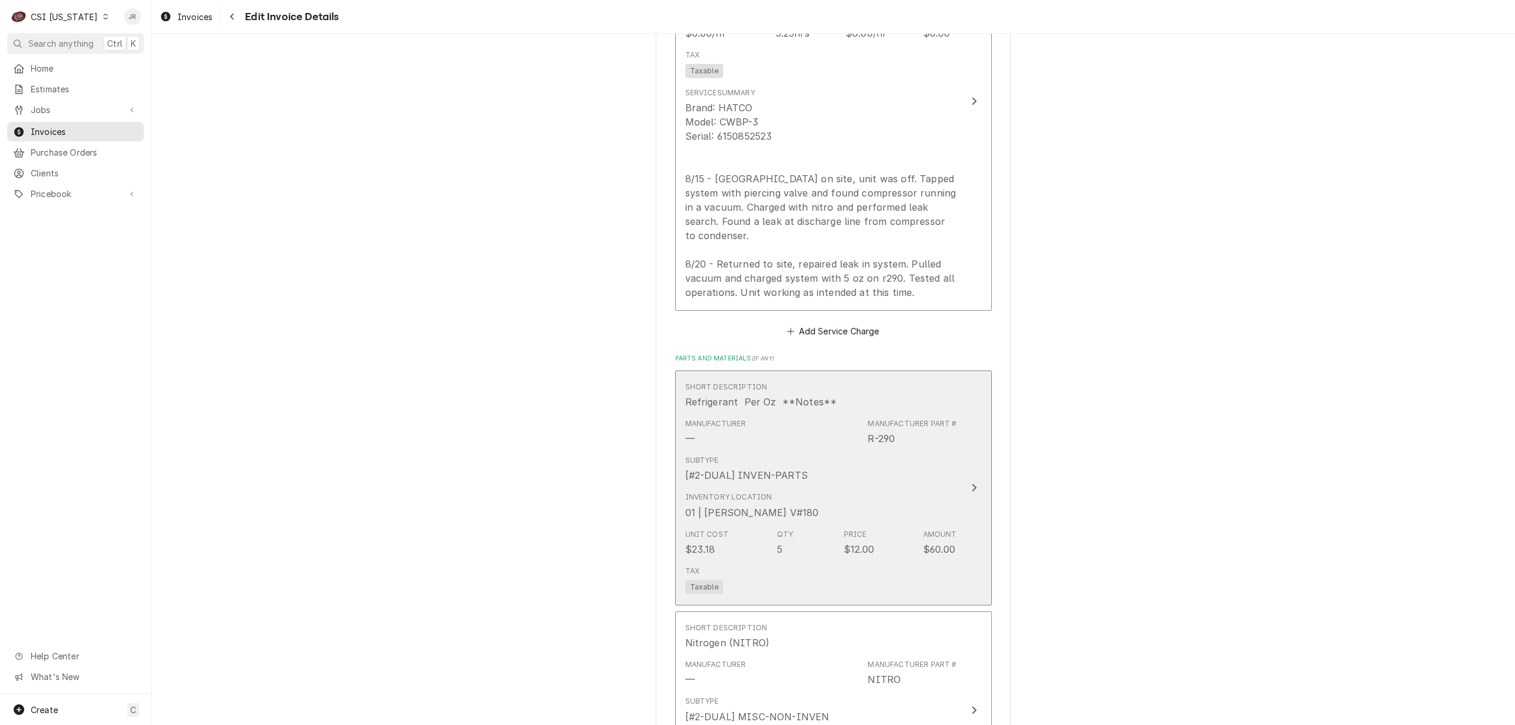
scroll to position [1248, 0]
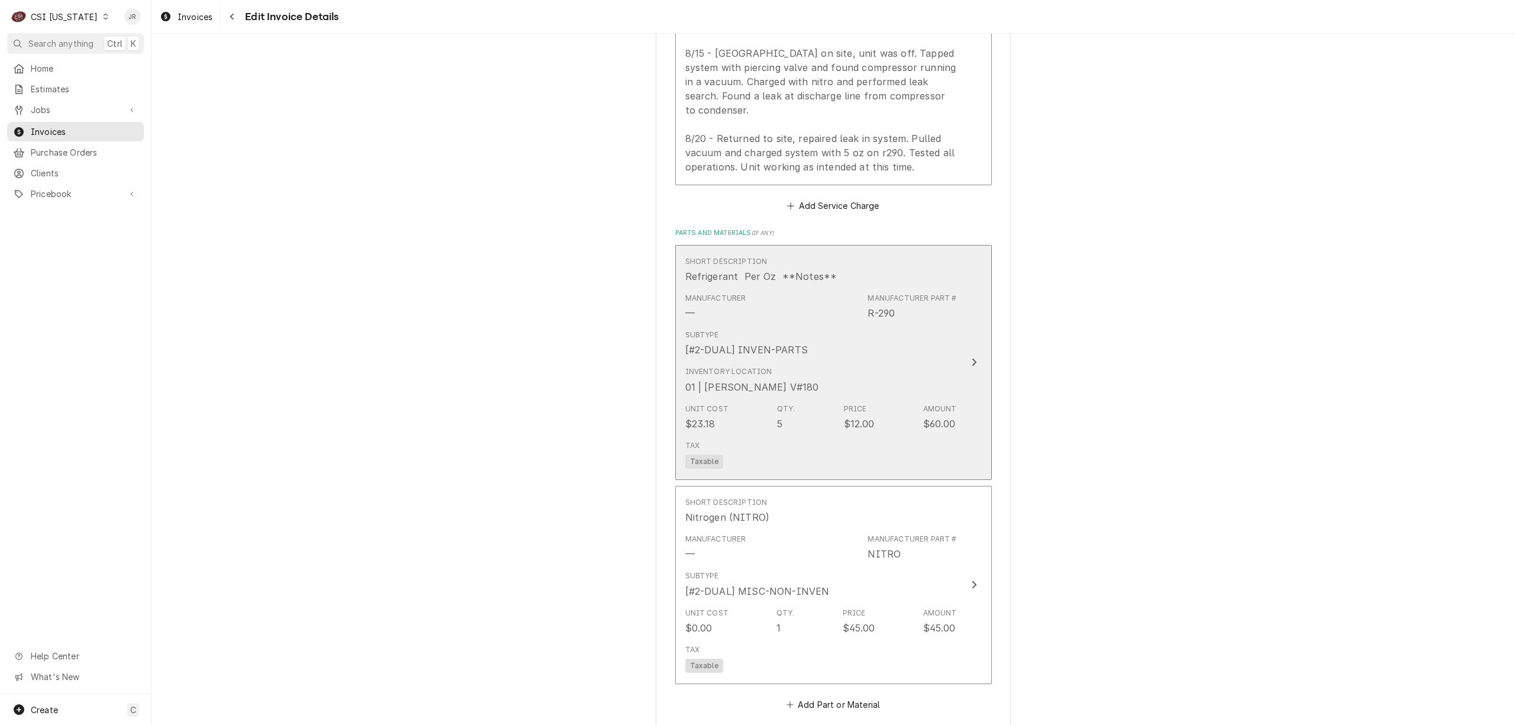
click at [893, 325] on div "Subtype [#2-DUAL] INVEN-PARTS" at bounding box center [821, 343] width 272 height 37
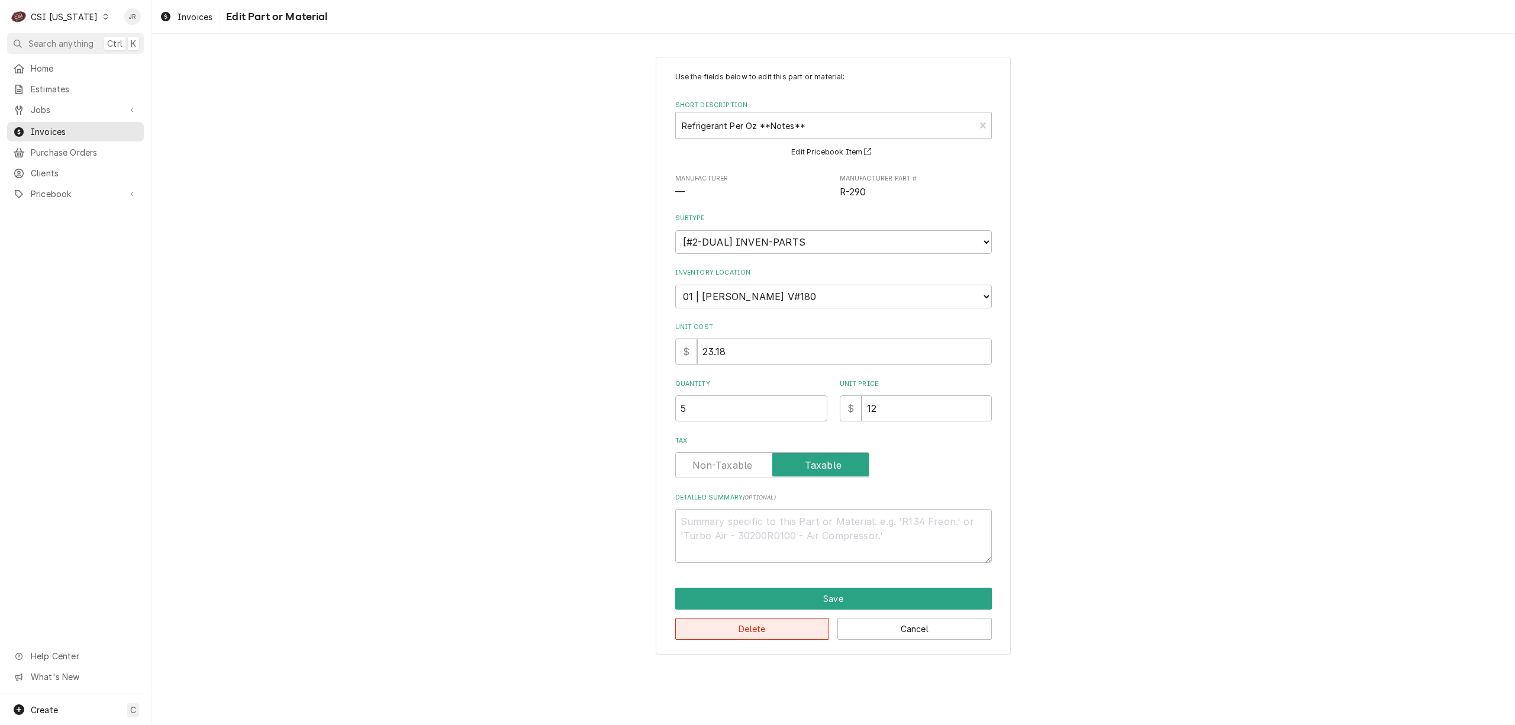
click at [773, 634] on button "Delete" at bounding box center [752, 629] width 154 height 22
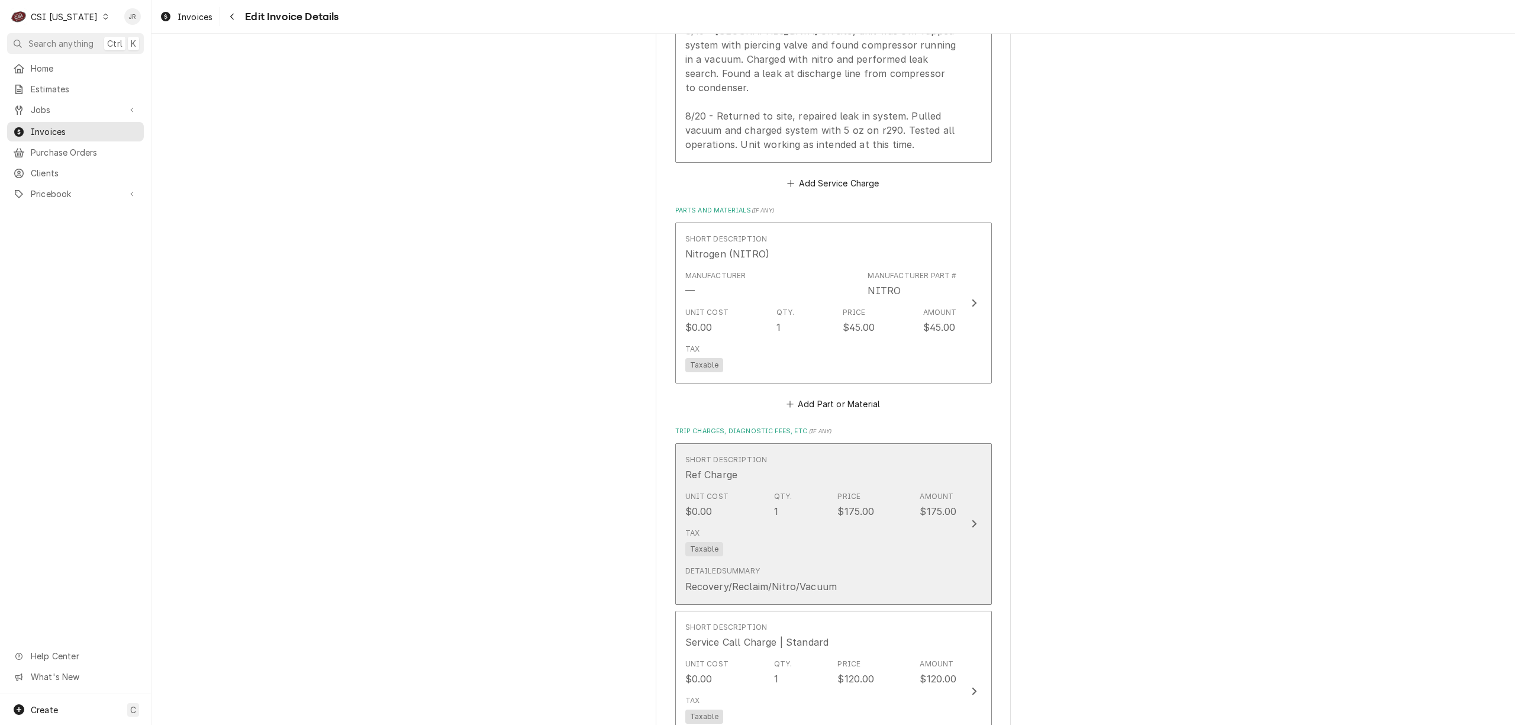
scroll to position [1272, 0]
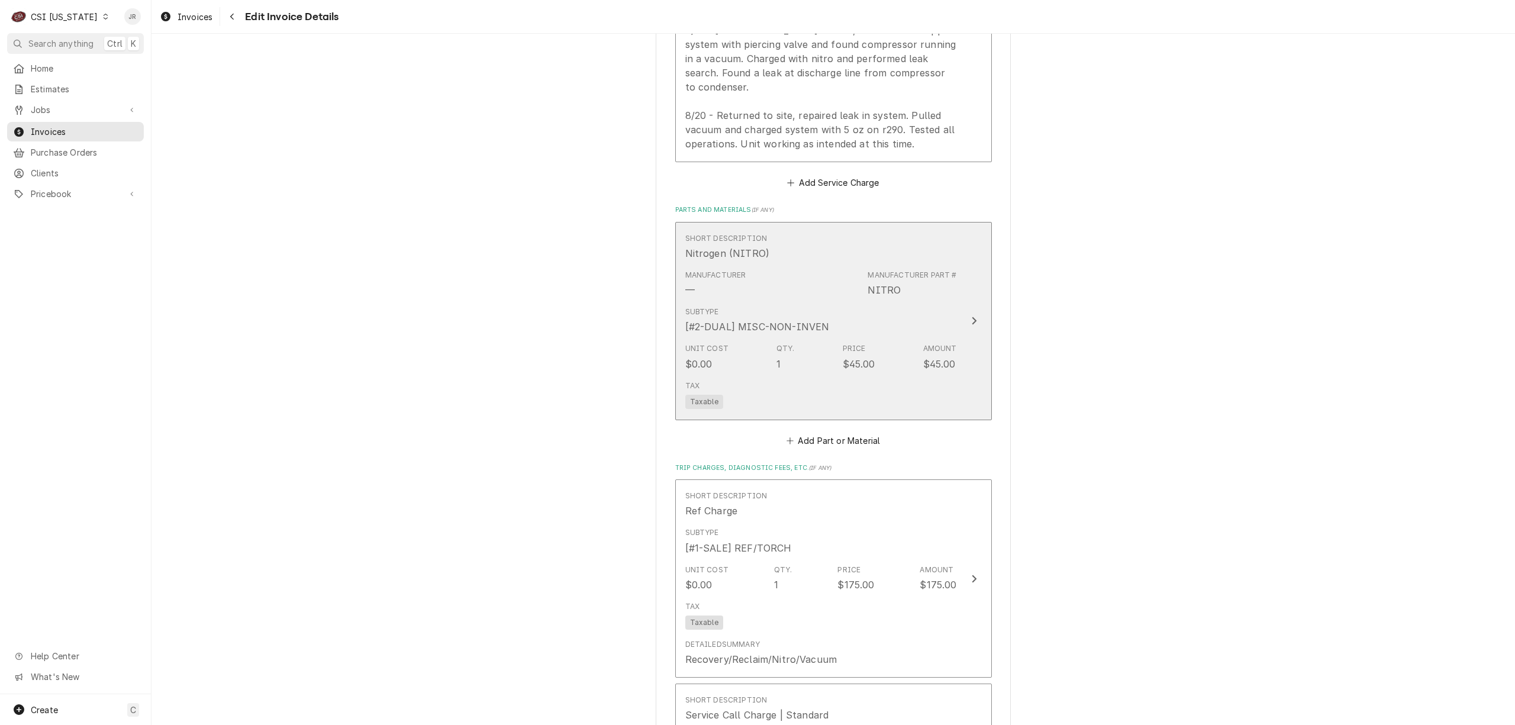
click at [941, 318] on div "Subtype [#2-DUAL] MISC-NON-INVEN" at bounding box center [821, 320] width 272 height 37
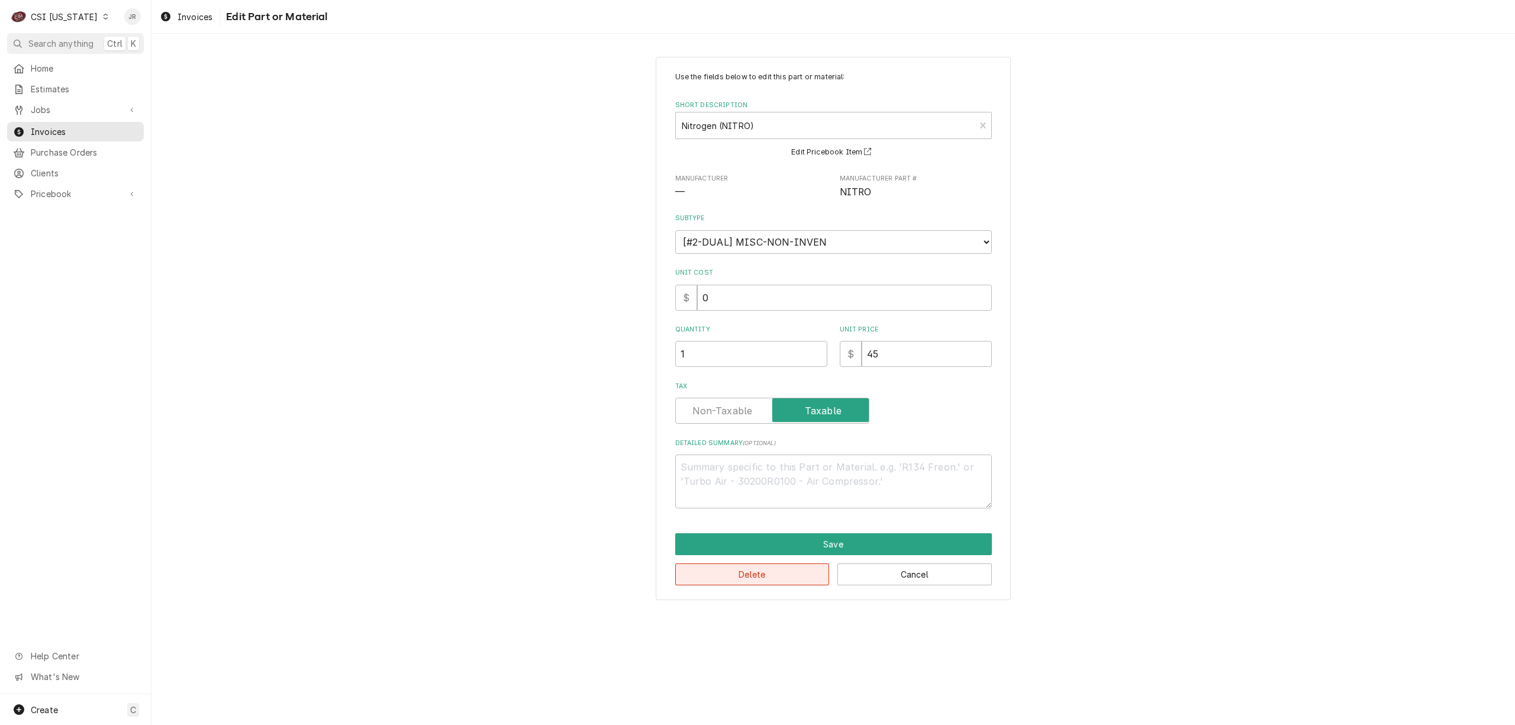
click at [759, 573] on button "Delete" at bounding box center [752, 574] width 154 height 22
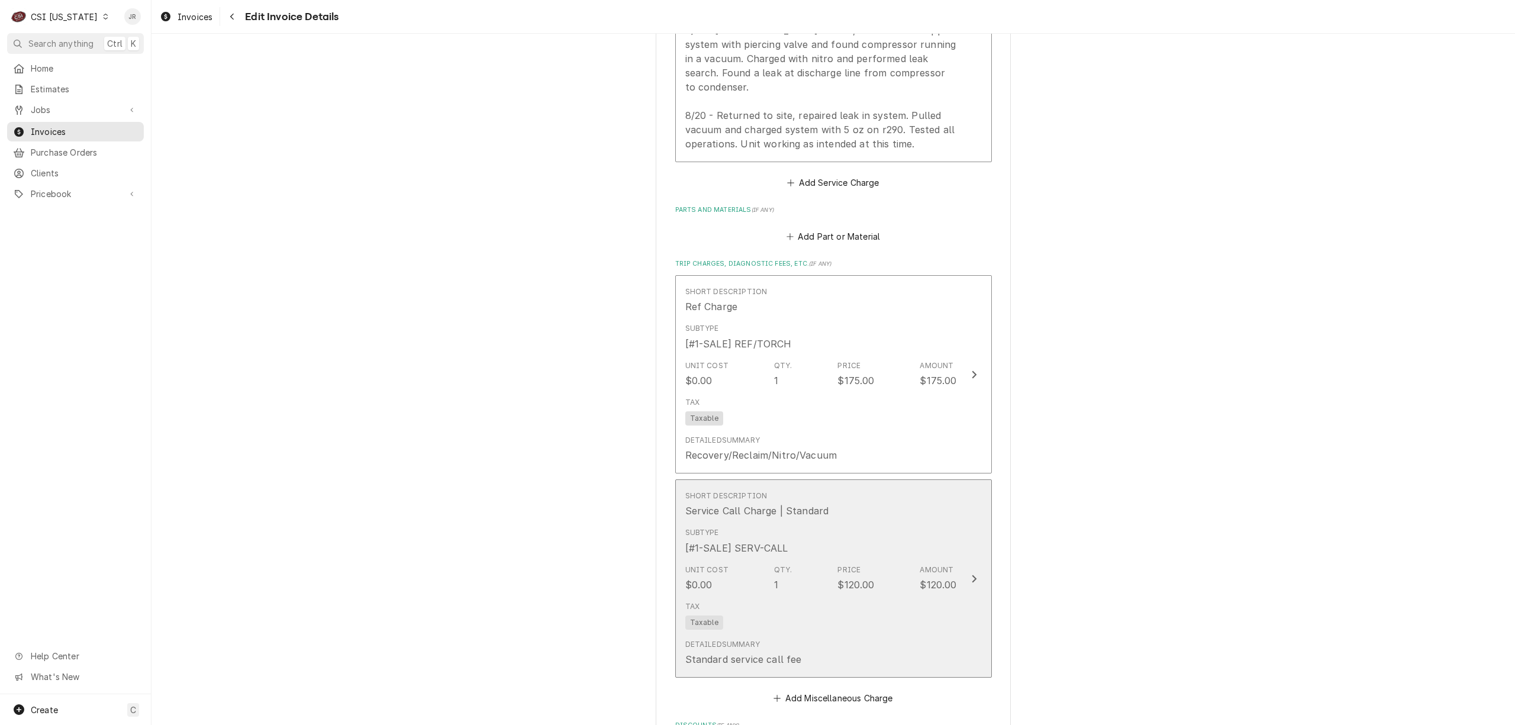
scroll to position [1295, 0]
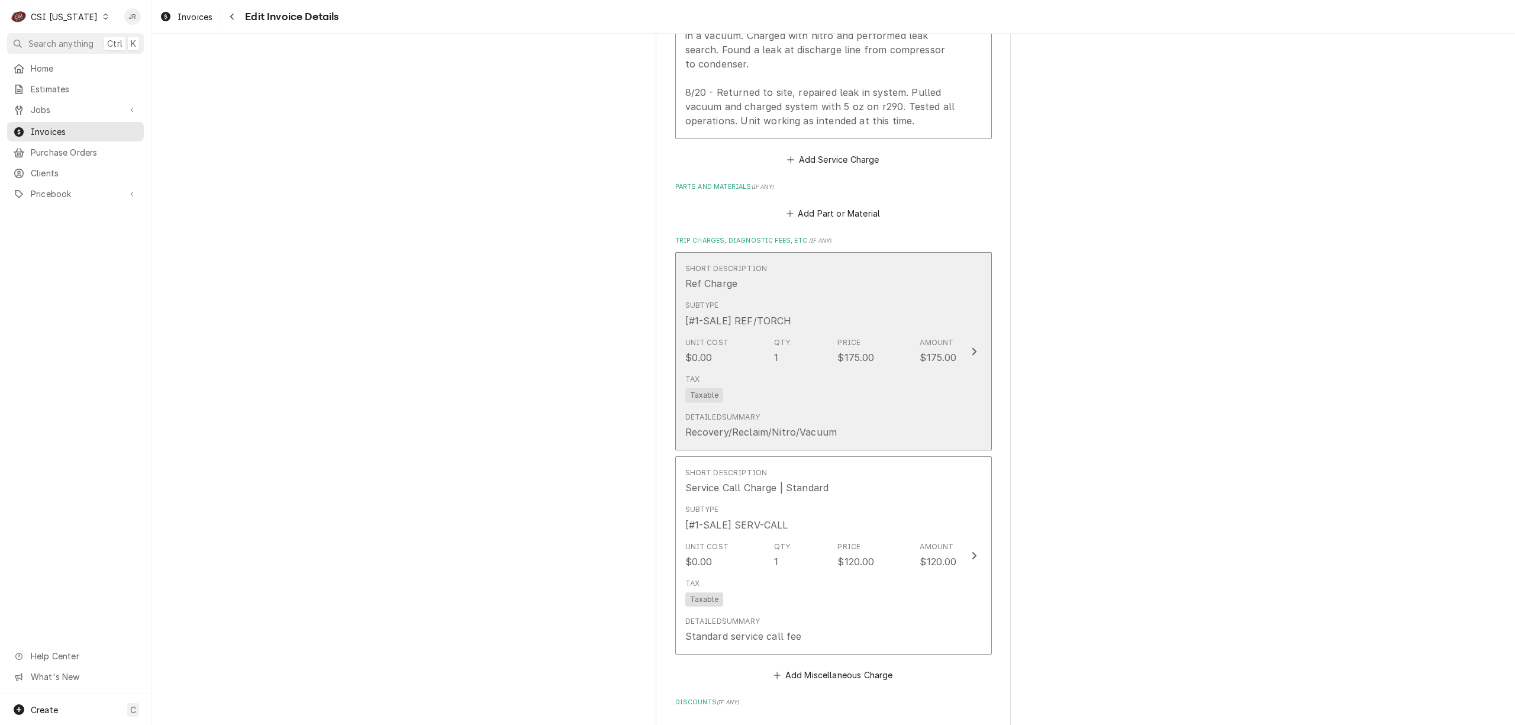
click at [858, 337] on div "Price $175.00" at bounding box center [855, 350] width 37 height 27
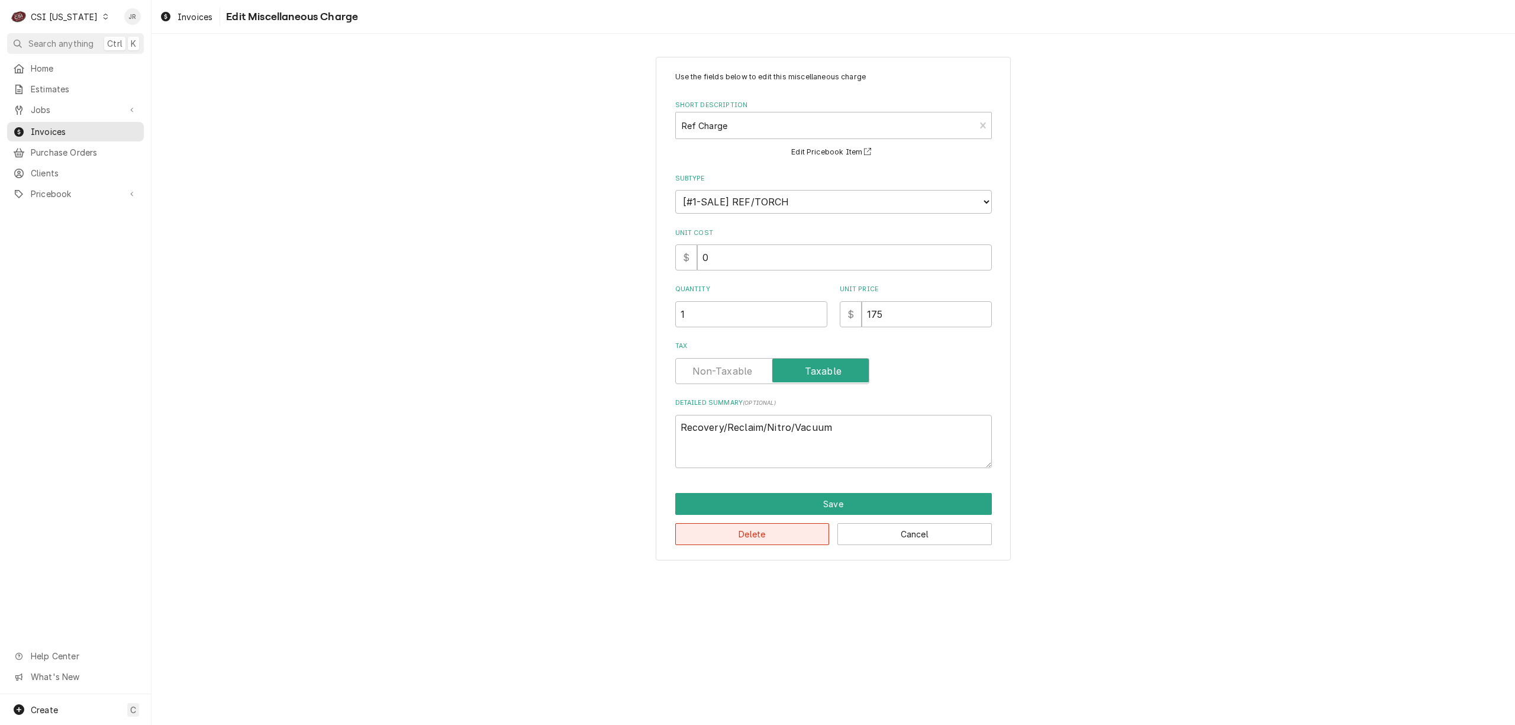
click at [770, 533] on button "Delete" at bounding box center [752, 534] width 154 height 22
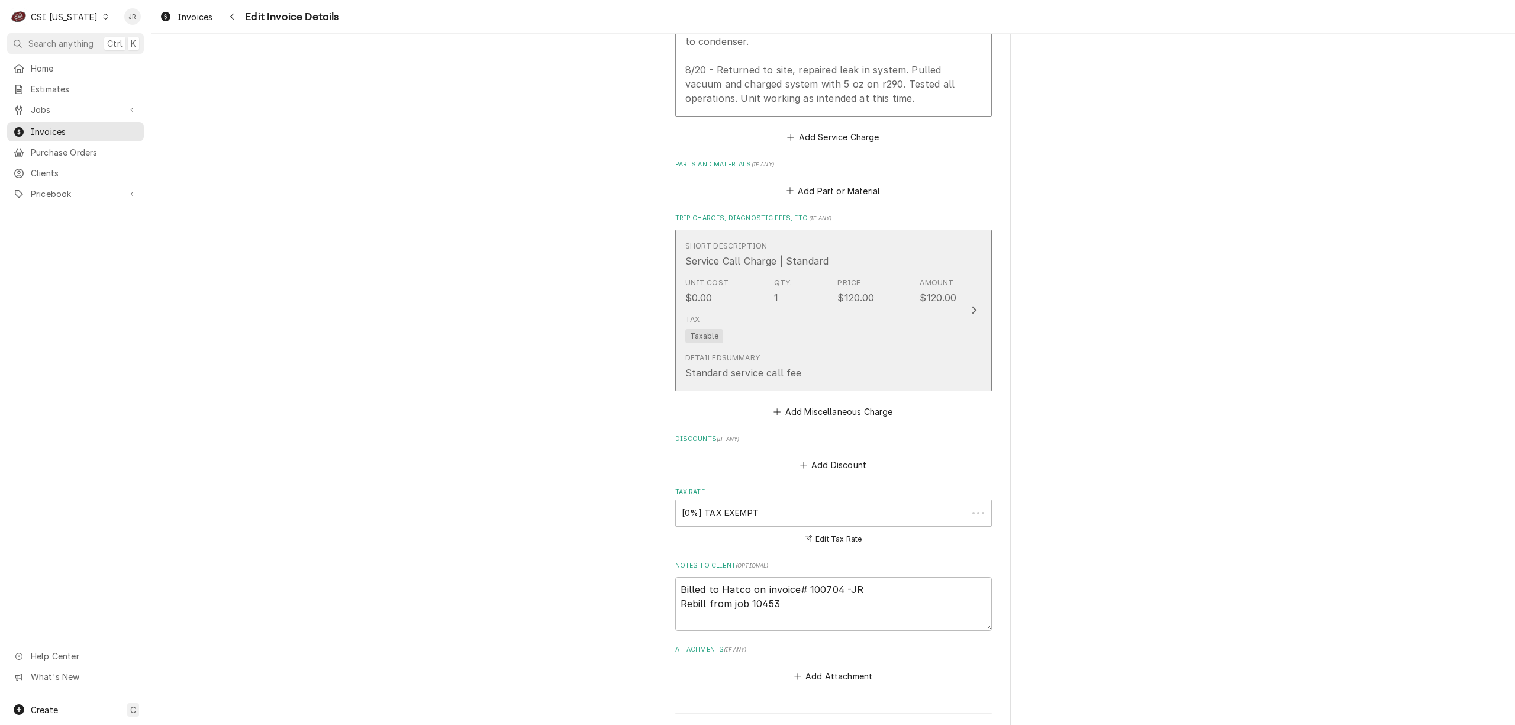
scroll to position [1317, 0]
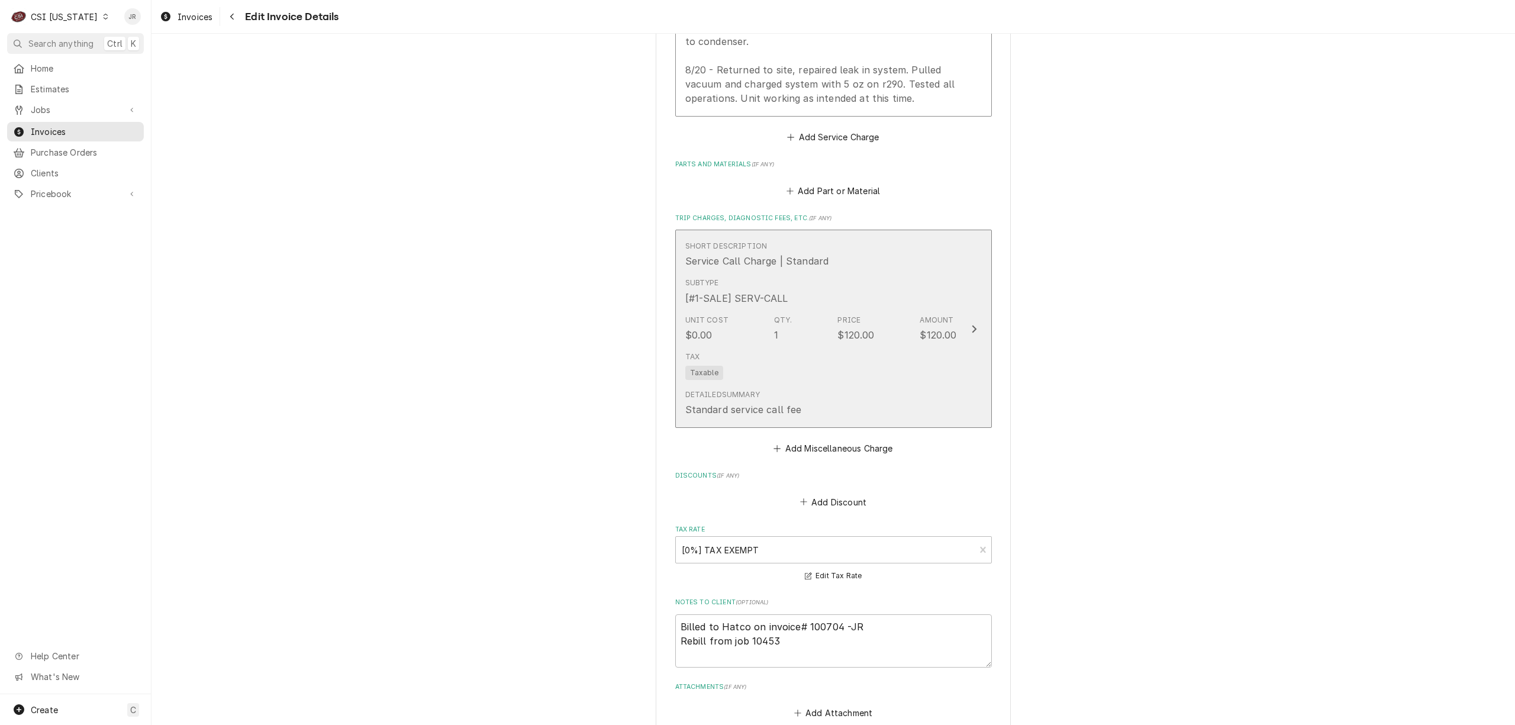
click at [889, 347] on div "Tax Taxable" at bounding box center [821, 366] width 272 height 38
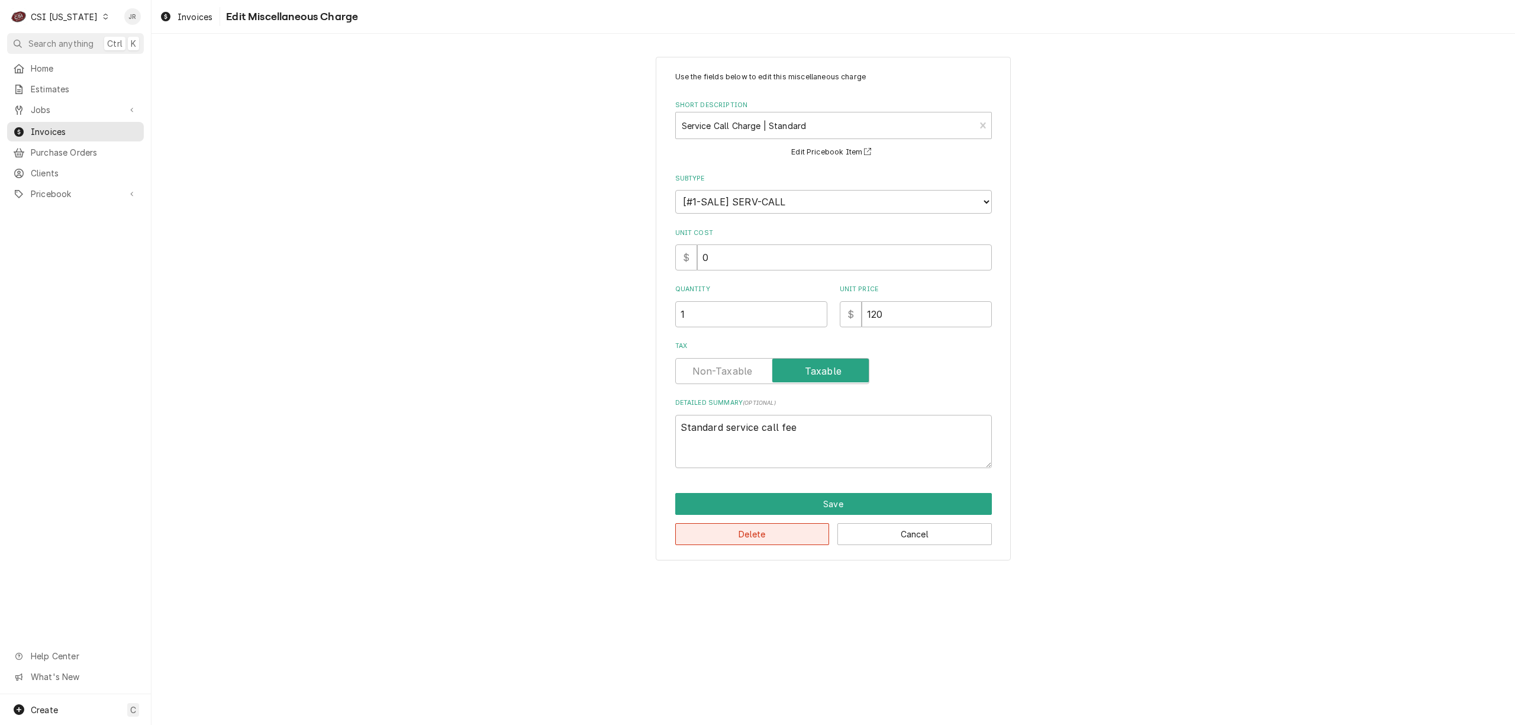
click at [767, 533] on button "Delete" at bounding box center [752, 534] width 154 height 22
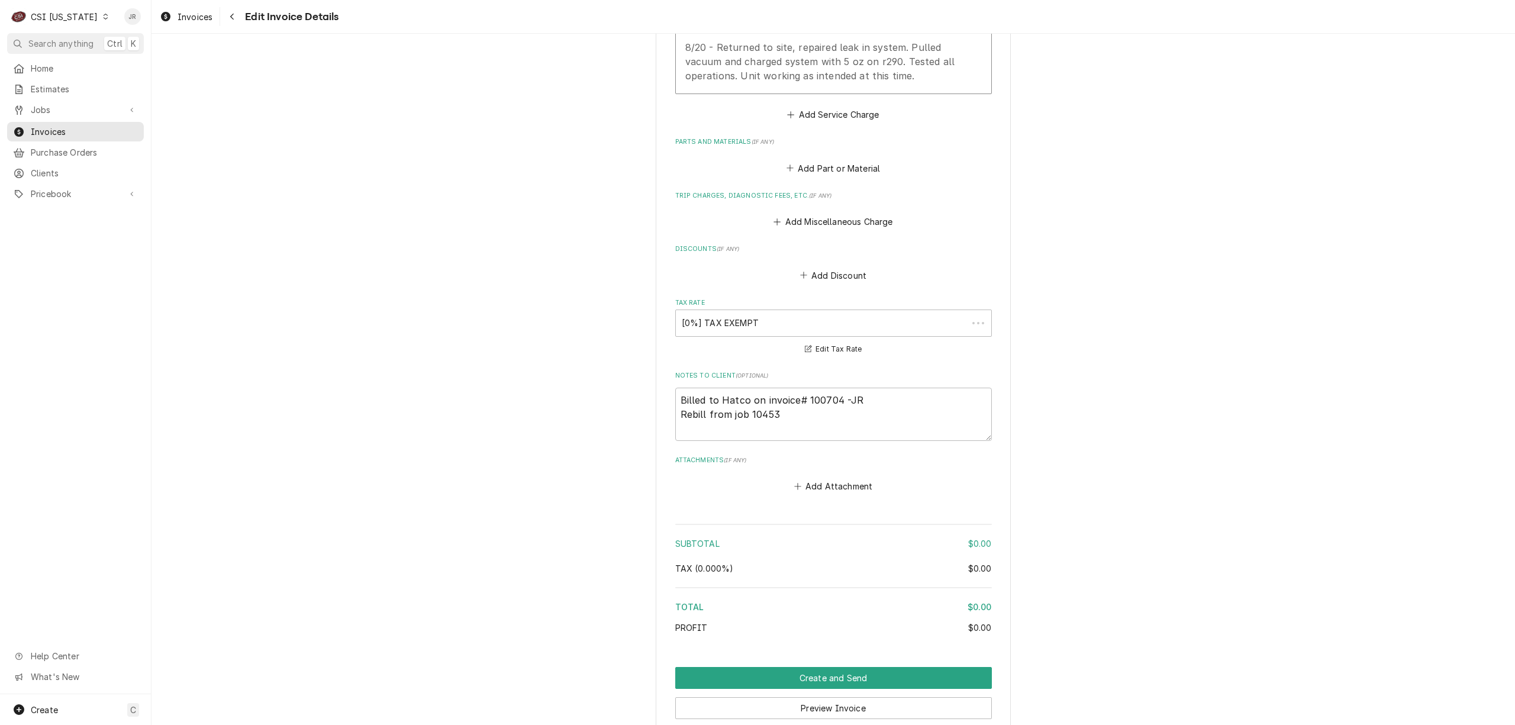
scroll to position [1340, 0]
click at [876, 387] on textarea "Billed to Hatco on invoice# 100704 -JR Rebill from job 10453" at bounding box center [833, 414] width 317 height 54
type textarea "x"
type textarea "Billed to Hatco on invoice# 100704 -JR Rebill from job 10453"
type textarea "x"
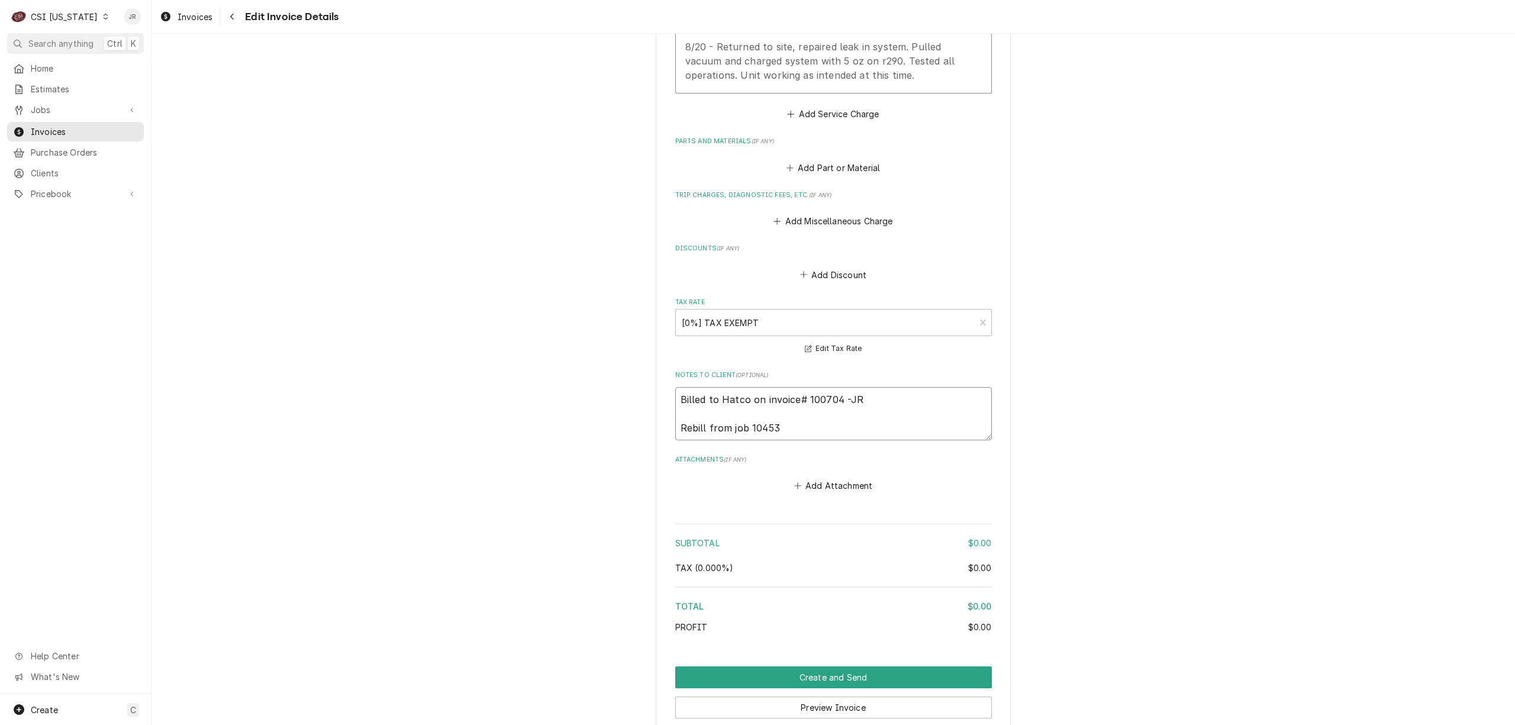
type textarea "Billed to Hatco on invoice# 100704 -JR Rebill from job 10453"
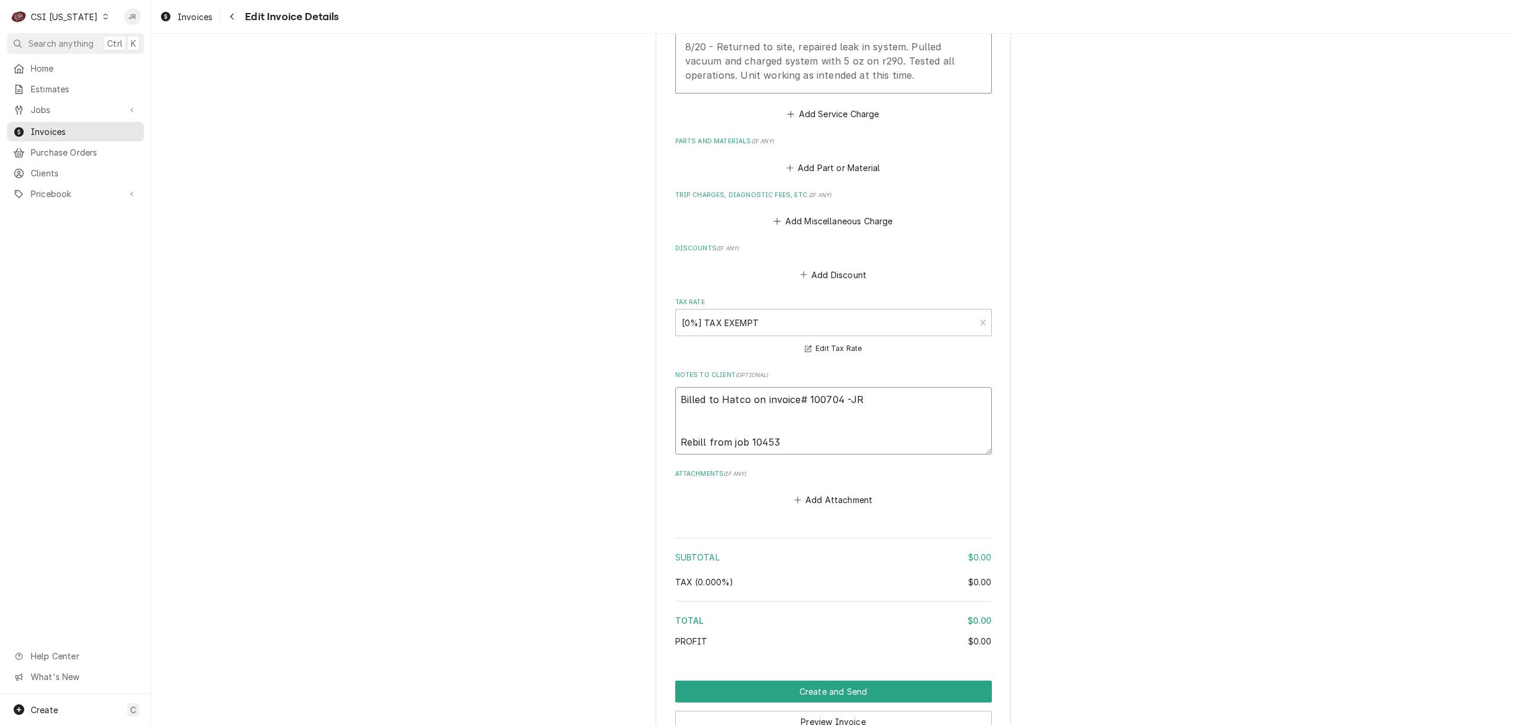
type textarea "x"
type textarea "Billed to Hatco on invoice# 100704 -JR R Rebill from job 10453"
type textarea "x"
type textarea "Billed to Hatco on invoice# 100704 -JR R- Rebill from job 10453"
type textarea "x"
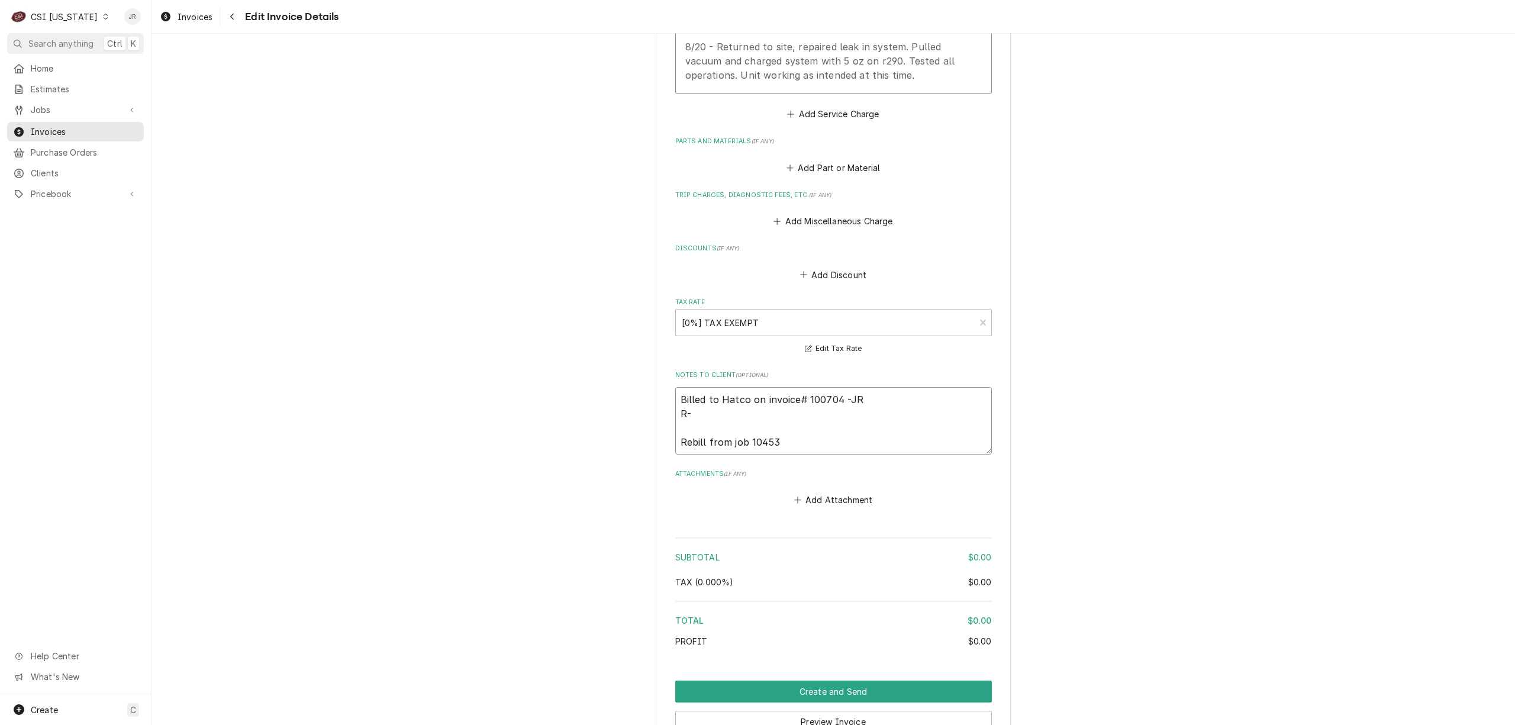
type textarea "Billed to Hatco on invoice# 100704 -JR R-2 Rebill from job 10453"
type textarea "x"
type textarea "Billed to Hatco on invoice# 100704 -JR R-29 Rebill from job 10453"
type textarea "x"
type textarea "Billed to Hatco on invoice# 100704 -JR R-290 Rebill from job 10453"
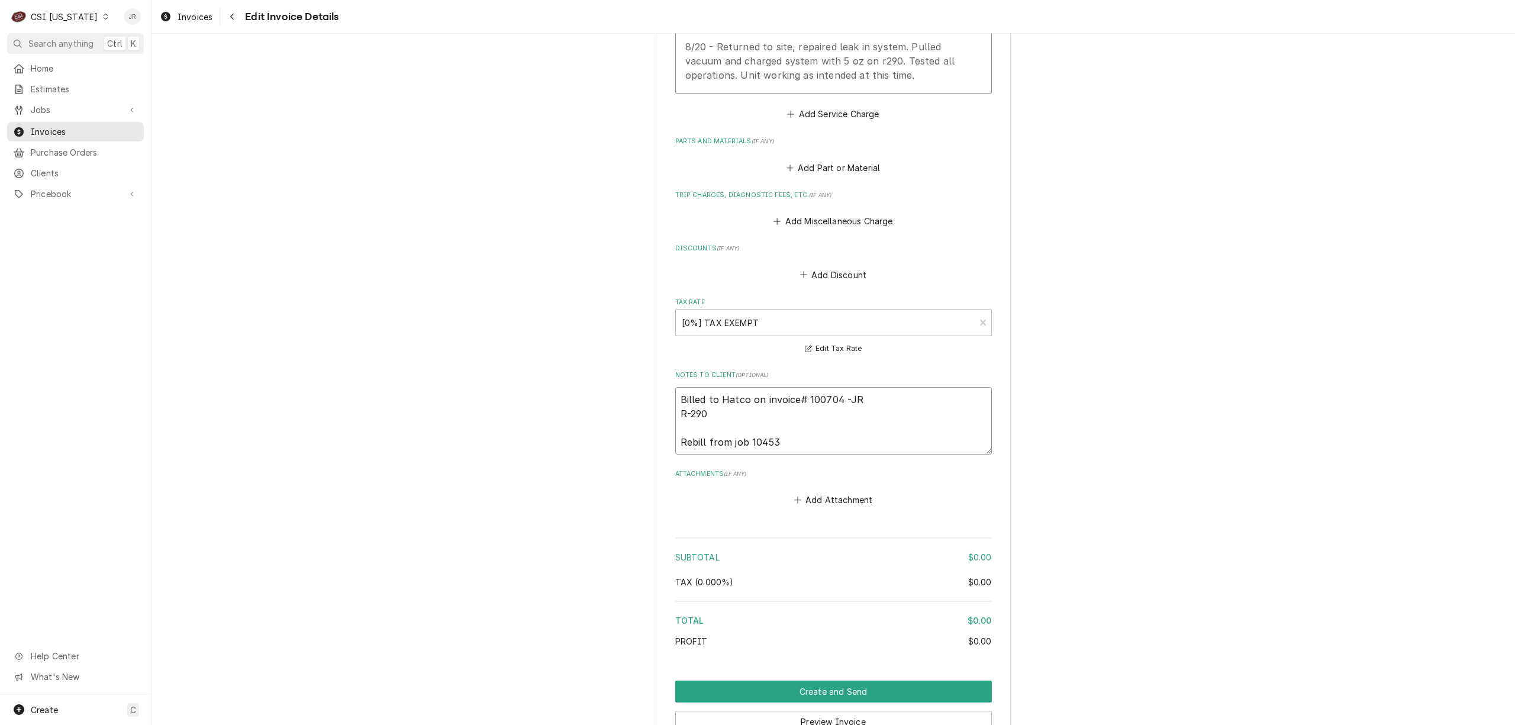
type textarea "x"
type textarea "Billed to Hatco on invoice# 100704 -JR R-290 Rebill from job 10453"
type textarea "x"
type textarea "Billed to Hatco on invoice# 100704 -JR R-290 Q Rebill from job 10453"
type textarea "x"
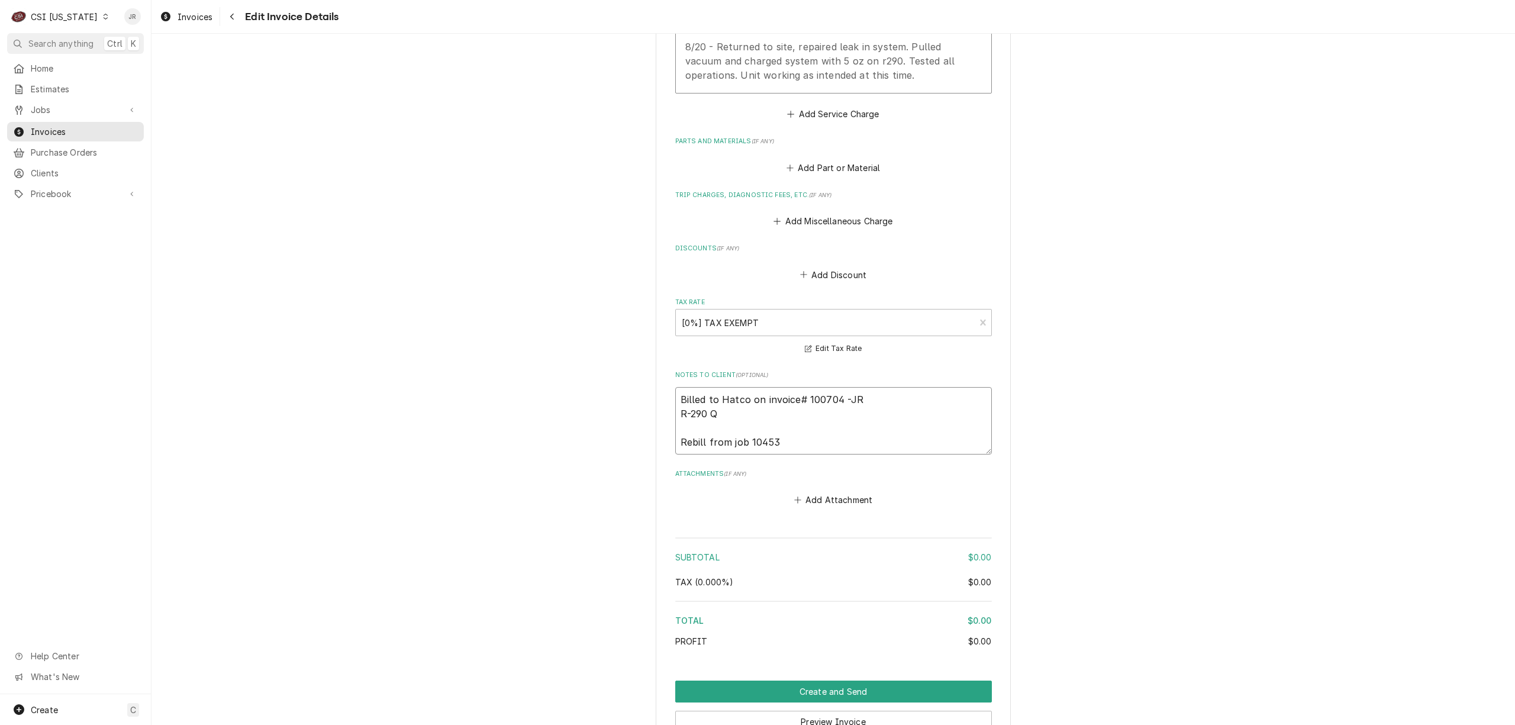
type textarea "Billed to Hatco on invoice# 100704 -JR R-290 Qt Rebill from job 10453"
type textarea "x"
type textarea "Billed to Hatco on invoice# 100704 -JR R-290 Qty Rebill from job 10453"
type textarea "x"
type textarea "Billed to Hatco on invoice# 100704 -JR R-290 Qty Rebill from job 10453"
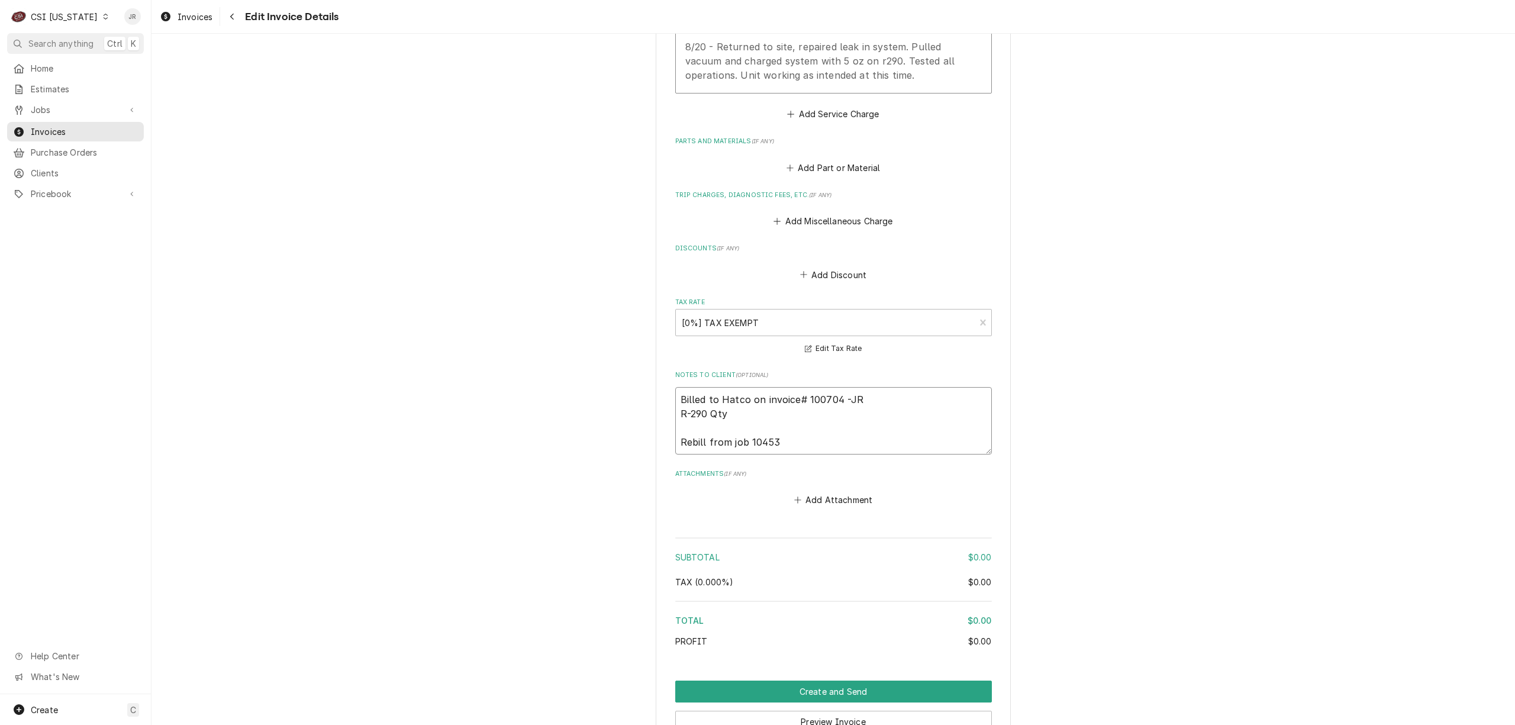
type textarea "x"
type textarea "Billed to Hatco on invoice# 100704 -JR R-290 Qty 5 Rebill from job 10453"
type textarea "x"
type textarea "Billed to Hatco on invoice# 100704 -JR R-290 Qty 5 Rebill from job 10453"
click at [749, 393] on textarea "Billed to Hatco on invoice# 100704 -JR R-290 Qty 5 Rebill from job 10453" at bounding box center [833, 421] width 317 height 68
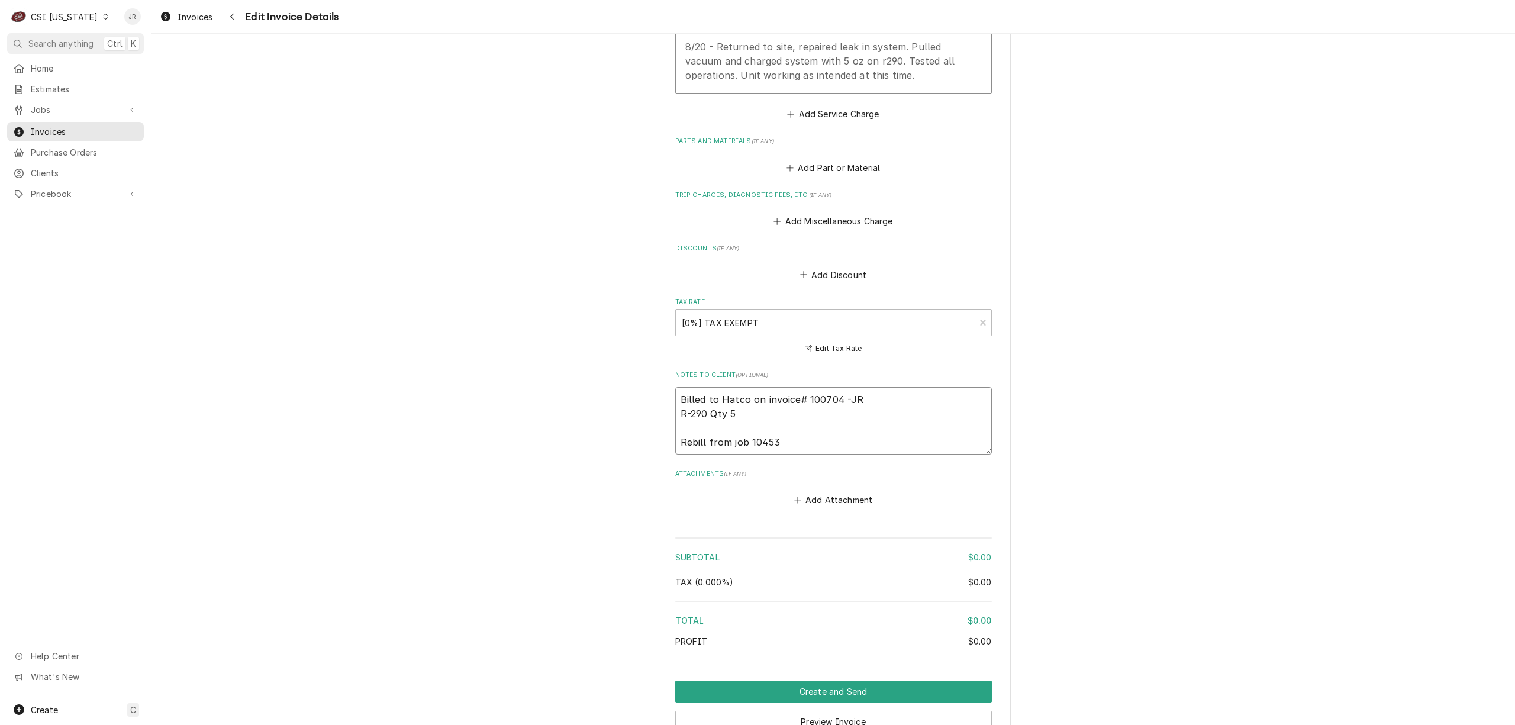
type textarea "x"
type textarea "Billed to Hatco on invoice# 100704 -JR R-290 Qty 5 t Rebill from job 10453"
type textarea "x"
type textarea "Billed to Hatco on invoice# 100704 -JR R-290 Qty 5 te Rebill from job 10453"
type textarea "x"
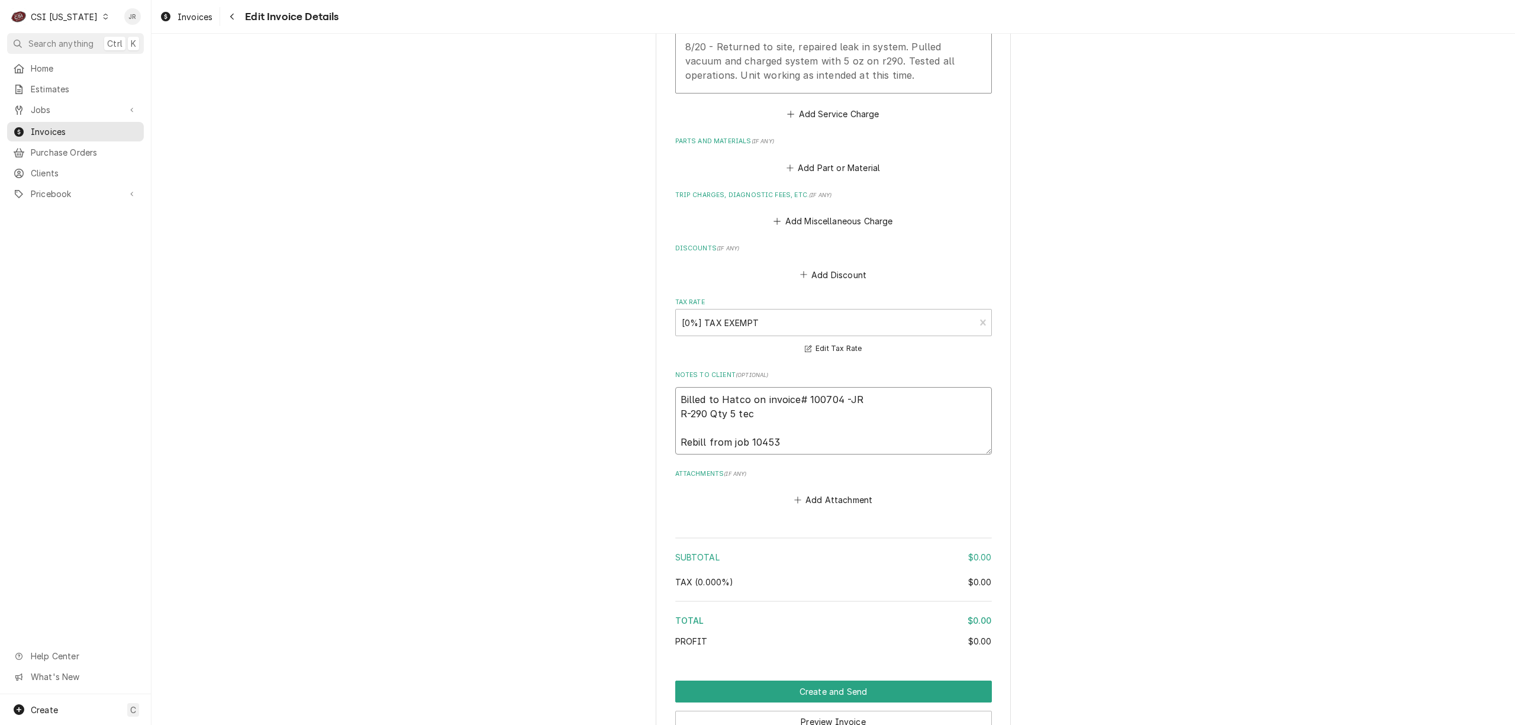
type textarea "Billed to Hatco on invoice# 100704 -JR R-290 Qty 5 tech Rebill from job 10453"
type textarea "x"
type textarea "Billed to Hatco on invoice# 100704 -JR R-290 Qty 5 tech Rebill from job 10453"
type textarea "x"
type textarea "Billed to Hatco on invoice# 100704 -JR R-290 Qty 5 tech J Rebill from job 10453"
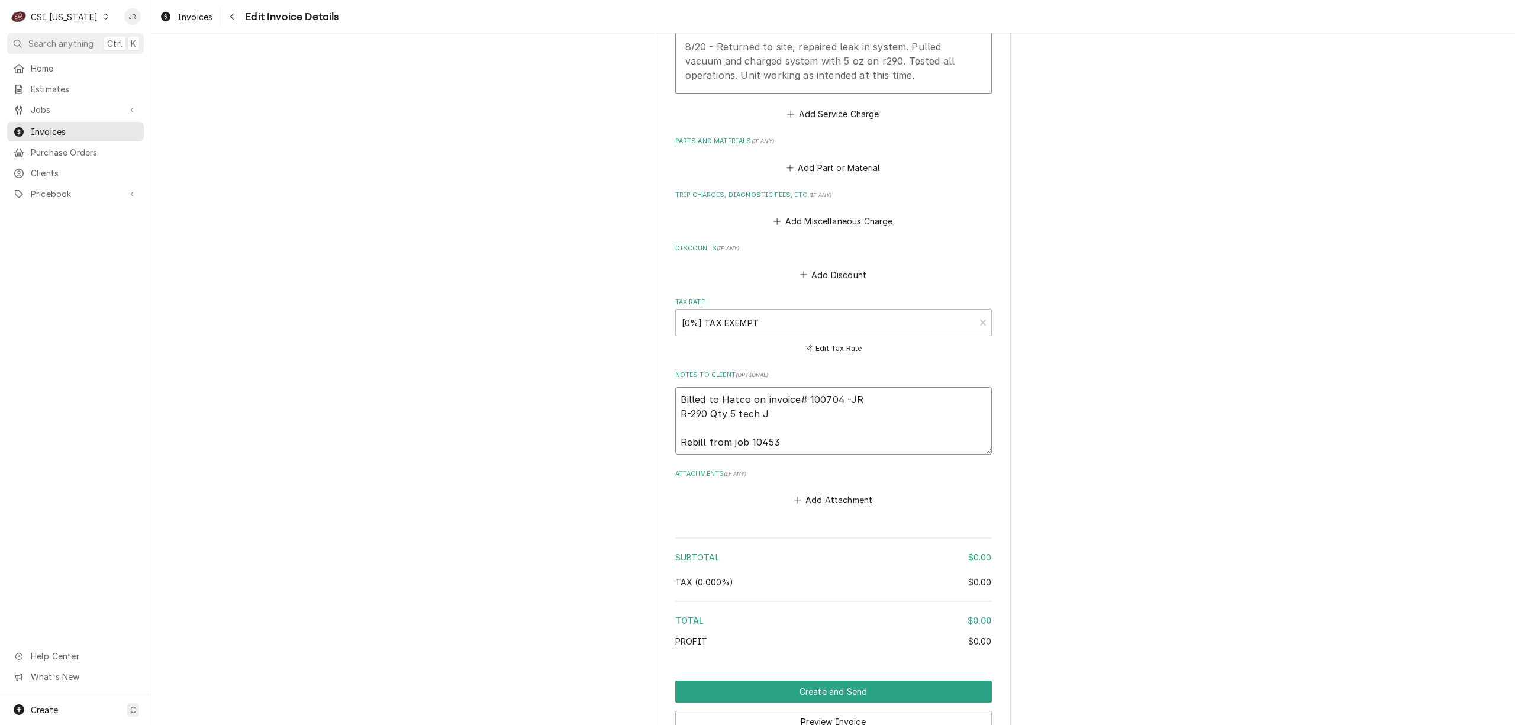
type textarea "x"
type textarea "Billed to Hatco on invoice# 100704 -JR R-290 Qty 5 tech Je Rebill from job 10453"
type textarea "x"
type textarea "Billed to Hatco on invoice# 100704 -JR R-290 Qty 5 tech Jef Rebill from job 104…"
type textarea "x"
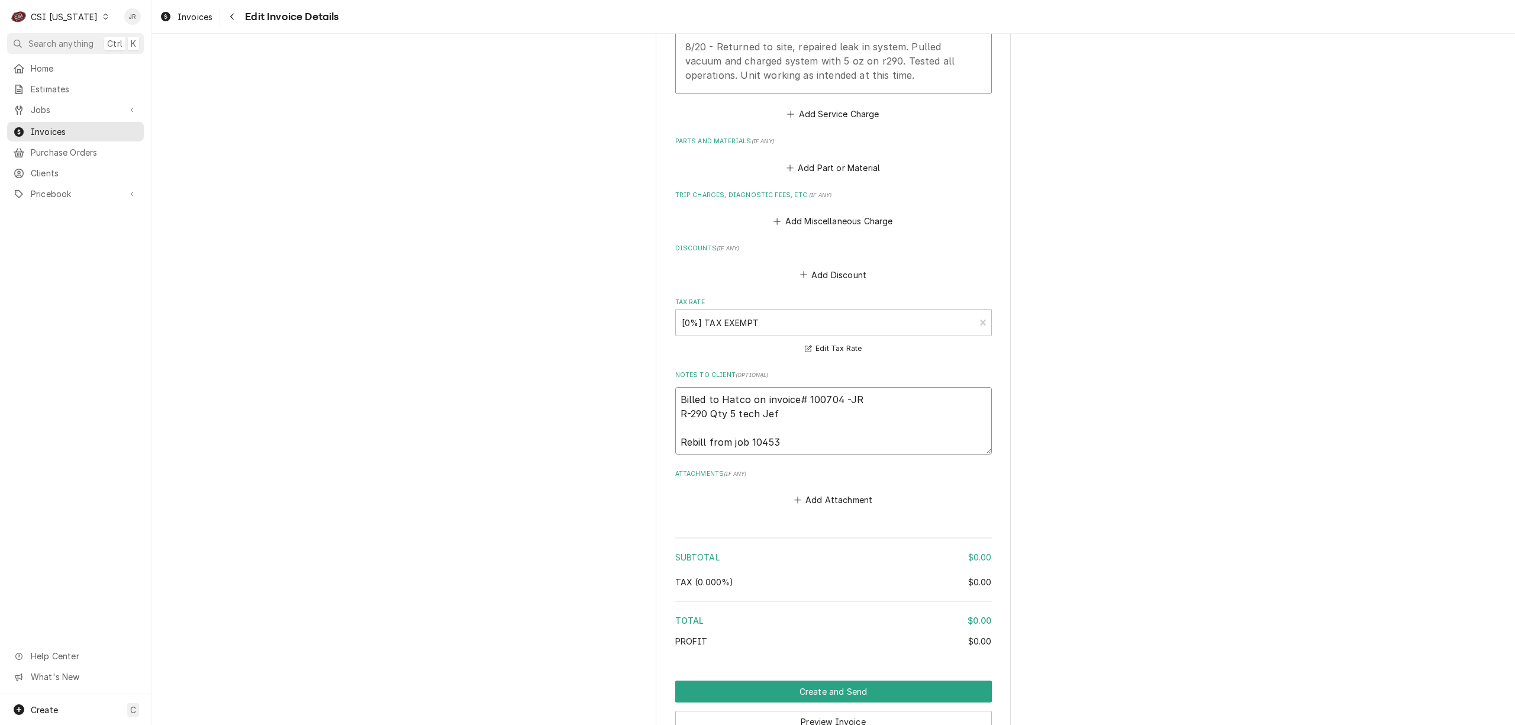
type textarea "Billed to Hatco on invoice# 100704 -JR R-290 Qty 5 tech Jeff Rebill from job 10…"
type textarea "x"
type textarea "Billed to Hatco on invoice# 100704 -JR R-290 Qty 5 tech Jeff Rebill from job 10…"
type textarea "x"
type textarea "Billed to Hatco on invoice# 100704 -JR R-290 Qty 5 tech Jeff H Rebill from job …"
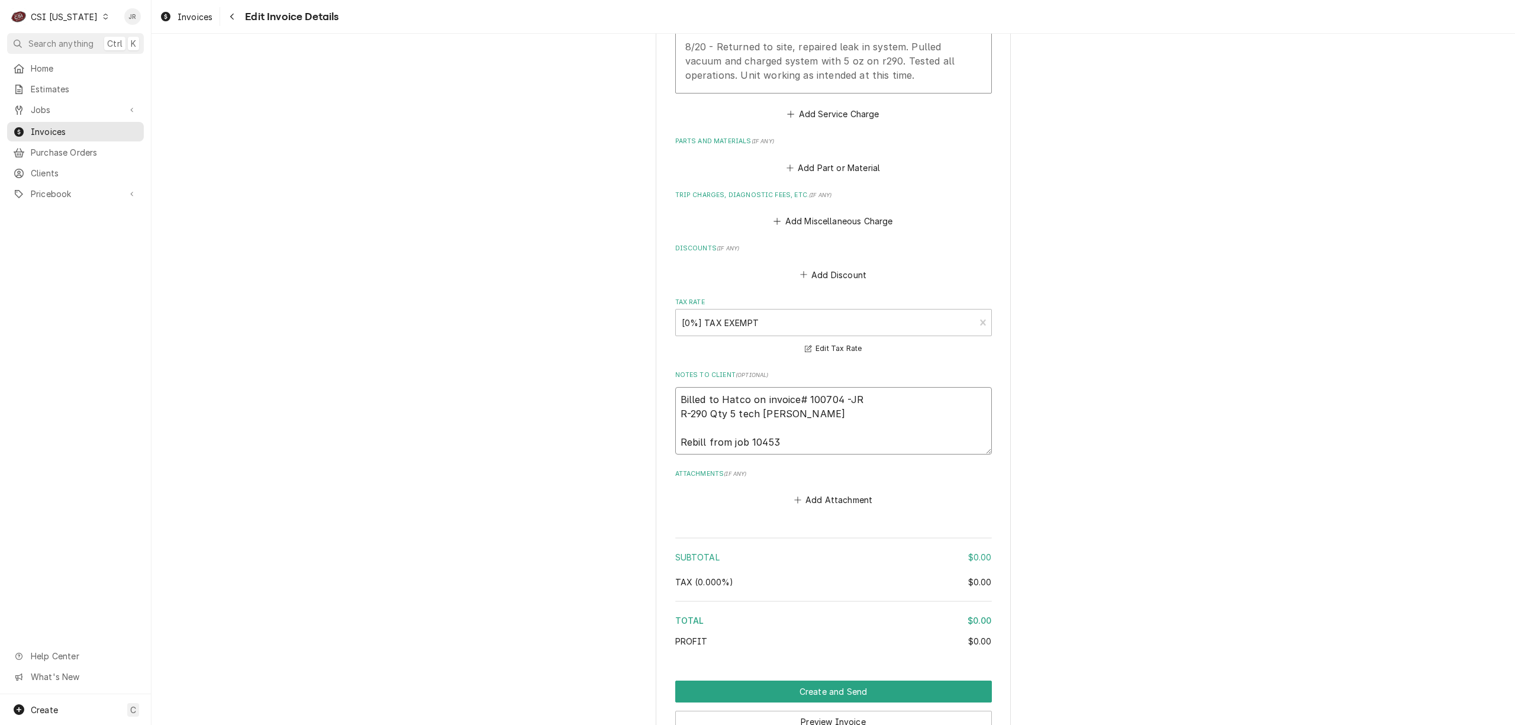
type textarea "x"
type textarea "Billed to Hatco on invoice# 100704 -JR R-290 Qty 5 tech Jeff H. Rebill from job…"
type textarea "x"
type textarea "Billed to Hatco on invoice# 100704 -JR R-290 Qty 5 tech Jeff H. Rebill from job…"
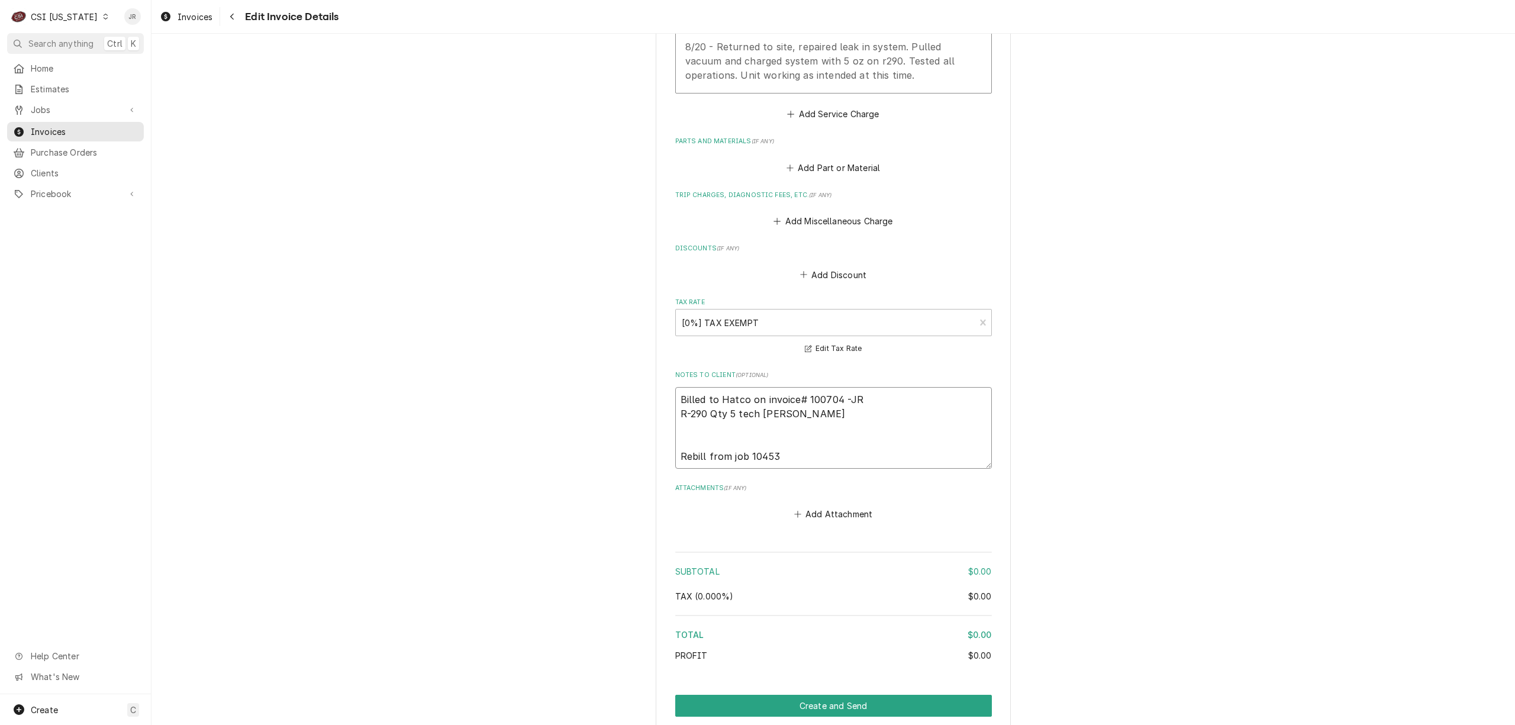
type textarea "x"
type textarea "Billed to Hatco on invoice# 100704 -JR R-290 Qty 5 tech Jeff H. N Rebill from j…"
type textarea "x"
type textarea "Billed to Hatco on invoice# 100704 -JR R-290 Qty 5 tech Jeff H. Ni Rebill from …"
type textarea "x"
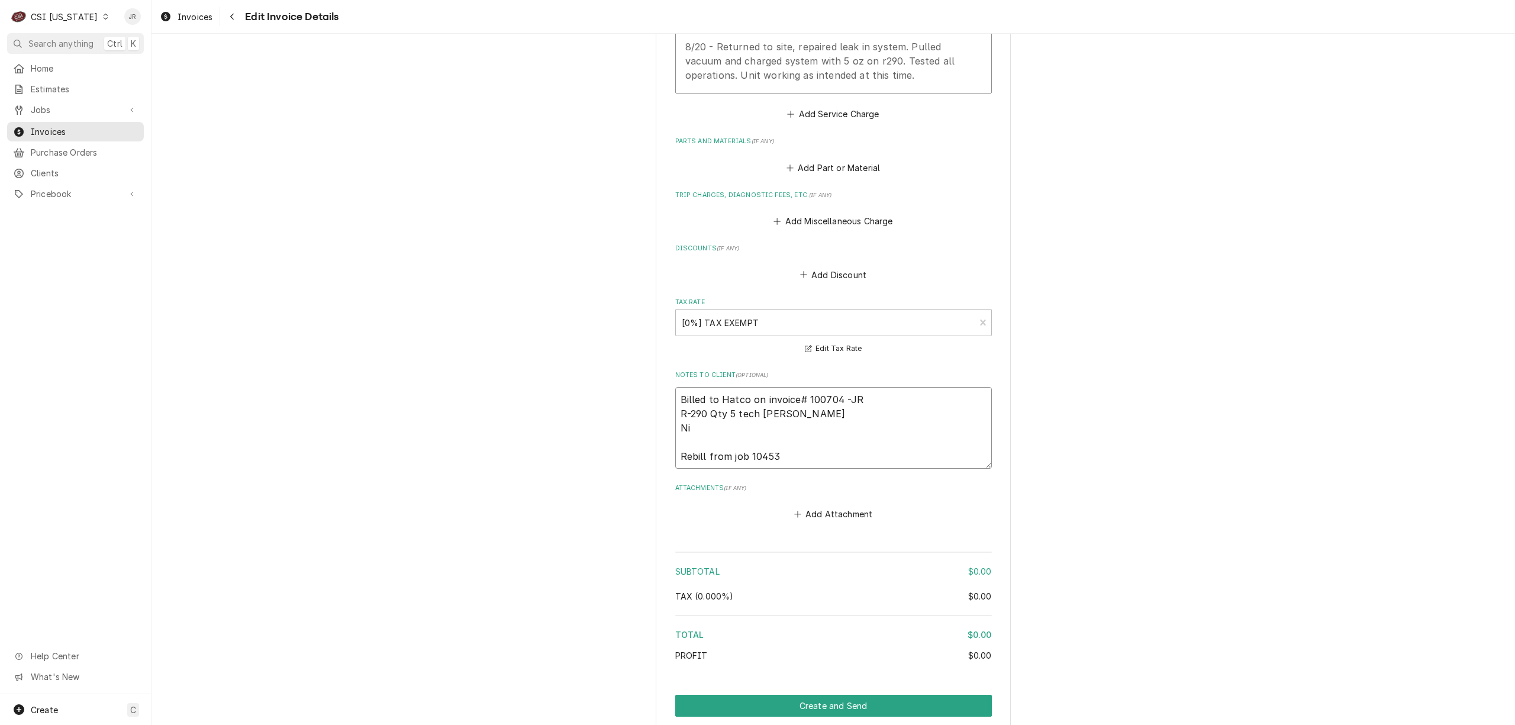
type textarea "Billed to Hatco on invoice# 100704 -JR R-290 Qty 5 tech Jeff H. Nit Rebill from…"
type textarea "x"
type textarea "Billed to Hatco on invoice# 100704 -JR R-290 Qty 5 tech Jeff H. Nitr Rebill fro…"
type textarea "x"
type textarea "Billed to Hatco on invoice# 100704 -JR R-290 Qty 5 tech Jeff H. Nitro Rebill fr…"
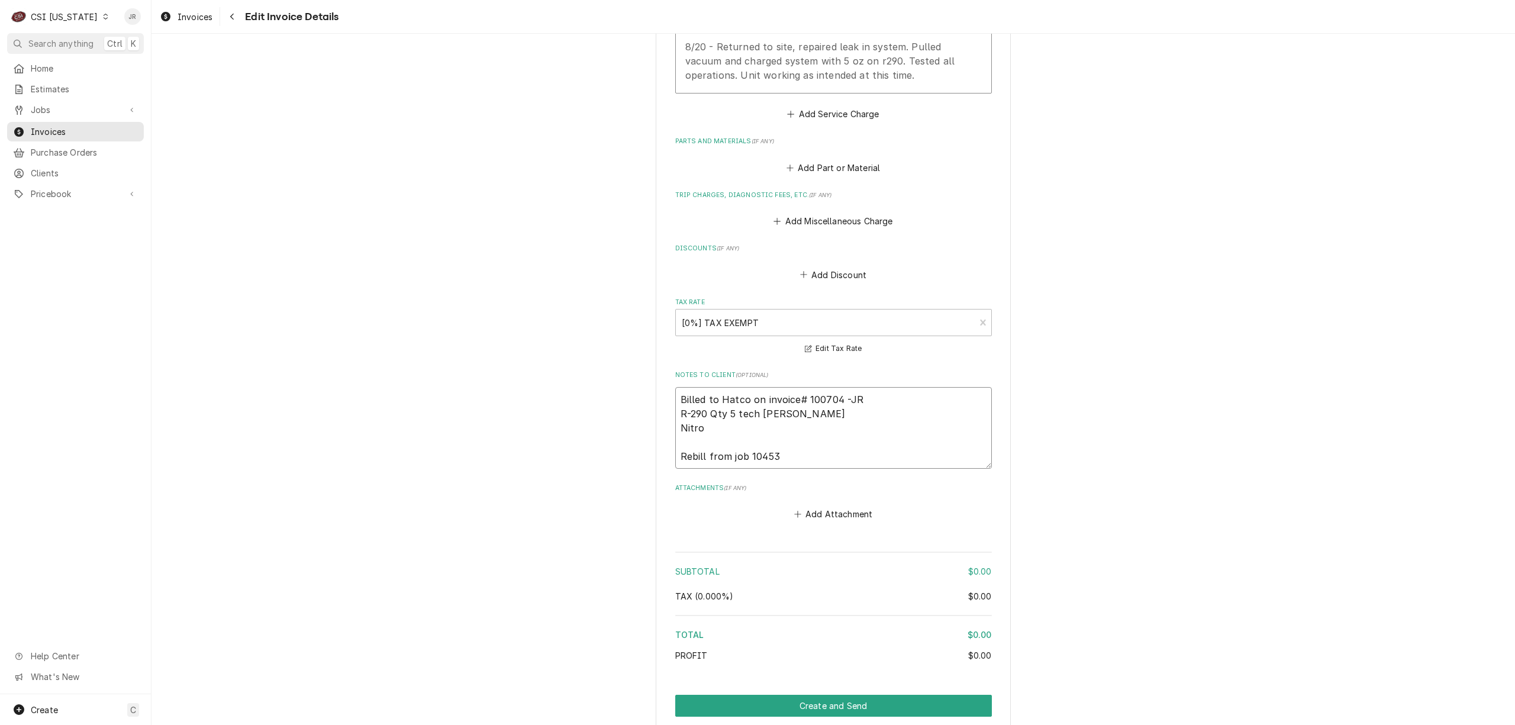
type textarea "x"
type textarea "Billed to Hatco on invoice# 100704 -JR R-290 Qty 5 tech Jeff H. Nitro Rebill fr…"
type textarea "x"
type textarea "Billed to Hatco on invoice# 100704 -JR R-290 Qty 5 tech Jeff H. Nitro Q Rebill …"
type textarea "x"
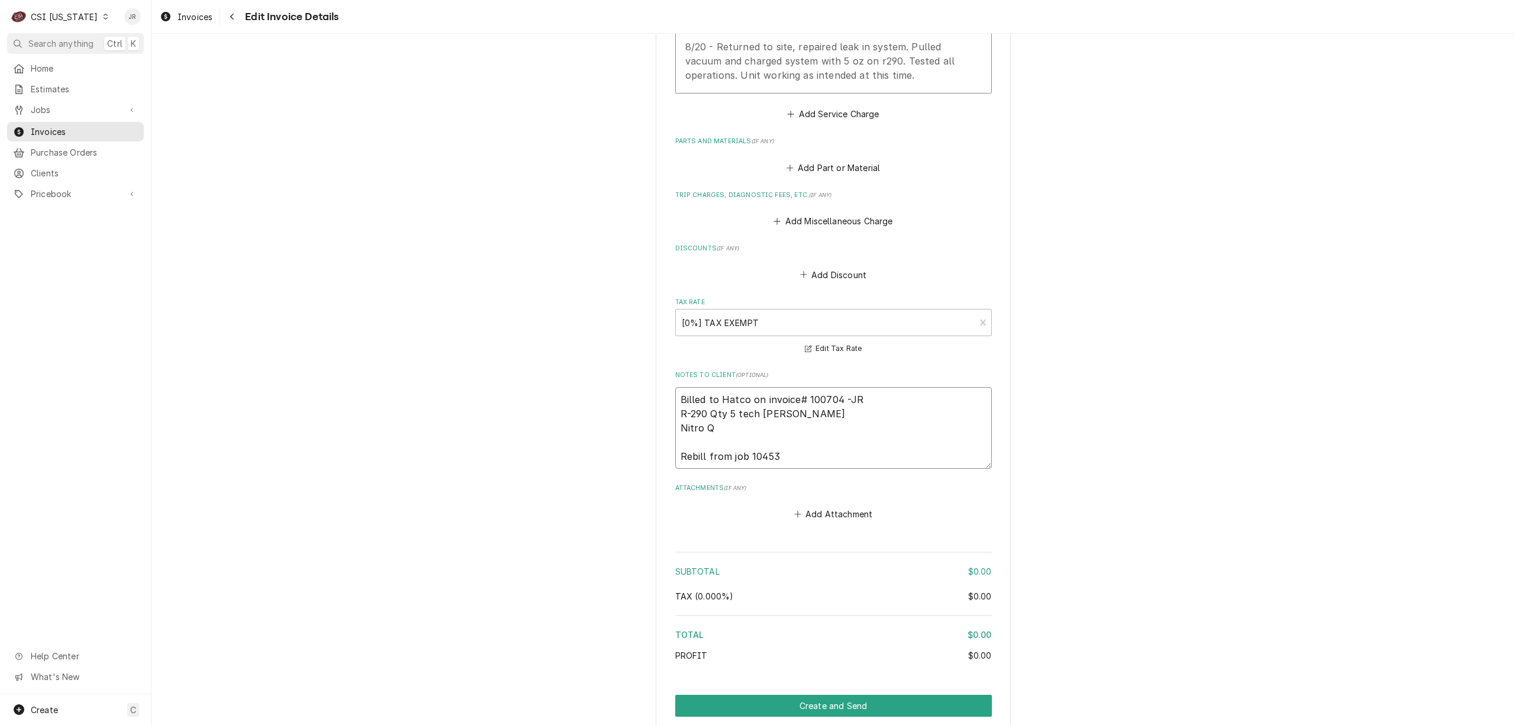
type textarea "Billed to Hatco on invoice# 100704 -JR R-290 Qty 5 tech Jeff H. Nitro Qt Rebill…"
type textarea "x"
type textarea "Billed to Hatco on invoice# 100704 -JR R-290 Qty 5 tech Jeff H. Nitro Qty Rebil…"
type textarea "x"
type textarea "Billed to Hatco on invoice# 100704 -JR R-290 Qty 5 tech Jeff H. Nitro Qty Rebil…"
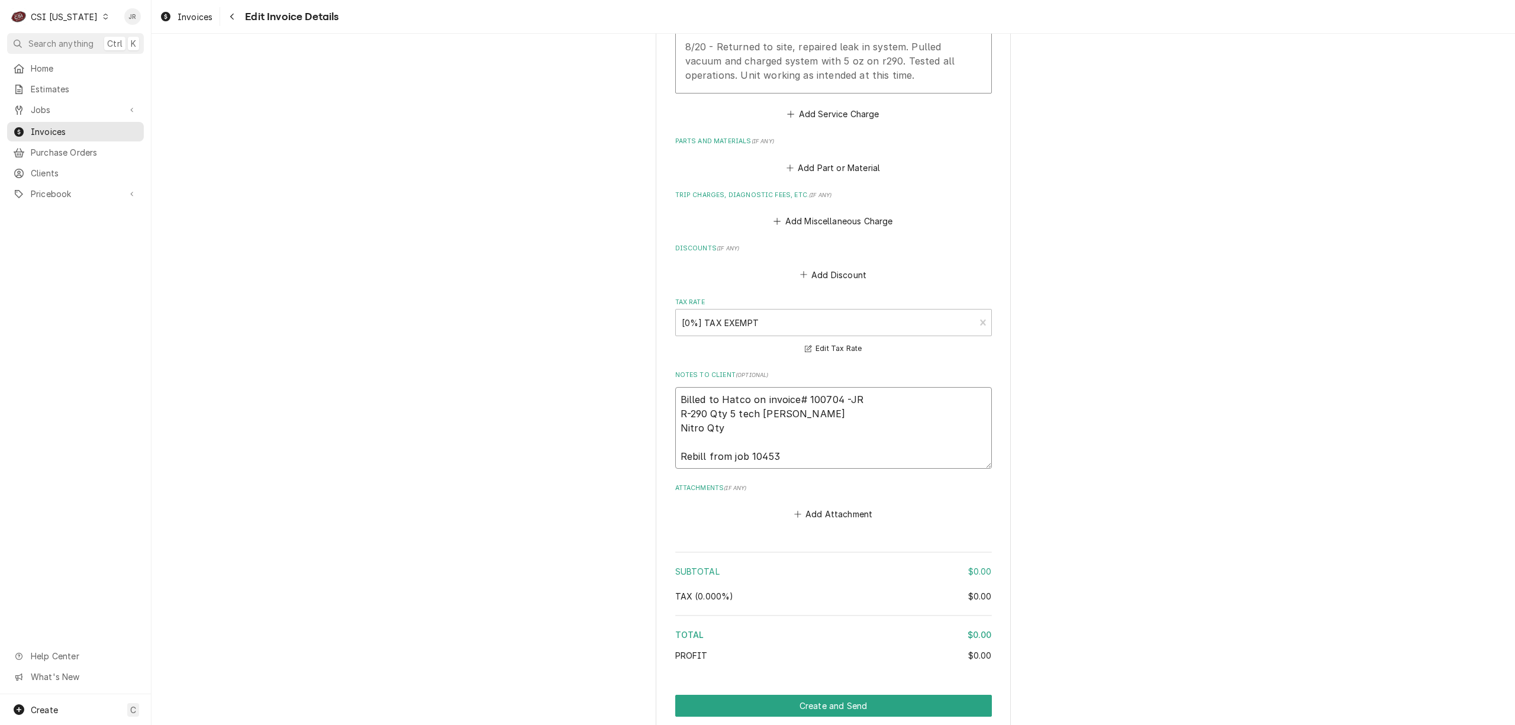
type textarea "x"
type textarea "Billed to Hatco on invoice# 100704 -JR R-290 Qty 5 tech Jeff H. Nitro Qty 1 Reb…"
type textarea "x"
type textarea "Billed to Hatco on invoice# 100704 -JR R-290 Qty 5 tech Jeff H. Nitro Qty 1 Reb…"
type textarea "x"
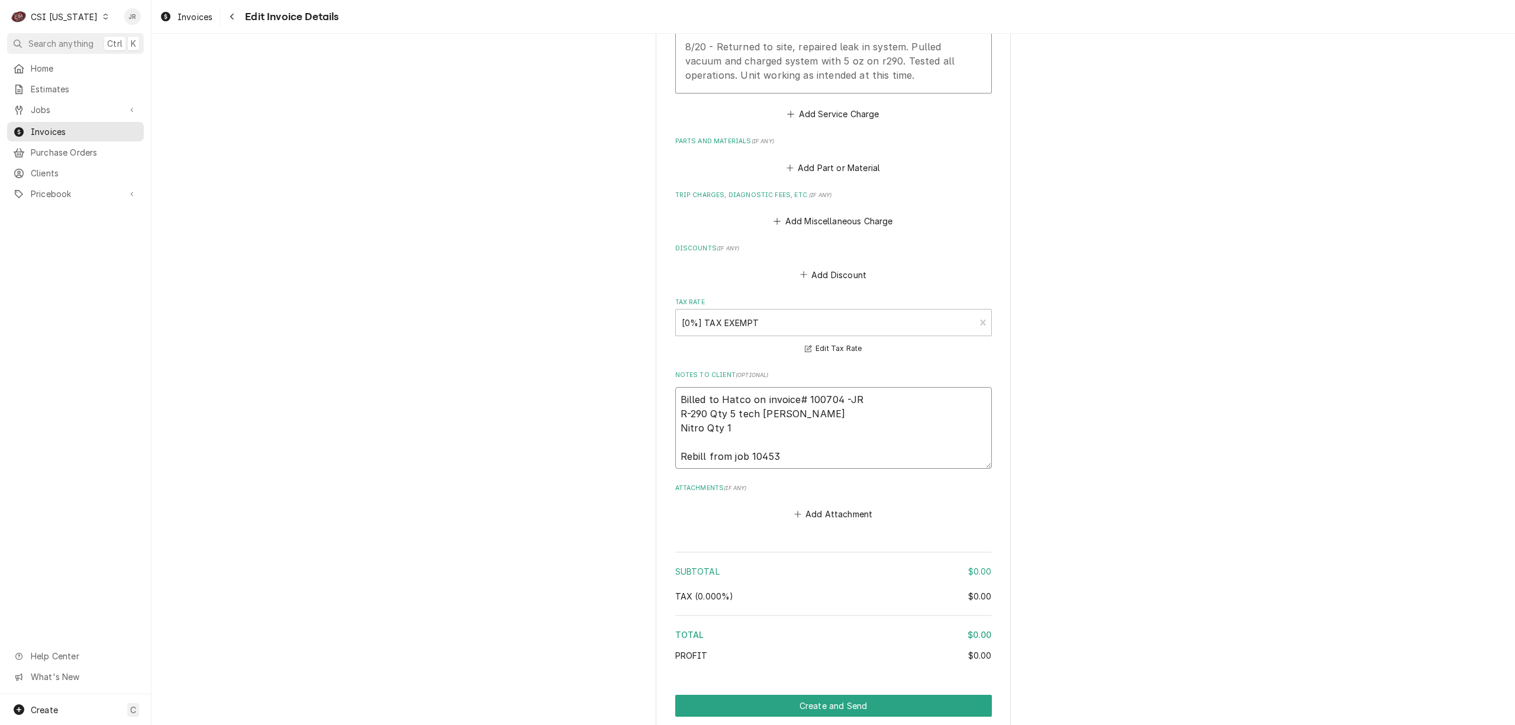
type textarea "Billed to Hatco on invoice# 100704 -JR R-290 Qty 5 tech Jeff H. Nitro Qty 1 Reb…"
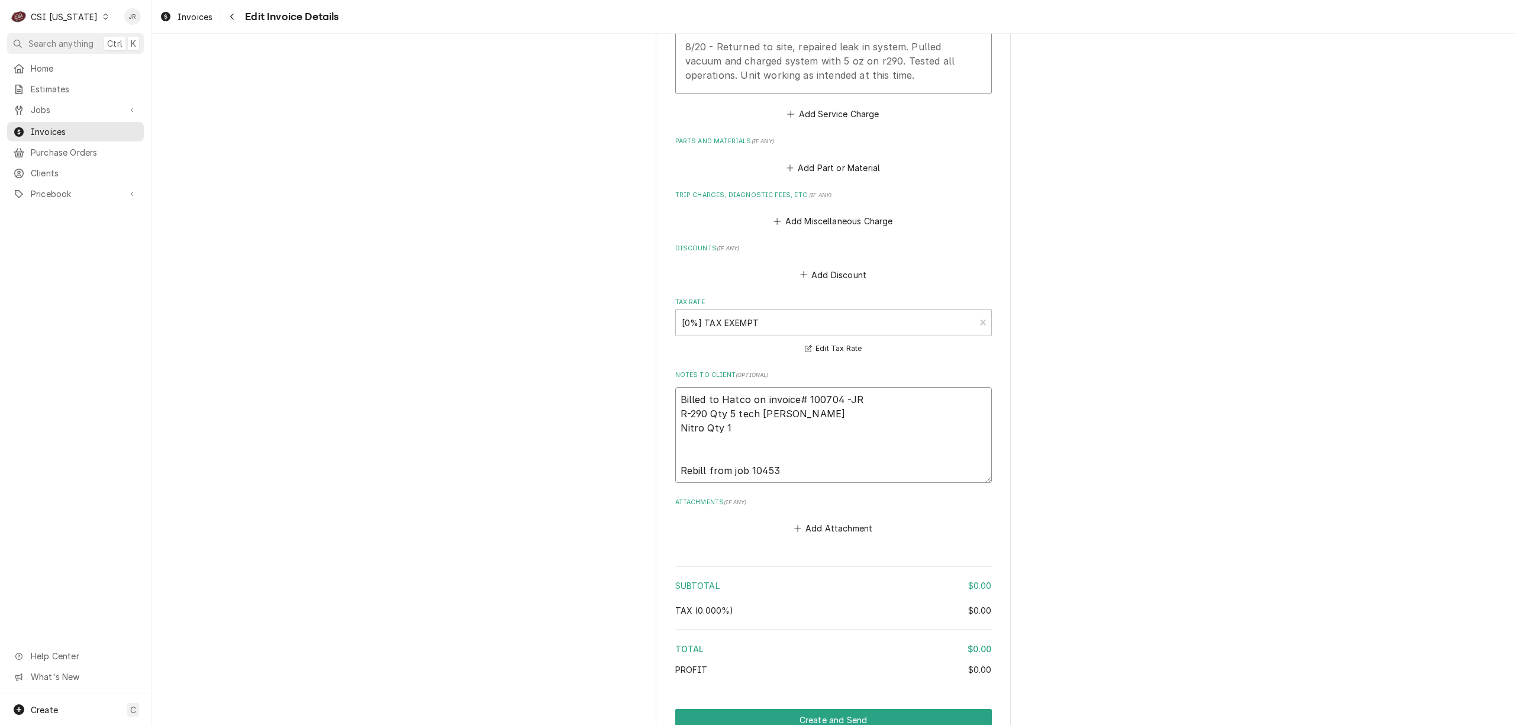
type textarea "x"
type textarea "Billed to Hatco on invoice# 100704 -JR R-290 Qty 5 tech Jeff H. Nitro Qty 1 R R…"
type textarea "x"
type textarea "Billed to Hatco on invoice# 100704 -JR R-290 Qty 5 tech Jeff H. Nitro Qty 1 Re …"
type textarea "x"
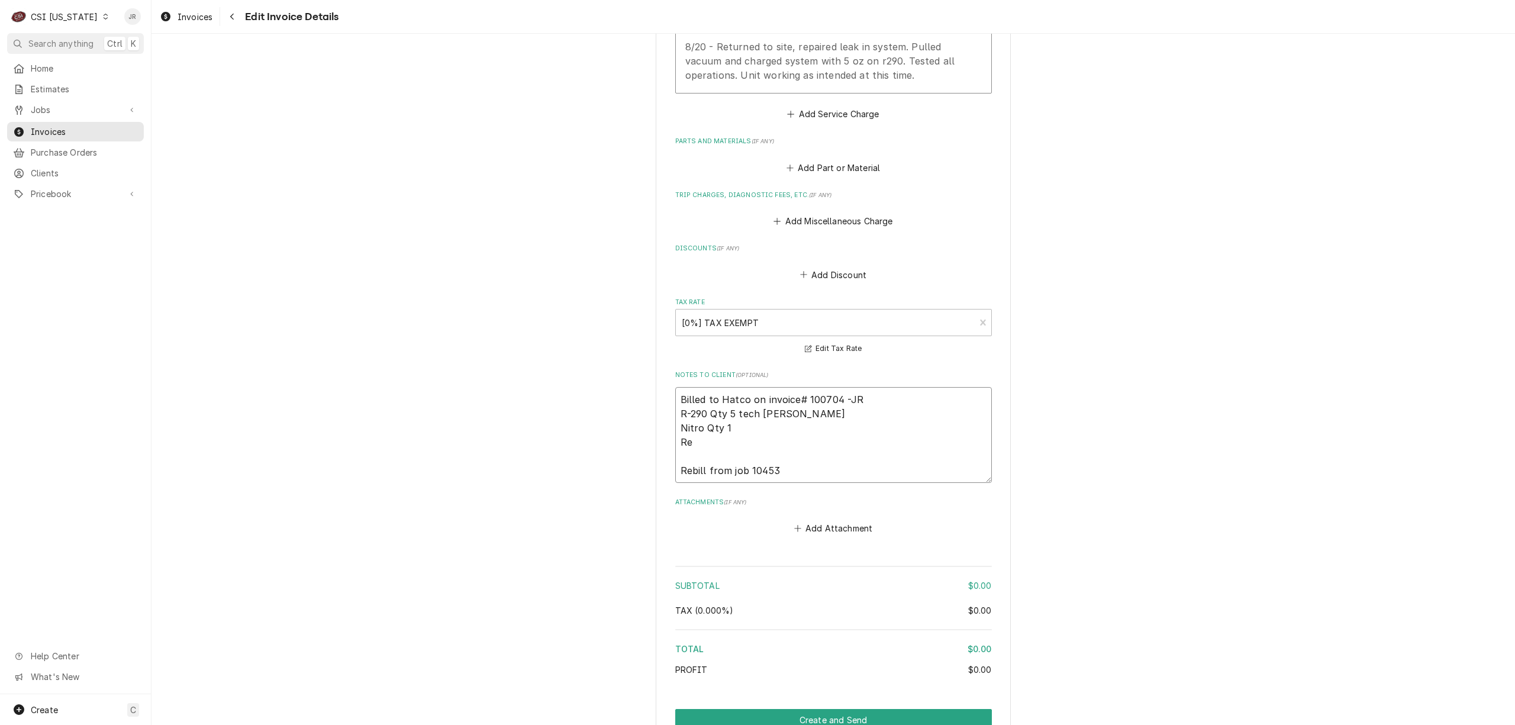
type textarea "Billed to Hatco on invoice# 100704 -JR R-290 Qty 5 tech Jeff H. Nitro Qty 1 Ref…"
type textarea "x"
type textarea "Billed to Hatco on invoice# 100704 -JR R-290 Qty 5 tech Jeff H. Nitro Qty 1 Ref…"
type textarea "x"
type textarea "Billed to Hatco on invoice# 100704 -JR R-290 Qty 5 tech Jeff H. Nitro Qty 1 Ref…"
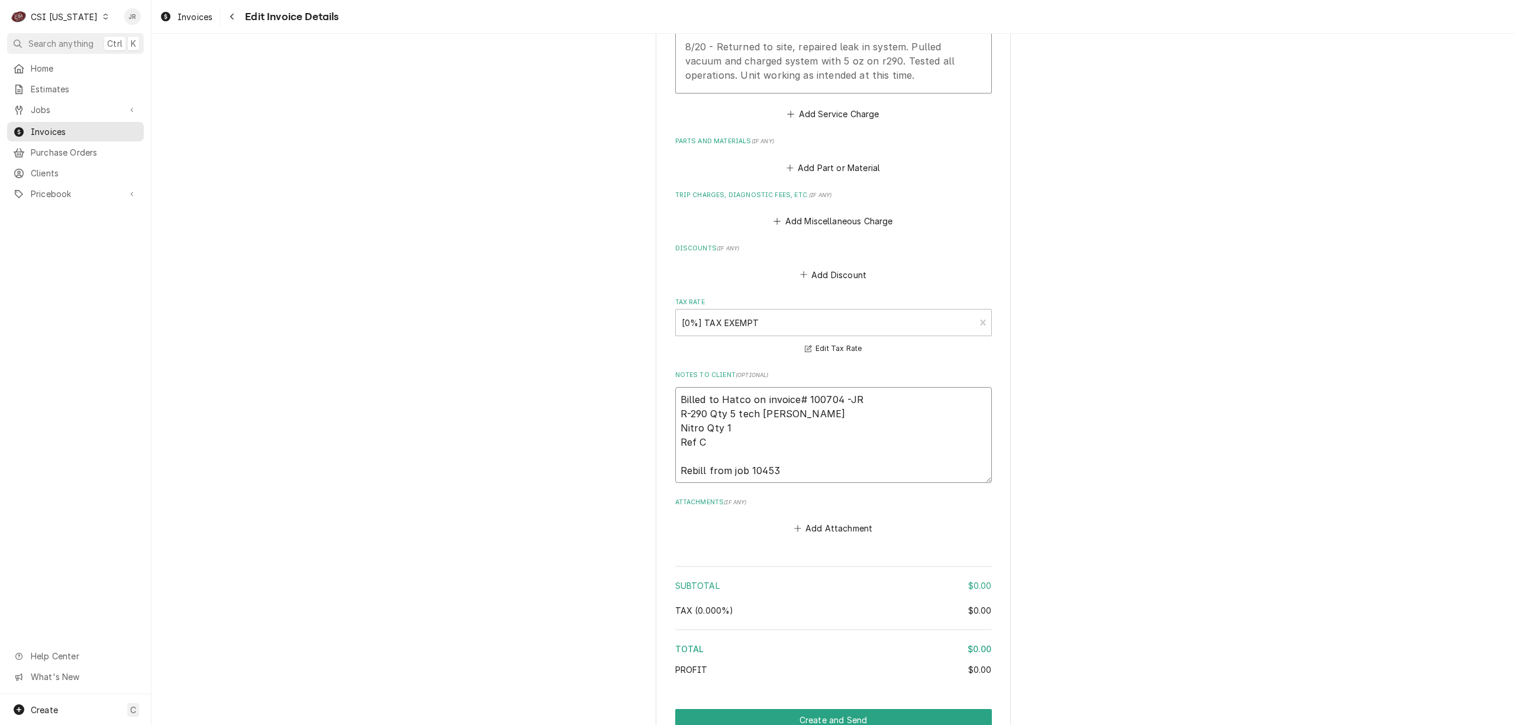
type textarea "x"
type textarea "Billed to Hatco on invoice# 100704 -JR R-290 Qty 5 tech Jeff H. Nitro Qty 1 Ref…"
type textarea "x"
type textarea "Billed to Hatco on invoice# 100704 -JR R-290 Qty 5 tech Jeff H. Nitro Qty 1 Ref…"
type textarea "x"
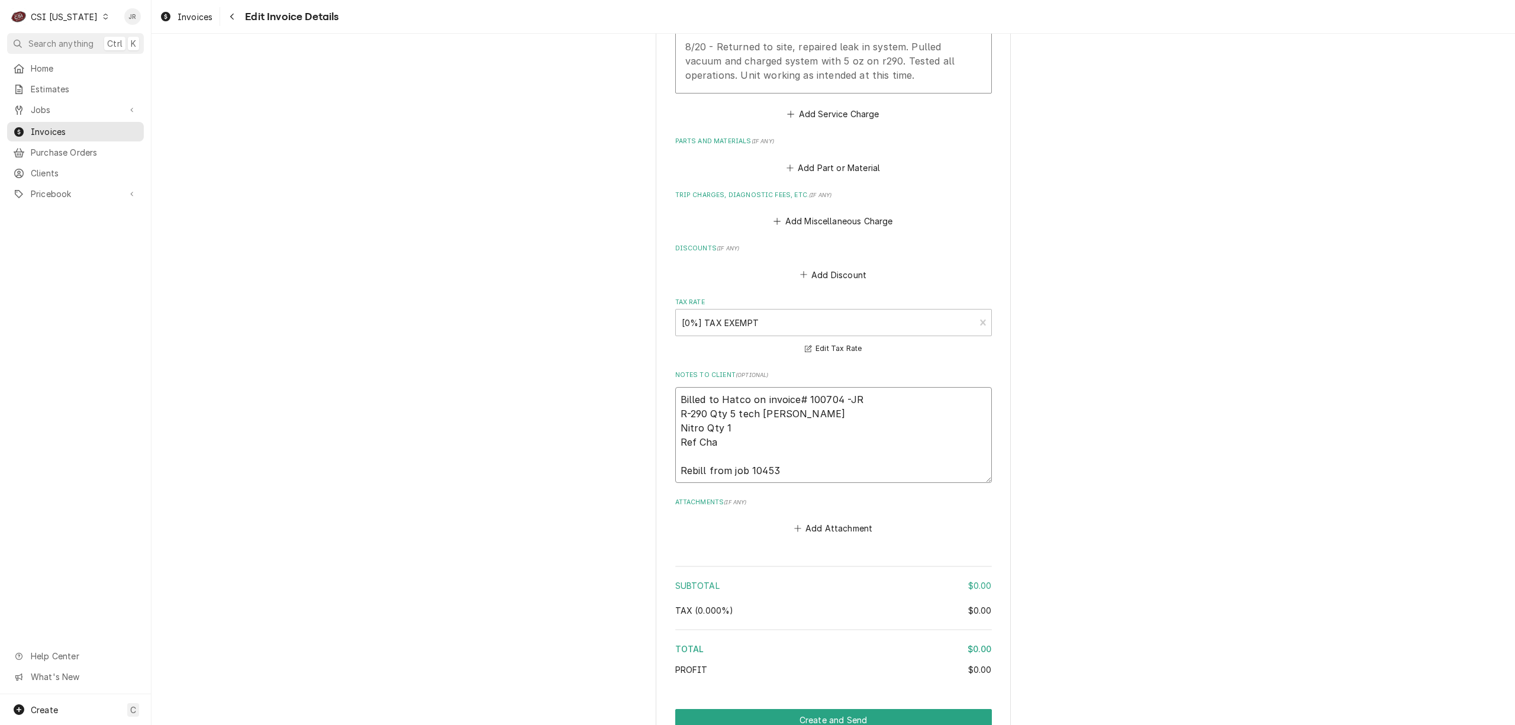
type textarea "Billed to Hatco on invoice# 100704 -JR R-290 Qty 5 tech Jeff H. Nitro Qty 1 Ref…"
type textarea "x"
type textarea "Billed to Hatco on invoice# 100704 -JR R-290 Qty 5 tech Jeff H. Nitro Qty 1 Ref…"
type textarea "x"
type textarea "Billed to Hatco on invoice# 100704 -JR R-290 Qty 5 tech Jeff H. Nitro Qty 1 Ref…"
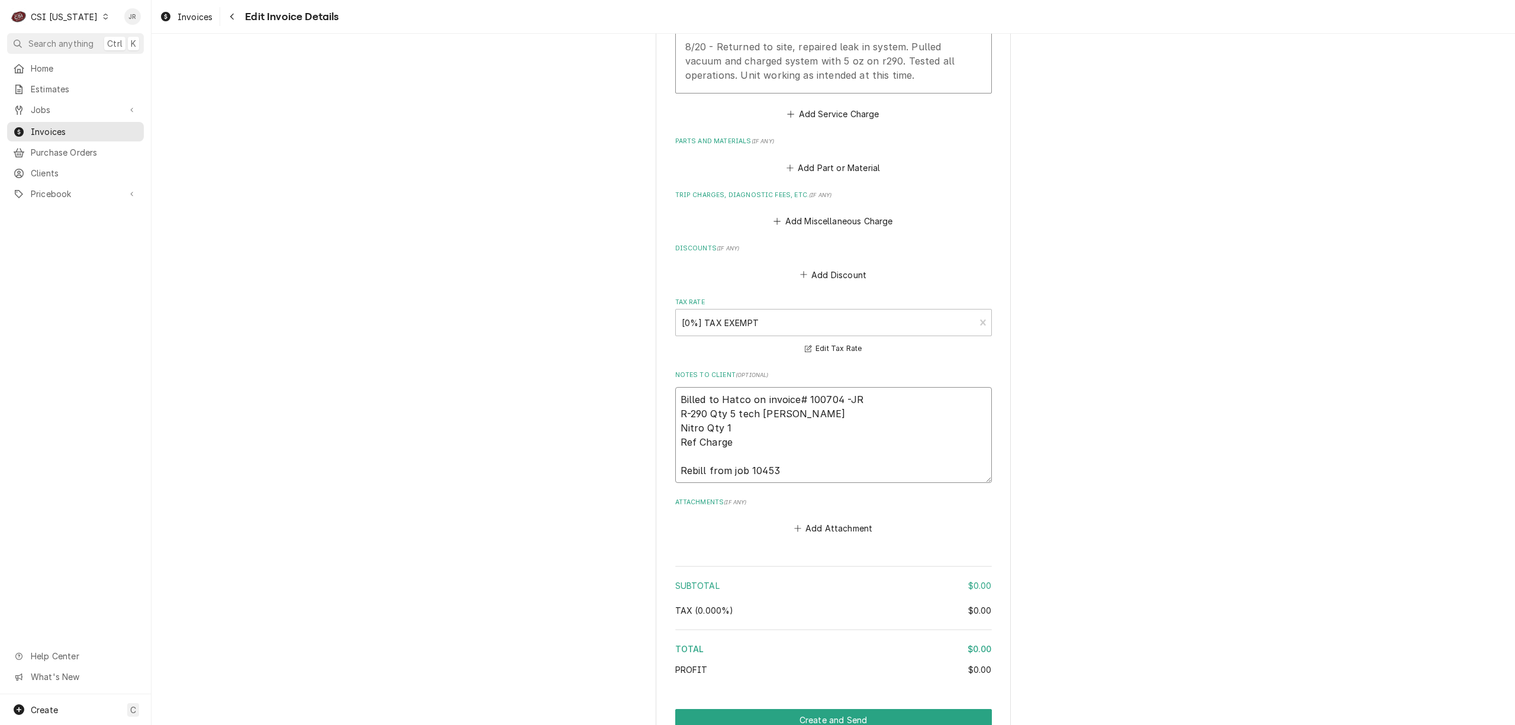
type textarea "x"
type textarea "Billed to Hatco on invoice# 100704 -JR R-290 Qty 5 tech Jeff H. Nitro Qty 1 Ref…"
click at [882, 709] on button "Create and Send" at bounding box center [833, 720] width 317 height 22
type textarea "x"
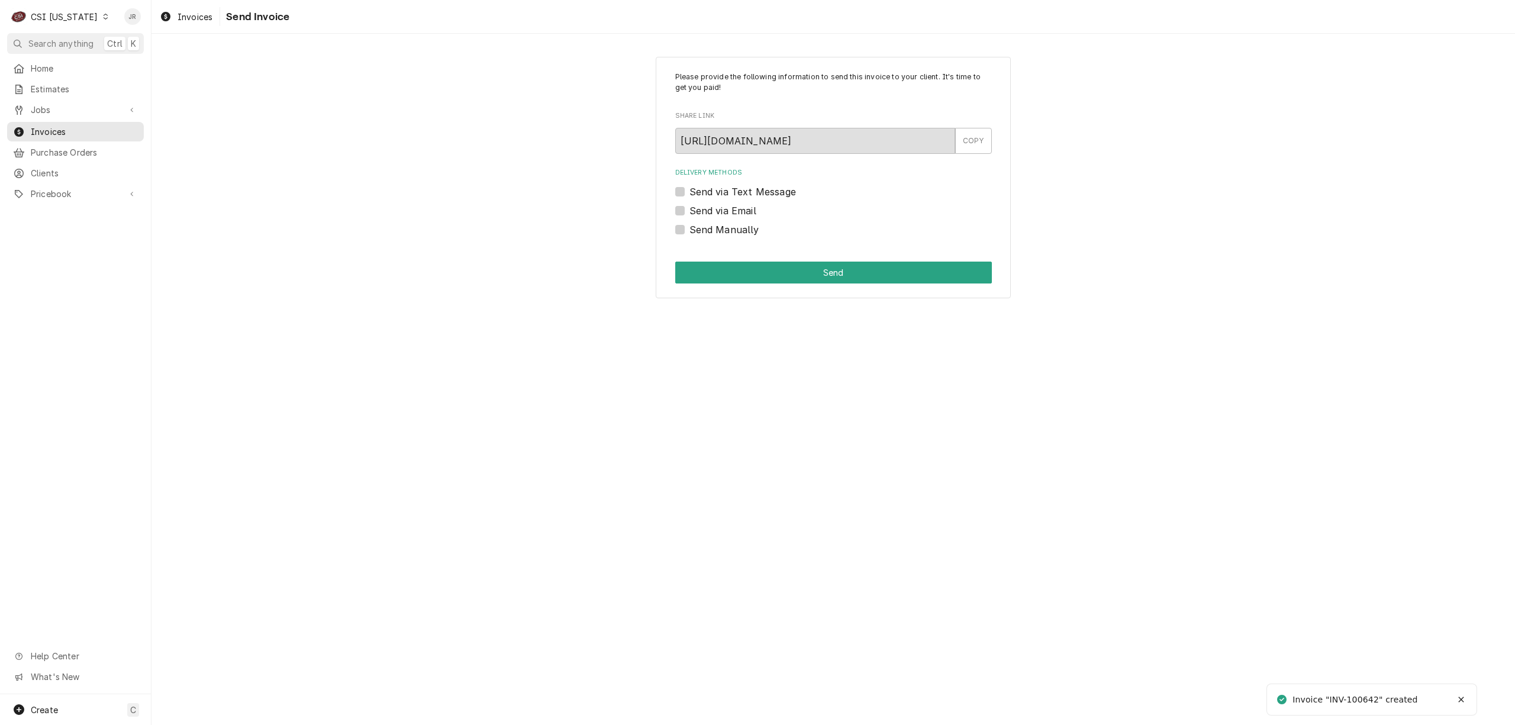
drag, startPoint x: 677, startPoint y: 228, endPoint x: 775, endPoint y: 259, distance: 102.4
click at [689, 228] on label "Send Manually" at bounding box center [724, 229] width 70 height 14
click at [689, 228] on input "Send Manually" at bounding box center [847, 235] width 317 height 26
checkbox input "true"
click at [786, 264] on button "Send" at bounding box center [833, 273] width 317 height 22
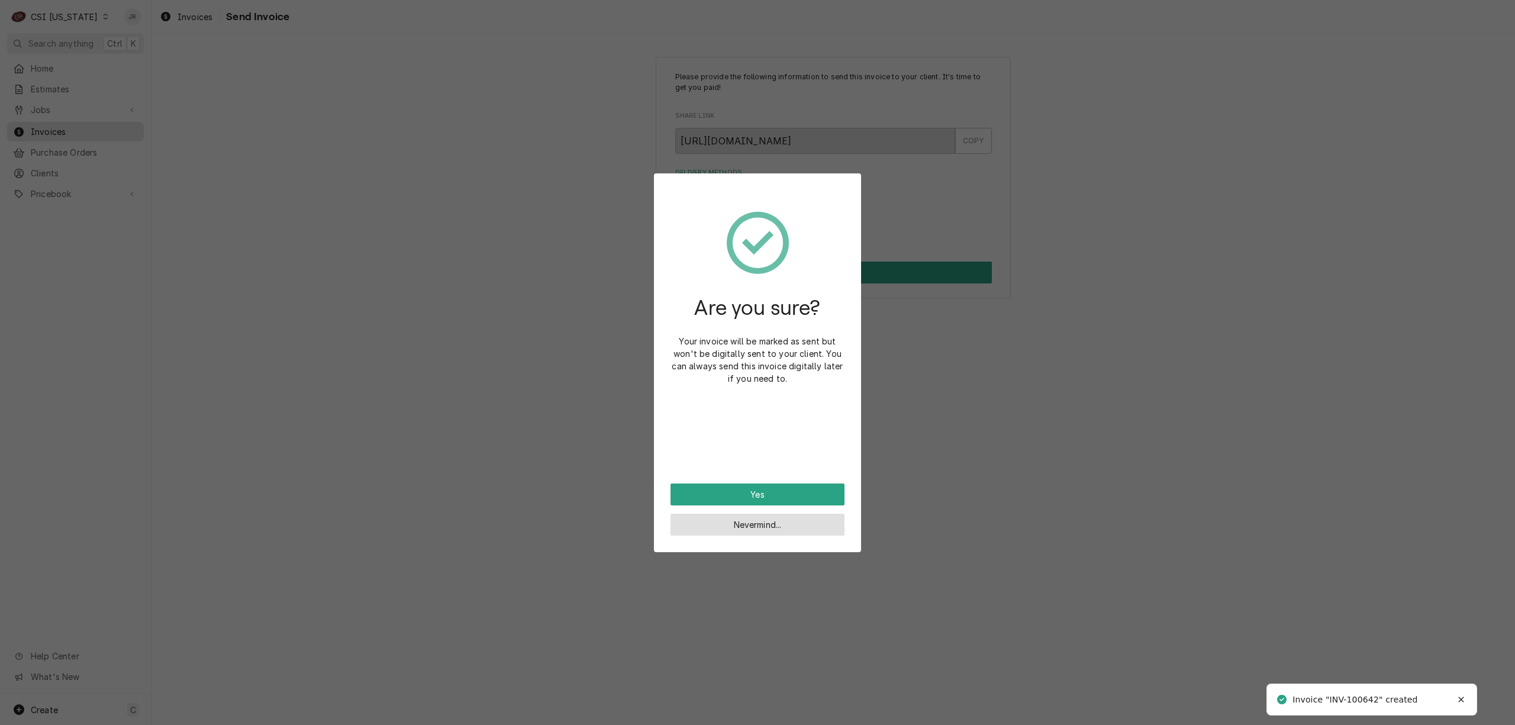
click at [782, 524] on button "Nevermind..." at bounding box center [757, 525] width 174 height 22
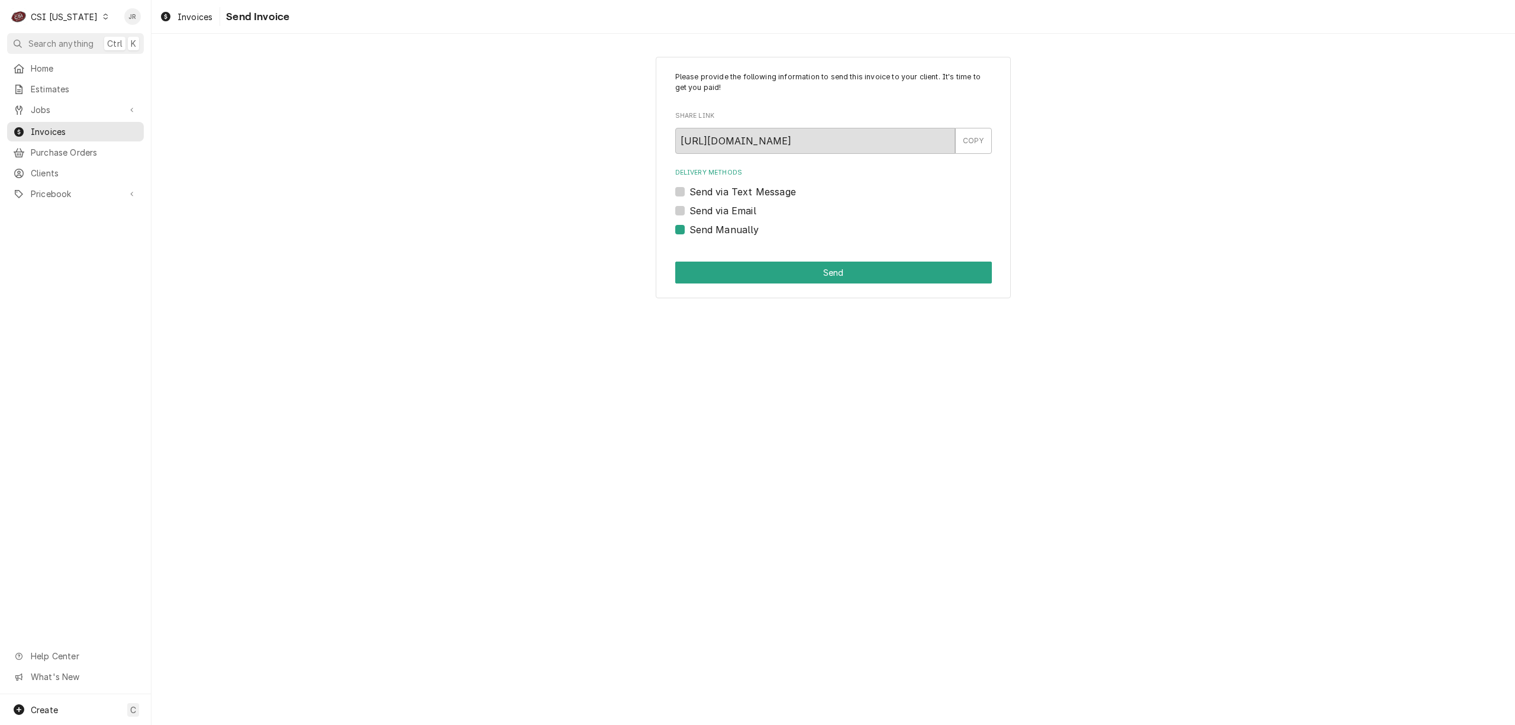
click at [912, 401] on div "Please provide the following information to send this invoice to your client. I…" at bounding box center [832, 379] width 1363 height 691
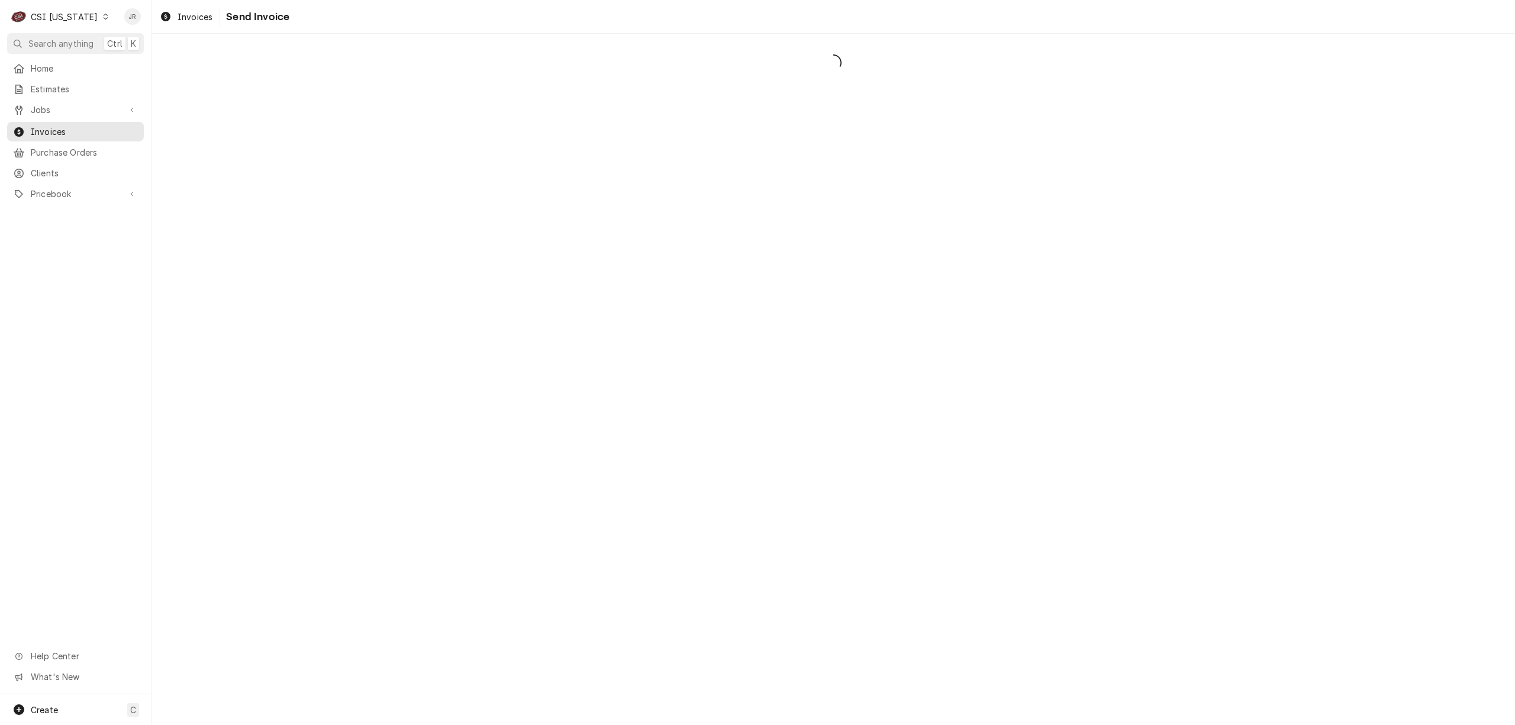
click at [506, 219] on div "Dynamic Content Wrapper" at bounding box center [832, 379] width 1363 height 691
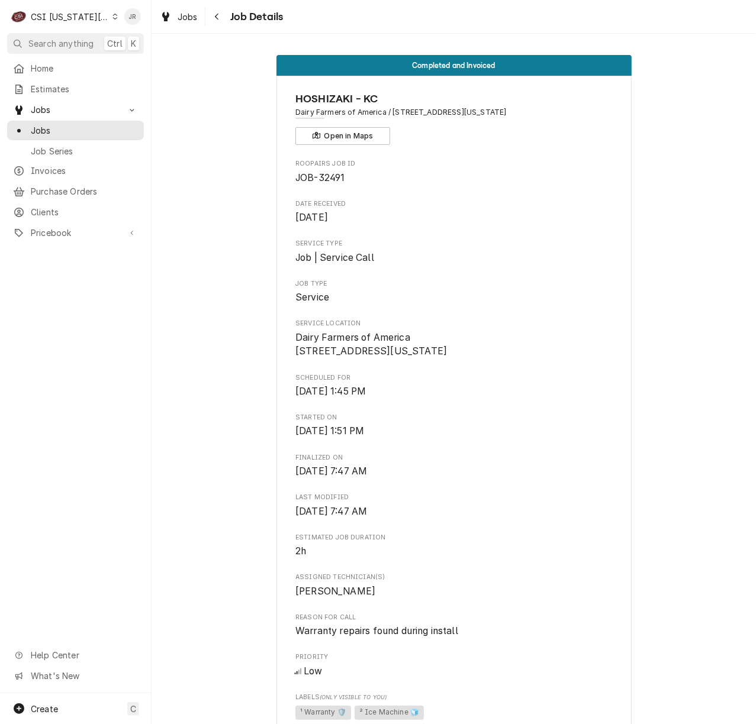
scroll to position [2187, 0]
